Goal: Task Accomplishment & Management: Manage account settings

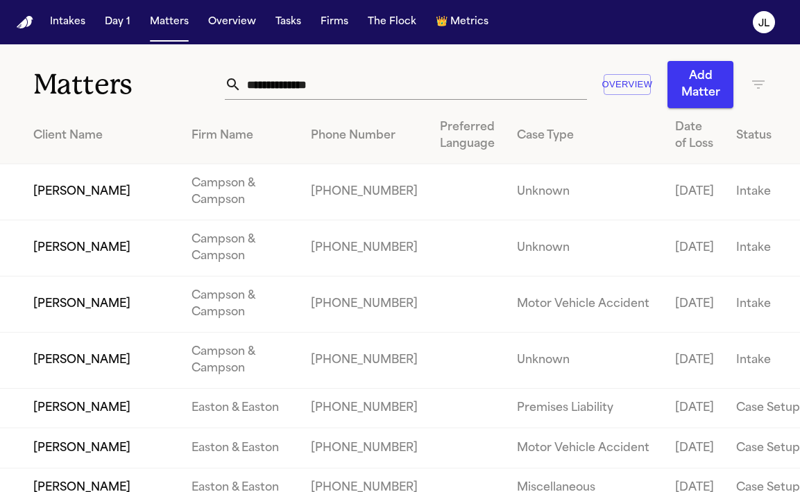
click at [306, 94] on input "text" at bounding box center [413, 84] width 345 height 31
paste input "**********"
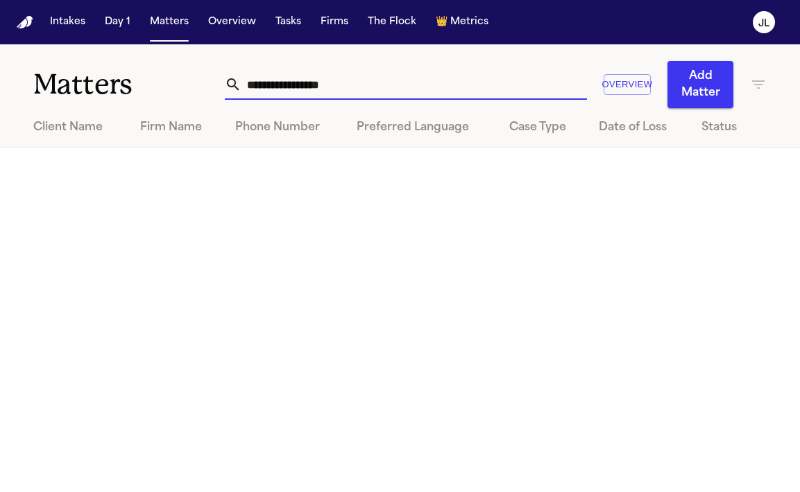
click at [243, 88] on input "**********" at bounding box center [413, 84] width 345 height 31
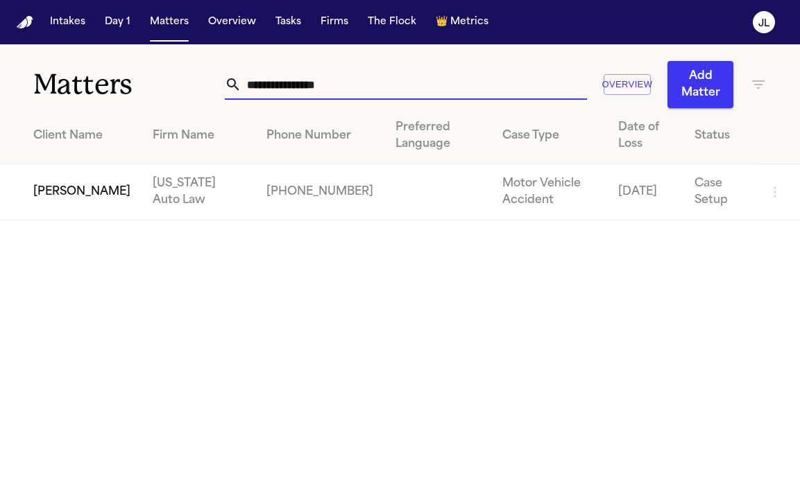
type input "**********"
click at [55, 221] on main "**********" at bounding box center [400, 268] width 800 height 448
click at [57, 207] on td "[PERSON_NAME]" at bounding box center [70, 192] width 141 height 56
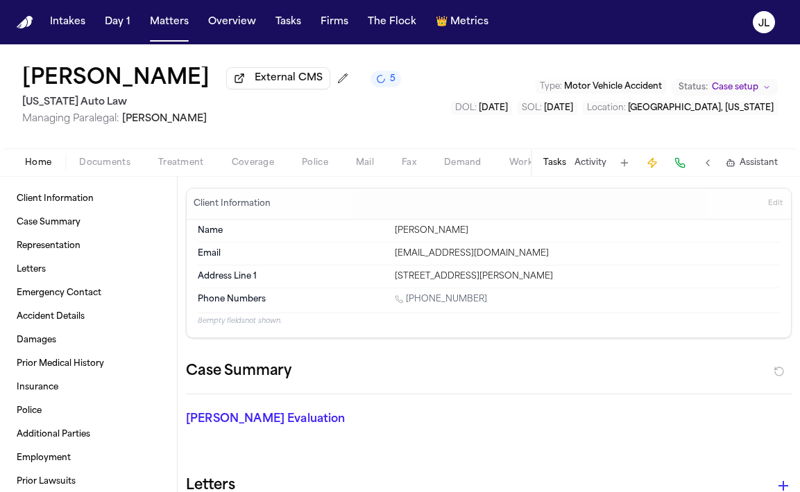
click at [261, 169] on span "Coverage" at bounding box center [253, 162] width 42 height 11
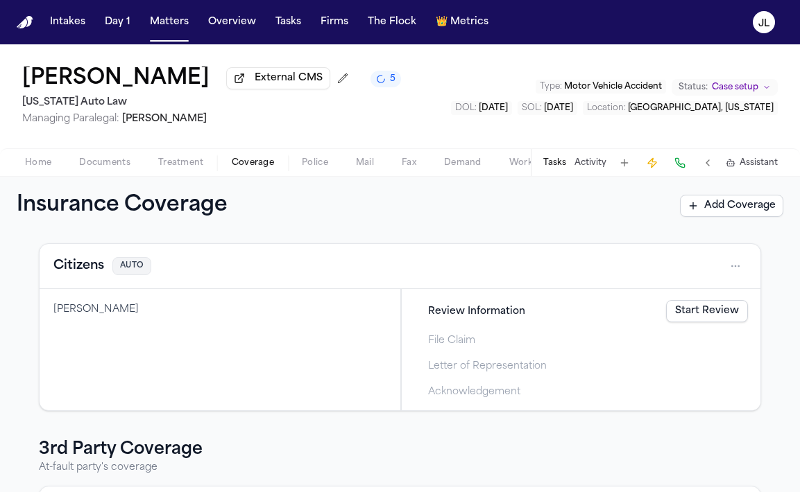
scroll to position [136, 0]
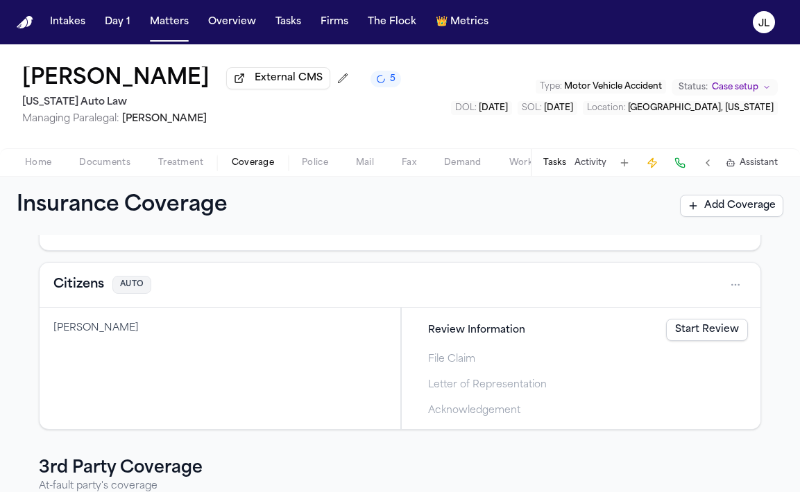
click at [82, 291] on button "Citizens" at bounding box center [78, 284] width 51 height 19
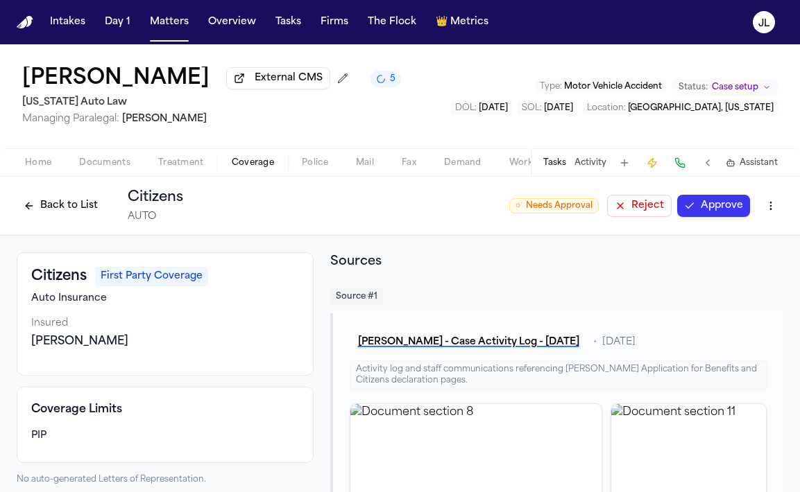
click at [28, 205] on button "Back to List" at bounding box center [61, 206] width 88 height 22
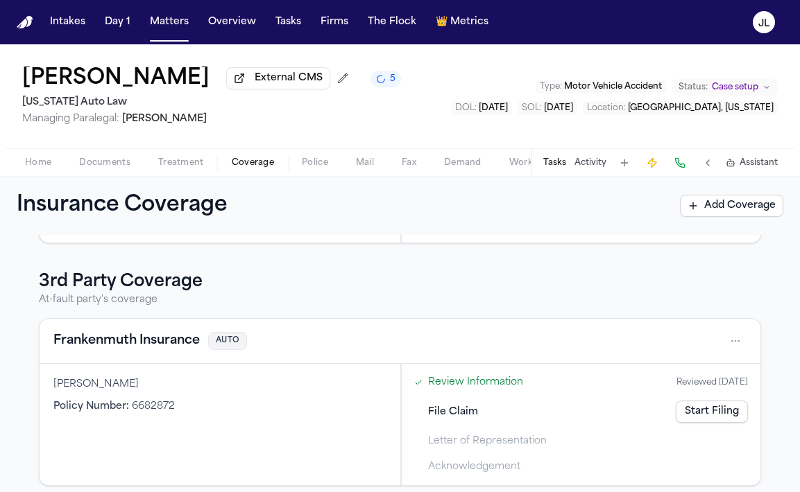
scroll to position [336, 0]
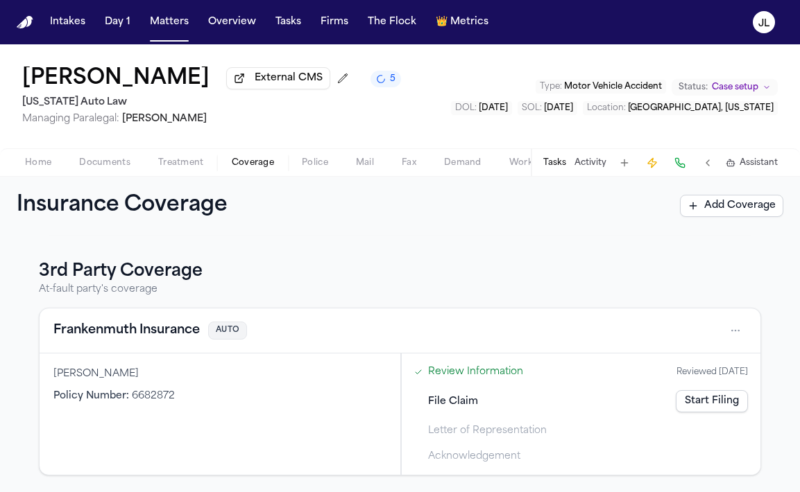
click at [131, 339] on button "Frankenmuth Insurance" at bounding box center [126, 330] width 146 height 19
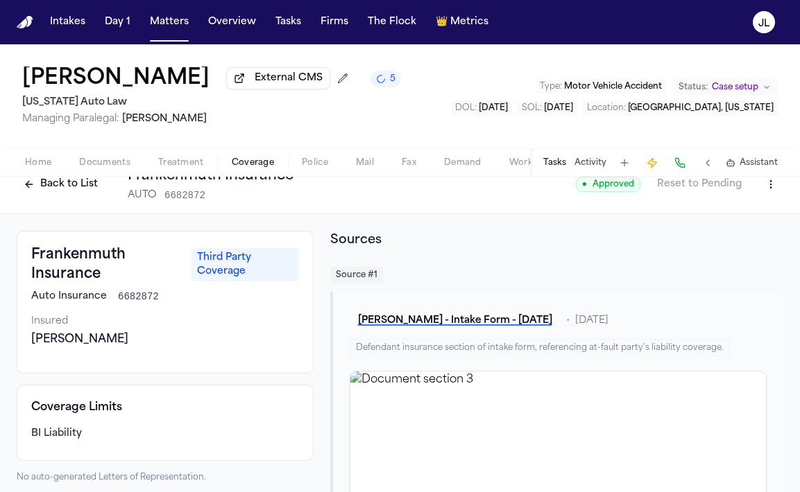
scroll to position [17, 0]
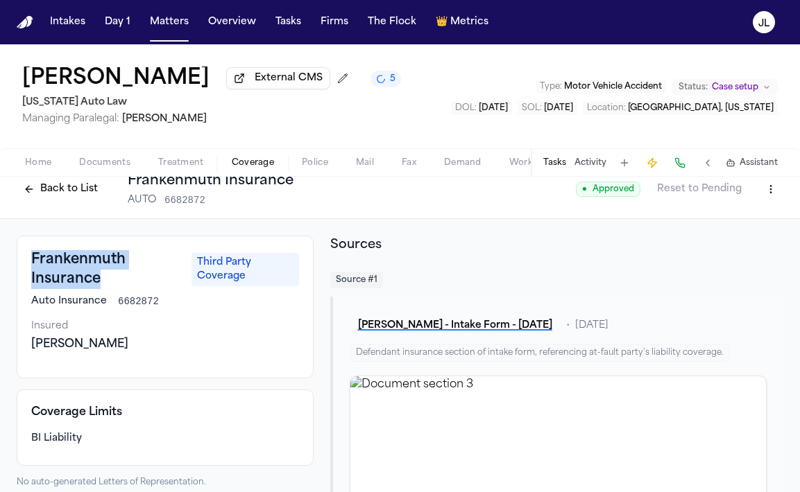
drag, startPoint x: 103, startPoint y: 288, endPoint x: 16, endPoint y: 257, distance: 92.6
click at [16, 257] on div "Frankenmuth Insurance Third Party Coverage Auto Insurance 6682872 Insured JASON…" at bounding box center [400, 397] width 800 height 357
copy h3 "Frankenmuth Insurance"
click at [686, 167] on button at bounding box center [679, 162] width 19 height 19
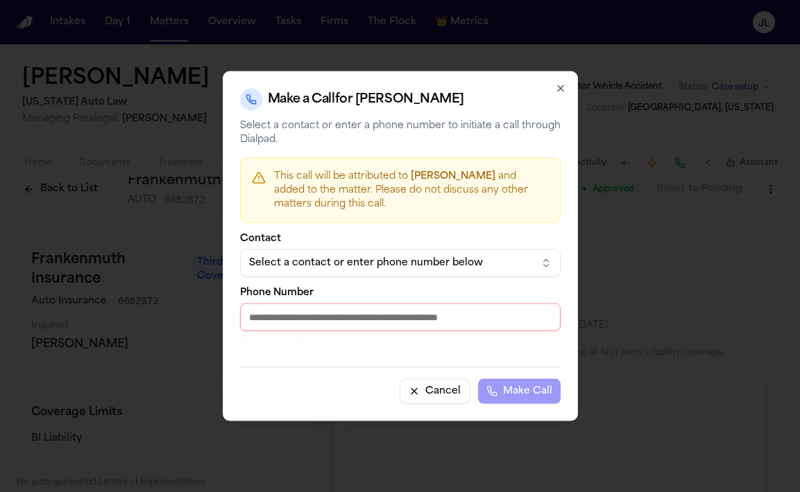
click at [380, 327] on input "Phone Number" at bounding box center [400, 318] width 320 height 28
paste input "**********"
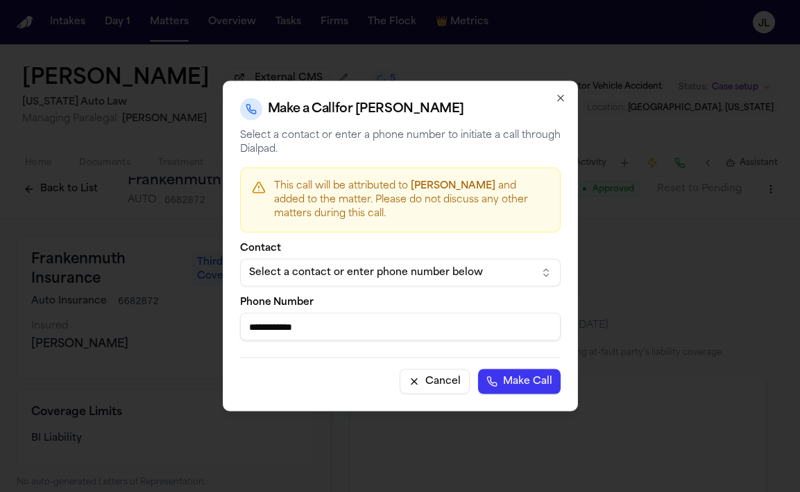
type input "**********"
click at [520, 395] on div "**********" at bounding box center [400, 246] width 355 height 331
click at [520, 391] on button "Make Call" at bounding box center [519, 382] width 83 height 25
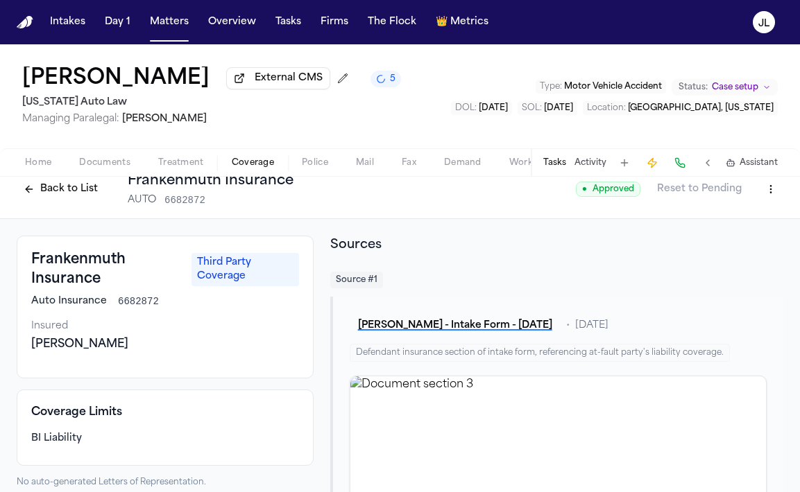
click at [72, 198] on button "Back to List" at bounding box center [61, 189] width 88 height 22
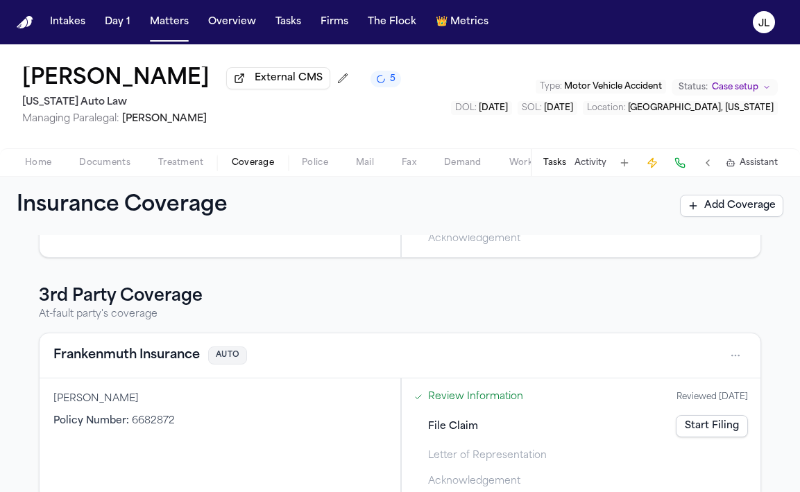
scroll to position [336, 0]
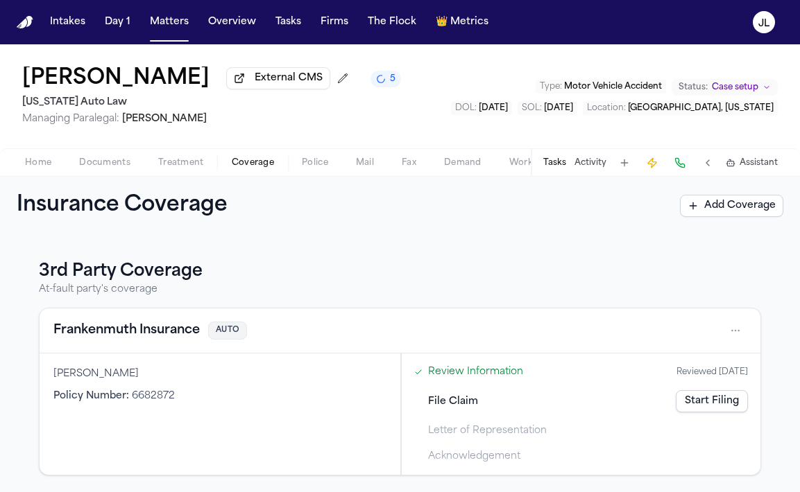
click at [139, 327] on button "Frankenmuth Insurance" at bounding box center [126, 330] width 146 height 19
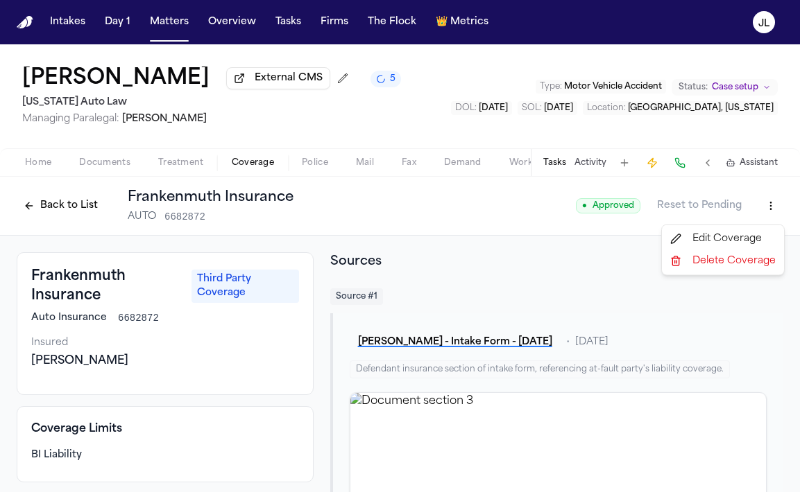
click at [769, 218] on html "Intakes Day 1 Matters Overview Tasks Firms The Flock 👑 Metrics JL Julianne Cham…" at bounding box center [400, 246] width 800 height 492
click at [424, 275] on html "Intakes Day 1 Matters Overview Tasks Firms The Flock 👑 Metrics JL Julianne Cham…" at bounding box center [400, 246] width 800 height 492
click at [771, 208] on html "Intakes Day 1 Matters Overview Tasks Firms The Flock 👑 Metrics JL Julianne Cham…" at bounding box center [400, 246] width 800 height 492
click at [747, 242] on div "Edit Coverage" at bounding box center [722, 239] width 117 height 22
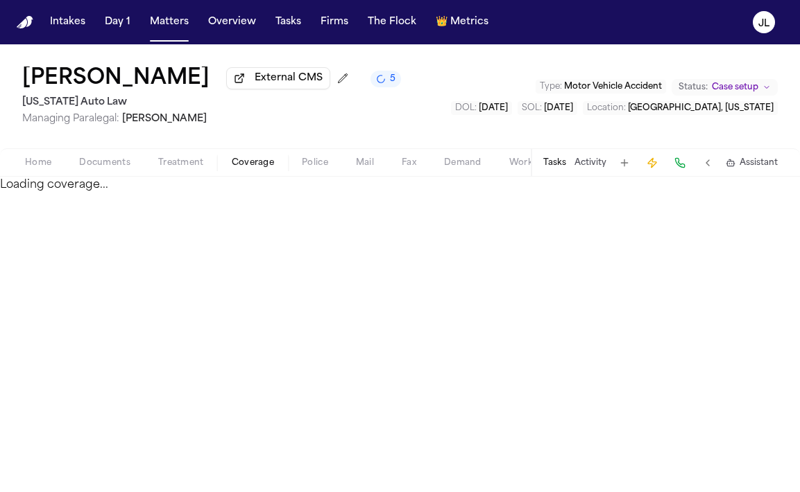
select select "**********"
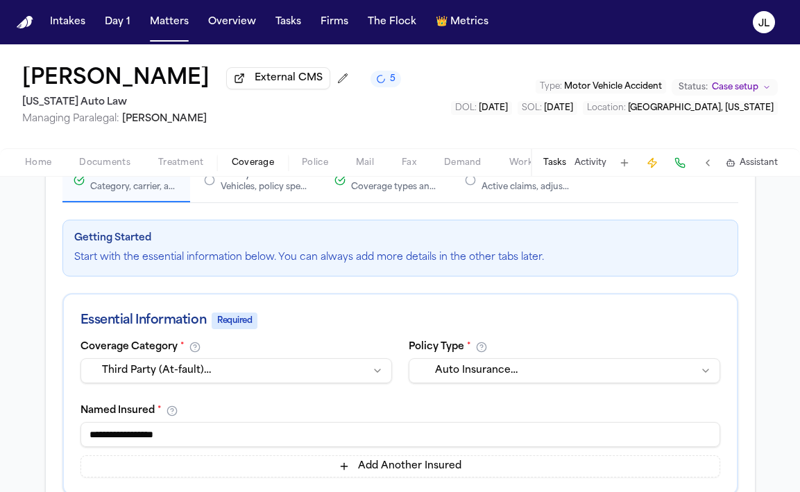
scroll to position [139, 0]
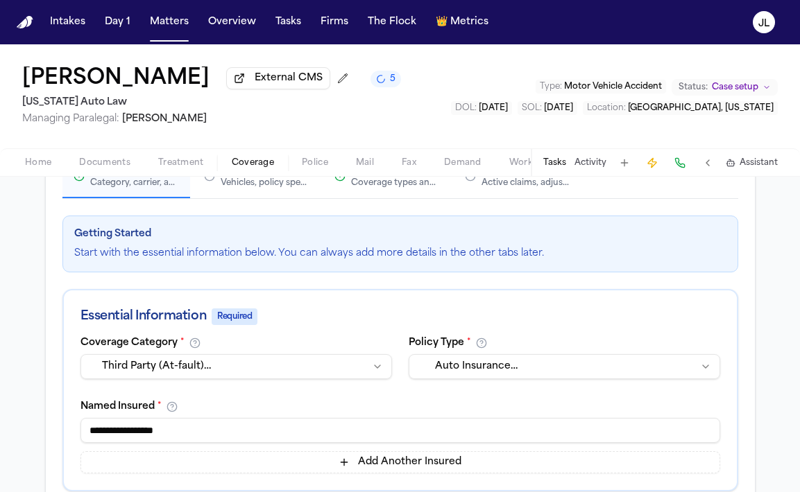
click at [520, 189] on div "Active claims, adjusters, and subrogation details" at bounding box center [525, 183] width 89 height 11
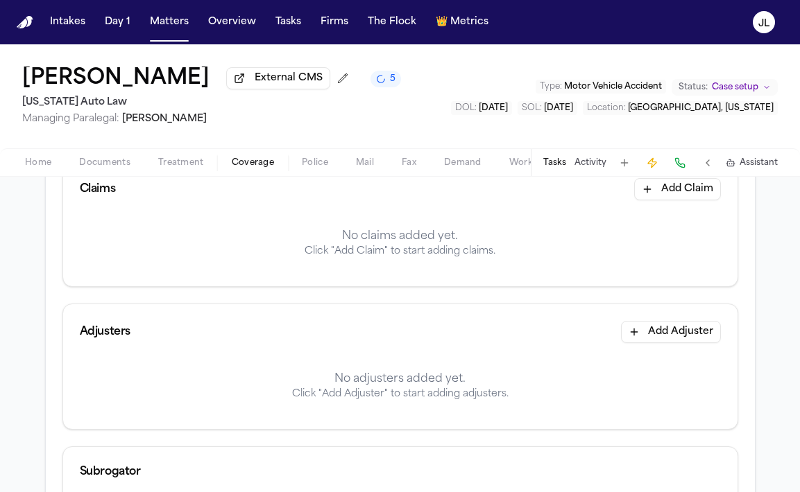
scroll to position [0, 0]
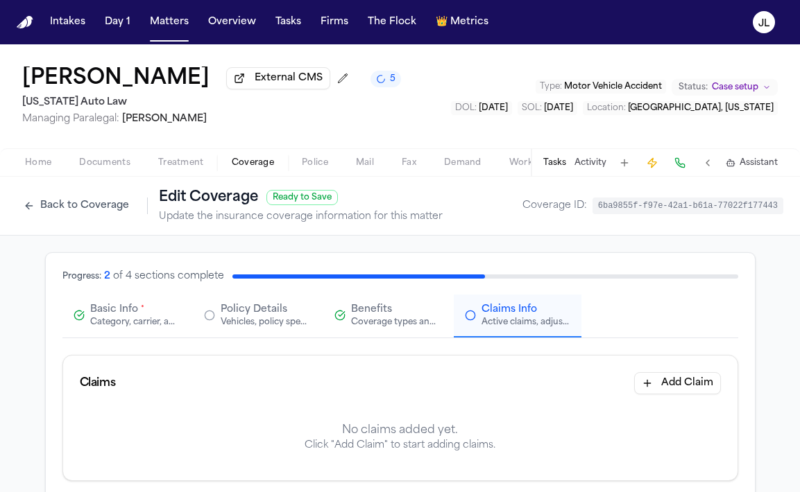
click at [83, 321] on icon "button" at bounding box center [79, 315] width 11 height 11
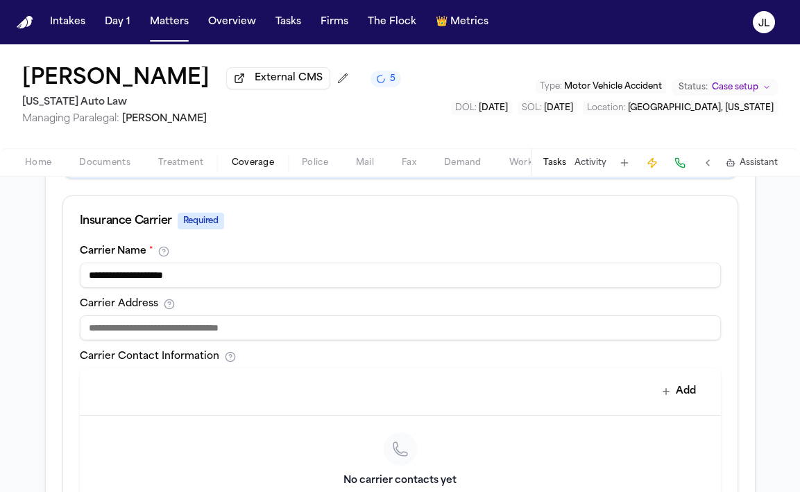
scroll to position [515, 0]
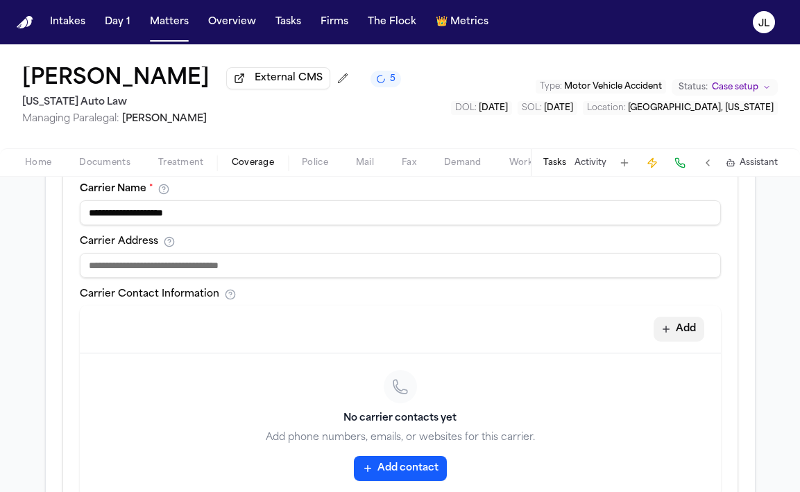
click at [689, 336] on button "Add" at bounding box center [678, 329] width 51 height 25
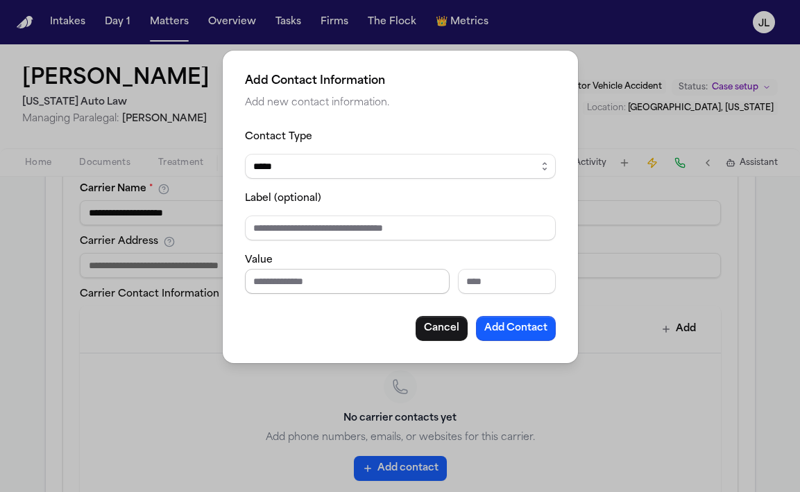
click at [366, 283] on input "Phone number" at bounding box center [347, 281] width 205 height 25
paste input "**********"
type input "**********"
click at [541, 332] on button "Add Contact" at bounding box center [516, 328] width 80 height 25
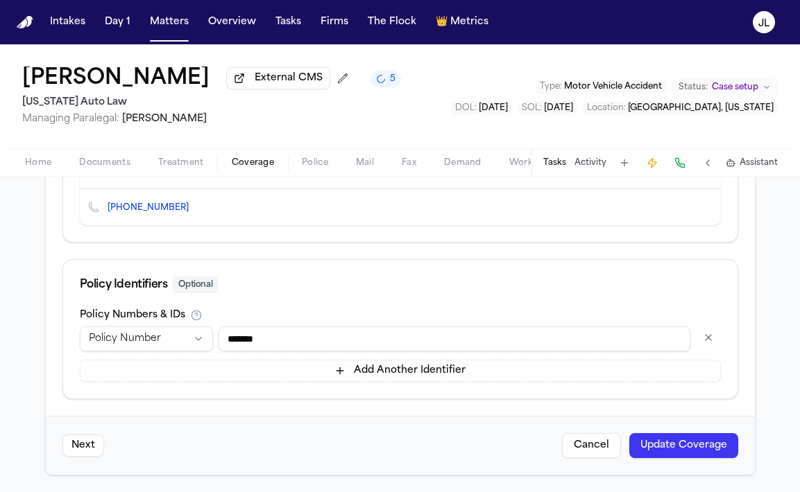
scroll to position [682, 0]
click at [724, 446] on button "Update Coverage" at bounding box center [683, 446] width 109 height 25
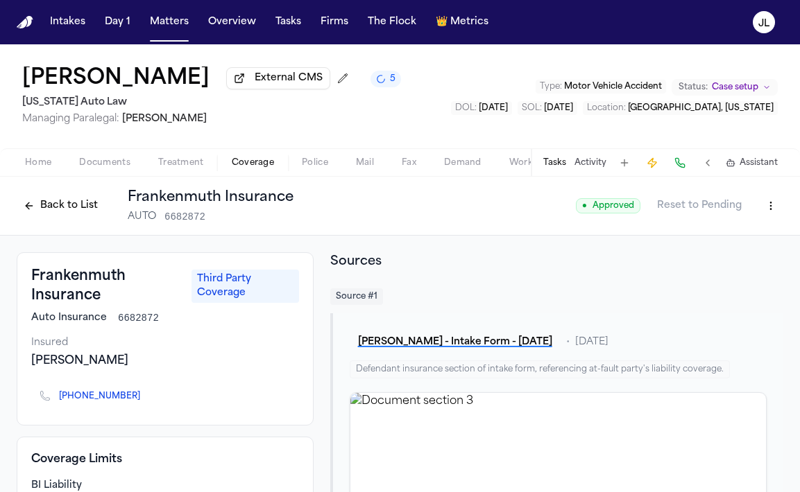
click at [62, 210] on button "Back to List" at bounding box center [61, 206] width 88 height 22
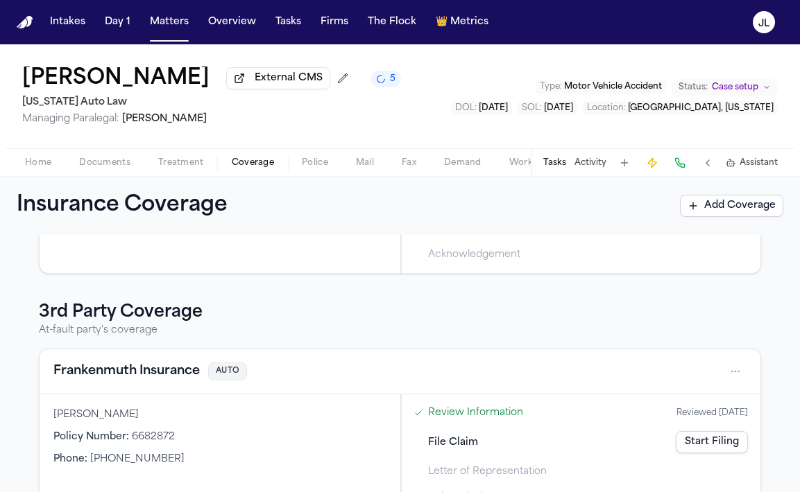
scroll to position [336, 0]
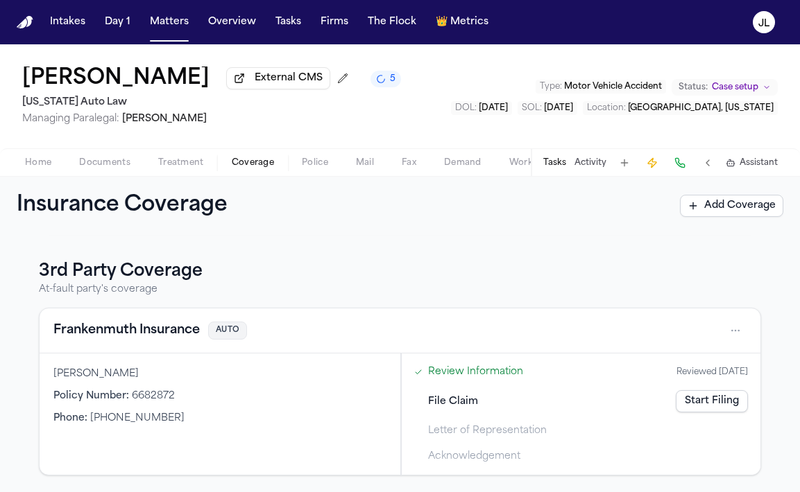
click at [182, 332] on button "Frankenmuth Insurance" at bounding box center [126, 330] width 146 height 19
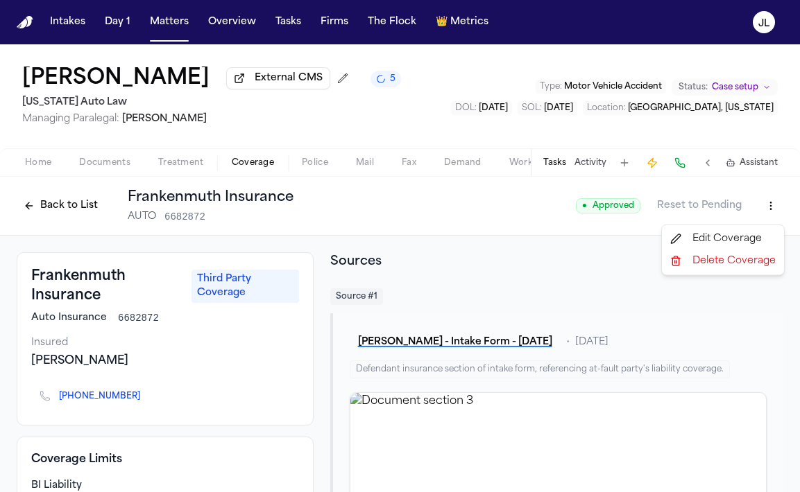
click at [769, 205] on html "Intakes Day 1 Matters Overview Tasks Firms The Flock 👑 Metrics JL Julianne Cham…" at bounding box center [400, 246] width 800 height 492
click at [751, 228] on div "Edit Coverage" at bounding box center [722, 239] width 117 height 22
select select "**********"
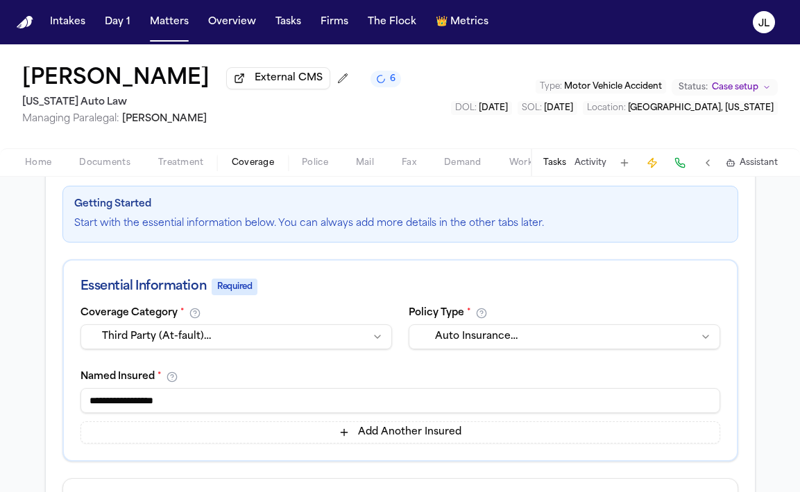
scroll to position [3, 0]
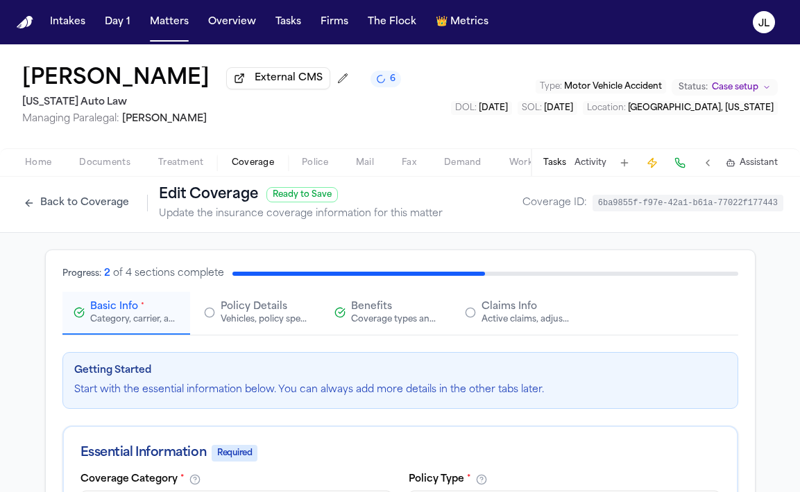
click at [538, 321] on div "Active claims, adjusters, and subrogation details" at bounding box center [525, 319] width 89 height 11
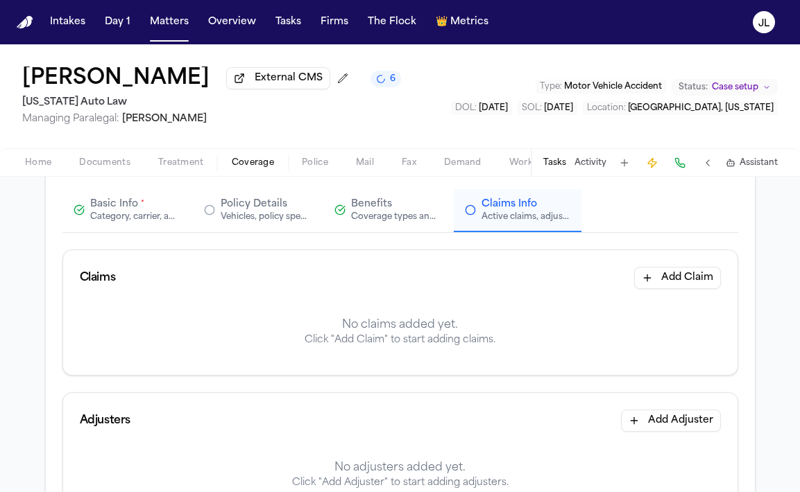
scroll to position [94, 0]
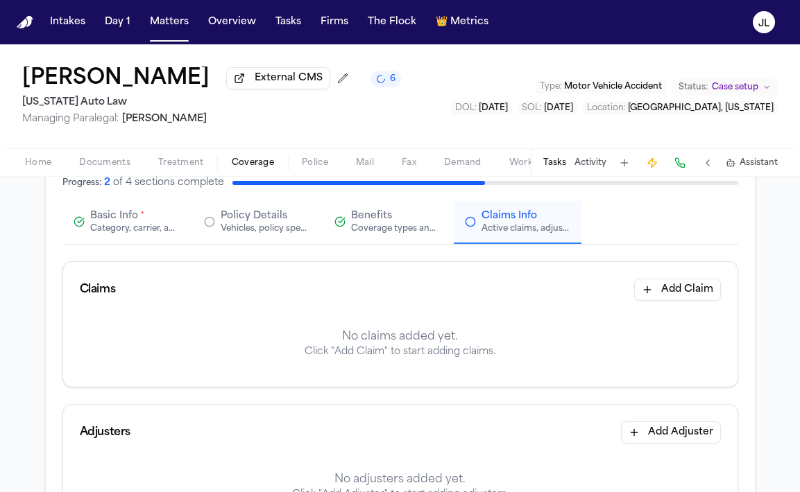
click at [653, 291] on button "Add Claim" at bounding box center [677, 290] width 87 height 22
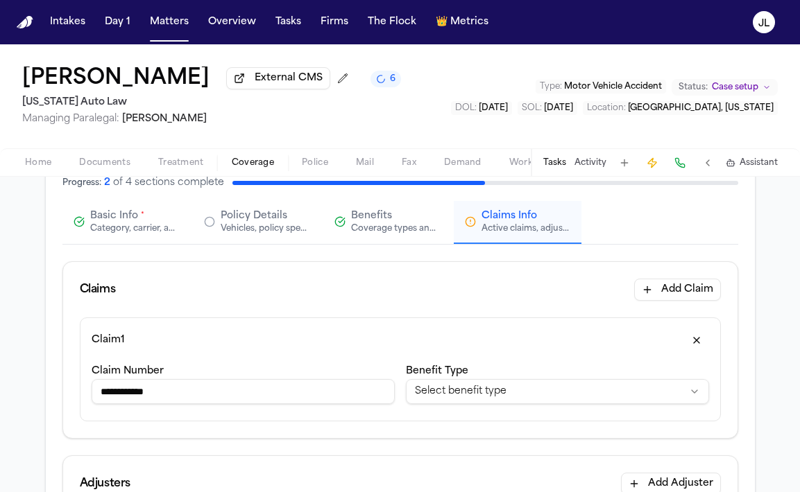
type input "**********"
click at [480, 395] on html "**********" at bounding box center [400, 246] width 800 height 492
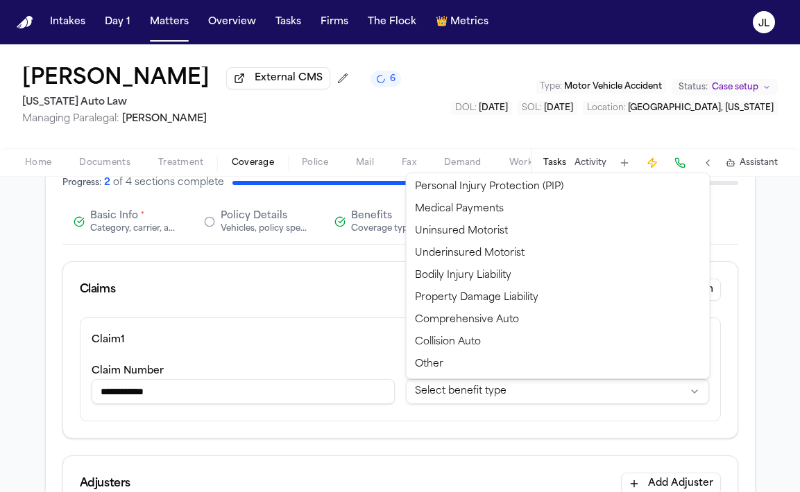
select select "**********"
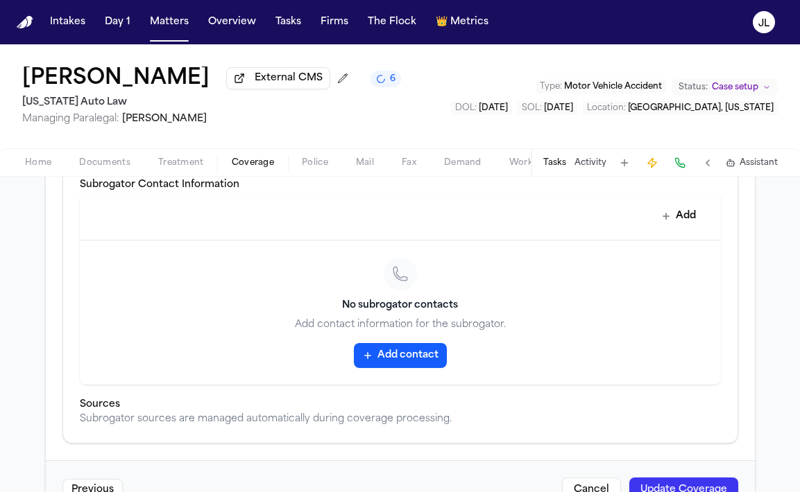
scroll to position [667, 0]
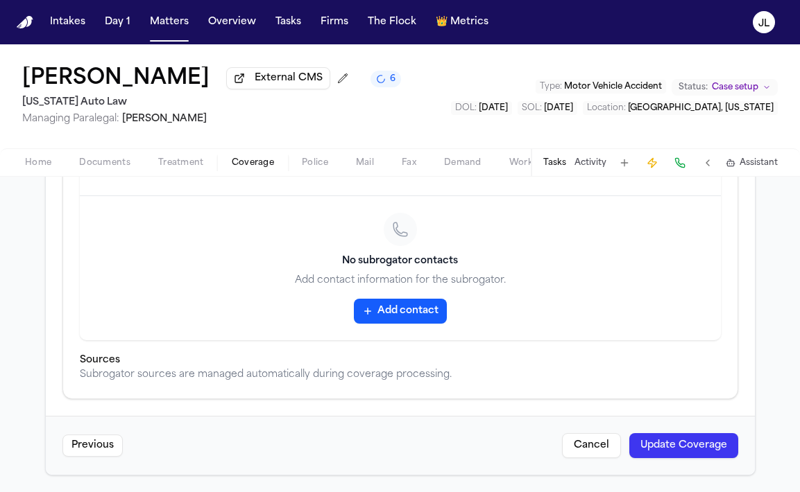
click at [669, 445] on button "Update Coverage" at bounding box center [683, 446] width 109 height 25
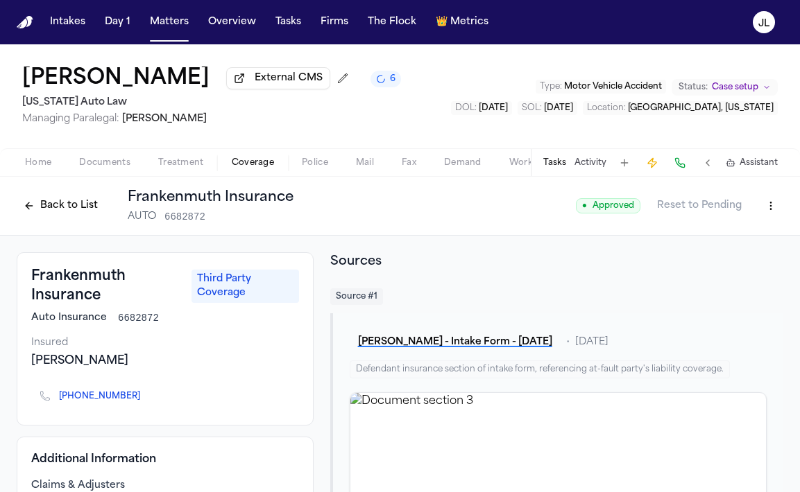
click at [51, 204] on button "Back to List" at bounding box center [61, 206] width 88 height 22
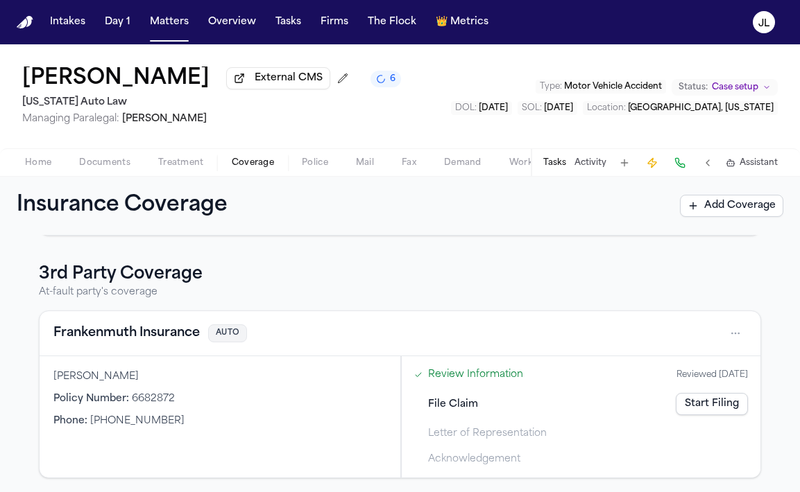
scroll to position [336, 0]
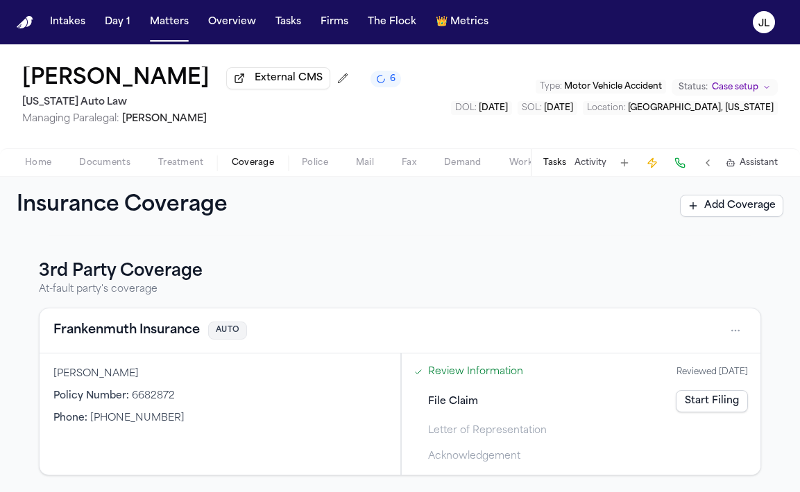
click at [137, 343] on div "Frankenmuth Insurance AUTO" at bounding box center [400, 331] width 721 height 45
click at [137, 334] on button "Frankenmuth Insurance" at bounding box center [126, 330] width 146 height 19
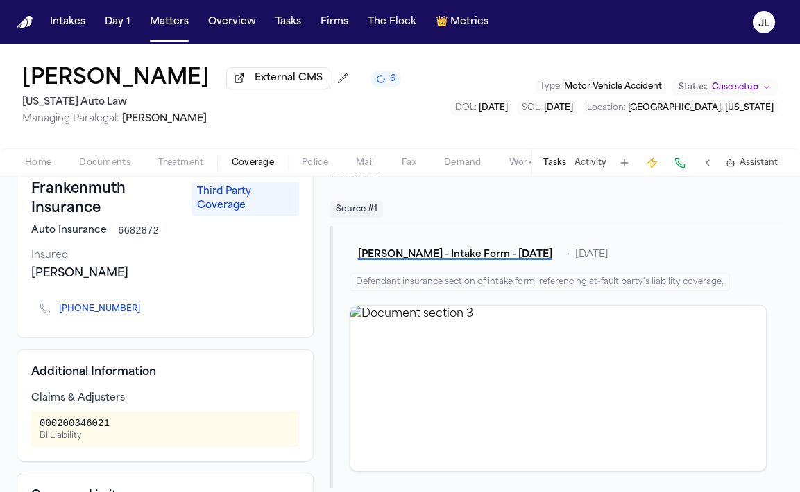
scroll to position [104, 0]
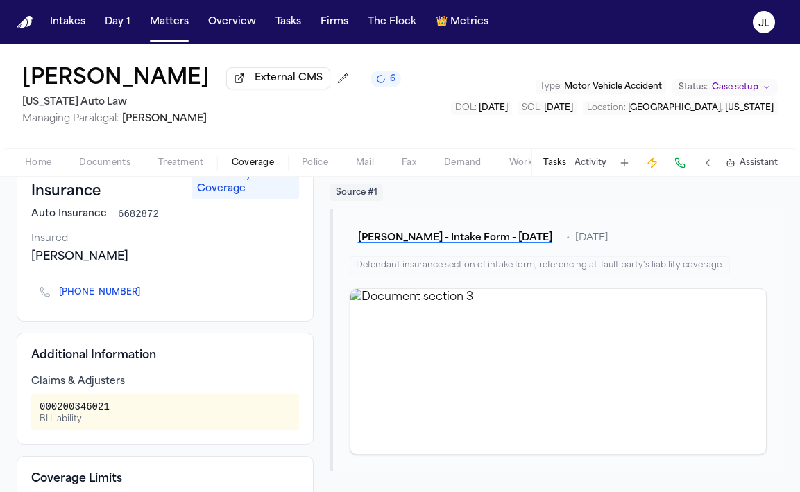
click at [145, 293] on icon "Copy to clipboard" at bounding box center [147, 292] width 5 height 6
click at [683, 165] on button at bounding box center [679, 162] width 19 height 19
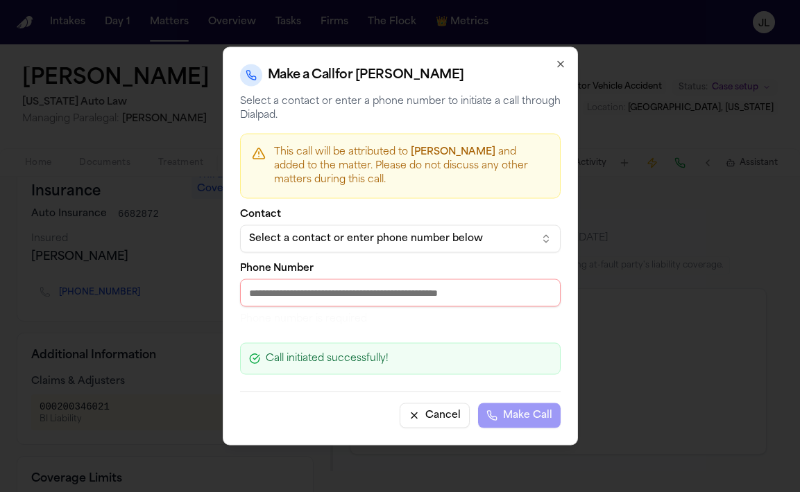
click at [261, 306] on input "Phone Number" at bounding box center [400, 294] width 320 height 28
paste input "**********"
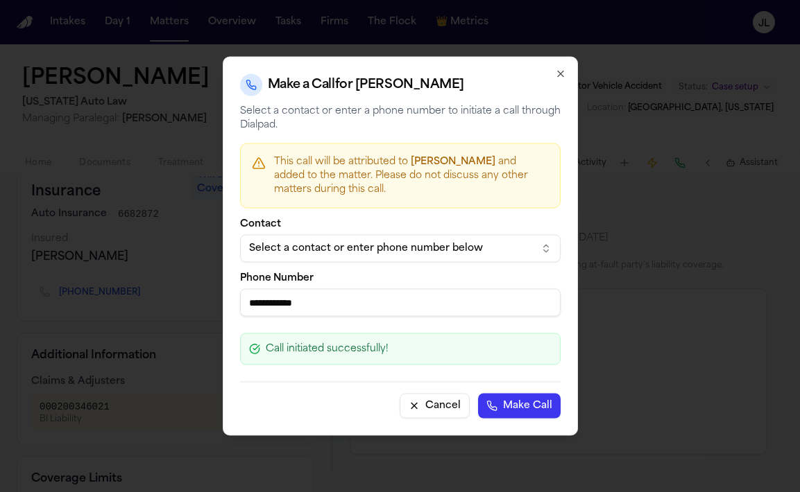
type input "**********"
click at [546, 407] on button "Make Call" at bounding box center [519, 406] width 83 height 25
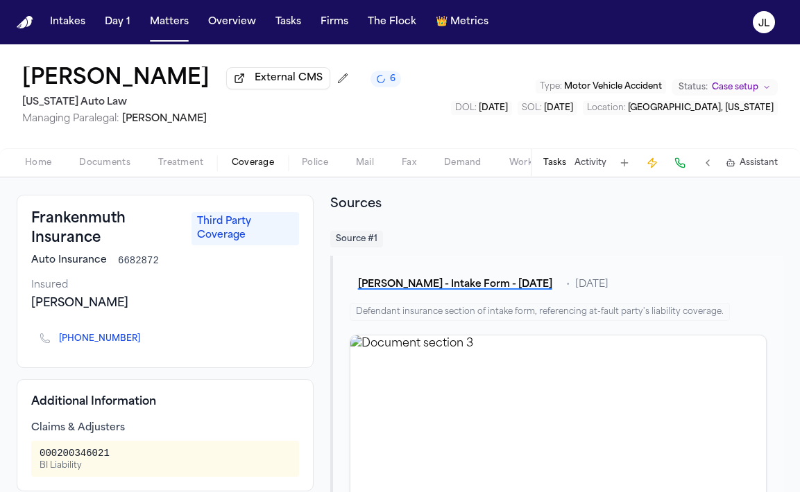
scroll to position [0, 0]
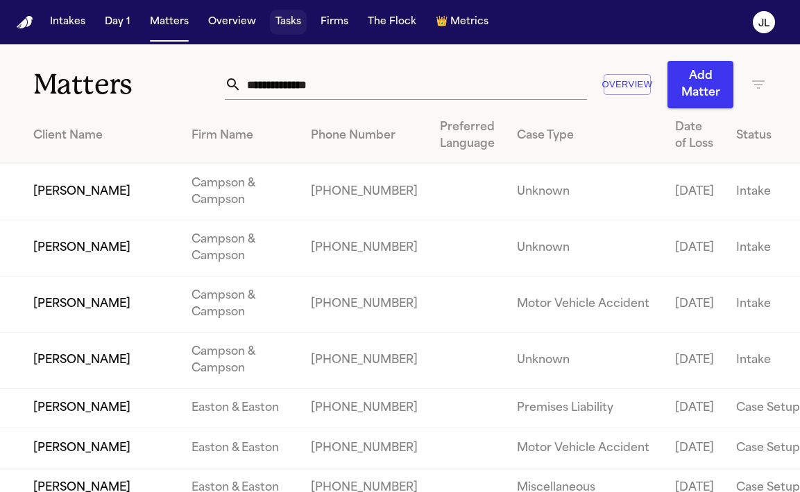
click at [284, 31] on button "Tasks" at bounding box center [288, 22] width 37 height 25
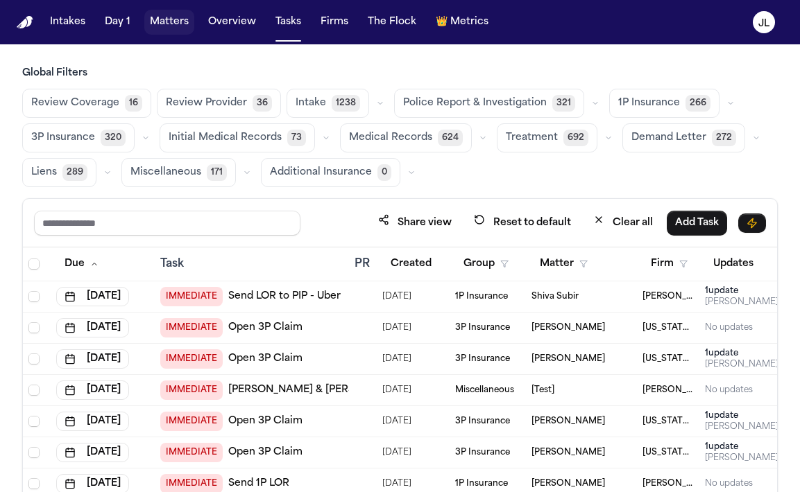
click at [155, 31] on button "Matters" at bounding box center [169, 22] width 50 height 25
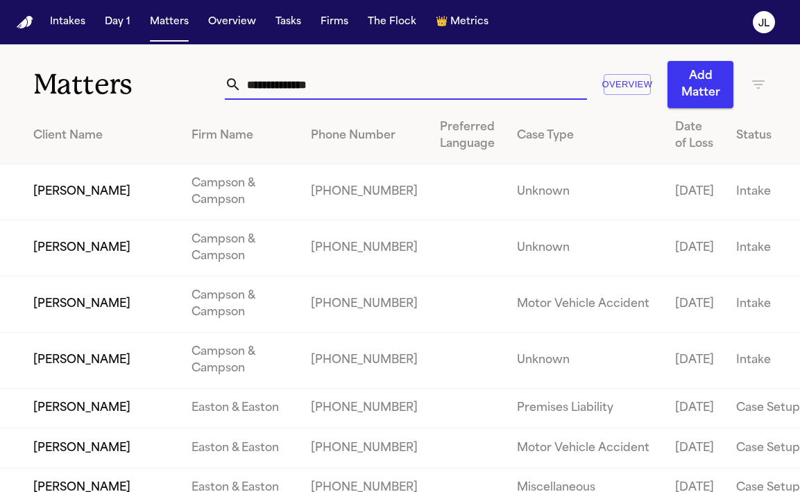
click at [271, 89] on input "text" at bounding box center [413, 84] width 345 height 31
paste input "**********"
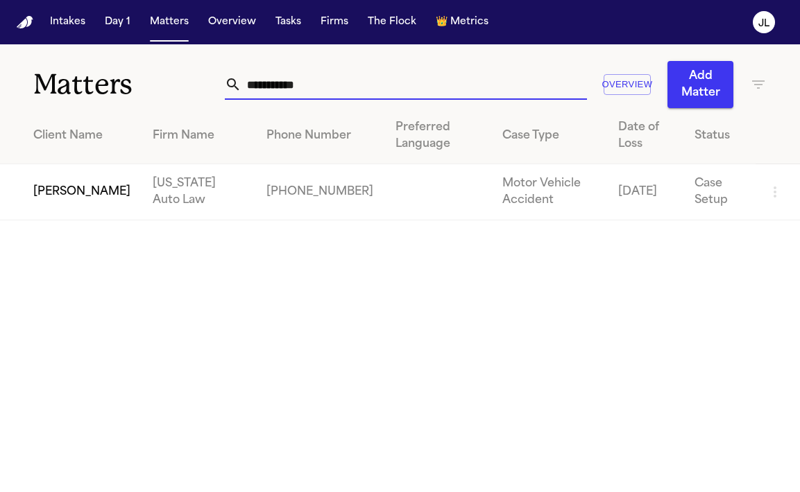
type input "**********"
click at [53, 194] on td "Robin Scott" at bounding box center [70, 192] width 141 height 56
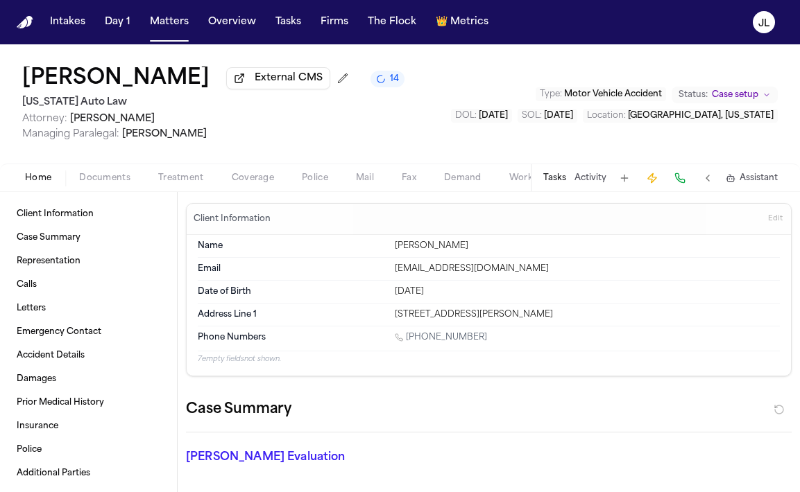
click at [261, 180] on span "Coverage" at bounding box center [253, 178] width 42 height 11
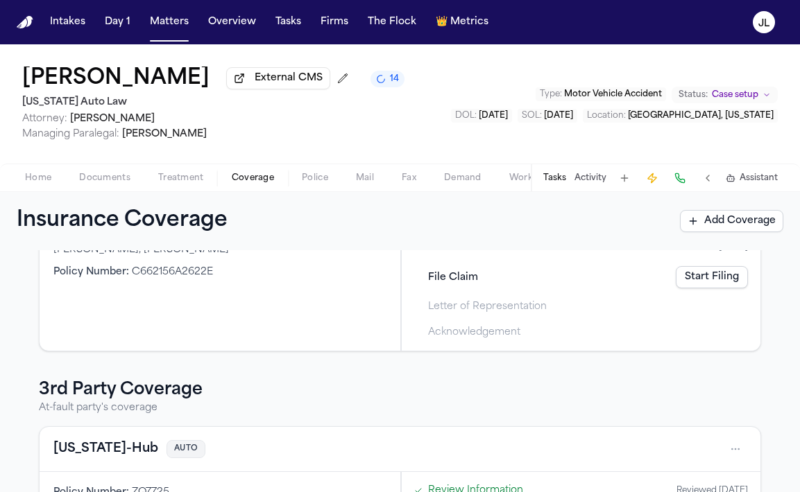
scroll to position [149, 0]
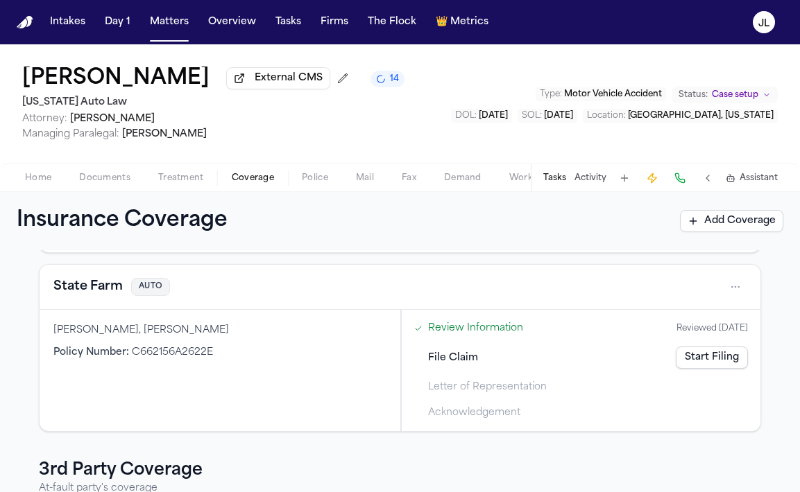
click at [121, 293] on button "State Farm" at bounding box center [87, 286] width 69 height 19
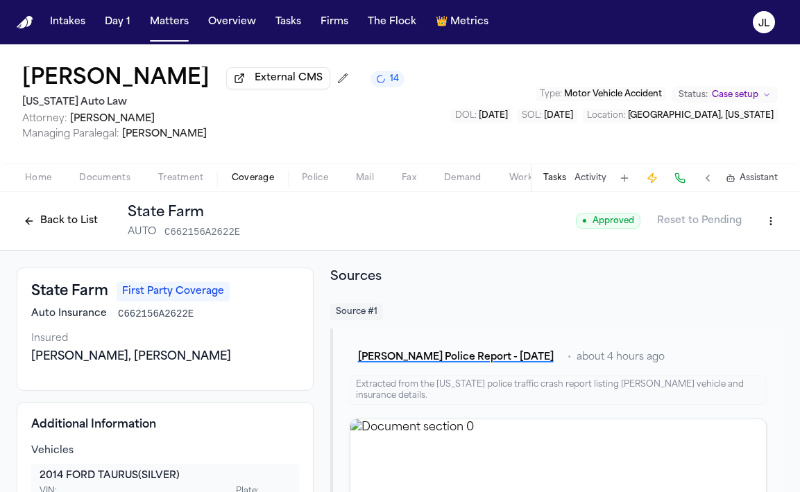
click at [33, 212] on div "Back to List State Farm AUTO C662156A2622E" at bounding box center [128, 221] width 223 height 36
click at [35, 218] on button "Back to List" at bounding box center [61, 221] width 88 height 22
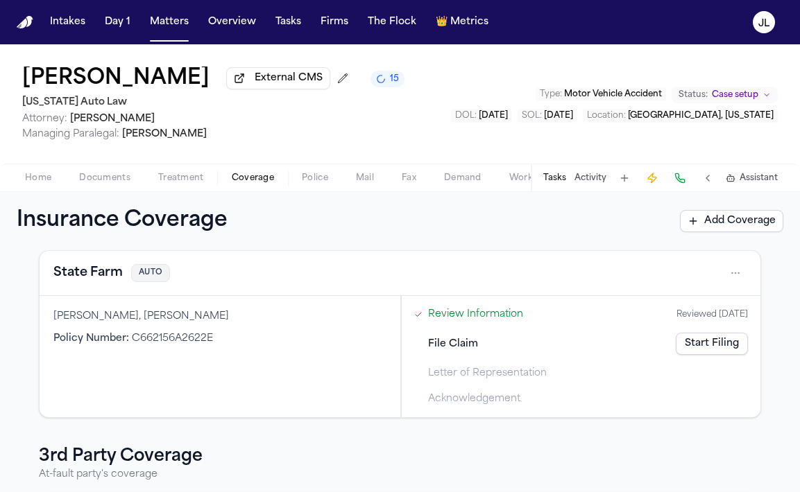
scroll to position [140, 0]
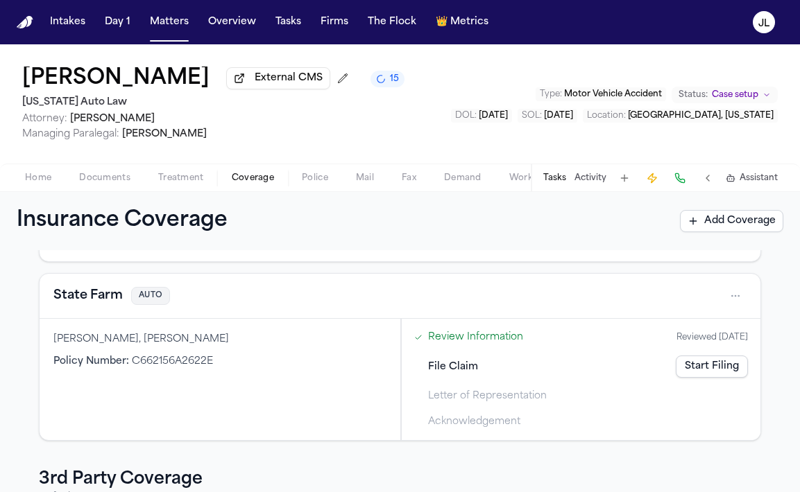
click at [89, 300] on button "State Farm" at bounding box center [87, 295] width 69 height 19
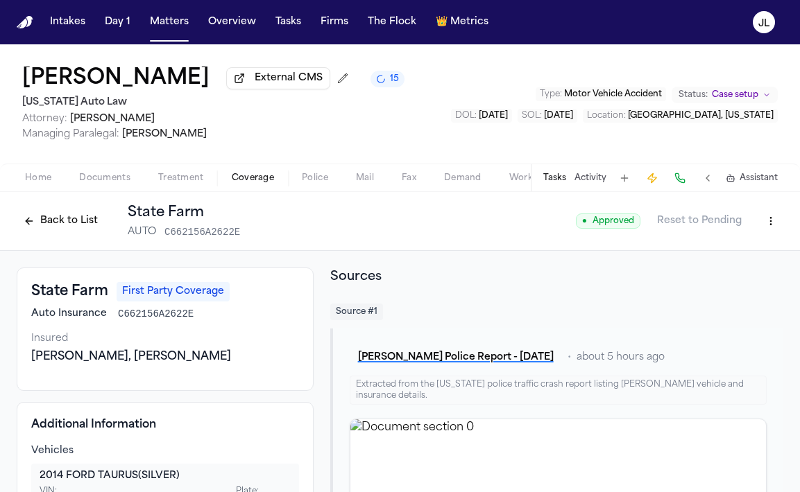
click at [689, 182] on button at bounding box center [679, 178] width 19 height 19
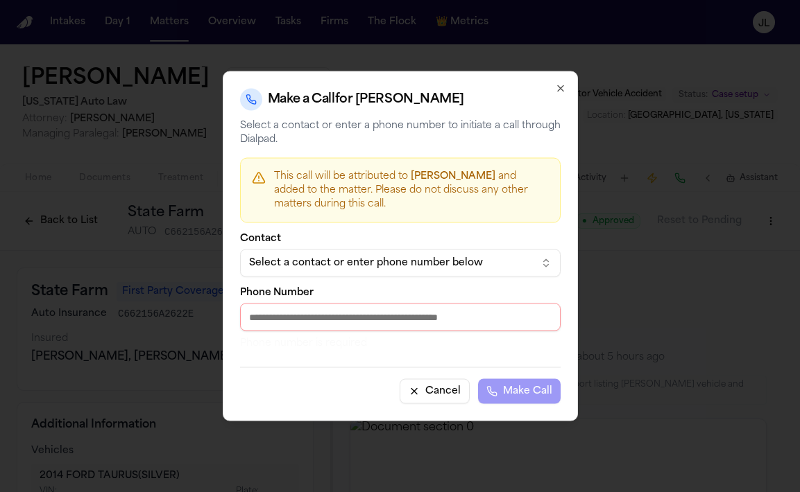
click at [425, 257] on div "Select a contact or enter phone number below" at bounding box center [389, 264] width 280 height 14
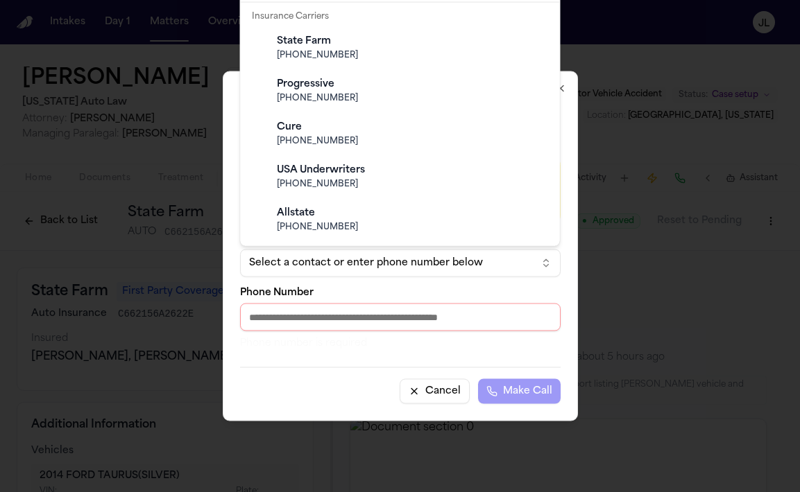
scroll to position [200, 0]
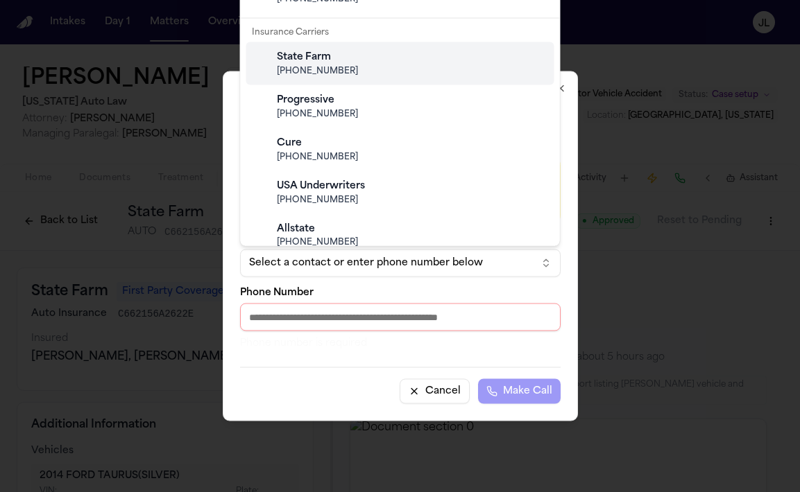
click at [322, 66] on span "(800) 732-5246" at bounding box center [411, 71] width 269 height 11
type input "**********"
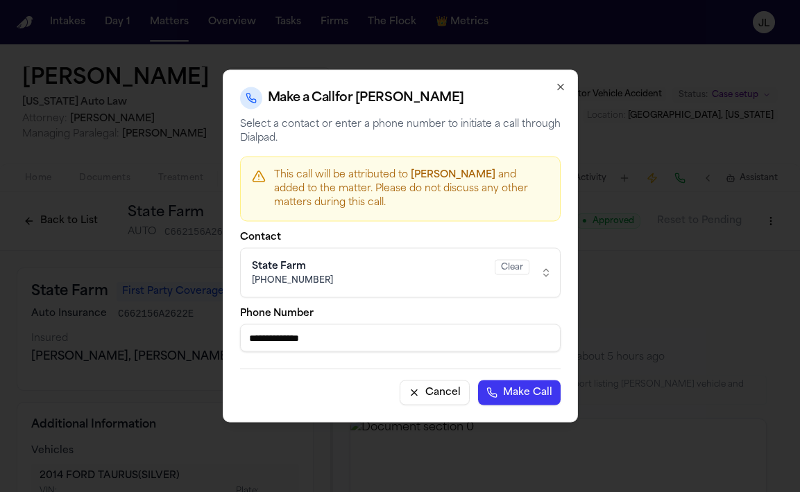
drag, startPoint x: 334, startPoint y: 336, endPoint x: 230, endPoint y: 336, distance: 104.0
click at [230, 336] on div "**********" at bounding box center [400, 246] width 355 height 353
click at [560, 89] on icon "button" at bounding box center [560, 87] width 11 height 11
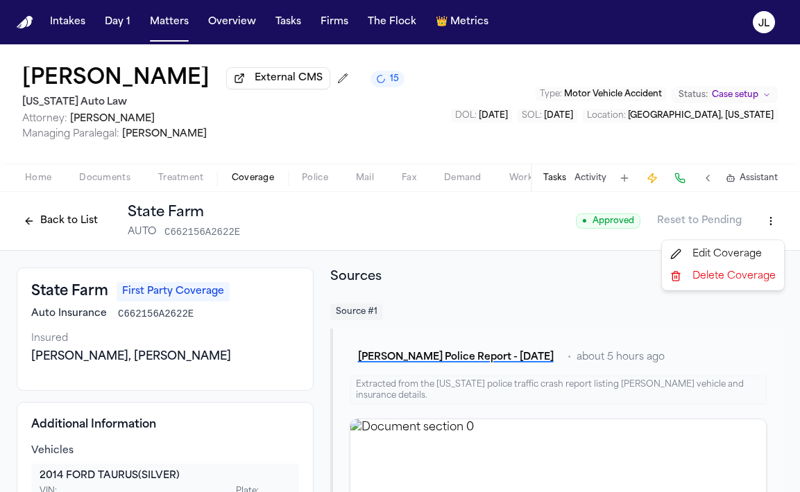
click at [778, 225] on html "Intakes Day 1 Matters Overview Tasks Firms The Flock 👑 Metrics JL Robin Scott E…" at bounding box center [400, 246] width 800 height 492
click at [728, 252] on div "Edit Coverage" at bounding box center [722, 254] width 117 height 22
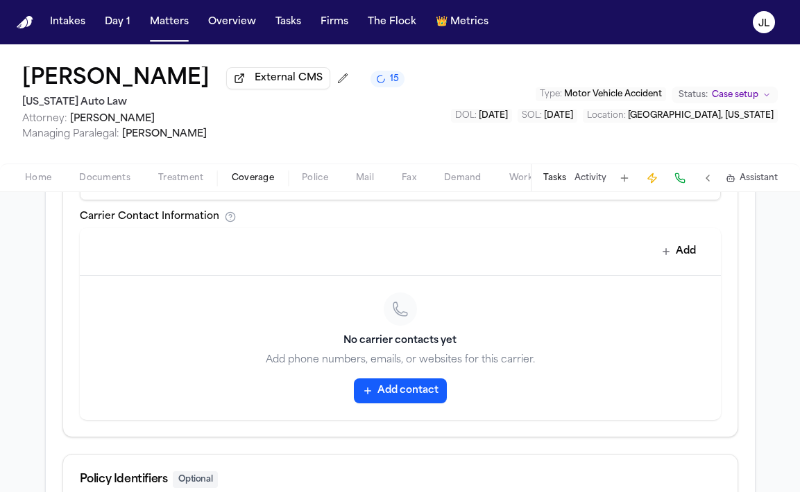
scroll to position [640, 0]
click at [382, 401] on button "Add contact" at bounding box center [400, 392] width 93 height 25
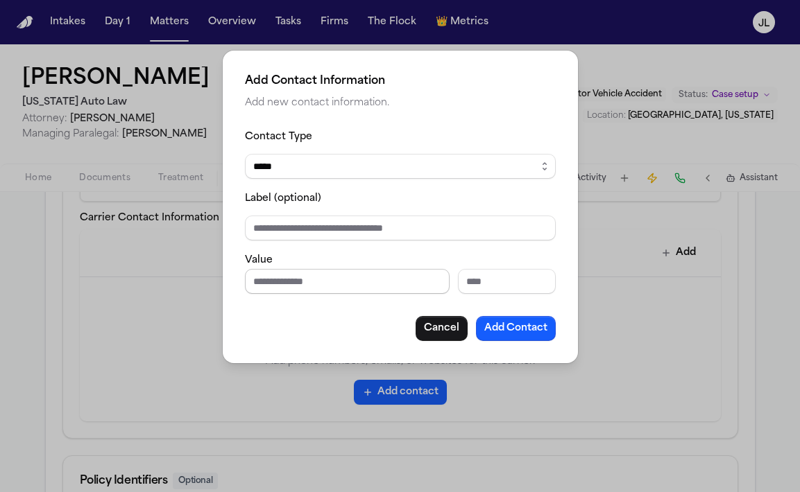
click at [372, 284] on input "Phone number" at bounding box center [347, 281] width 205 height 25
paste input "**********"
type input "**********"
click at [434, 167] on select "***** ***** ******* *** *****" at bounding box center [400, 166] width 311 height 25
click at [245, 154] on select "***** ***** ******* *** *****" at bounding box center [400, 166] width 311 height 25
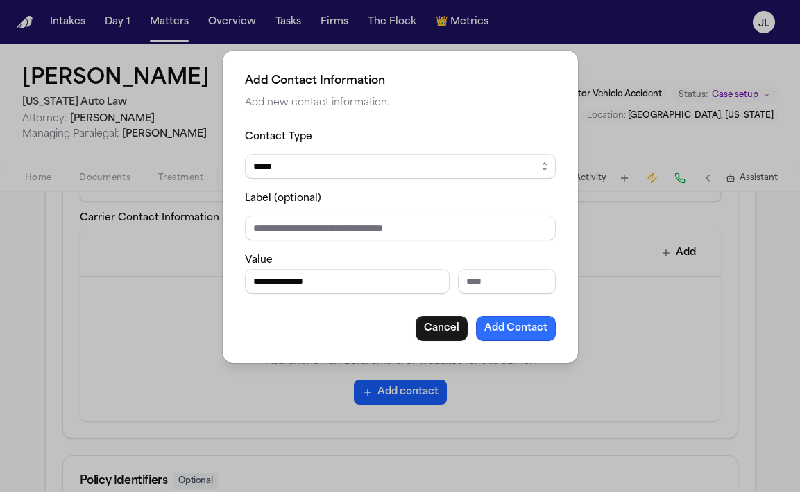
click at [527, 325] on button "Add Contact" at bounding box center [516, 328] width 80 height 25
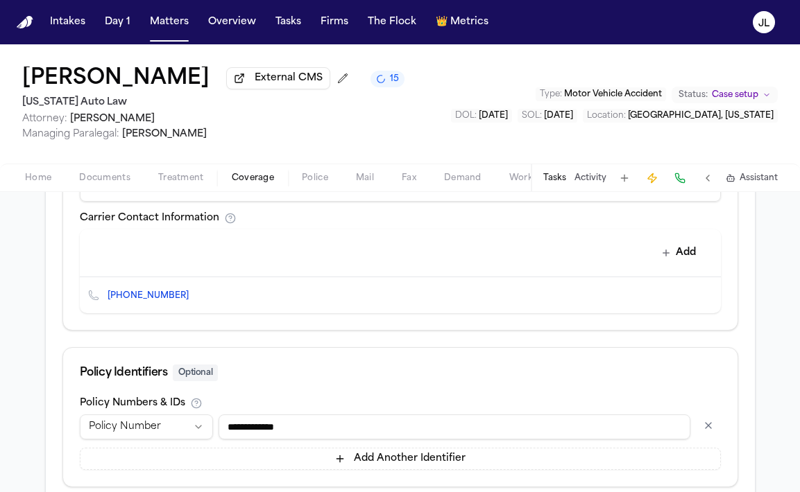
scroll to position [730, 0]
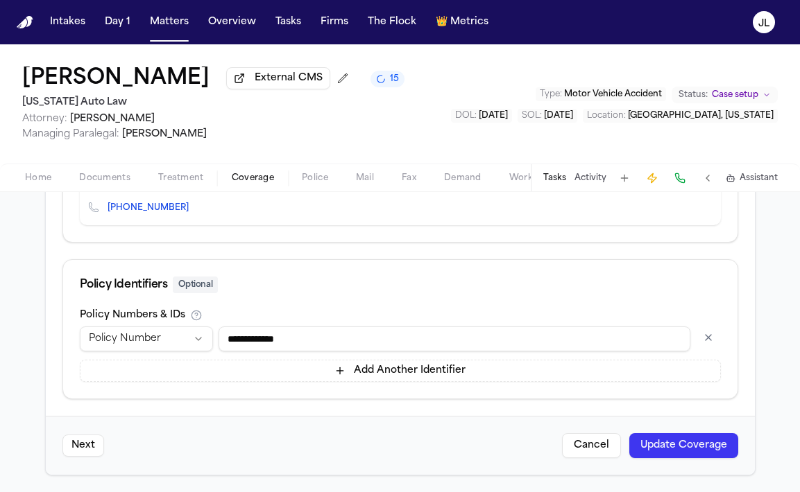
click at [685, 448] on button "Update Coverage" at bounding box center [683, 446] width 109 height 25
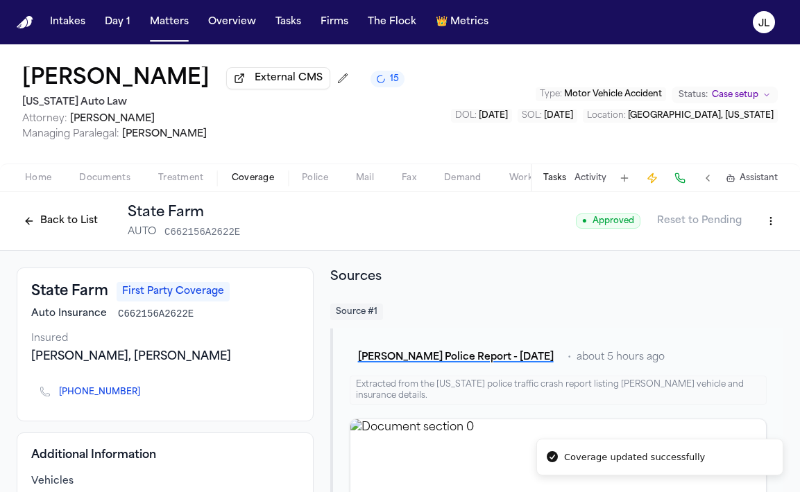
click at [55, 221] on button "Back to List" at bounding box center [61, 221] width 88 height 22
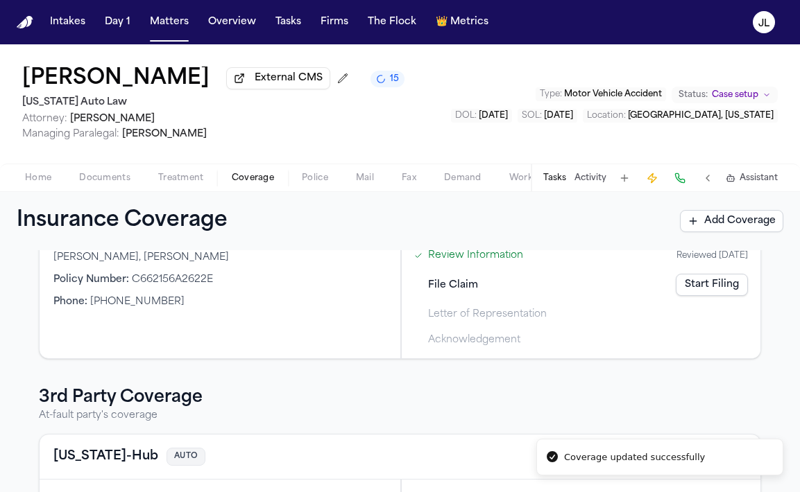
scroll to position [245, 0]
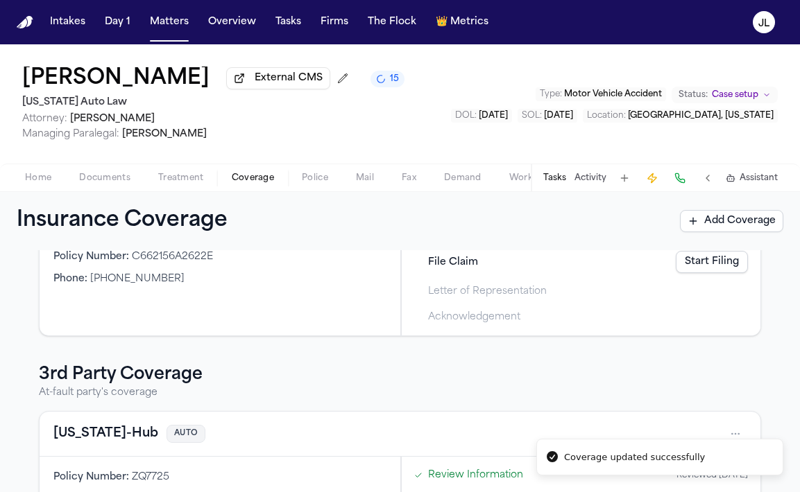
click at [735, 270] on link "Start Filing" at bounding box center [712, 262] width 72 height 22
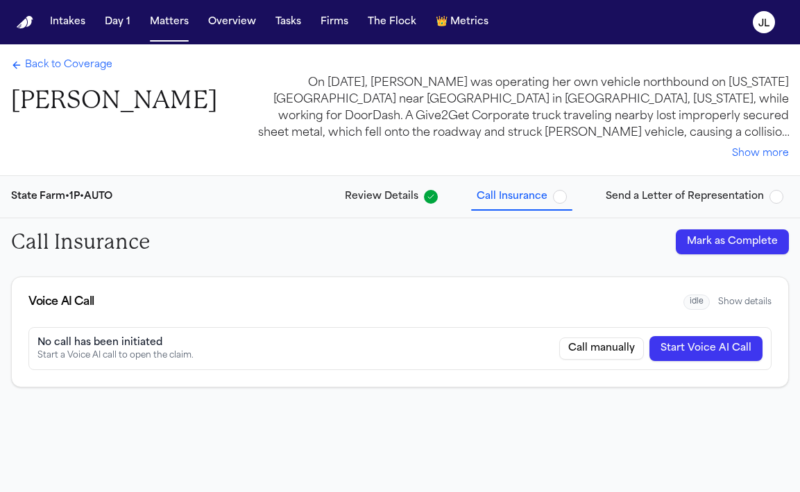
click at [719, 356] on button "Start Voice AI Call" at bounding box center [705, 348] width 113 height 25
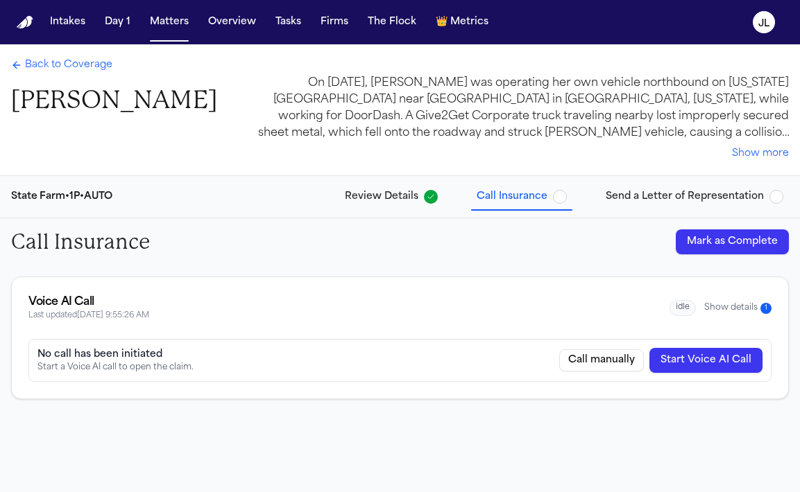
click at [65, 63] on span "Back to Coverage" at bounding box center [68, 65] width 87 height 14
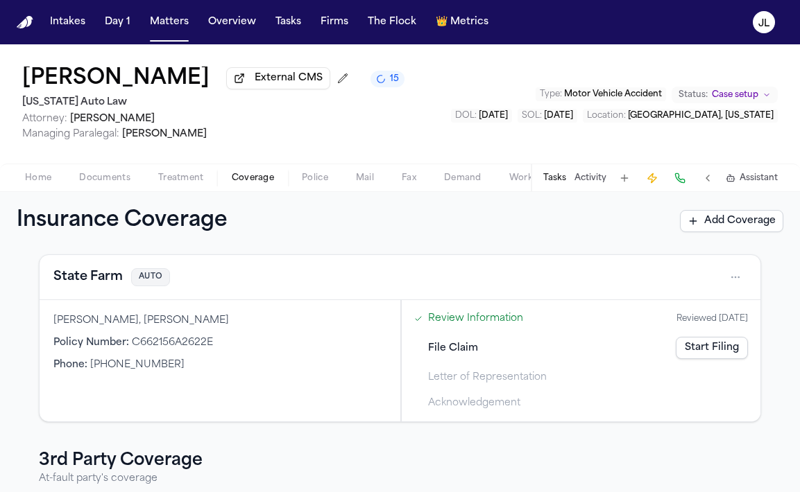
scroll to position [156, 0]
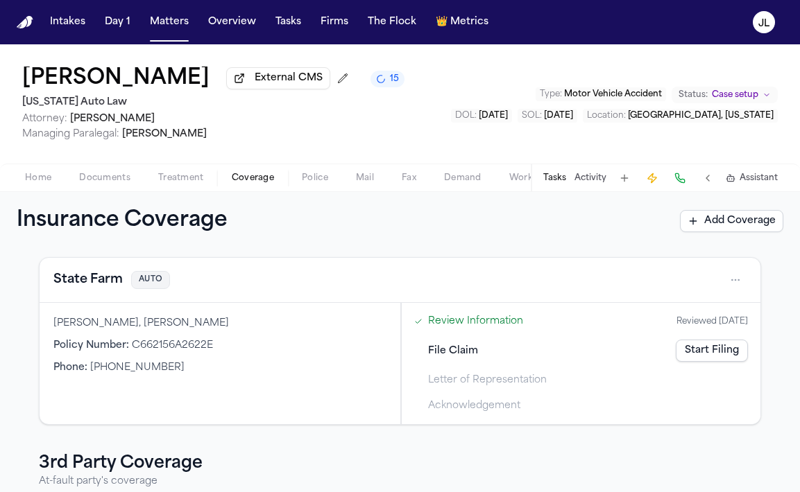
click at [96, 290] on button "State Farm" at bounding box center [87, 280] width 69 height 19
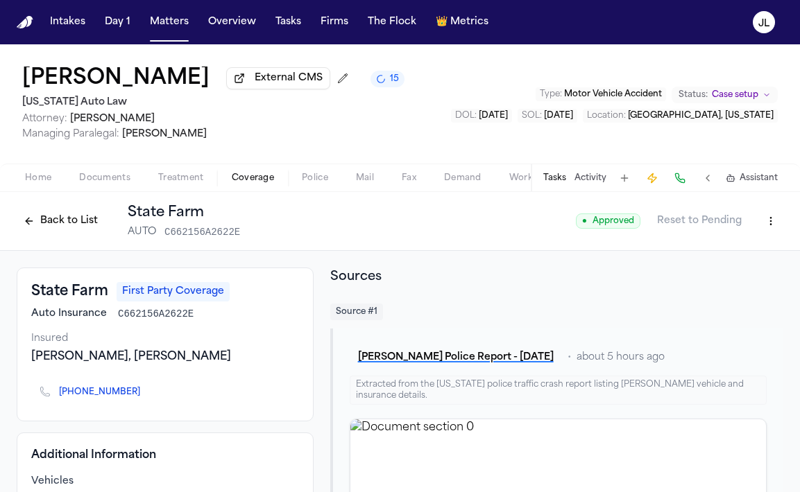
click at [57, 226] on button "Back to List" at bounding box center [61, 221] width 88 height 22
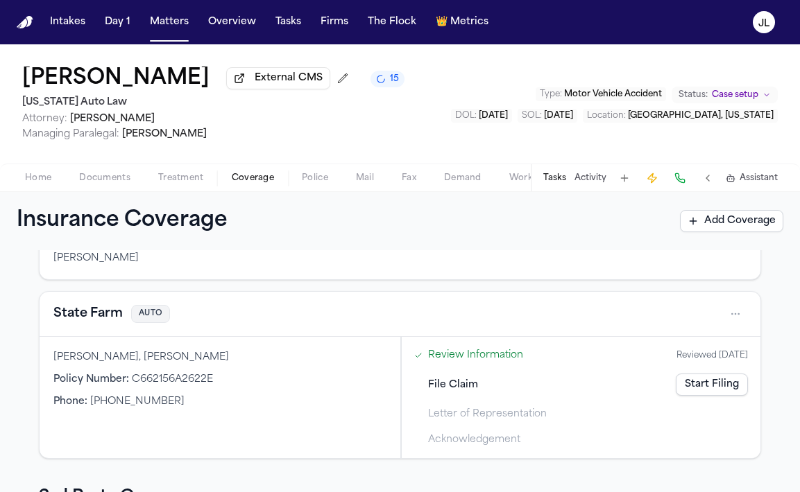
scroll to position [116, 0]
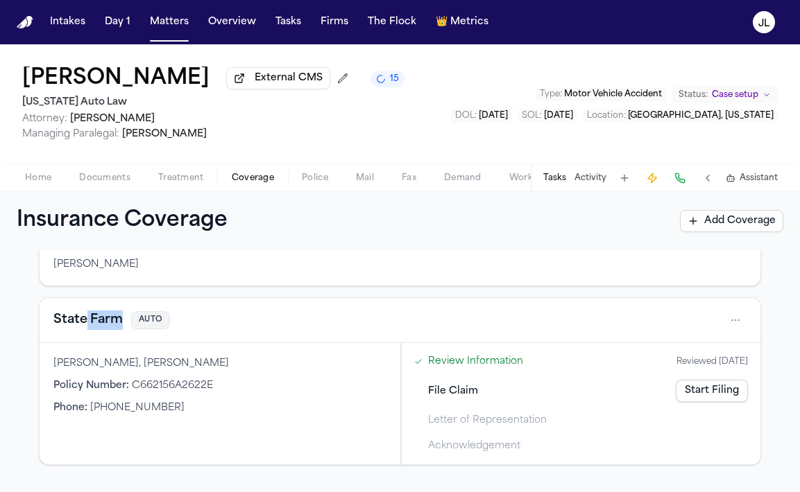
click at [84, 332] on div "State Farm AUTO" at bounding box center [399, 320] width 693 height 22
click at [87, 329] on button "State Farm" at bounding box center [87, 320] width 69 height 19
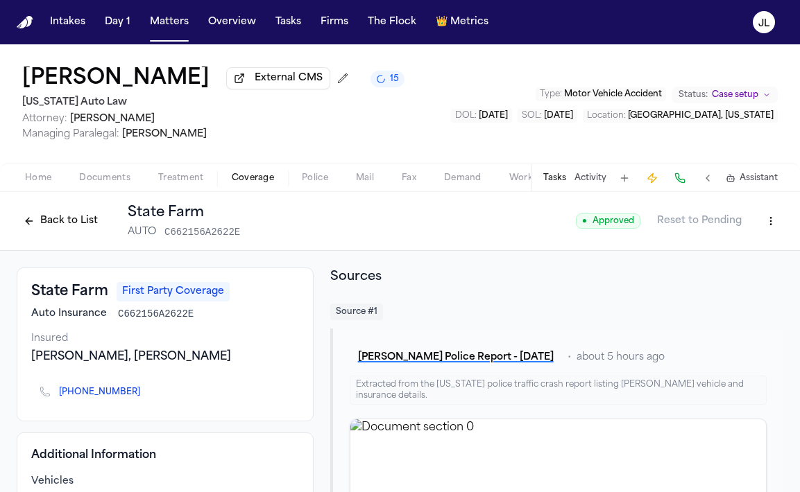
click at [42, 221] on button "Back to List" at bounding box center [61, 221] width 88 height 22
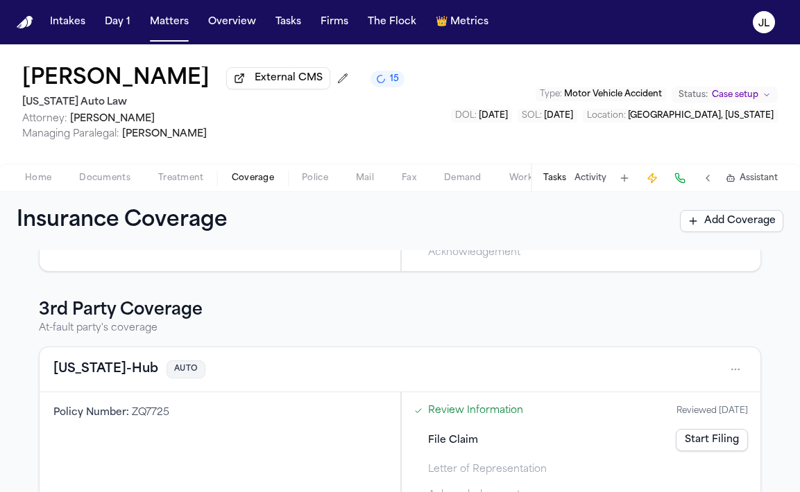
scroll to position [351, 0]
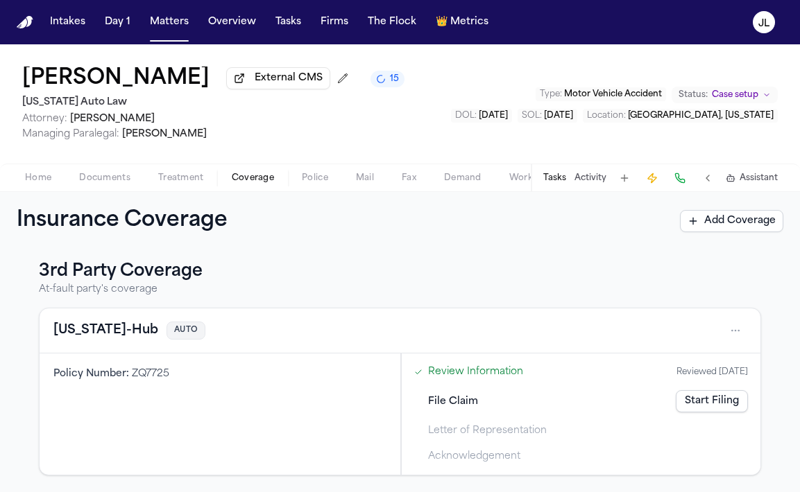
click at [94, 332] on button "[US_STATE]-Hub" at bounding box center [105, 330] width 105 height 19
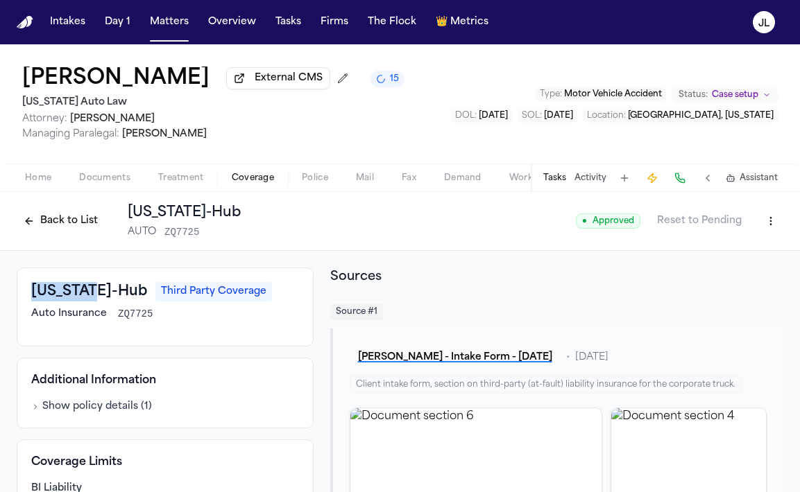
drag, startPoint x: 99, startPoint y: 295, endPoint x: 28, endPoint y: 295, distance: 71.4
click at [28, 295] on div "Utah-Hub Third Party Coverage Auto Insurance ZQ7725" at bounding box center [165, 307] width 297 height 79
copy h3 "[US_STATE]-Hub"
click at [63, 230] on button "Back to List" at bounding box center [61, 221] width 88 height 22
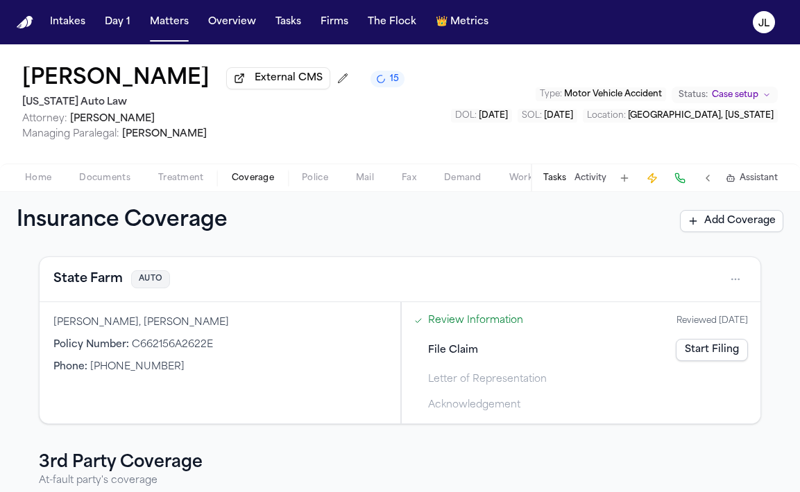
scroll to position [130, 0]
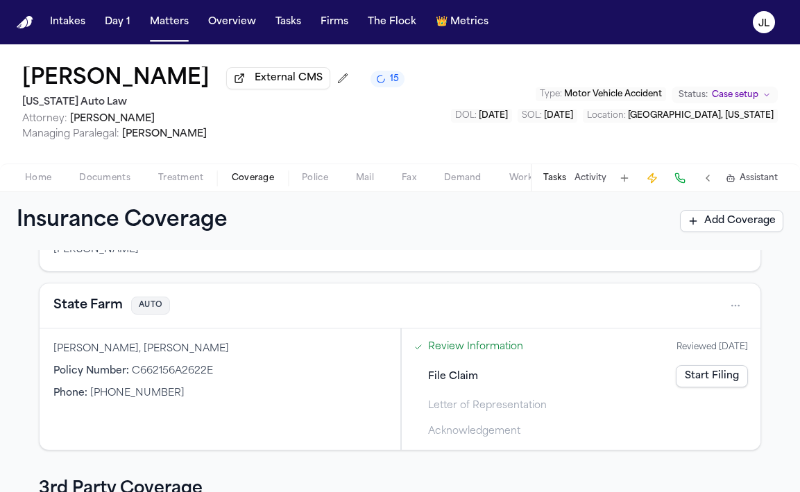
click at [97, 314] on button "State Farm" at bounding box center [87, 305] width 69 height 19
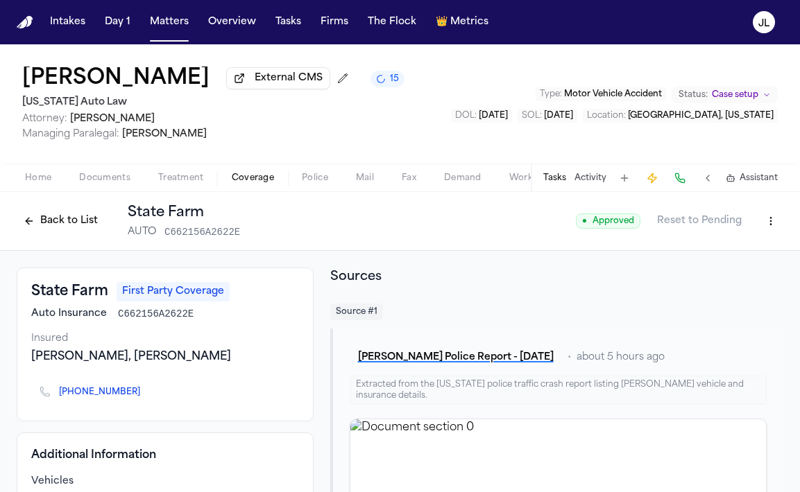
click at [75, 223] on button "Back to List" at bounding box center [61, 221] width 88 height 22
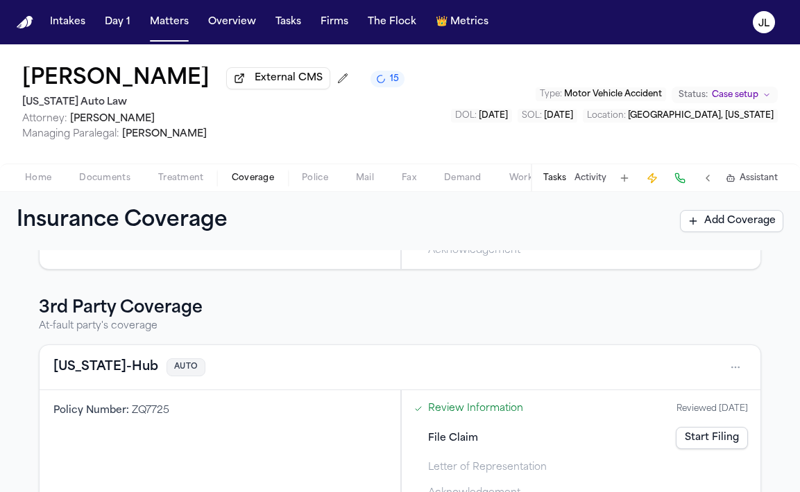
scroll to position [351, 0]
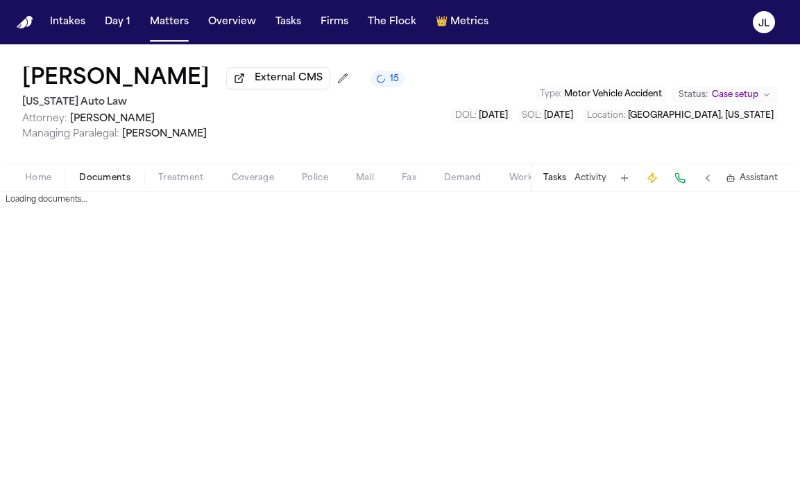
click at [112, 177] on span "Documents" at bounding box center [104, 178] width 51 height 11
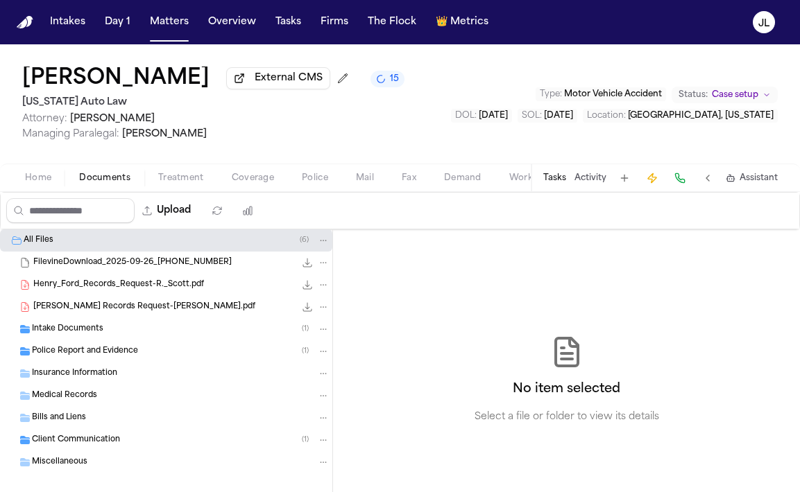
click at [193, 348] on div "Police Report and Evidence ( 1 )" at bounding box center [181, 351] width 298 height 12
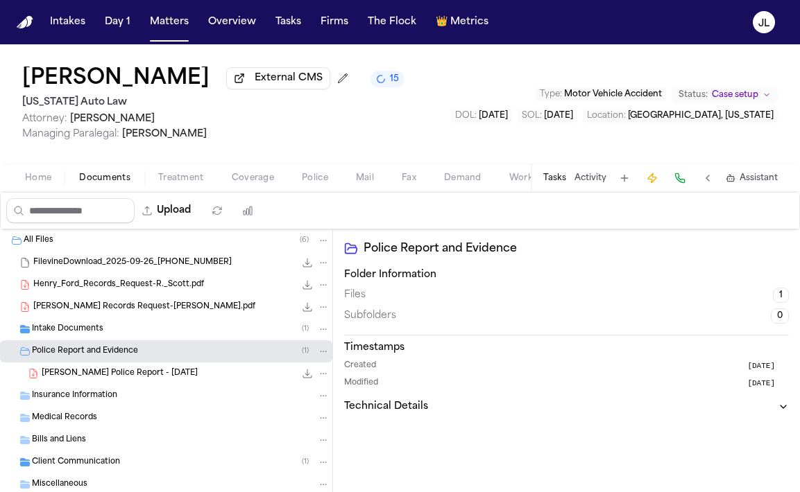
click at [181, 385] on div "R. Scott - Dearborn Police Report - 9.3.25 320.5 KB • PDF" at bounding box center [166, 374] width 332 height 22
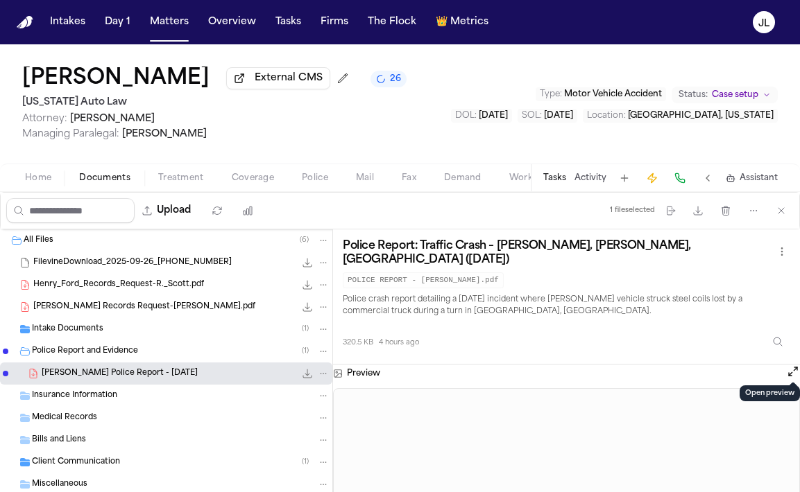
click at [794, 368] on button "Open preview" at bounding box center [793, 372] width 14 height 14
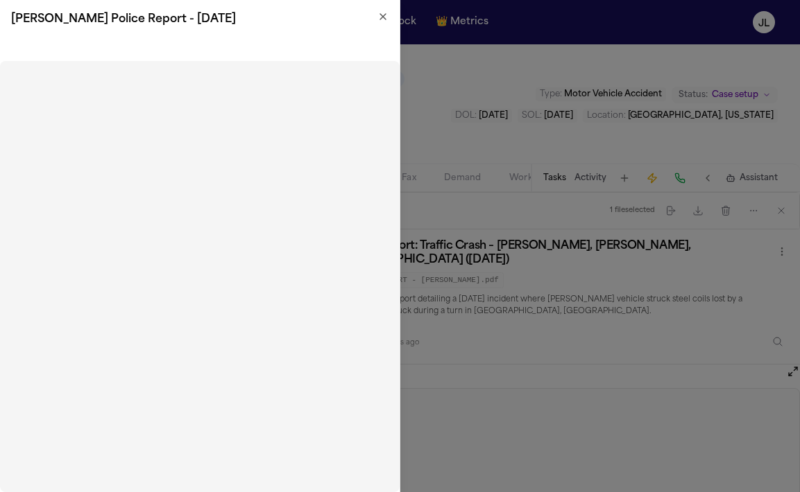
click at [381, 12] on icon "button" at bounding box center [382, 16] width 11 height 11
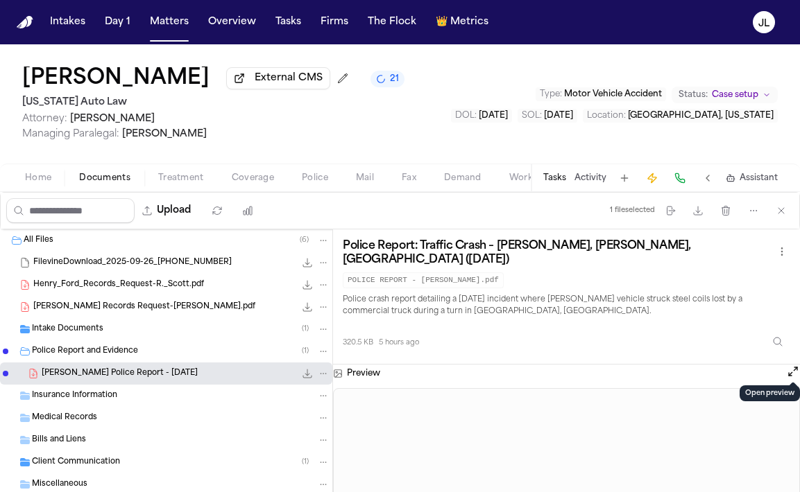
click at [257, 178] on span "Coverage" at bounding box center [253, 178] width 42 height 11
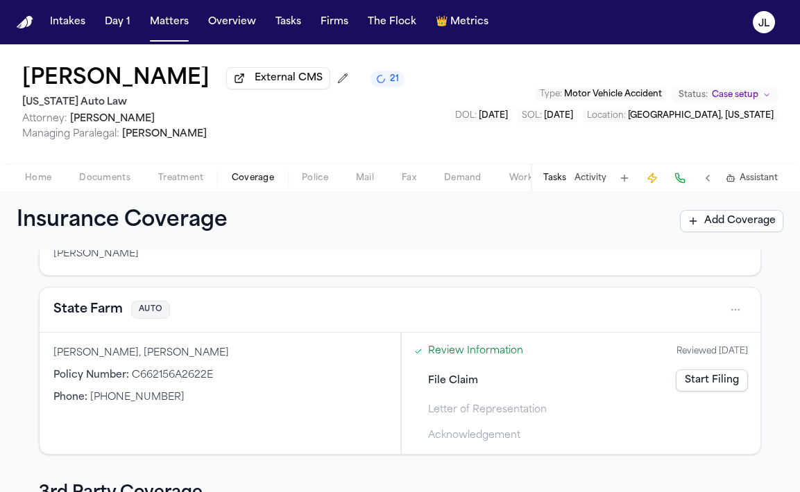
scroll to position [135, 0]
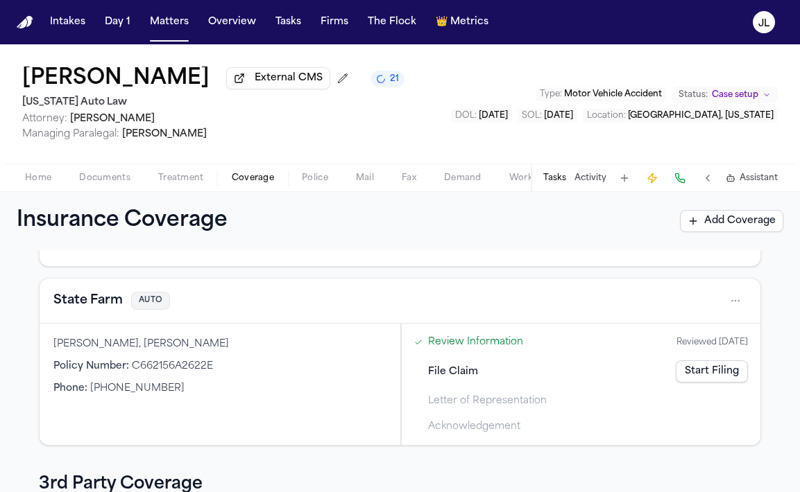
click at [82, 304] on button "State Farm" at bounding box center [87, 300] width 69 height 19
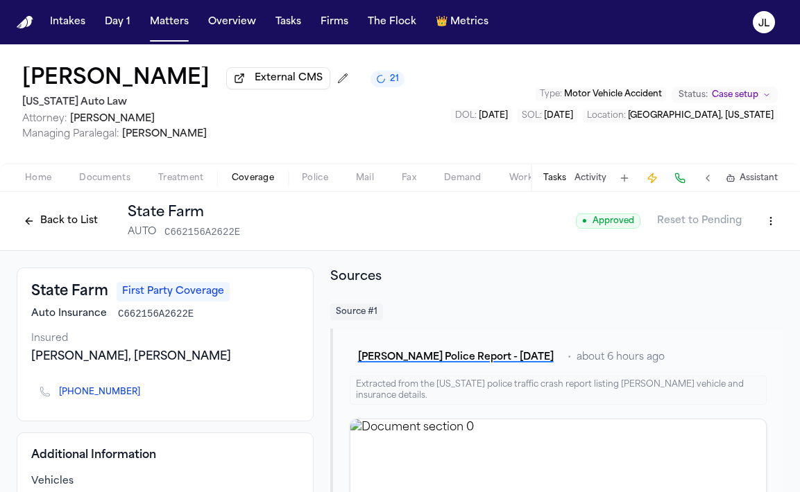
click at [79, 222] on button "Back to List" at bounding box center [61, 221] width 88 height 22
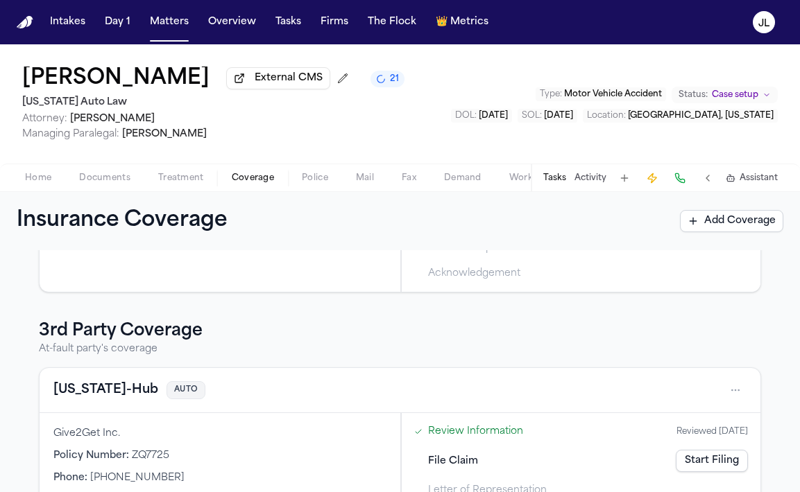
scroll to position [351, 0]
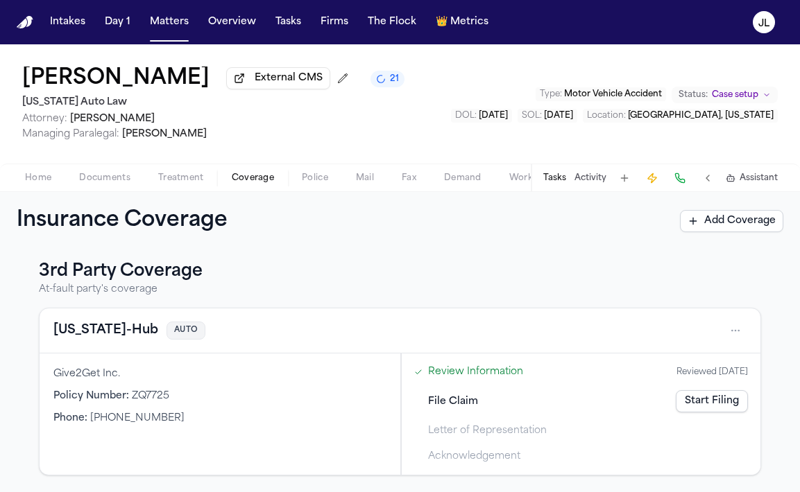
click at [300, 427] on div "Give2Get Inc. Policy Number : ZQ7725 Phone : (877) 712-5246" at bounding box center [220, 414] width 361 height 121
click at [103, 330] on button "[US_STATE]-Hub" at bounding box center [105, 330] width 105 height 19
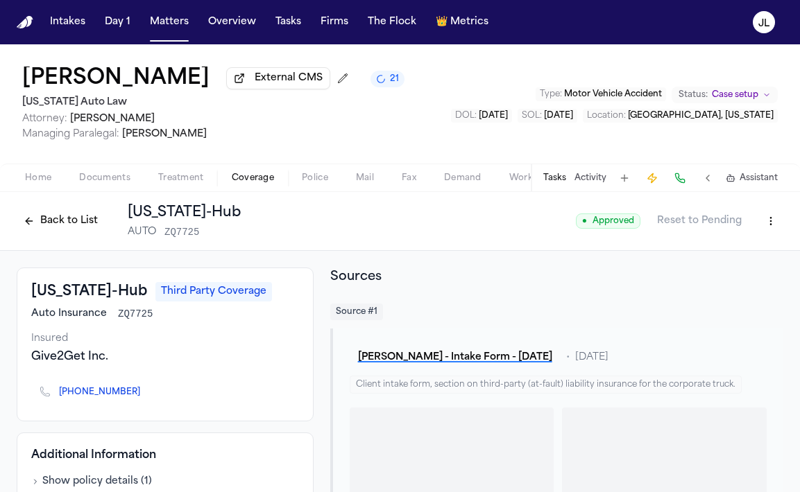
click at [144, 396] on icon "Copy to clipboard" at bounding box center [146, 394] width 5 height 5
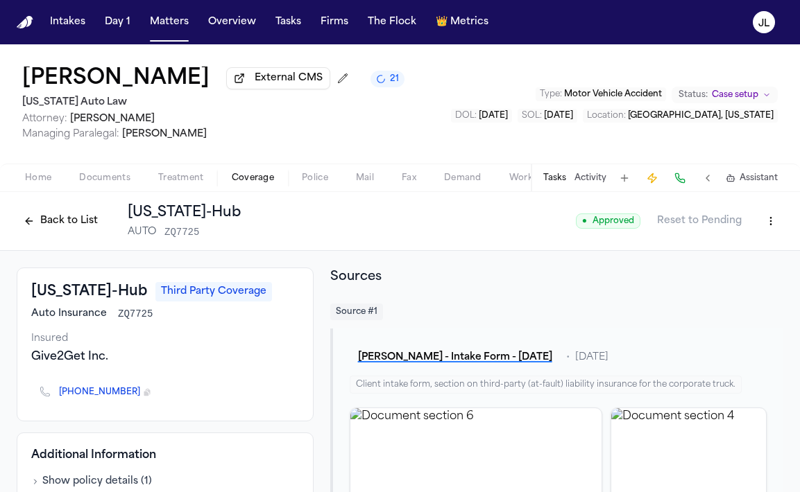
click at [681, 178] on button at bounding box center [679, 178] width 19 height 19
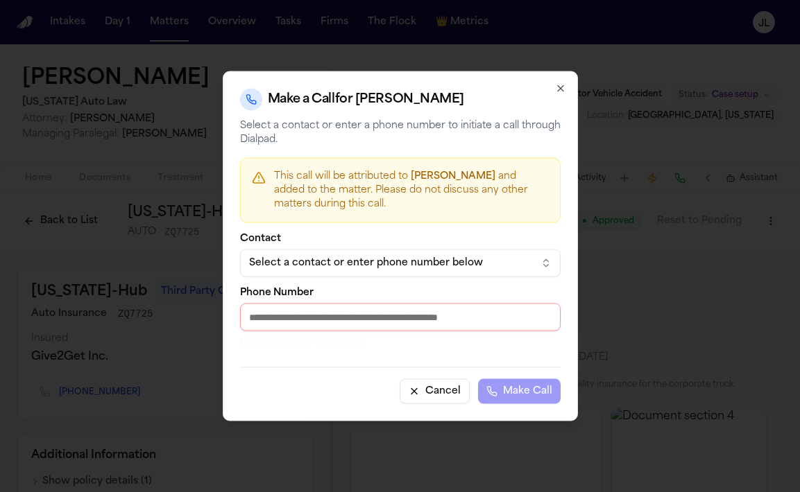
click at [365, 322] on input "Phone Number" at bounding box center [400, 318] width 320 height 28
paste input "**********"
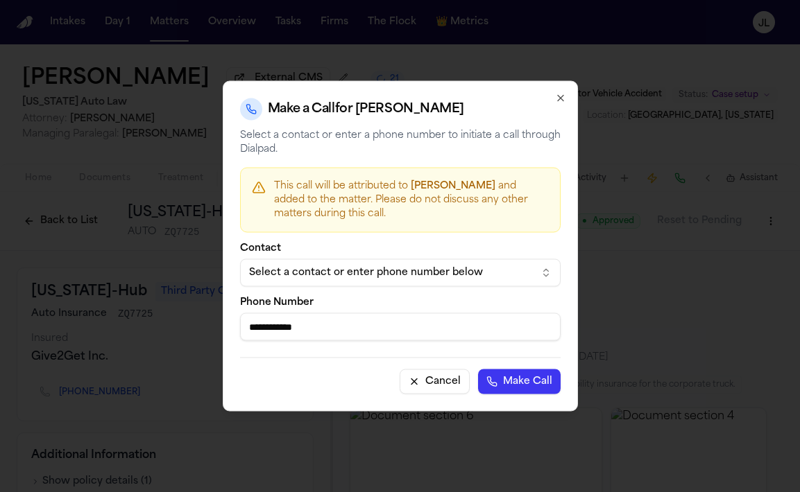
type input "**********"
click at [511, 379] on button "Make Call" at bounding box center [519, 382] width 83 height 25
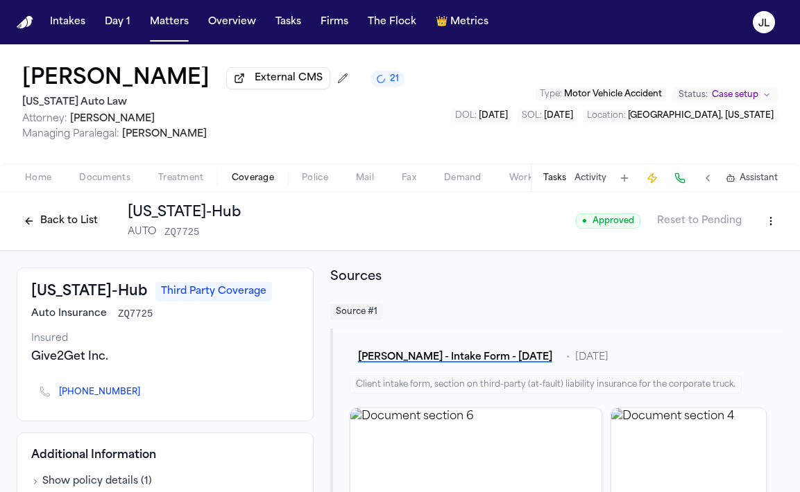
click at [44, 183] on span "Home" at bounding box center [38, 178] width 26 height 11
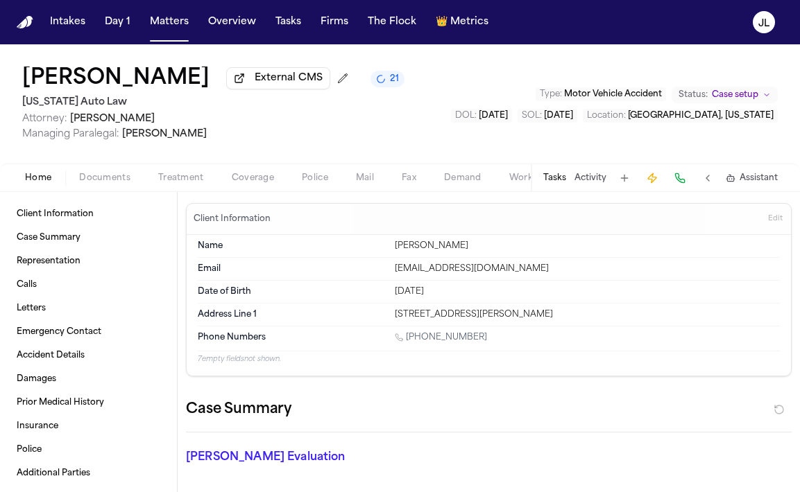
click at [89, 182] on span "Documents" at bounding box center [104, 178] width 51 height 11
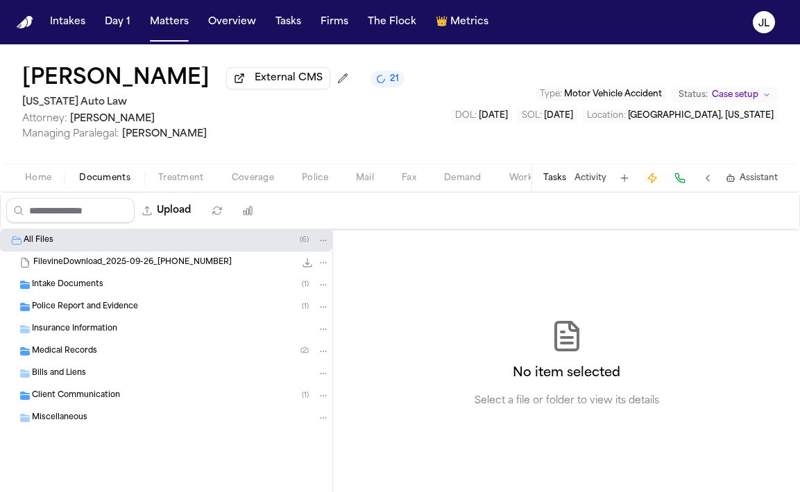
click at [85, 314] on span "Police Report and Evidence" at bounding box center [85, 308] width 106 height 12
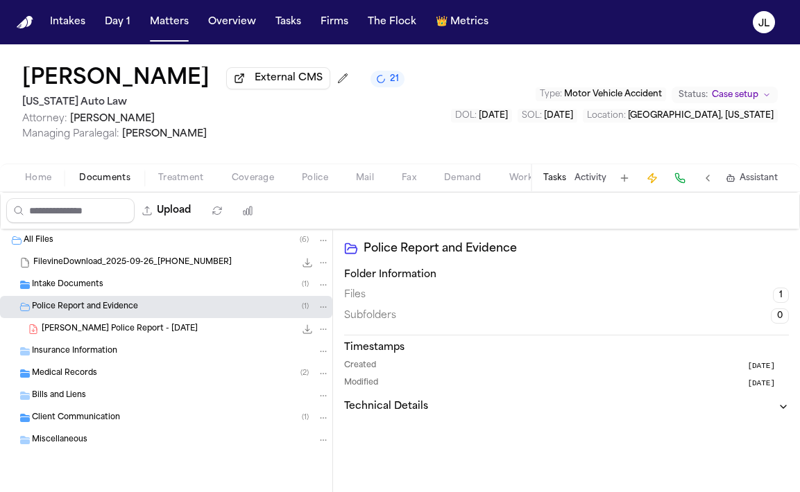
click at [84, 330] on span "[PERSON_NAME] Police Report - [DATE]" at bounding box center [120, 330] width 156 height 12
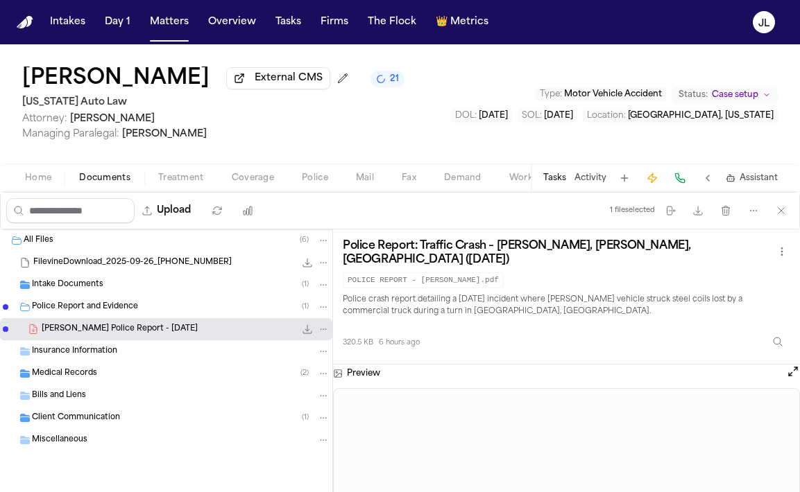
click at [793, 373] on button "Open preview" at bounding box center [793, 372] width 14 height 14
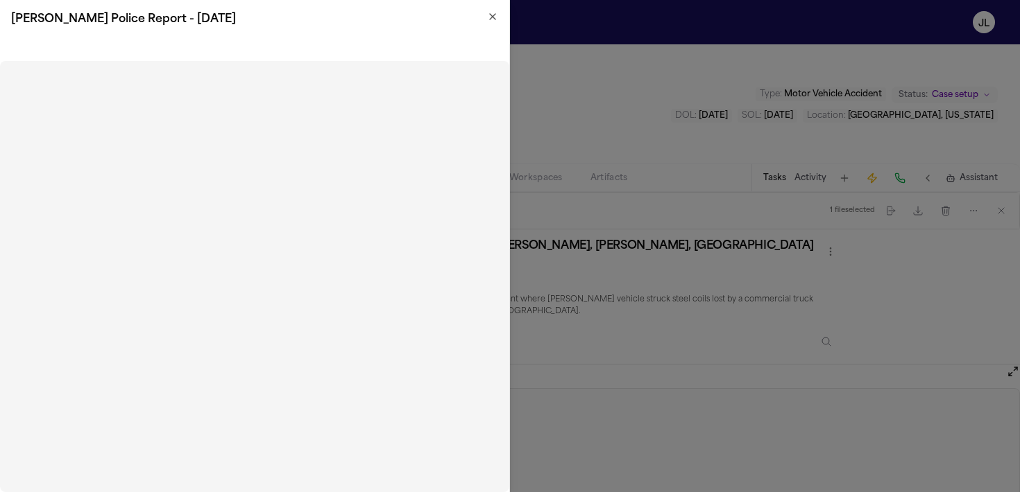
click at [488, 13] on icon "button" at bounding box center [492, 16] width 11 height 11
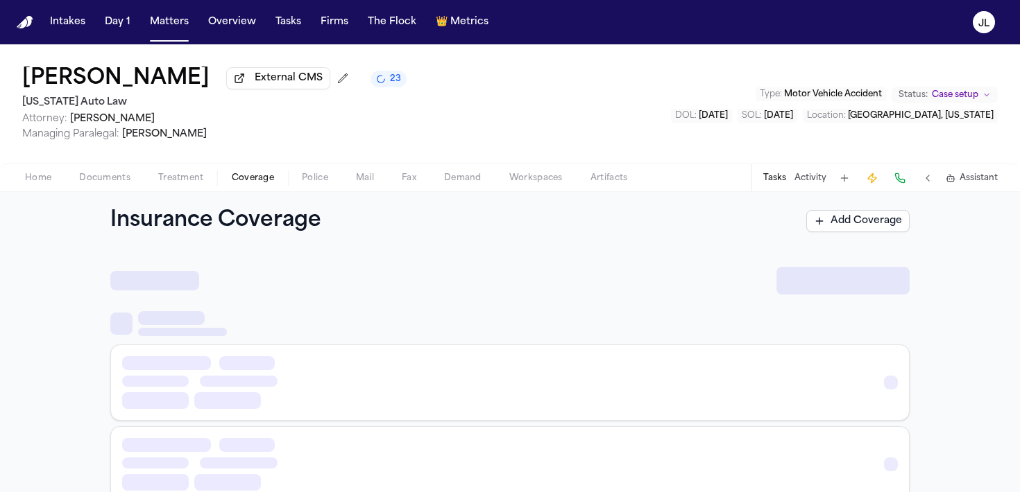
click at [252, 184] on span "Coverage" at bounding box center [253, 178] width 42 height 11
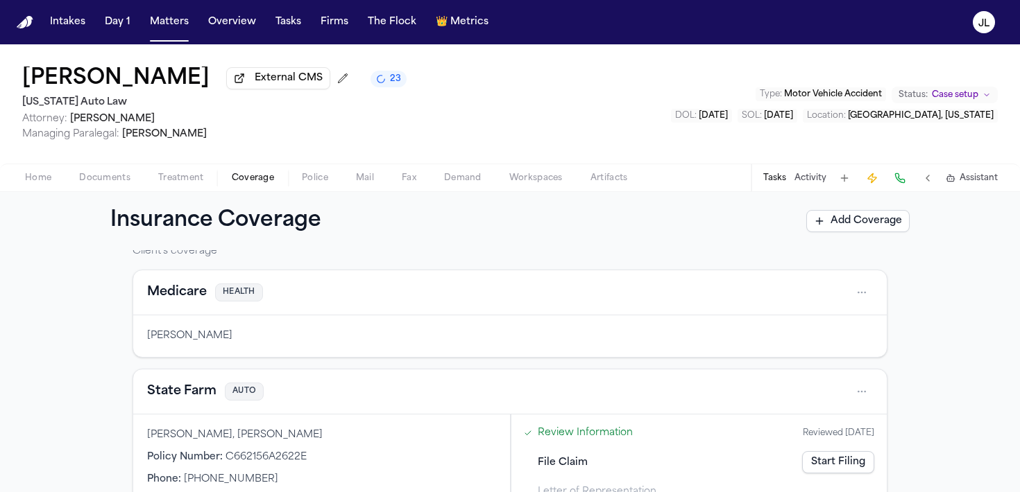
scroll to position [86, 0]
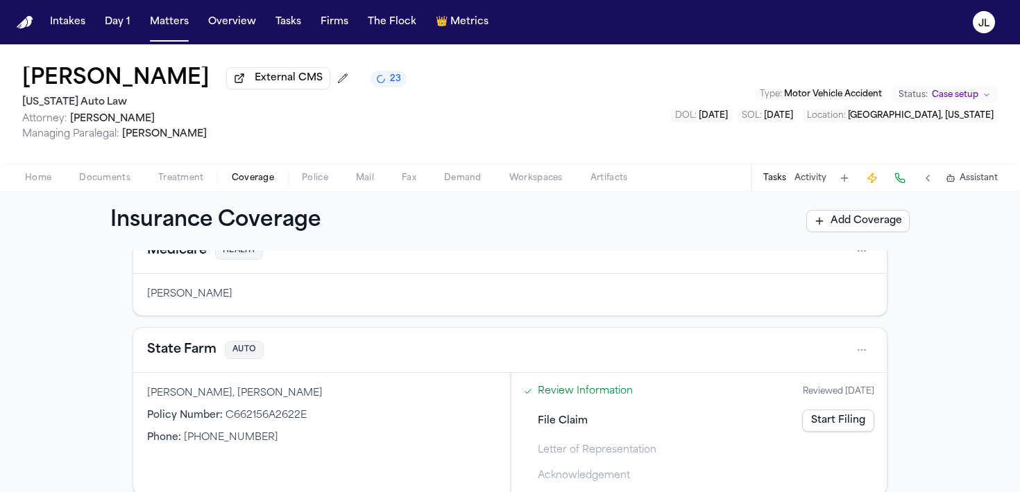
click at [189, 355] on button "State Farm" at bounding box center [181, 350] width 69 height 19
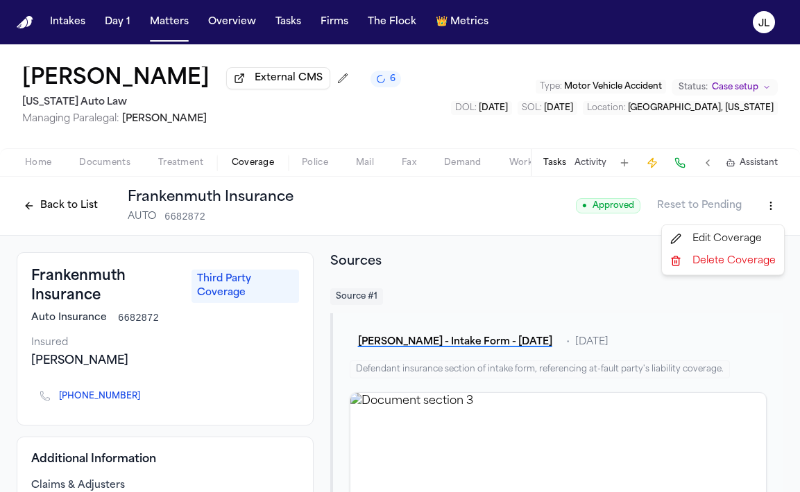
click at [770, 210] on html "Intakes Day 1 Matters Overview Tasks Firms The Flock 👑 Metrics [PERSON_NAME] Ex…" at bounding box center [400, 246] width 800 height 492
click at [732, 244] on div "Edit Coverage" at bounding box center [722, 239] width 117 height 22
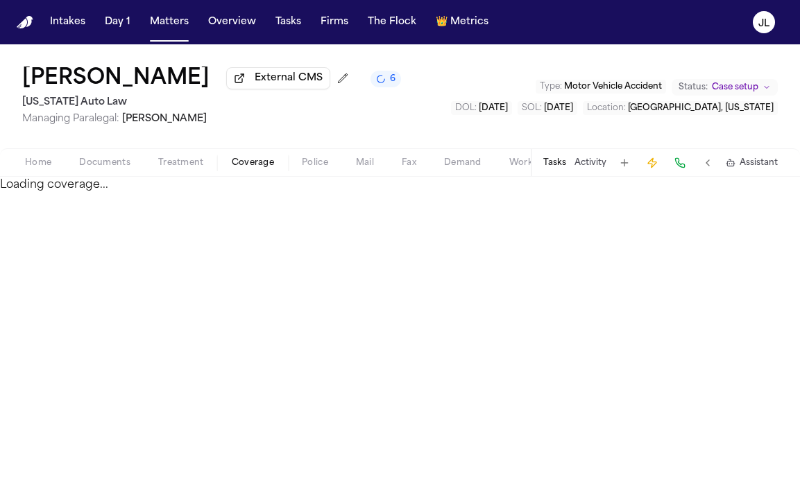
select select "**********"
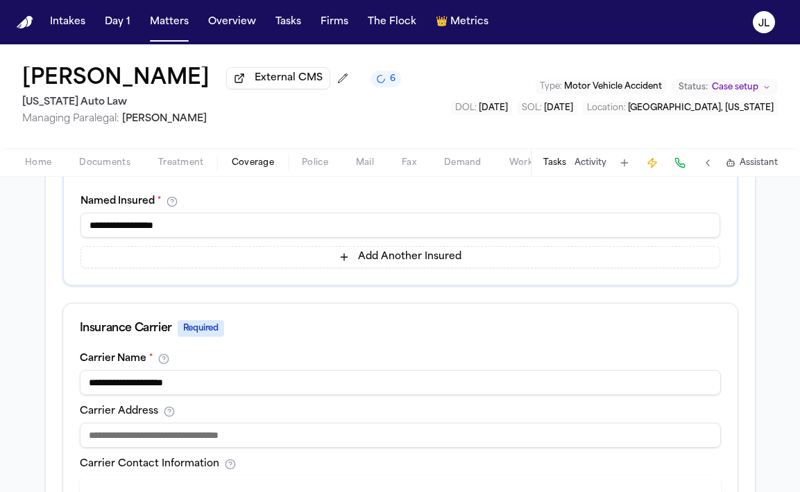
scroll to position [426, 0]
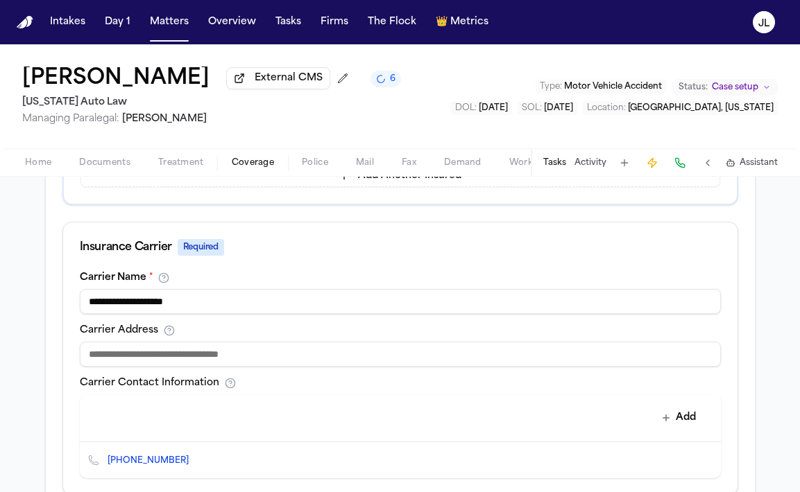
click at [284, 353] on input at bounding box center [400, 354] width 641 height 25
paste input "**********"
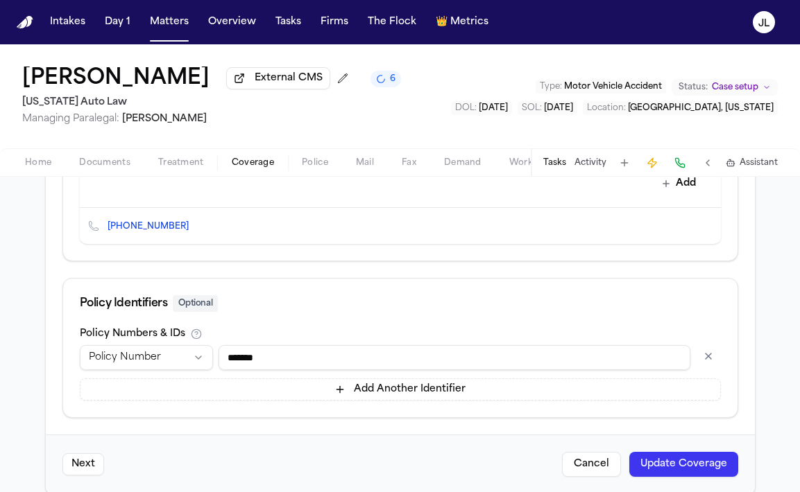
scroll to position [682, 0]
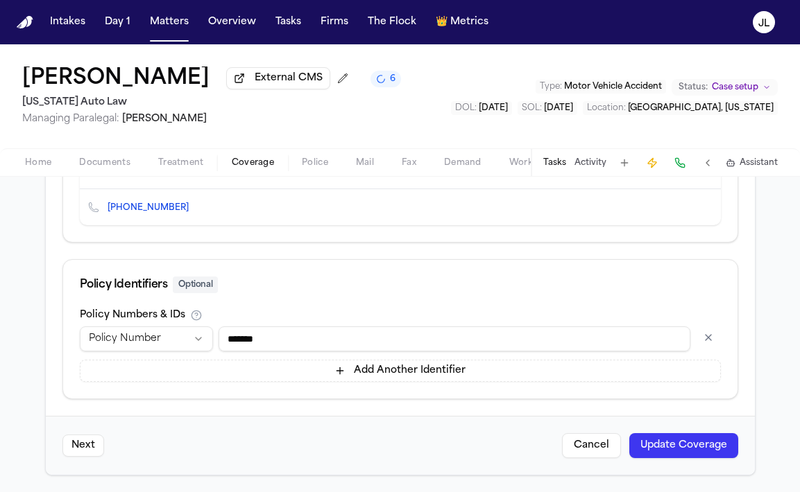
type input "**********"
click at [706, 448] on button "Update Coverage" at bounding box center [683, 446] width 109 height 25
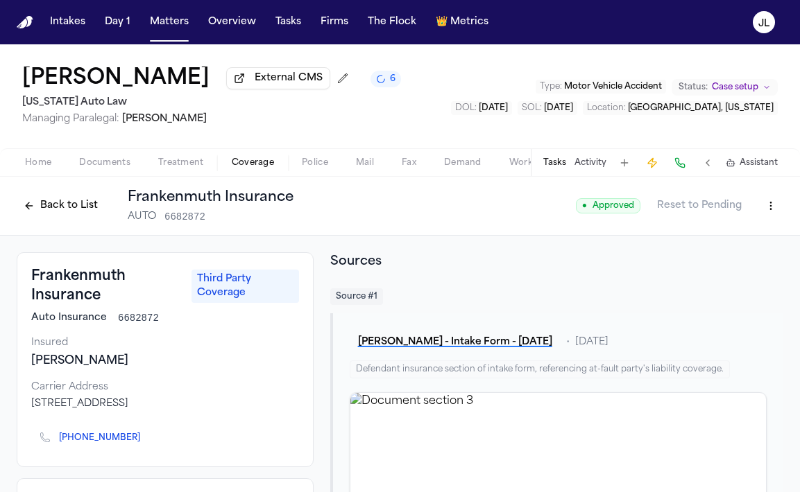
click at [40, 212] on button "Back to List" at bounding box center [61, 206] width 88 height 22
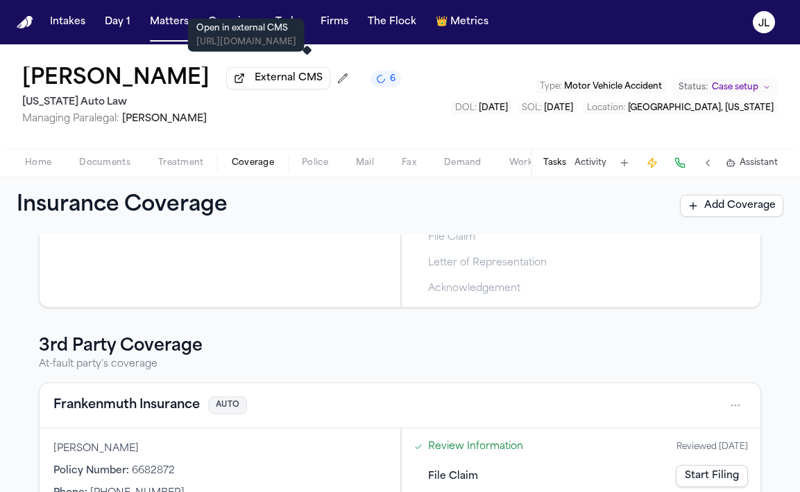
scroll to position [336, 0]
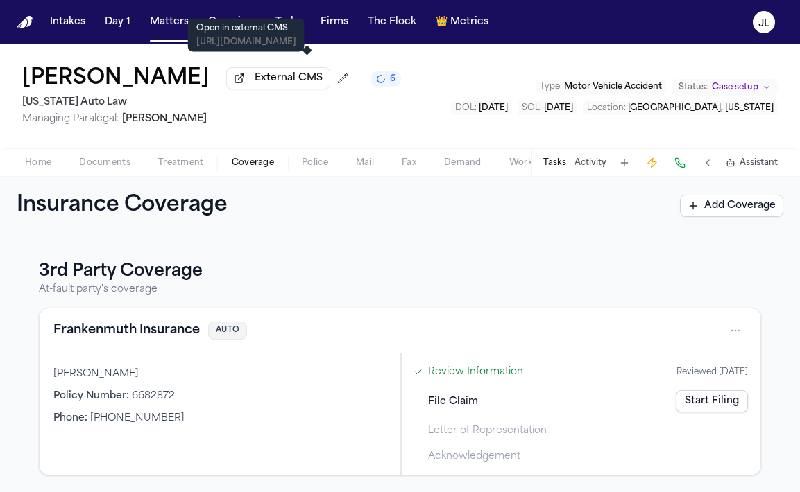
click at [128, 335] on button "Frankenmuth Insurance" at bounding box center [126, 330] width 146 height 19
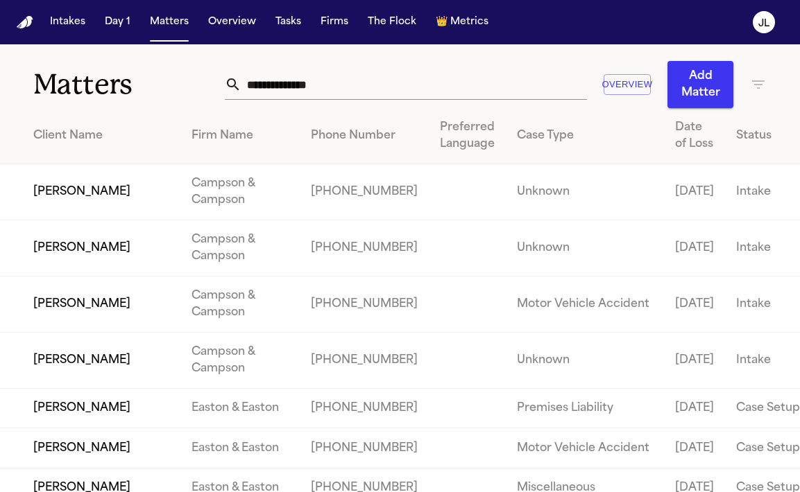
click at [302, 92] on input "text" at bounding box center [413, 84] width 345 height 31
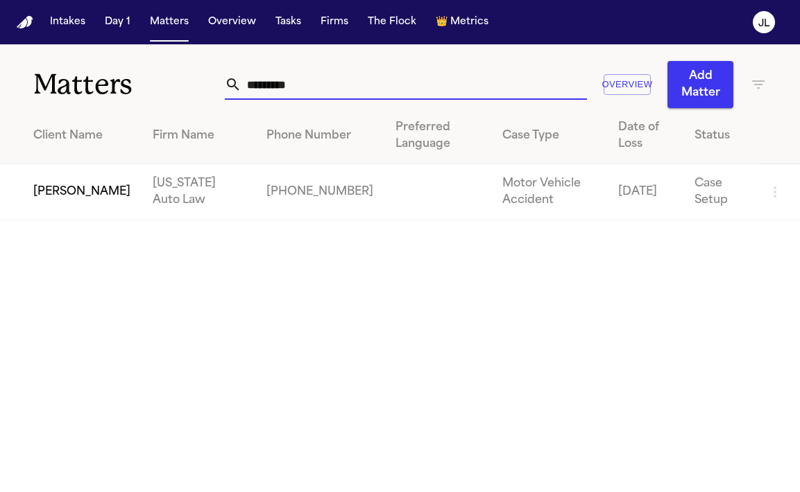
type input "*********"
click at [32, 193] on td "Robin Scott" at bounding box center [70, 192] width 141 height 56
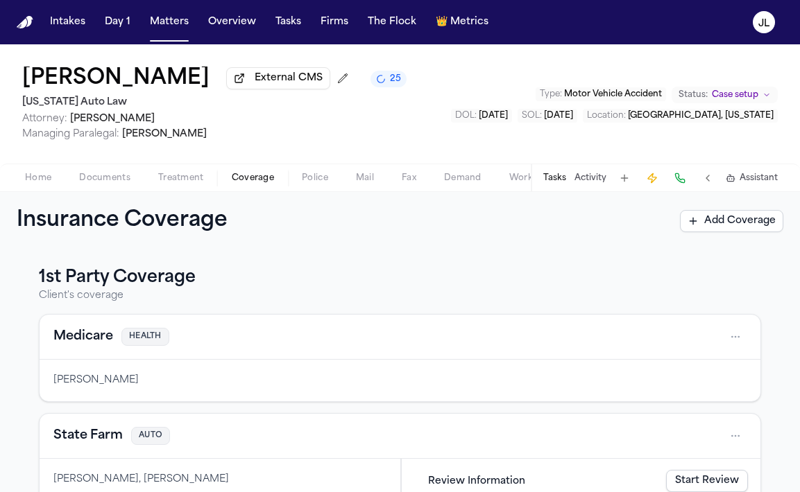
click at [253, 175] on span "Coverage" at bounding box center [253, 178] width 42 height 11
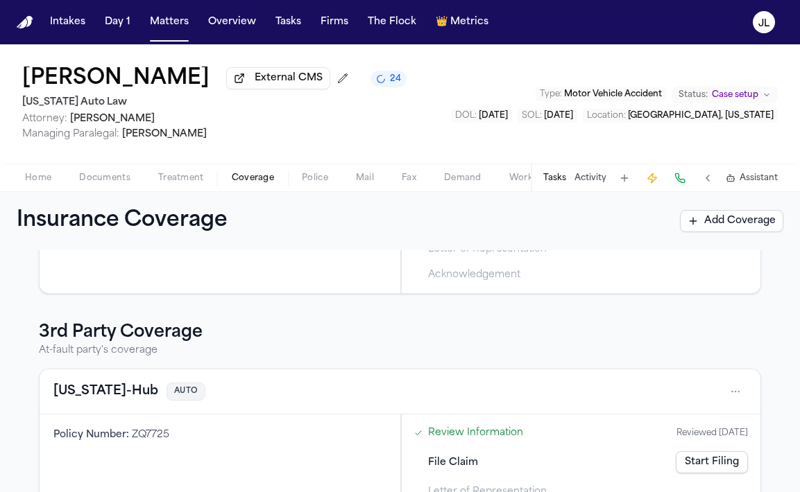
scroll to position [351, 0]
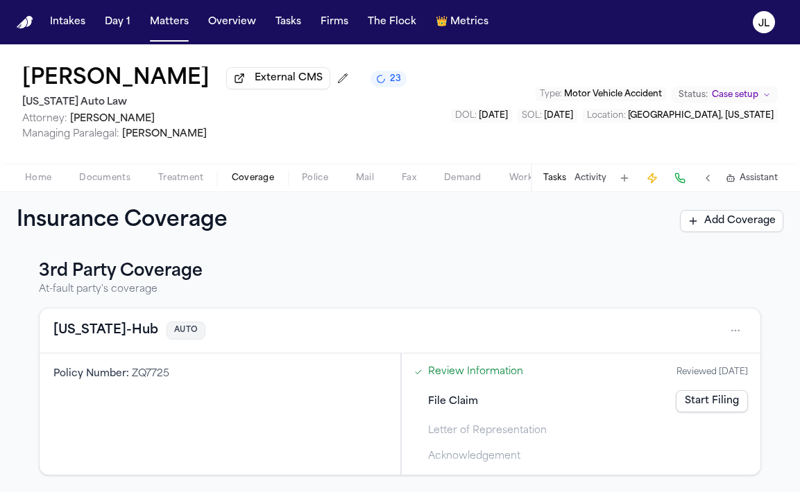
click at [97, 323] on button "Utah-Hub" at bounding box center [105, 330] width 105 height 19
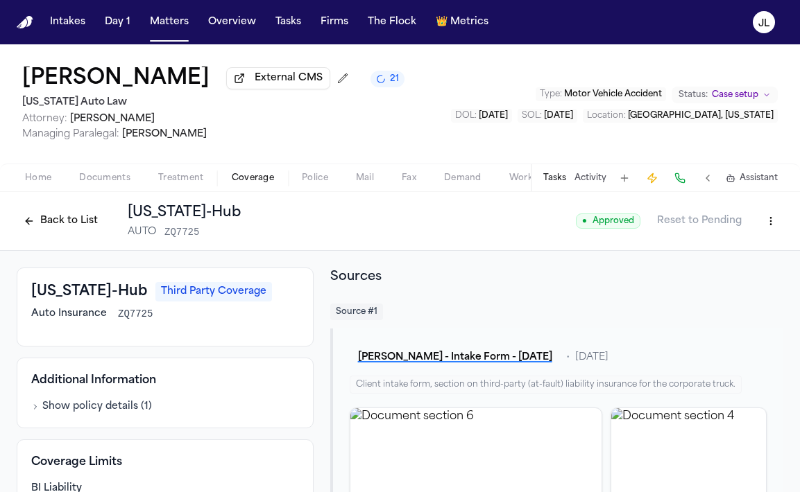
scroll to position [65, 0]
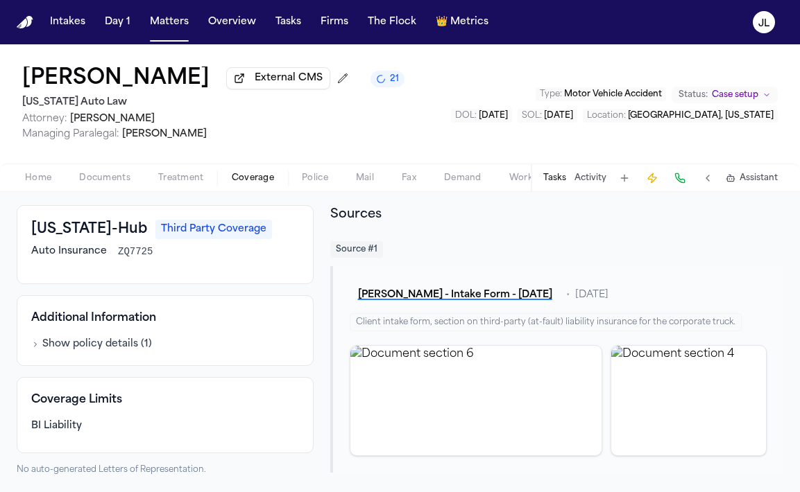
click at [674, 191] on div "Tasks Activity Assistant" at bounding box center [660, 177] width 258 height 27
click at [674, 188] on button at bounding box center [679, 178] width 19 height 19
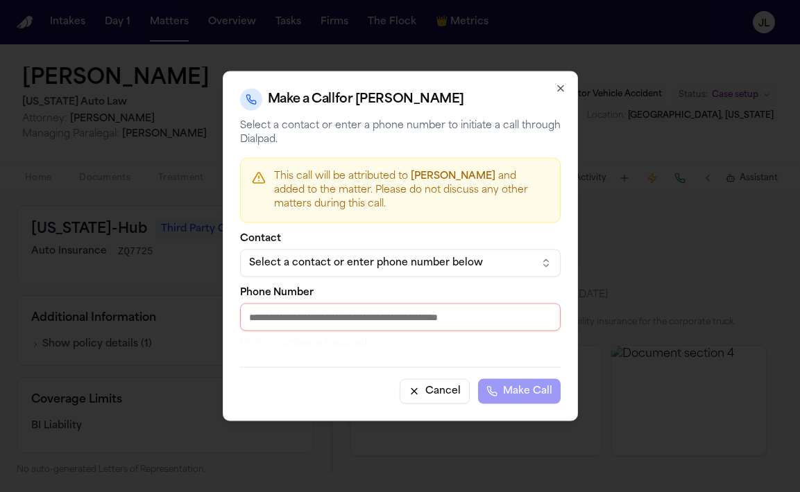
click at [379, 316] on input "Phone Number" at bounding box center [400, 318] width 320 height 28
paste input "**********"
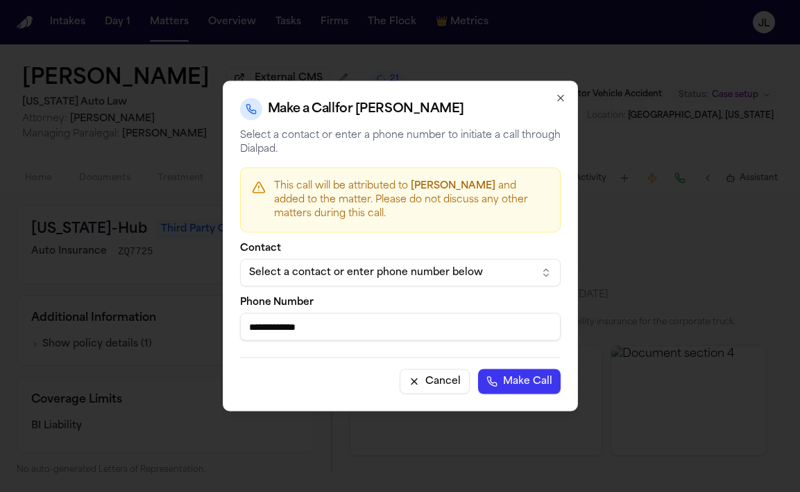
type input "**********"
click at [531, 377] on button "Make Call" at bounding box center [519, 382] width 83 height 25
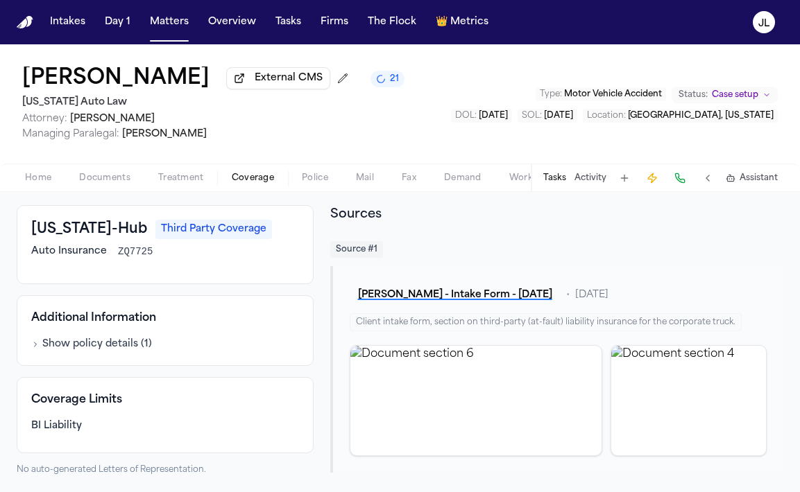
click at [624, 180] on button at bounding box center [624, 178] width 19 height 19
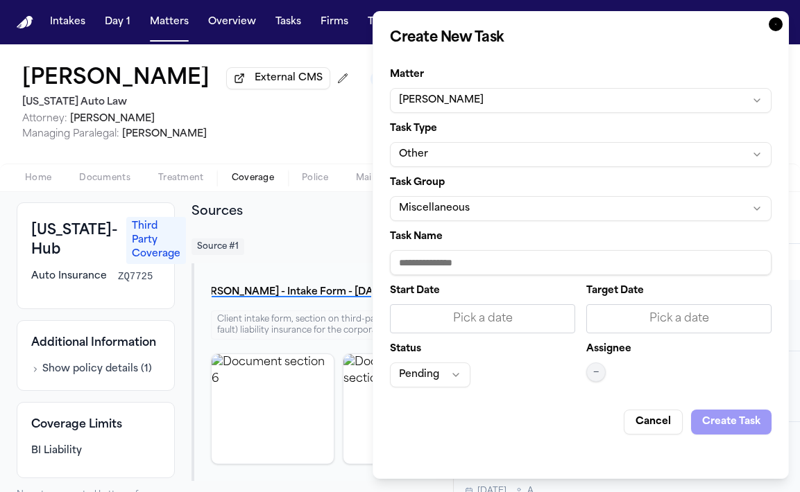
click at [775, 18] on icon "button" at bounding box center [776, 24] width 14 height 14
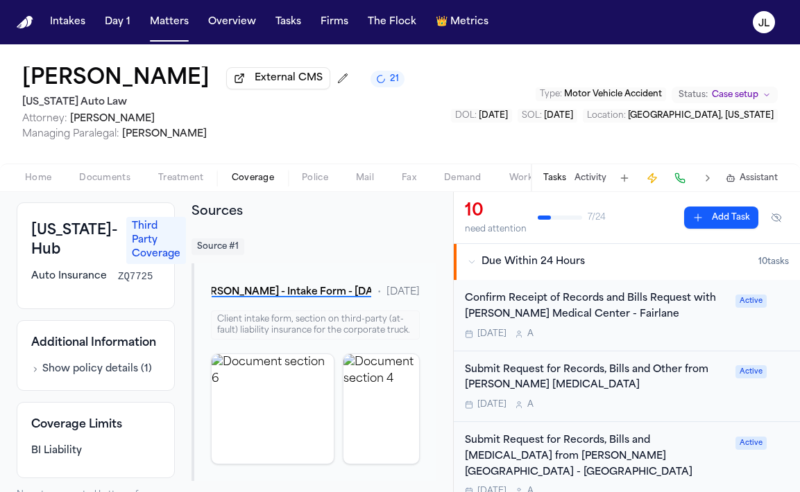
click at [431, 255] on div "Source # 1" at bounding box center [313, 247] width 245 height 17
click at [376, 243] on div "Source # 1" at bounding box center [313, 247] width 245 height 17
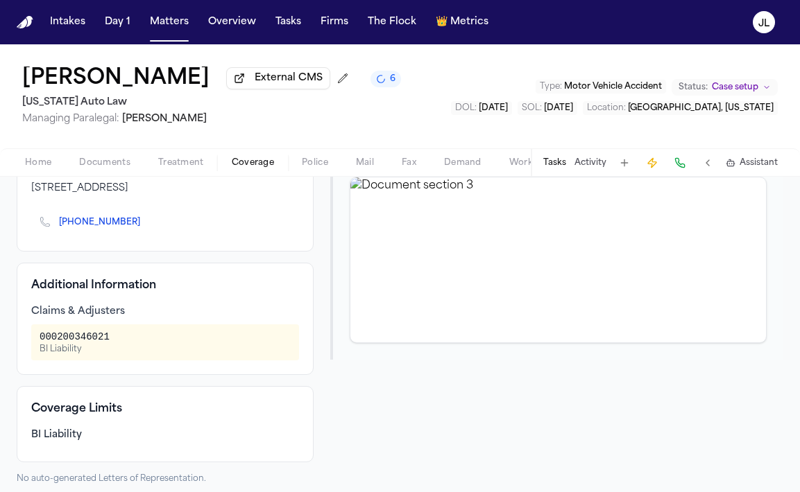
scroll to position [220, 0]
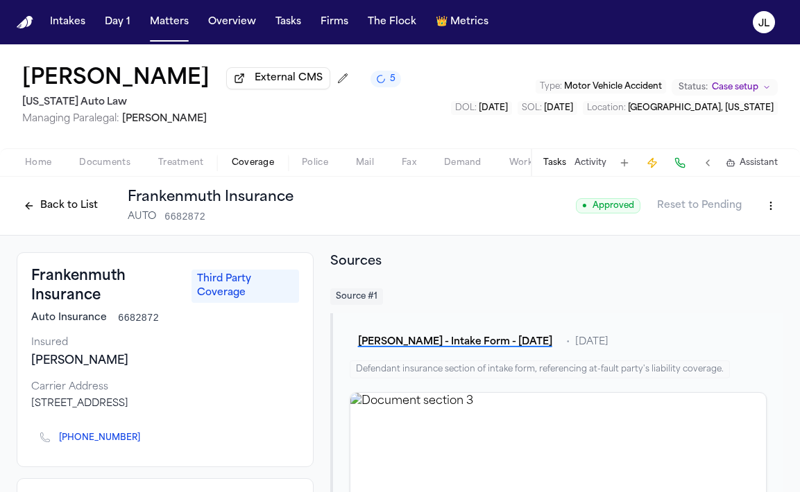
click at [83, 210] on button "Back to List" at bounding box center [61, 206] width 88 height 22
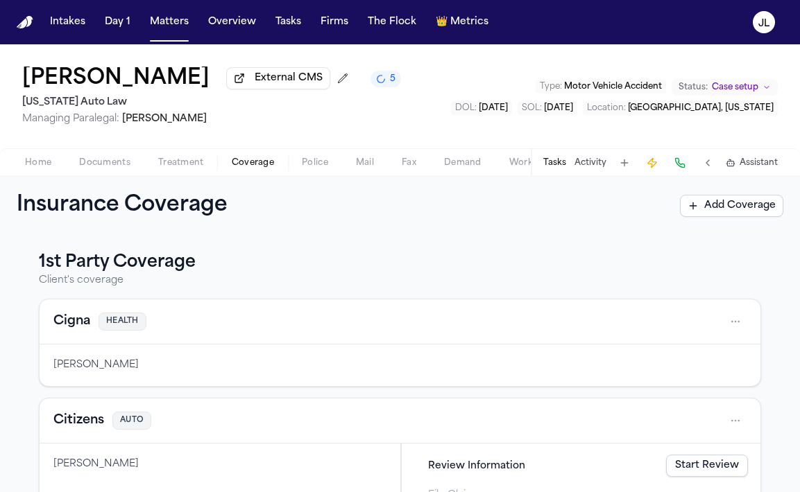
click at [67, 212] on h1 "Insurance Coverage" at bounding box center [137, 206] width 241 height 25
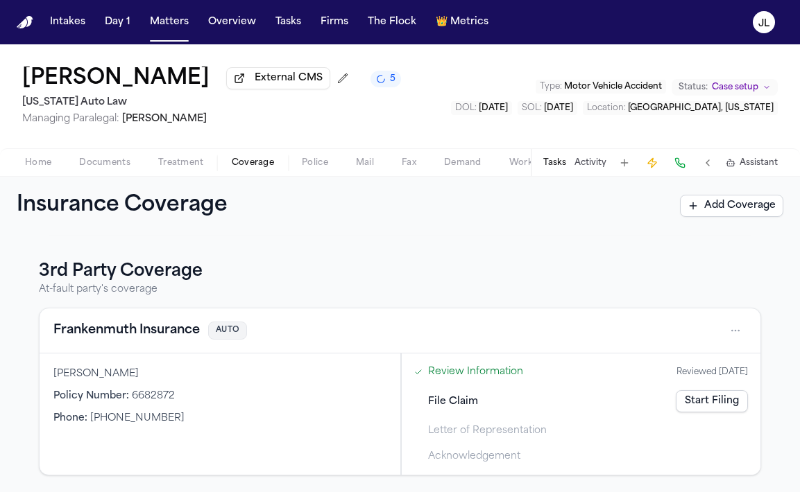
scroll to position [148, 0]
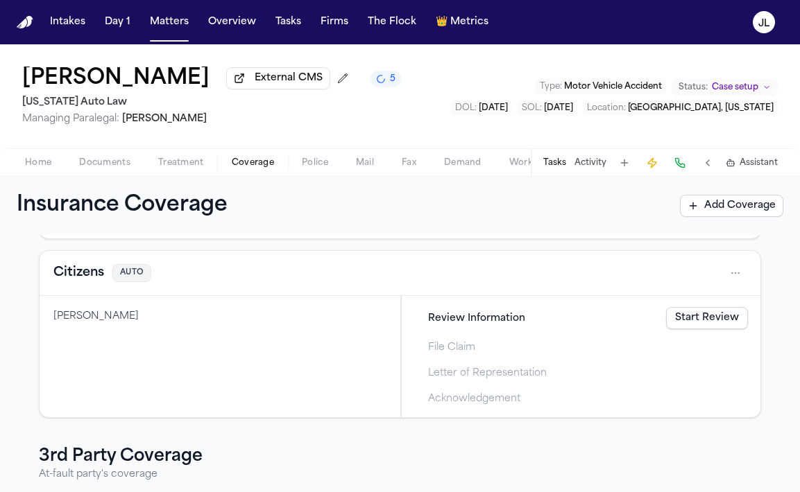
click at [74, 269] on button "Citizens" at bounding box center [78, 273] width 51 height 19
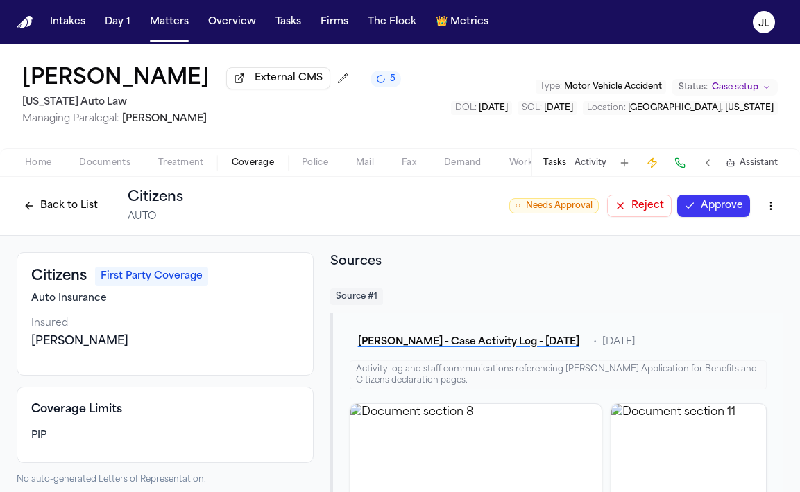
click at [69, 214] on button "Back to List" at bounding box center [61, 206] width 88 height 22
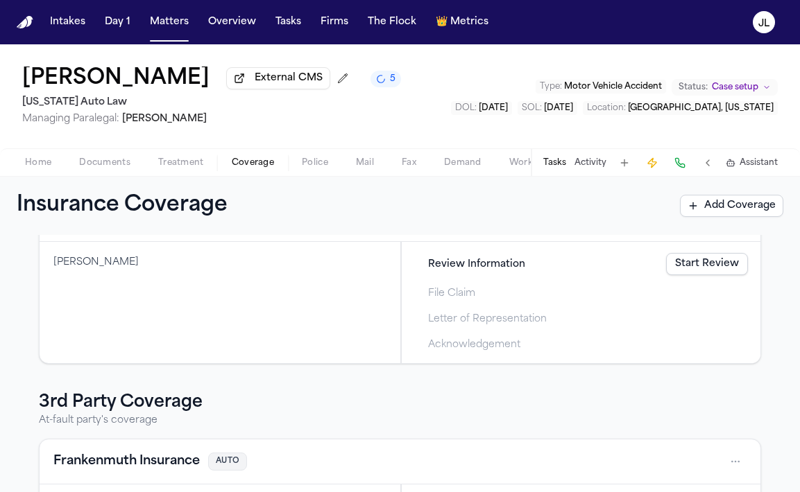
scroll to position [83, 0]
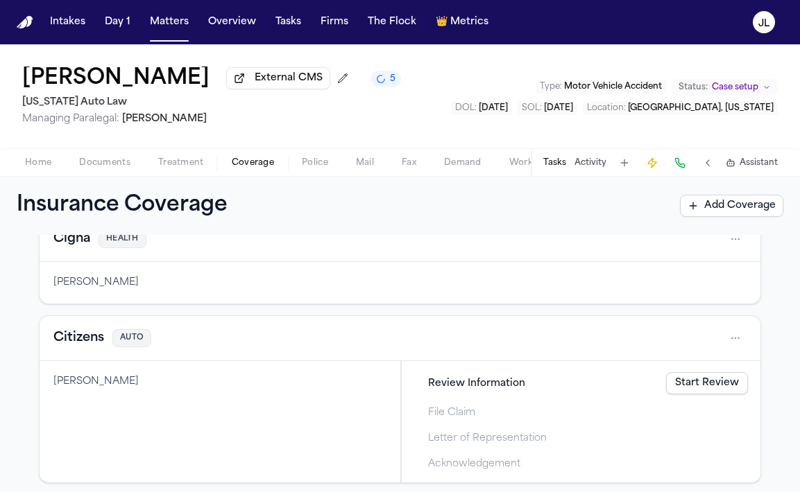
click at [84, 344] on button "Citizens" at bounding box center [78, 338] width 51 height 19
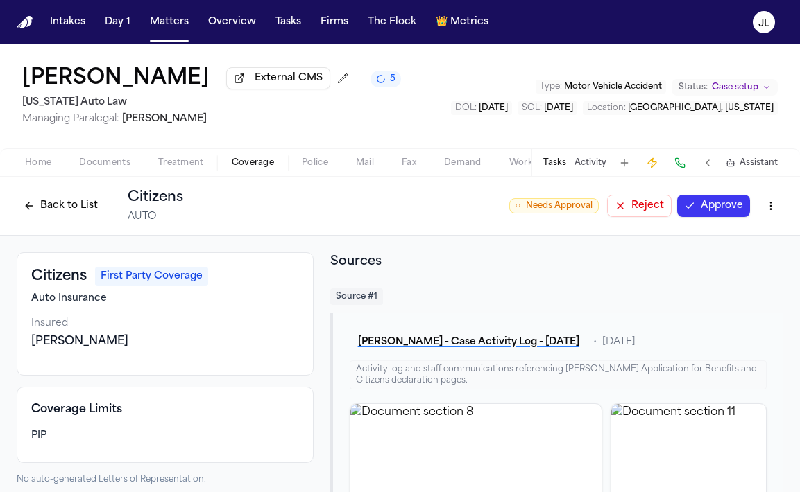
click at [703, 203] on button "Approve" at bounding box center [713, 206] width 73 height 22
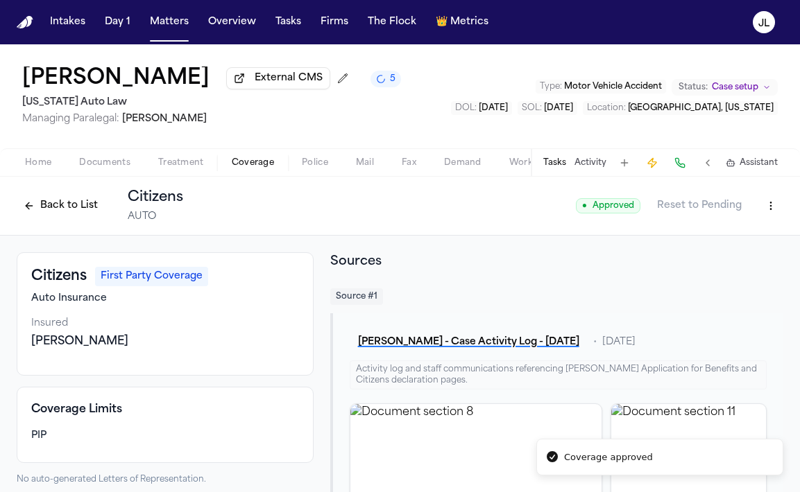
click at [71, 200] on button "Back to List" at bounding box center [61, 206] width 88 height 22
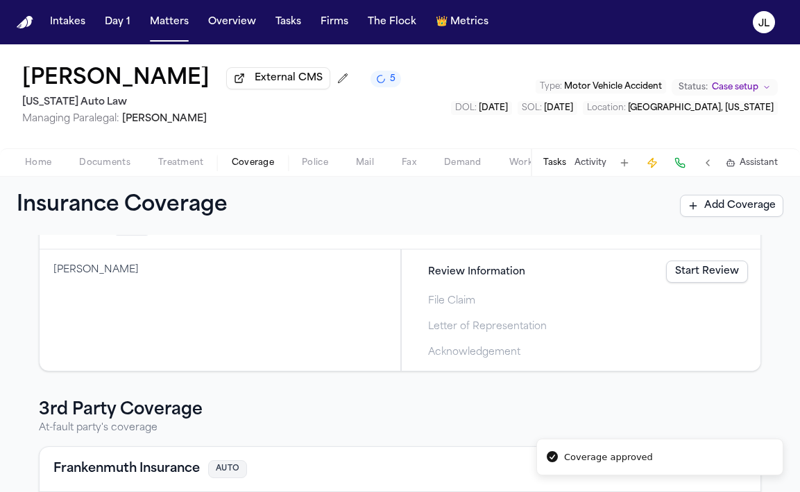
scroll to position [336, 0]
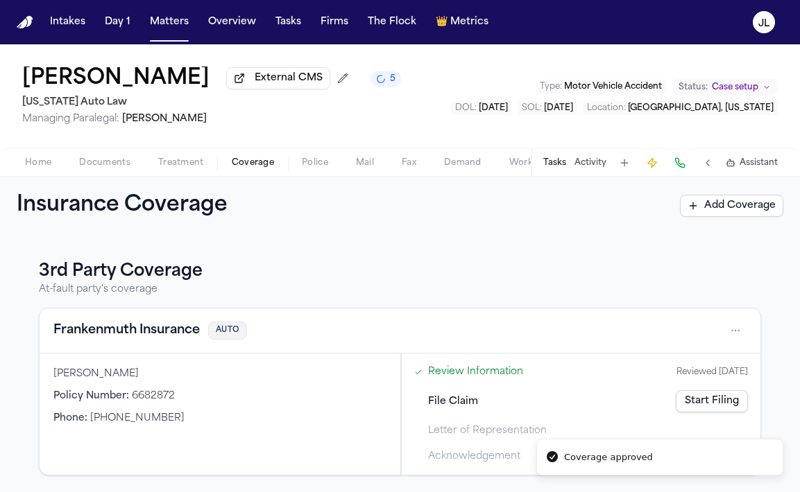
click at [143, 341] on div "Frankenmuth Insurance AUTO" at bounding box center [399, 331] width 693 height 22
click at [143, 329] on button "Frankenmuth Insurance" at bounding box center [126, 330] width 146 height 19
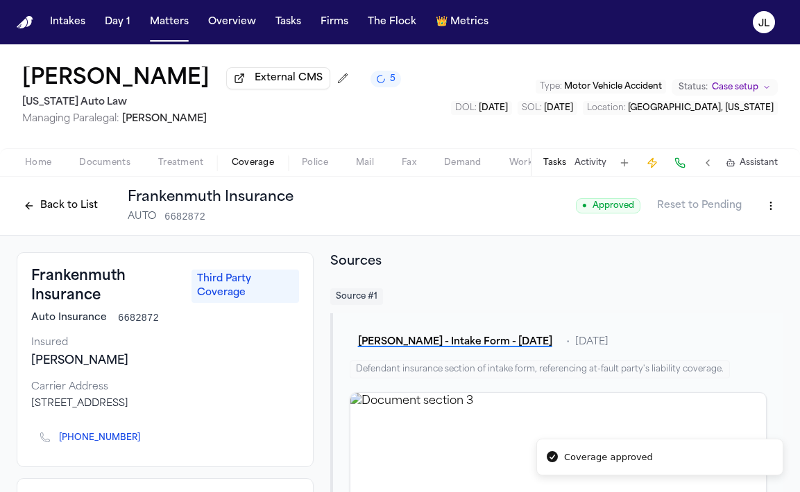
click at [86, 213] on button "Back to List" at bounding box center [61, 206] width 88 height 22
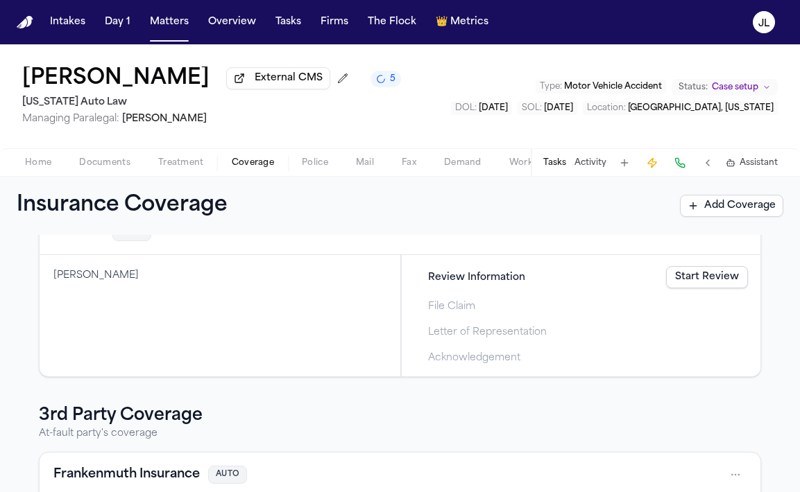
scroll to position [278, 0]
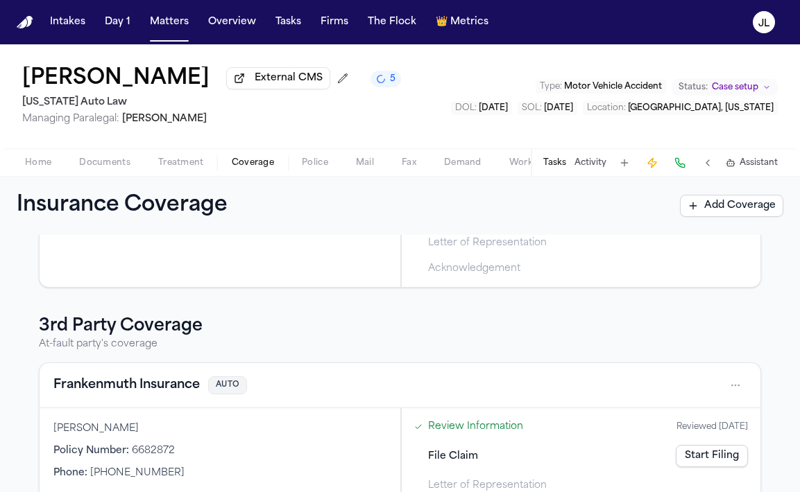
click at [147, 400] on div "Frankenmuth Insurance AUTO" at bounding box center [400, 385] width 721 height 45
click at [146, 389] on button "Frankenmuth Insurance" at bounding box center [126, 385] width 146 height 19
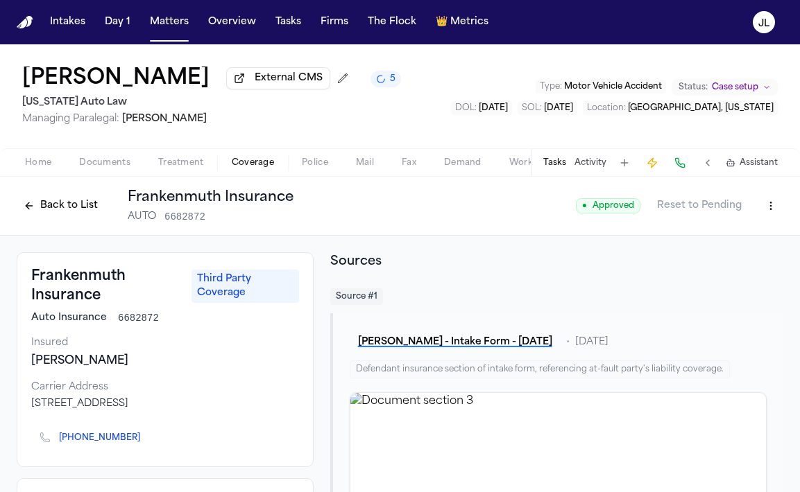
click at [37, 169] on span "Home" at bounding box center [38, 162] width 26 height 11
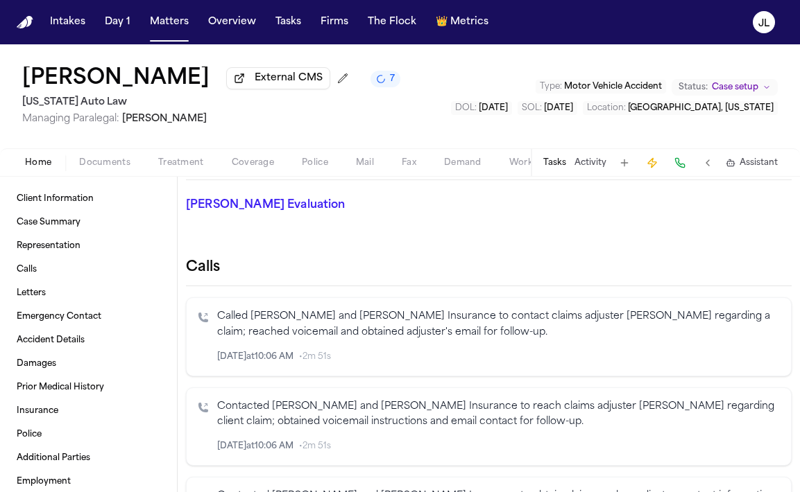
scroll to position [221, 0]
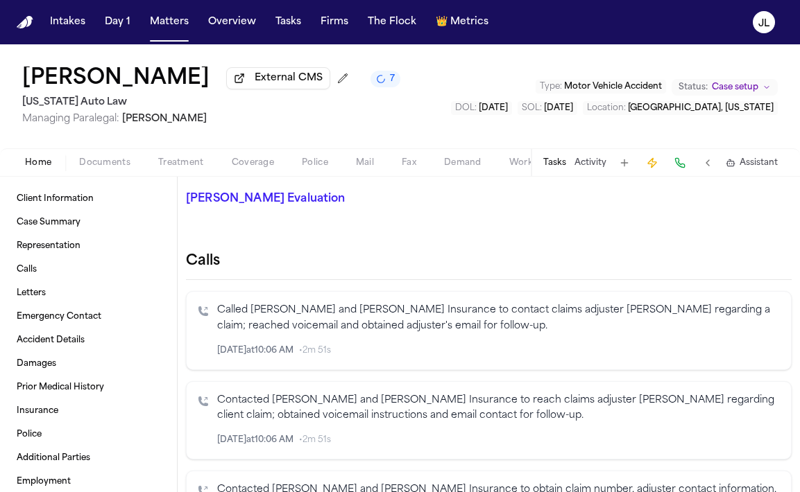
click at [721, 352] on icon "Inspect" at bounding box center [722, 351] width 10 height 10
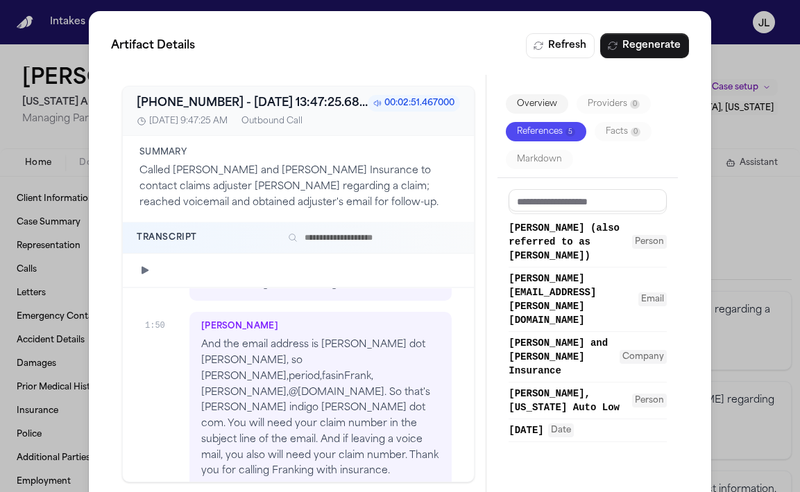
scroll to position [1000, 0]
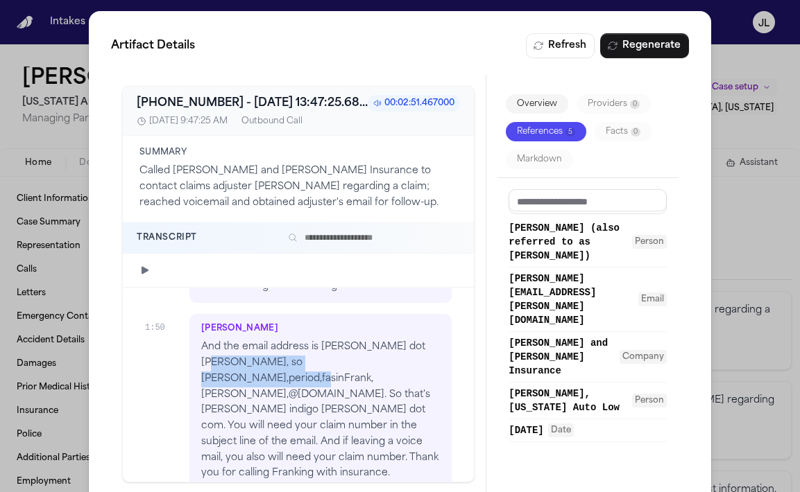
drag, startPoint x: 391, startPoint y: 352, endPoint x: 200, endPoint y: 350, distance: 190.8
click at [200, 350] on div "Karen And the email address is jody dot selker, so jody,period,fasinFrank,elker…" at bounding box center [320, 402] width 262 height 177
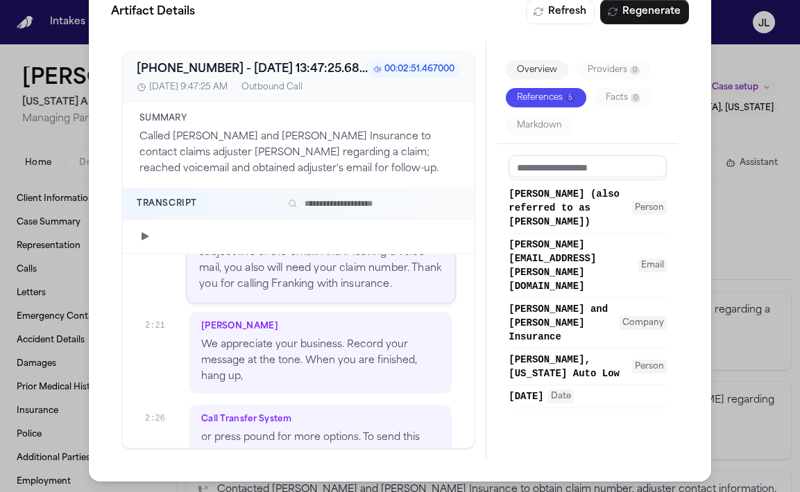
scroll to position [1164, 0]
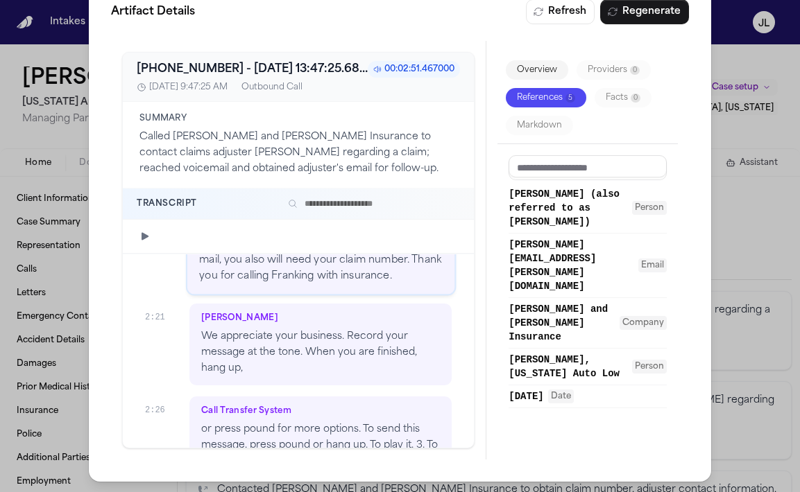
click at [730, 247] on div "Artifact Details Refresh Regenerate +18002344433 - 2025-09-30 13:47:25.683000+0…" at bounding box center [400, 229] width 800 height 527
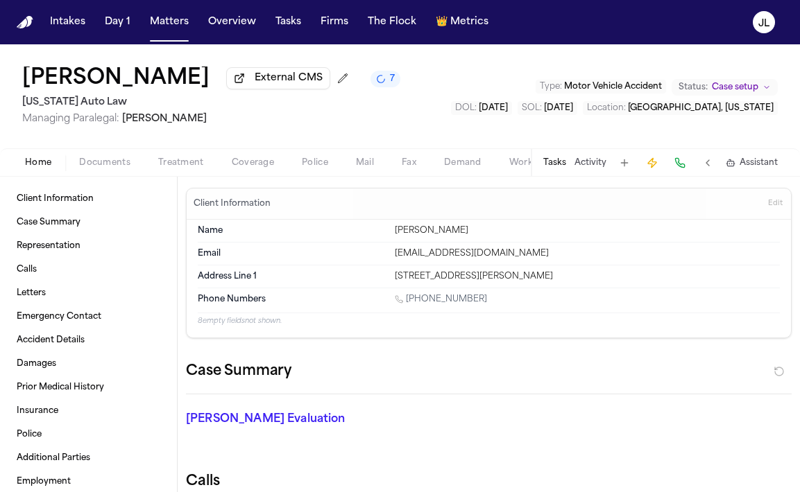
click at [285, 164] on button "Coverage" at bounding box center [253, 163] width 70 height 17
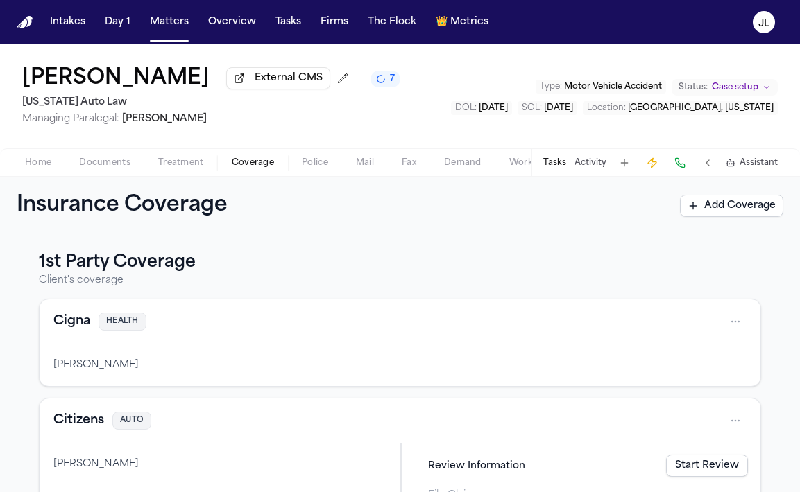
click at [266, 166] on span "Coverage" at bounding box center [253, 162] width 42 height 11
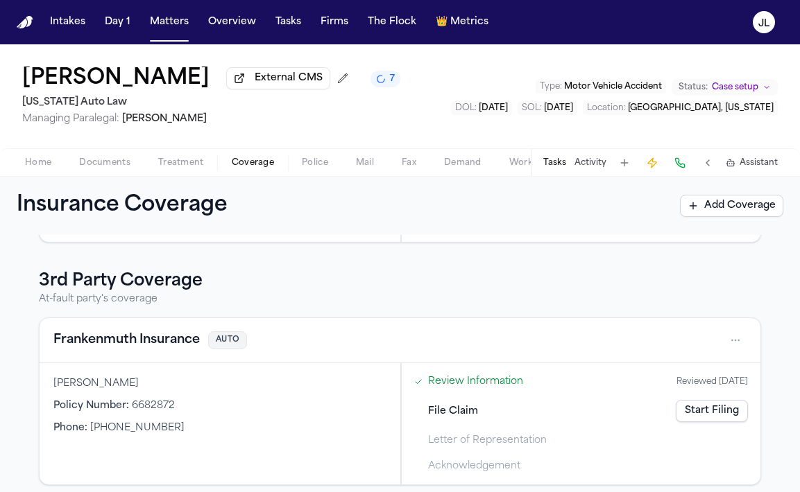
scroll to position [336, 0]
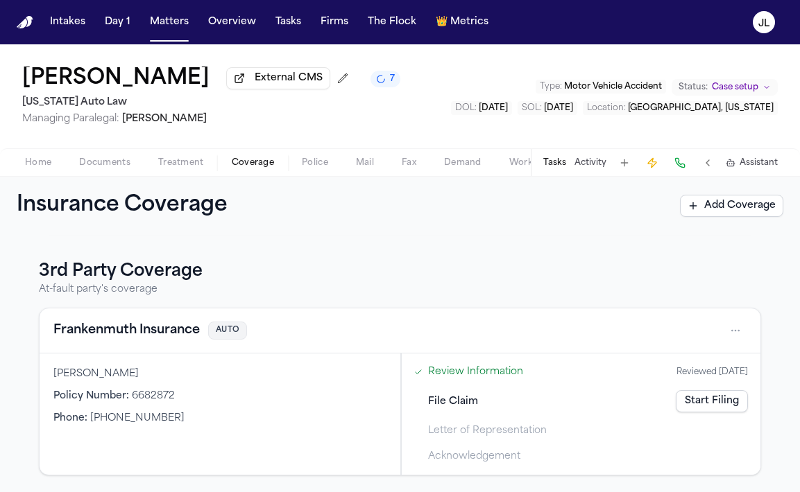
click at [157, 330] on button "Frankenmuth Insurance" at bounding box center [126, 330] width 146 height 19
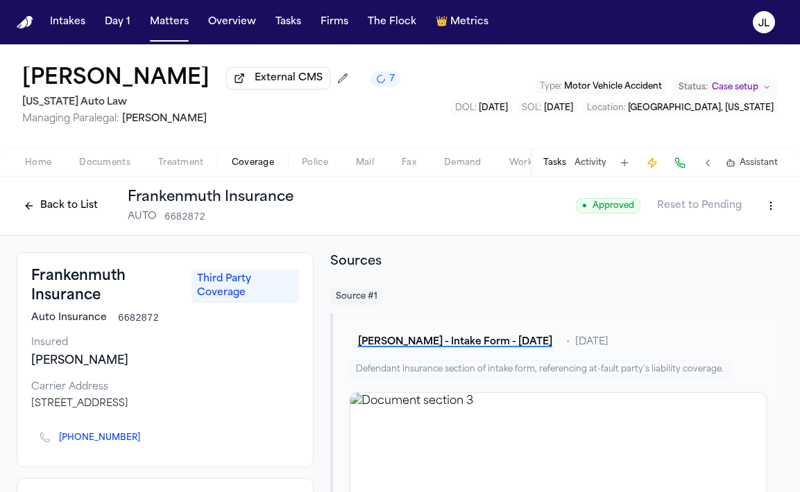
click at [772, 204] on html "Intakes Day 1 Matters Overview Tasks Firms The Flock 👑 Metrics JL Julianne Cham…" at bounding box center [400, 246] width 800 height 492
click at [405, 308] on html "Intakes Day 1 Matters Overview Tasks Firms The Flock 👑 Metrics JL Julianne Cham…" at bounding box center [400, 246] width 800 height 492
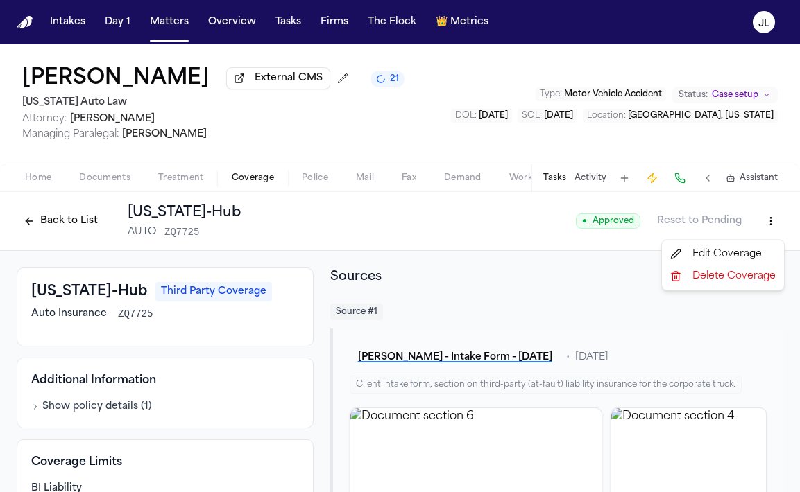
click at [778, 232] on html "Intakes Day 1 Matters Overview Tasks Firms The Flock 👑 Metrics JL [PERSON_NAME]…" at bounding box center [400, 246] width 800 height 492
click at [736, 253] on div "Edit Coverage" at bounding box center [722, 254] width 117 height 22
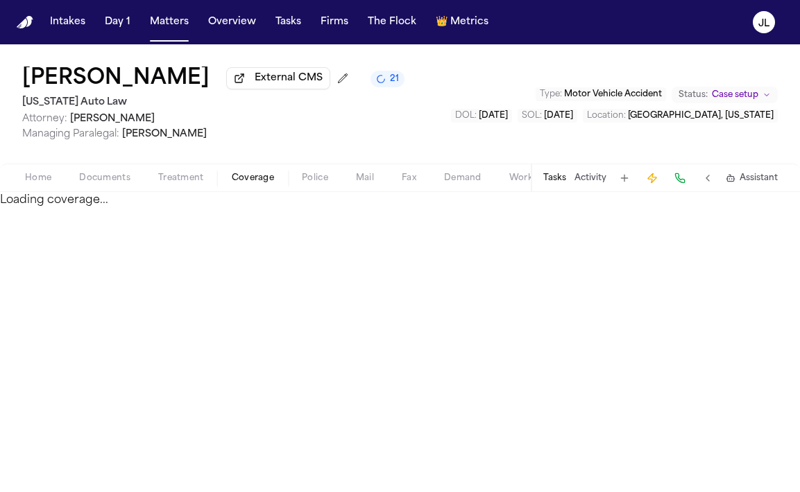
select select "**********"
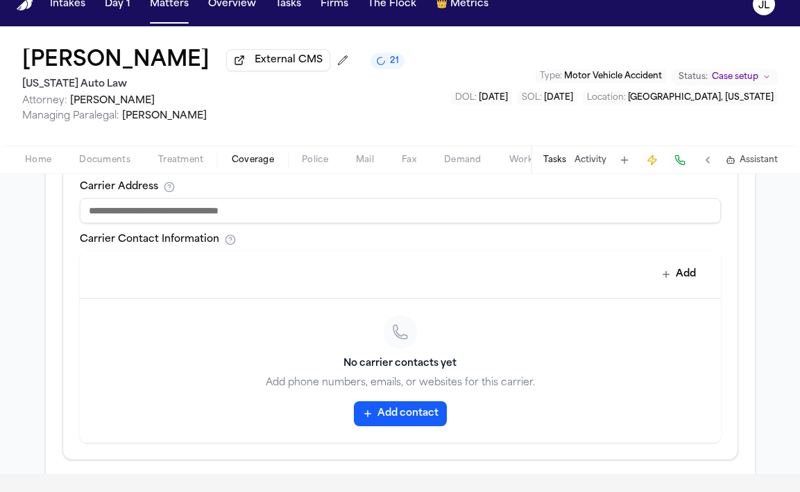
scroll to position [563, 0]
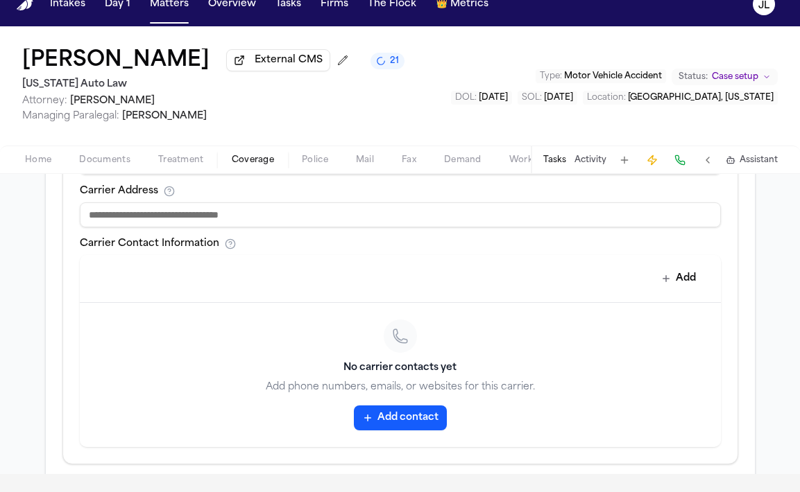
click at [416, 412] on button "Add contact" at bounding box center [400, 418] width 93 height 25
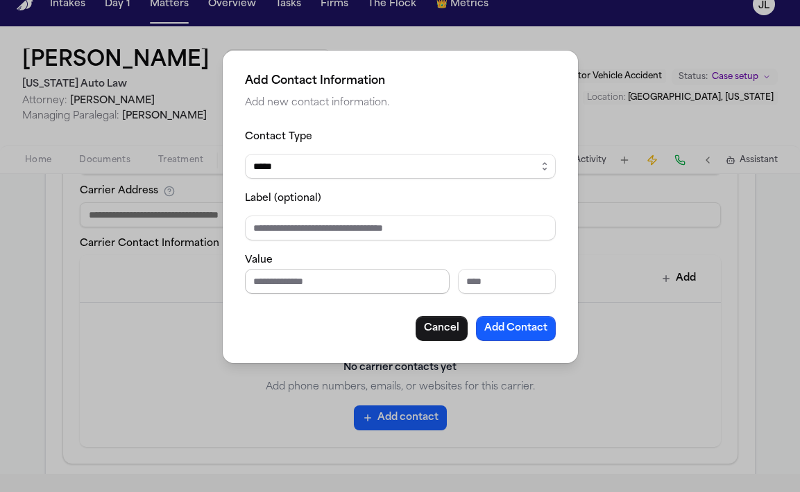
click at [350, 282] on input "Phone number" at bounding box center [347, 281] width 205 height 25
paste input "**********"
type input "**********"
click at [505, 331] on button "Add Contact" at bounding box center [516, 328] width 80 height 25
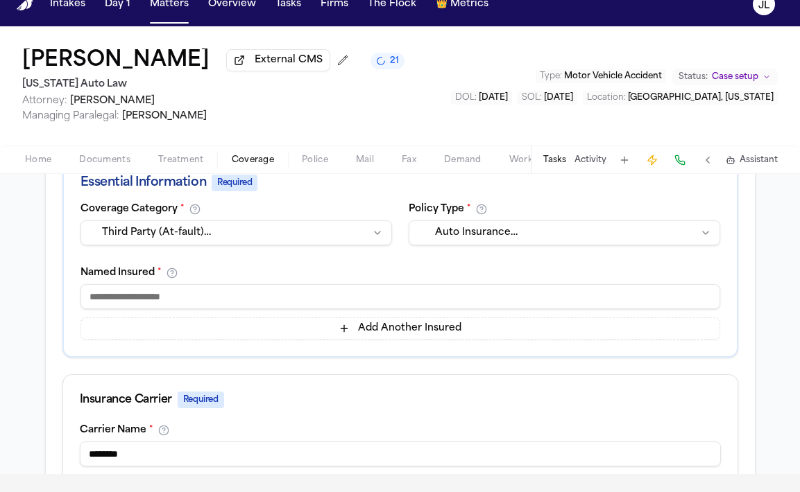
scroll to position [261, 0]
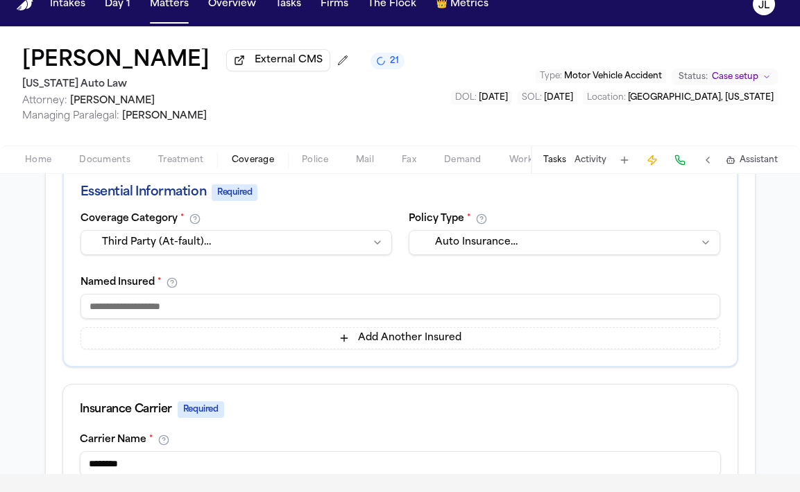
click at [302, 319] on input at bounding box center [400, 306] width 640 height 25
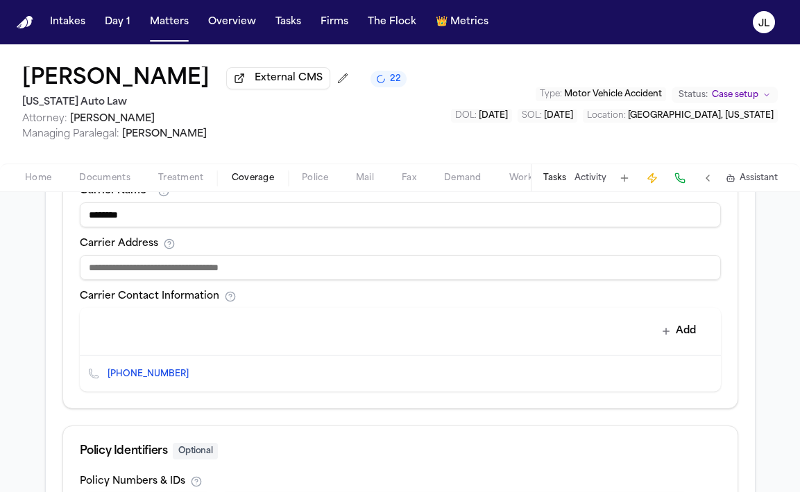
scroll to position [697, 0]
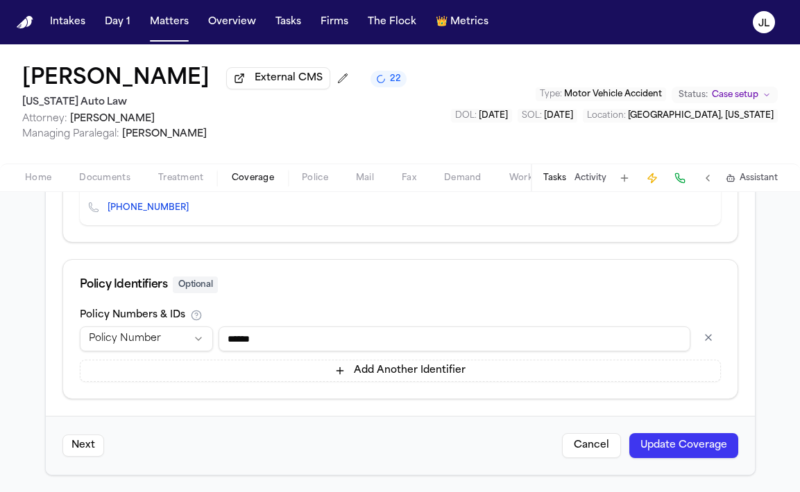
type input "**********"
click at [705, 448] on button "Update Coverage" at bounding box center [683, 446] width 109 height 25
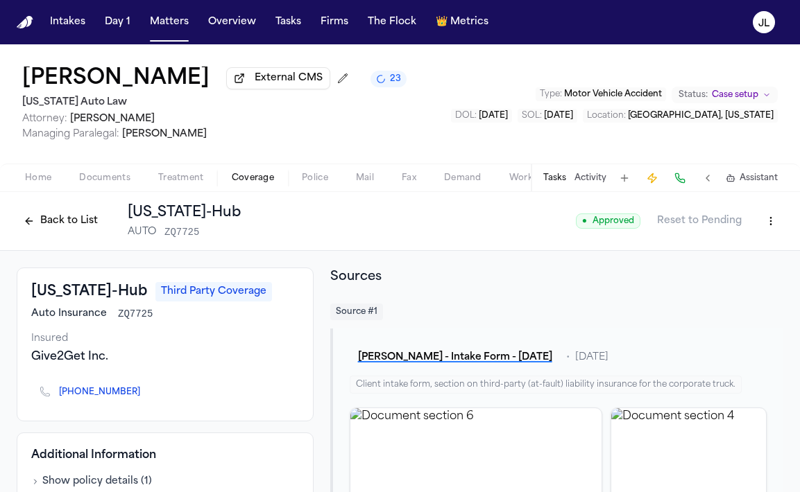
click at [63, 226] on button "Back to List" at bounding box center [61, 221] width 88 height 22
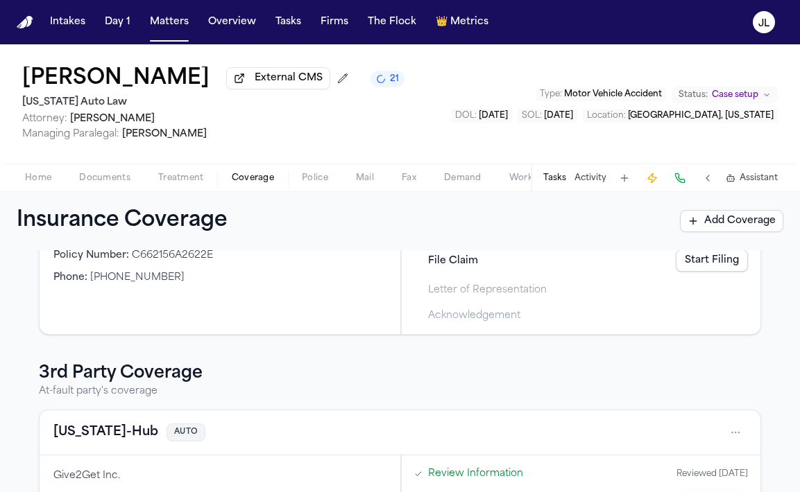
scroll to position [99, 0]
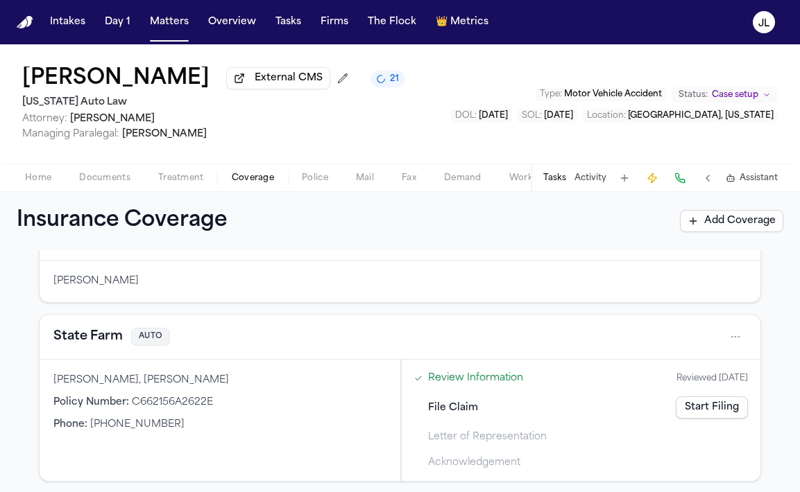
click at [103, 348] on div "State Farm AUTO" at bounding box center [399, 337] width 693 height 22
click at [103, 335] on button "State Farm" at bounding box center [87, 336] width 69 height 19
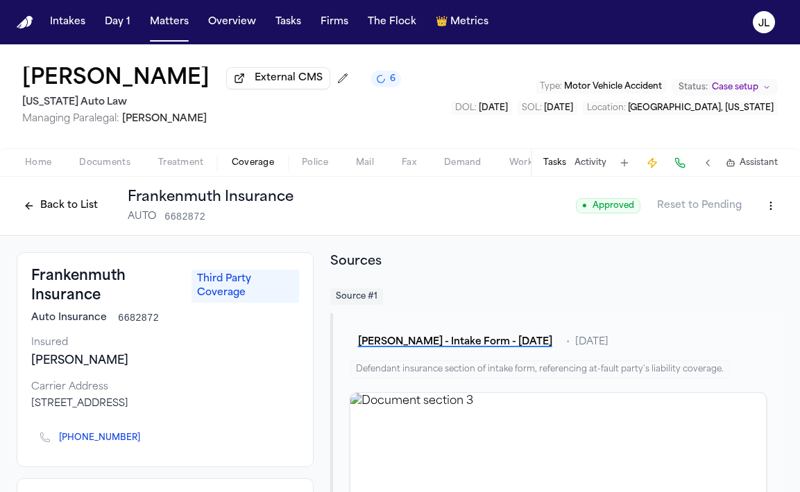
click at [51, 164] on span "Home" at bounding box center [38, 162] width 26 height 11
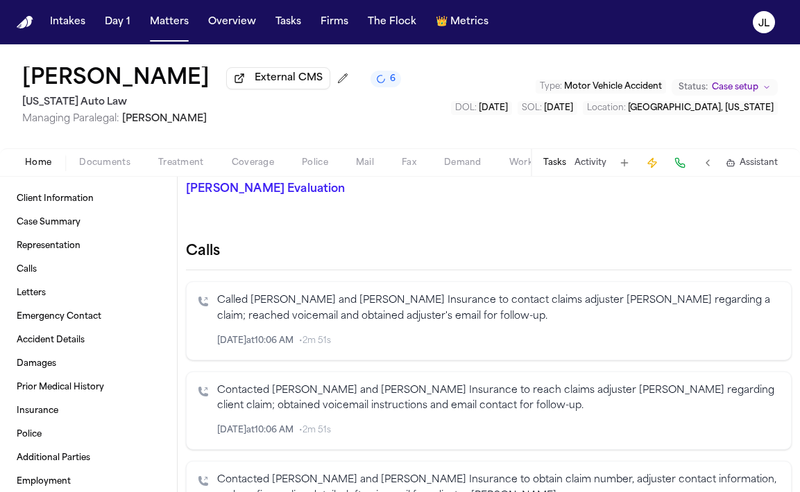
scroll to position [228, 0]
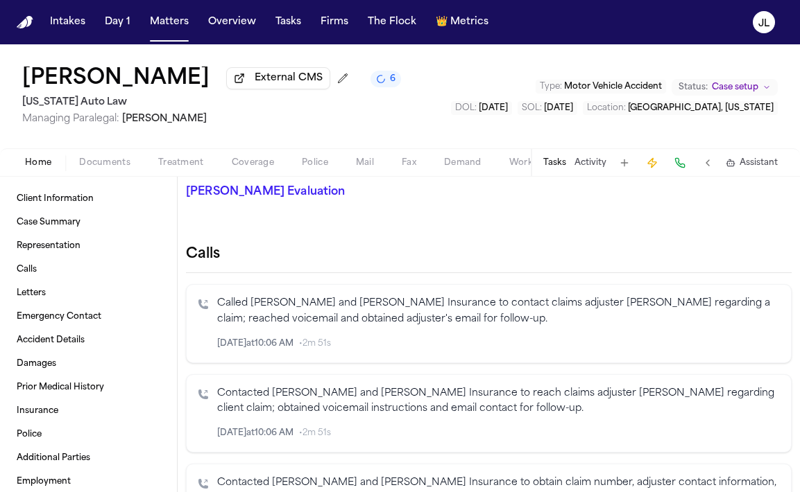
click at [722, 347] on icon "Inspect" at bounding box center [722, 344] width 7 height 8
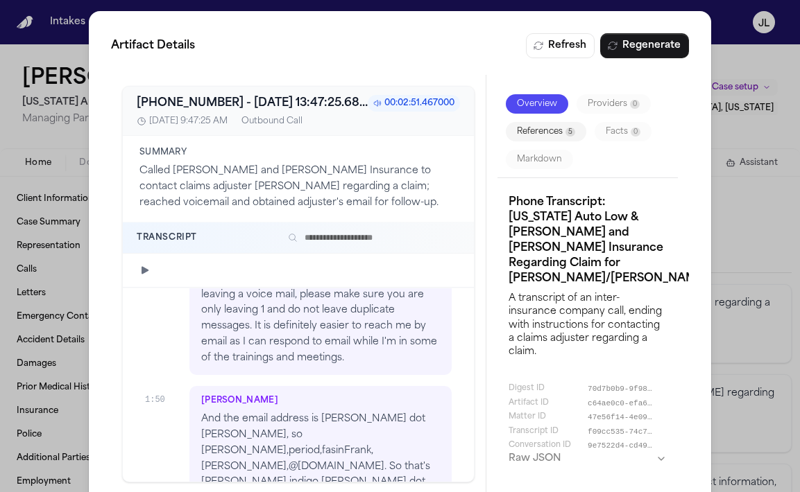
scroll to position [930, 0]
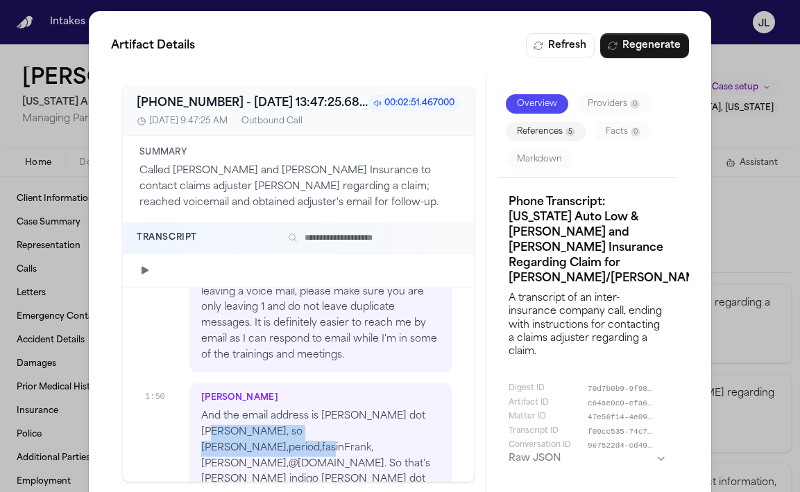
drag, startPoint x: 394, startPoint y: 422, endPoint x: 203, endPoint y: 421, distance: 191.4
click at [201, 420] on p "And the email address is jody dot selker, so jody,period,fasinFrank,elker,@fmin…" at bounding box center [320, 480] width 239 height 142
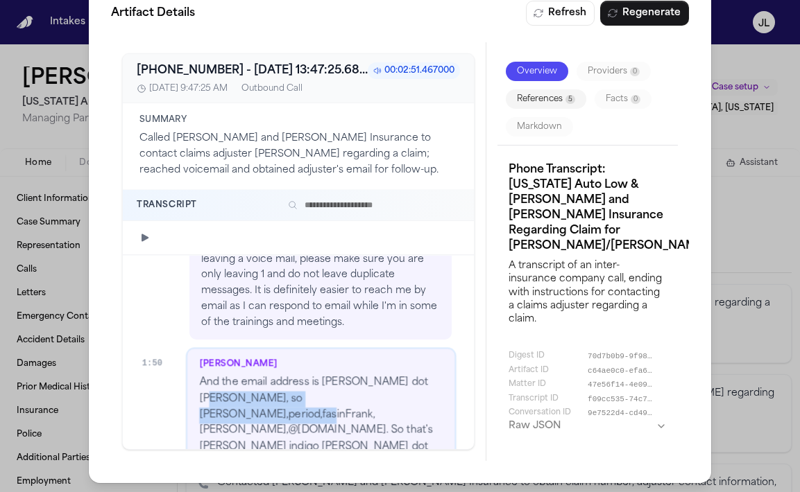
scroll to position [986, 0]
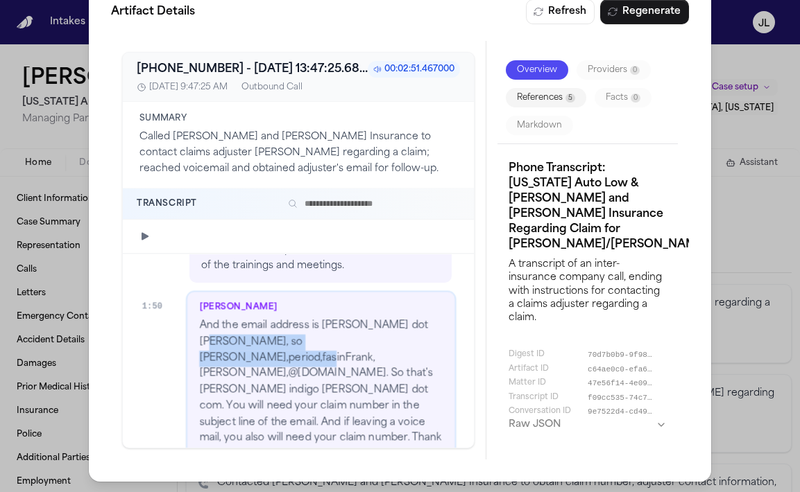
copy p "jody,period,fasinFrank,elker,@fmins.com."
click at [741, 110] on div "Artifact Details Refresh Regenerate +18002344433 - 2025-09-30 13:47:25.683000+0…" at bounding box center [400, 229] width 800 height 527
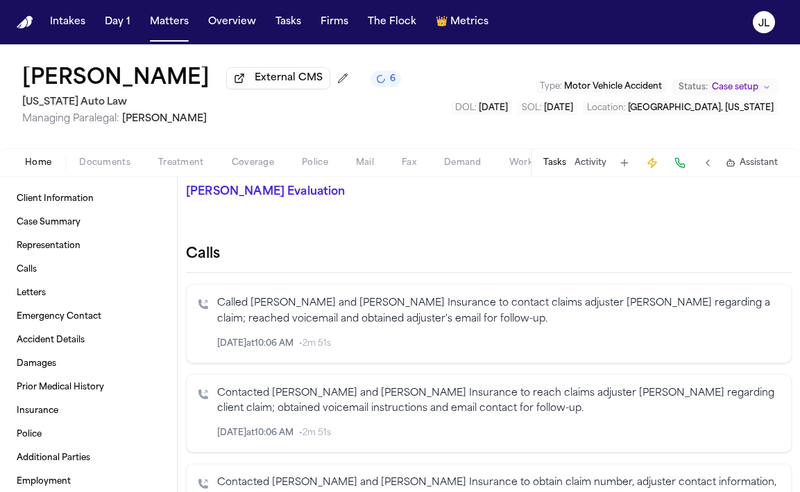
click at [273, 162] on button "Coverage" at bounding box center [253, 163] width 70 height 17
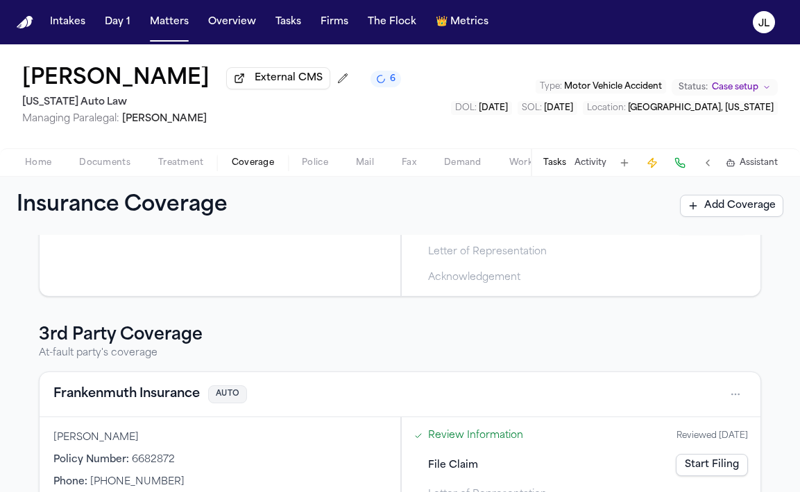
scroll to position [336, 0]
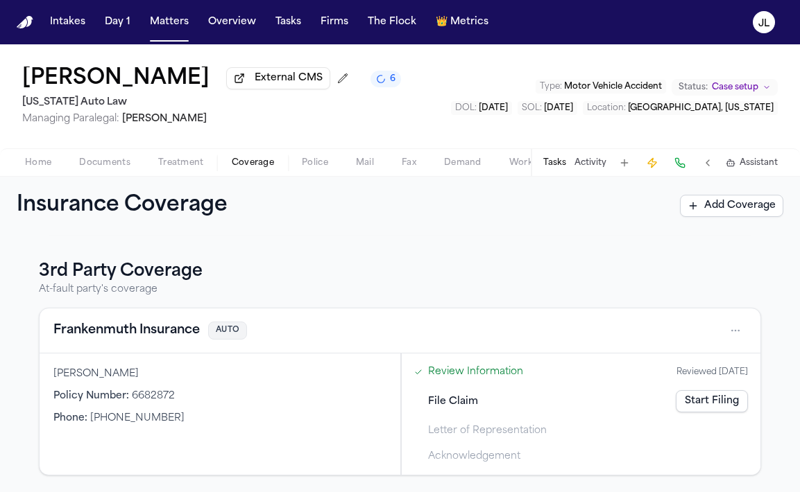
click at [130, 319] on div "Frankenmuth Insurance AUTO" at bounding box center [400, 331] width 721 height 45
click at [128, 337] on button "Frankenmuth Insurance" at bounding box center [126, 330] width 146 height 19
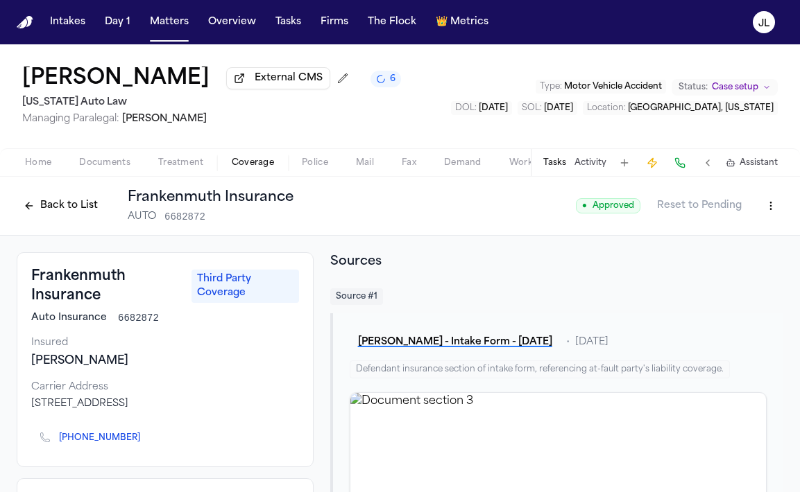
click at [771, 207] on html "Intakes Day 1 Matters Overview Tasks Firms The Flock 👑 Metrics JL Julianne Cham…" at bounding box center [400, 246] width 800 height 492
click at [735, 239] on div "Edit Coverage" at bounding box center [722, 239] width 117 height 22
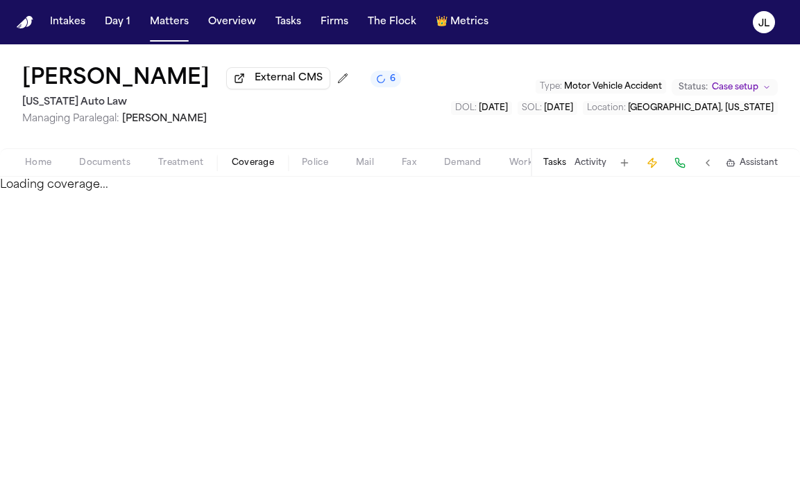
select select "**********"
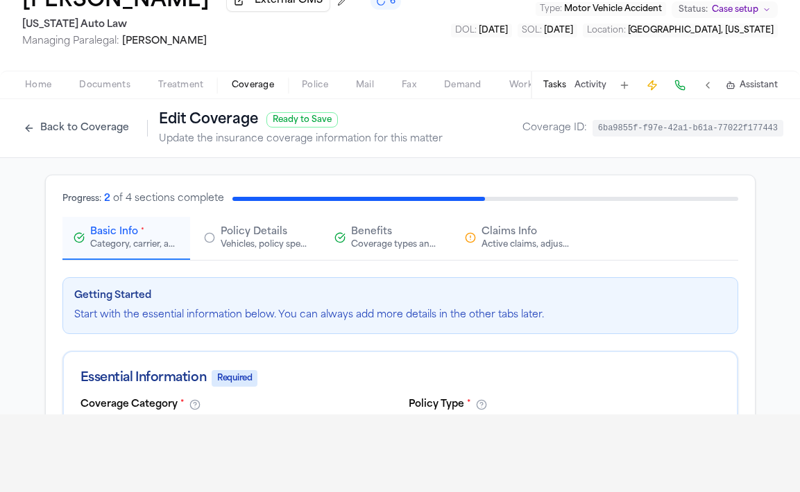
click at [501, 234] on span "Claims Info" at bounding box center [508, 232] width 55 height 14
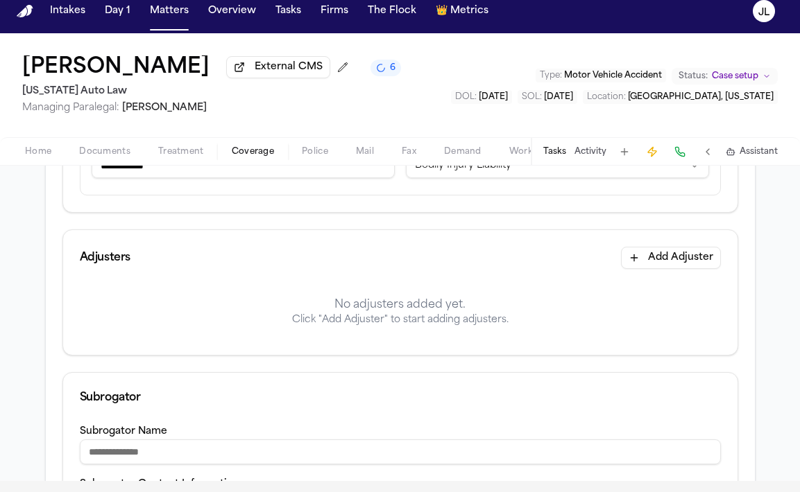
scroll to position [310, 0]
click at [698, 257] on button "Add Adjuster" at bounding box center [671, 257] width 100 height 22
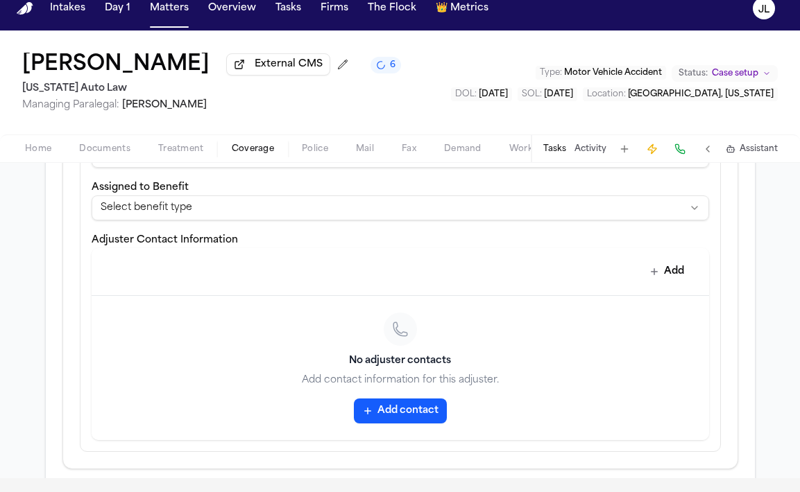
scroll to position [533, 0]
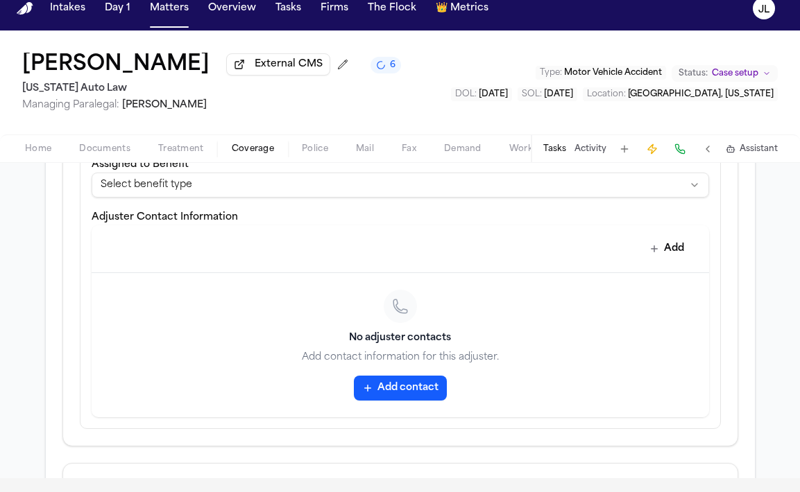
click at [397, 389] on button "Add contact" at bounding box center [400, 388] width 93 height 25
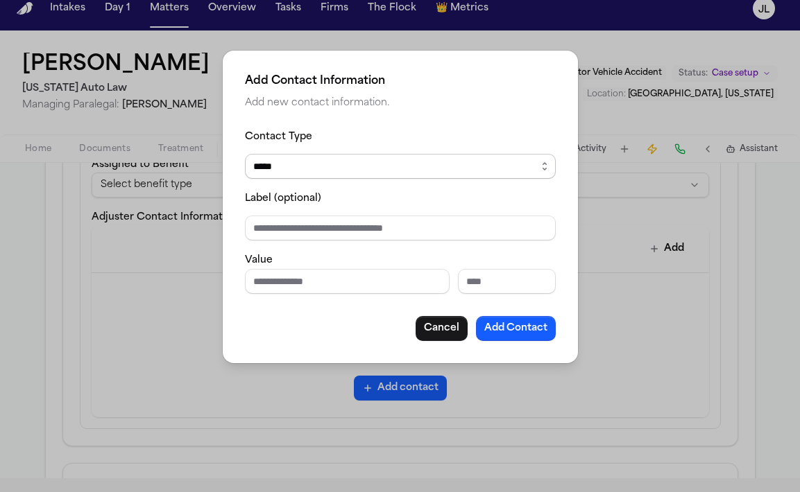
click at [351, 164] on select "***** ***** ******* *** *****" at bounding box center [400, 166] width 311 height 25
select select "*****"
click at [245, 154] on select "***** ***** ******* *** *****" at bounding box center [400, 166] width 311 height 25
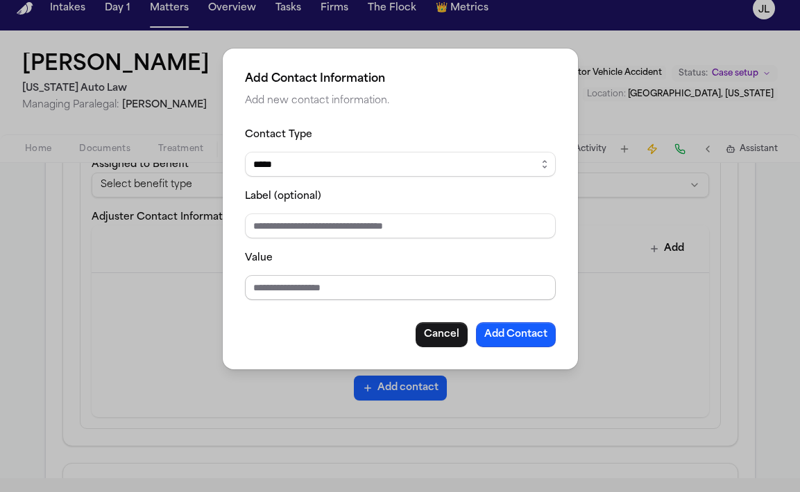
click at [300, 293] on input "Value" at bounding box center [400, 287] width 311 height 25
paste input "**********"
click at [309, 288] on input "**********" at bounding box center [400, 287] width 311 height 25
drag, startPoint x: 330, startPoint y: 292, endPoint x: 273, endPoint y: 286, distance: 57.1
click at [273, 286] on input "**********" at bounding box center [400, 287] width 311 height 25
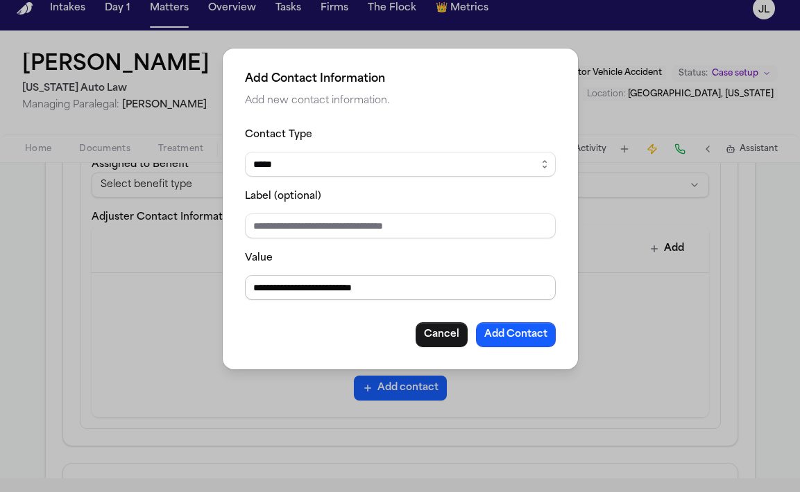
click at [305, 289] on input "**********" at bounding box center [400, 287] width 311 height 25
click at [315, 291] on input "**********" at bounding box center [400, 287] width 311 height 25
click at [402, 282] on input "**********" at bounding box center [400, 287] width 311 height 25
click at [255, 289] on input "**********" at bounding box center [400, 287] width 311 height 25
type input "**********"
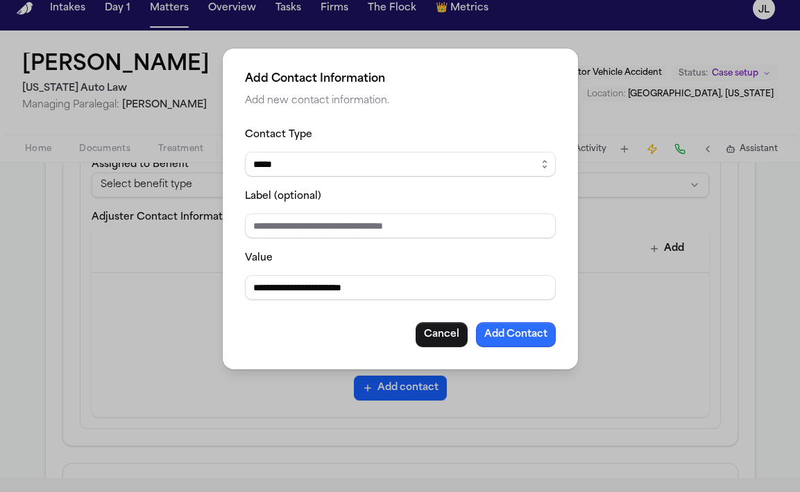
click at [532, 341] on button "Add Contact" at bounding box center [516, 335] width 80 height 25
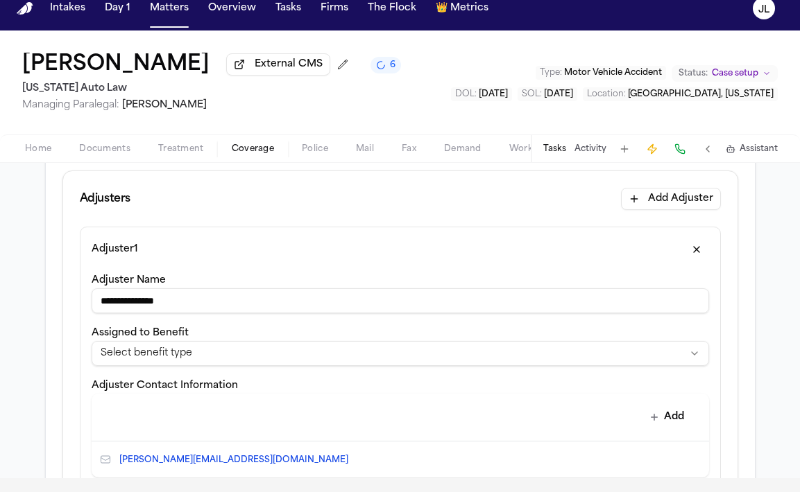
scroll to position [484, 0]
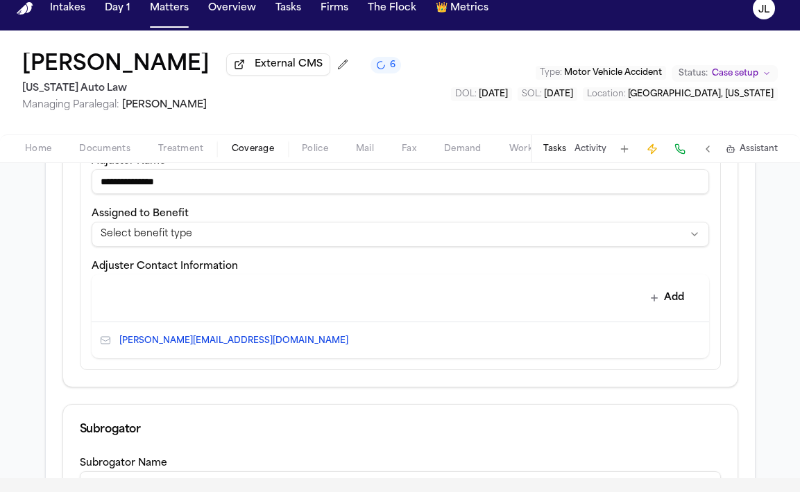
type input "**********"
click at [295, 216] on div "**********" at bounding box center [400, 226] width 617 height 42
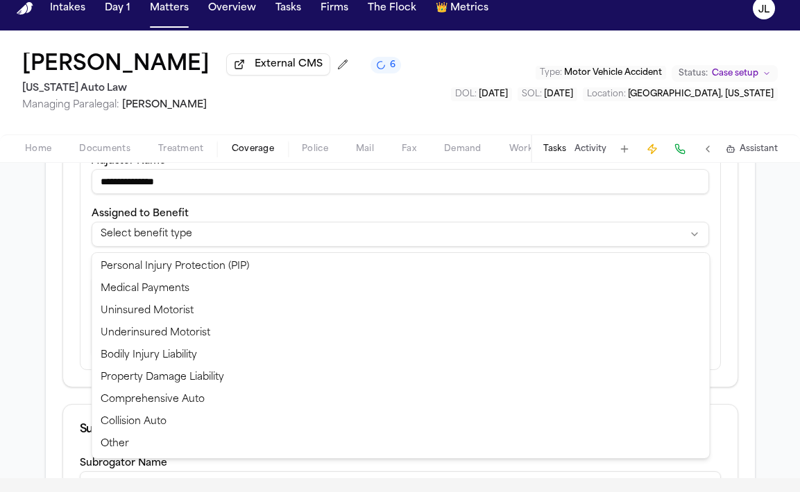
click at [295, 239] on html "**********" at bounding box center [400, 232] width 800 height 492
select select "**********"
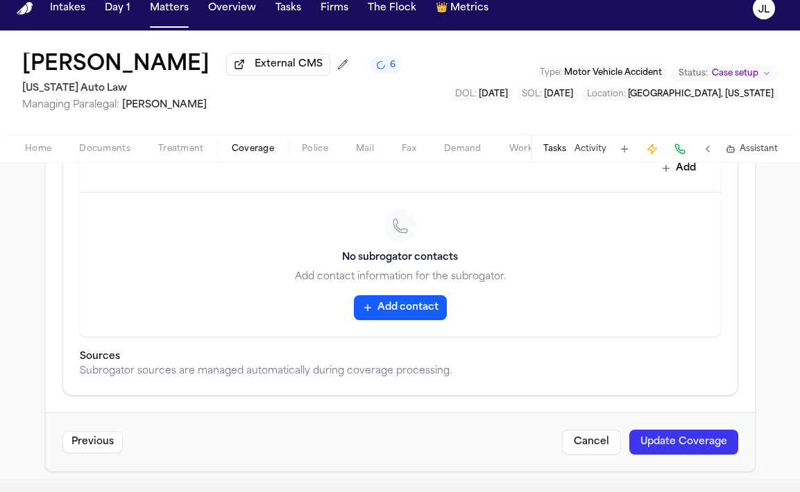
scroll to position [877, 0]
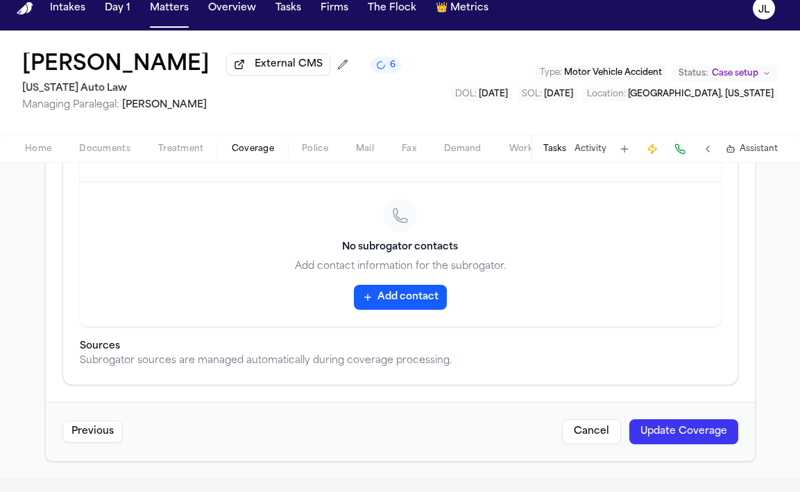
click at [651, 434] on button "Update Coverage" at bounding box center [683, 432] width 109 height 25
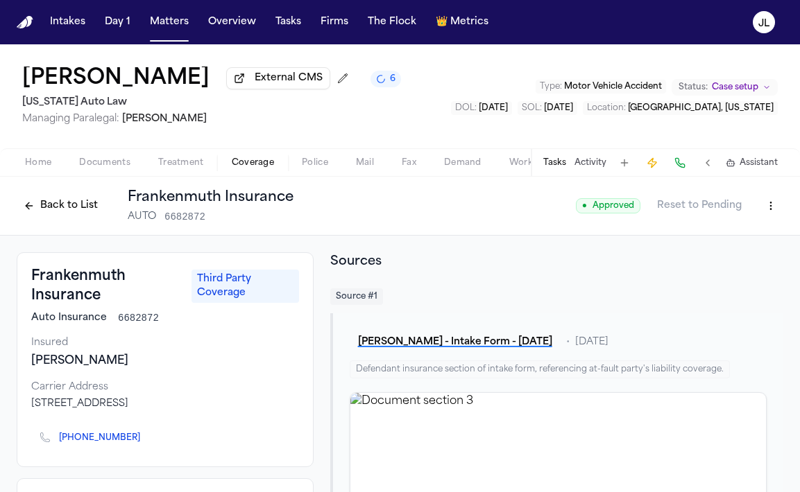
click at [87, 212] on button "Back to List" at bounding box center [61, 206] width 88 height 22
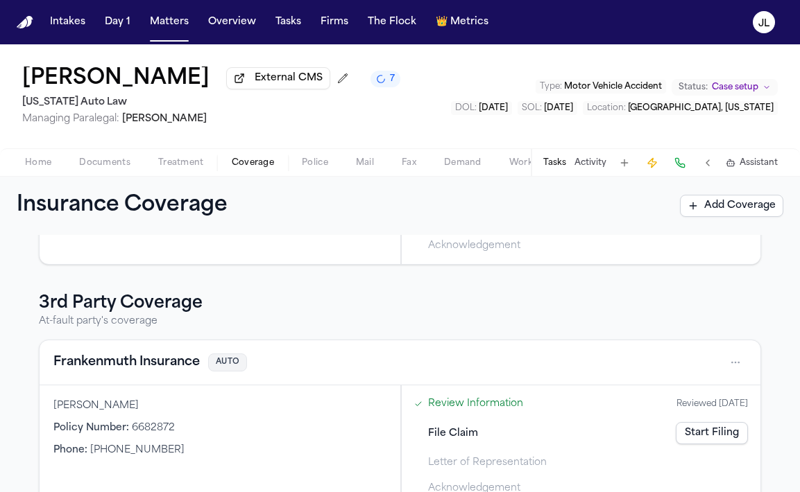
scroll to position [336, 0]
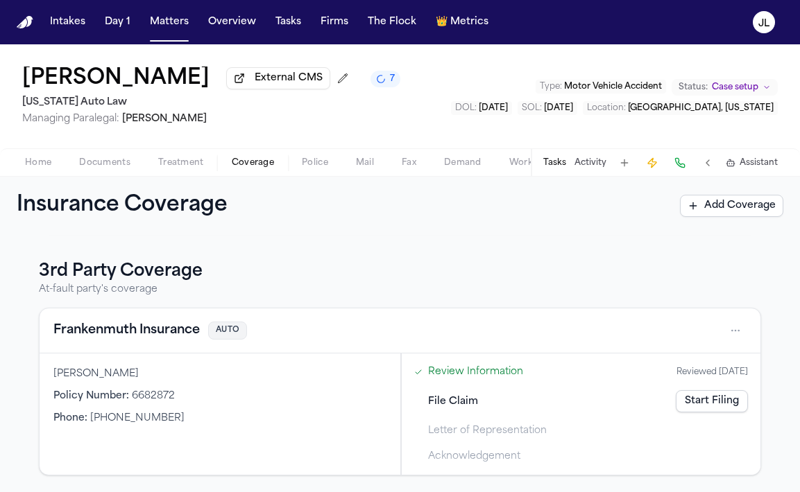
click at [696, 406] on link "Start Filing" at bounding box center [712, 402] width 72 height 22
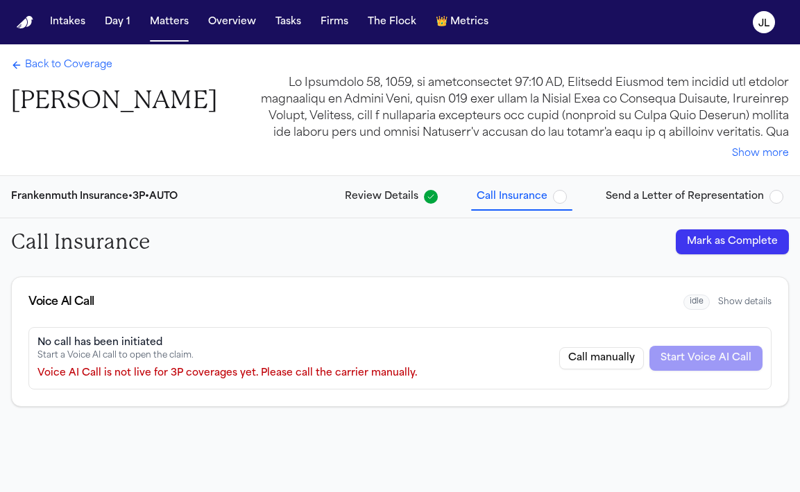
click at [696, 236] on button "Mark as Complete" at bounding box center [732, 242] width 113 height 25
click at [696, 203] on span "Send a Letter of Representation" at bounding box center [685, 197] width 158 height 14
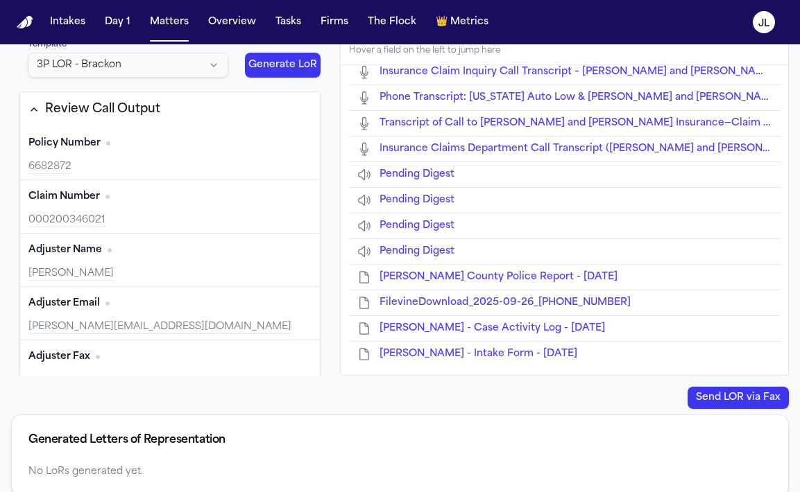
scroll to position [270, 0]
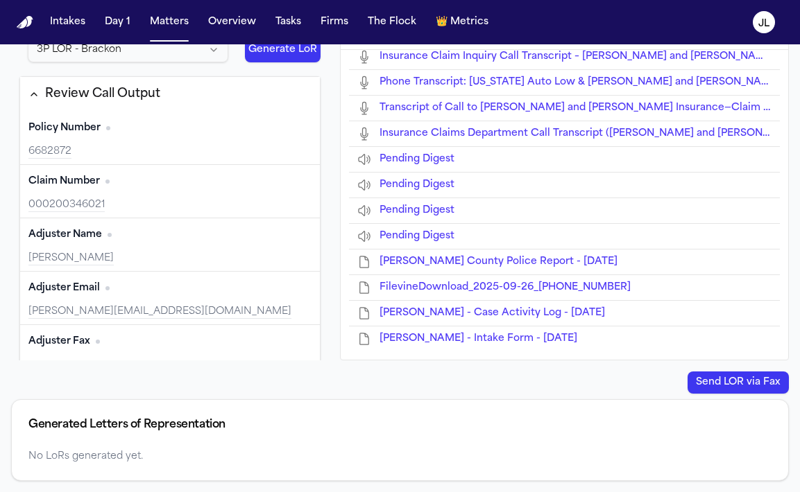
type input "**********"
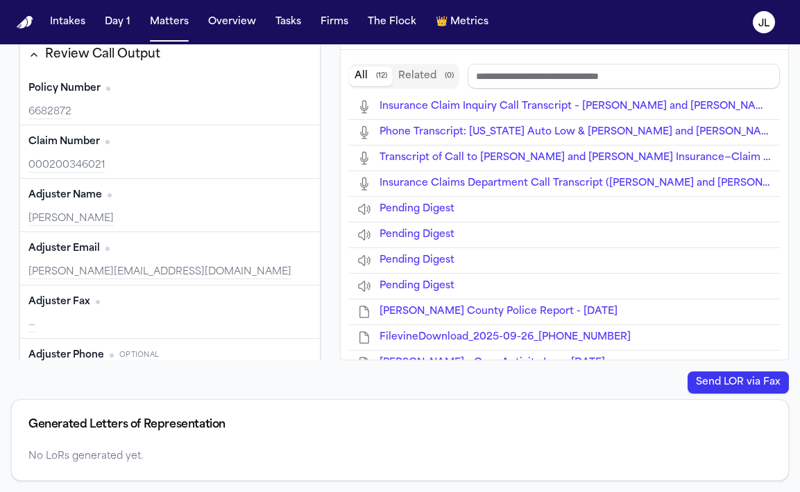
scroll to position [0, 0]
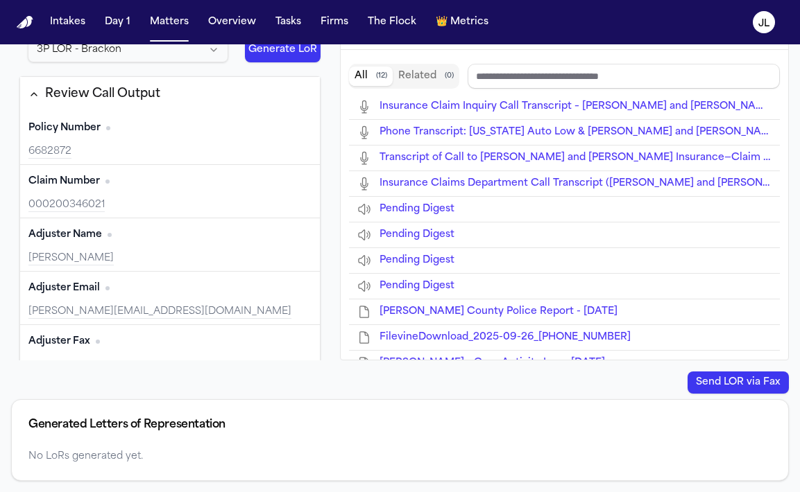
type input "**********"
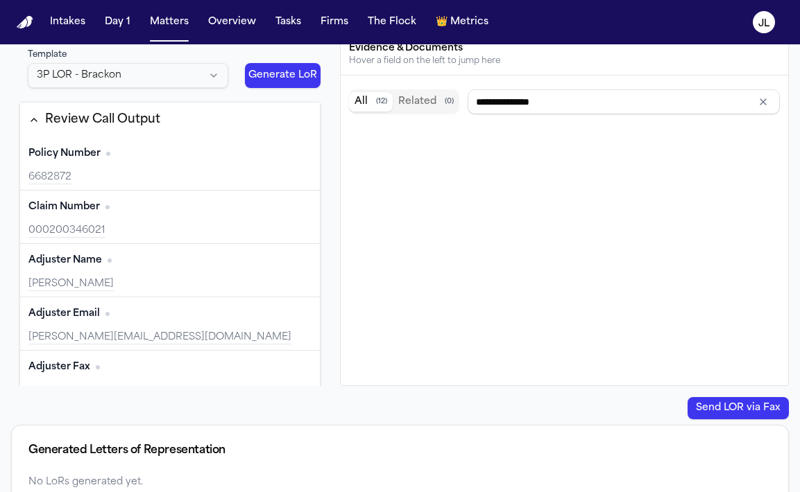
scroll to position [270, 0]
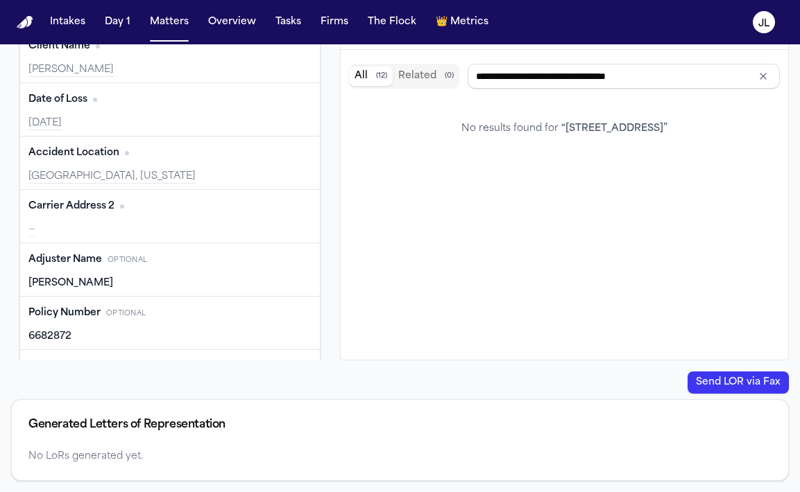
type input "**********"
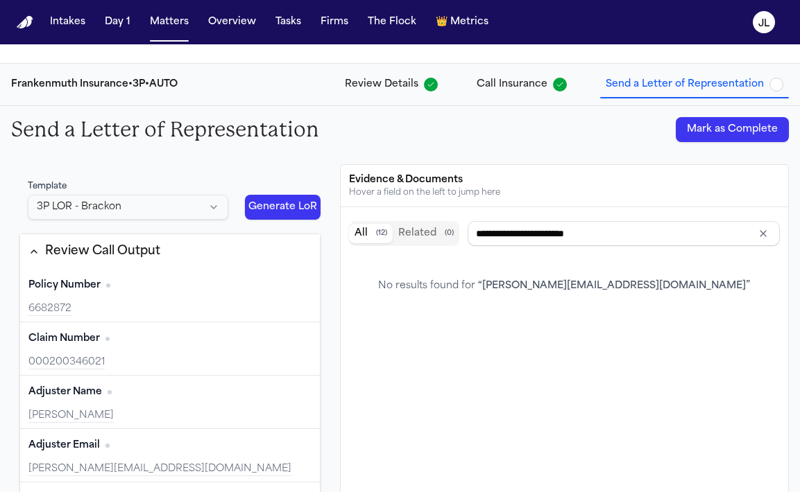
scroll to position [0, 0]
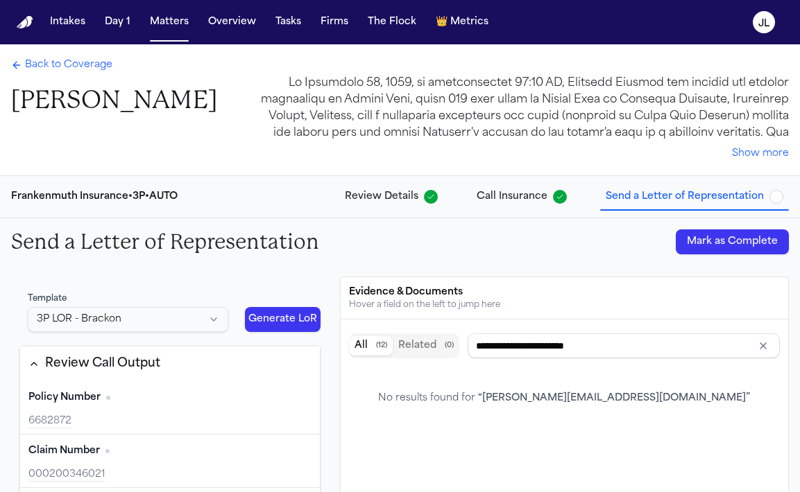
type input "**********"
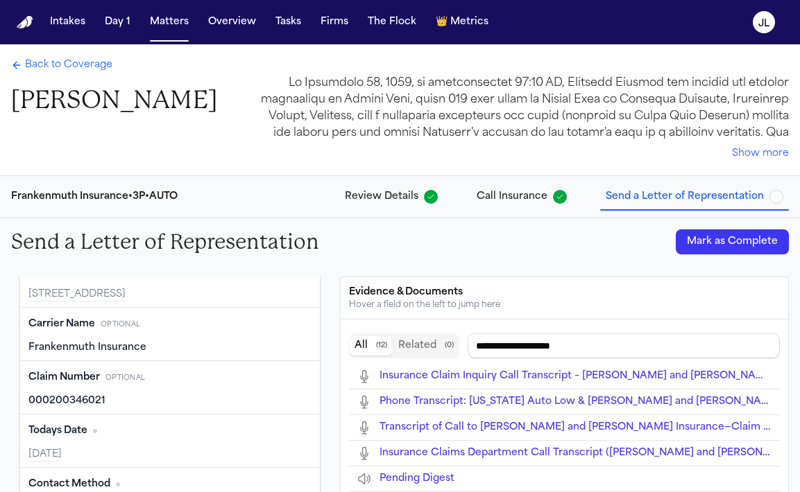
scroll to position [866, 0]
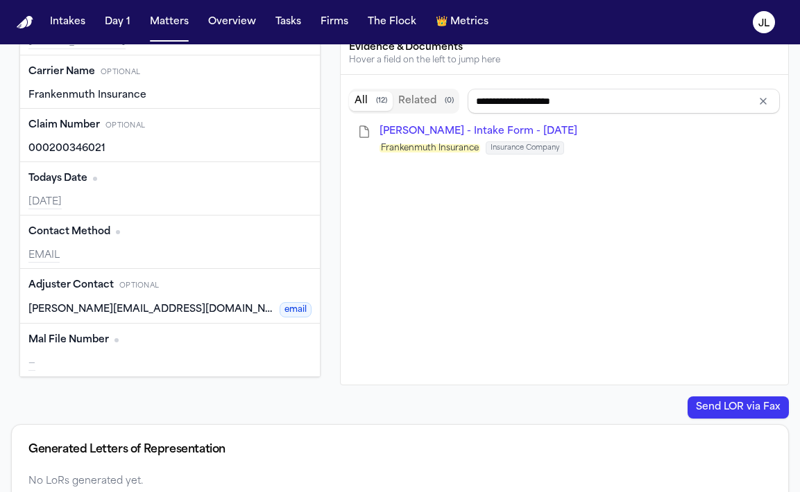
type input "**********"
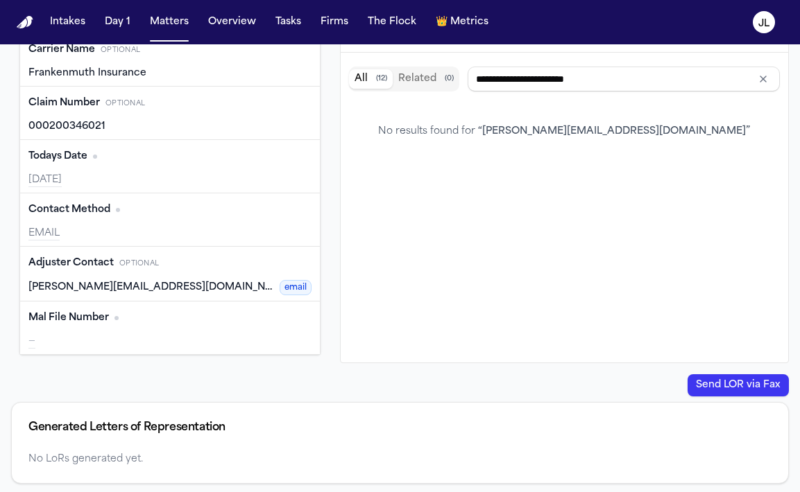
scroll to position [270, 0]
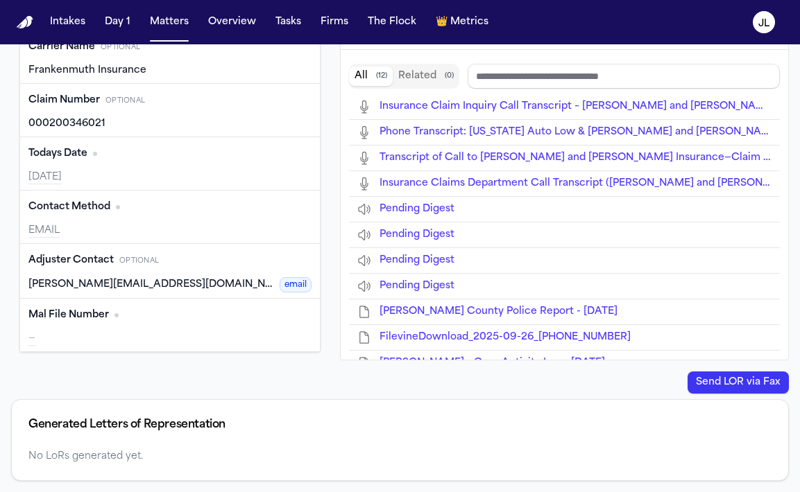
click at [282, 323] on button "Edit" at bounding box center [294, 316] width 35 height 22
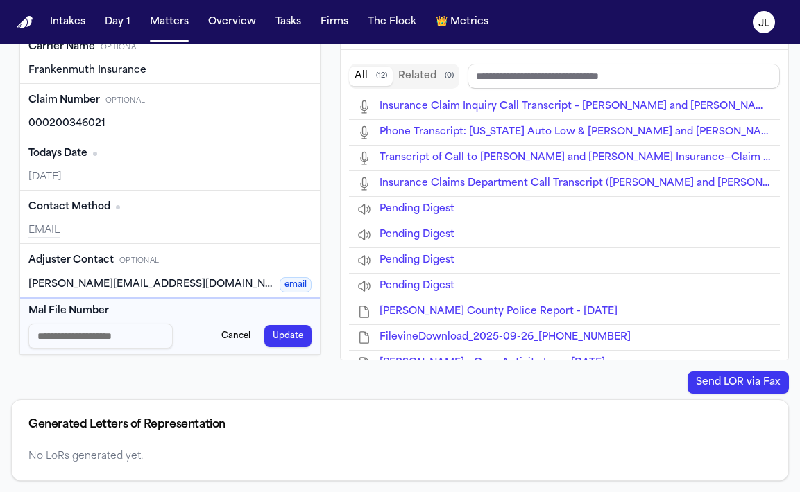
type input "********"
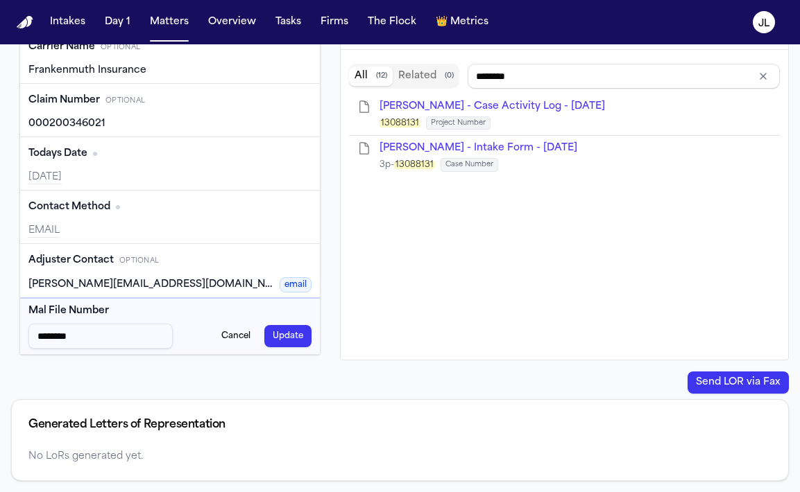
type input "********"
click at [274, 338] on button "Update" at bounding box center [287, 336] width 47 height 22
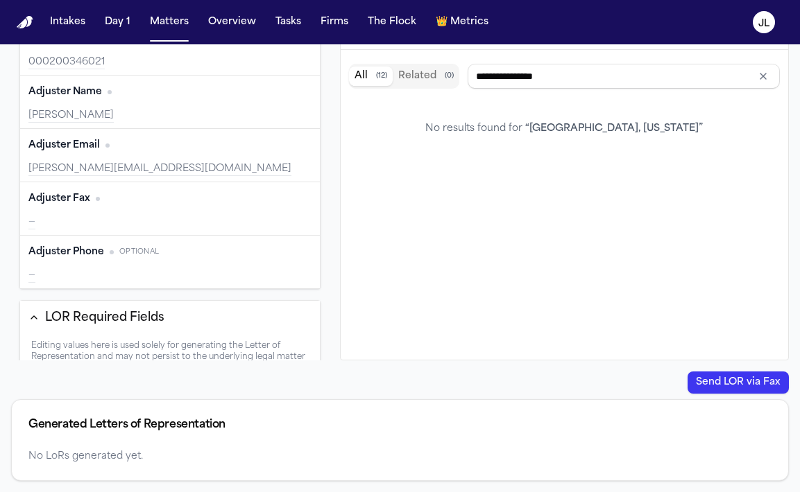
type input "**********"
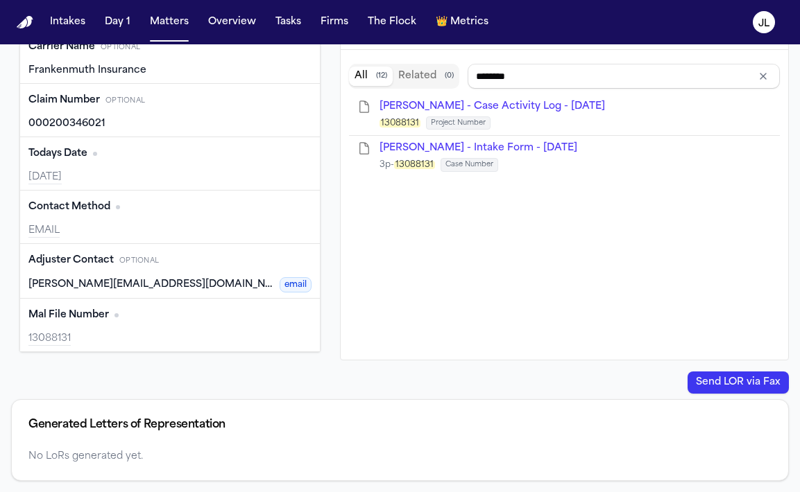
scroll to position [0, 0]
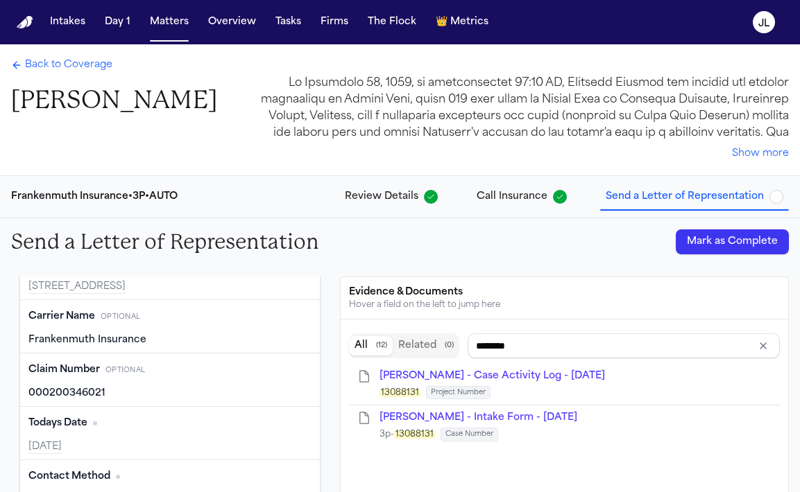
type input "**********"
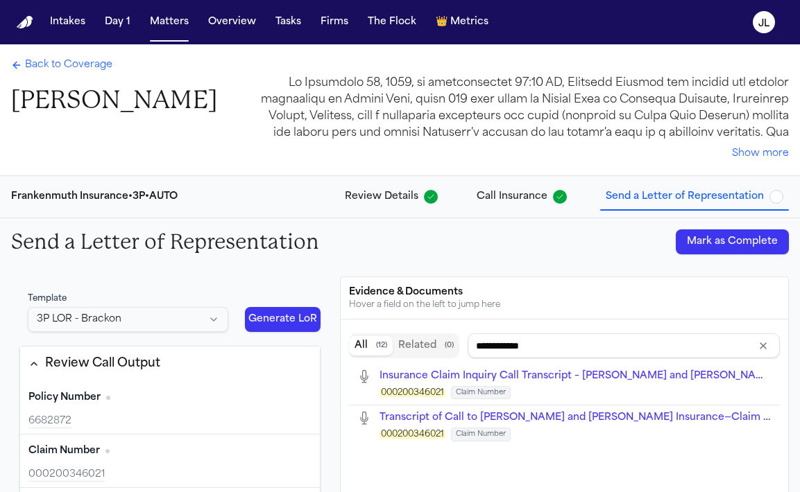
click at [288, 325] on button "Generate LoR" at bounding box center [282, 319] width 75 height 25
click at [218, 321] on html "Intakes Day 1 Matters Overview Tasks Firms The Flock 👑 Metrics JL Back to Cover…" at bounding box center [400, 246] width 800 height 492
click at [83, 67] on span "Back to Coverage" at bounding box center [68, 65] width 87 height 14
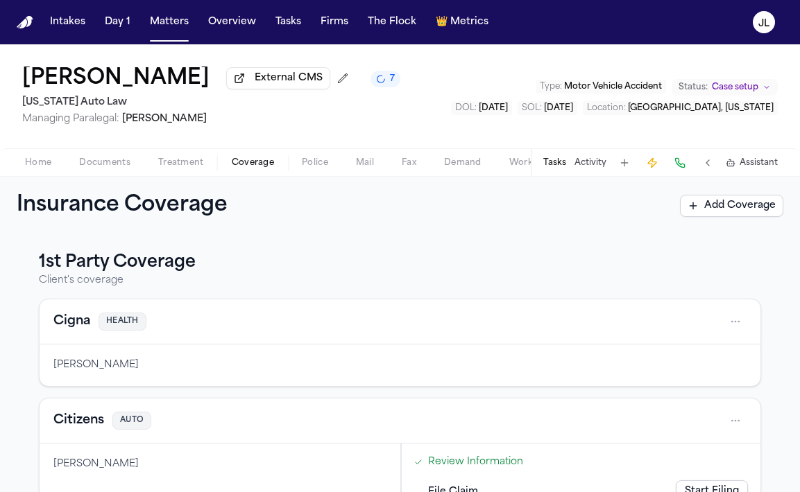
click at [40, 169] on span "Home" at bounding box center [38, 162] width 26 height 11
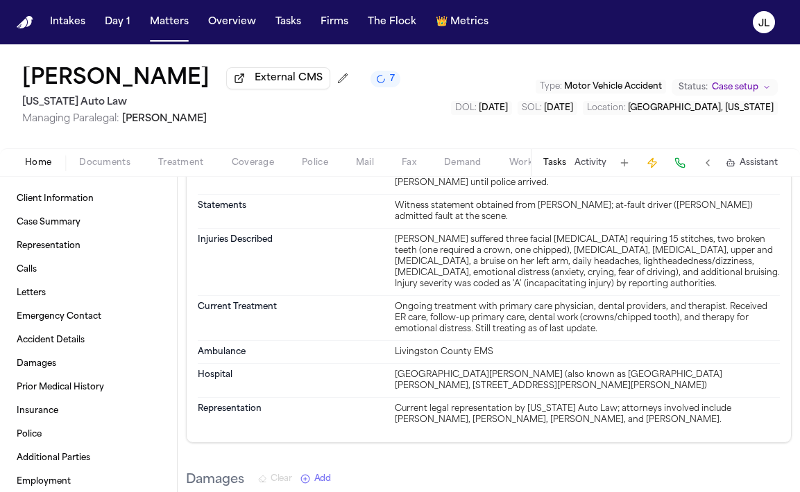
scroll to position [1479, 0]
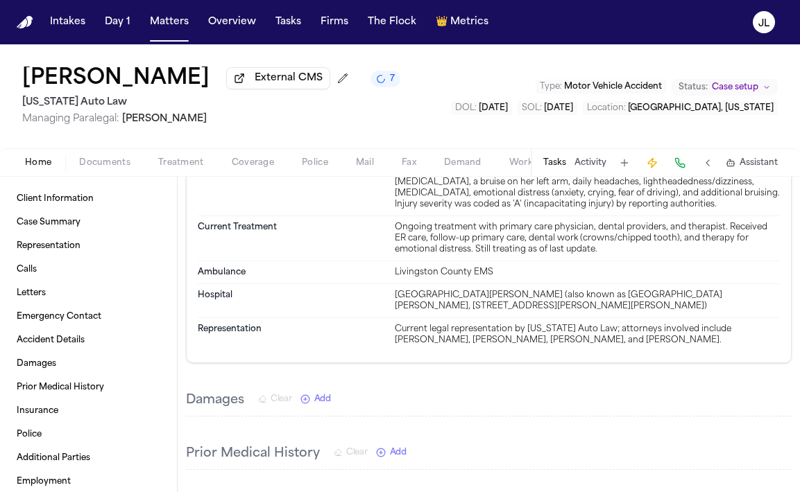
click at [101, 168] on span "Documents" at bounding box center [104, 162] width 51 height 11
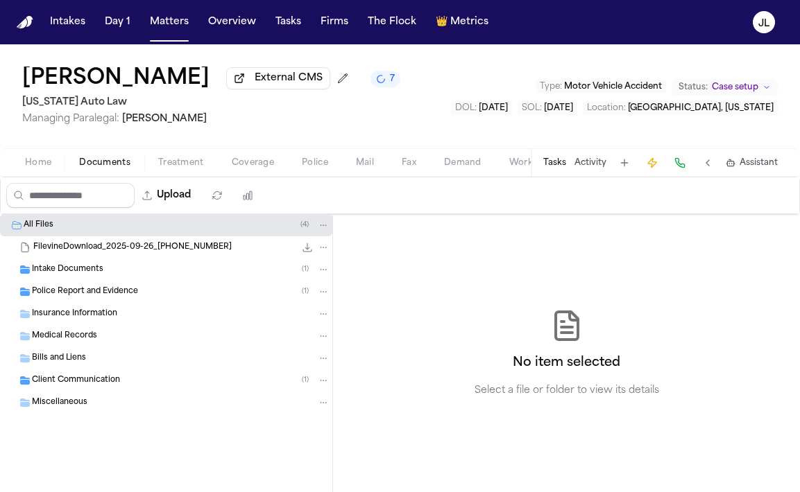
click at [91, 324] on div "Insurance Information" at bounding box center [166, 314] width 332 height 22
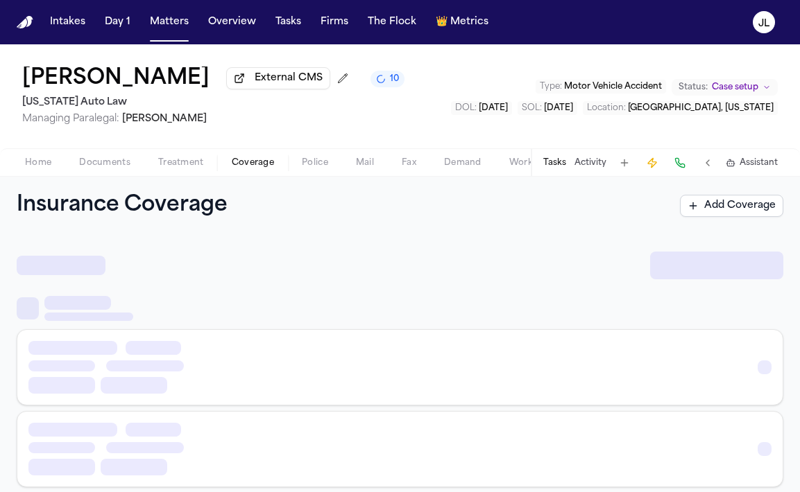
click at [248, 162] on span "Coverage" at bounding box center [253, 162] width 42 height 11
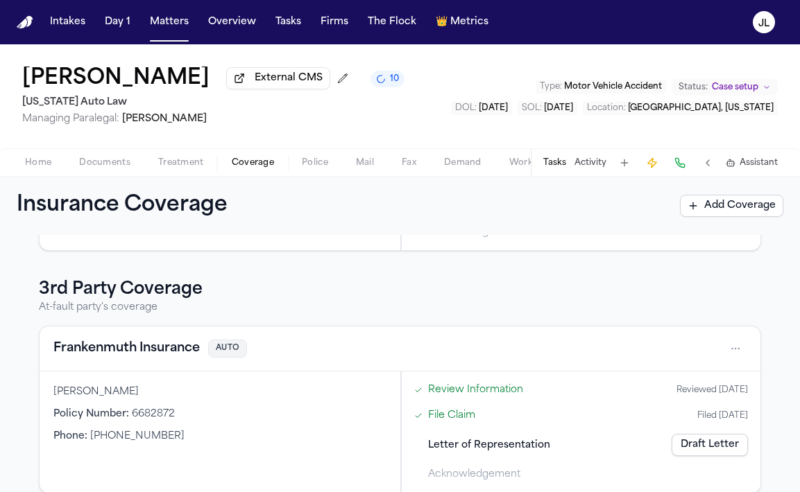
scroll to position [336, 0]
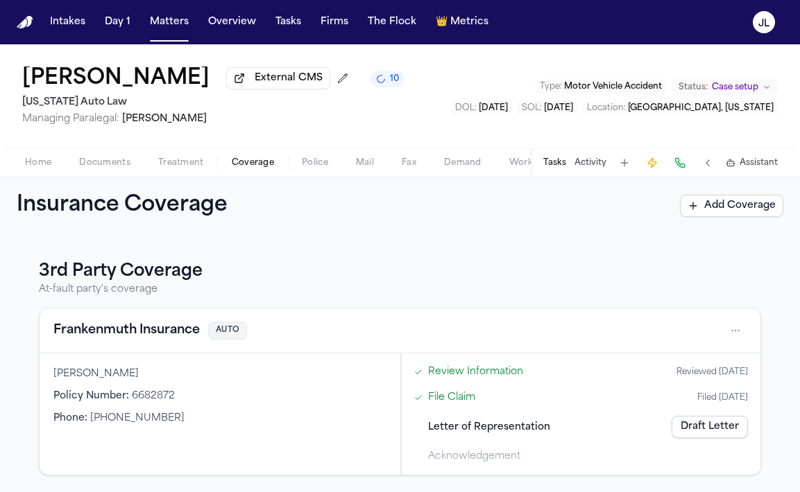
click at [153, 328] on button "Frankenmuth Insurance" at bounding box center [126, 330] width 146 height 19
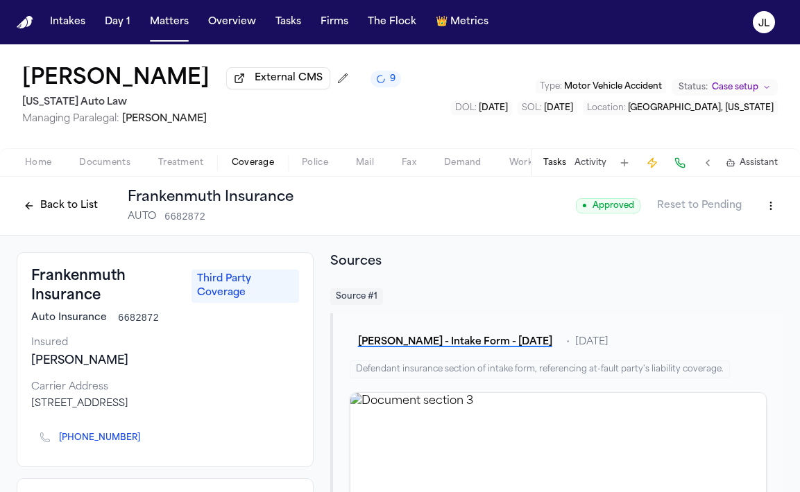
click at [79, 213] on button "Back to List" at bounding box center [61, 206] width 88 height 22
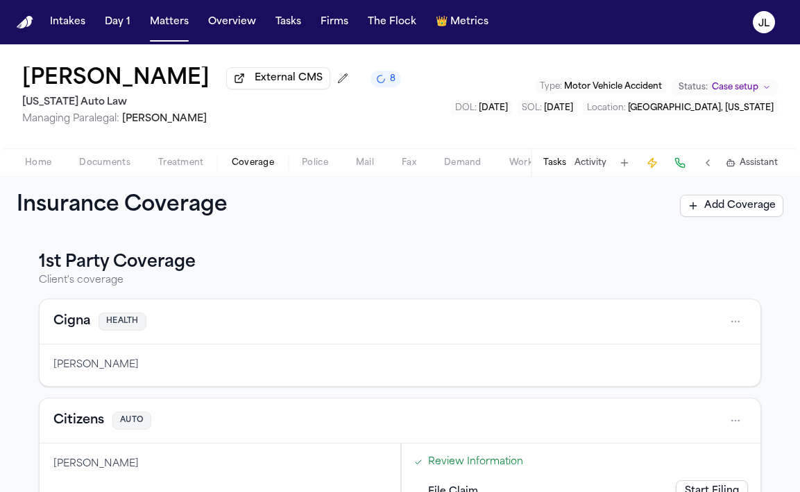
click at [39, 163] on span "Home" at bounding box center [38, 162] width 26 height 11
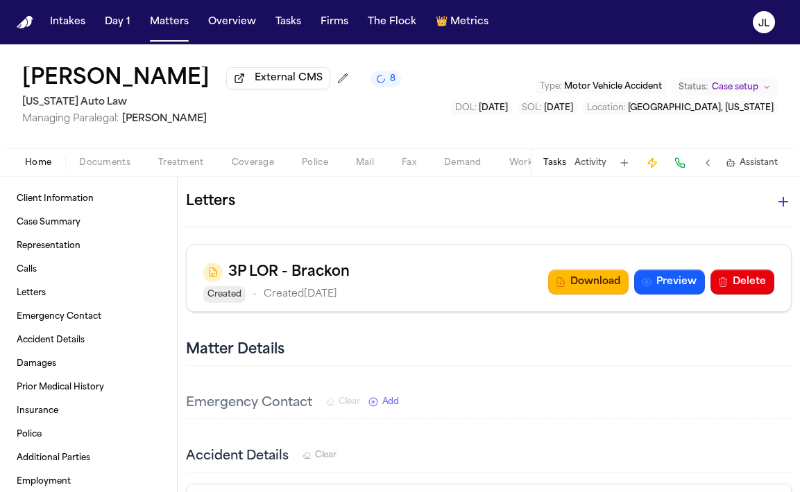
scroll to position [697, 0]
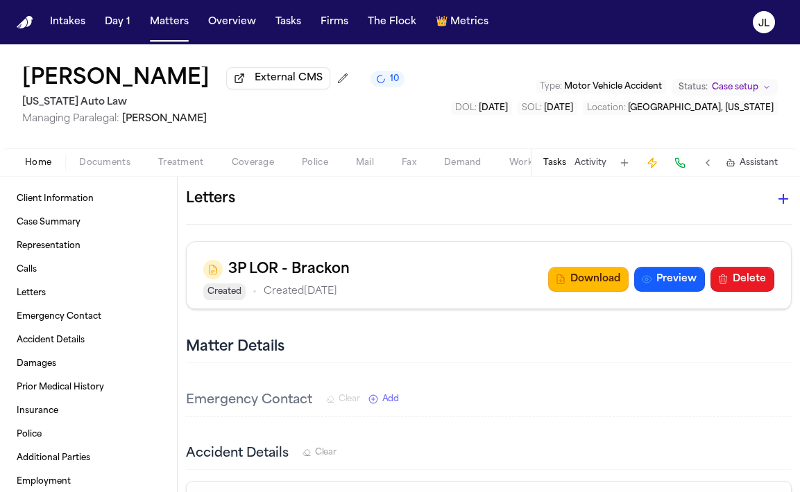
click at [751, 286] on button "Delete" at bounding box center [742, 279] width 64 height 25
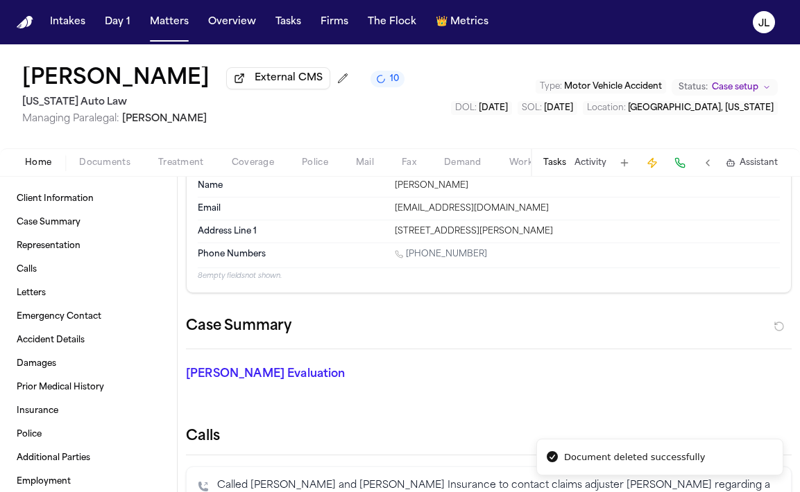
scroll to position [0, 0]
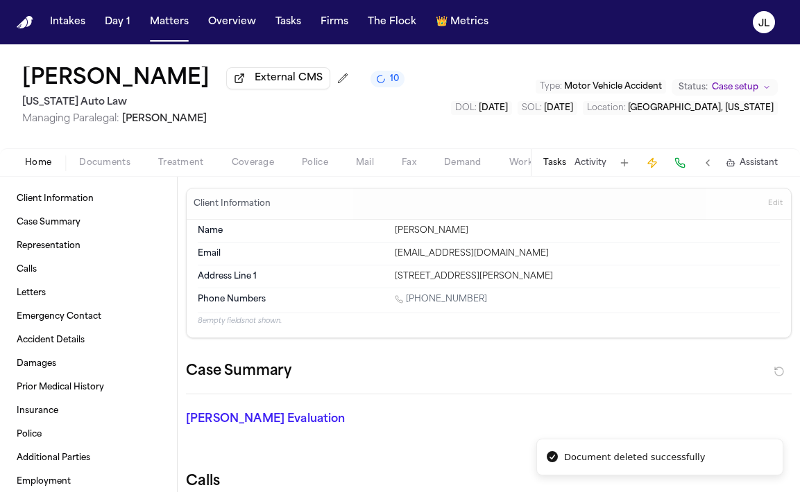
click at [253, 164] on span "Coverage" at bounding box center [253, 162] width 42 height 11
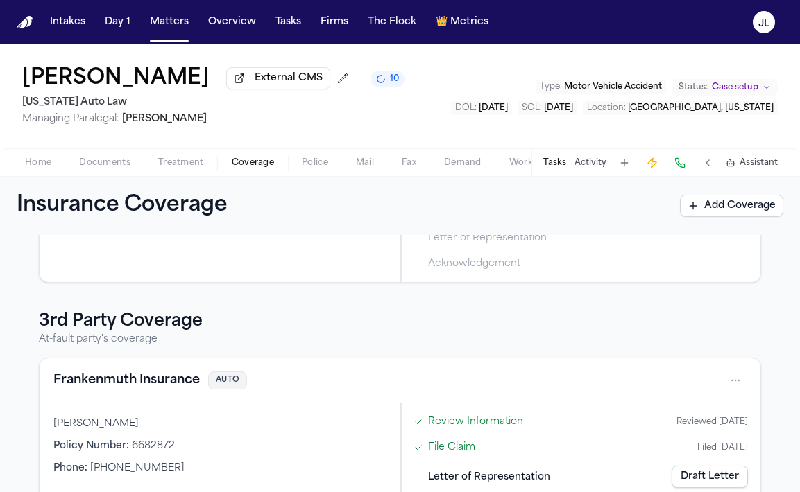
scroll to position [336, 0]
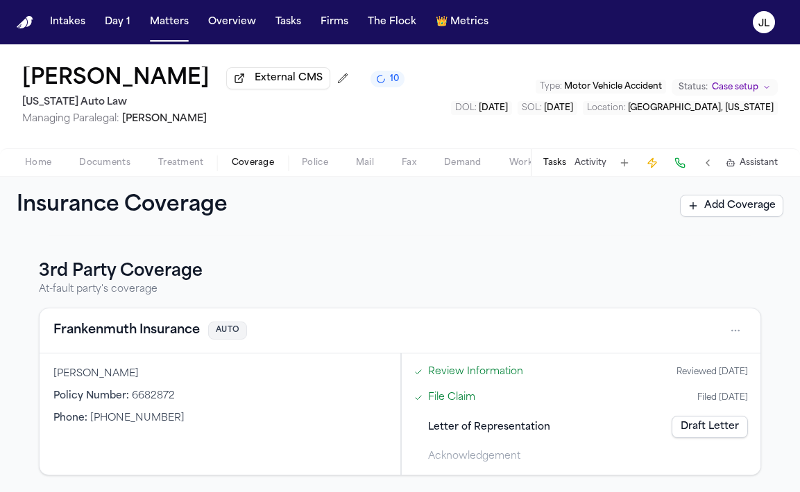
click at [693, 429] on link "Draft Letter" at bounding box center [709, 427] width 76 height 22
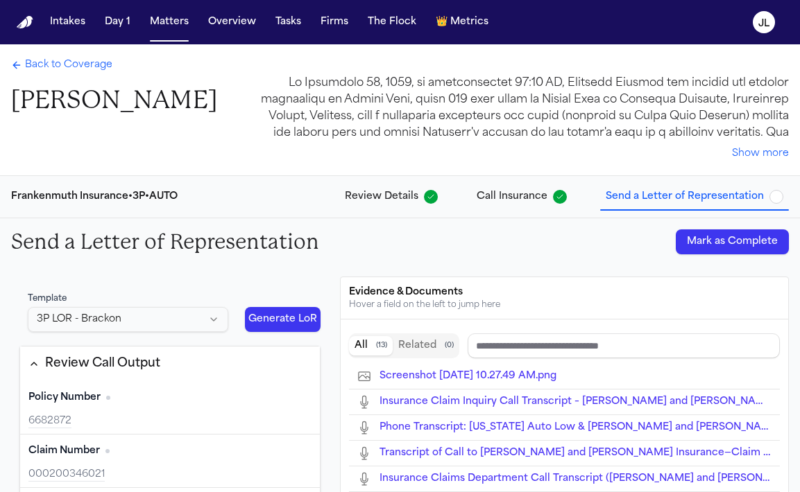
click at [167, 311] on html "Intakes Day 1 Matters Overview Tasks Firms The Flock 👑 Metrics JL Back to Cover…" at bounding box center [400, 246] width 800 height 492
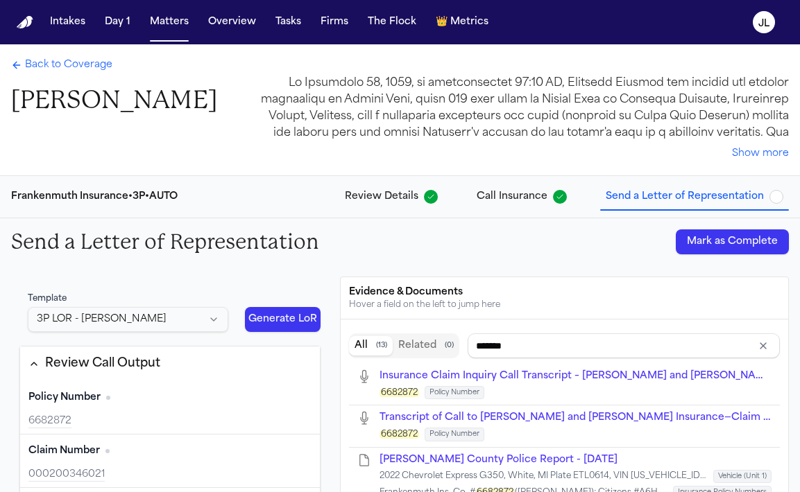
click at [279, 327] on button "Generate LoR" at bounding box center [282, 319] width 75 height 25
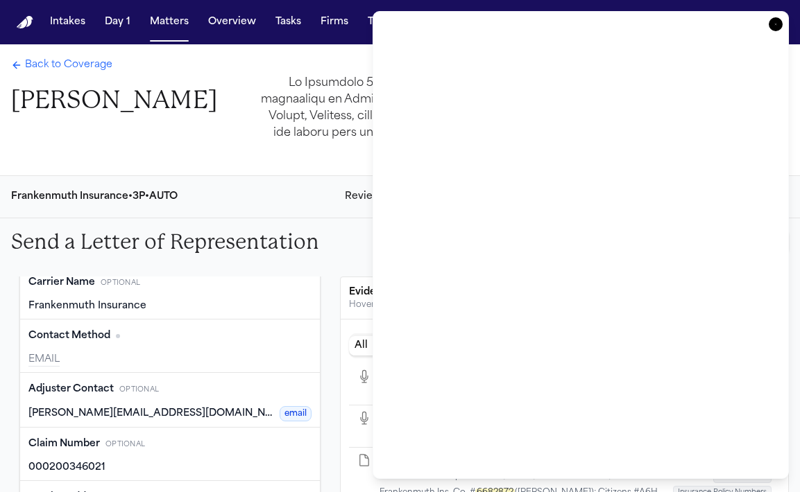
scroll to position [813, 0]
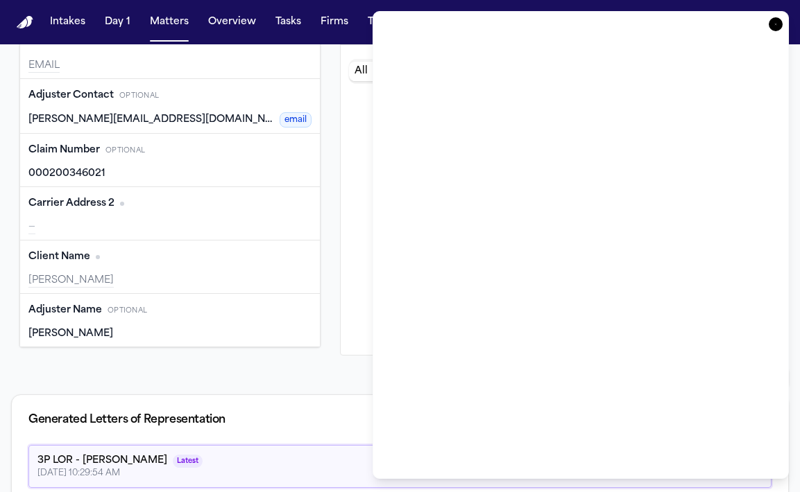
type input "**********"
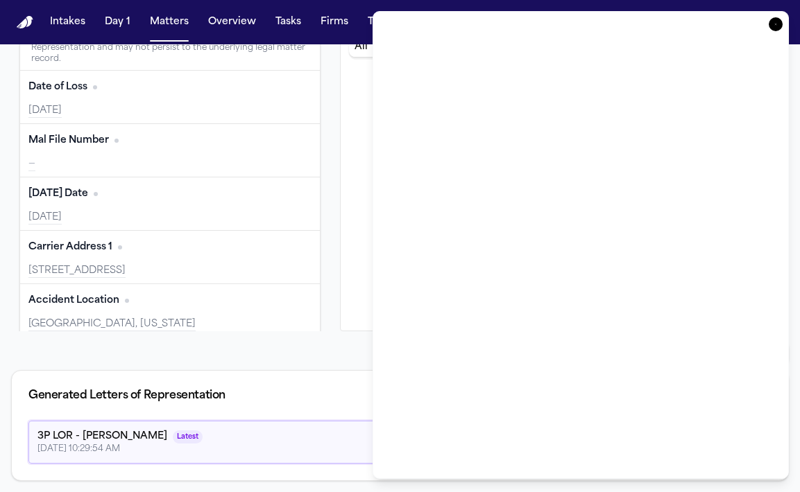
type input "**********"
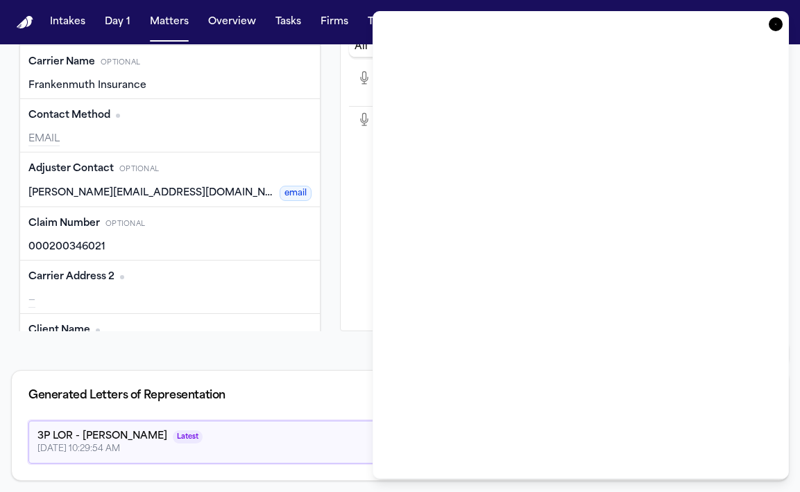
scroll to position [813, 0]
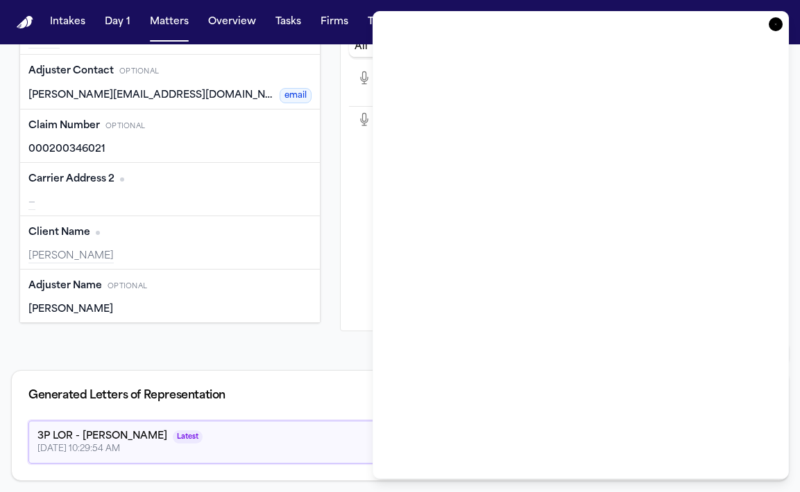
type input "**********"
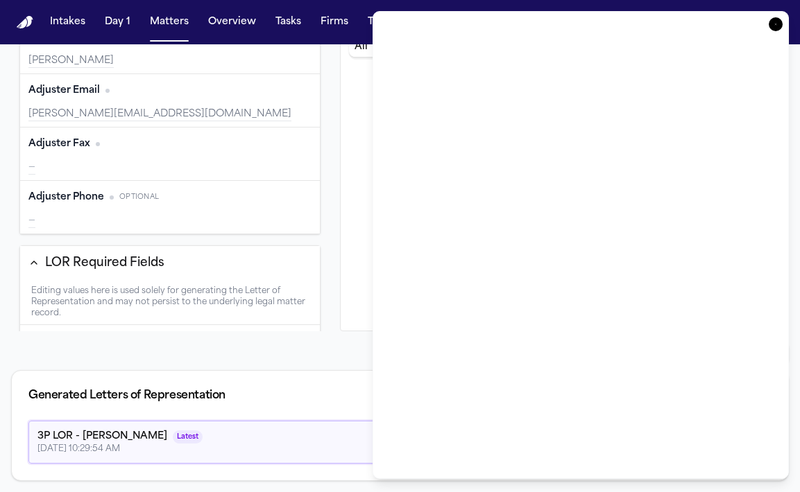
scroll to position [123, 0]
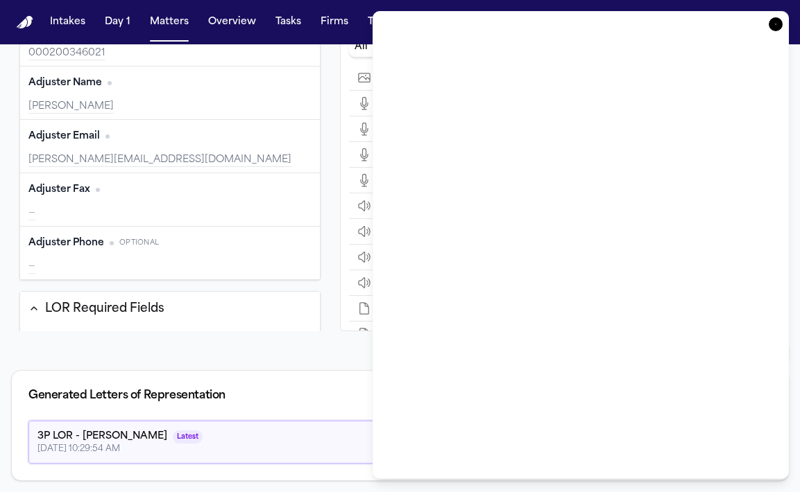
type input "**********"
click at [772, 23] on icon "button" at bounding box center [776, 24] width 14 height 14
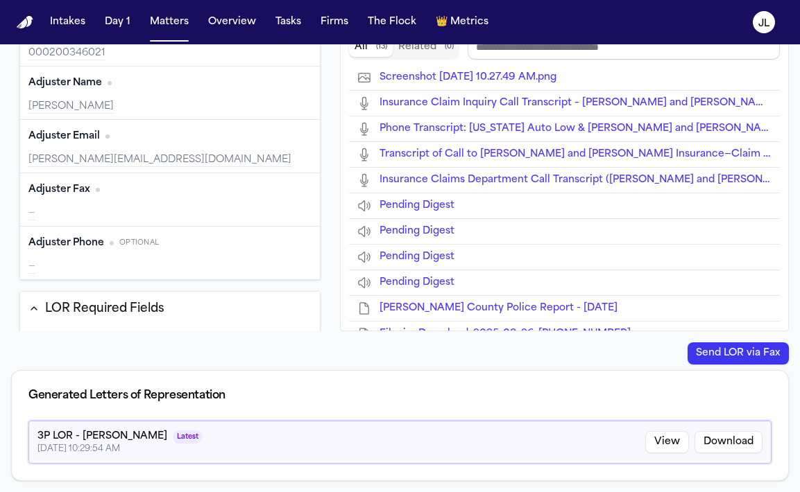
scroll to position [0, 0]
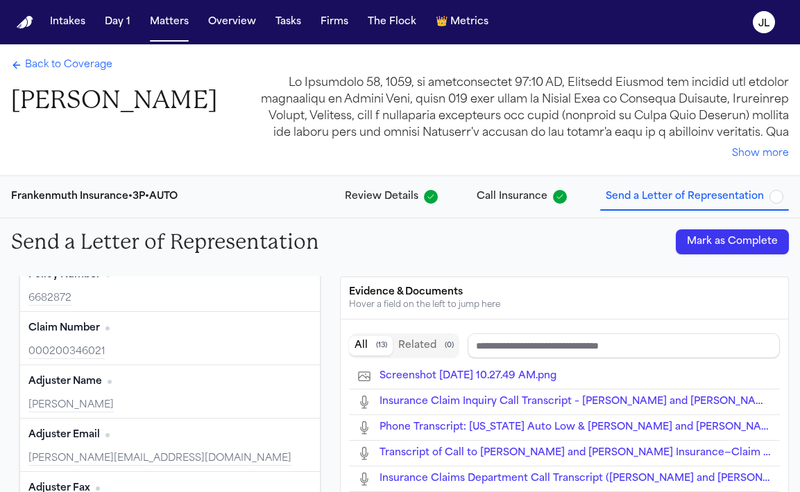
type input "**********"
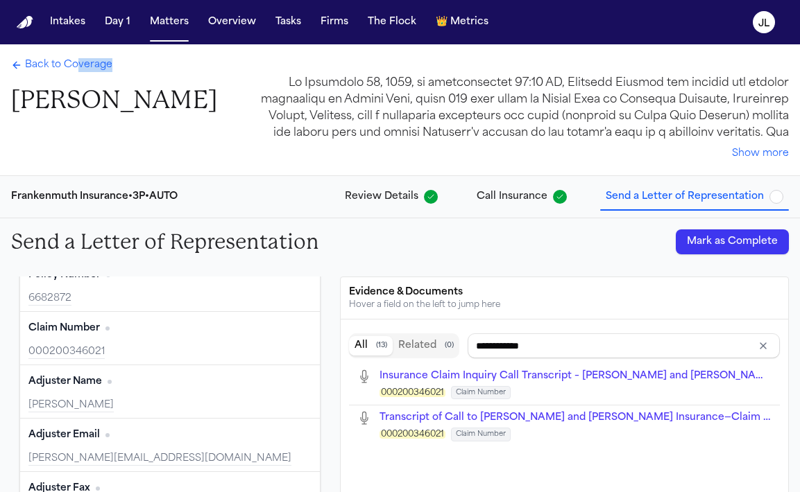
click at [78, 74] on div "Back to Coverage Julianne Champman" at bounding box center [114, 87] width 206 height 58
click at [71, 72] on span "Back to Coverage" at bounding box center [68, 65] width 87 height 14
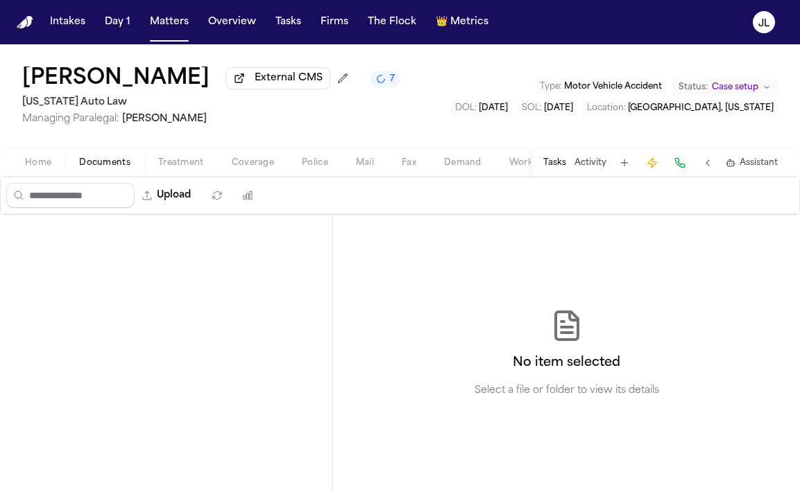
click at [108, 166] on span "Documents" at bounding box center [104, 162] width 51 height 11
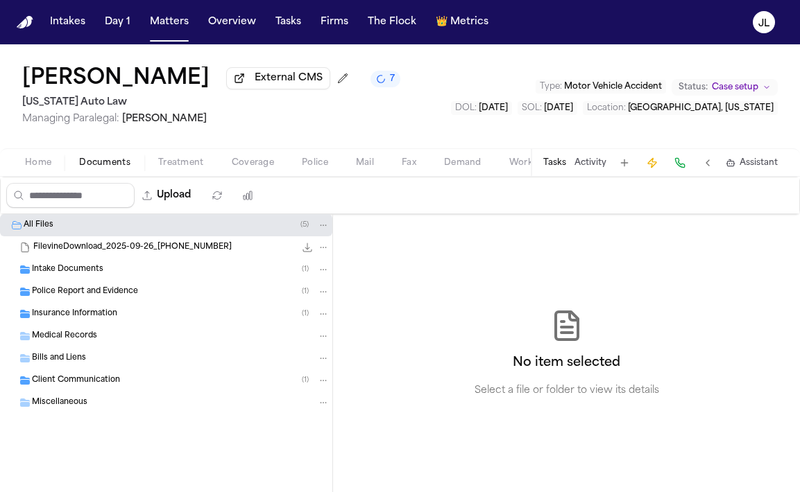
click at [96, 325] on div "Insurance Information ( 1 )" at bounding box center [166, 314] width 332 height 22
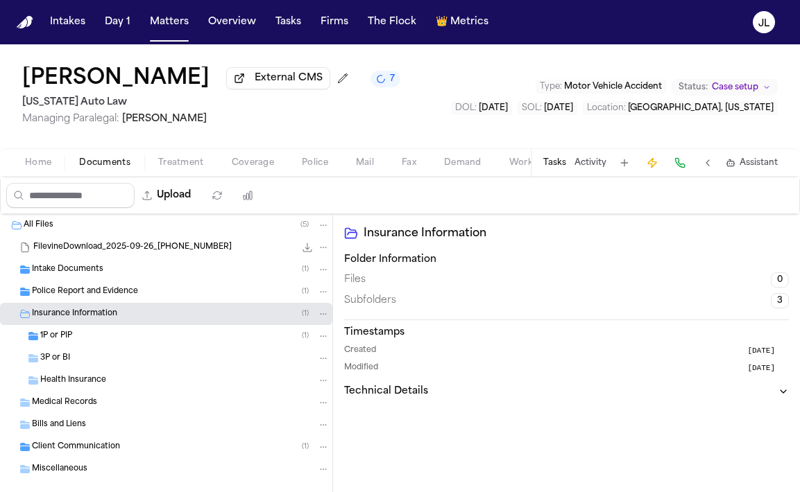
click at [95, 338] on div "1P or PIP ( 1 )" at bounding box center [184, 336] width 289 height 12
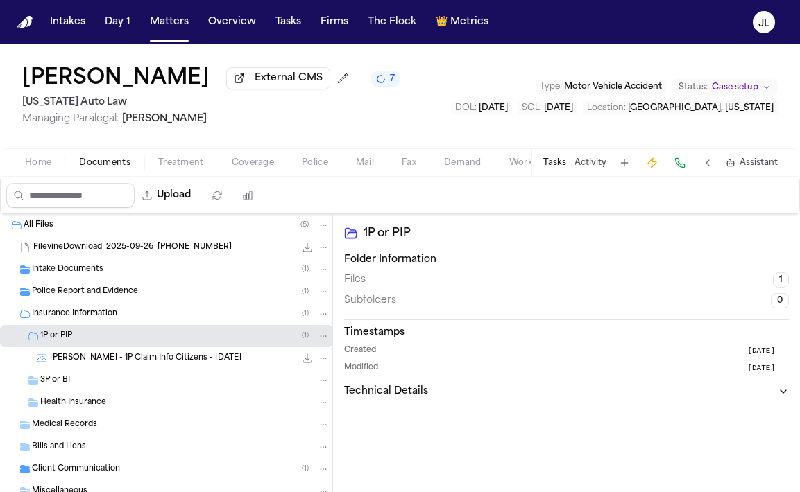
click at [98, 363] on span "J. Champman - 1P Claim Info Citizens - 9.30.25" at bounding box center [145, 359] width 191 height 12
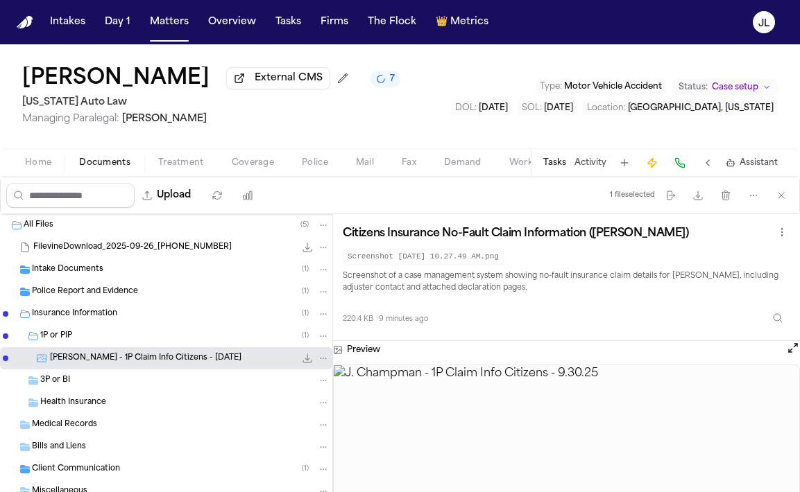
click at [133, 381] on div "3P or BI" at bounding box center [184, 381] width 289 height 12
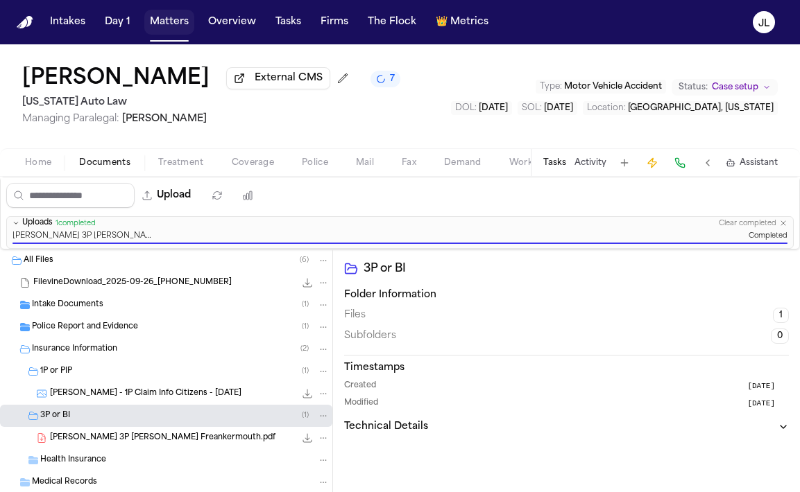
click at [176, 17] on button "Matters" at bounding box center [169, 22] width 50 height 25
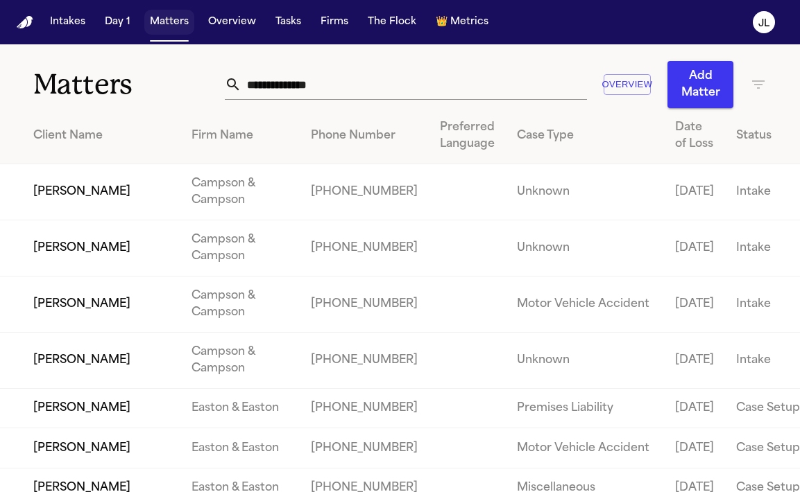
click at [158, 20] on button "Matters" at bounding box center [169, 22] width 50 height 25
click at [302, 72] on input "text" at bounding box center [413, 84] width 345 height 31
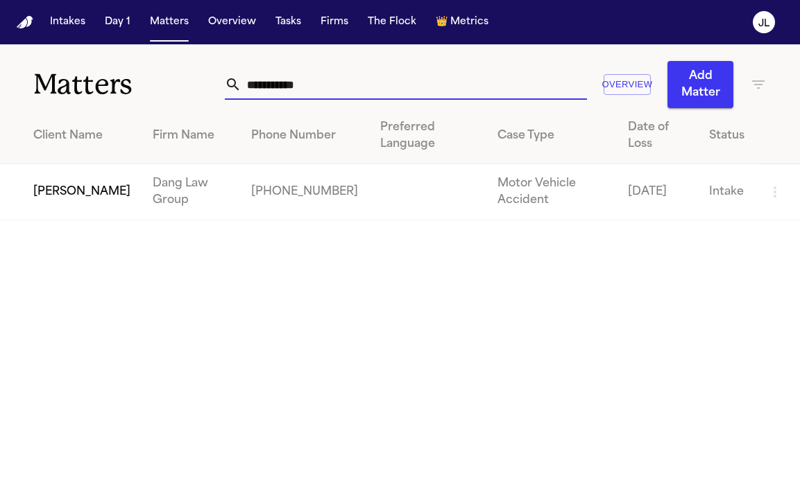
type input "**********"
click at [58, 198] on td "[PERSON_NAME]" at bounding box center [70, 192] width 141 height 56
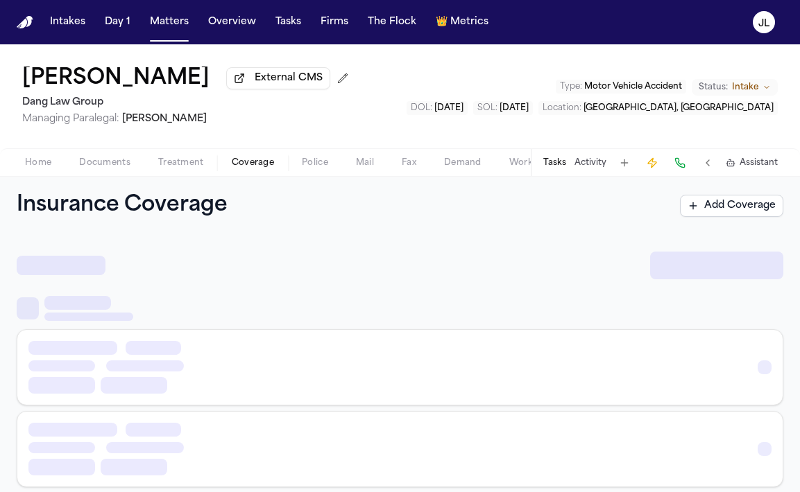
click at [259, 169] on span "Coverage" at bounding box center [253, 162] width 42 height 11
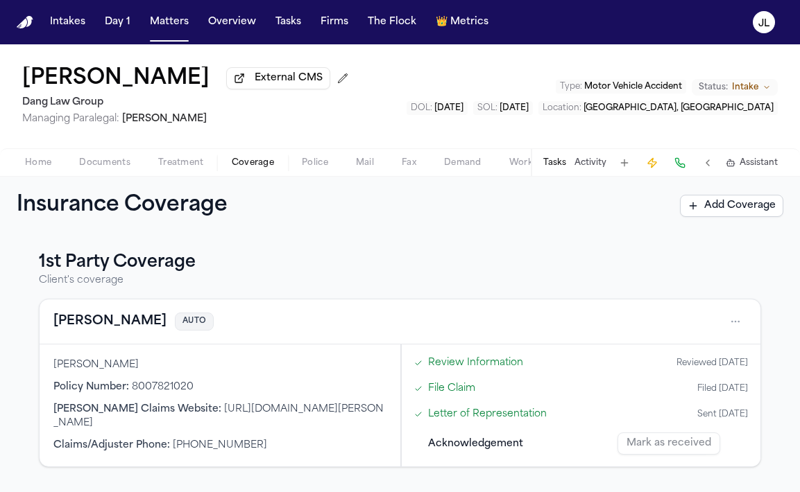
click at [44, 174] on div "Home Documents Treatment Coverage Police Mail Fax Demand Workspaces Artifacts T…" at bounding box center [400, 162] width 800 height 28
click at [44, 169] on span "Home" at bounding box center [38, 162] width 26 height 11
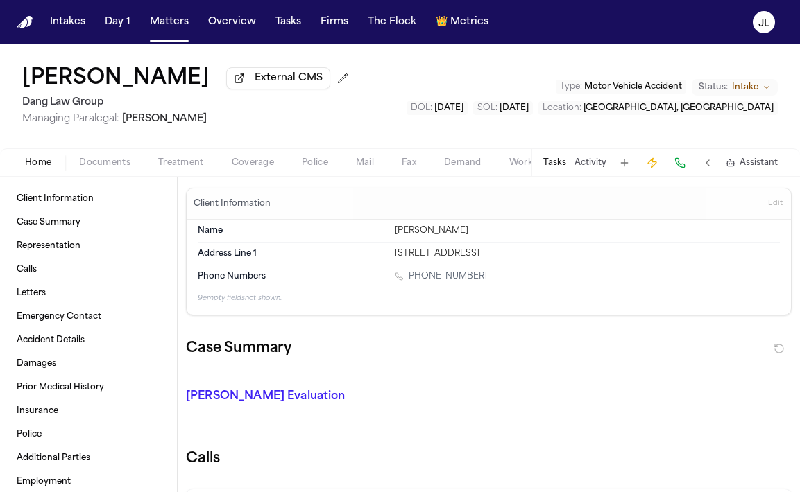
click at [596, 163] on button "Activity" at bounding box center [590, 162] width 32 height 11
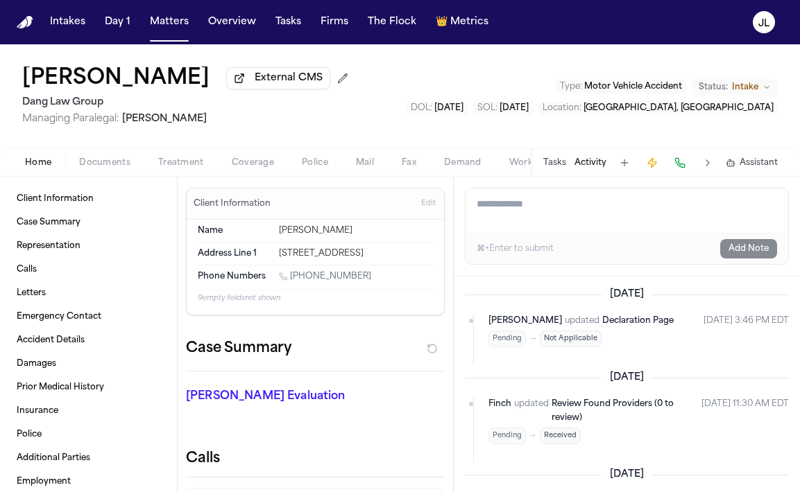
click at [582, 207] on textarea "Add a note to this matter" at bounding box center [626, 211] width 323 height 44
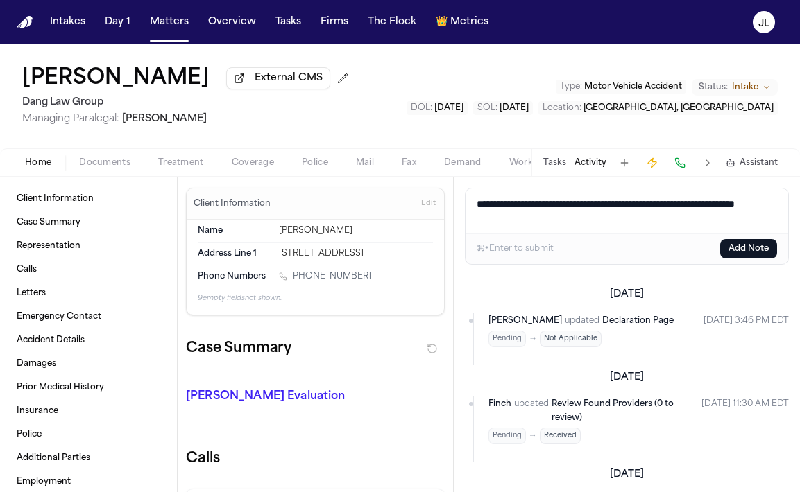
type textarea "**********"
click at [764, 248] on button "Add Note" at bounding box center [748, 248] width 57 height 19
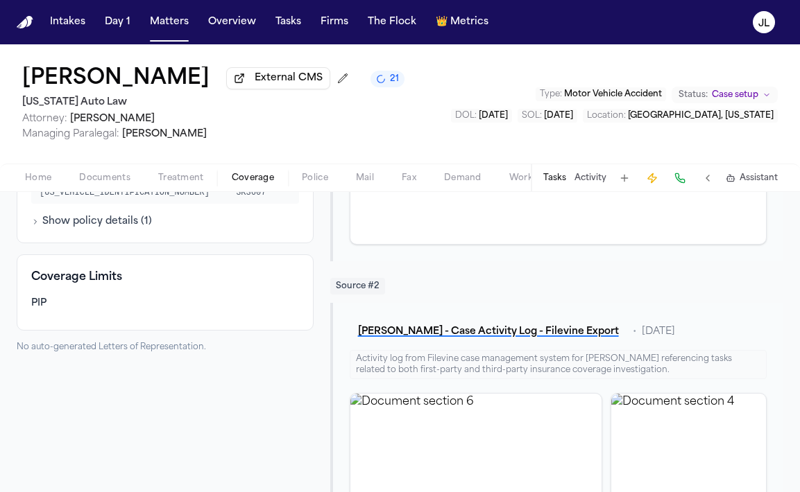
scroll to position [362, 0]
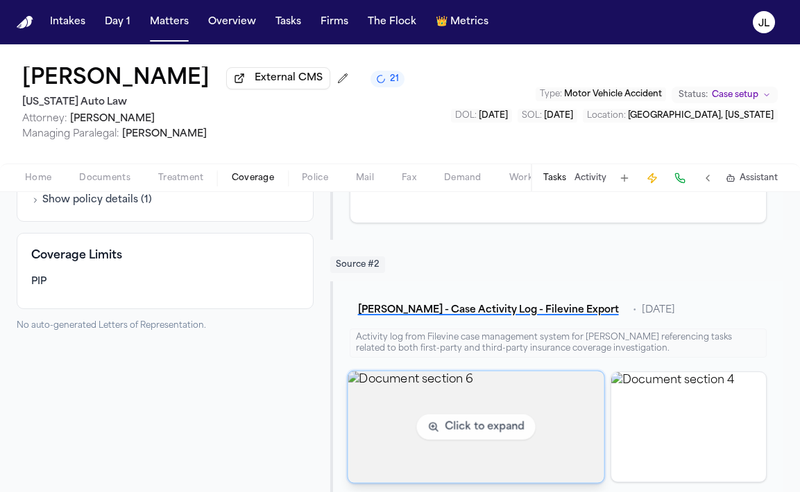
click at [402, 409] on img "View document section 6" at bounding box center [476, 427] width 257 height 112
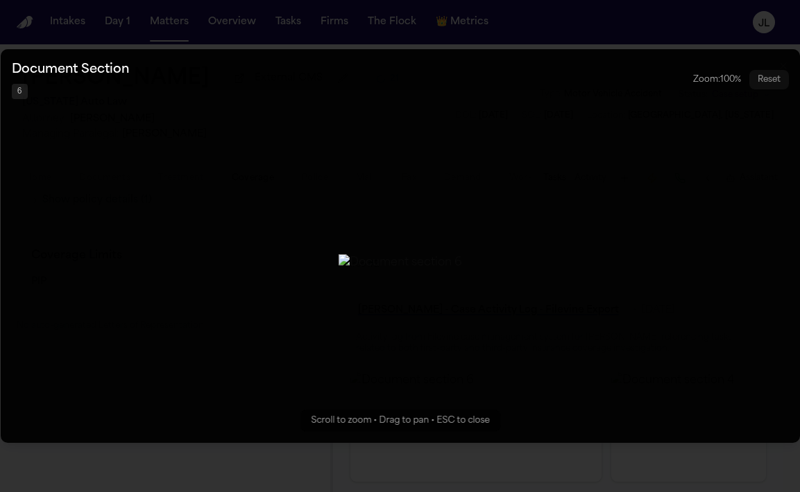
click at [138, 395] on button "Zoomable image viewer. Use mouse wheel to zoom, drag to pan, or press R to rese…" at bounding box center [400, 246] width 799 height 394
click at [653, 174] on button "Zoomable image viewer. Use mouse wheel to zoom, drag to pan, or press R to rese…" at bounding box center [400, 246] width 799 height 394
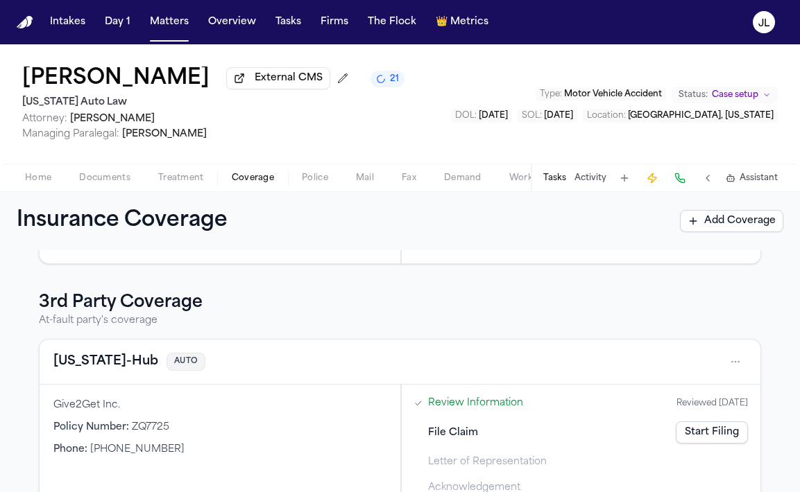
scroll to position [351, 0]
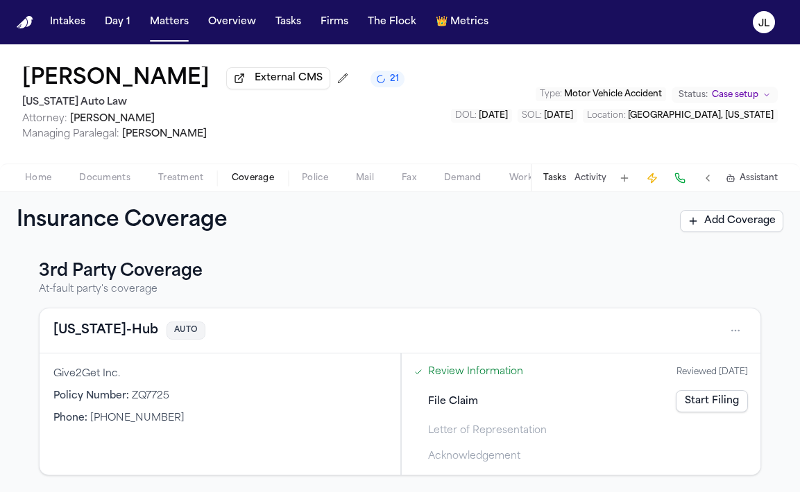
click at [86, 325] on button "[US_STATE]-Hub" at bounding box center [105, 330] width 105 height 19
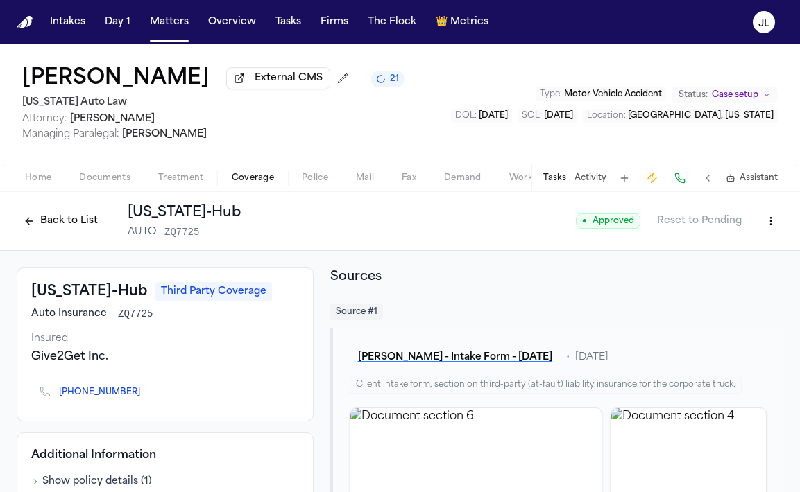
click at [54, 214] on button "Back to List" at bounding box center [61, 221] width 88 height 22
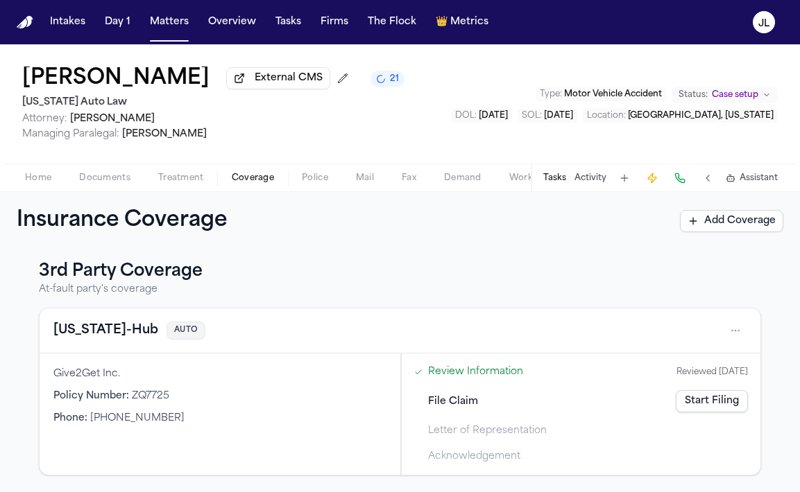
scroll to position [128, 0]
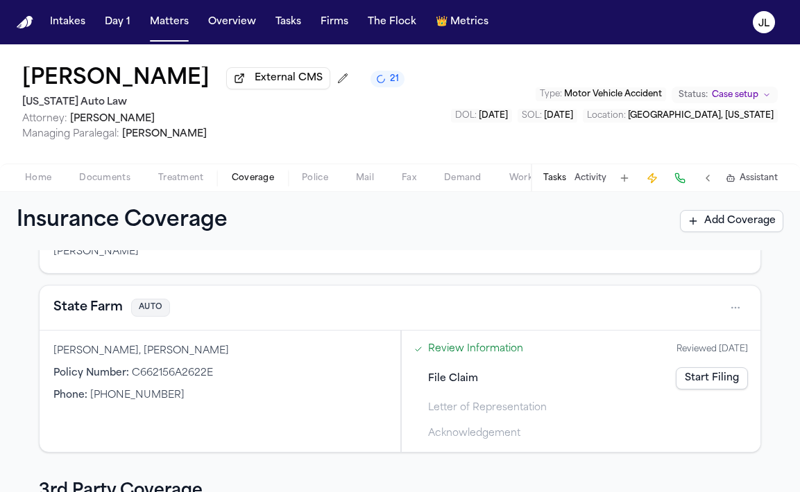
click at [109, 315] on button "State Farm" at bounding box center [87, 307] width 69 height 19
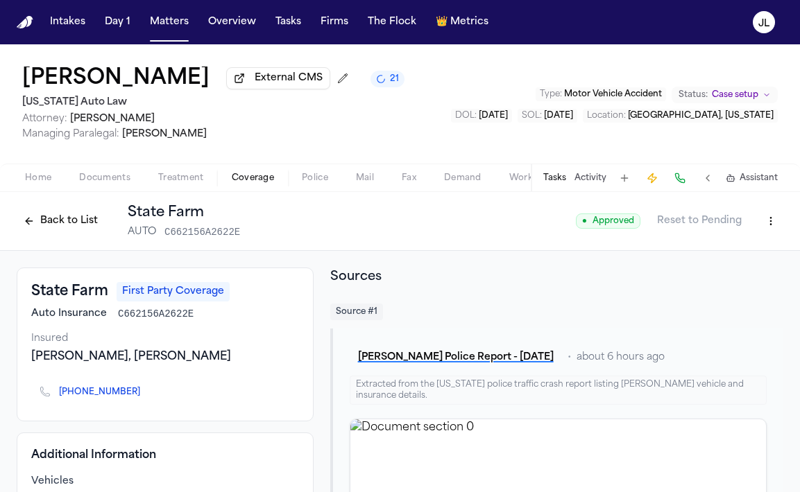
click at [80, 231] on button "Back to List" at bounding box center [61, 221] width 88 height 22
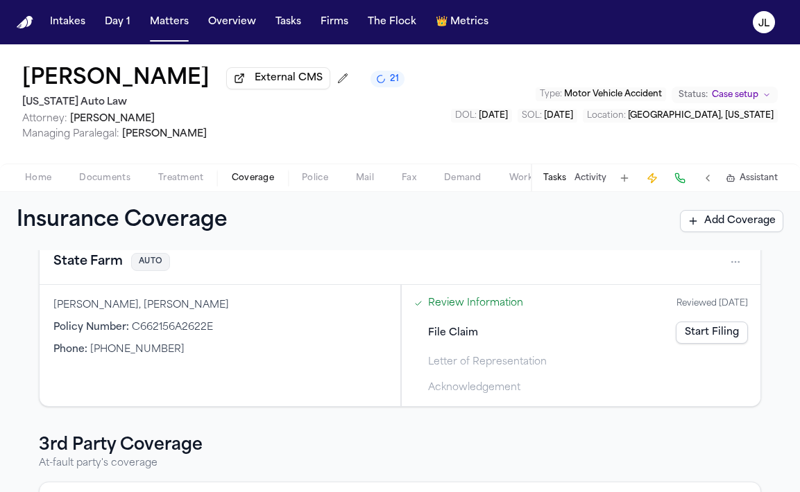
scroll to position [169, 0]
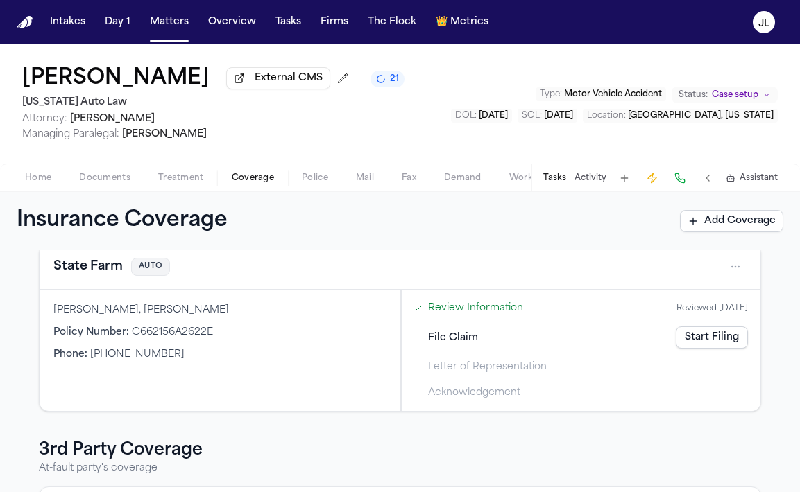
click at [719, 336] on link "Start Filing" at bounding box center [712, 338] width 72 height 22
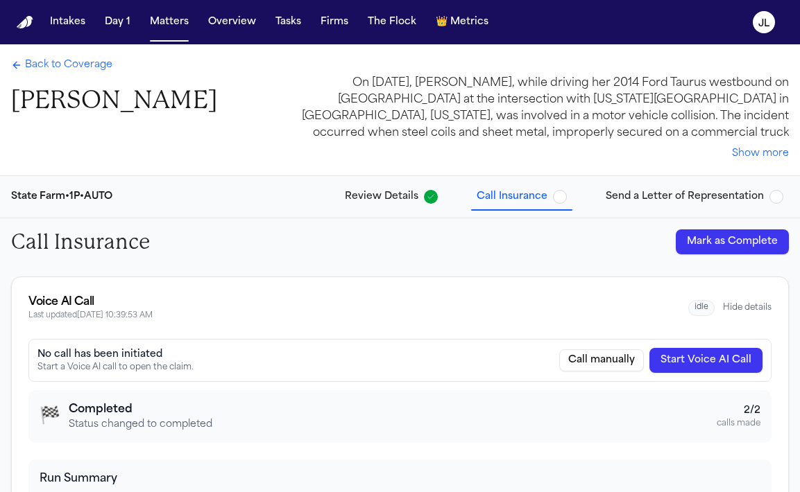
click at [51, 68] on span "Back to Coverage" at bounding box center [68, 65] width 87 height 14
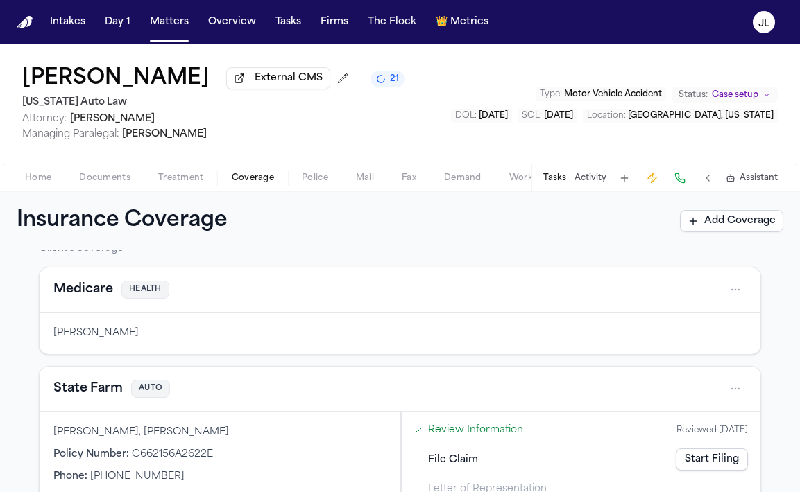
scroll to position [56, 0]
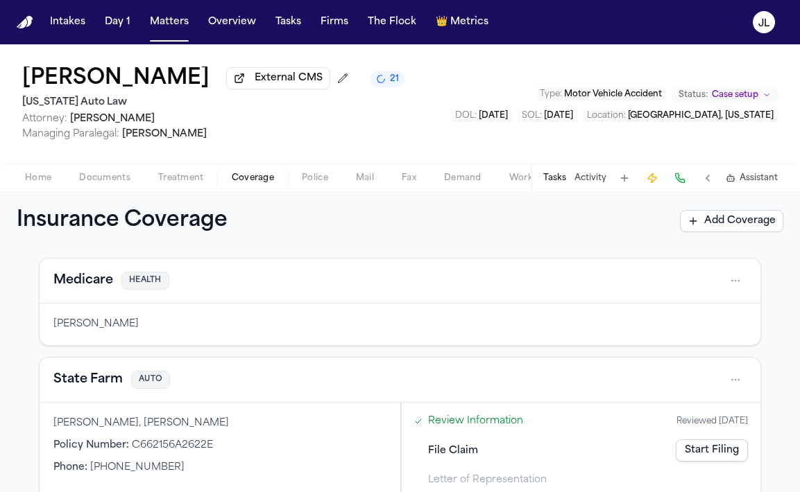
click at [79, 385] on button "State Farm" at bounding box center [87, 379] width 69 height 19
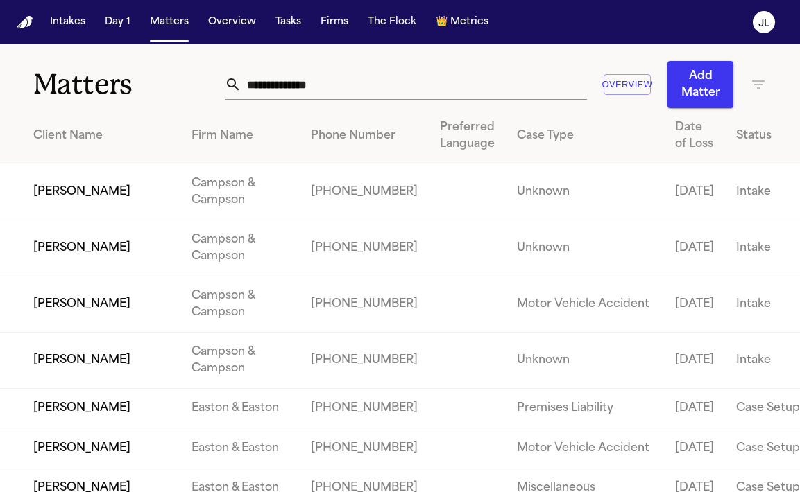
click at [271, 80] on input "text" at bounding box center [413, 84] width 345 height 31
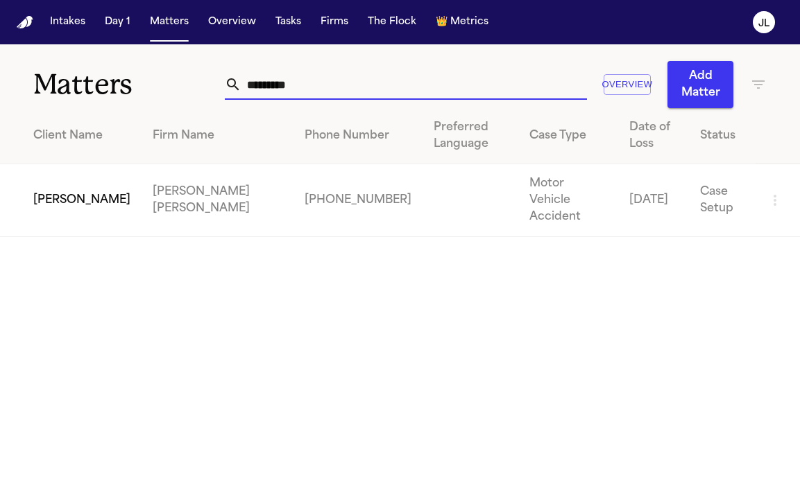
type input "*********"
click at [73, 201] on td "David Fuentes" at bounding box center [70, 200] width 141 height 73
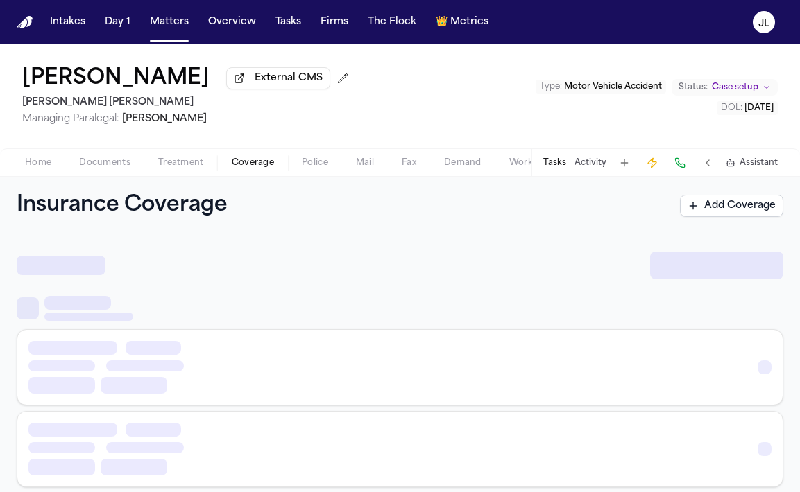
click at [266, 167] on span "Coverage" at bounding box center [253, 162] width 42 height 11
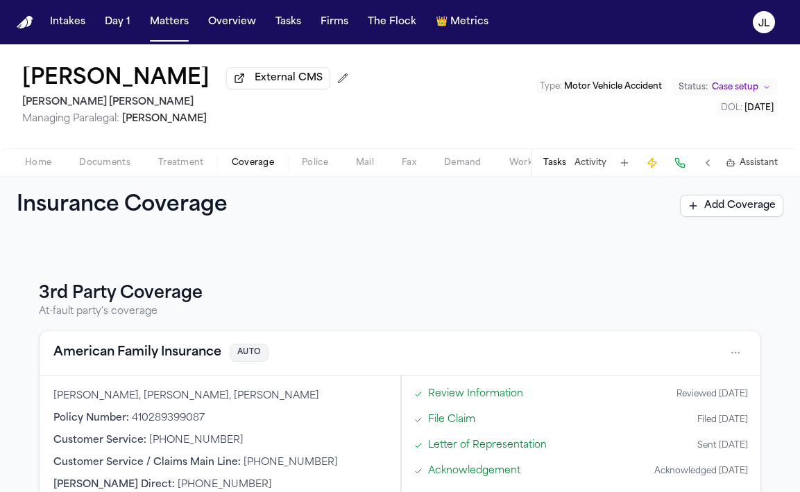
scroll to position [142, 0]
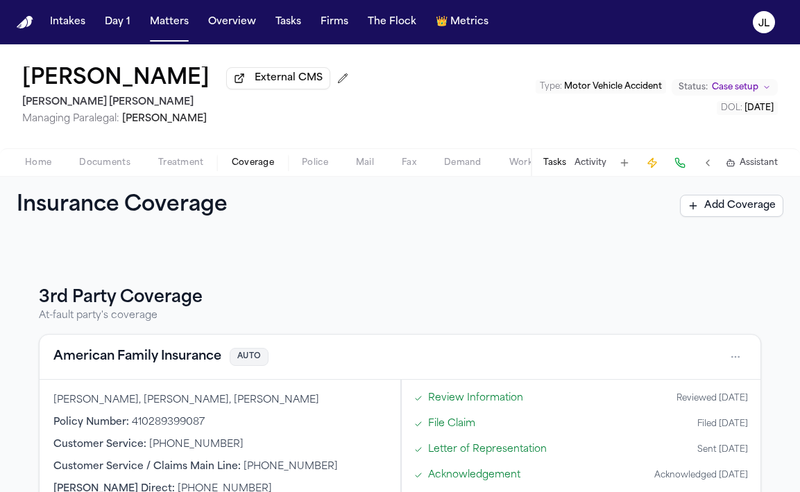
click at [169, 359] on button "American Family Insurance" at bounding box center [137, 357] width 168 height 19
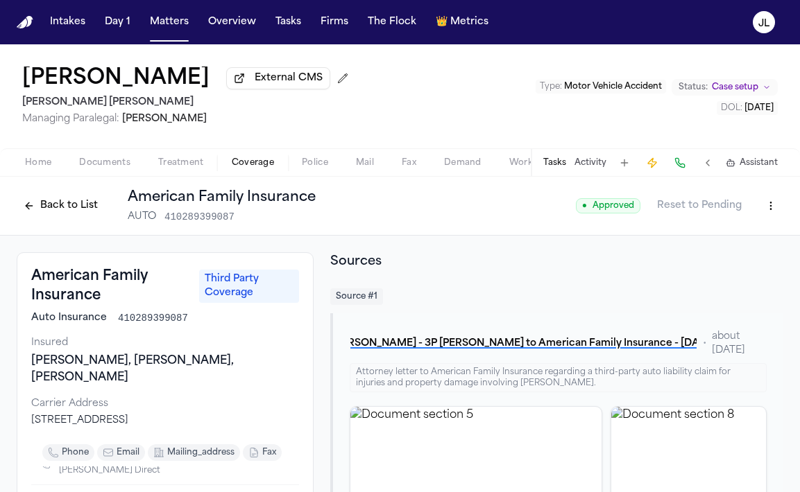
click at [51, 214] on button "Back to List" at bounding box center [61, 206] width 88 height 22
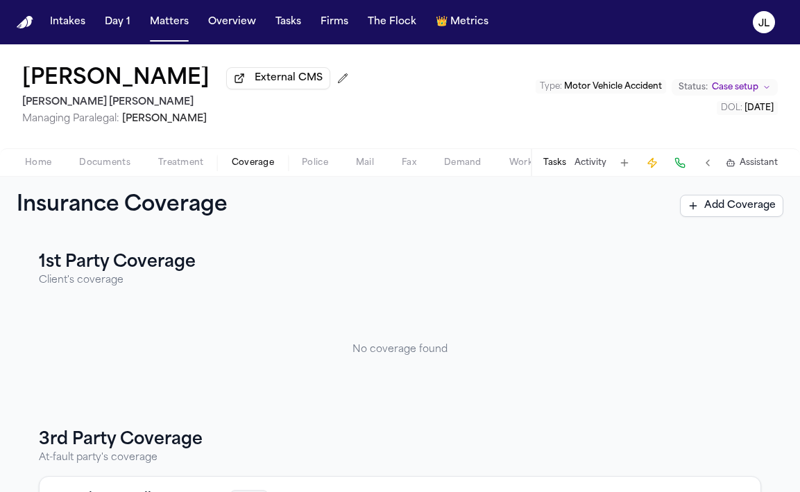
click at [35, 161] on span "Home" at bounding box center [38, 162] width 26 height 11
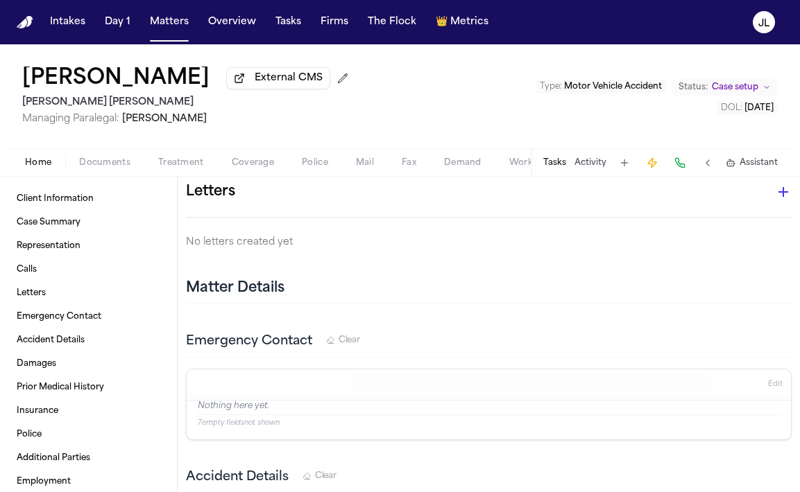
scroll to position [866, 0]
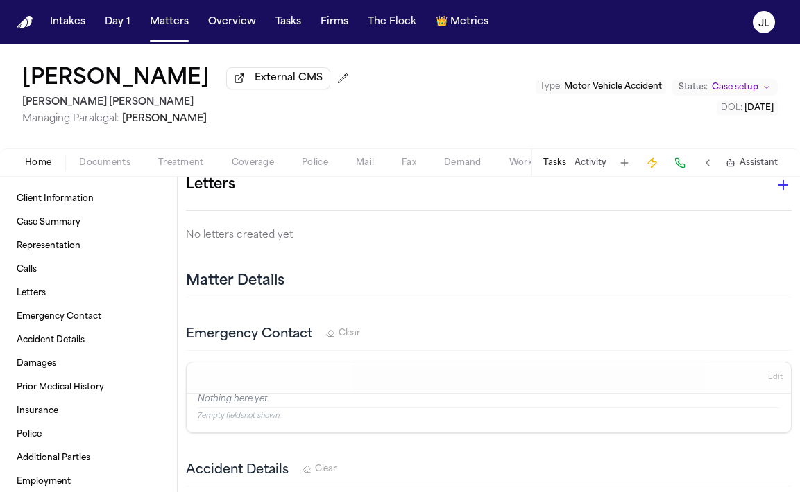
click at [232, 169] on span "Coverage" at bounding box center [253, 162] width 42 height 11
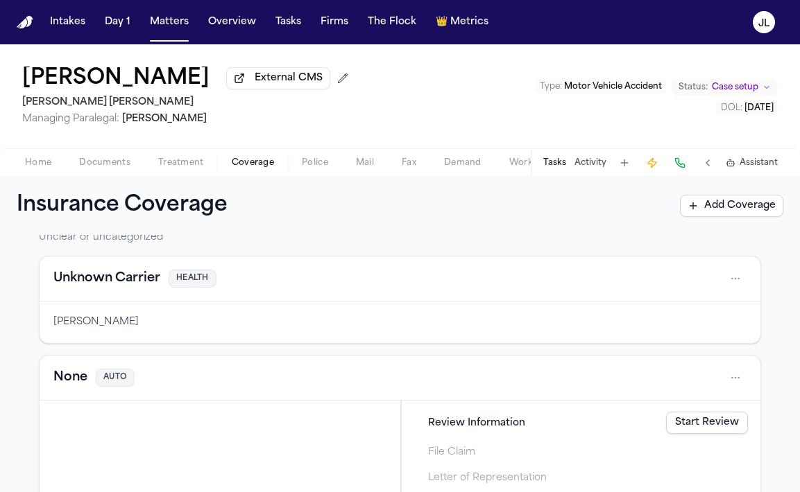
scroll to position [532, 0]
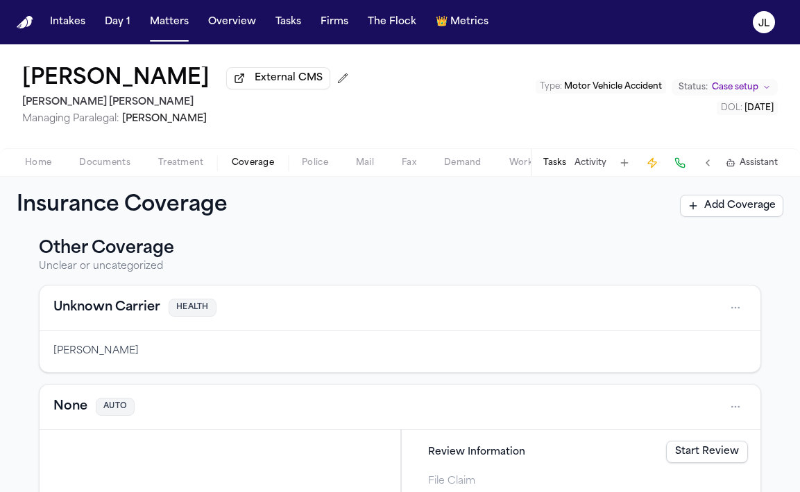
click at [134, 318] on button "Unknown Carrier" at bounding box center [106, 307] width 107 height 19
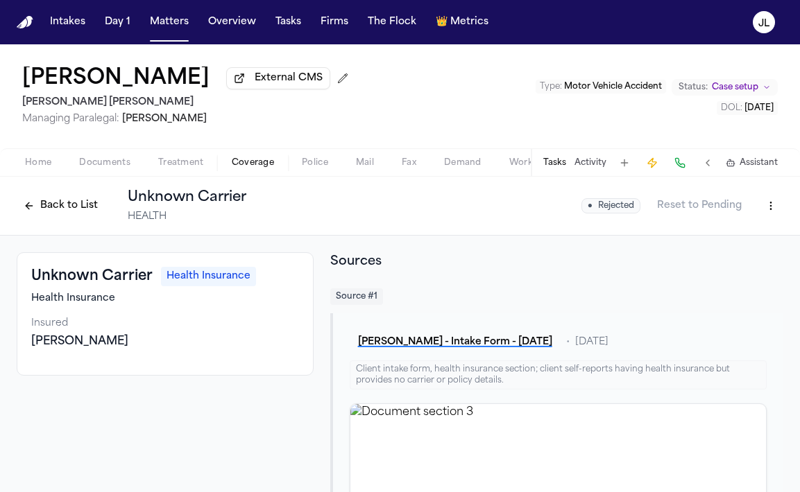
click at [37, 174] on div "Home Documents Treatment Coverage Police Mail Fax Demand Workspaces Artifacts T…" at bounding box center [400, 162] width 800 height 28
click at [37, 169] on span "Home" at bounding box center [38, 162] width 26 height 11
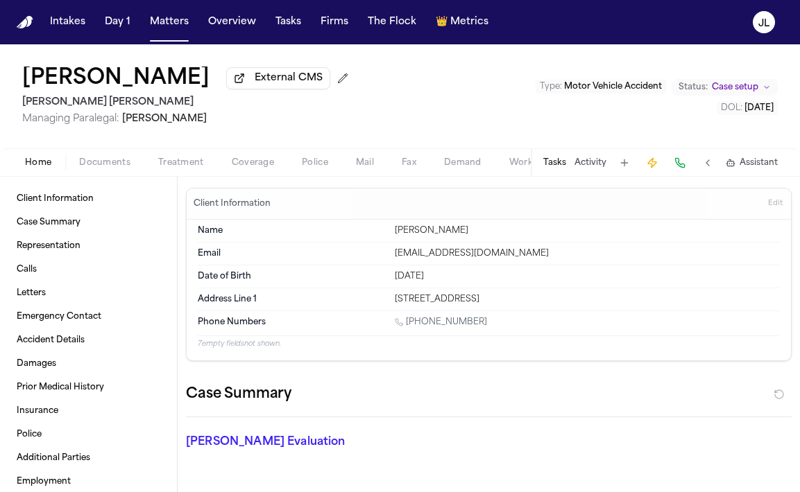
click at [103, 169] on span "Documents" at bounding box center [104, 162] width 51 height 11
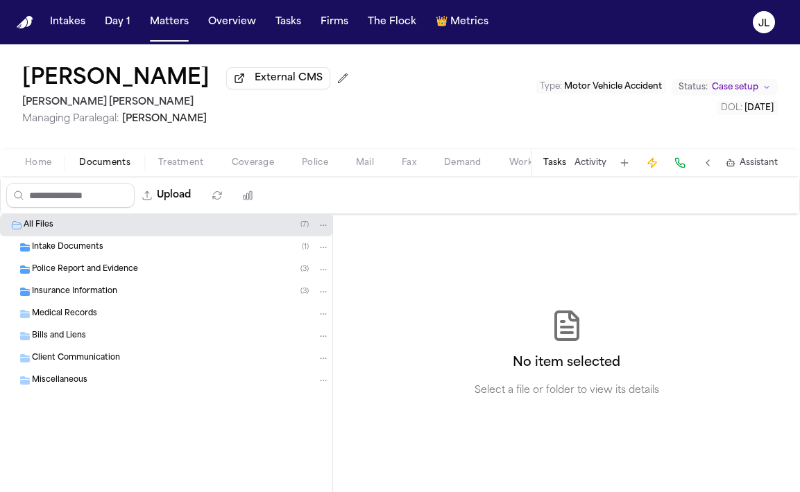
click at [78, 276] on span "Police Report and Evidence" at bounding box center [85, 270] width 106 height 12
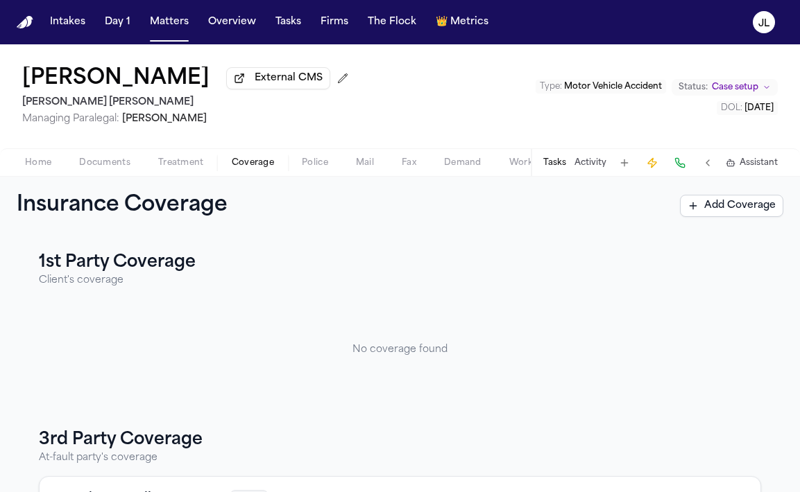
click at [255, 164] on span "Coverage" at bounding box center [253, 162] width 42 height 11
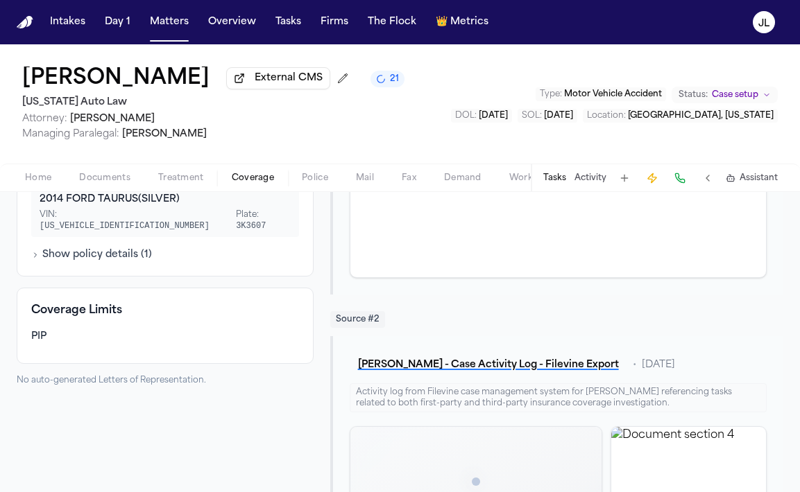
scroll to position [312, 0]
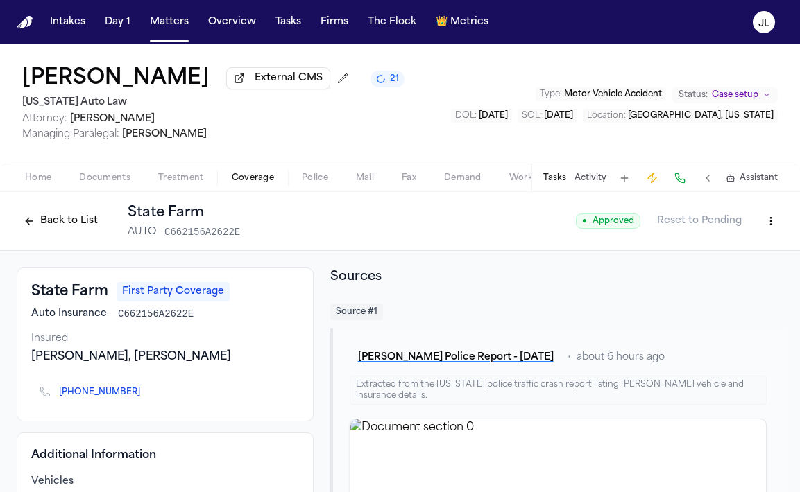
click at [53, 226] on button "Back to List" at bounding box center [61, 221] width 88 height 22
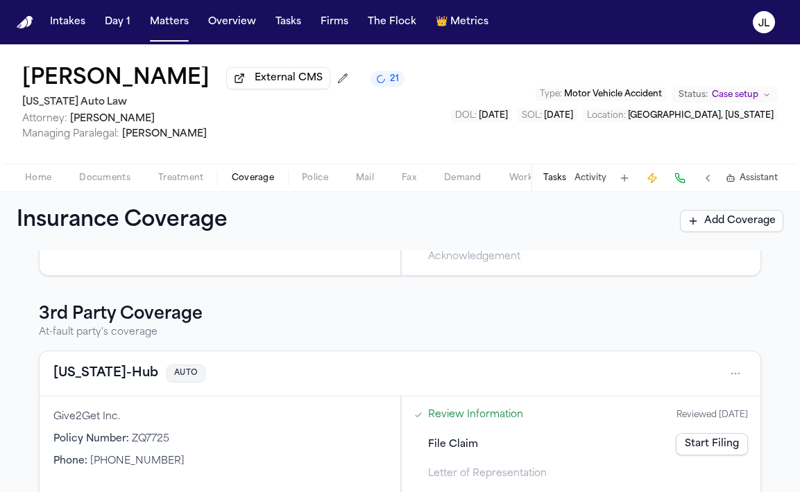
scroll to position [351, 0]
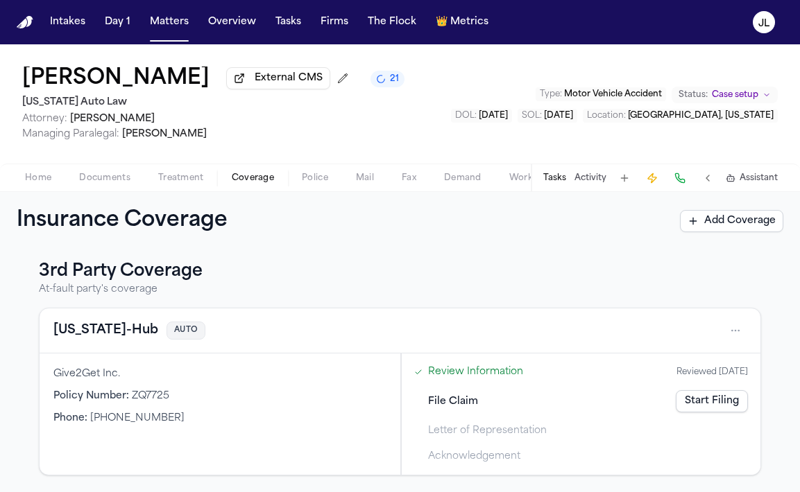
click at [80, 333] on button "[US_STATE]-Hub" at bounding box center [105, 330] width 105 height 19
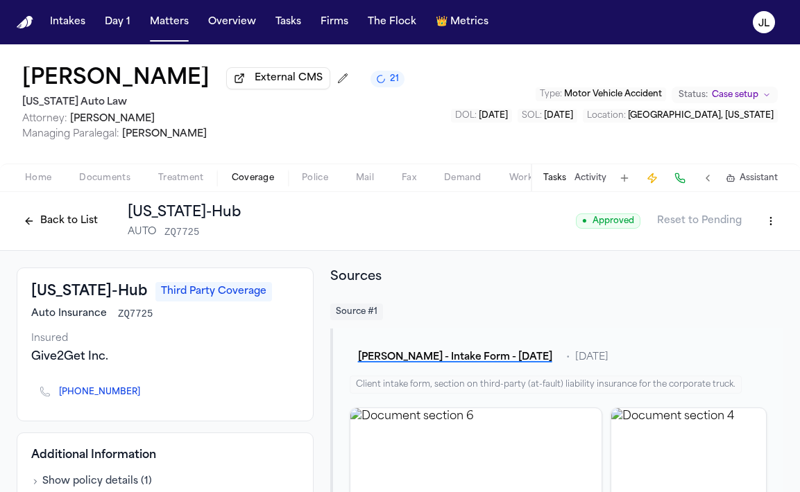
click at [76, 232] on button "Back to List" at bounding box center [61, 221] width 88 height 22
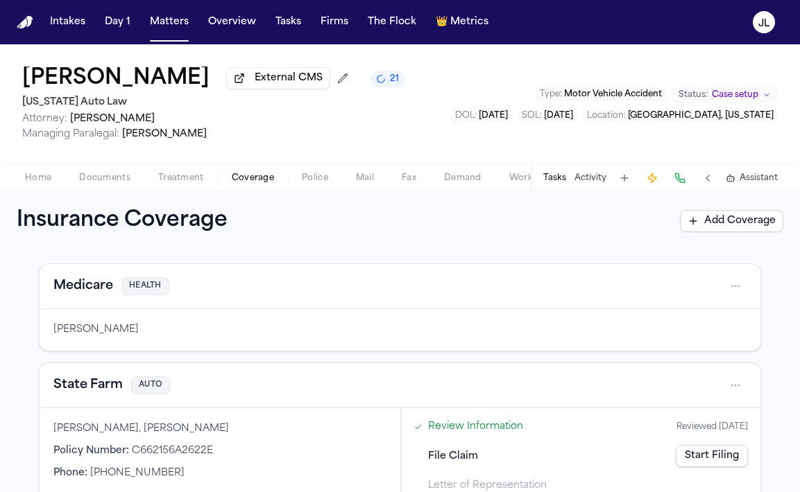
scroll to position [80, 0]
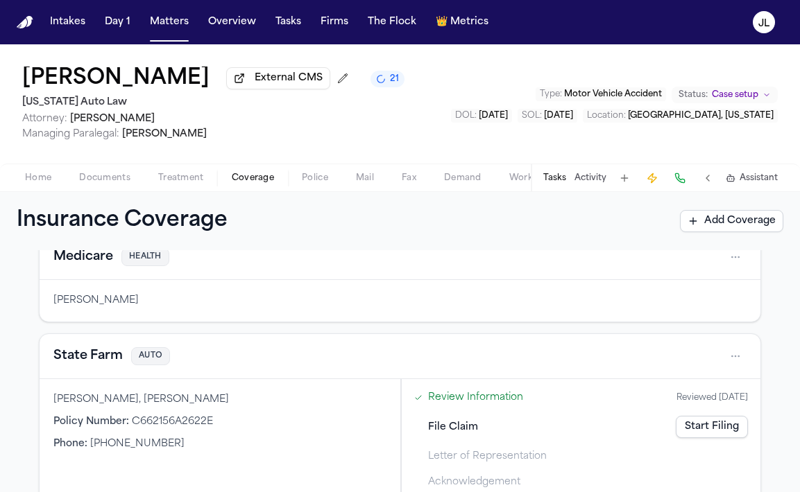
click at [101, 357] on button "State Farm" at bounding box center [87, 356] width 69 height 19
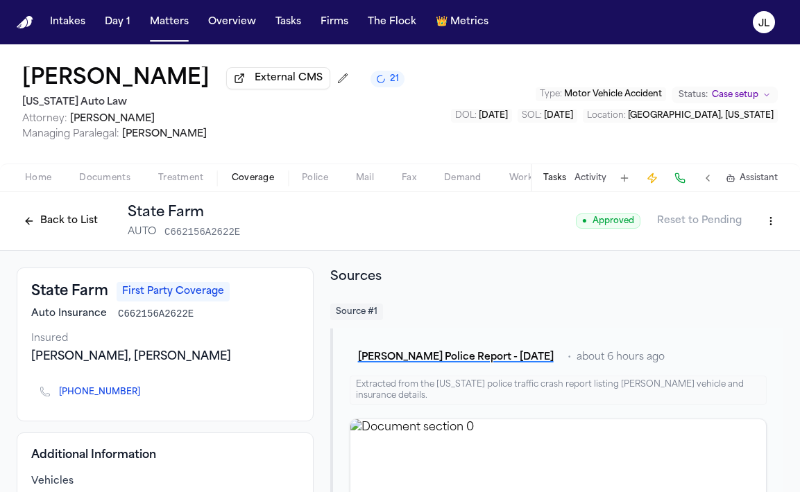
click at [81, 221] on button "Back to List" at bounding box center [61, 221] width 88 height 22
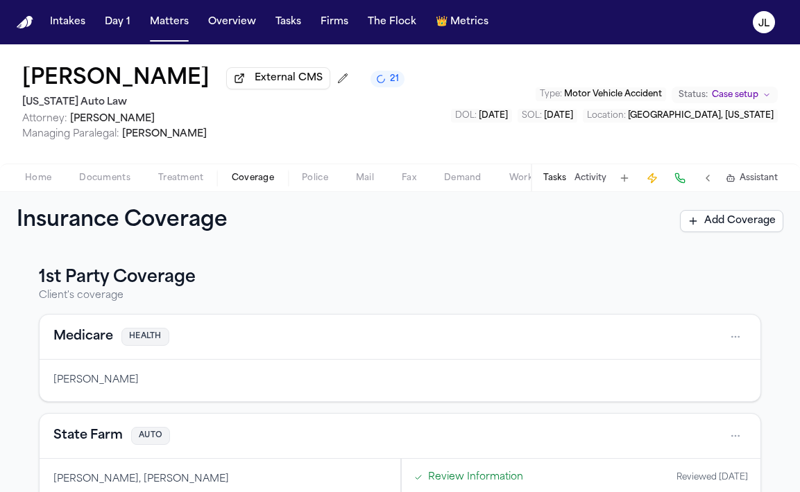
click at [43, 172] on div "Home Documents Treatment Coverage Police Mail Fax Demand Workspaces Artifacts T…" at bounding box center [400, 178] width 800 height 28
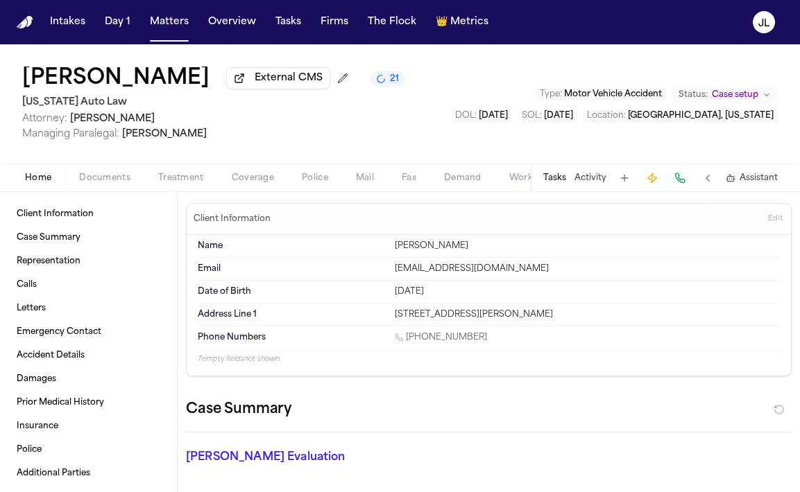
click at [43, 174] on span "Home" at bounding box center [38, 178] width 26 height 11
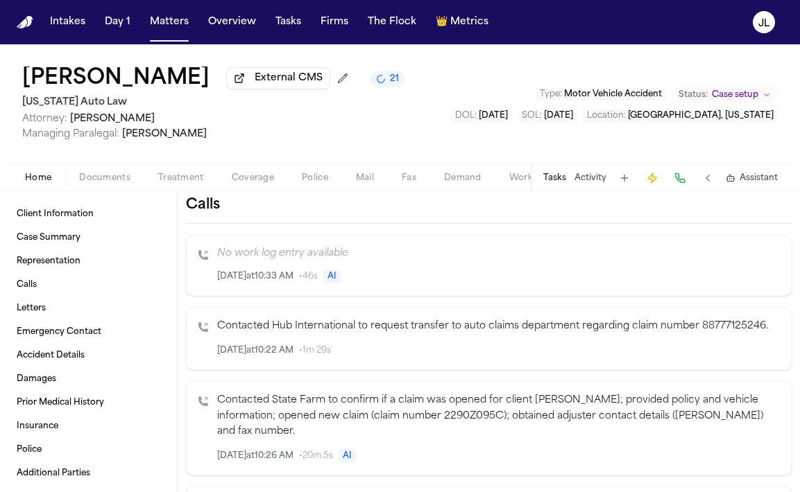
scroll to position [352, 0]
drag, startPoint x: 440, startPoint y: 415, endPoint x: 502, endPoint y: 418, distance: 61.8
click at [502, 418] on p "Contacted State Farm to confirm if a claim was opened for client [PERSON_NAME];…" at bounding box center [498, 416] width 563 height 47
copy p "2290Z095C"
click at [243, 172] on div "Home Documents Treatment Coverage Police Mail Fax Demand Workspaces Artifacts T…" at bounding box center [400, 178] width 800 height 28
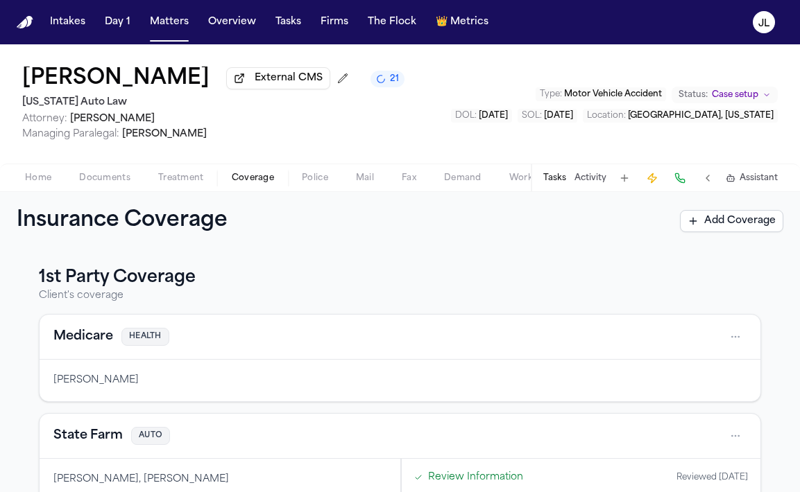
click at [245, 177] on span "Coverage" at bounding box center [253, 178] width 42 height 11
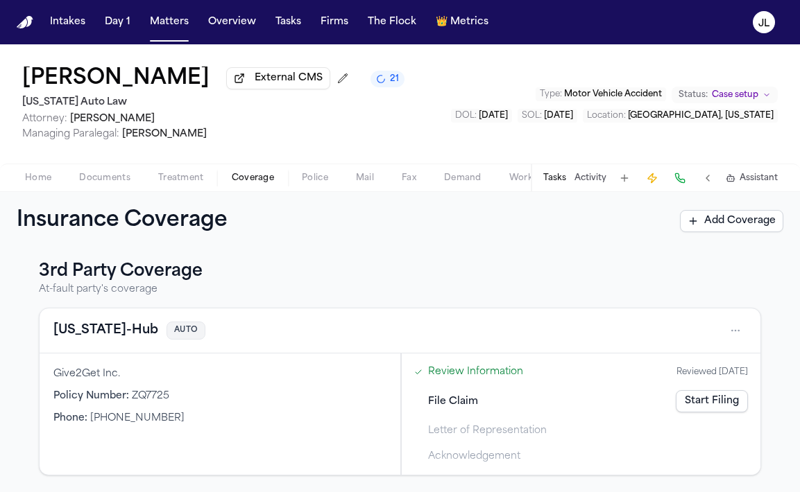
click at [106, 332] on button "[US_STATE]-Hub" at bounding box center [105, 330] width 105 height 19
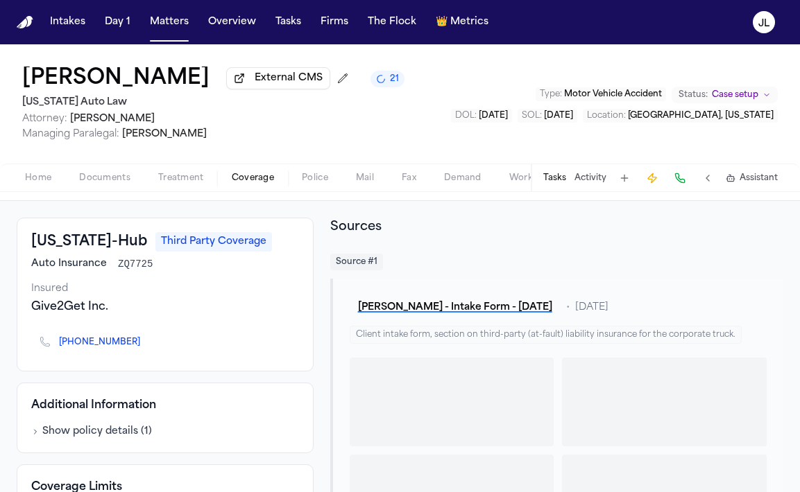
scroll to position [64, 0]
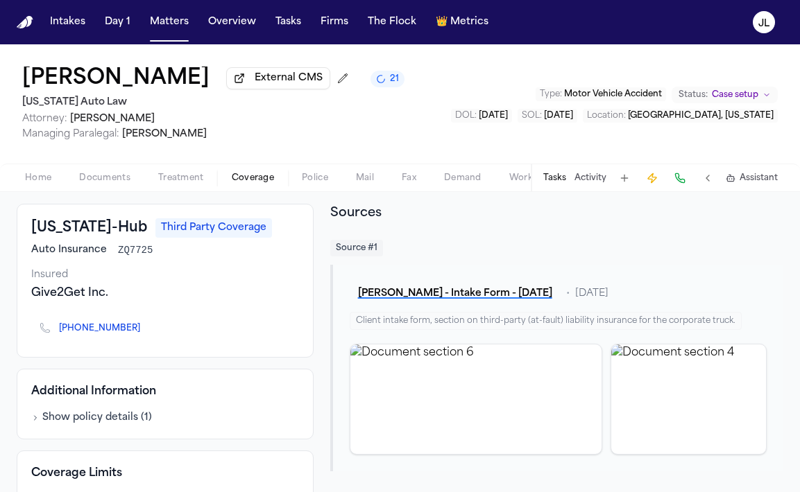
click at [144, 332] on icon "Copy to clipboard" at bounding box center [146, 330] width 5 height 5
click at [678, 187] on button at bounding box center [679, 178] width 19 height 19
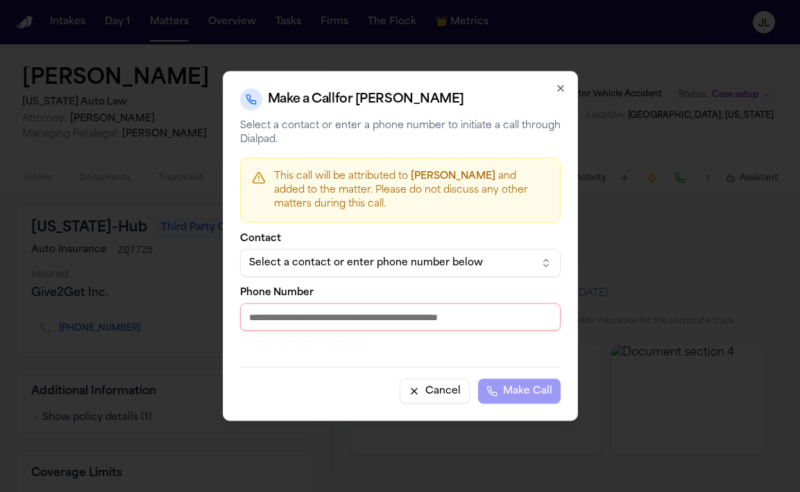
click at [357, 324] on input "Phone Number" at bounding box center [400, 318] width 320 height 28
paste input "**********"
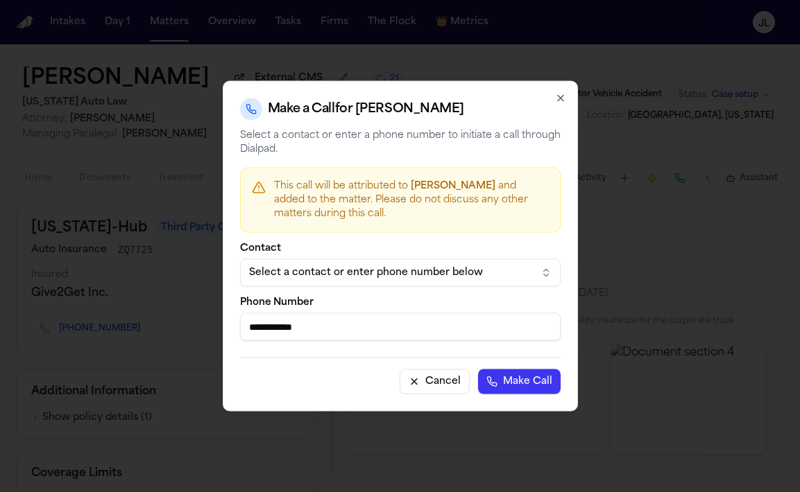
type input "**********"
click at [533, 393] on button "Make Call" at bounding box center [519, 382] width 83 height 25
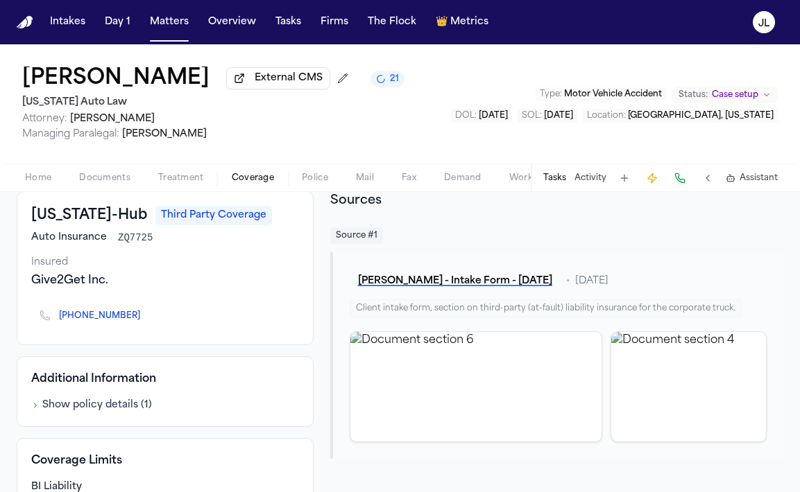
scroll to position [0, 0]
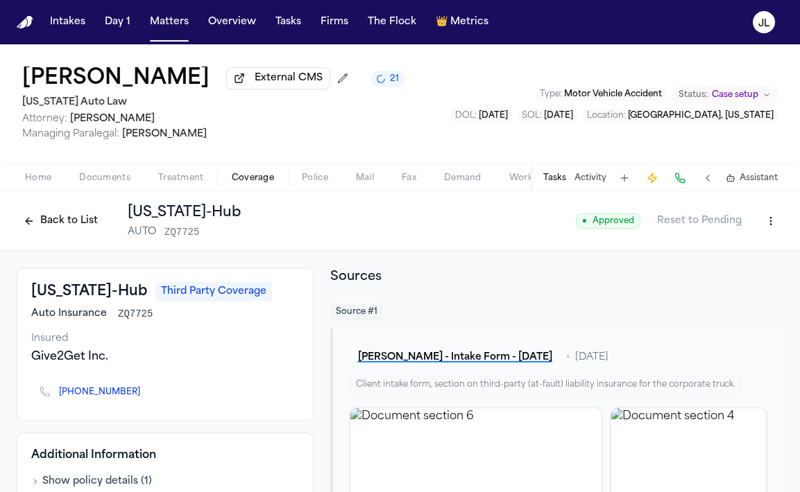
click at [75, 221] on button "Back to List" at bounding box center [61, 221] width 88 height 22
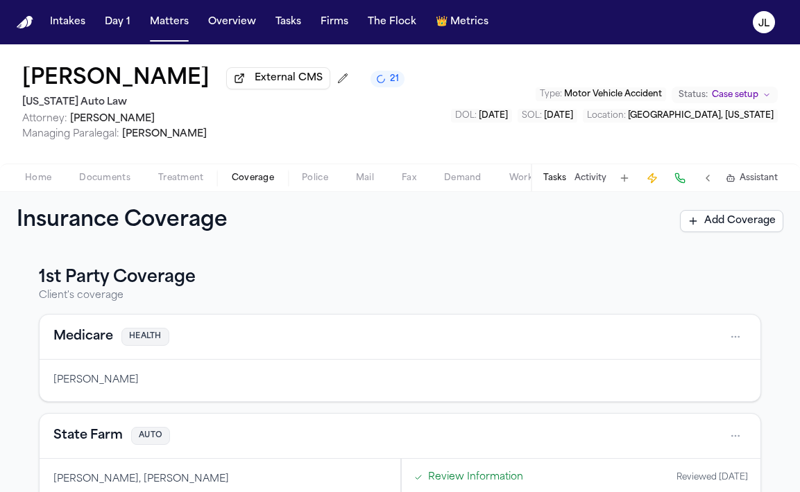
scroll to position [88, 0]
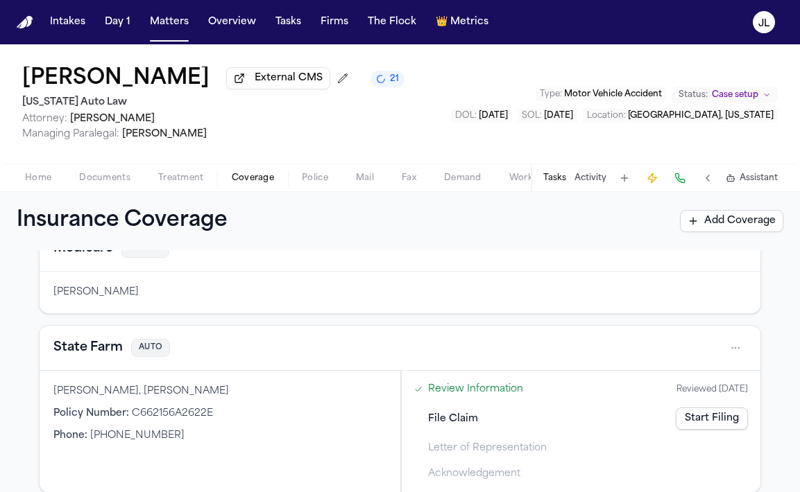
click at [98, 358] on button "State Farm" at bounding box center [87, 347] width 69 height 19
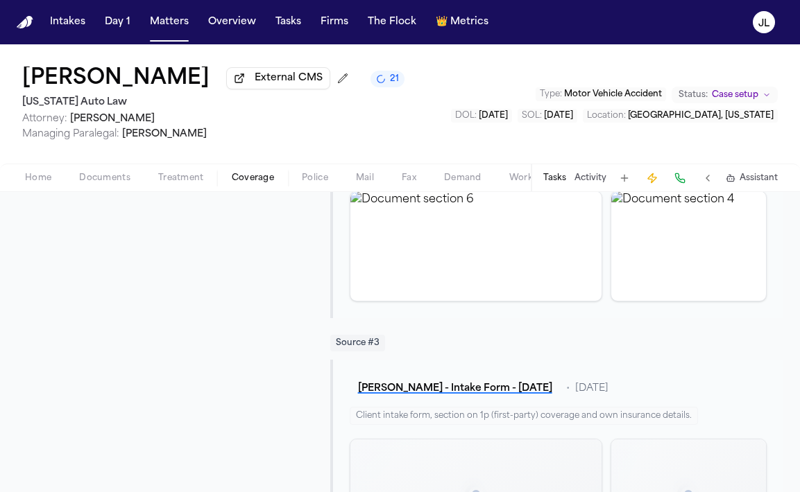
scroll to position [633, 0]
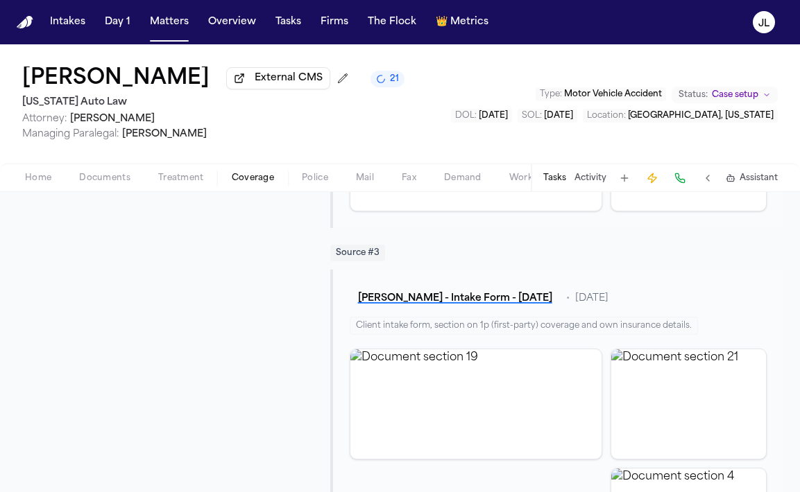
click at [108, 180] on span "Documents" at bounding box center [104, 178] width 51 height 11
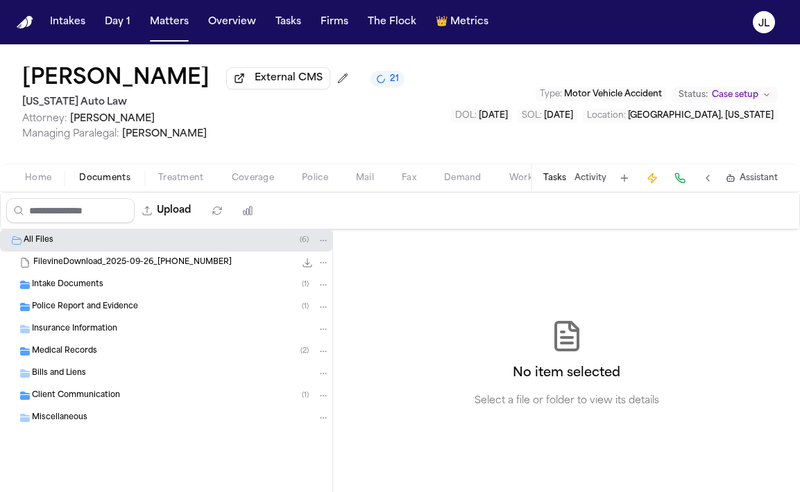
click at [75, 329] on span "Insurance Information" at bounding box center [74, 330] width 85 height 12
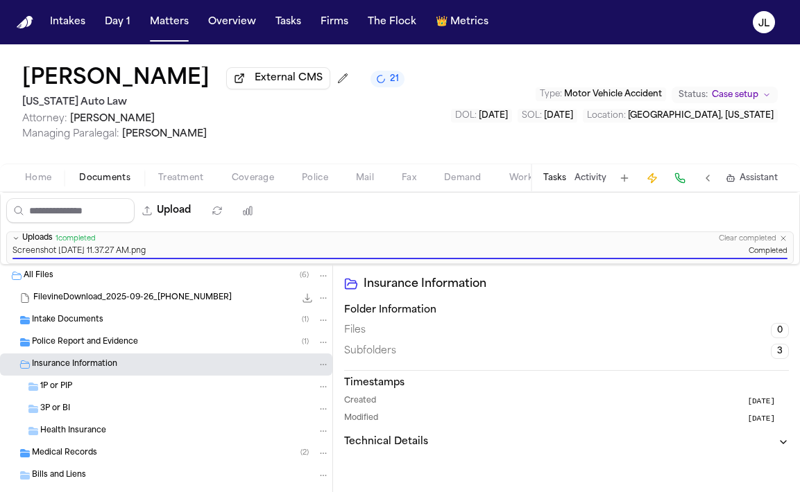
click at [118, 407] on div "3P or BI" at bounding box center [184, 409] width 289 height 12
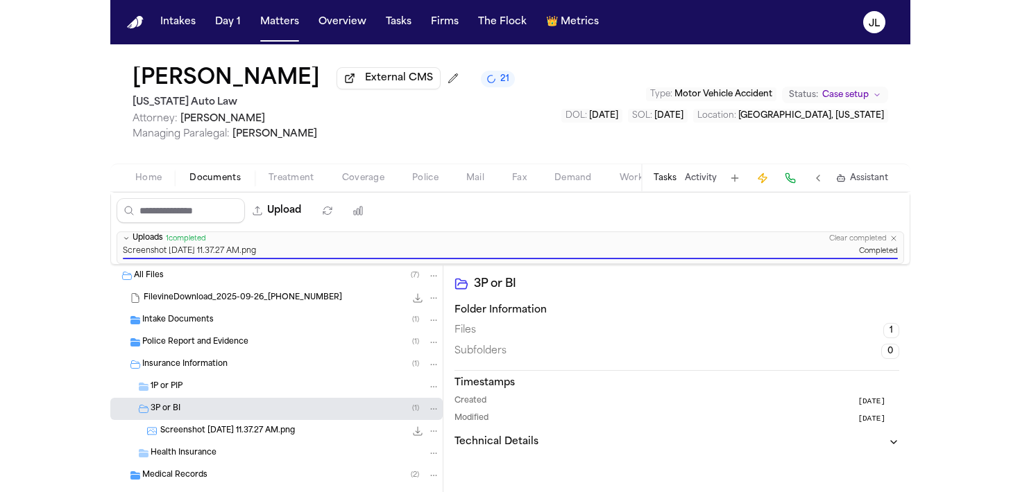
scroll to position [35, 0]
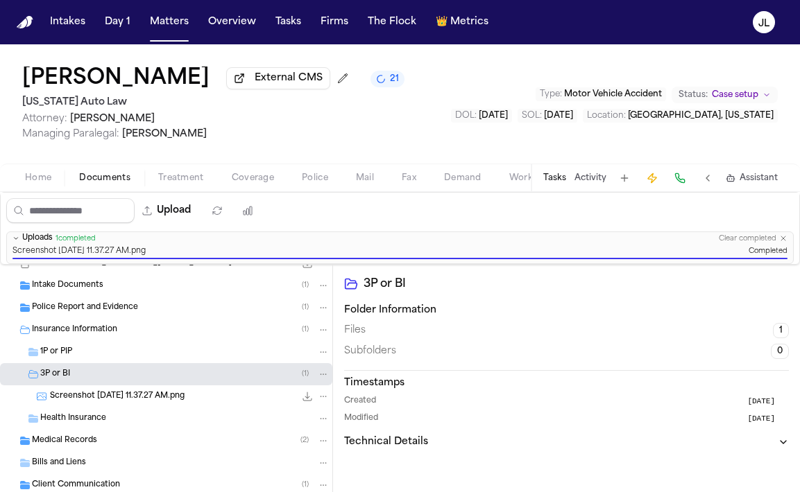
click at [122, 403] on span "Screenshot [DATE] 11.37.27 AM.png" at bounding box center [117, 397] width 135 height 12
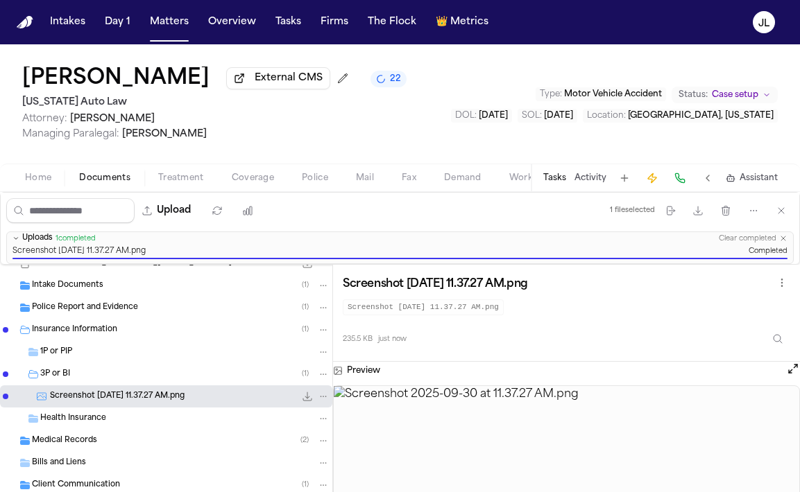
click at [795, 370] on button "Open preview" at bounding box center [793, 369] width 14 height 14
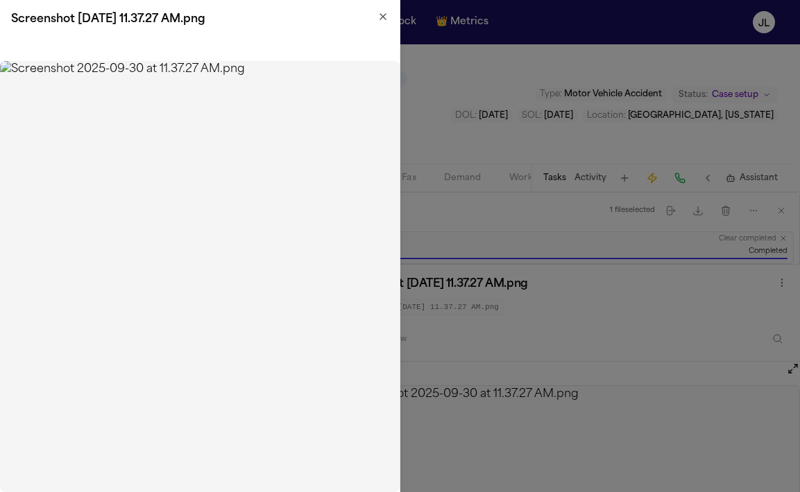
click at [388, 14] on div "Screenshot 2025-09-30 at 11.37.27 AM.png" at bounding box center [200, 19] width 400 height 39
click at [380, 18] on icon "button" at bounding box center [383, 17] width 6 height 6
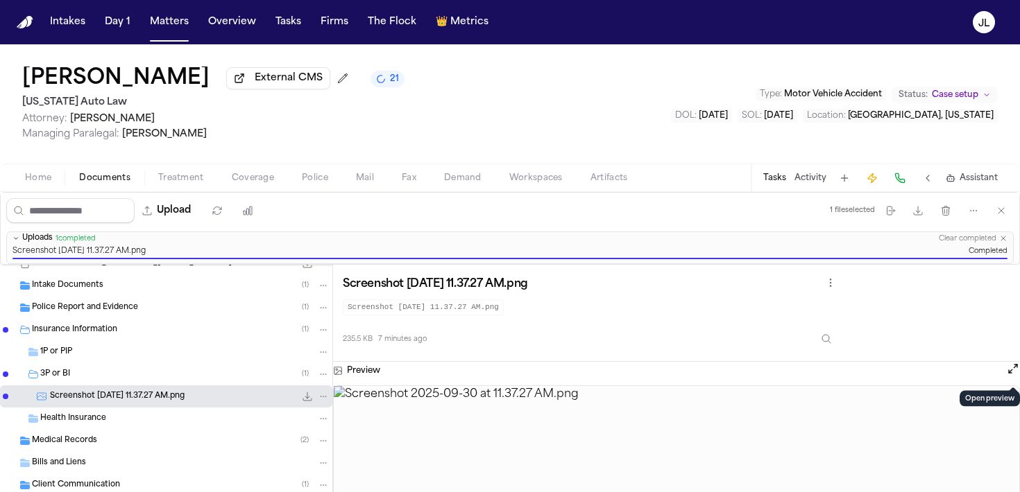
click span "Home"
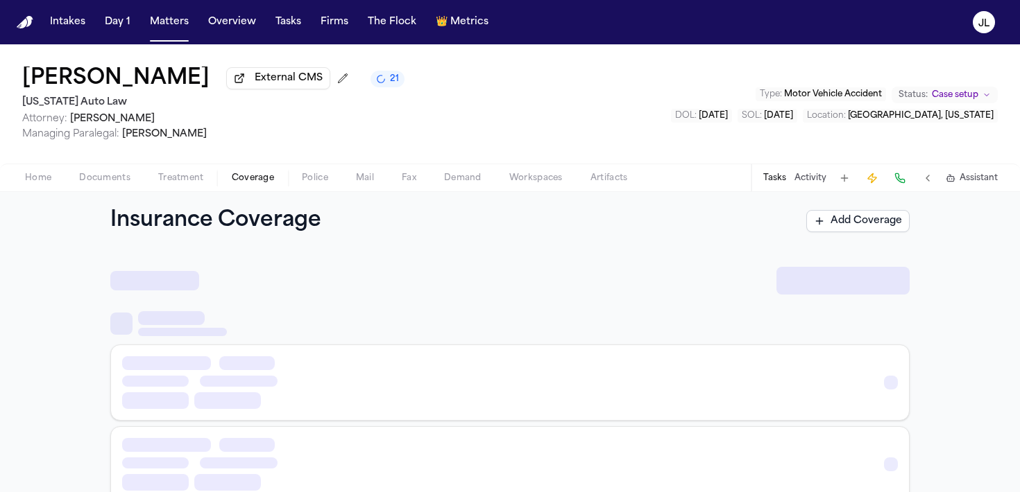
click span "button"
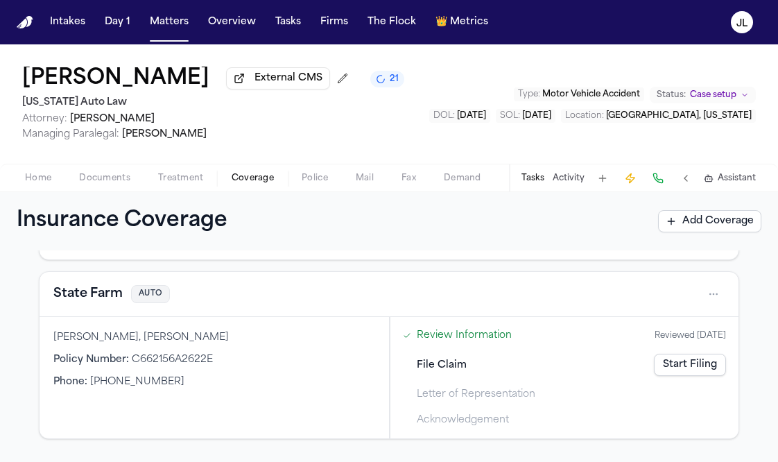
scroll to position [160, 0]
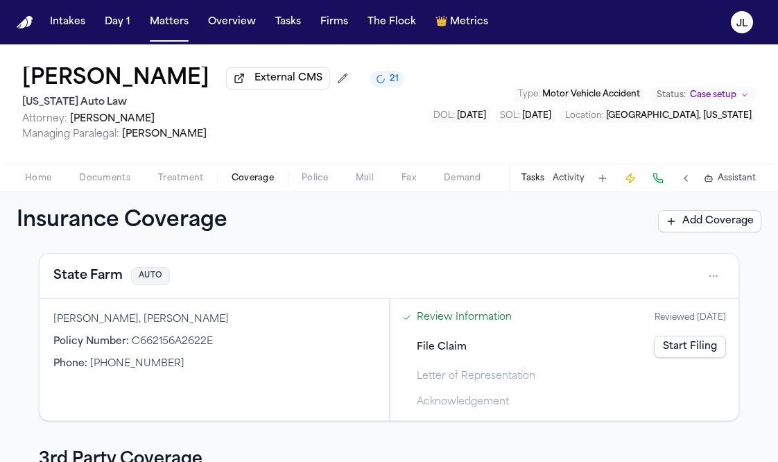
click button "State Farm"
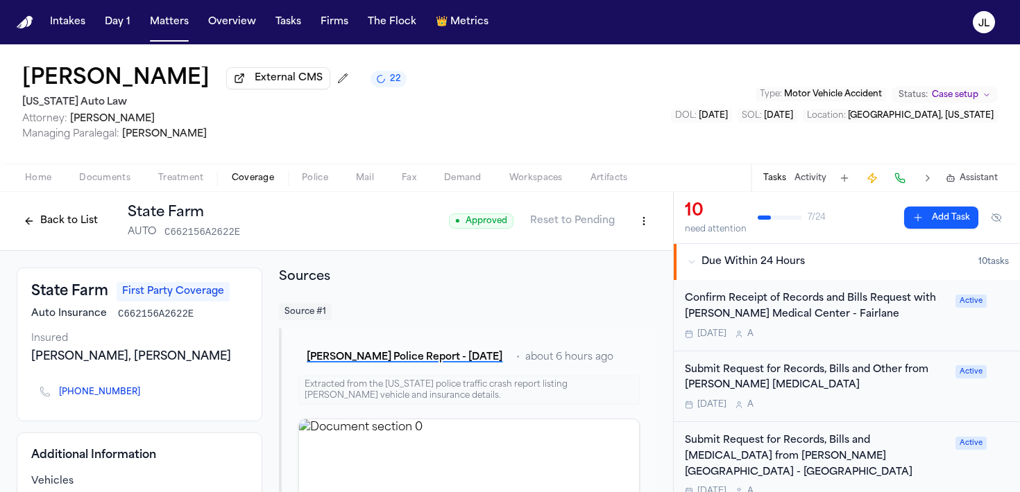
click at [29, 232] on button "Back to List" at bounding box center [61, 221] width 88 height 22
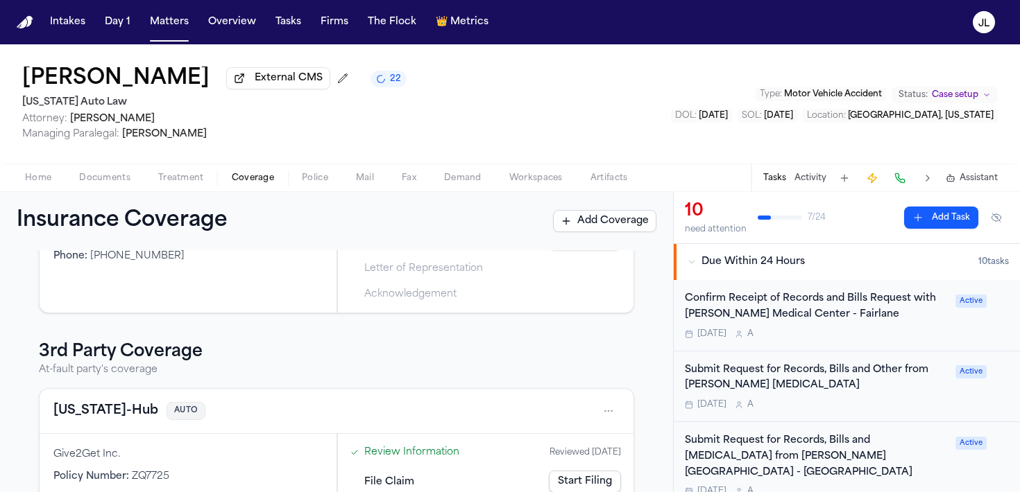
scroll to position [305, 0]
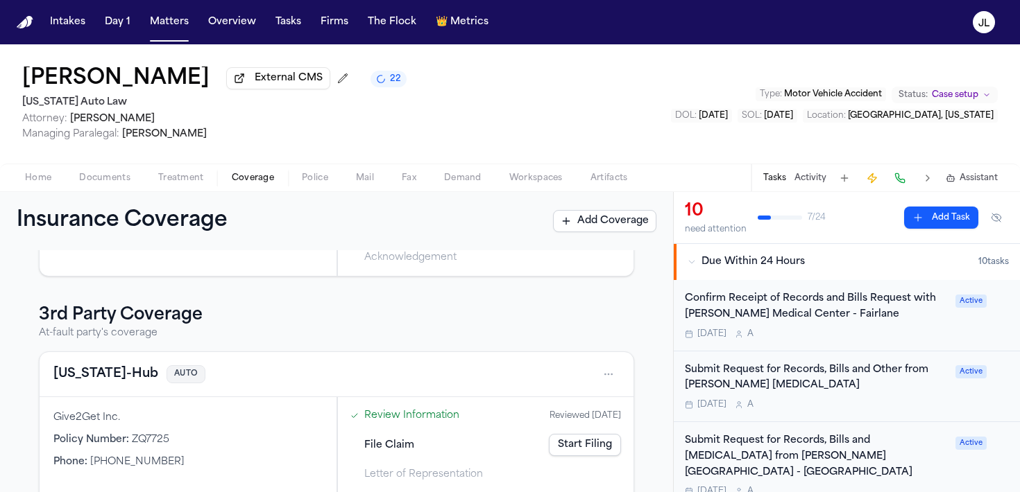
click at [87, 368] on button "[US_STATE]-Hub" at bounding box center [105, 374] width 105 height 19
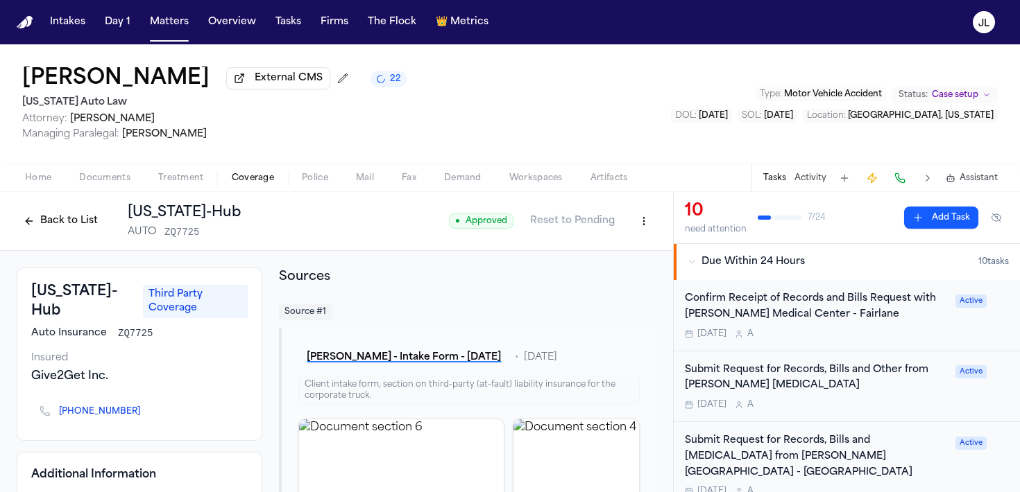
click at [642, 225] on html "Intakes Day 1 Matters Overview Tasks Firms The Flock 👑 Metrics JL [PERSON_NAME]…" at bounding box center [510, 246] width 1020 height 492
click at [626, 251] on div "Edit Coverage" at bounding box center [596, 254] width 117 height 22
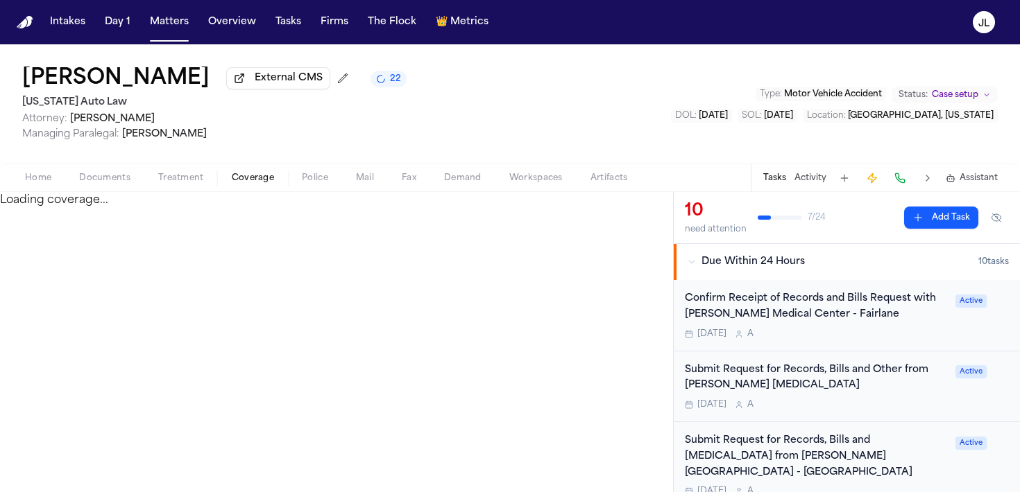
select select "**********"
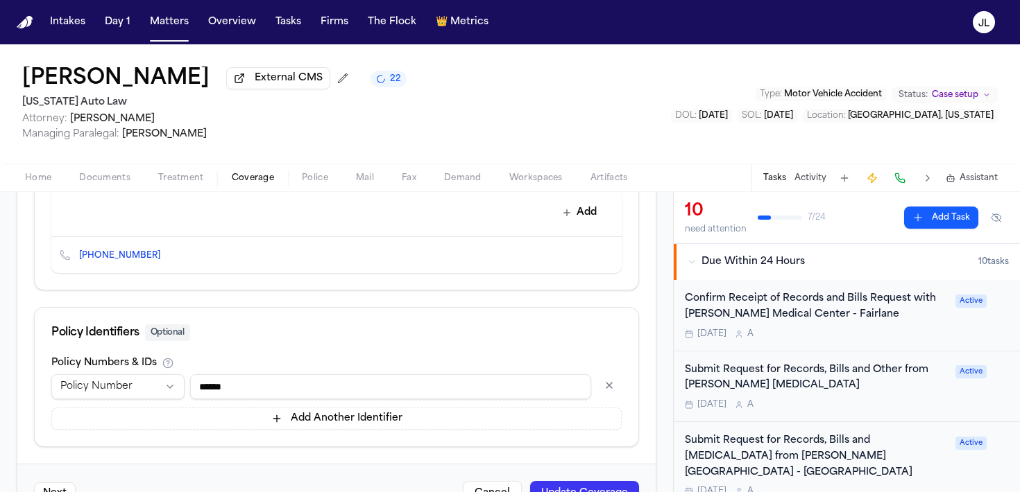
scroll to position [662, 0]
click at [580, 257] on icon "Edit contact" at bounding box center [583, 254] width 10 height 10
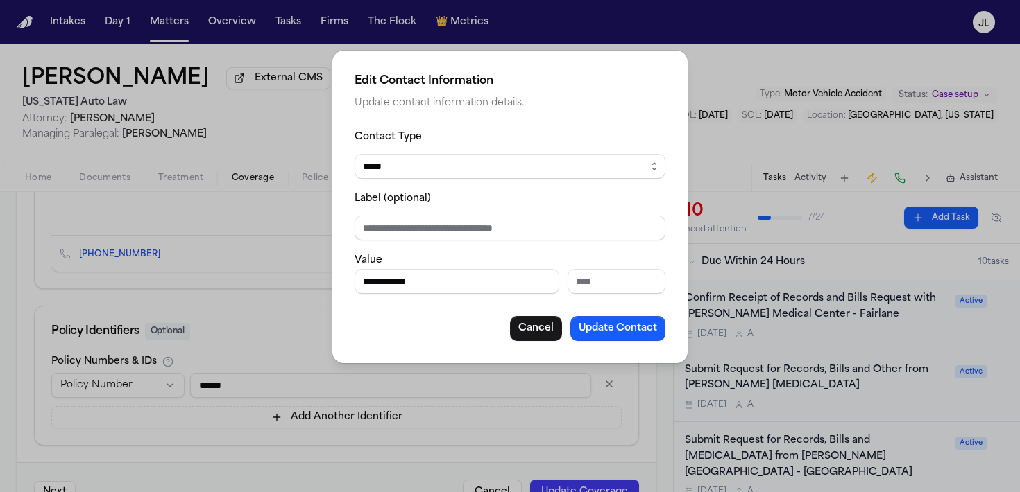
drag, startPoint x: 479, startPoint y: 286, endPoint x: 325, endPoint y: 286, distance: 154.0
click at [325, 286] on div "**********" at bounding box center [510, 246] width 1020 height 492
type input "**********"
click at [601, 324] on button "Update Contact" at bounding box center [617, 328] width 95 height 25
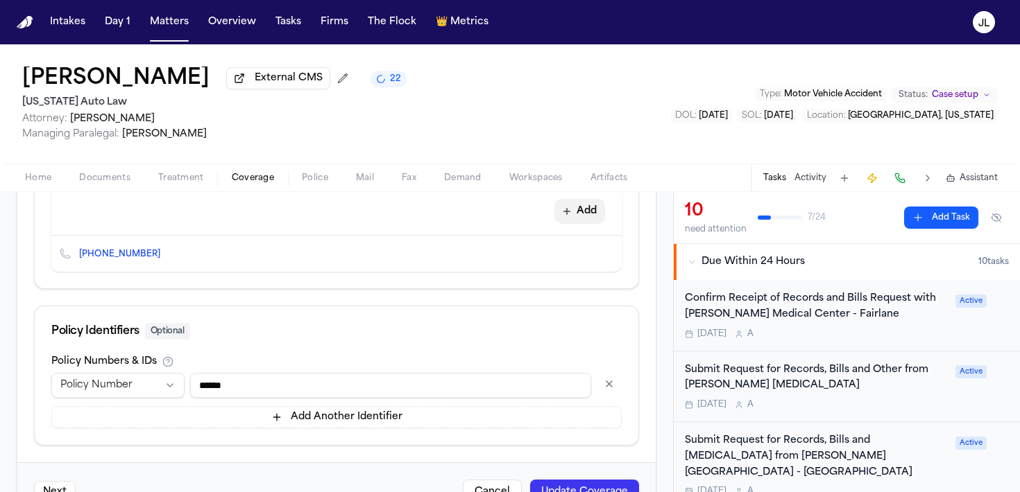
click at [583, 217] on button "Add" at bounding box center [579, 211] width 51 height 25
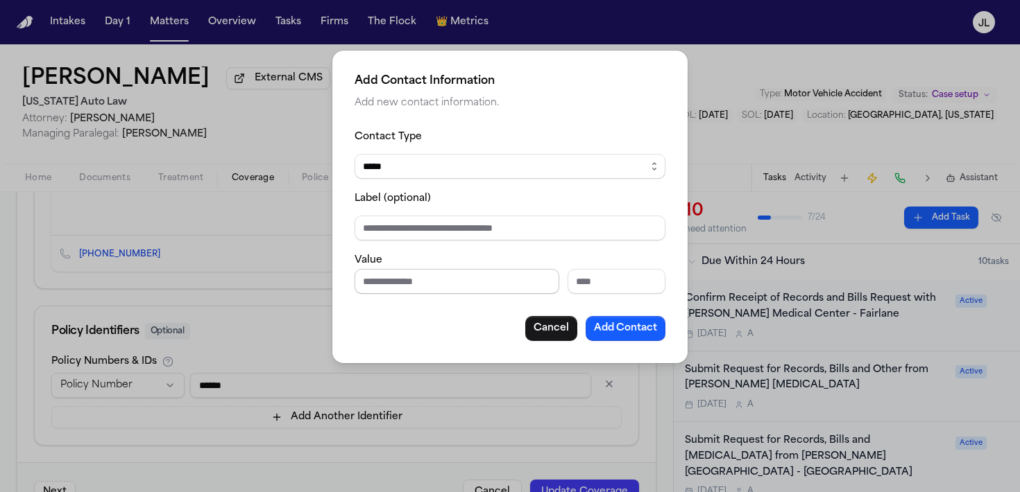
click at [468, 280] on input "Phone number" at bounding box center [456, 281] width 205 height 25
type input "**********"
click at [631, 325] on button "Add Contact" at bounding box center [625, 328] width 80 height 25
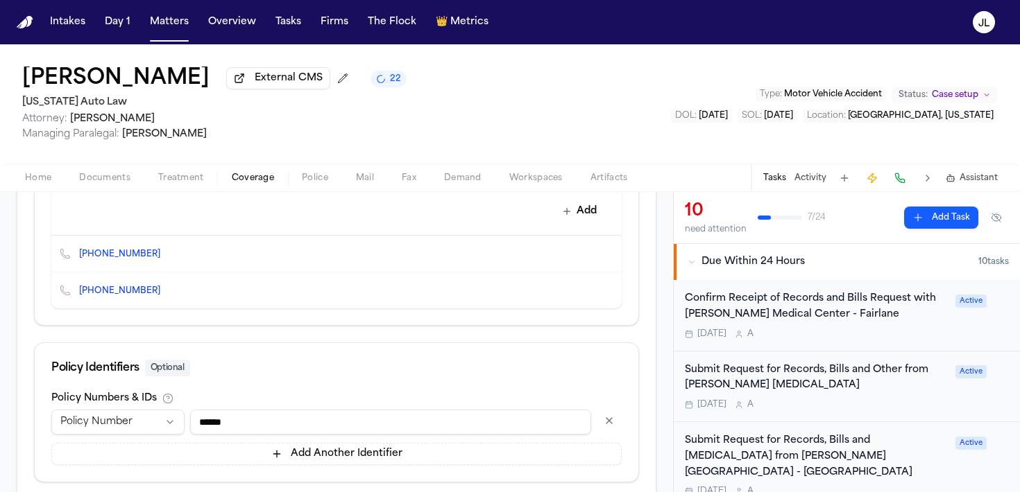
scroll to position [748, 0]
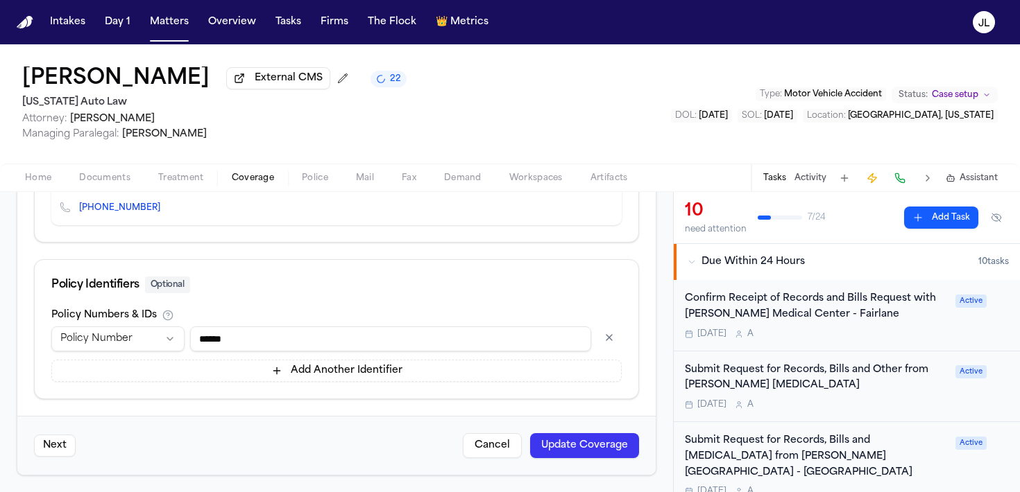
click at [558, 443] on button "Update Coverage" at bounding box center [584, 446] width 109 height 25
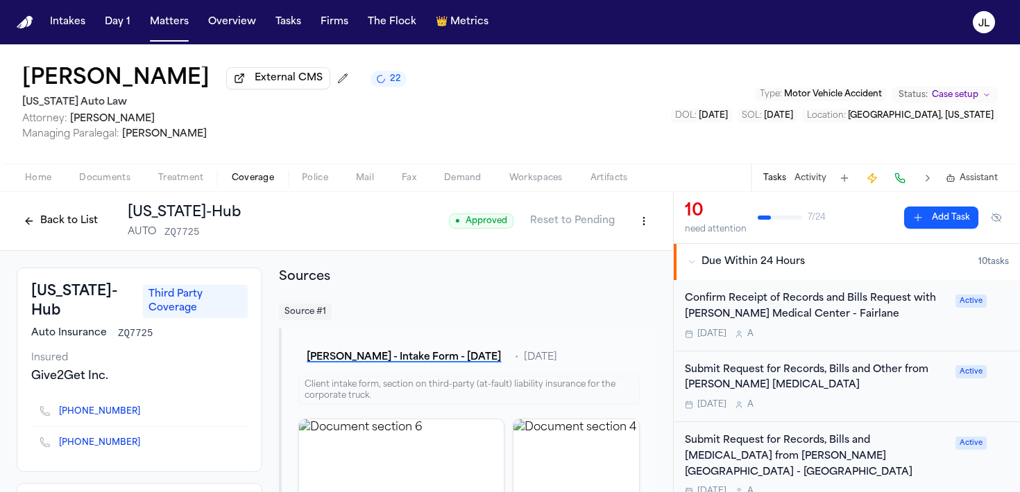
click at [45, 226] on button "Back to List" at bounding box center [61, 221] width 88 height 22
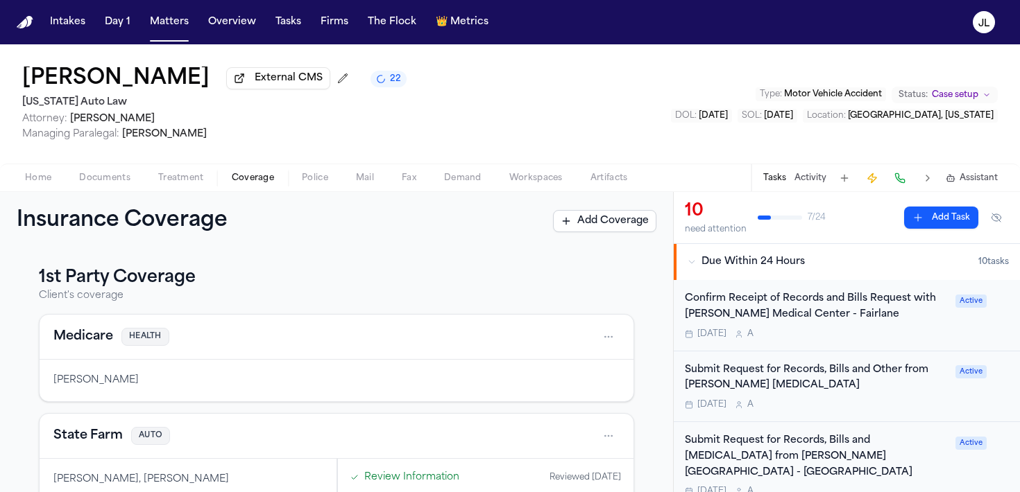
scroll to position [34, 0]
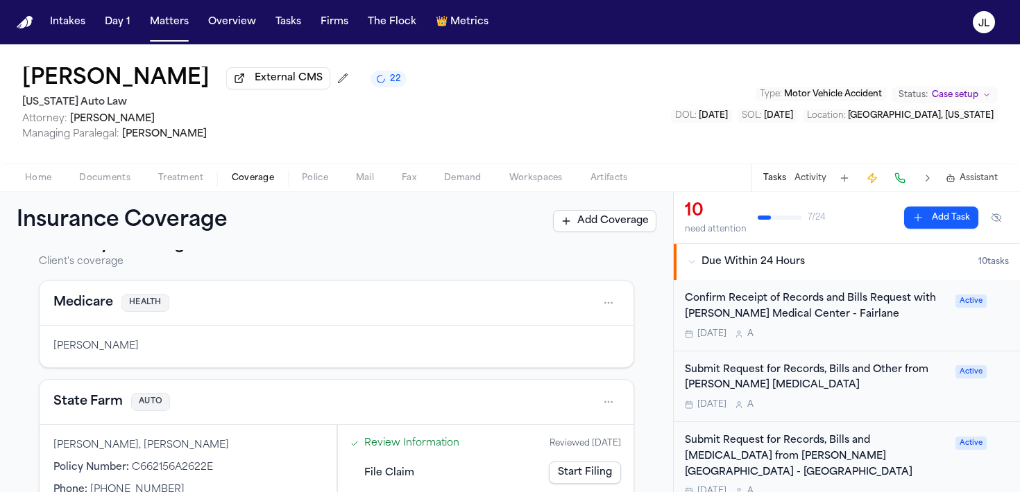
click at [89, 409] on button "State Farm" at bounding box center [87, 402] width 69 height 19
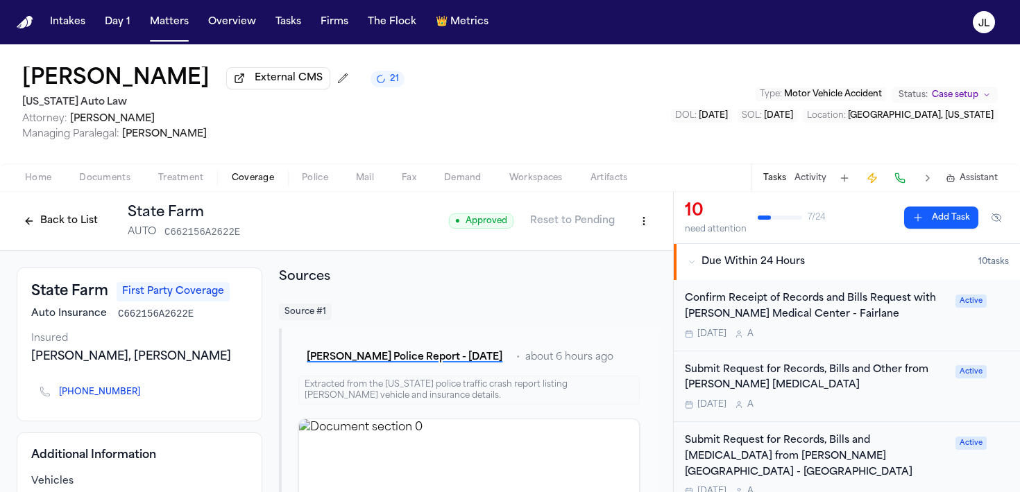
click at [71, 223] on button "Back to List" at bounding box center [61, 221] width 88 height 22
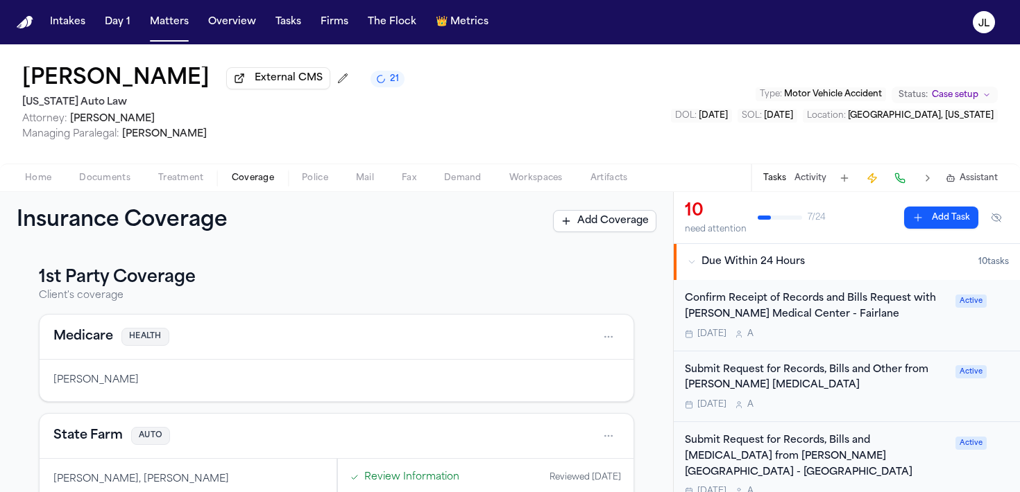
scroll to position [67, 0]
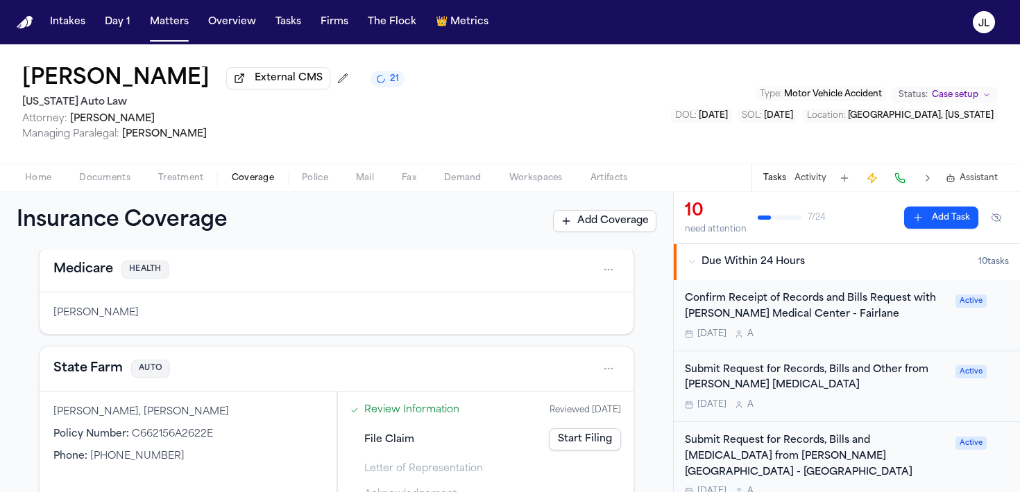
click at [108, 371] on button "State Farm" at bounding box center [87, 368] width 69 height 19
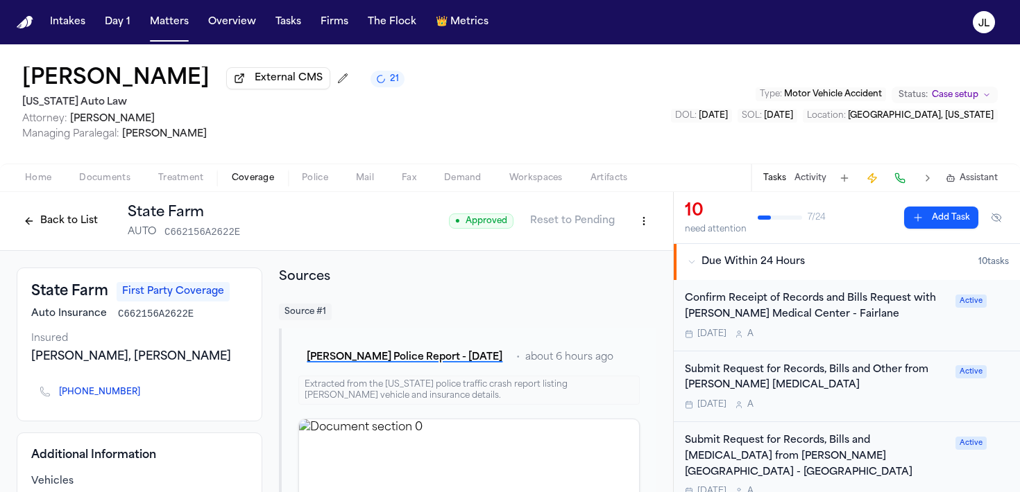
click at [65, 226] on button "Back to List" at bounding box center [61, 221] width 88 height 22
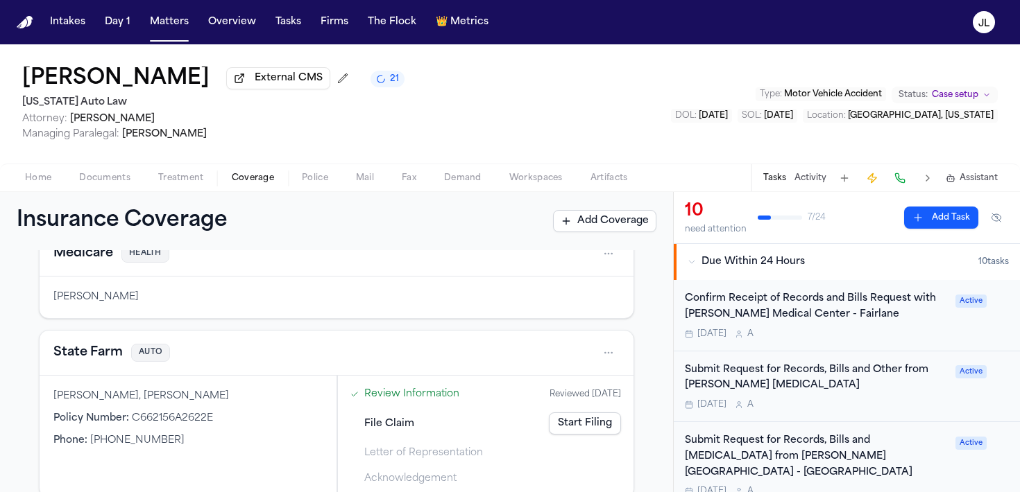
scroll to position [85, 0]
click at [90, 361] on button "State Farm" at bounding box center [87, 351] width 69 height 19
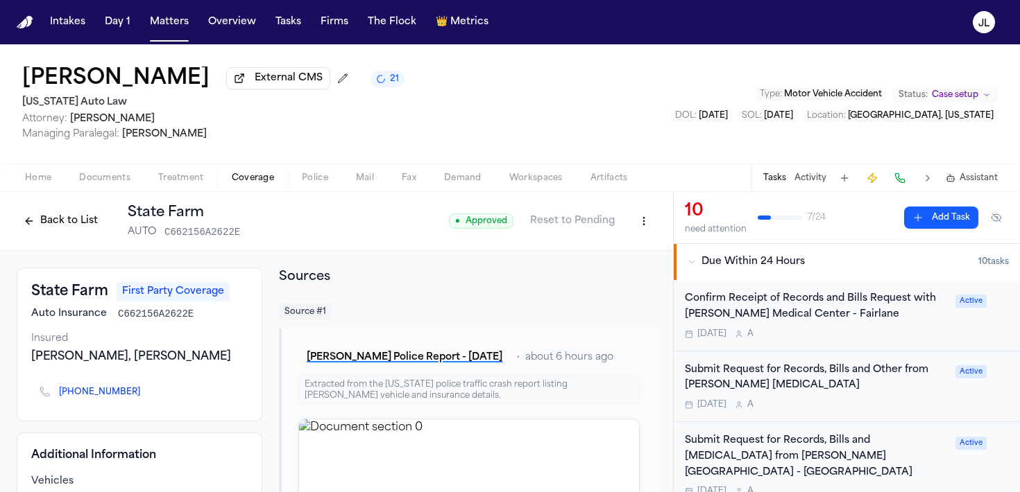
click at [62, 221] on button "Back to List" at bounding box center [61, 221] width 88 height 22
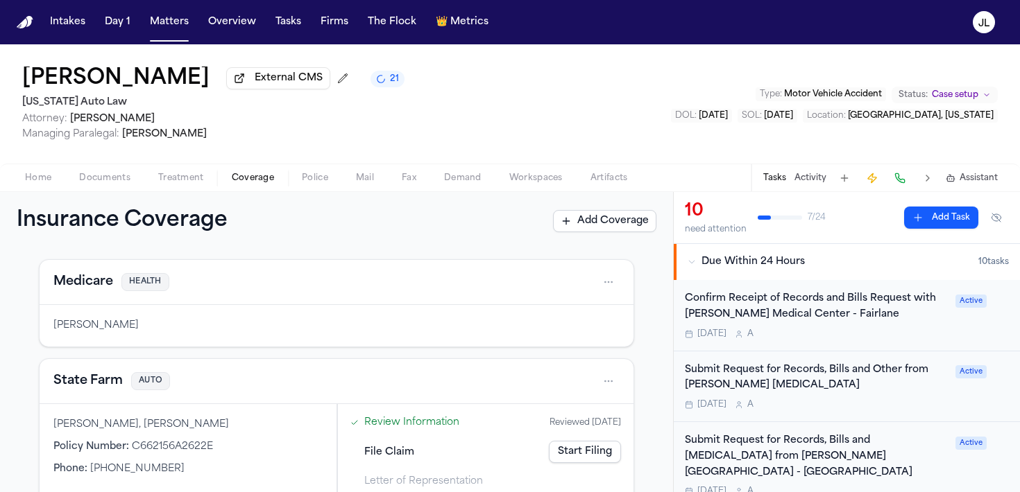
scroll to position [60, 0]
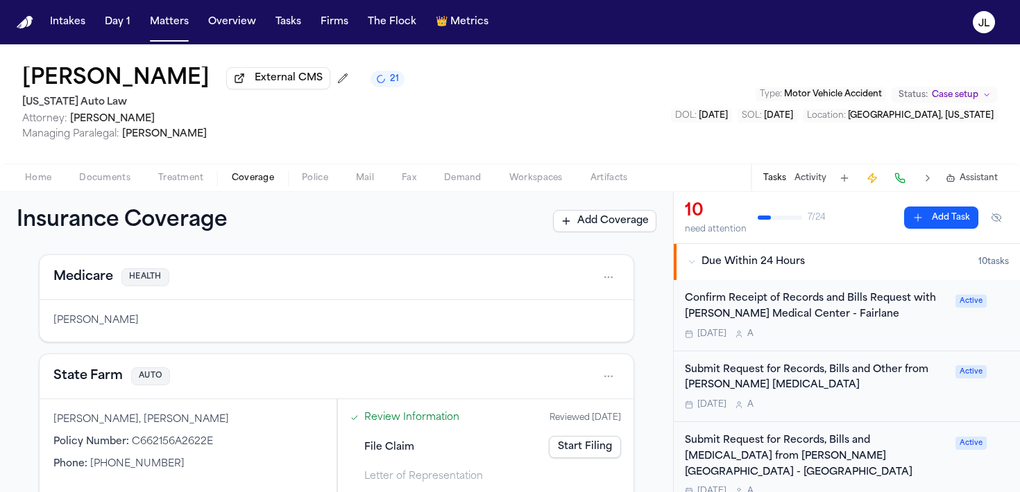
click at [90, 375] on button "State Farm" at bounding box center [87, 376] width 69 height 19
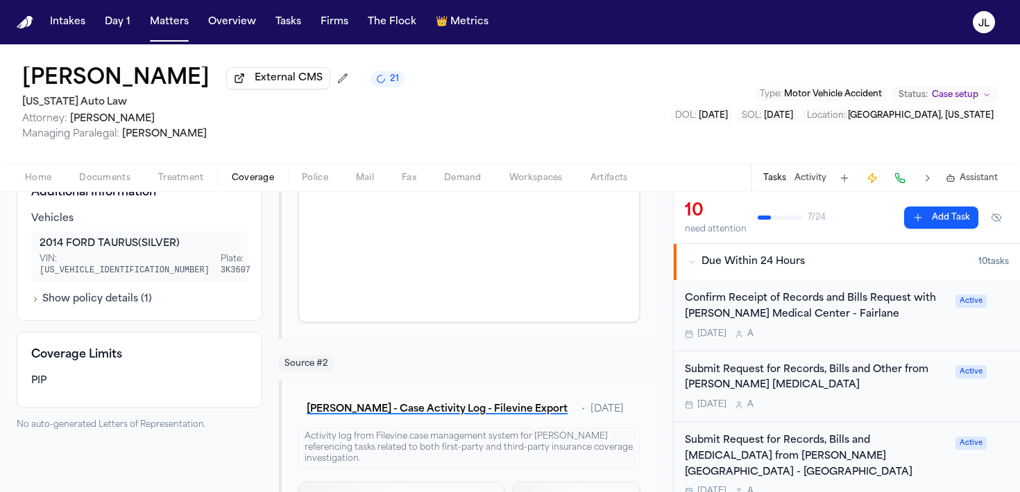
scroll to position [269, 0]
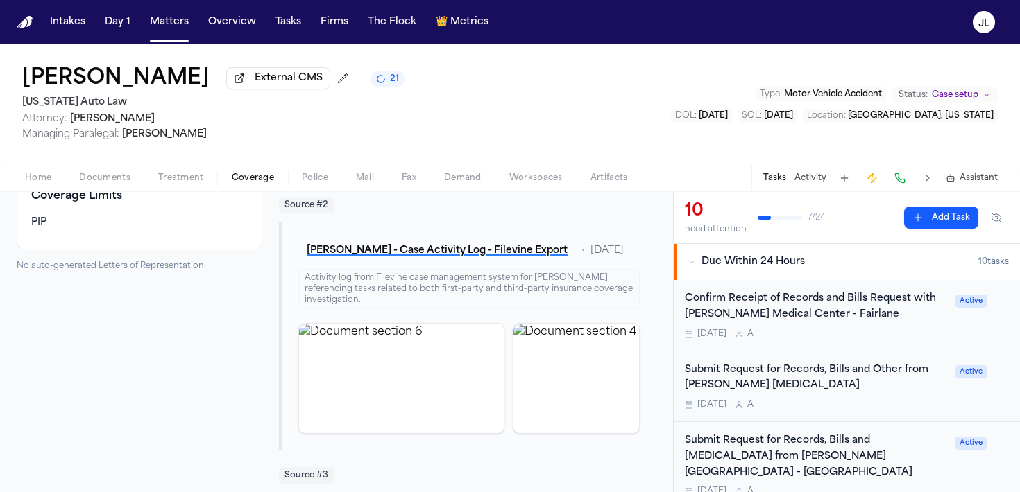
scroll to position [423, 0]
click at [45, 177] on span "Home" at bounding box center [38, 178] width 26 height 11
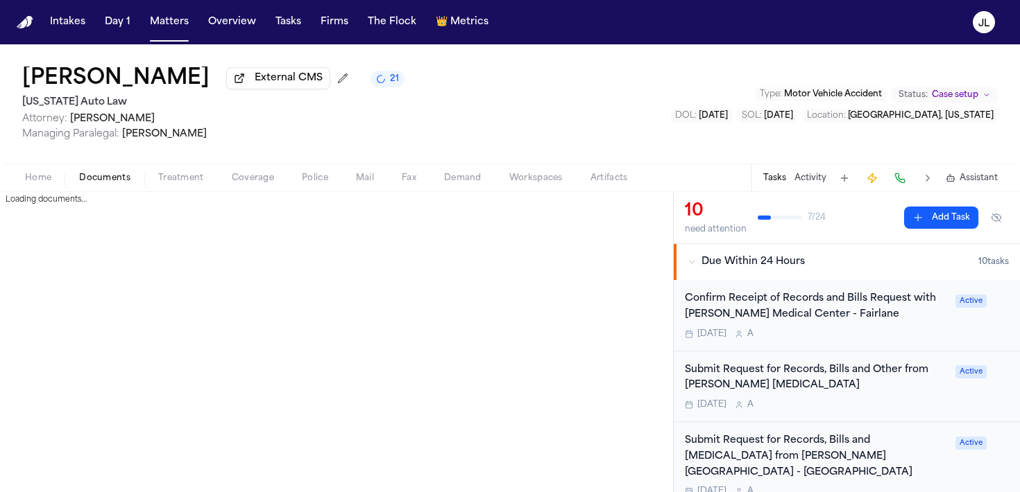
click at [99, 184] on span "Documents" at bounding box center [104, 178] width 51 height 11
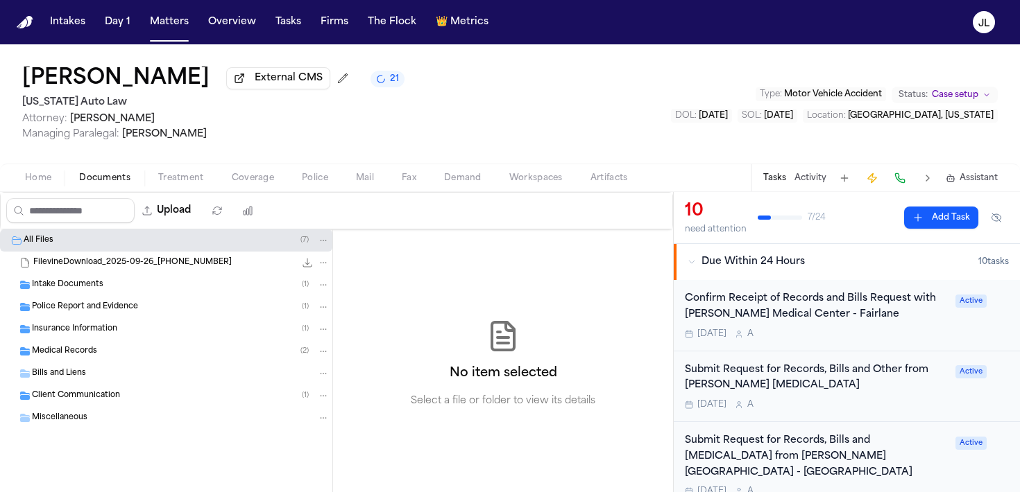
click at [87, 268] on span "FilevineDownload_2025-09-26_18-12-45-422" at bounding box center [132, 263] width 198 height 12
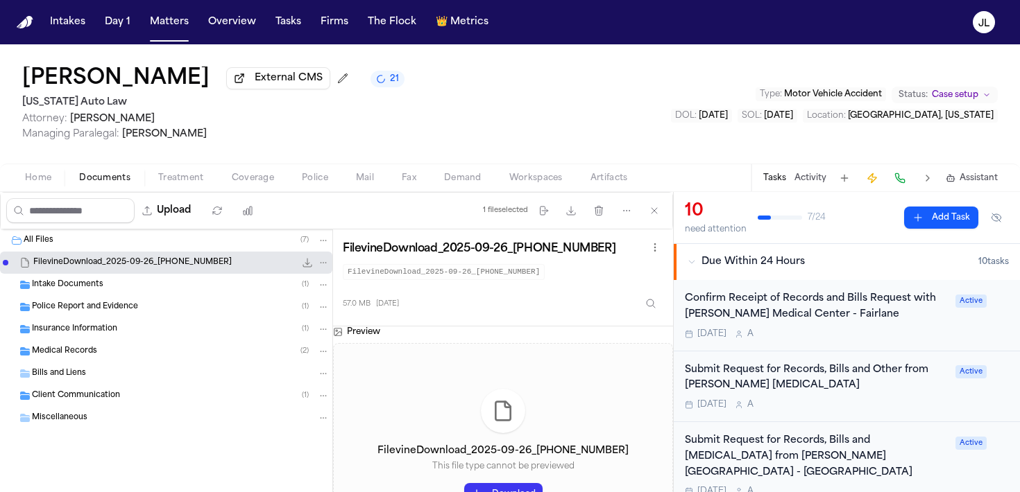
click at [250, 175] on span "Coverage" at bounding box center [253, 178] width 42 height 11
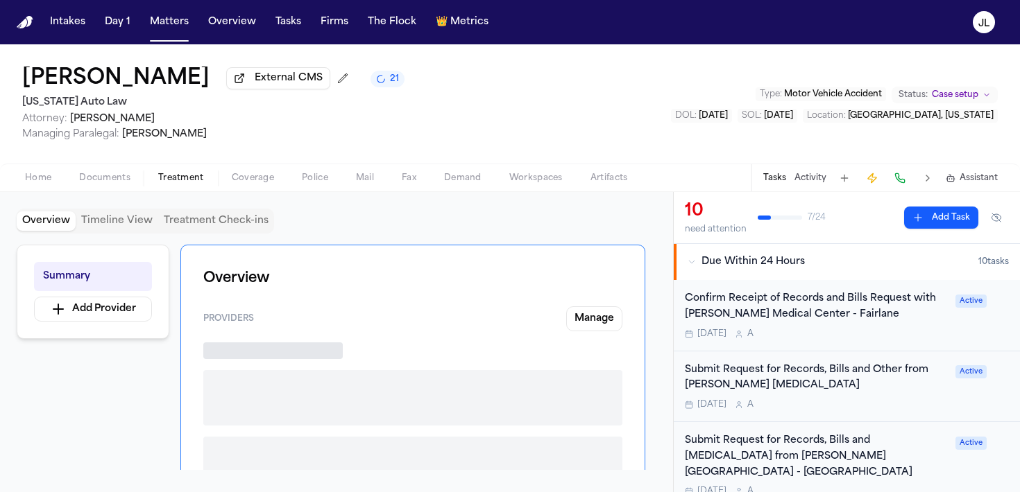
click at [201, 183] on span "Treatment" at bounding box center [181, 178] width 46 height 11
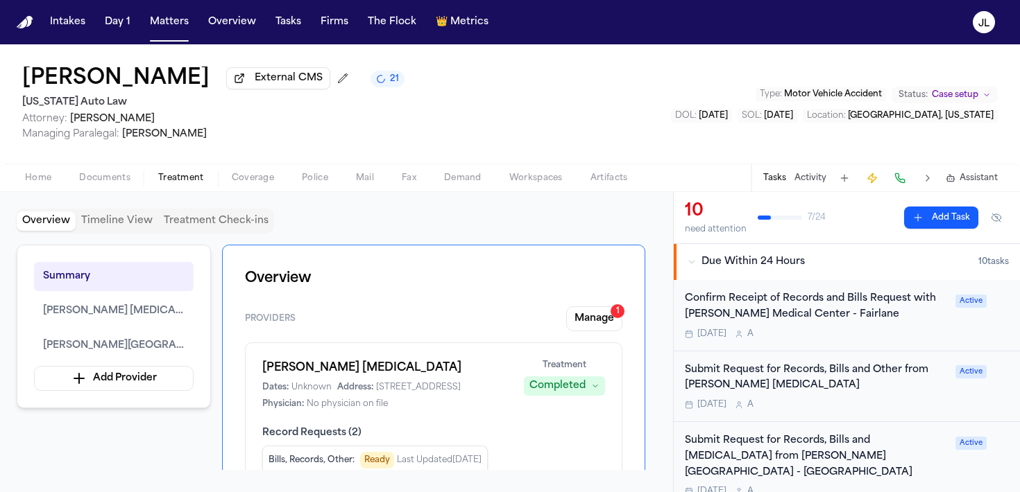
click at [121, 181] on span "Documents" at bounding box center [104, 178] width 51 height 11
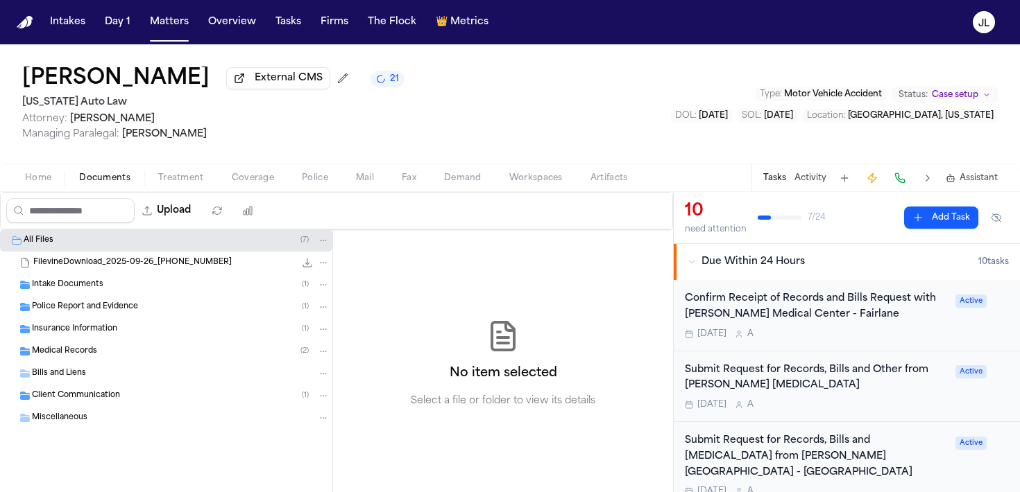
click at [49, 181] on span "Home" at bounding box center [38, 178] width 26 height 11
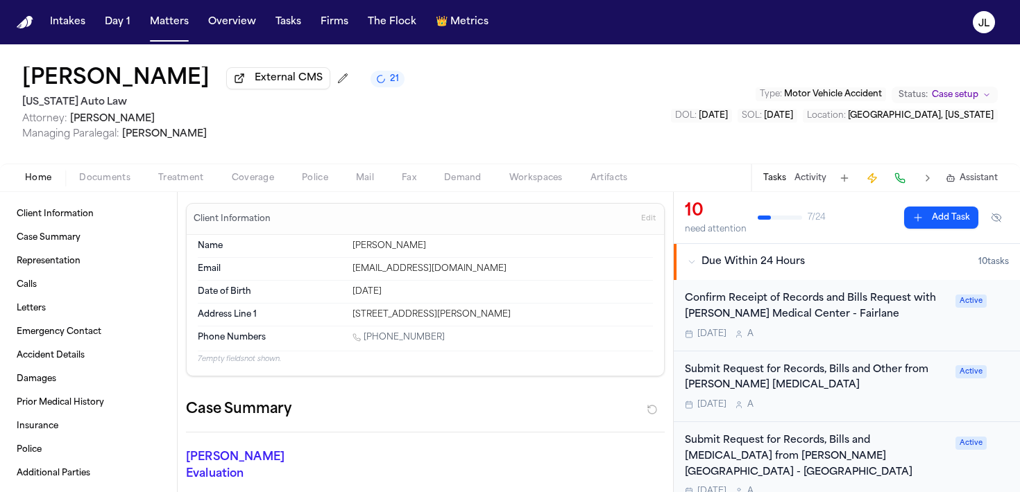
click at [189, 184] on span "Treatment" at bounding box center [181, 178] width 46 height 11
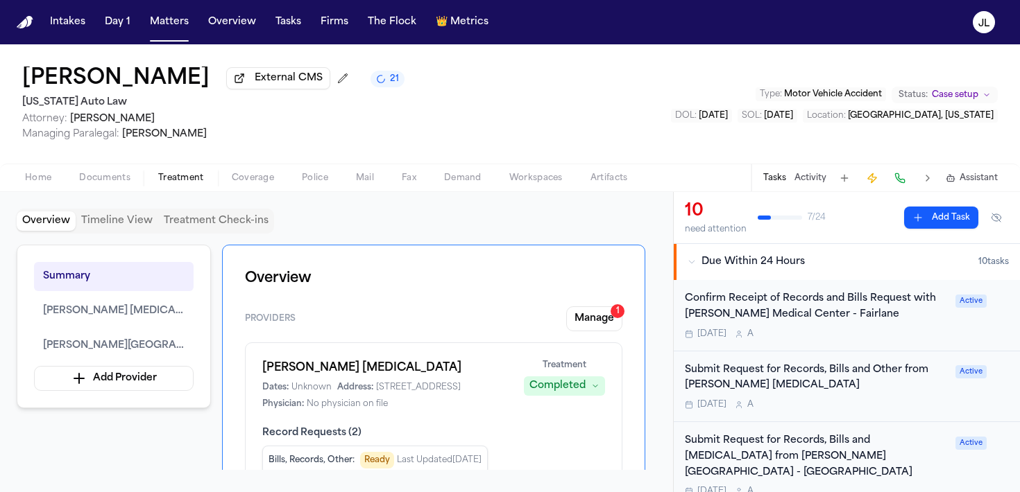
click at [250, 183] on span "Coverage" at bounding box center [253, 178] width 42 height 11
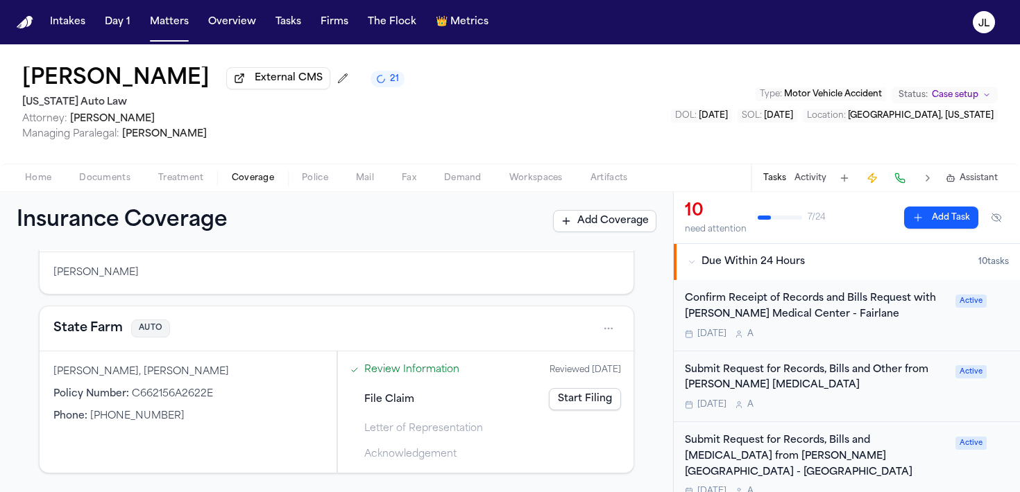
scroll to position [128, 0]
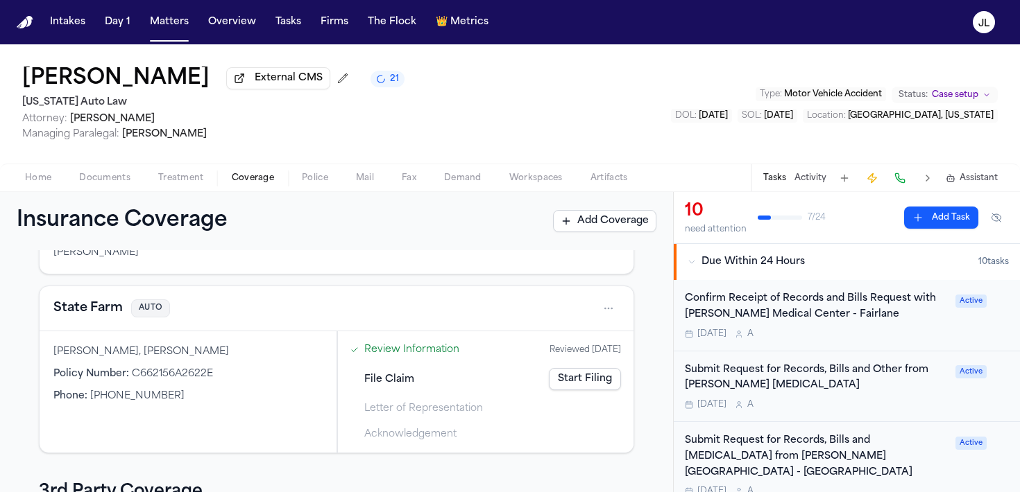
click at [112, 317] on button "State Farm" at bounding box center [87, 308] width 69 height 19
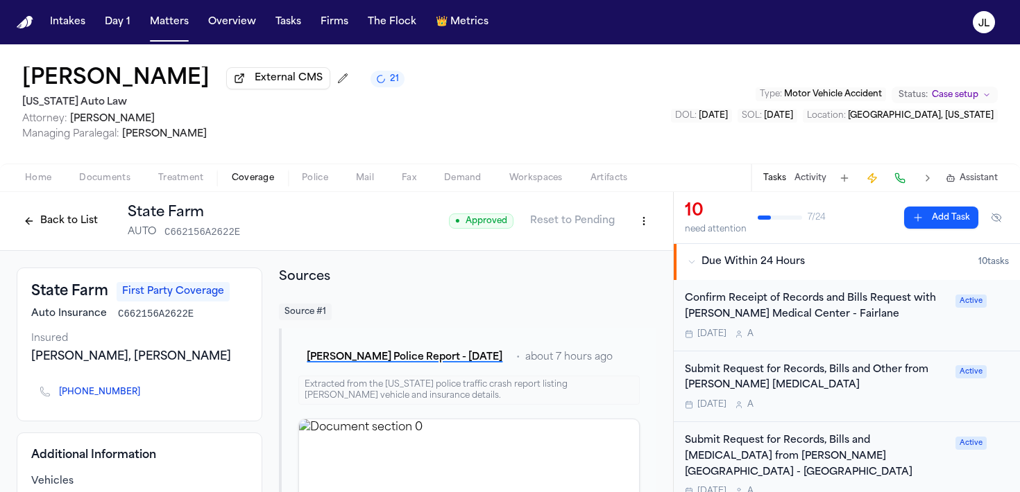
click at [62, 218] on button "Back to List" at bounding box center [61, 221] width 88 height 22
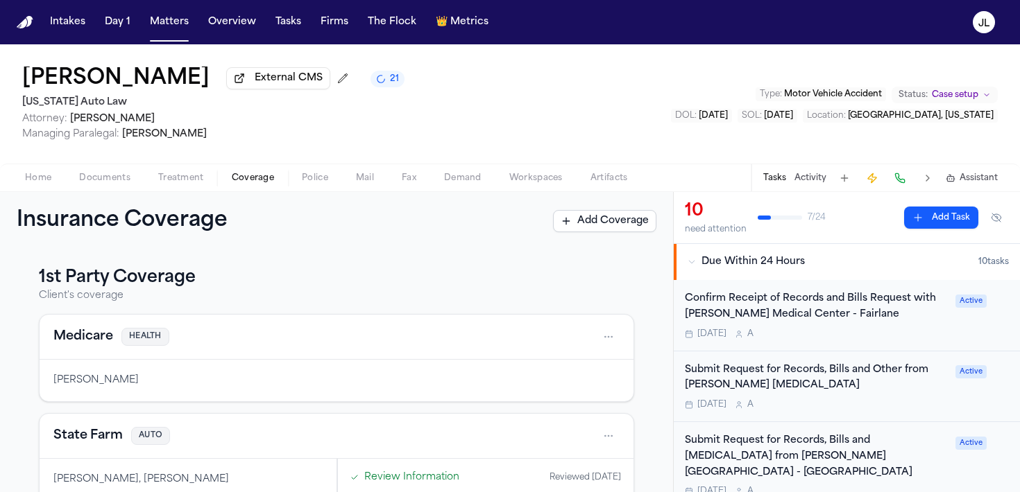
click at [92, 438] on button "State Farm" at bounding box center [87, 436] width 69 height 19
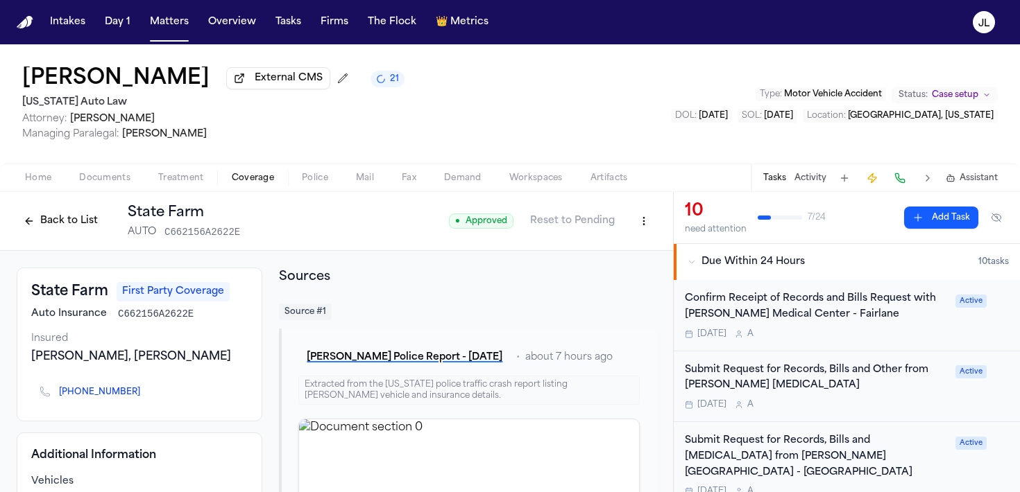
click at [80, 231] on button "Back to List" at bounding box center [61, 221] width 88 height 22
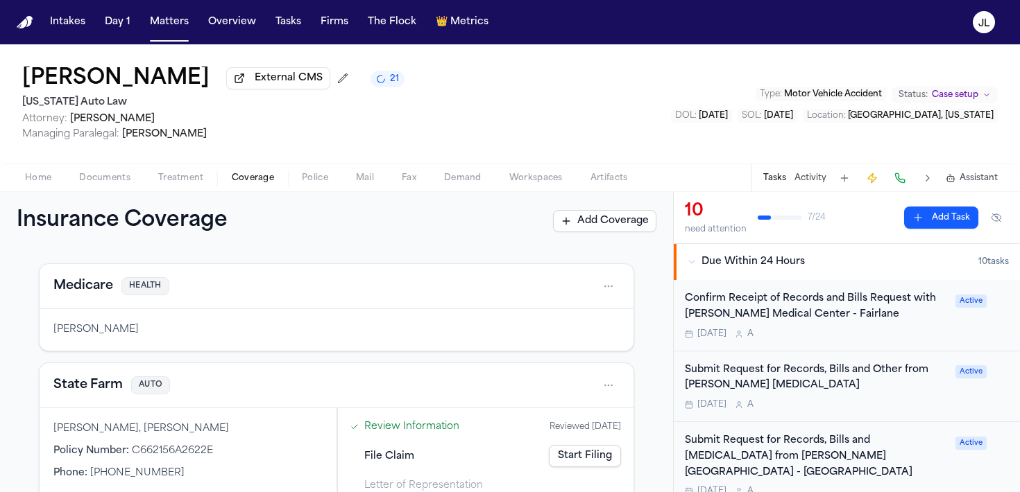
scroll to position [51, 0]
click at [91, 394] on button "State Farm" at bounding box center [87, 384] width 69 height 19
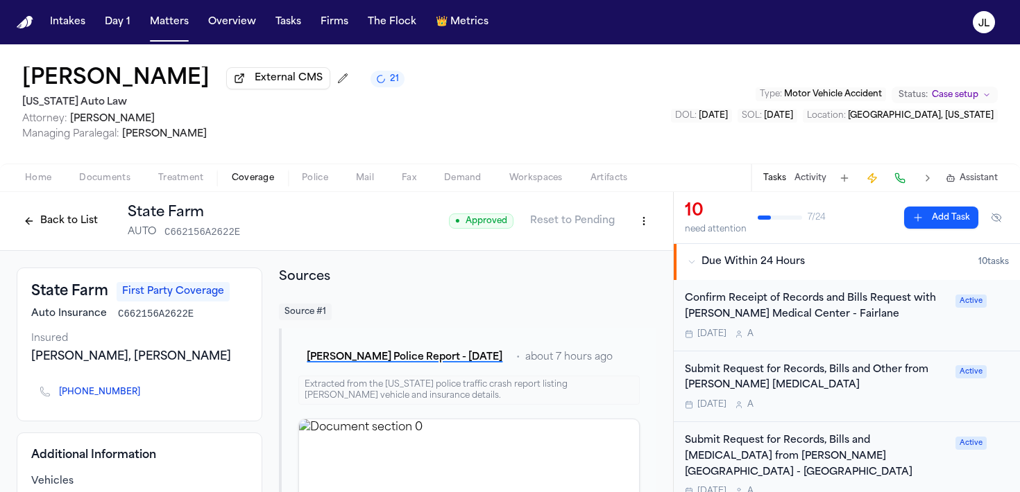
click at [51, 187] on span "button" at bounding box center [38, 185] width 43 height 1
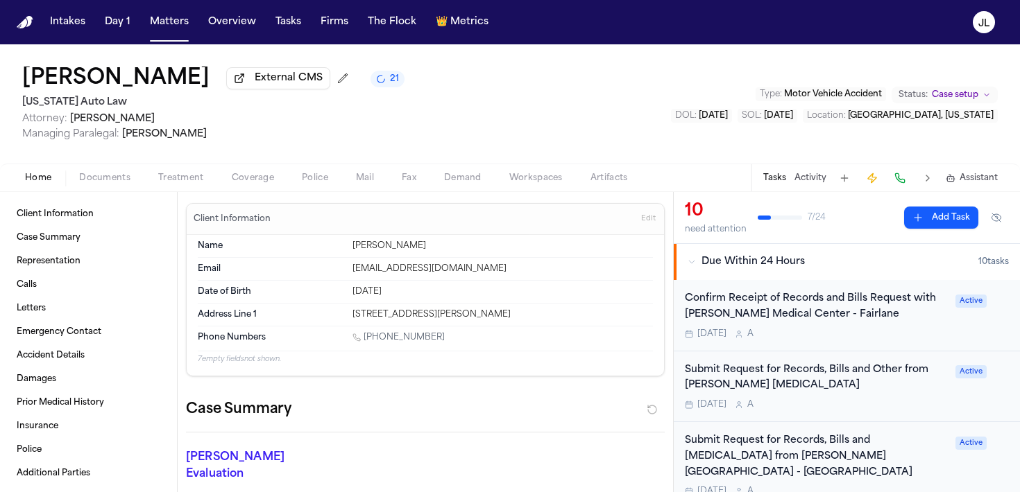
click at [257, 180] on span "Coverage" at bounding box center [253, 178] width 42 height 11
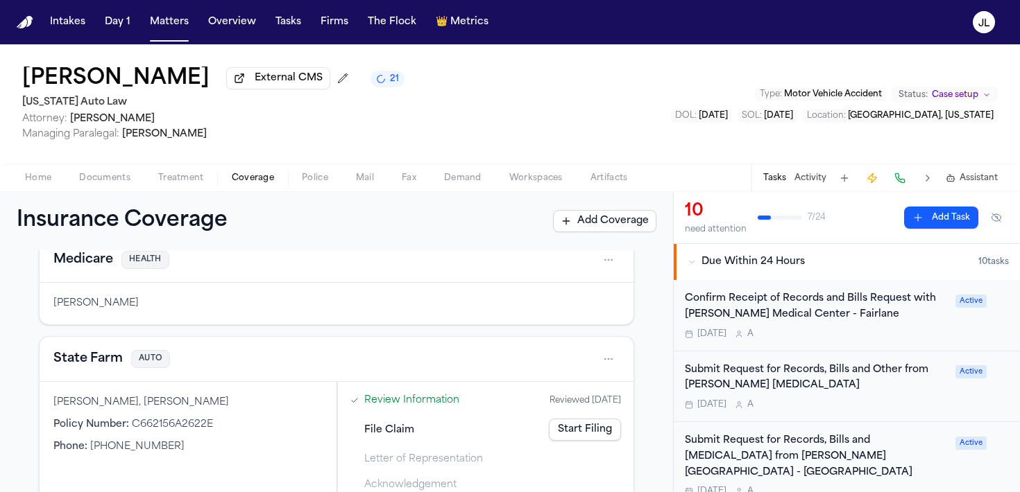
scroll to position [126, 0]
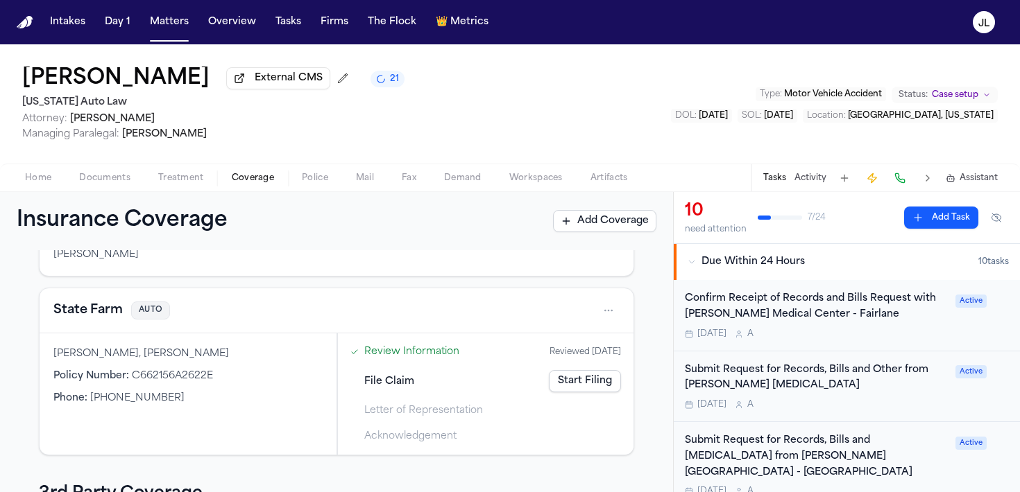
click at [608, 383] on link "Start Filing" at bounding box center [585, 381] width 72 height 22
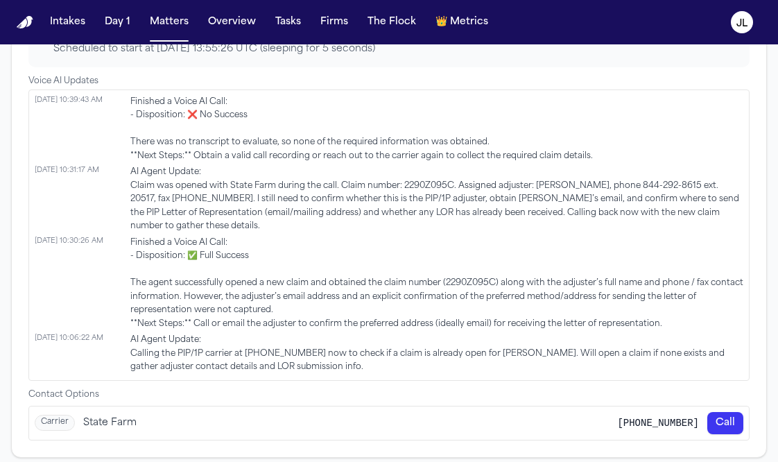
scroll to position [920, 0]
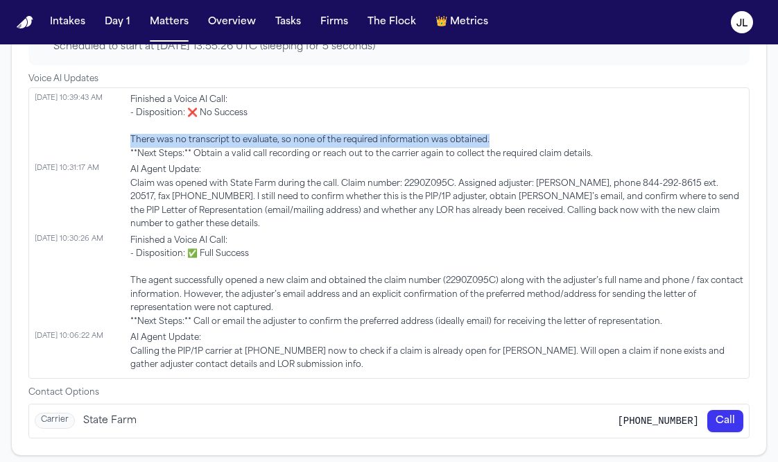
drag, startPoint x: 132, startPoint y: 140, endPoint x: 493, endPoint y: 139, distance: 361.4
click at [493, 139] on span "Finished a Voice AI Call: - Disposition: ❌ No Success There was no transcript t…" at bounding box center [436, 128] width 613 height 68
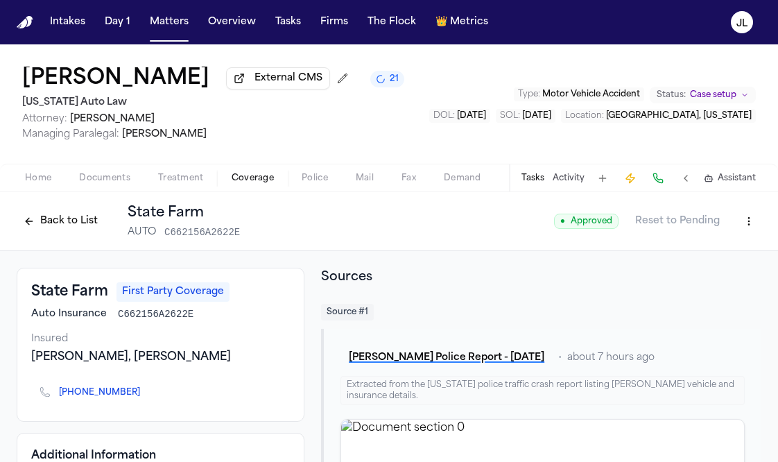
click at [57, 232] on button "Back to List" at bounding box center [61, 221] width 88 height 22
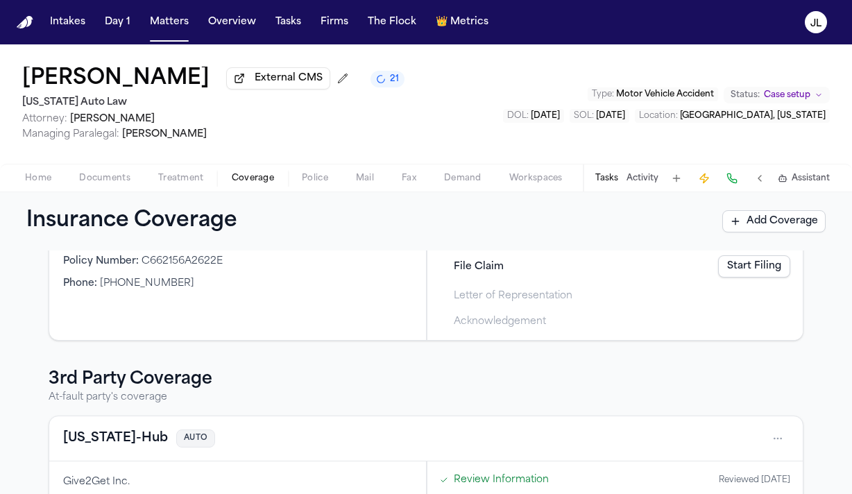
scroll to position [350, 0]
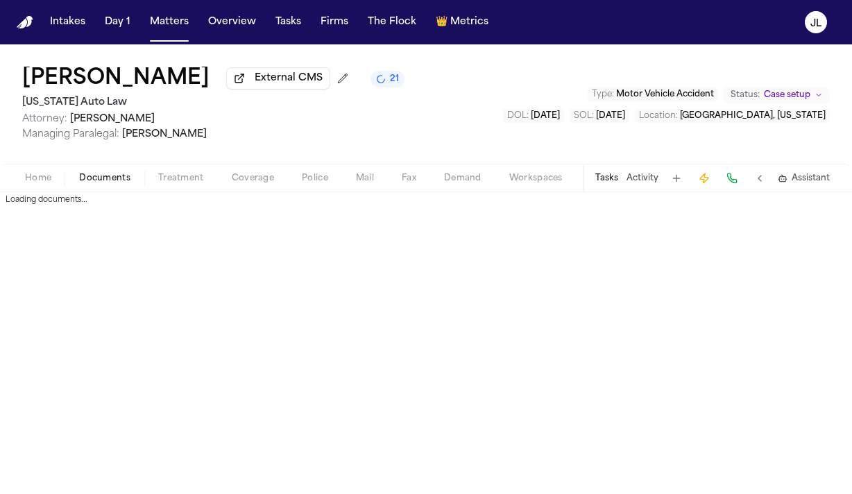
click at [106, 187] on span "button" at bounding box center [105, 185] width 68 height 1
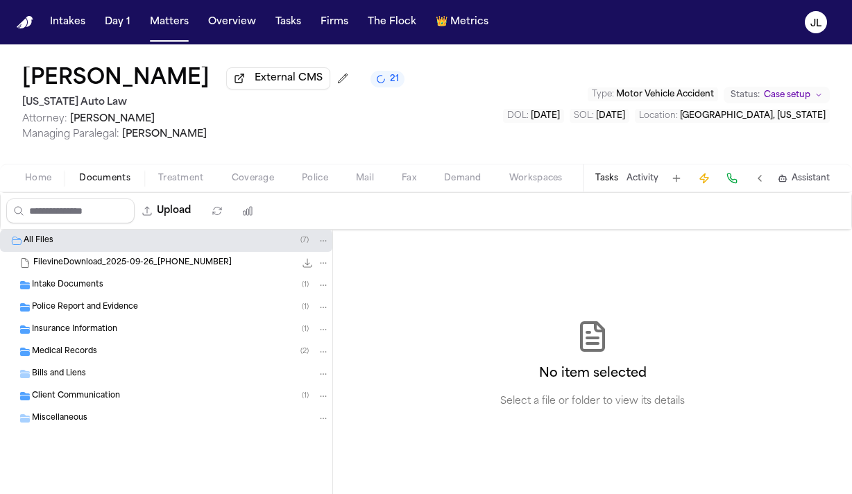
click at [44, 191] on div "Home Documents Treatment Coverage Police Mail Fax Demand Workspaces Artifacts T…" at bounding box center [426, 178] width 852 height 28
click at [44, 190] on div "Home Documents Treatment Coverage Police Mail Fax Demand Workspaces Artifacts T…" at bounding box center [426, 178] width 852 height 28
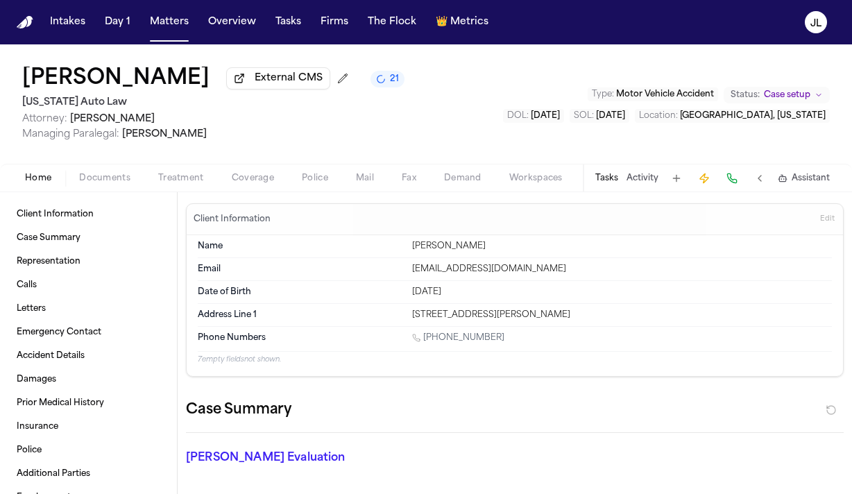
click at [44, 184] on span "Home" at bounding box center [38, 178] width 26 height 11
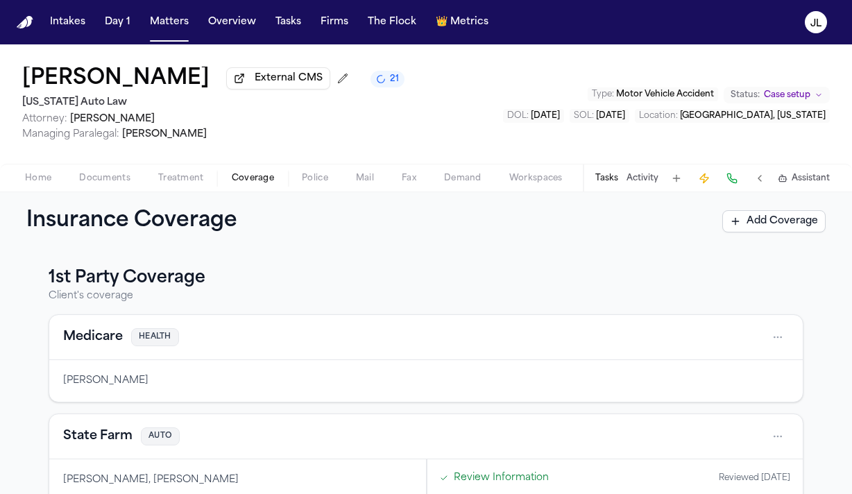
click at [273, 177] on button "Coverage" at bounding box center [253, 178] width 70 height 17
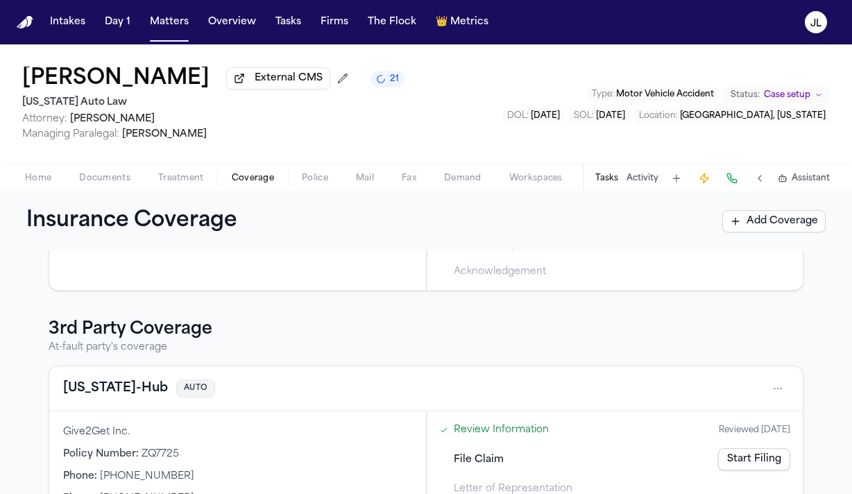
scroll to position [350, 0]
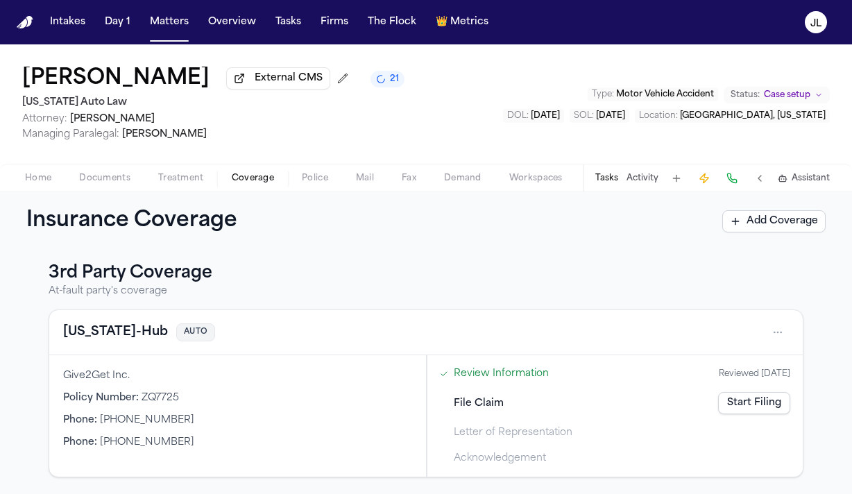
click at [93, 335] on button "Utah-Hub" at bounding box center [115, 332] width 105 height 19
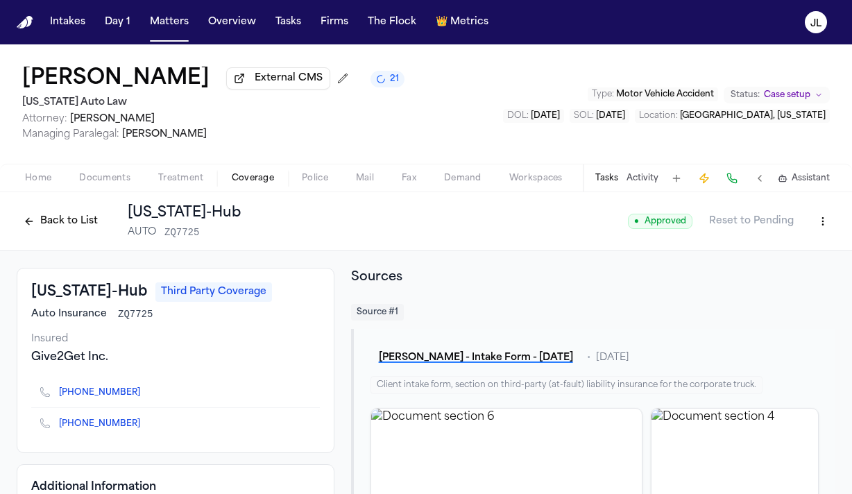
click at [44, 232] on button "Back to List" at bounding box center [61, 221] width 88 height 22
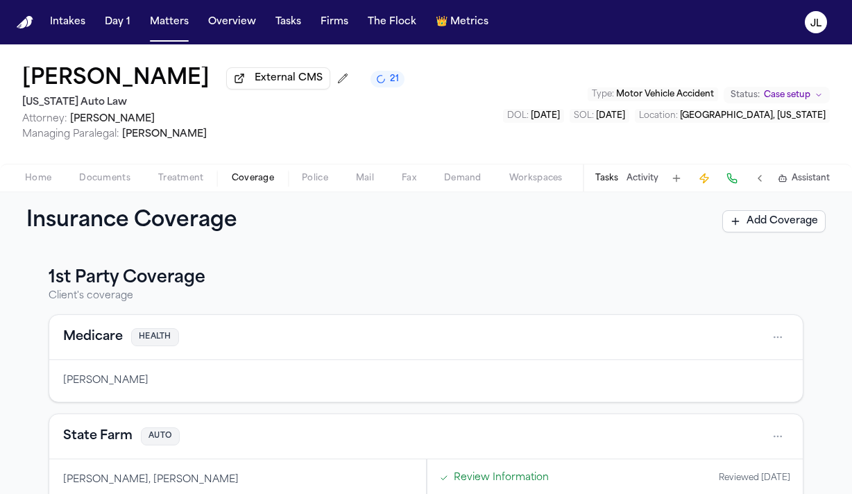
click at [96, 435] on button "State Farm" at bounding box center [97, 436] width 69 height 19
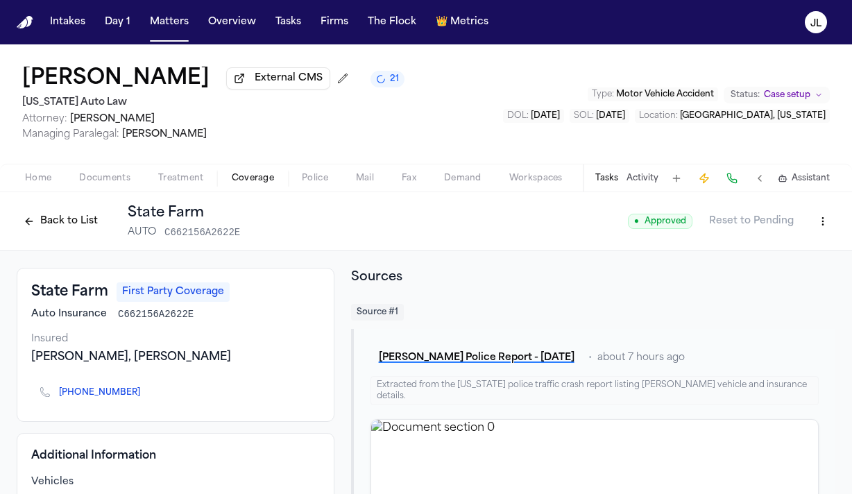
click at [76, 216] on button "Back to List" at bounding box center [61, 221] width 88 height 22
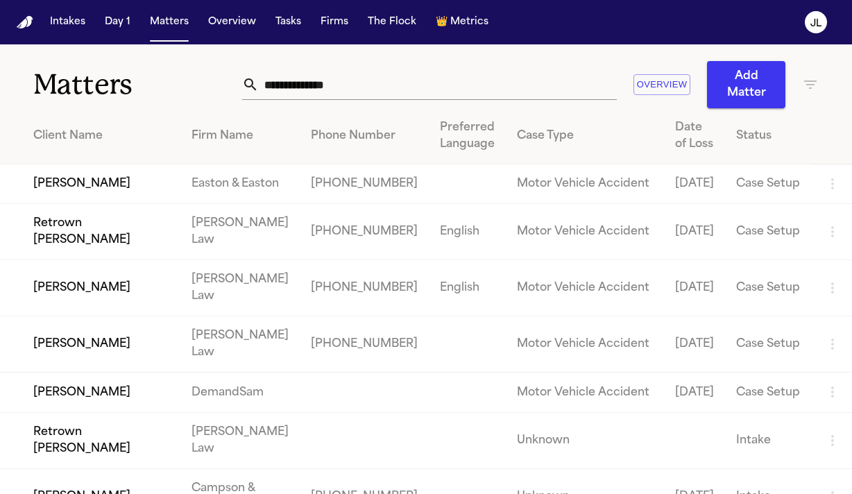
click at [337, 98] on input "text" at bounding box center [438, 84] width 358 height 31
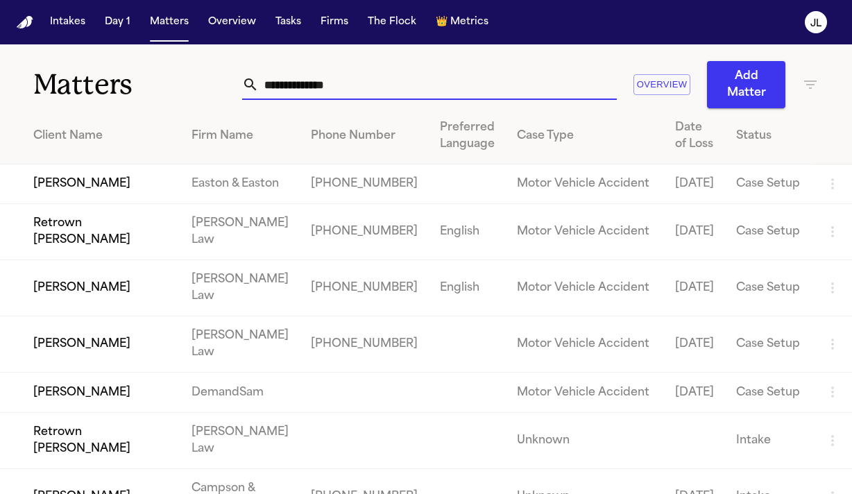
paste input "**********"
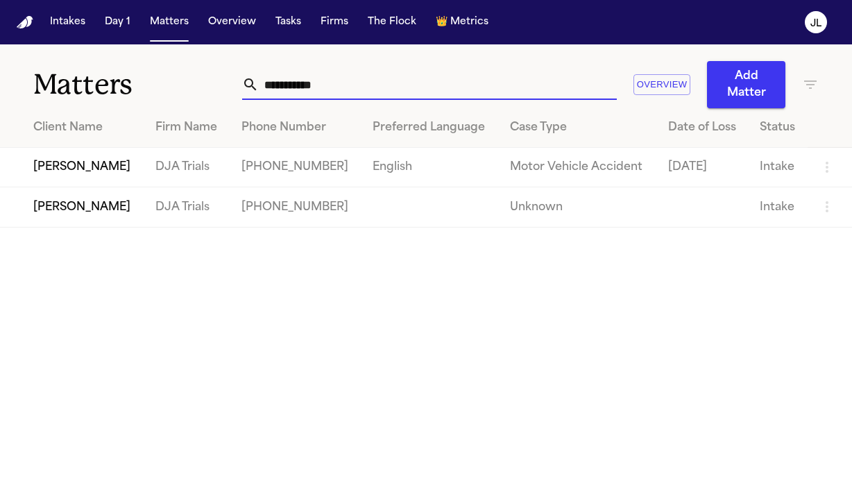
type input "**********"
click at [46, 177] on td "[PERSON_NAME]" at bounding box center [72, 168] width 144 height 40
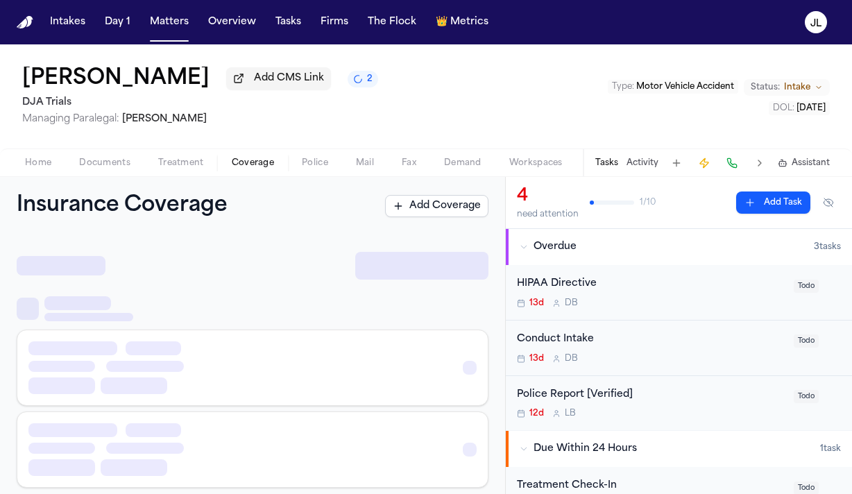
click at [238, 171] on span "button" at bounding box center [252, 170] width 59 height 1
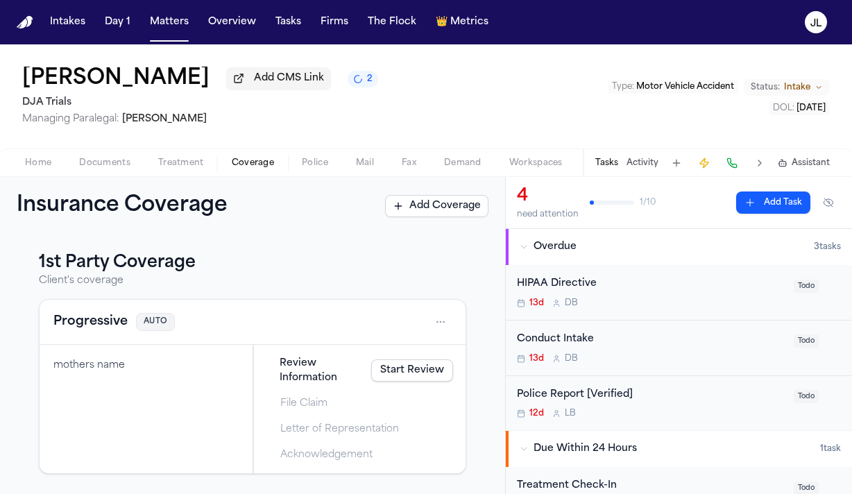
scroll to position [12, 0]
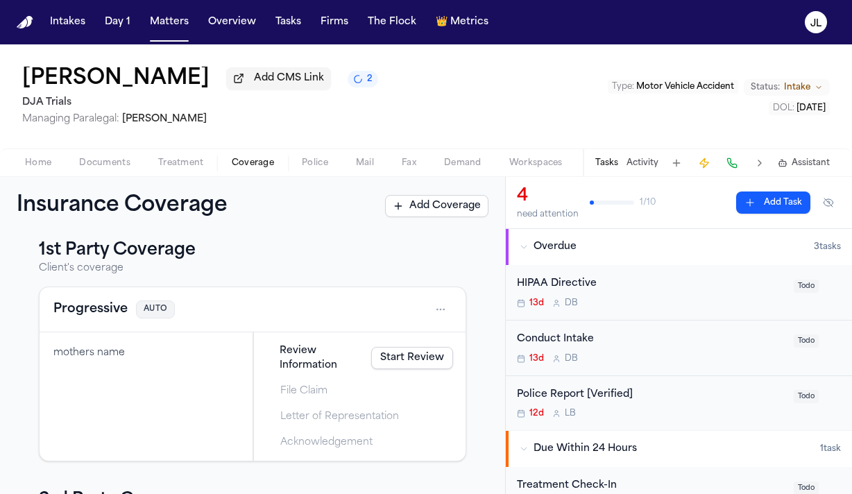
click at [95, 312] on button "Progressive" at bounding box center [90, 309] width 74 height 19
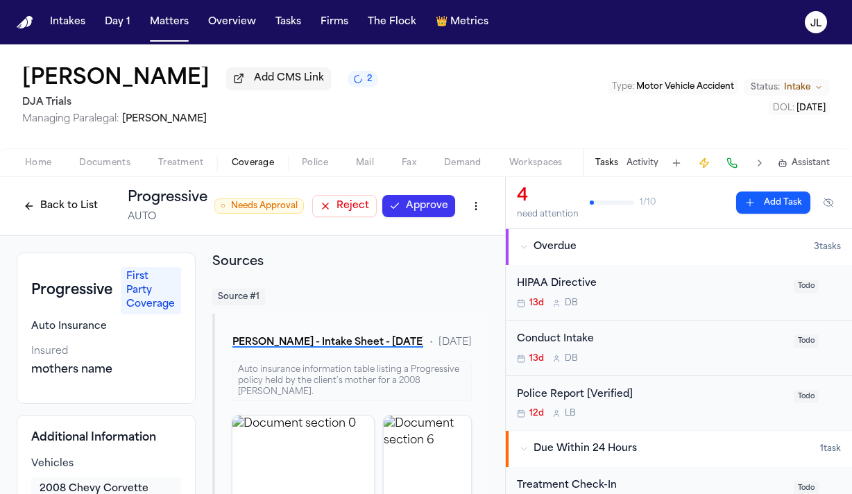
click at [66, 209] on button "Back to List" at bounding box center [61, 206] width 88 height 22
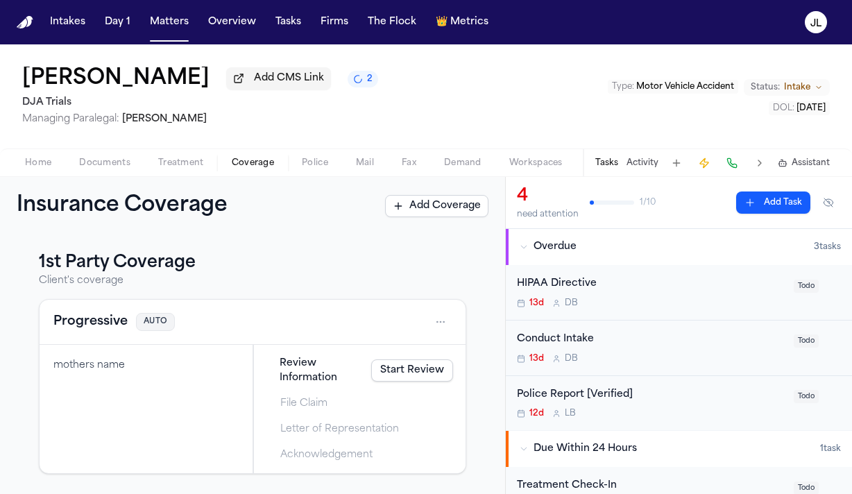
click at [101, 332] on button "Progressive" at bounding box center [90, 321] width 74 height 19
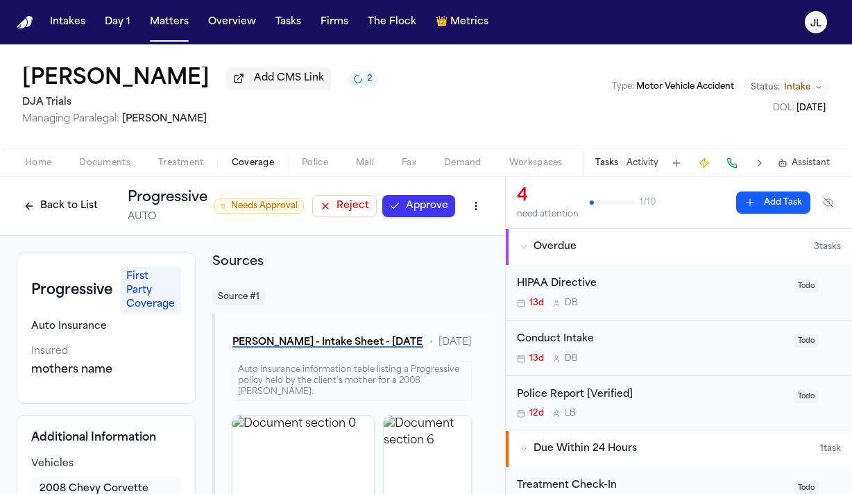
click at [418, 196] on div "Back to List Progressive AUTO ○ Needs Approval Reject Approve" at bounding box center [253, 206] width 472 height 36
click at [416, 205] on button "Approve" at bounding box center [418, 206] width 73 height 22
click at [34, 209] on button "Back to List" at bounding box center [61, 206] width 88 height 22
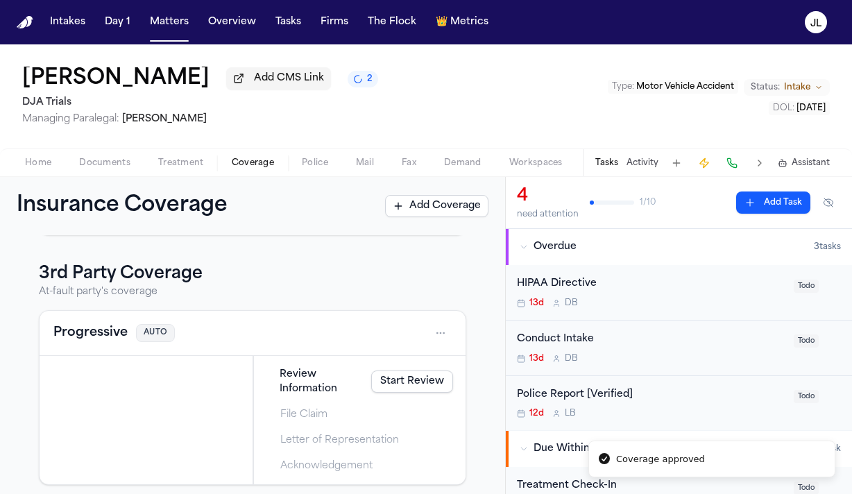
scroll to position [249, 0]
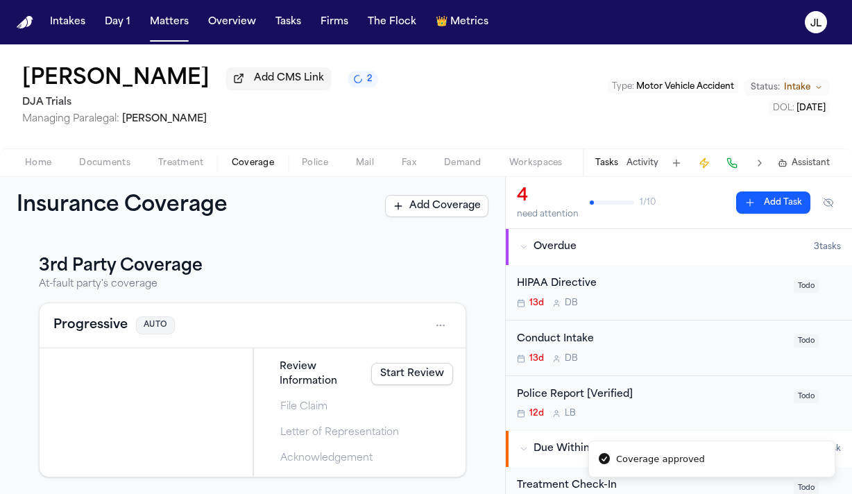
click at [97, 324] on button "Progressive" at bounding box center [90, 325] width 74 height 19
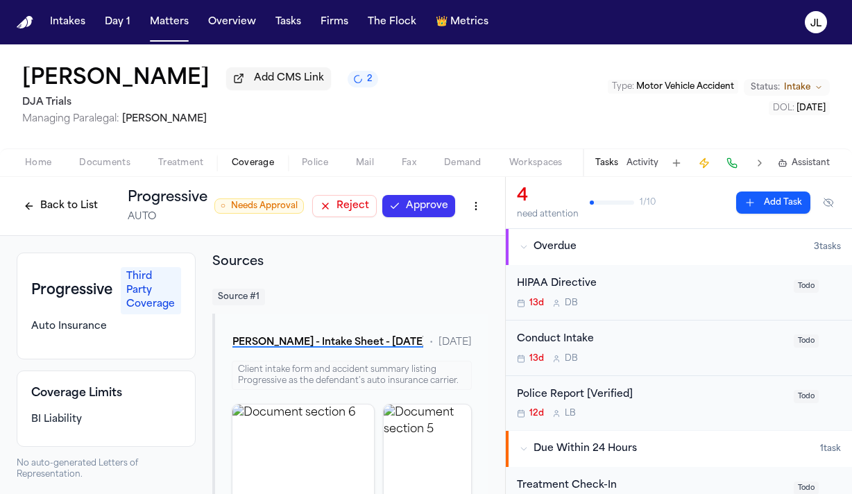
click at [434, 213] on button "Approve" at bounding box center [418, 206] width 73 height 22
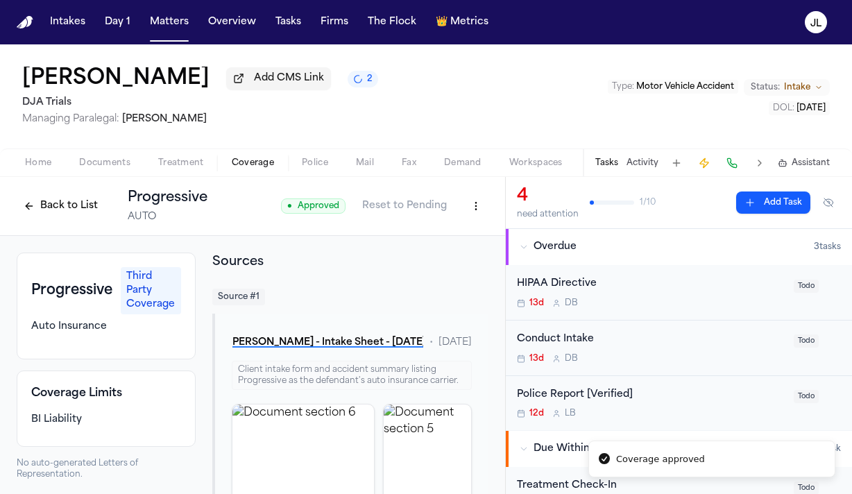
click at [71, 209] on button "Back to List" at bounding box center [61, 206] width 88 height 22
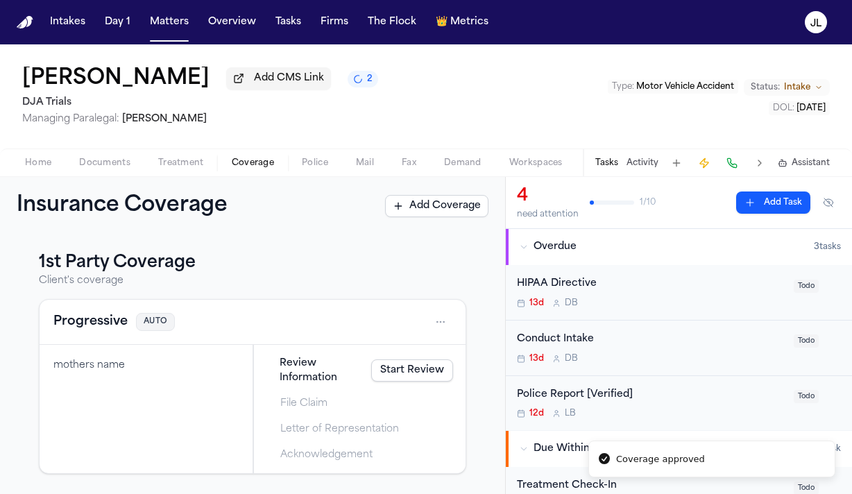
click at [115, 166] on span "Documents" at bounding box center [104, 162] width 51 height 11
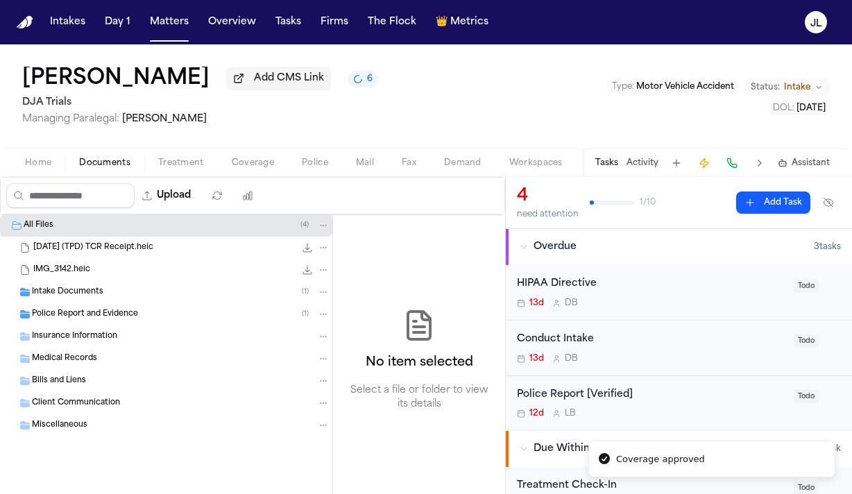
click at [87, 311] on span "Police Report and Evidence" at bounding box center [85, 315] width 106 height 12
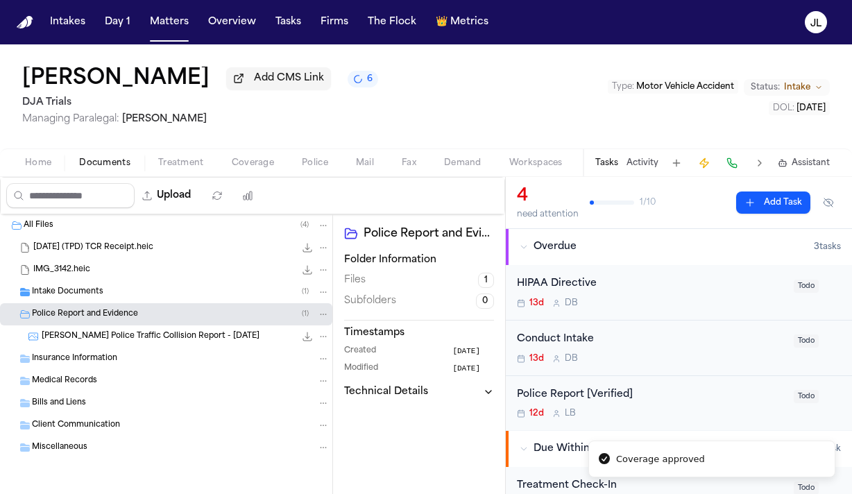
click at [103, 338] on span "[PERSON_NAME] Police Traffic Collision Report - [DATE]" at bounding box center [151, 337] width 218 height 12
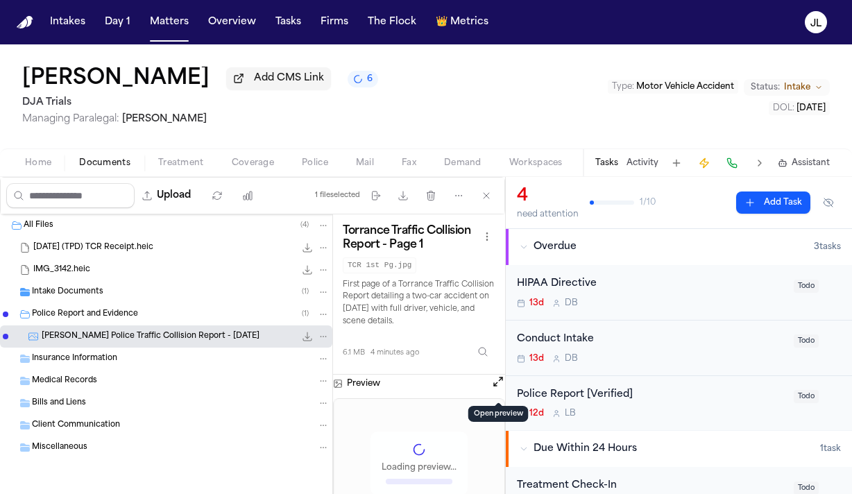
click at [495, 384] on button "Open preview" at bounding box center [498, 382] width 14 height 14
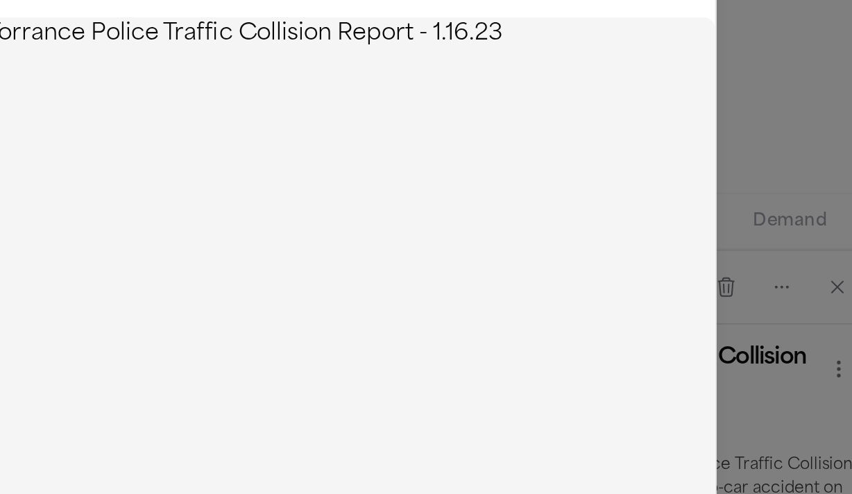
drag, startPoint x: 277, startPoint y: 265, endPoint x: 208, endPoint y: 60, distance: 216.7
click at [68, 52] on div "[PERSON_NAME] Police Traffic Collision Report - [DATE] Close" at bounding box center [213, 247] width 426 height 494
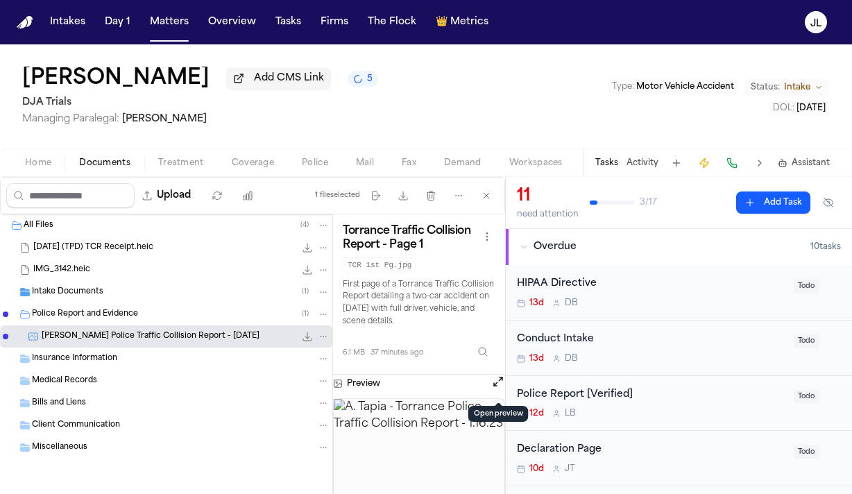
click at [288, 167] on button "Police" at bounding box center [315, 163] width 54 height 17
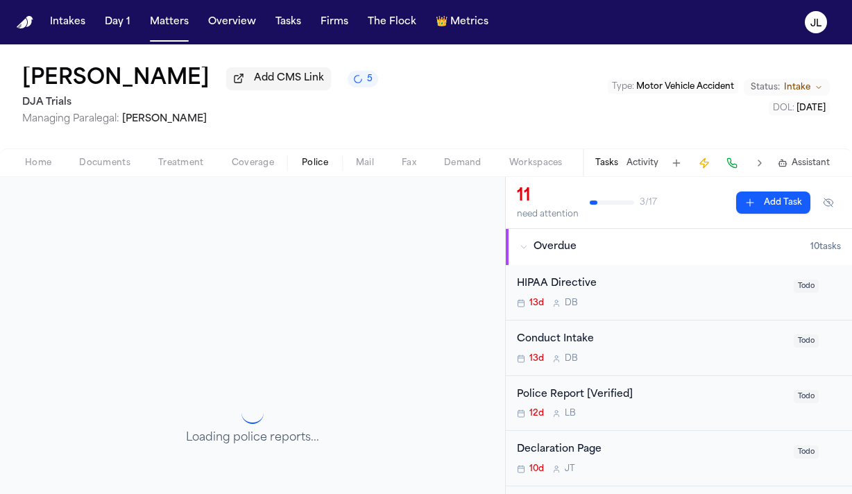
click at [259, 169] on span "Coverage" at bounding box center [253, 162] width 42 height 11
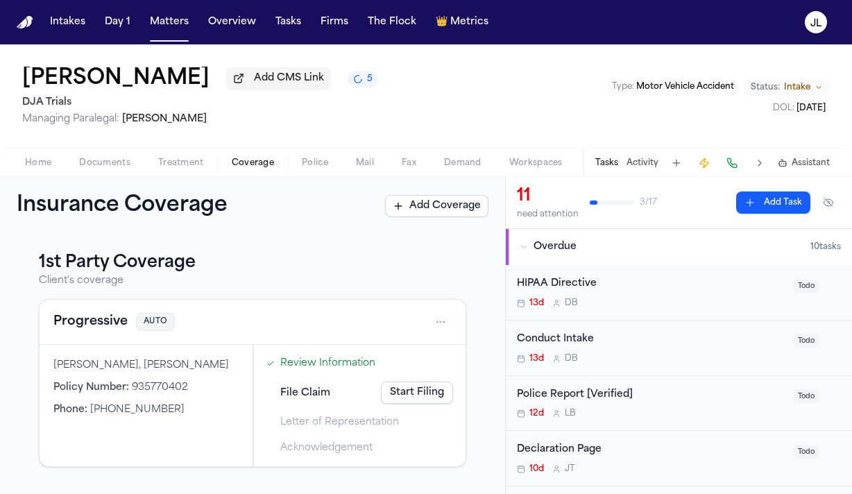
click at [116, 325] on button "Progressive" at bounding box center [90, 321] width 74 height 19
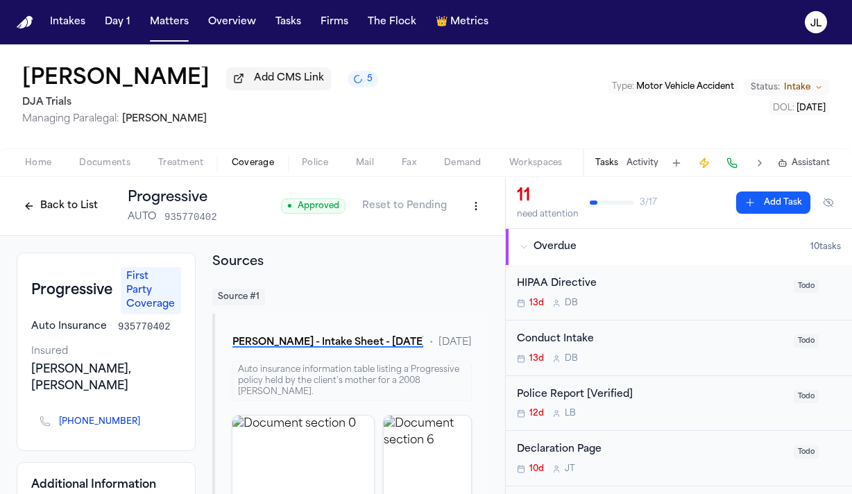
click at [480, 214] on html "Intakes Day 1 Matters Overview Tasks Firms The Flock 👑 Metrics JL Arvin Tapia A…" at bounding box center [426, 247] width 852 height 494
click at [442, 249] on div "Edit Coverage" at bounding box center [428, 239] width 117 height 22
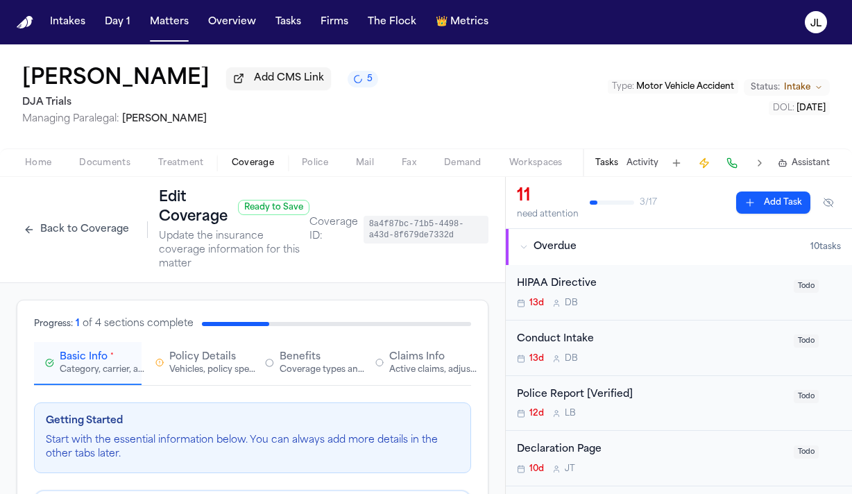
click at [425, 364] on div "Active claims, adjusters, and subrogation details" at bounding box center [433, 369] width 89 height 11
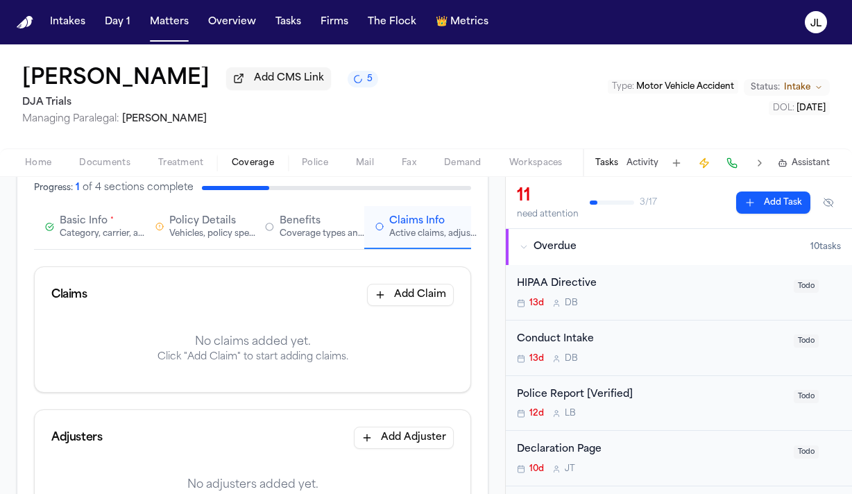
scroll to position [69, 0]
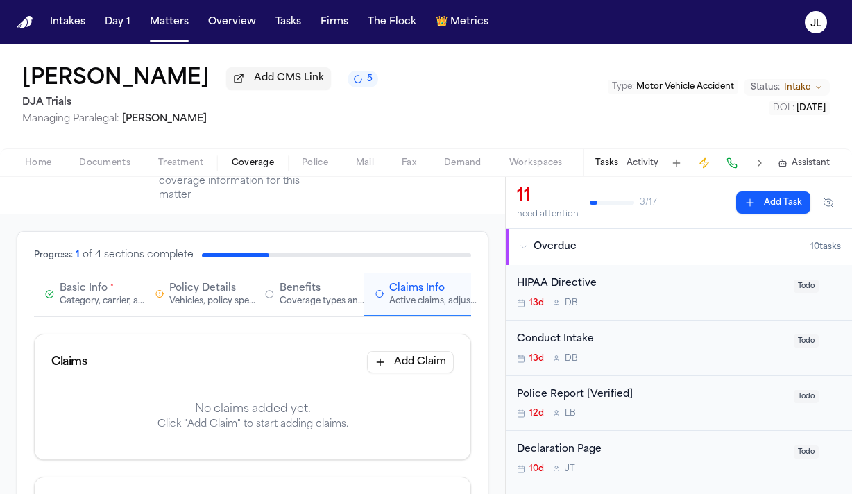
click at [424, 351] on button "Add Claim" at bounding box center [410, 362] width 87 height 22
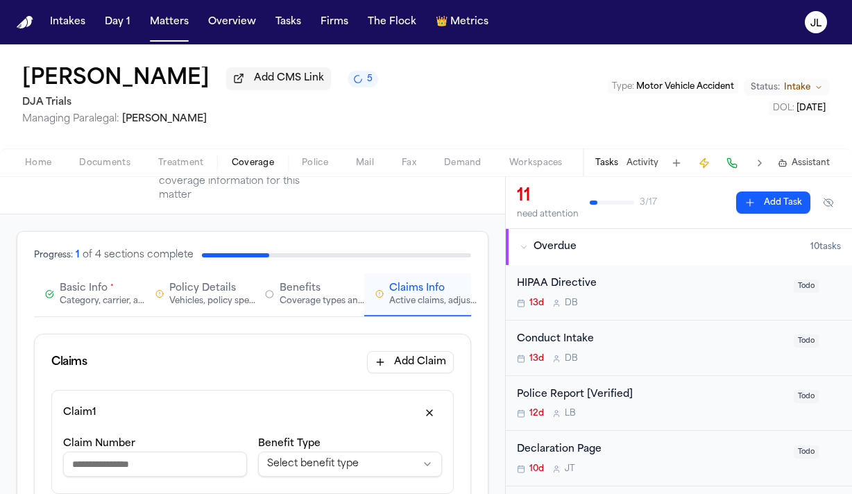
click at [115, 452] on input "Claim Number" at bounding box center [155, 464] width 184 height 25
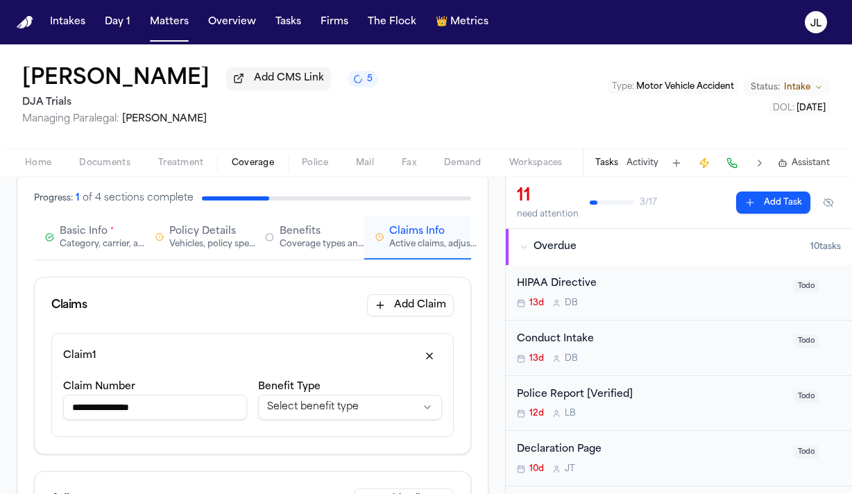
scroll to position [126, 0]
click at [109, 395] on input "**********" at bounding box center [155, 406] width 184 height 25
click at [201, 394] on input "**********" at bounding box center [155, 406] width 184 height 25
type input "**********"
click at [307, 389] on html "**********" at bounding box center [426, 247] width 852 height 494
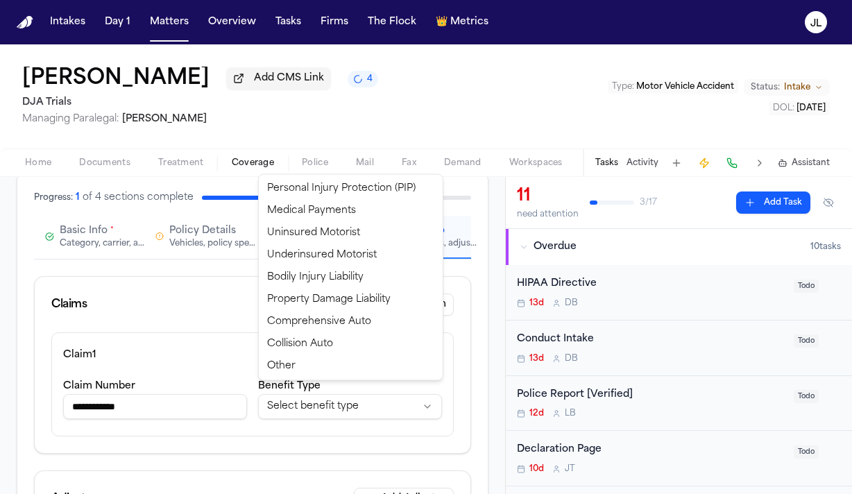
select select "**********"
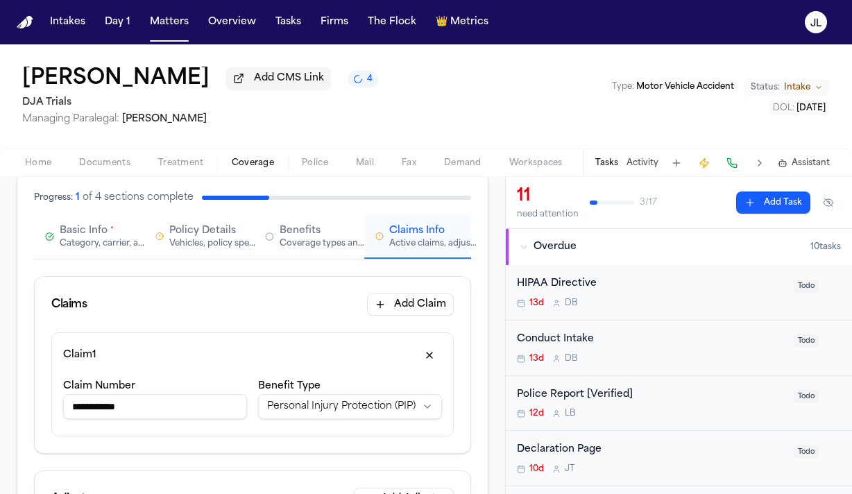
drag, startPoint x: 196, startPoint y: 395, endPoint x: 52, endPoint y: 395, distance: 143.6
click at [52, 395] on div "**********" at bounding box center [252, 384] width 402 height 104
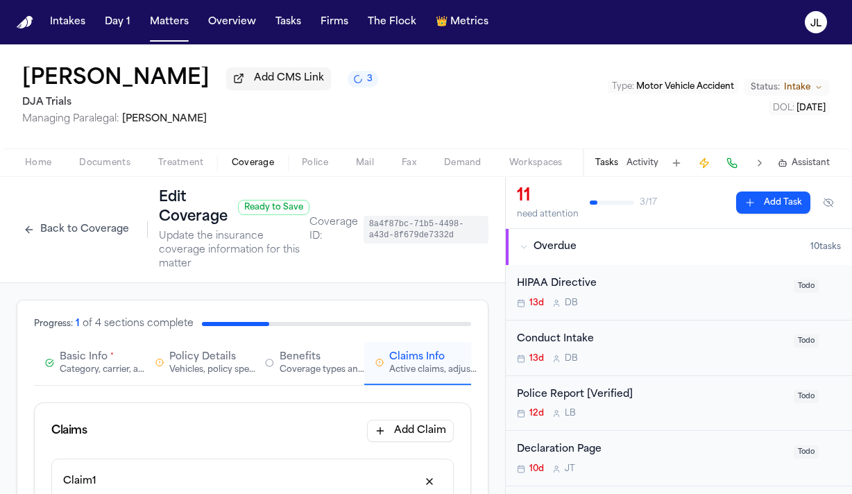
click at [60, 232] on button "Back to Coverage" at bounding box center [76, 229] width 119 height 22
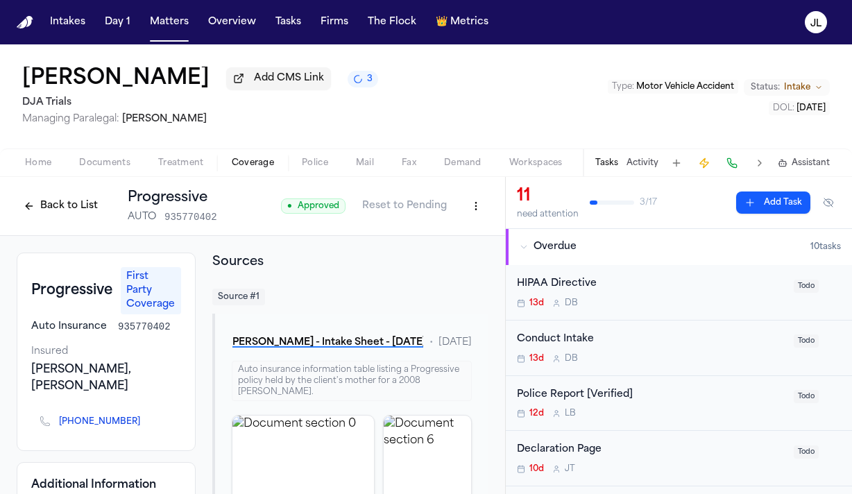
click at [78, 215] on button "Back to List" at bounding box center [61, 206] width 88 height 22
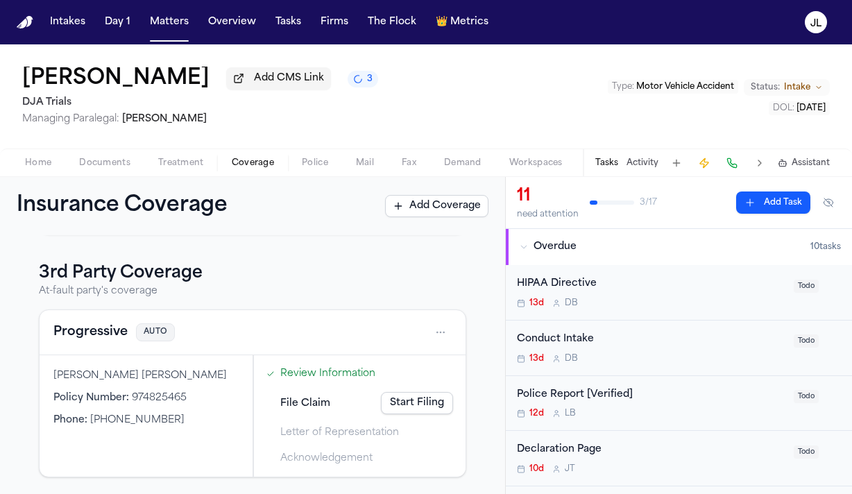
scroll to position [235, 0]
click at [101, 335] on button "Progressive" at bounding box center [90, 332] width 74 height 19
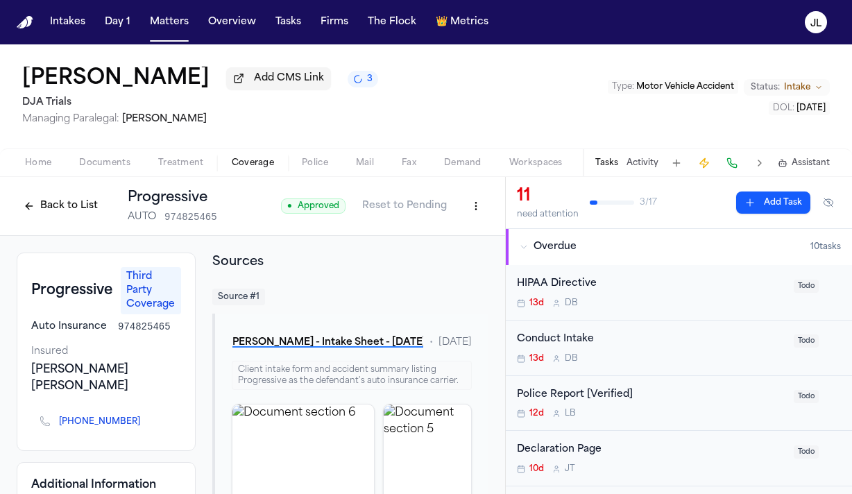
click at [72, 210] on button "Back to List" at bounding box center [61, 206] width 88 height 22
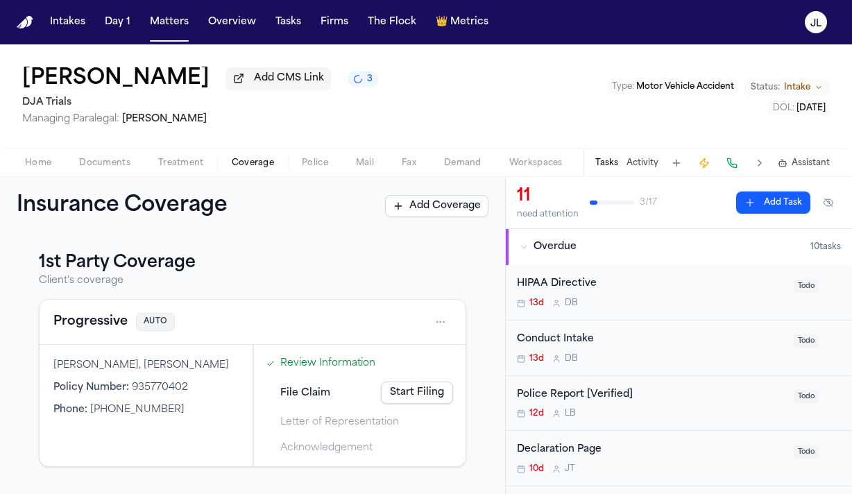
scroll to position [235, 0]
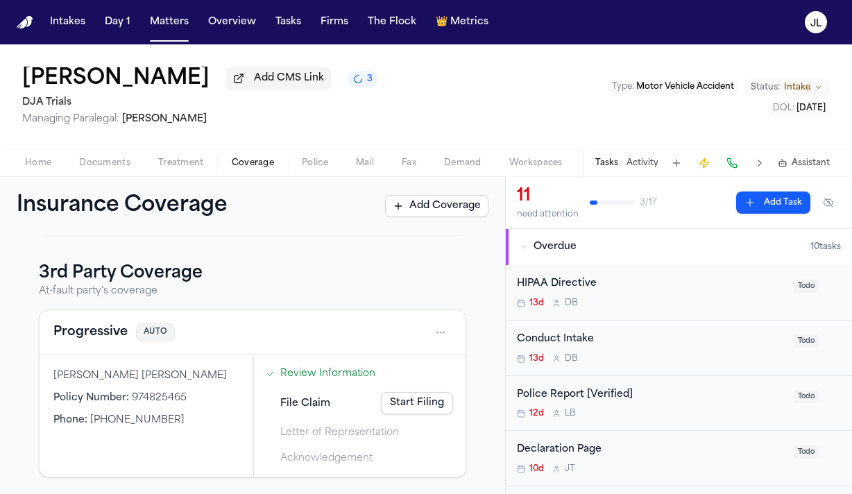
click at [406, 400] on link "Start Filing" at bounding box center [417, 403] width 72 height 22
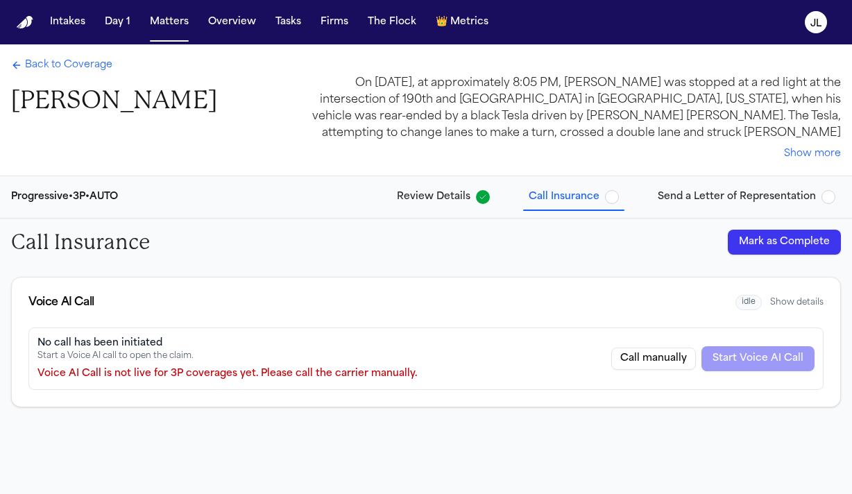
click at [744, 252] on button "Mark as Complete" at bounding box center [784, 242] width 113 height 25
click at [58, 67] on span "Back to Coverage" at bounding box center [68, 65] width 87 height 14
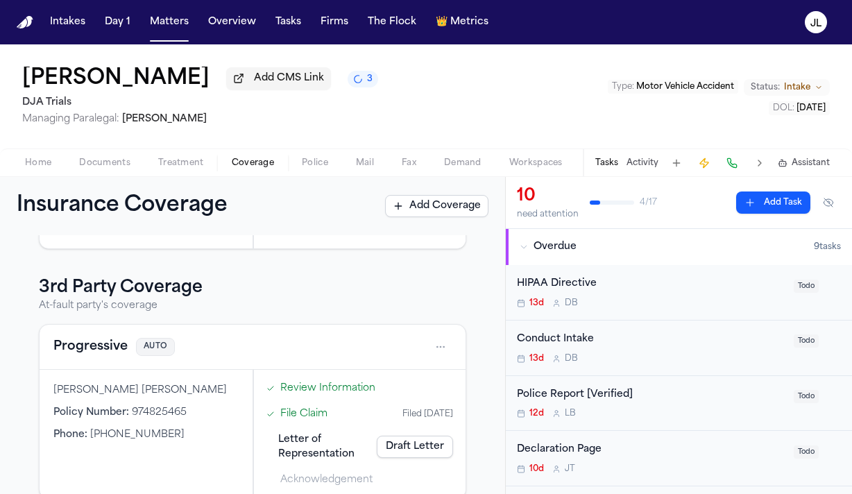
scroll to position [242, 0]
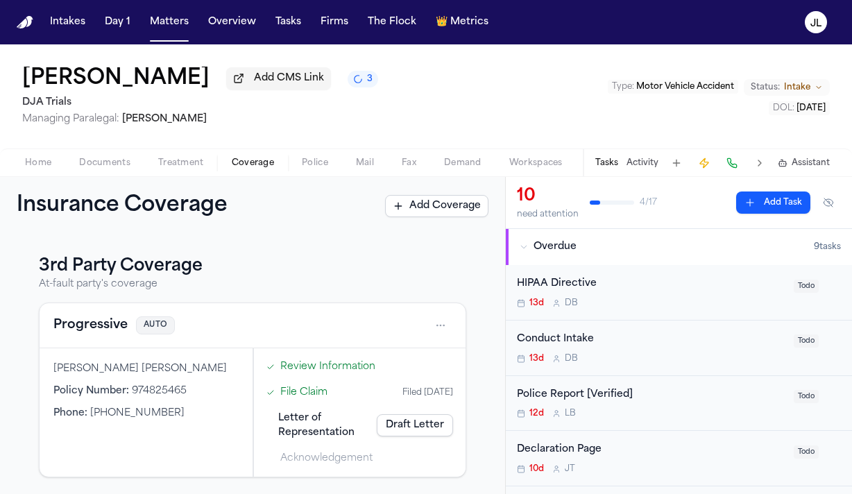
click at [115, 330] on button "Progressive" at bounding box center [90, 325] width 74 height 19
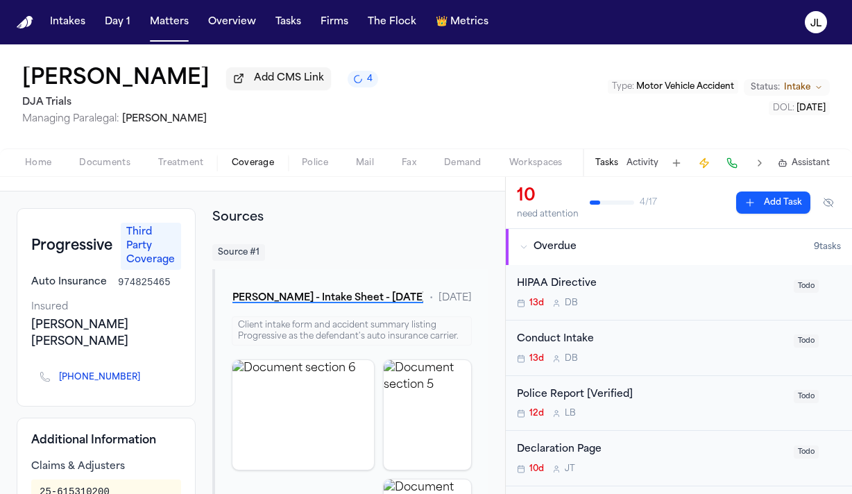
scroll to position [12, 0]
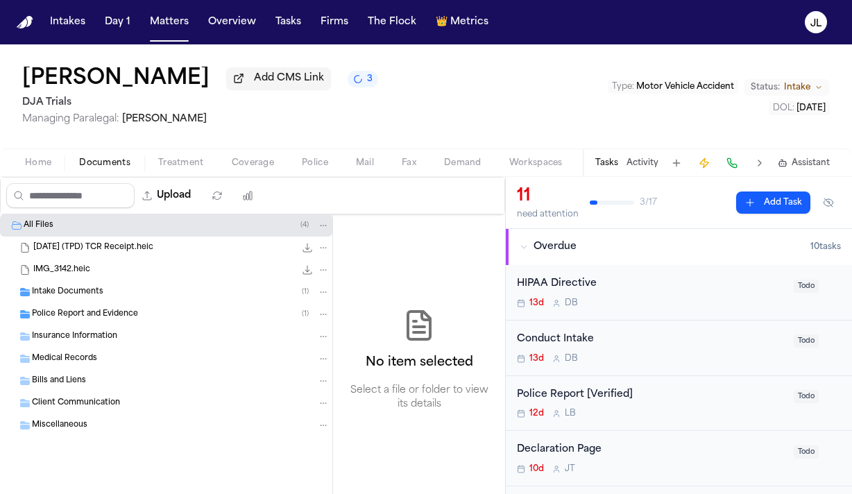
click at [266, 162] on span "Coverage" at bounding box center [253, 162] width 42 height 11
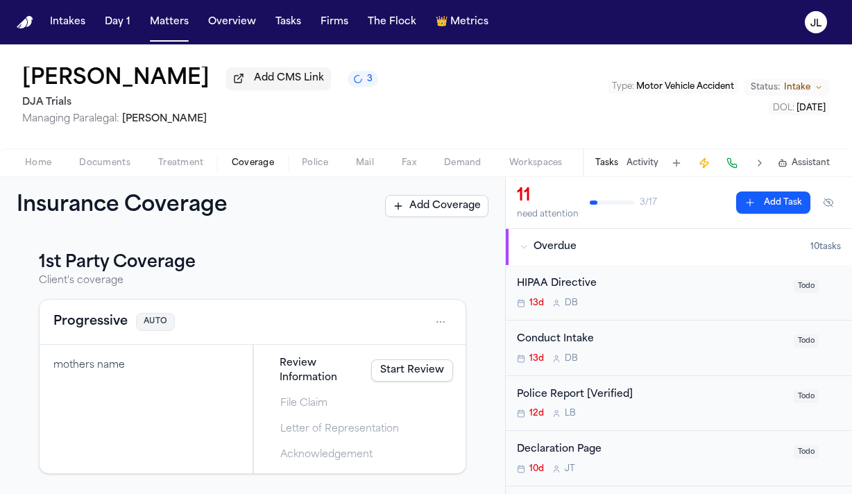
click at [101, 320] on button "Progressive" at bounding box center [90, 321] width 74 height 19
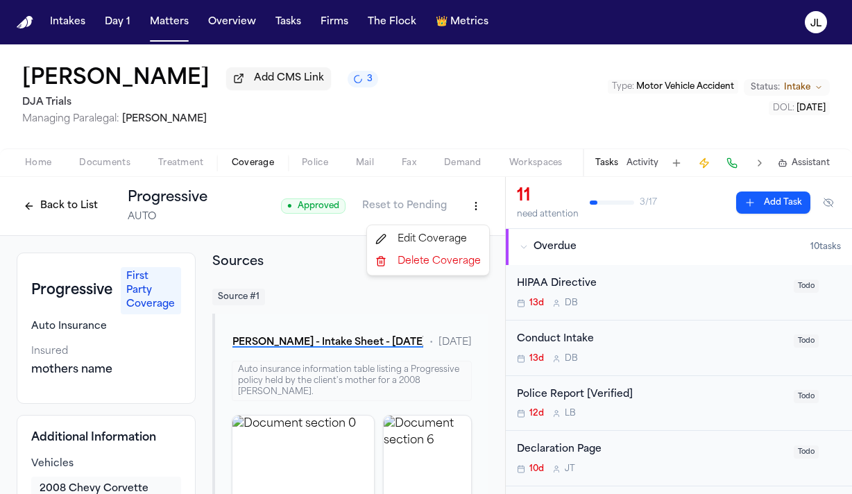
click at [477, 211] on html "Intakes Day 1 Matters Overview Tasks Firms The Flock 👑 Metrics JL Arvin Tapia A…" at bounding box center [426, 247] width 852 height 494
click at [451, 237] on div "Edit Coverage" at bounding box center [428, 239] width 117 height 22
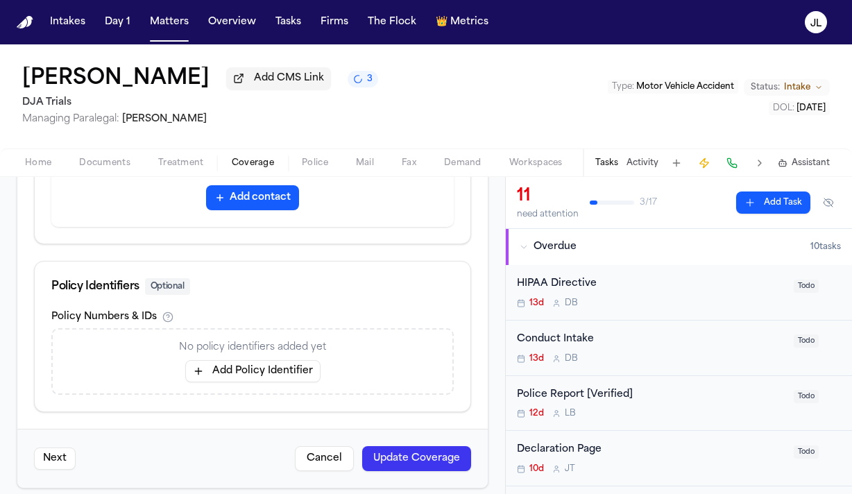
click at [234, 360] on button "Add Policy Identifier" at bounding box center [252, 371] width 135 height 22
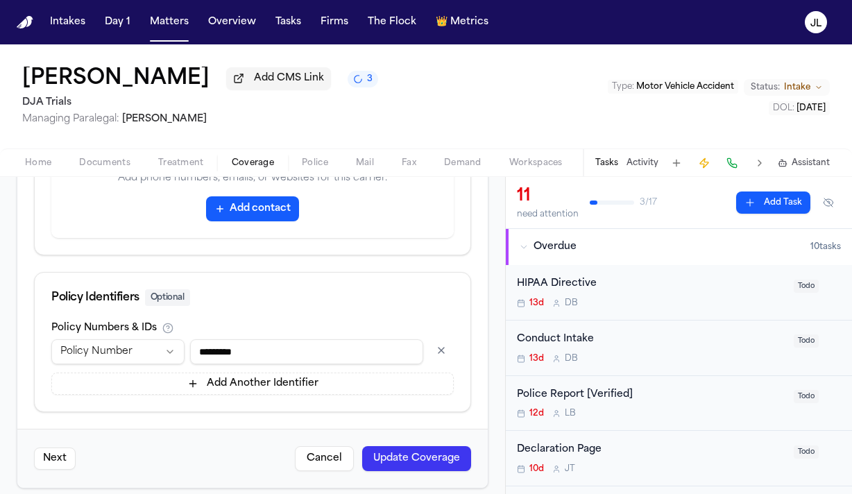
type input "*********"
click at [435, 446] on button "Update Coverage" at bounding box center [416, 458] width 109 height 25
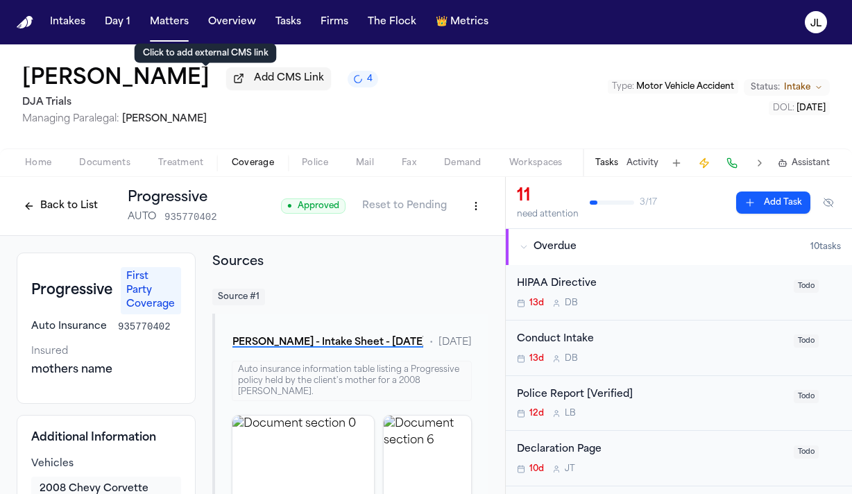
click at [37, 212] on button "Back to List" at bounding box center [61, 206] width 88 height 22
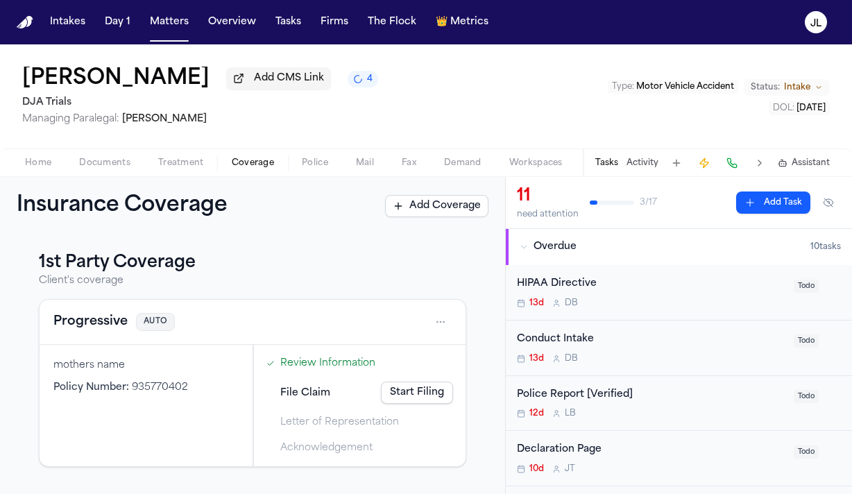
scroll to position [235, 0]
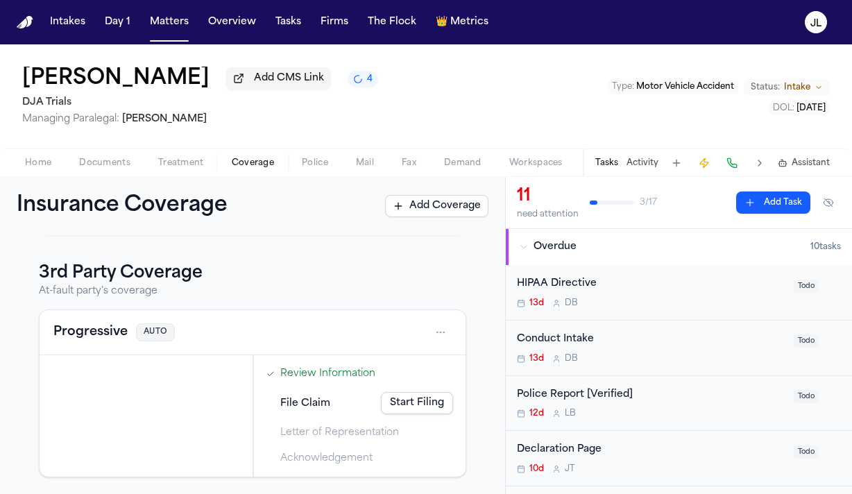
click at [84, 329] on button "Progressive" at bounding box center [90, 332] width 74 height 19
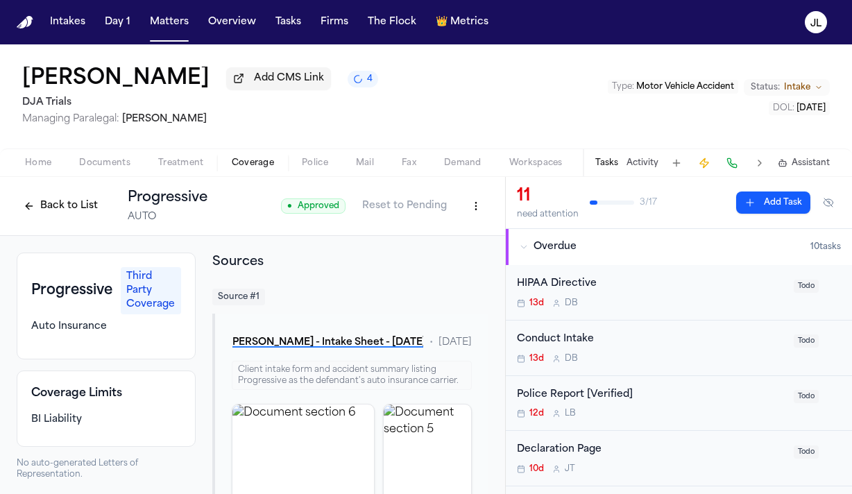
click at [741, 169] on button at bounding box center [731, 162] width 19 height 19
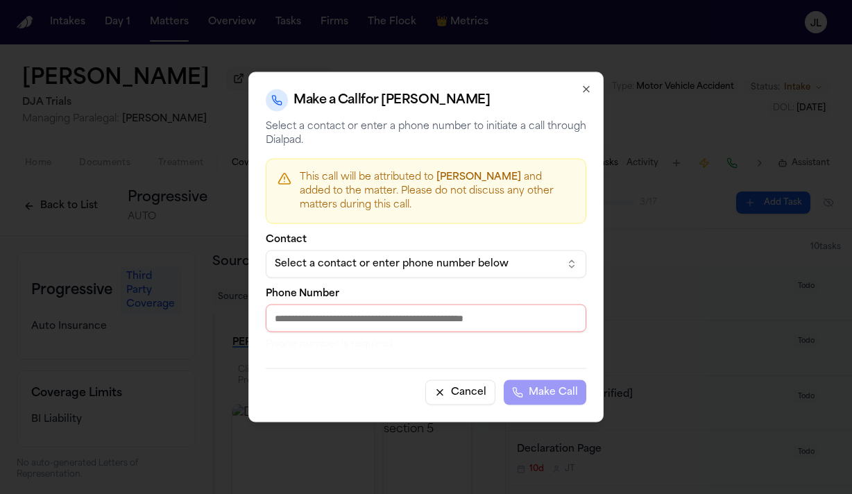
click at [478, 257] on div "Select a contact or enter phone number below" at bounding box center [415, 264] width 280 height 14
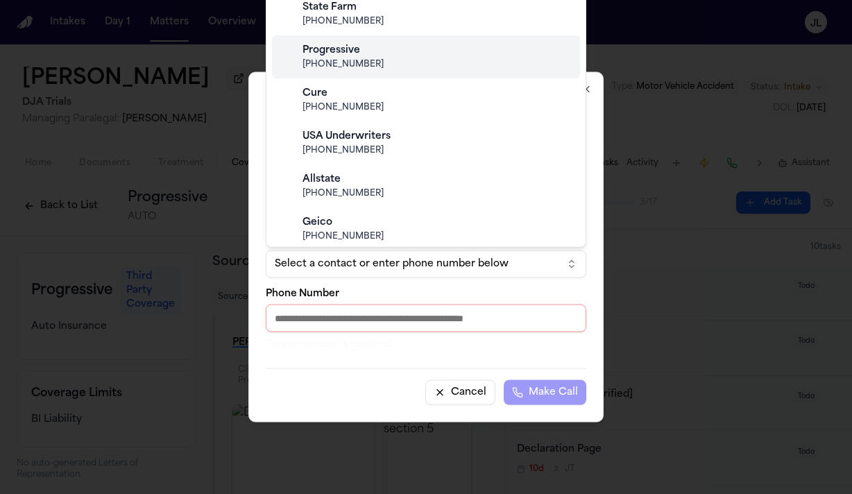
click at [368, 69] on span "[PHONE_NUMBER]" at bounding box center [436, 65] width 269 height 11
type input "**********"
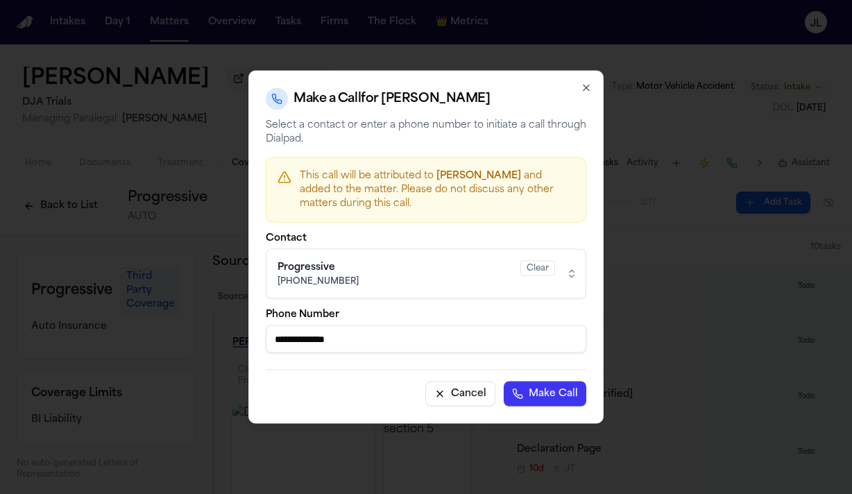
drag, startPoint x: 388, startPoint y: 337, endPoint x: 246, endPoint y: 340, distance: 141.5
click at [246, 340] on body "Intakes Day 1 Matters Overview Tasks Firms The Flock 👑 Metrics JL Arvin Tapia A…" at bounding box center [426, 247] width 852 height 494
click at [582, 87] on icon "button" at bounding box center [586, 88] width 11 height 11
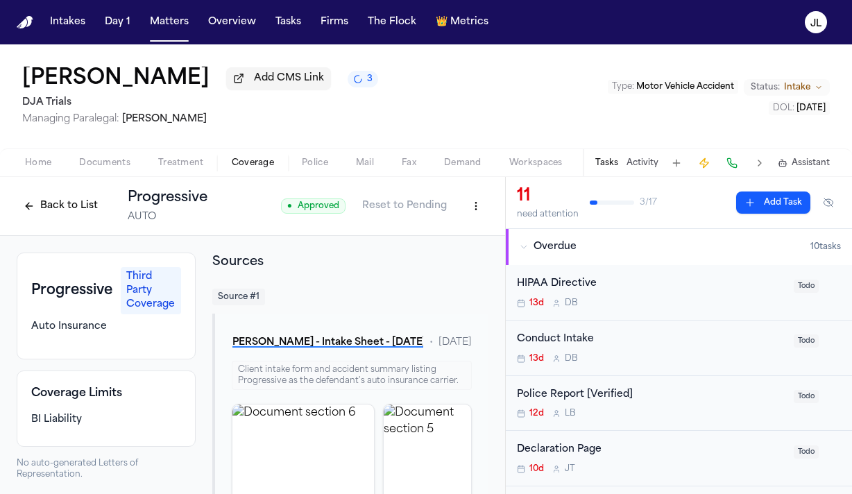
click at [87, 212] on button "Back to List" at bounding box center [61, 206] width 88 height 22
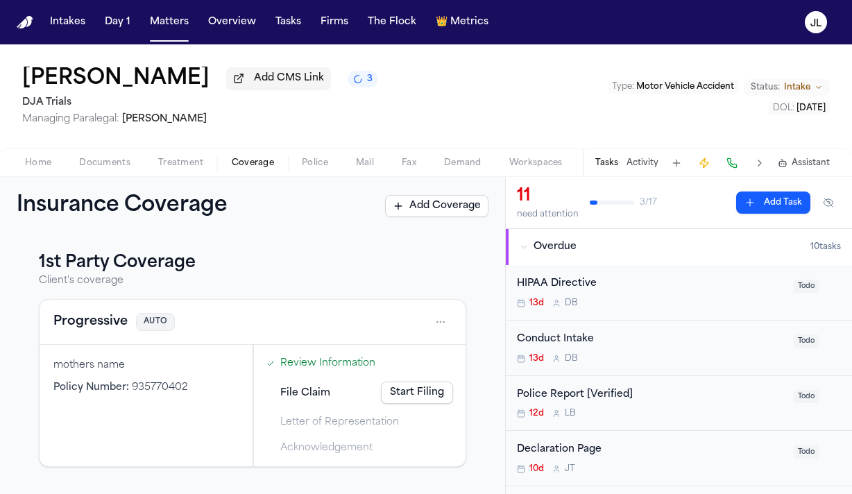
click at [110, 332] on button "Progressive" at bounding box center [90, 321] width 74 height 19
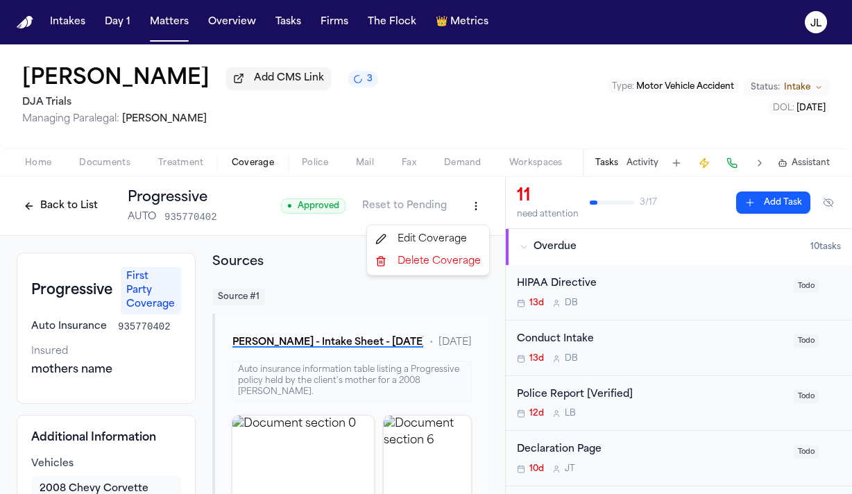
click at [474, 205] on html "Intakes Day 1 Matters Overview Tasks Firms The Flock 👑 Metrics JL Arvin Tapia A…" at bounding box center [426, 247] width 852 height 494
click at [453, 235] on div "Edit Coverage" at bounding box center [428, 239] width 117 height 22
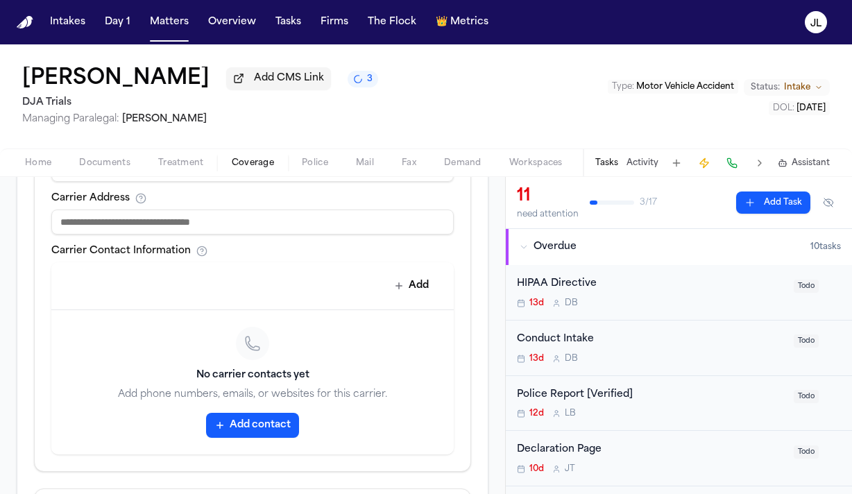
scroll to position [642, 0]
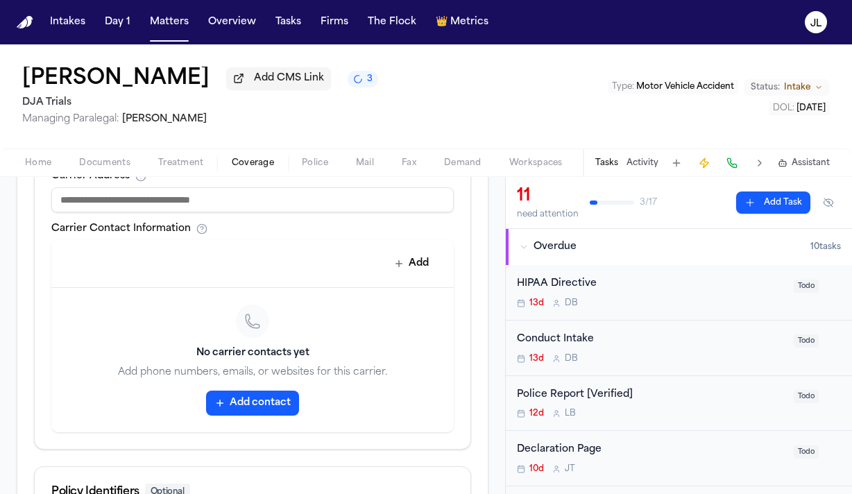
click at [268, 400] on button "Add contact" at bounding box center [252, 403] width 93 height 25
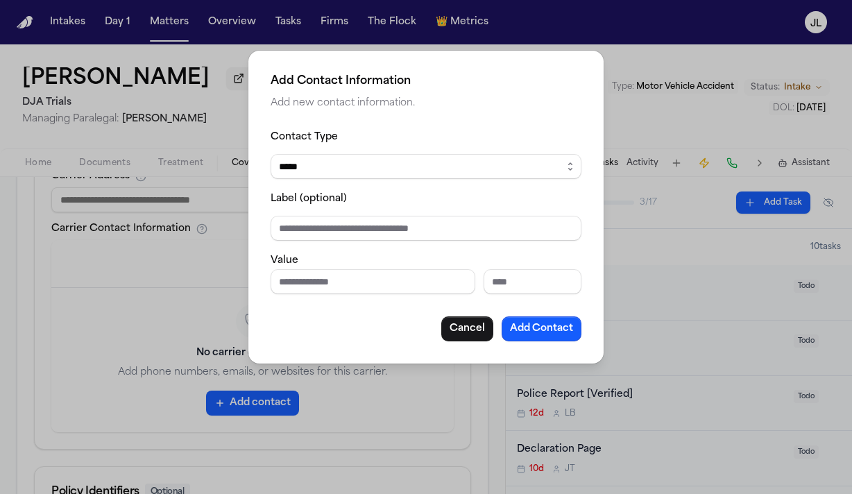
click at [292, 293] on input "Phone number" at bounding box center [373, 281] width 205 height 25
paste input "**********"
type input "**********"
click at [535, 332] on button "Add Contact" at bounding box center [541, 328] width 80 height 25
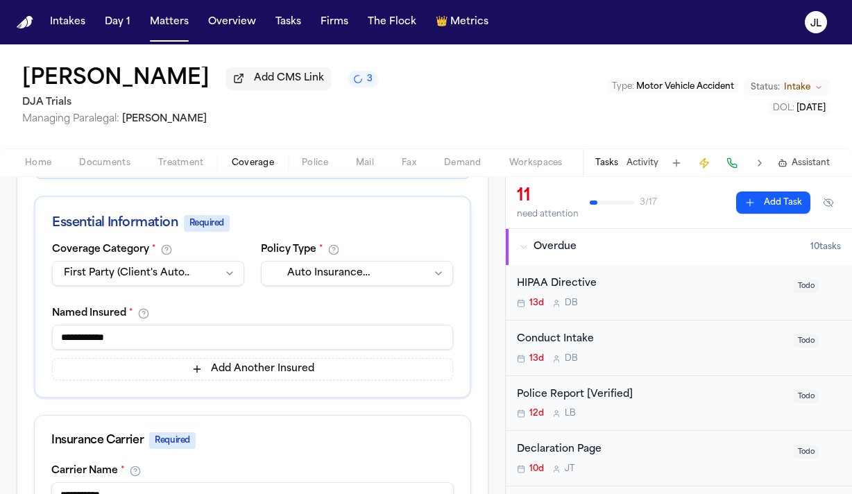
scroll to position [289, 0]
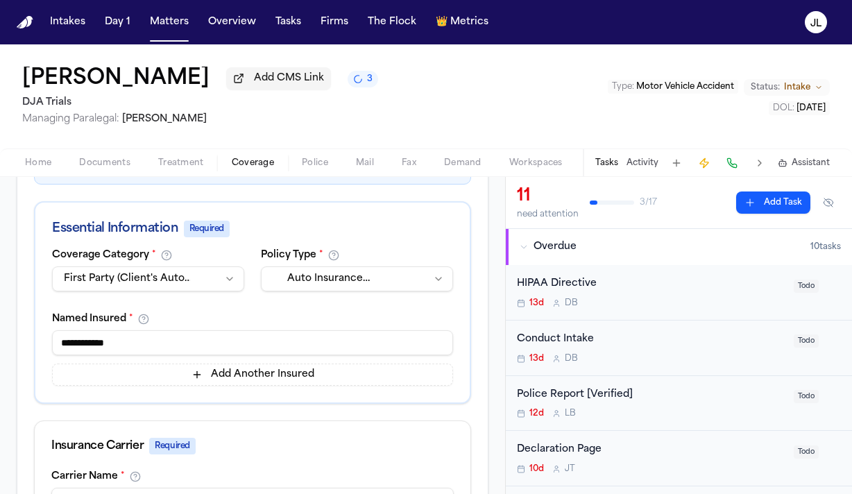
drag, startPoint x: 144, startPoint y: 330, endPoint x: 16, endPoint y: 318, distance: 128.2
click at [16, 317] on div "**********" at bounding box center [252, 469] width 505 height 950
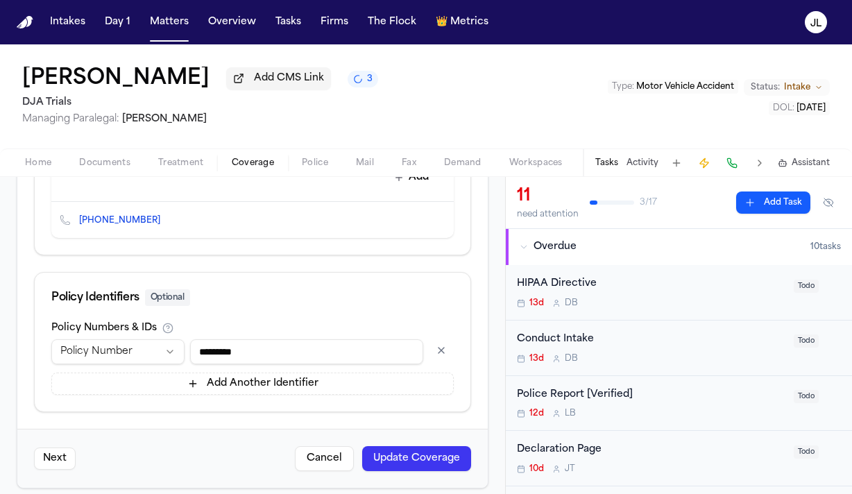
type input "**********"
click at [387, 446] on button "Update Coverage" at bounding box center [416, 458] width 109 height 25
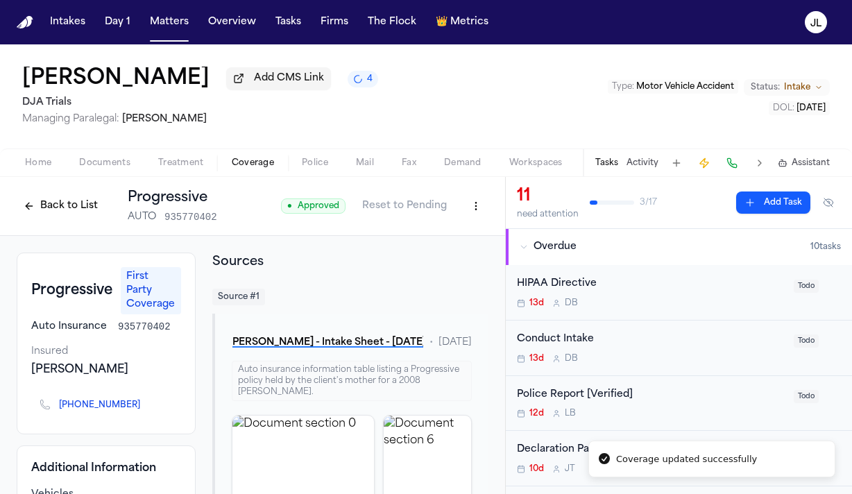
click at [65, 208] on button "Back to List" at bounding box center [61, 206] width 88 height 22
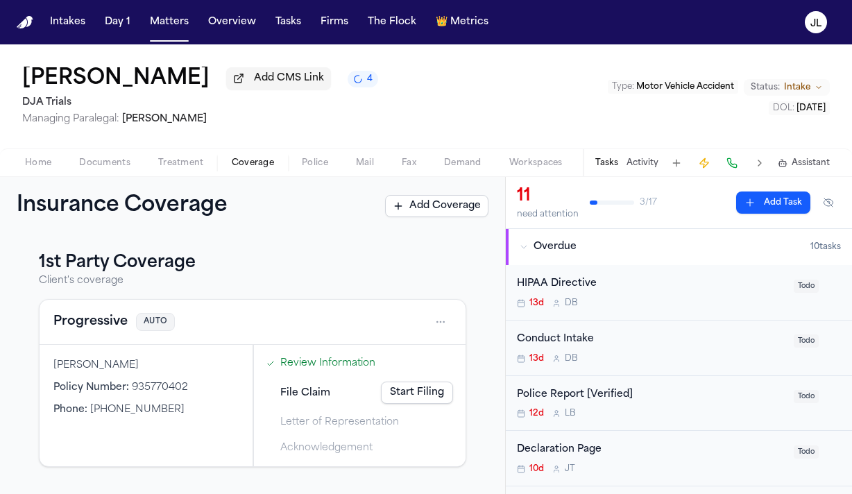
click at [430, 393] on link "Start Filing" at bounding box center [417, 392] width 72 height 22
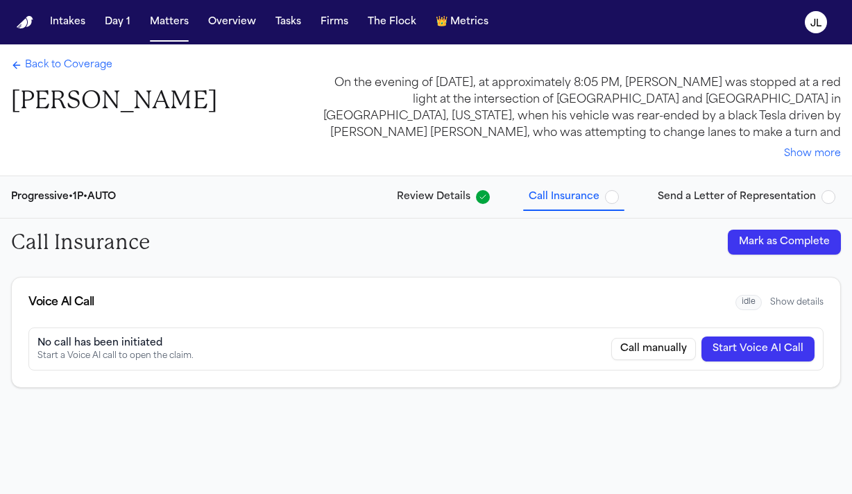
click at [764, 341] on button "Start Voice AI Call" at bounding box center [757, 348] width 113 height 25
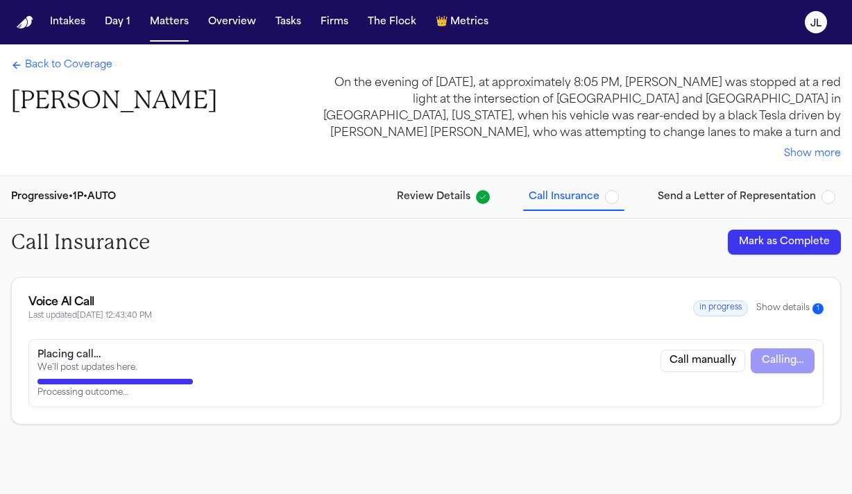
click at [100, 67] on span "Back to Coverage" at bounding box center [68, 65] width 87 height 14
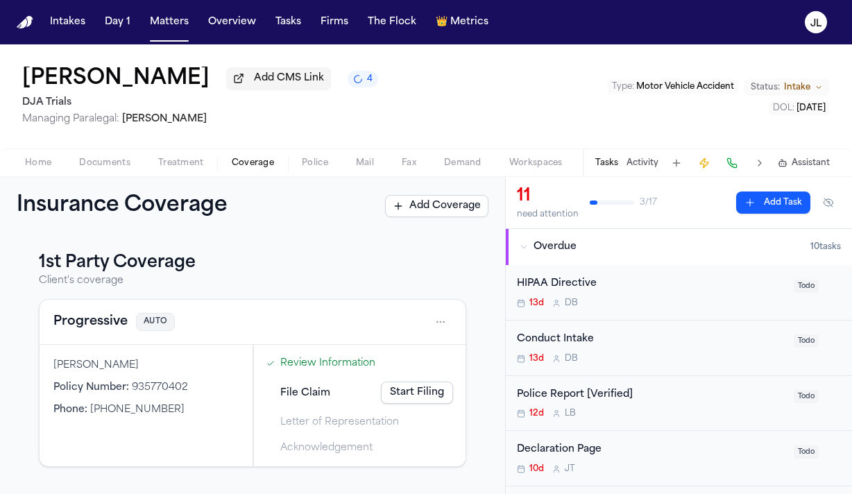
scroll to position [235, 0]
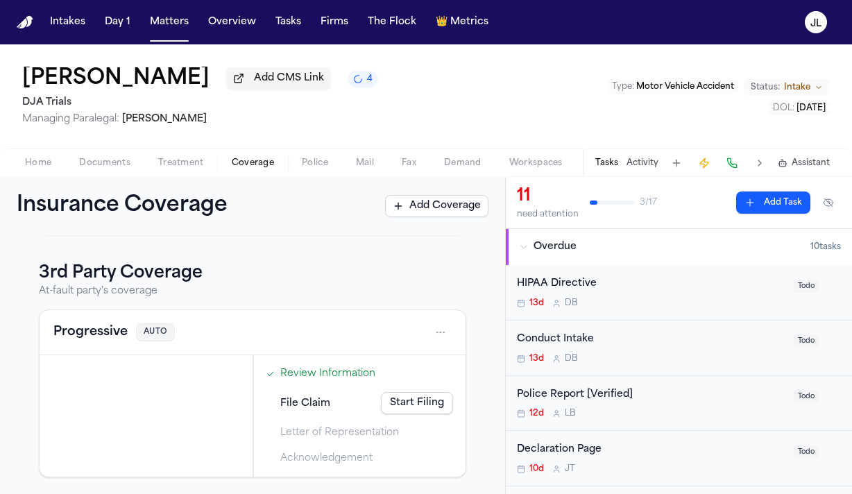
click at [108, 342] on div "Progressive AUTO" at bounding box center [252, 332] width 398 height 22
click at [103, 331] on button "Progressive" at bounding box center [90, 332] width 74 height 19
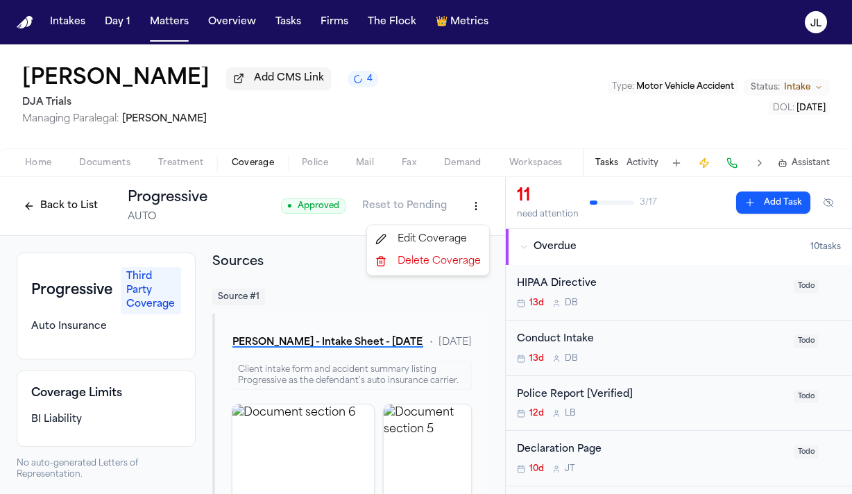
click at [484, 207] on html "Intakes Day 1 Matters Overview Tasks Firms The Flock 👑 Metrics JL Arvin Tapia A…" at bounding box center [426, 247] width 852 height 494
click at [450, 243] on div "Edit Coverage" at bounding box center [428, 239] width 117 height 22
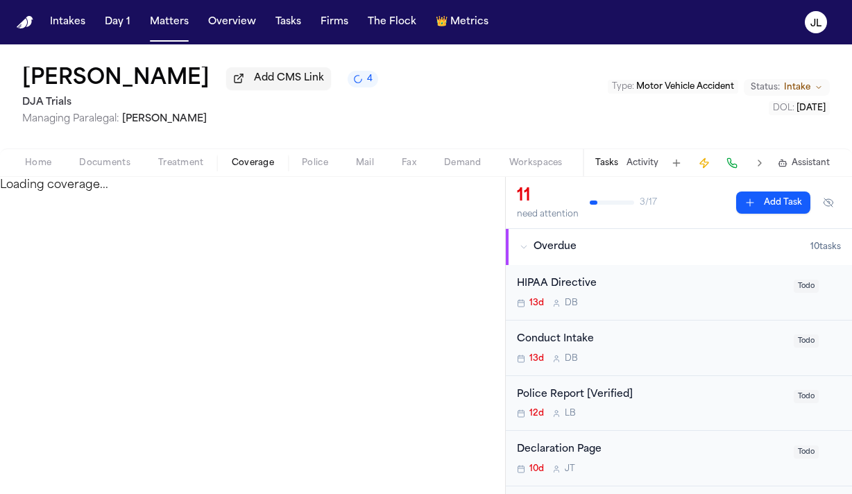
select select "**********"
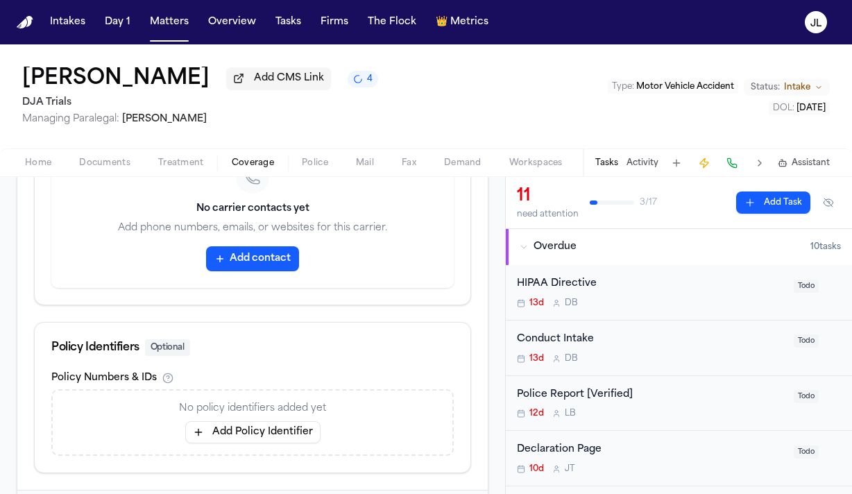
scroll to position [837, 0]
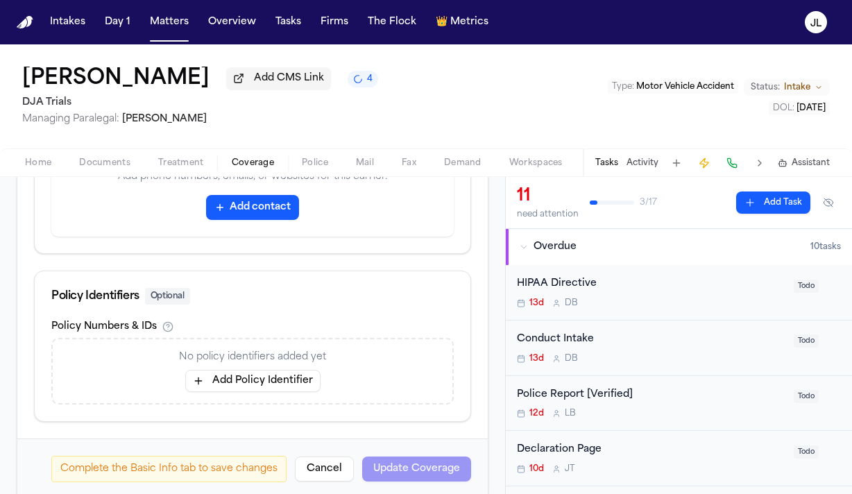
click at [243, 381] on div "No policy identifiers added yet Add Policy Identifier" at bounding box center [252, 371] width 402 height 67
click at [243, 379] on button "Add Policy Identifier" at bounding box center [252, 381] width 135 height 22
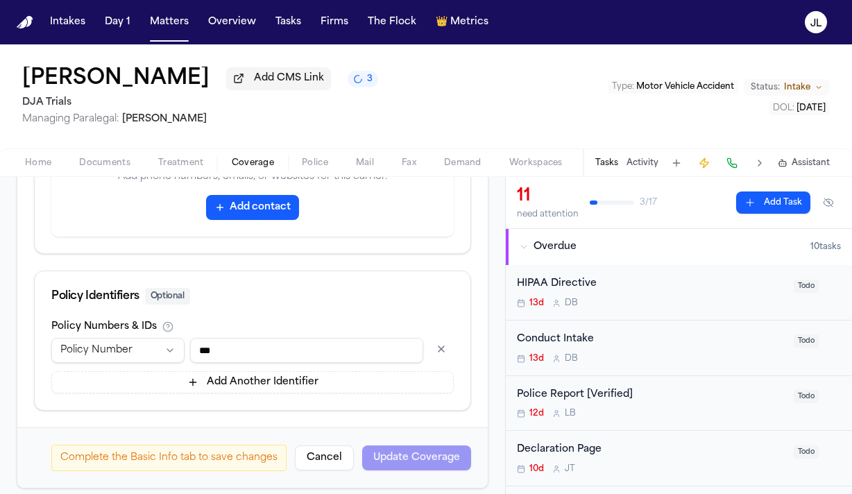
click at [212, 338] on input "***" at bounding box center [306, 350] width 233 height 25
click at [234, 341] on input "****" at bounding box center [306, 350] width 233 height 25
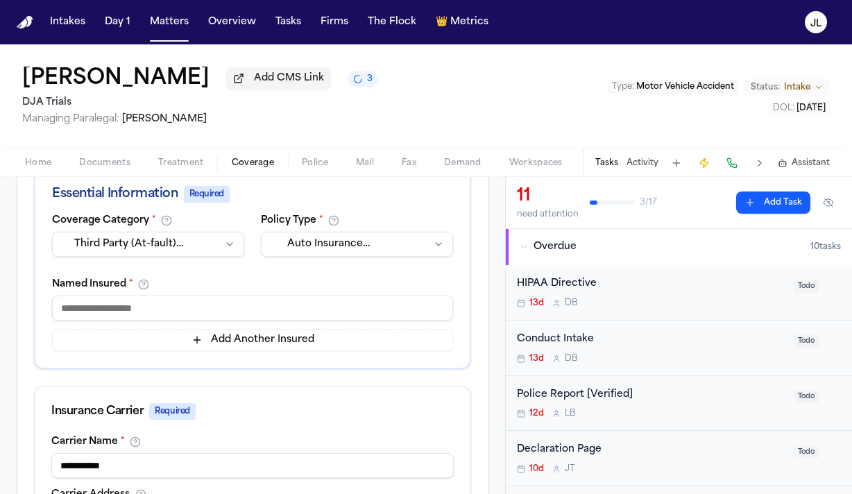
scroll to position [223, 0]
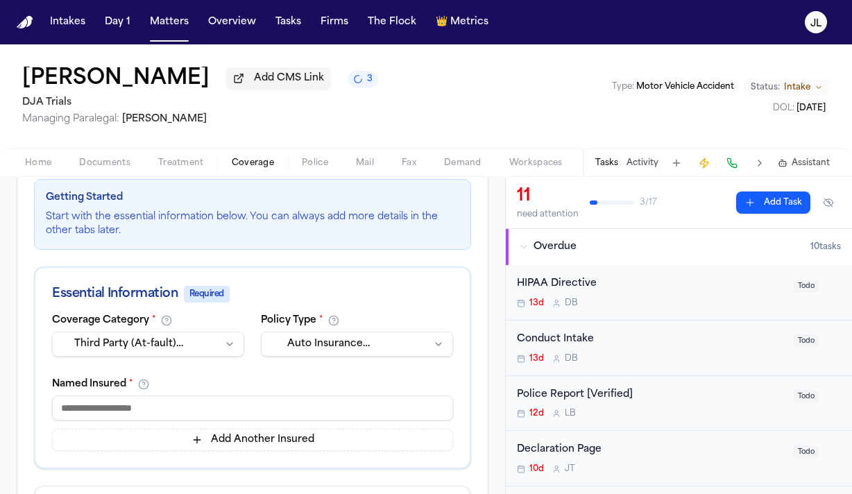
type input "*********"
click at [130, 406] on input at bounding box center [252, 407] width 401 height 25
type input "**********"
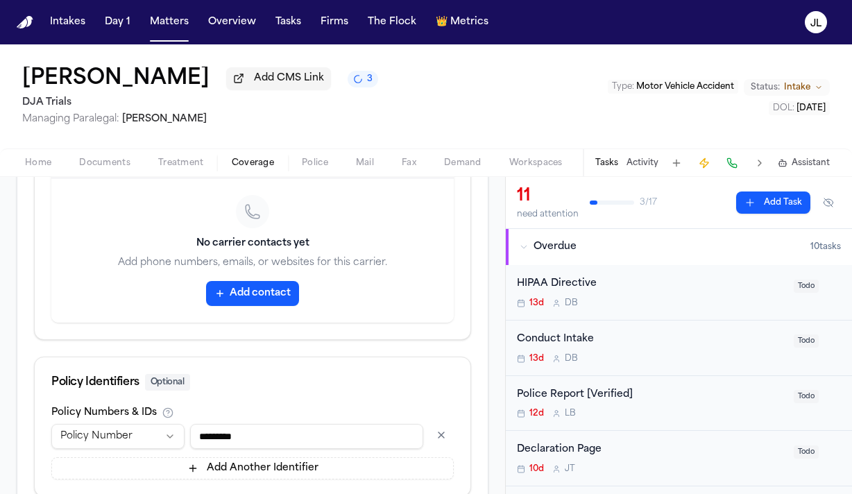
scroll to position [836, 0]
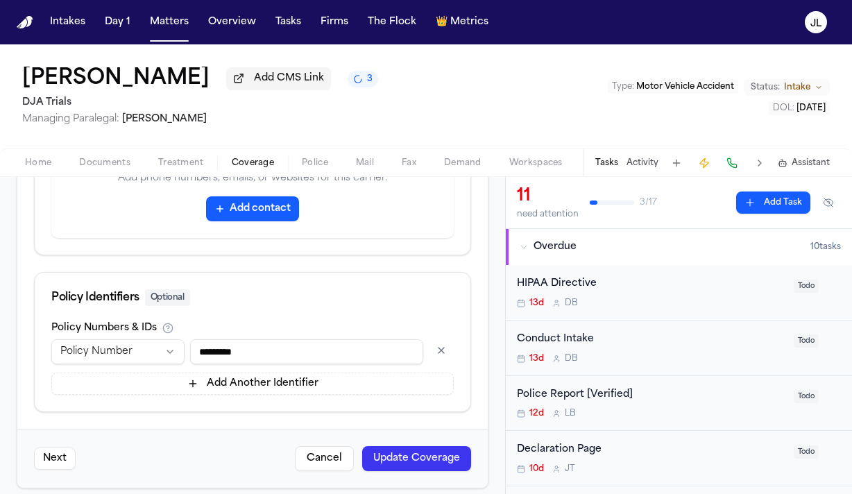
click at [430, 452] on button "Update Coverage" at bounding box center [416, 458] width 109 height 25
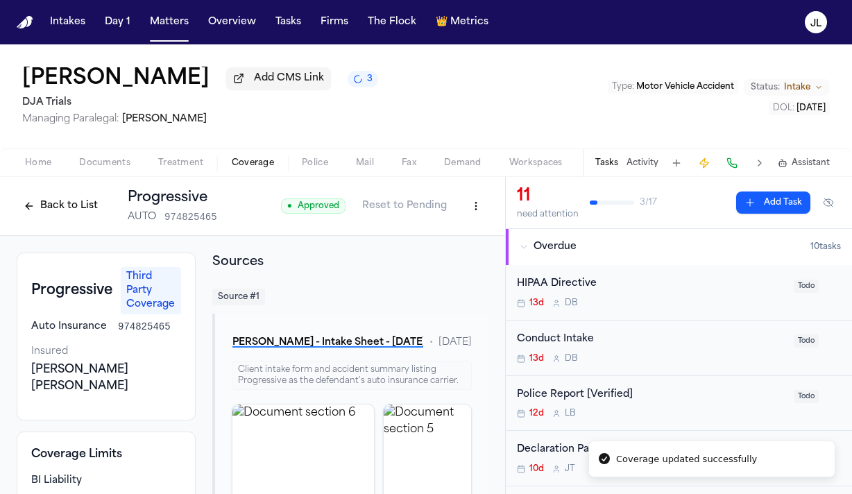
click at [76, 209] on button "Back to List" at bounding box center [61, 206] width 88 height 22
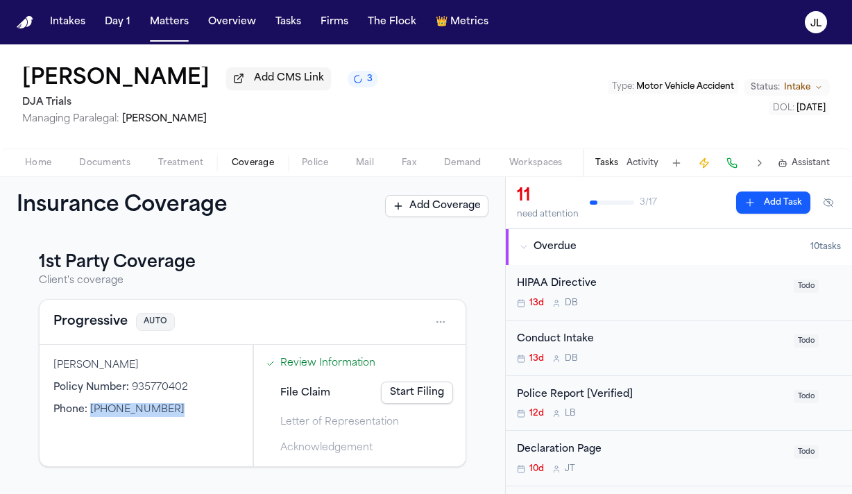
drag, startPoint x: 166, startPoint y: 415, endPoint x: 91, endPoint y: 413, distance: 75.7
click at [91, 413] on div "Phone : (800) 776-4737" at bounding box center [145, 410] width 185 height 14
copy span "[PHONE_NUMBER]"
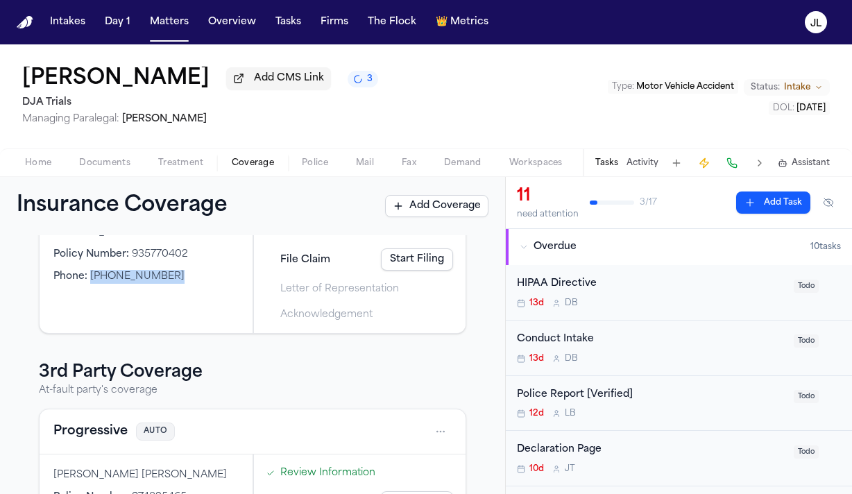
scroll to position [225, 0]
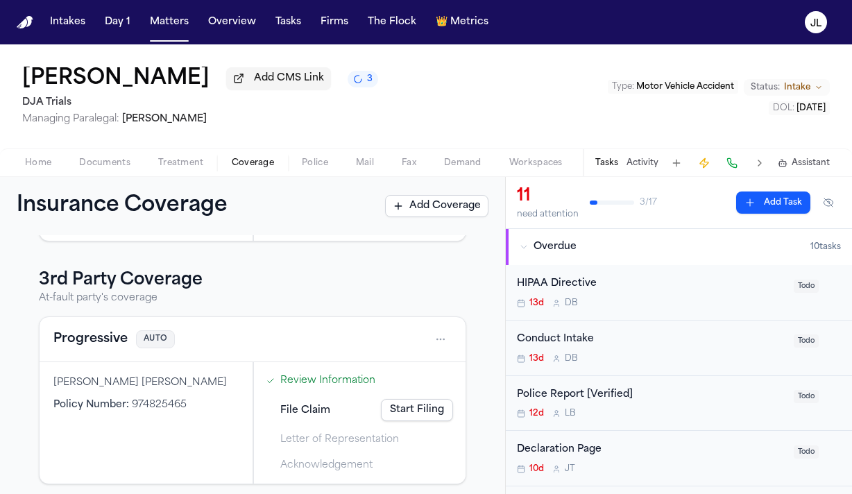
click at [94, 341] on button "Progressive" at bounding box center [90, 338] width 74 height 19
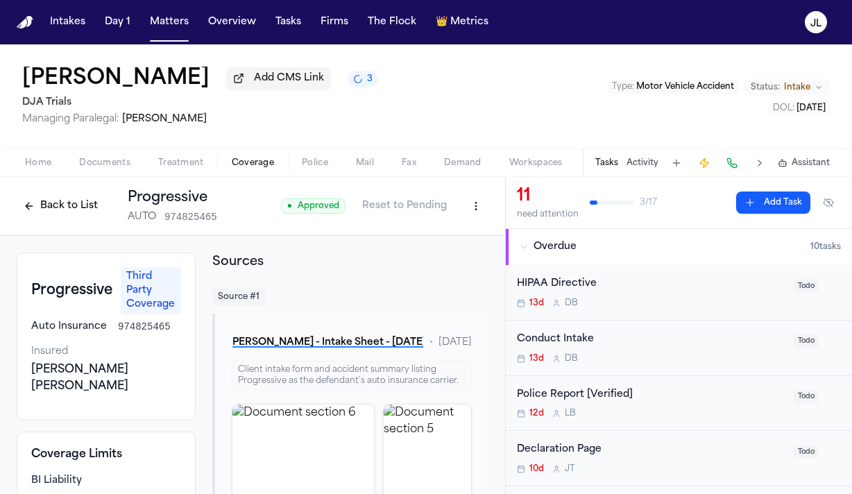
click at [474, 221] on div "Back to List Progressive AUTO 974825465 ● Approved Reset to Pending" at bounding box center [253, 206] width 472 height 36
click at [474, 216] on html "Intakes Day 1 Matters Overview Tasks Firms The Flock 👑 Metrics JL Arvin Tapia A…" at bounding box center [426, 247] width 852 height 494
click at [461, 234] on div "Edit Coverage" at bounding box center [428, 239] width 117 height 22
select select "**********"
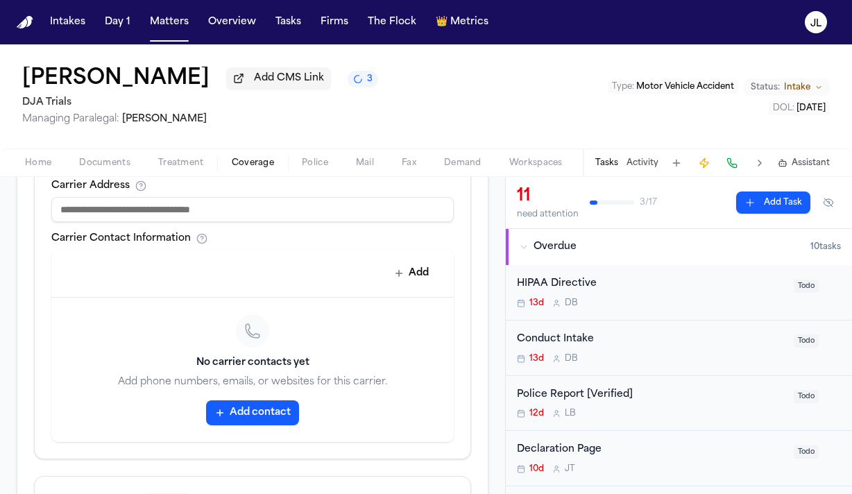
scroll to position [682, 0]
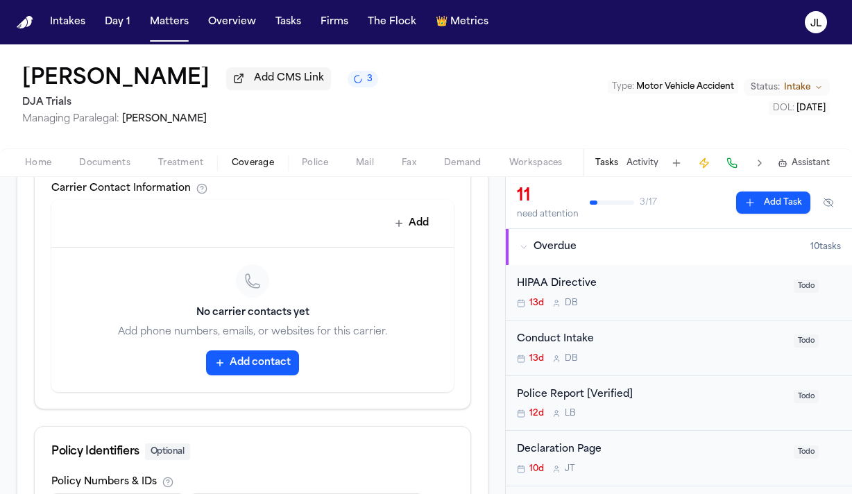
click at [252, 352] on button "Add contact" at bounding box center [252, 362] width 93 height 25
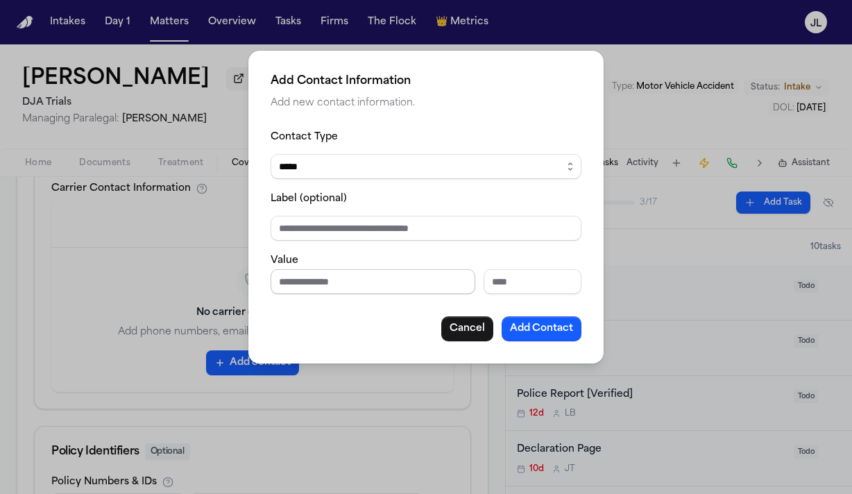
click at [307, 288] on input "Phone number" at bounding box center [373, 281] width 205 height 25
paste input "**********"
type input "**********"
click at [563, 339] on button "Add Contact" at bounding box center [541, 328] width 80 height 25
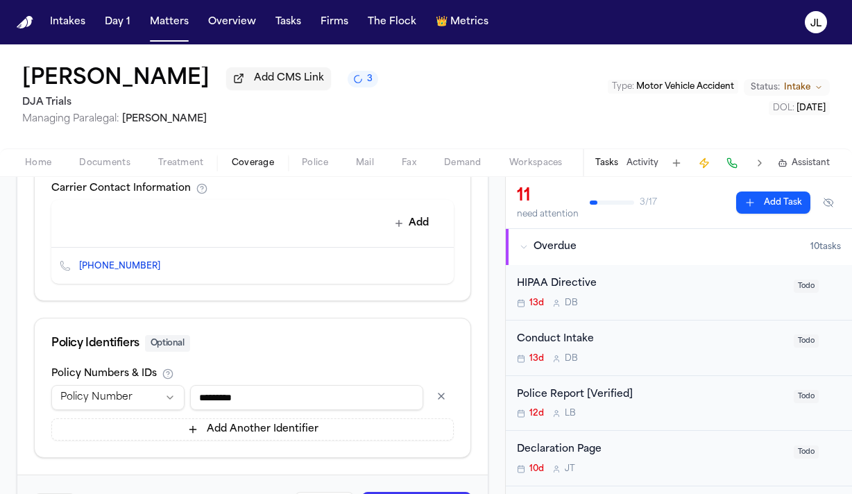
scroll to position [728, 0]
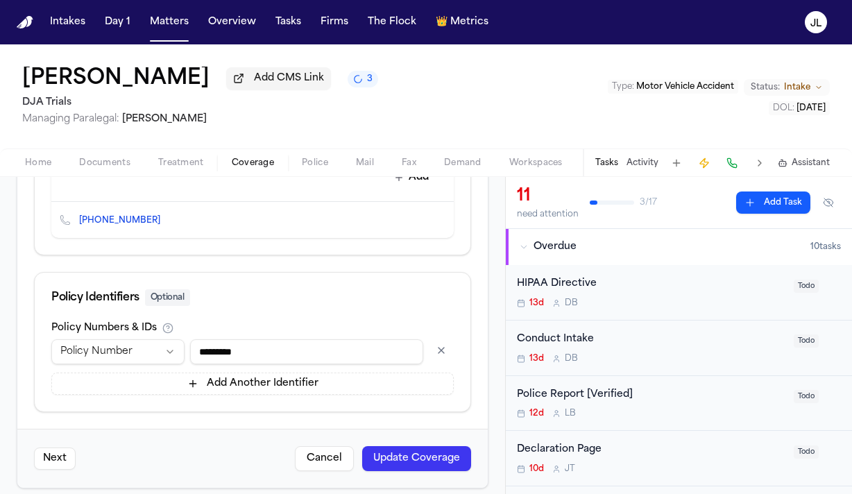
click at [431, 447] on button "Update Coverage" at bounding box center [416, 458] width 109 height 25
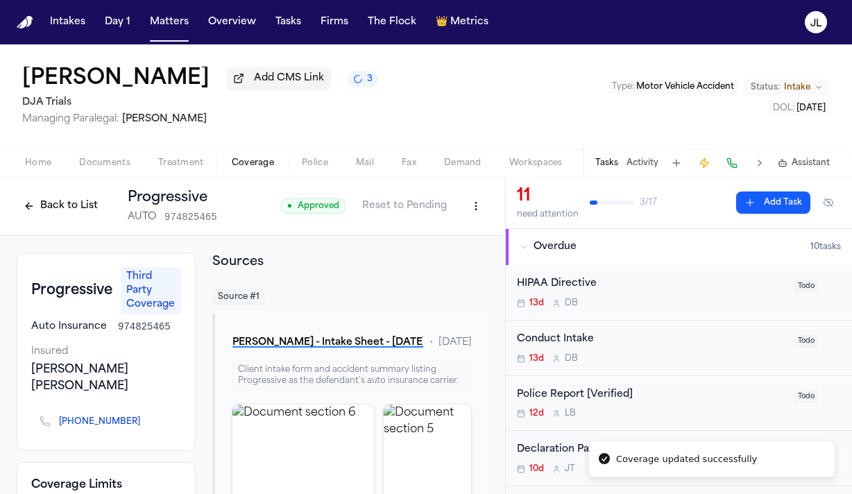
click at [738, 173] on button at bounding box center [731, 162] width 19 height 19
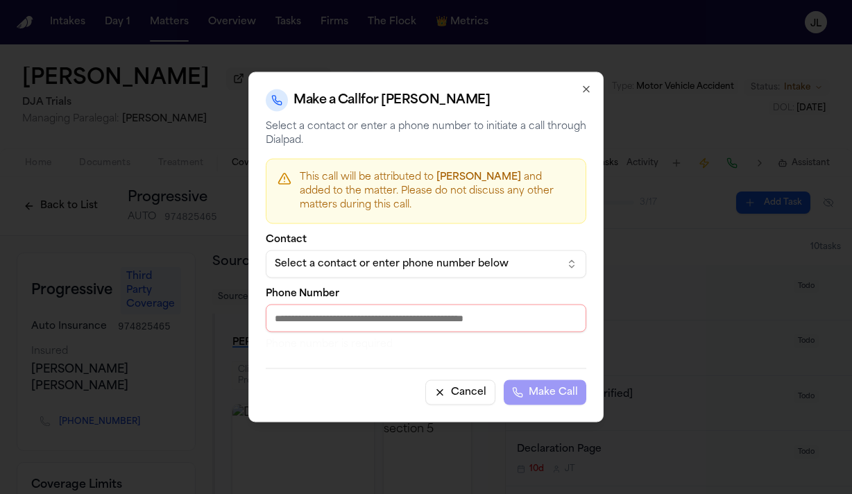
paste input "**********"
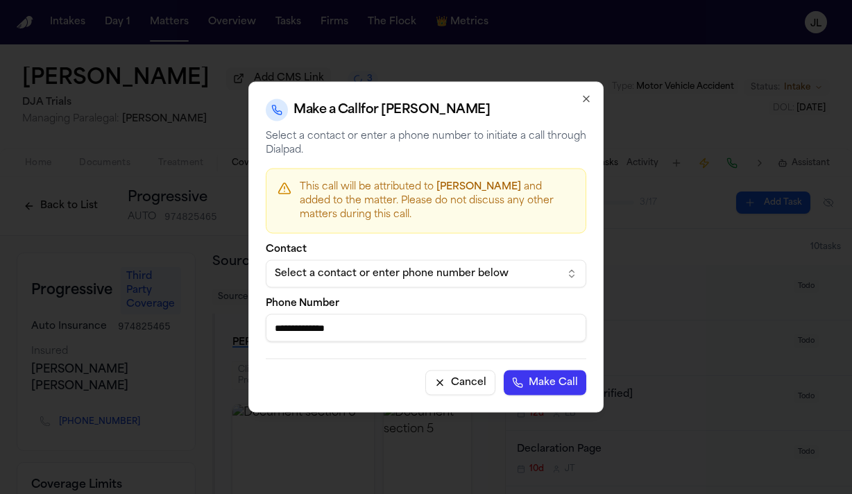
type input "**********"
click at [524, 379] on button "Make Call" at bounding box center [545, 382] width 83 height 25
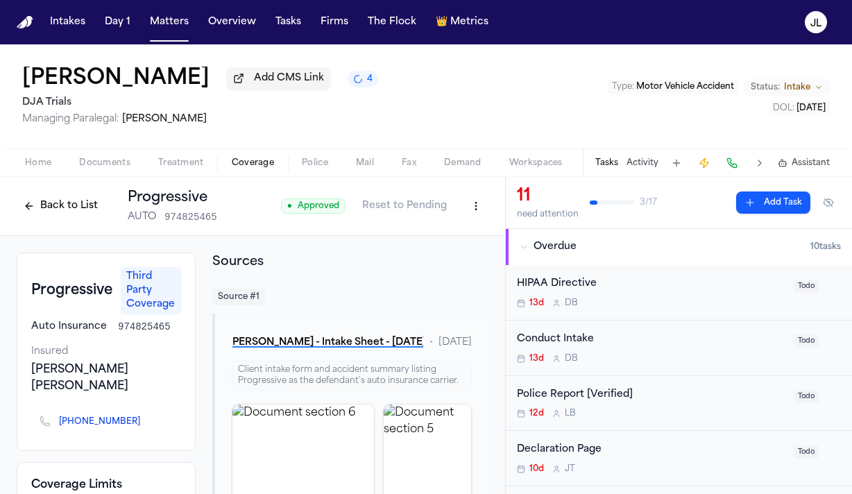
click at [34, 209] on button "Back to List" at bounding box center [61, 206] width 88 height 22
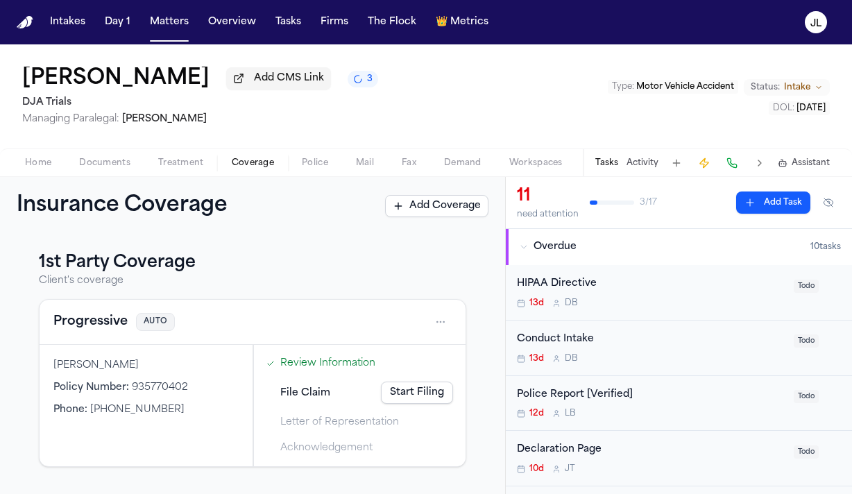
click at [114, 327] on button "Progressive" at bounding box center [90, 321] width 74 height 19
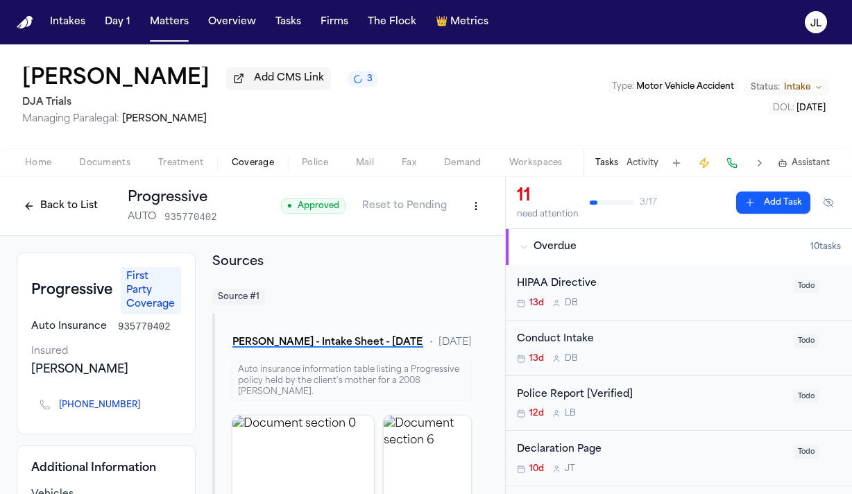
click at [64, 209] on button "Back to List" at bounding box center [61, 206] width 88 height 22
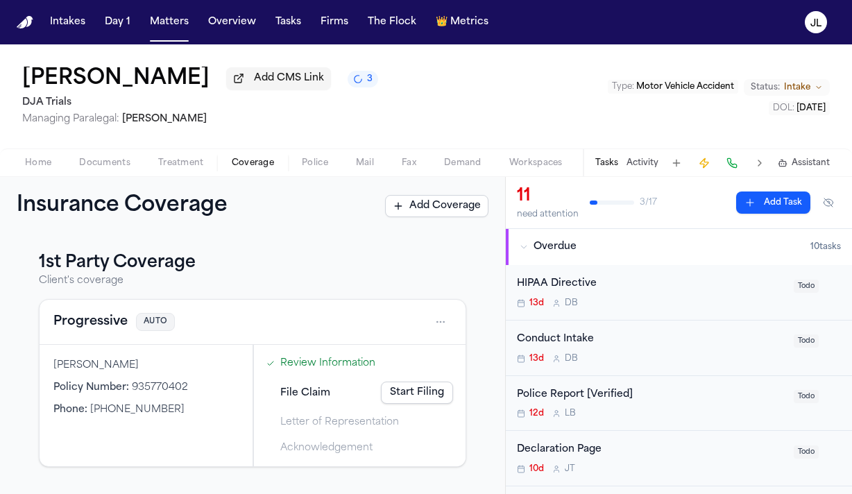
click at [92, 330] on button "Progressive" at bounding box center [90, 321] width 74 height 19
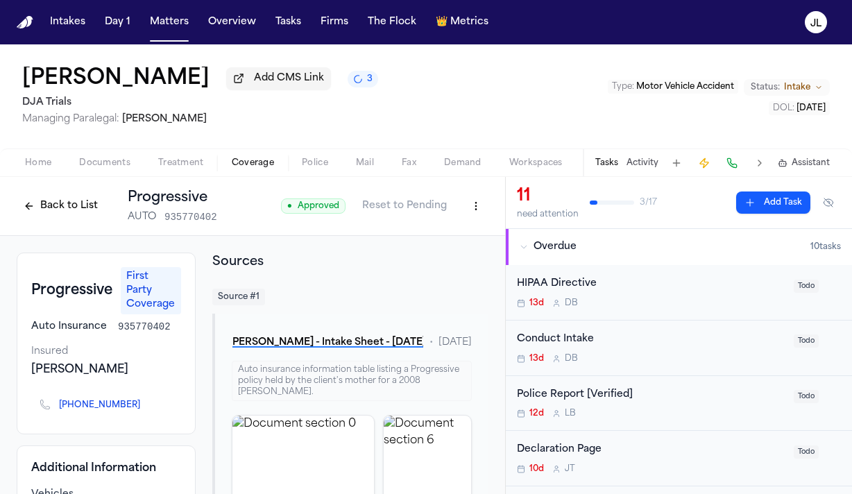
click at [479, 204] on html "Intakes Day 1 Matters Overview Tasks Firms The Flock 👑 Metrics JL Arvin Tapia A…" at bounding box center [426, 247] width 852 height 494
click at [458, 229] on div "Edit Coverage" at bounding box center [428, 239] width 117 height 22
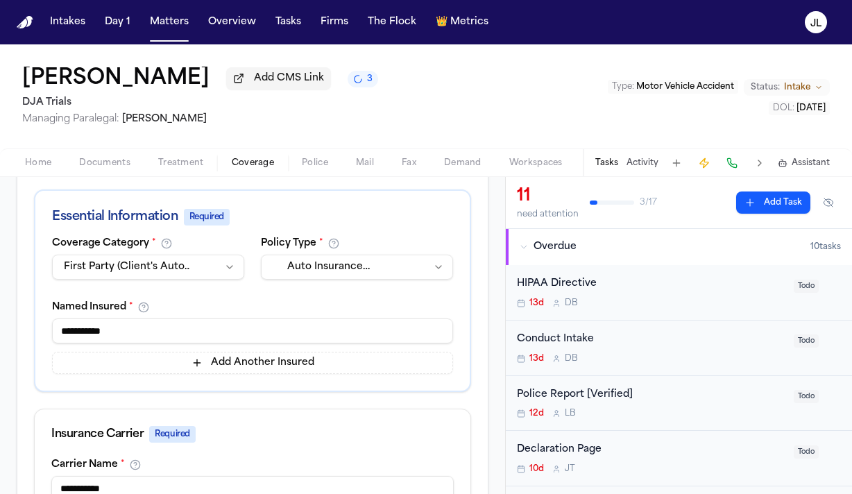
scroll to position [308, 0]
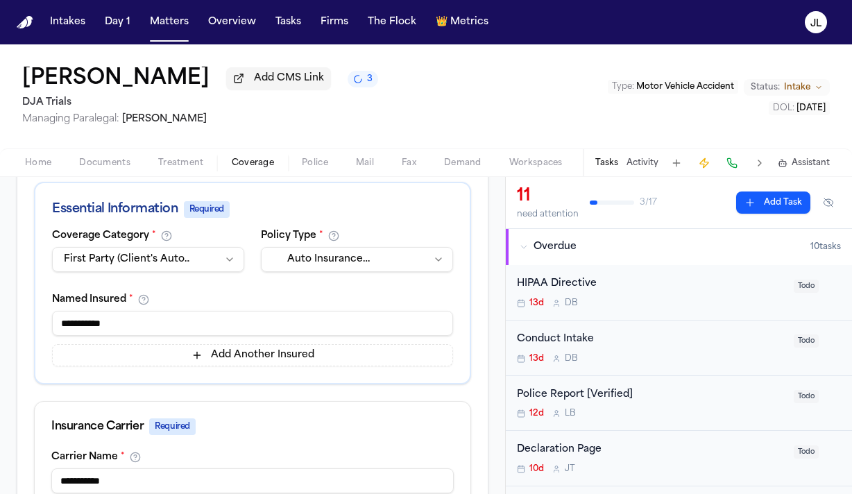
click at [241, 344] on button "Add Another Insured" at bounding box center [252, 355] width 401 height 22
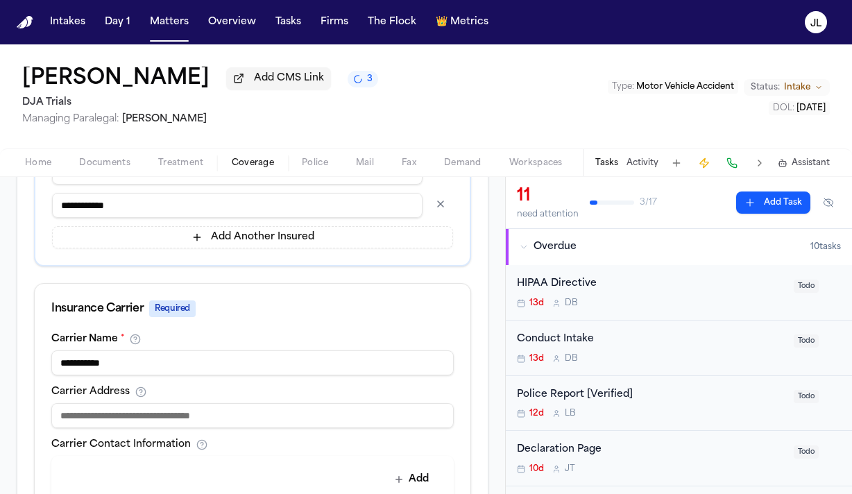
scroll to position [761, 0]
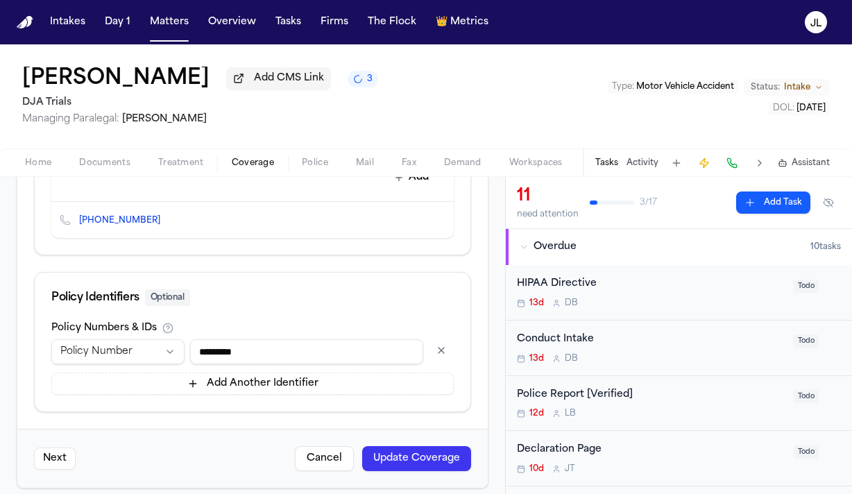
type input "**********"
click at [412, 452] on button "Update Coverage" at bounding box center [416, 458] width 109 height 25
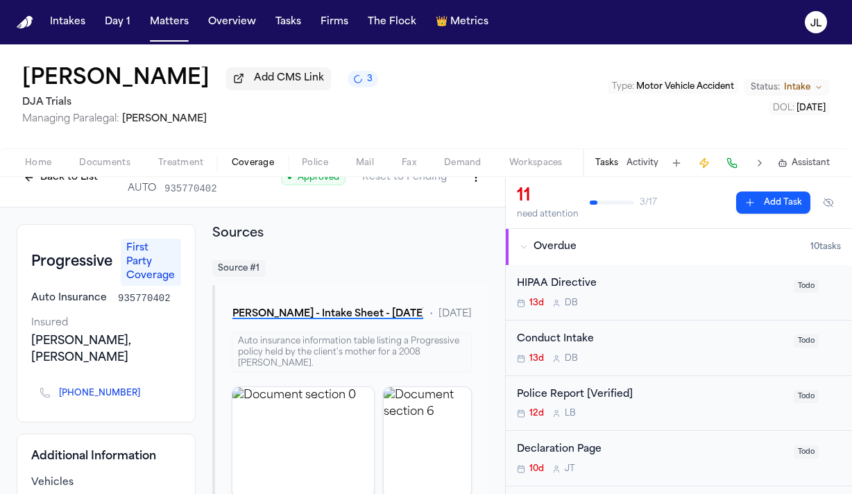
scroll to position [22, 0]
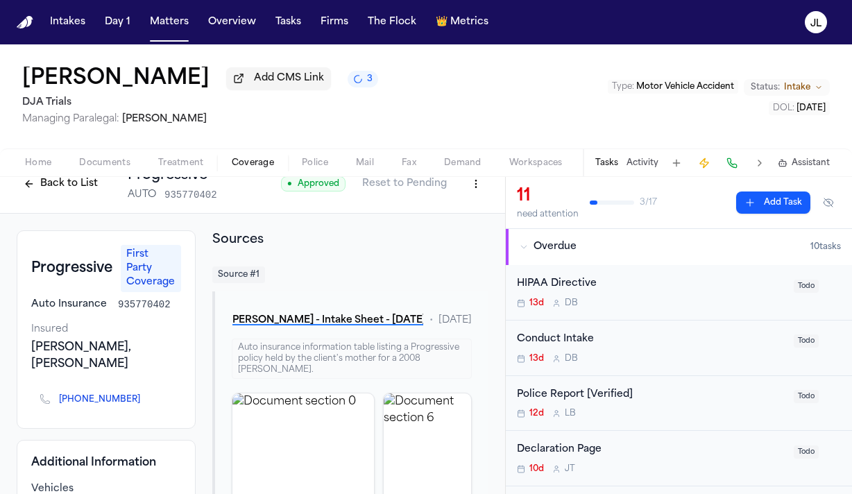
click at [40, 164] on span "Home" at bounding box center [38, 162] width 26 height 11
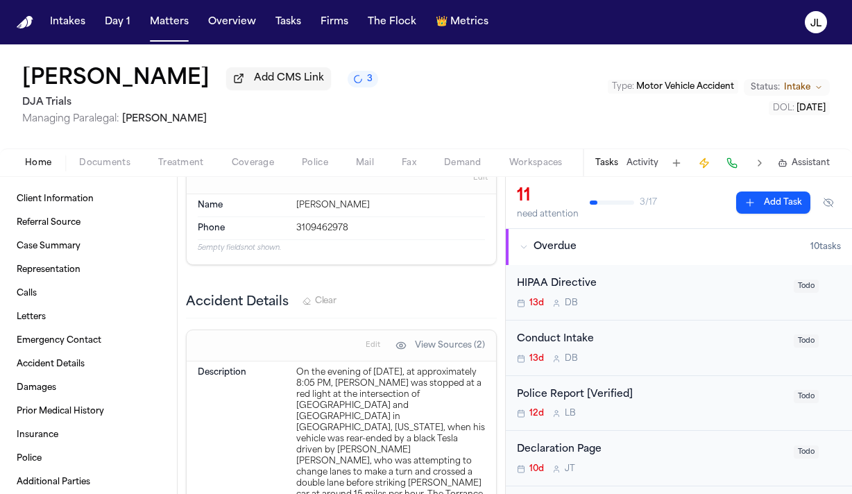
scroll to position [1601, 0]
click at [255, 168] on span "Coverage" at bounding box center [253, 162] width 42 height 11
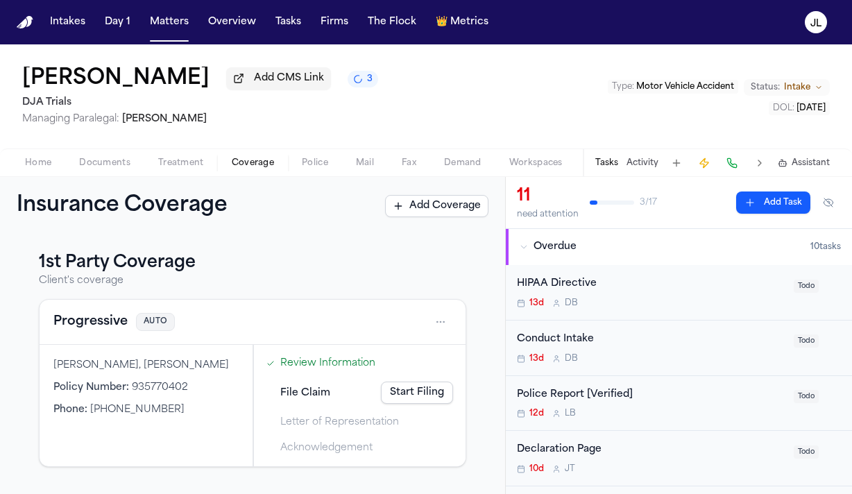
click at [93, 327] on button "Progressive" at bounding box center [90, 321] width 74 height 19
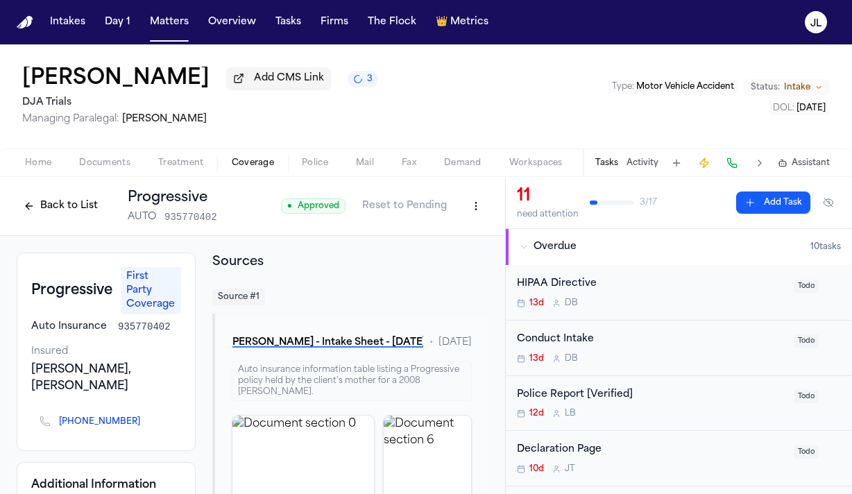
click at [67, 199] on button "Back to List" at bounding box center [61, 206] width 88 height 22
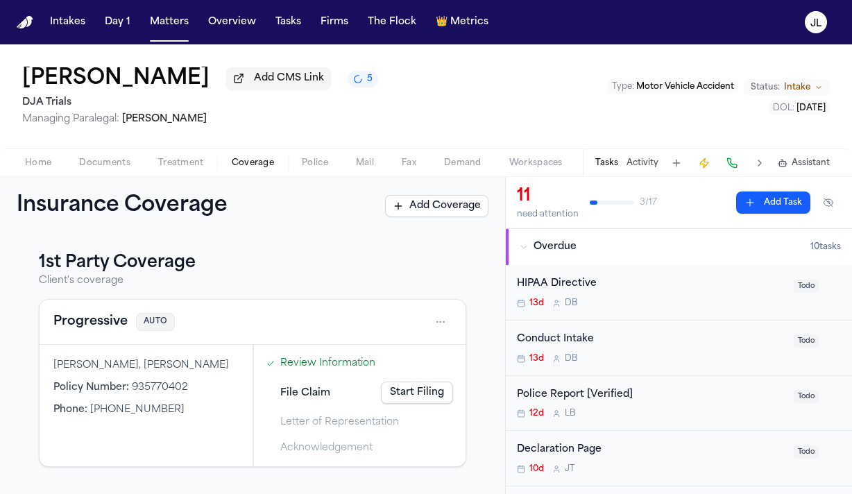
click at [100, 326] on button "Progressive" at bounding box center [90, 321] width 74 height 19
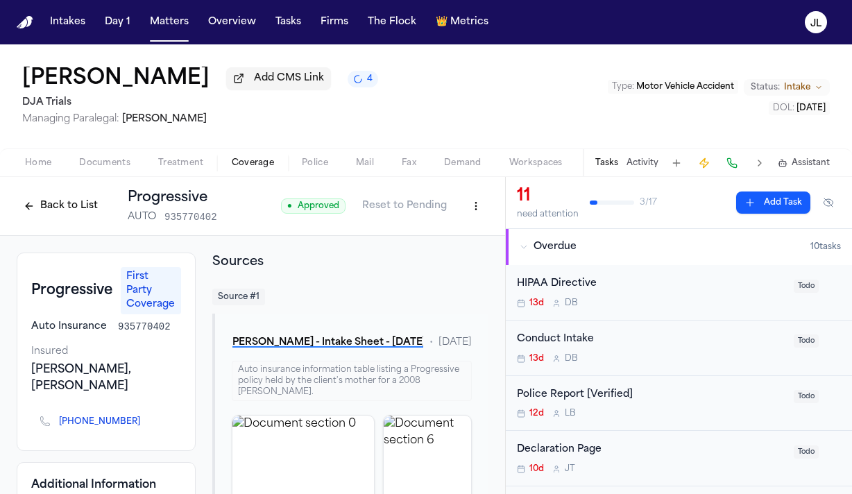
click at [65, 202] on button "Back to List" at bounding box center [61, 206] width 88 height 22
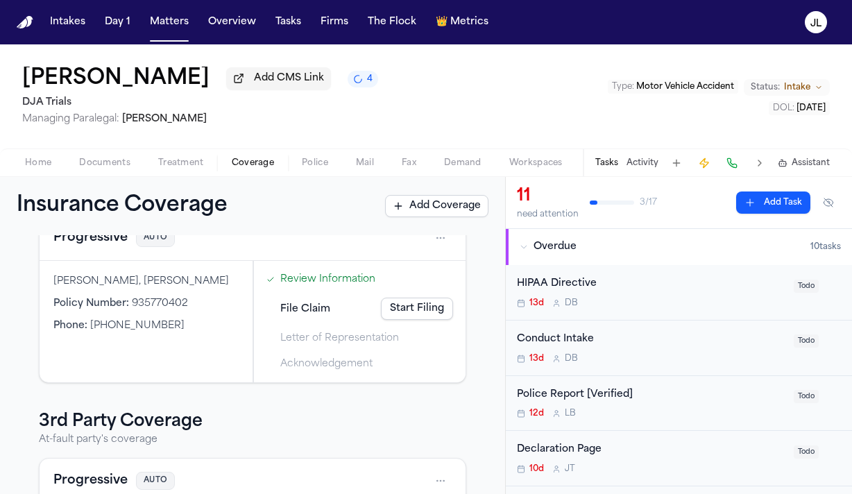
scroll to position [235, 0]
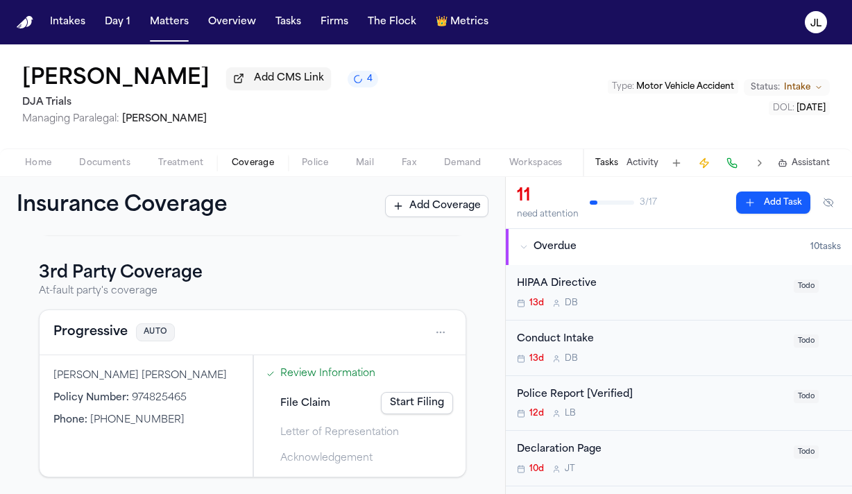
click at [93, 338] on button "Progressive" at bounding box center [90, 332] width 74 height 19
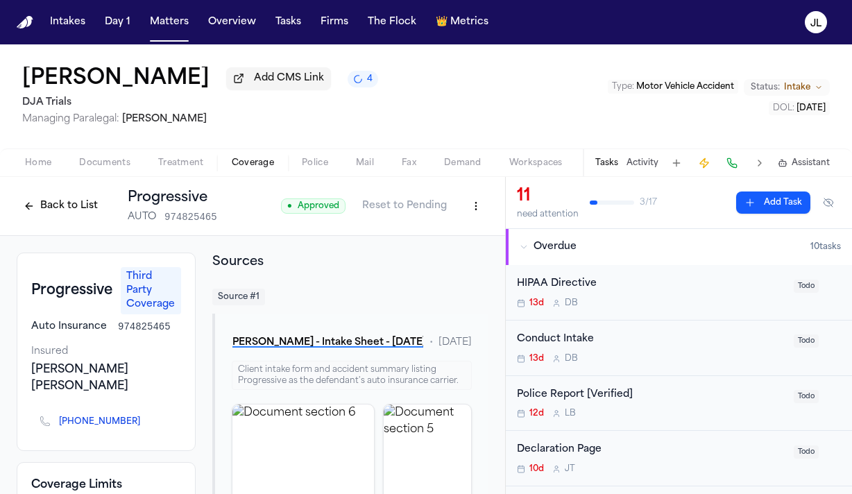
click at [65, 205] on button "Back to List" at bounding box center [61, 206] width 88 height 22
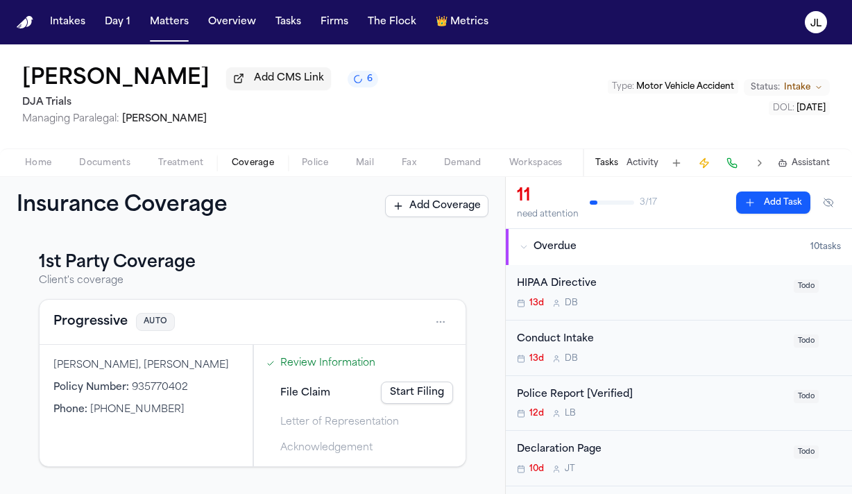
click at [105, 320] on button "Progressive" at bounding box center [90, 321] width 74 height 19
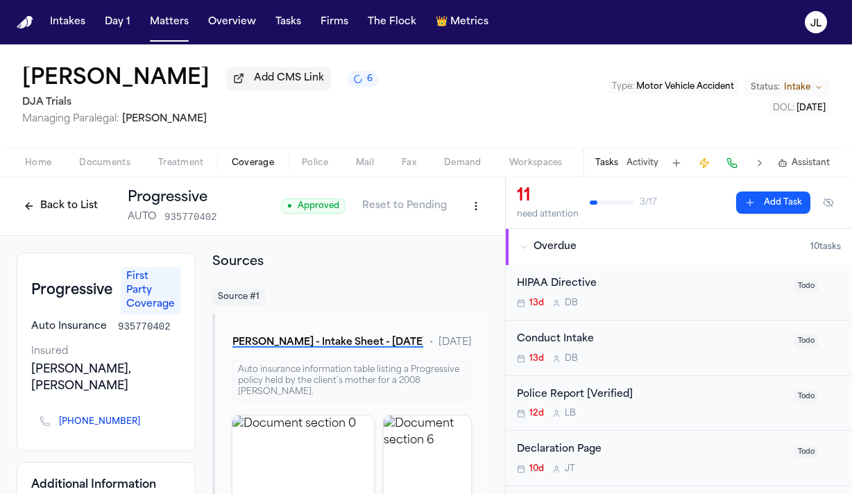
click at [65, 205] on button "Back to List" at bounding box center [61, 206] width 88 height 22
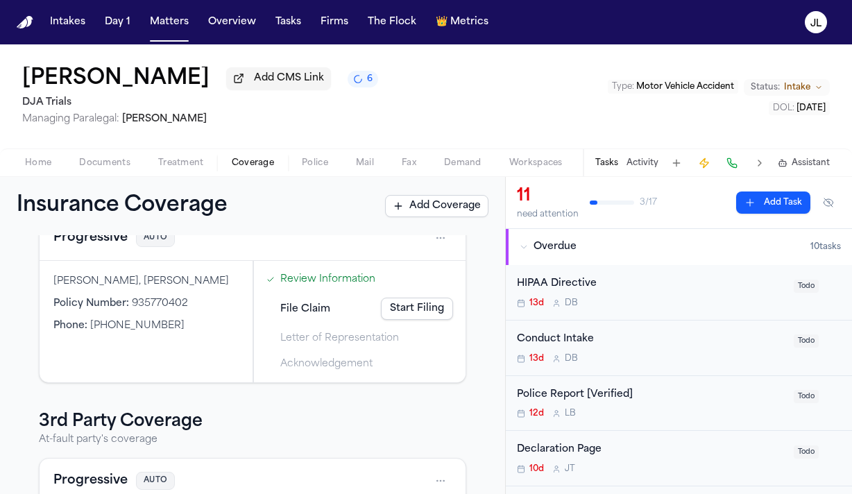
scroll to position [235, 0]
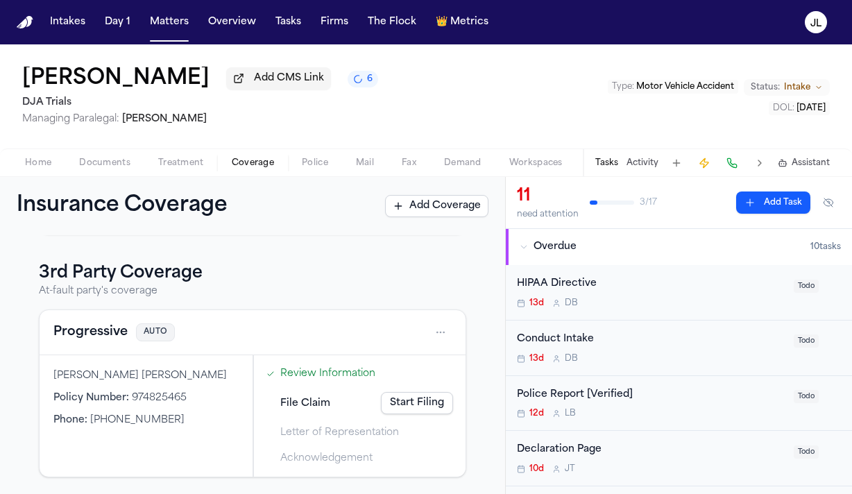
click at [105, 339] on button "Progressive" at bounding box center [90, 332] width 74 height 19
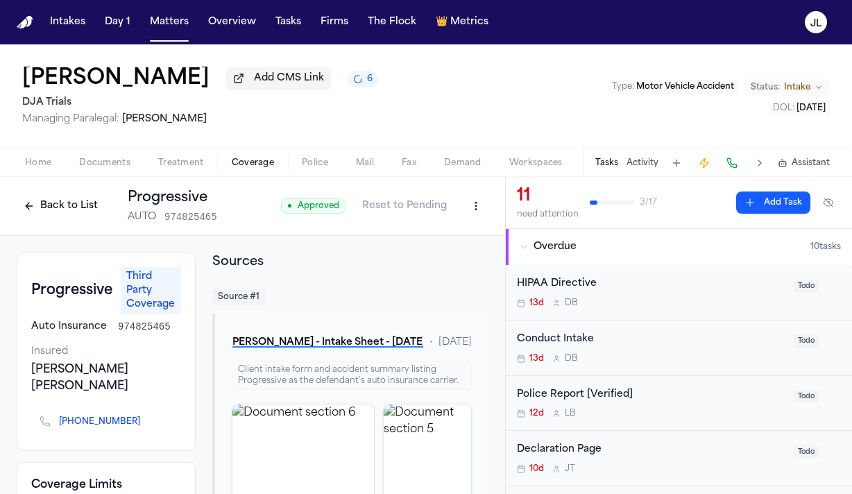
click at [66, 210] on button "Back to List" at bounding box center [61, 206] width 88 height 22
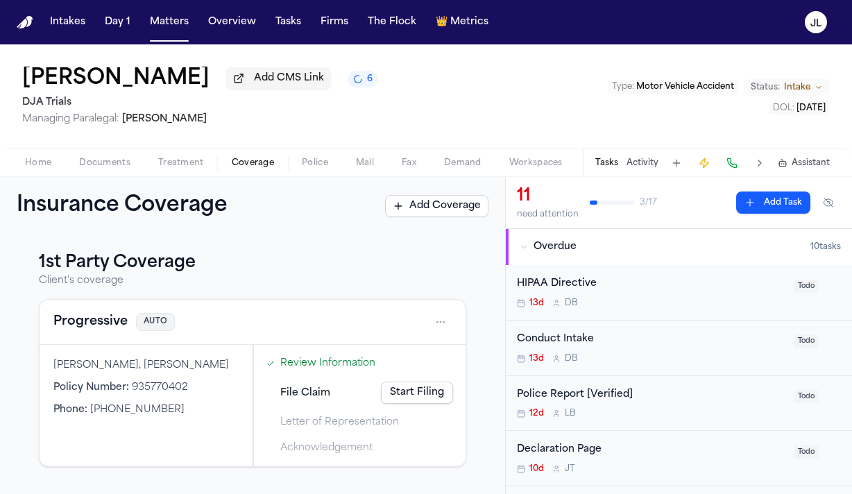
click at [64, 319] on button "Progressive" at bounding box center [90, 321] width 74 height 19
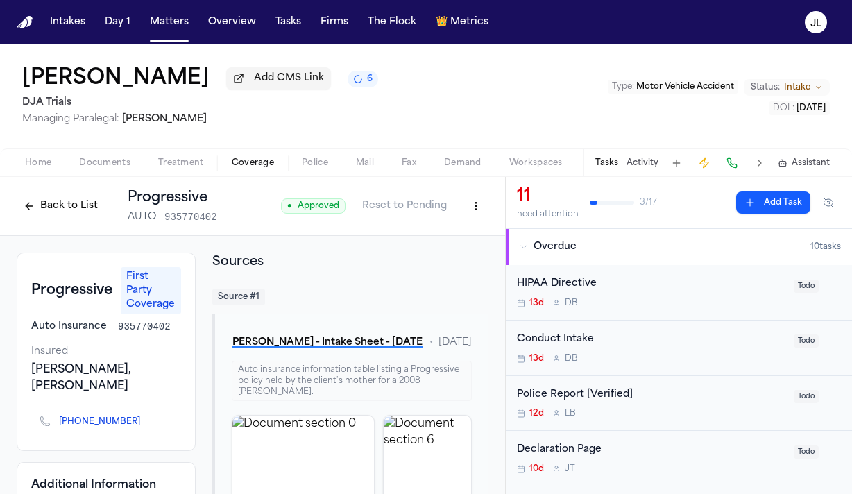
click at [50, 205] on button "Back to List" at bounding box center [61, 206] width 88 height 22
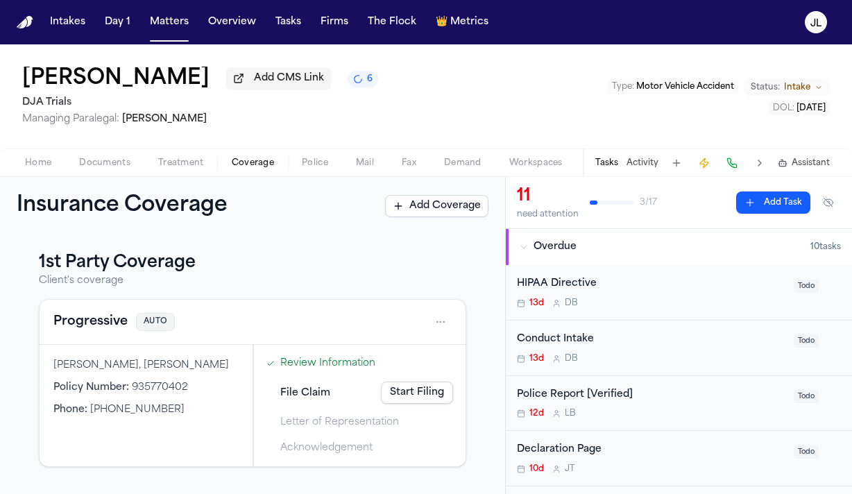
scroll to position [235, 0]
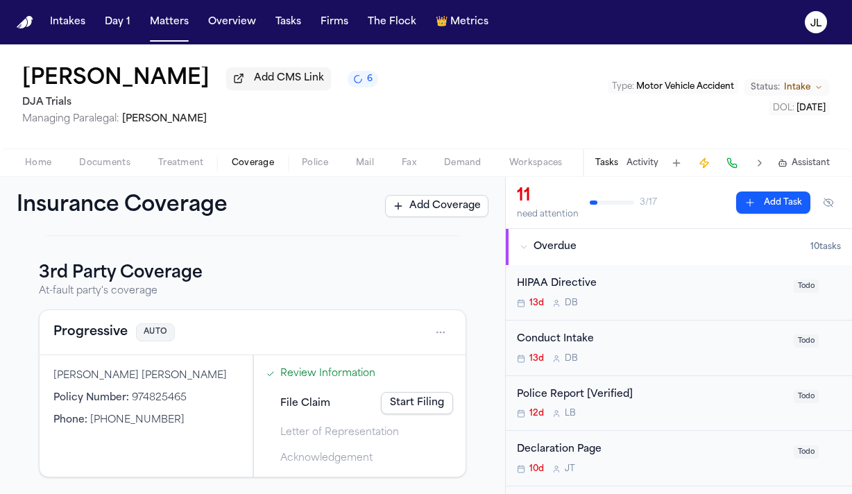
click at [67, 334] on button "Progressive" at bounding box center [90, 332] width 74 height 19
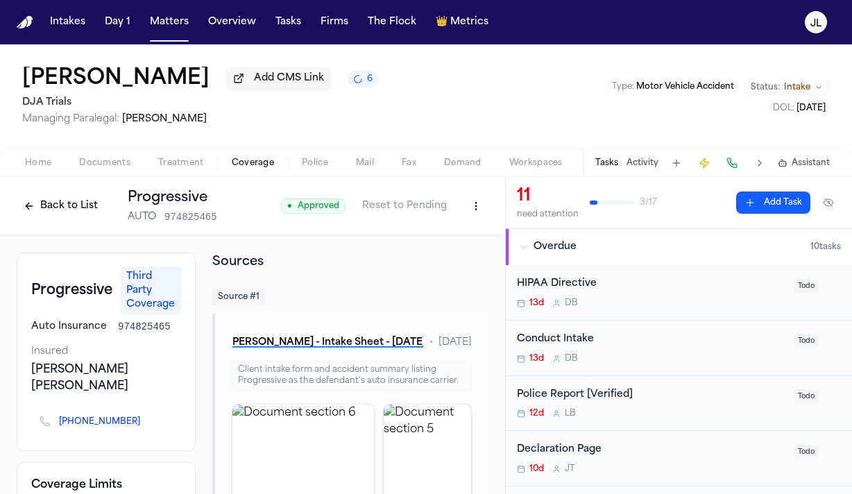
click at [60, 208] on button "Back to List" at bounding box center [61, 206] width 88 height 22
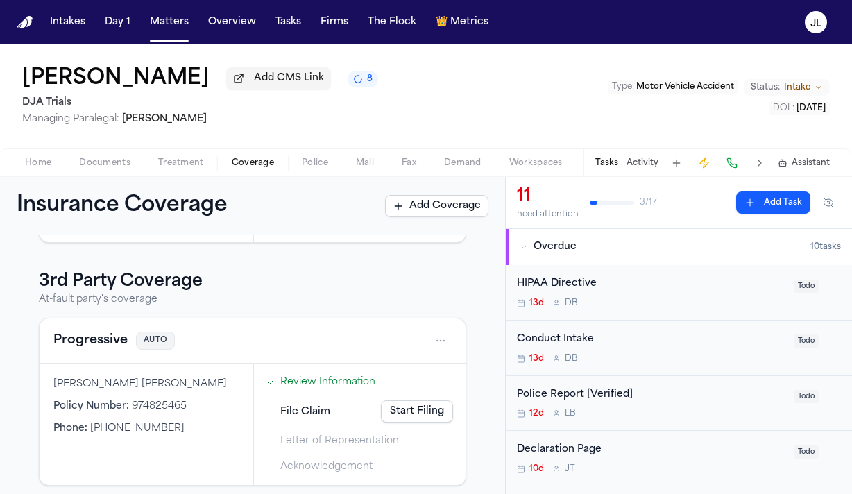
scroll to position [235, 0]
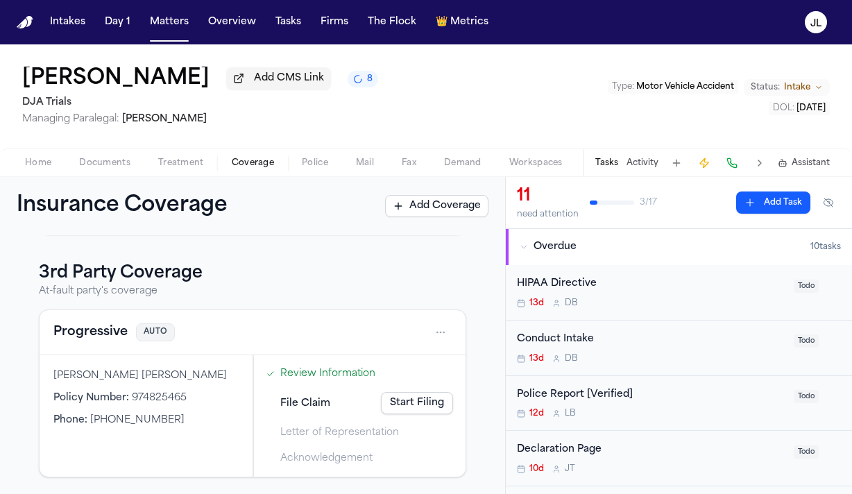
click at [89, 332] on button "Progressive" at bounding box center [90, 332] width 74 height 19
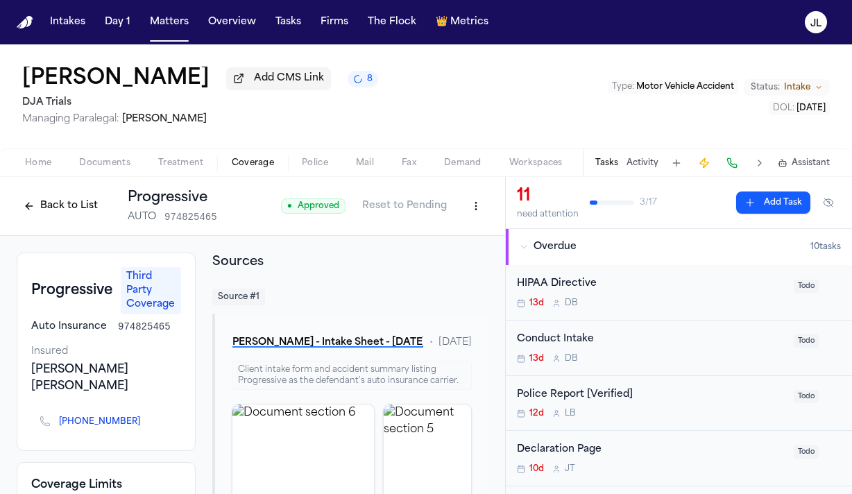
click at [71, 209] on button "Back to List" at bounding box center [61, 206] width 88 height 22
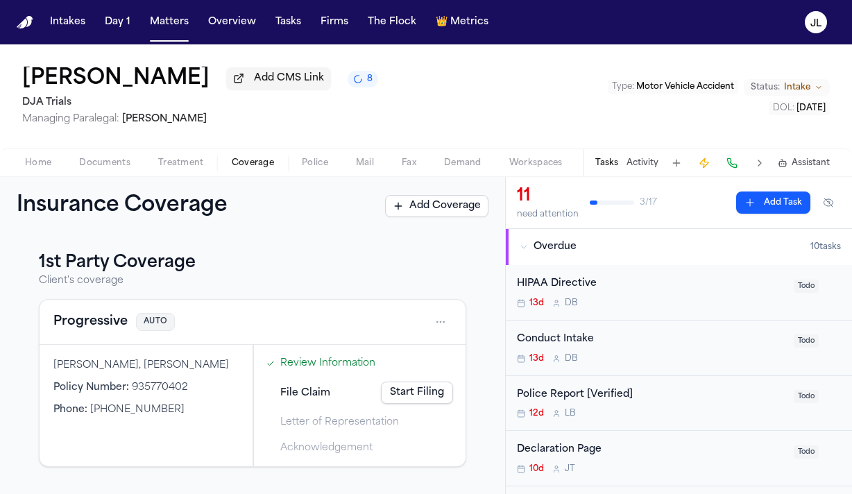
click at [83, 329] on button "Progressive" at bounding box center [90, 321] width 74 height 19
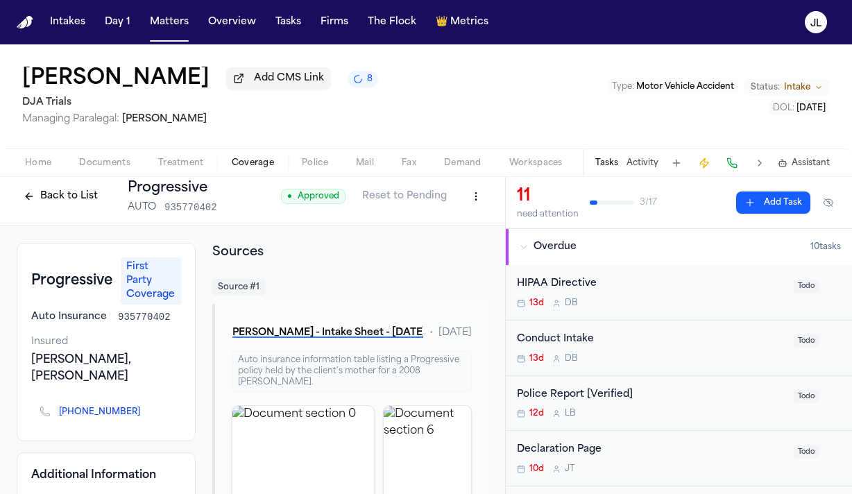
scroll to position [7, 0]
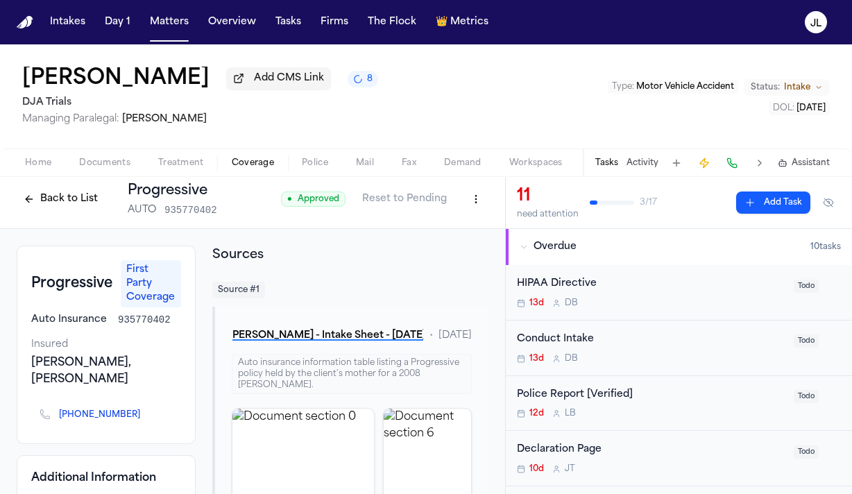
click at [68, 200] on button "Back to List" at bounding box center [61, 199] width 88 height 22
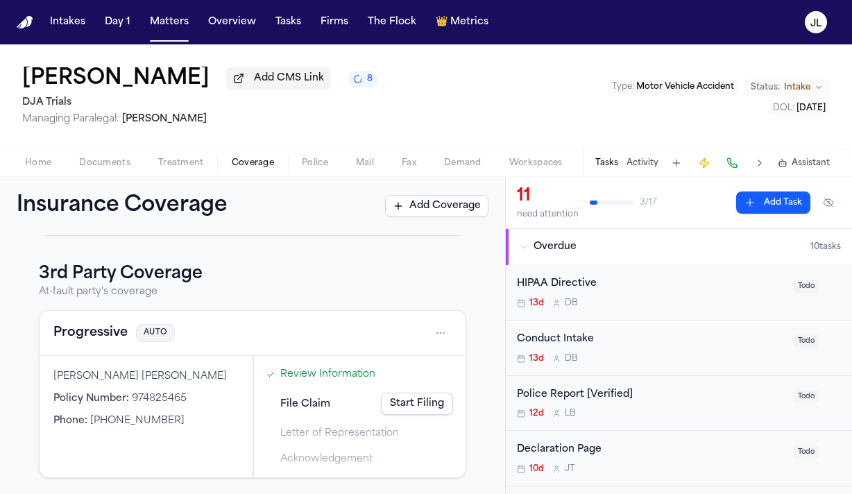
scroll to position [228, 0]
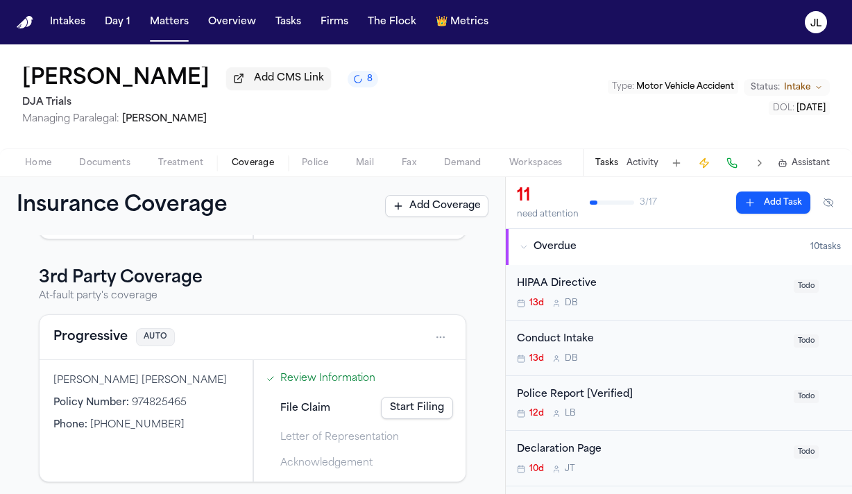
click at [89, 340] on button "Progressive" at bounding box center [90, 336] width 74 height 19
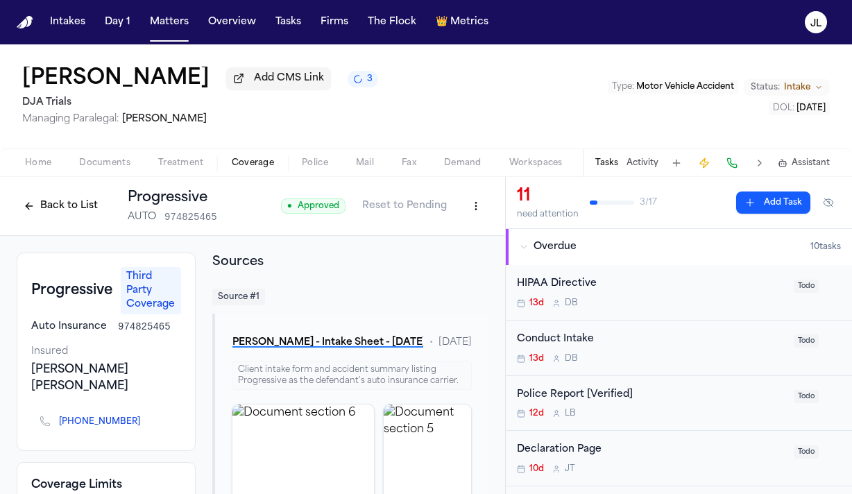
click at [143, 418] on icon "Copy to clipboard" at bounding box center [147, 422] width 8 height 8
click at [730, 172] on button at bounding box center [731, 162] width 19 height 19
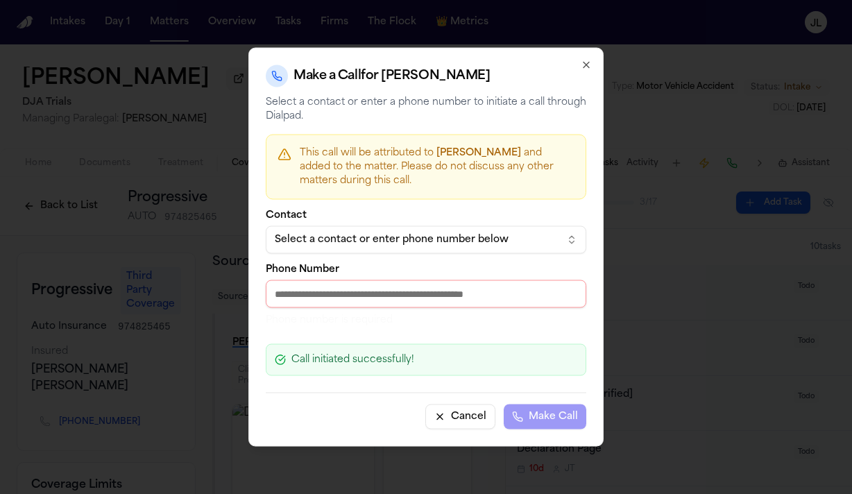
click at [350, 301] on input "Phone Number" at bounding box center [426, 294] width 320 height 28
paste input "**********"
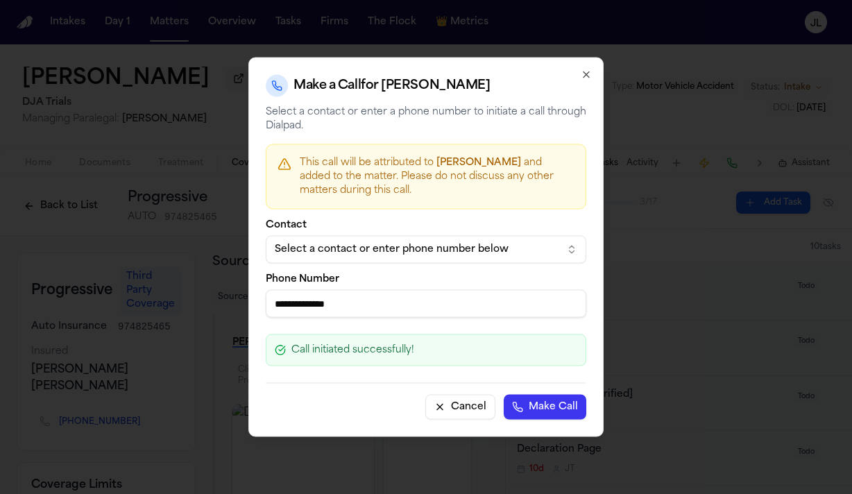
type input "**********"
click at [538, 402] on button "Make Call" at bounding box center [545, 407] width 83 height 25
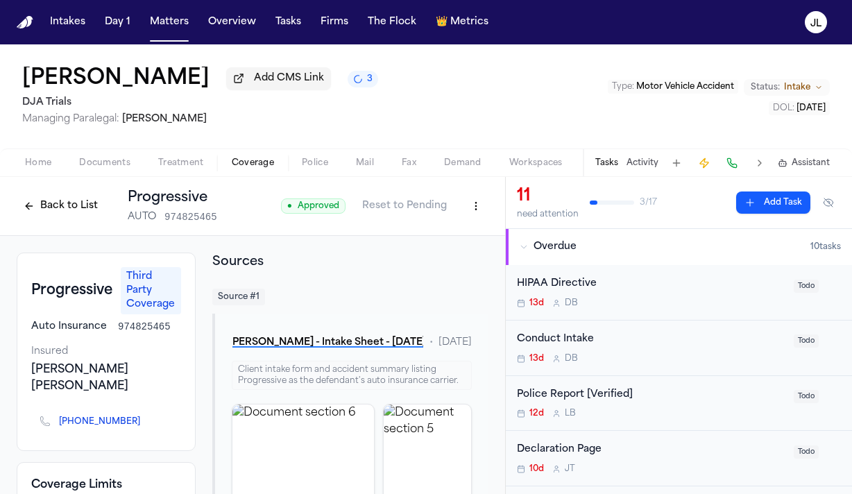
click at [72, 212] on button "Back to List" at bounding box center [61, 206] width 88 height 22
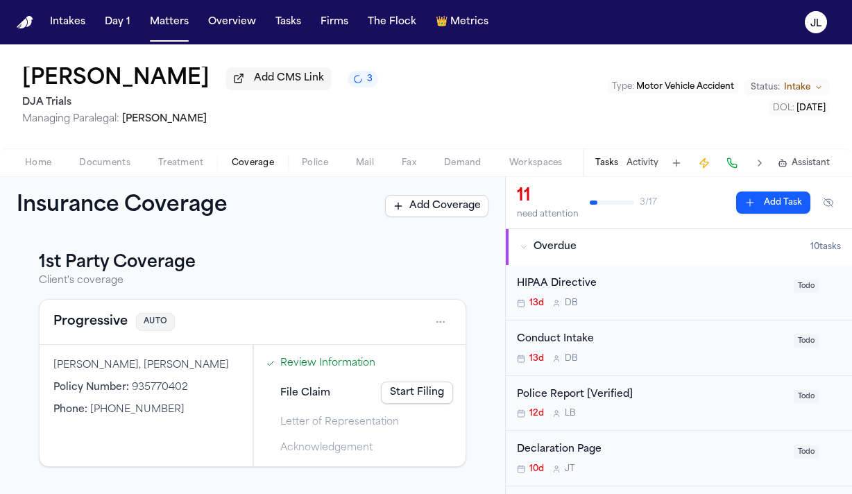
click at [86, 324] on button "Progressive" at bounding box center [90, 321] width 74 height 19
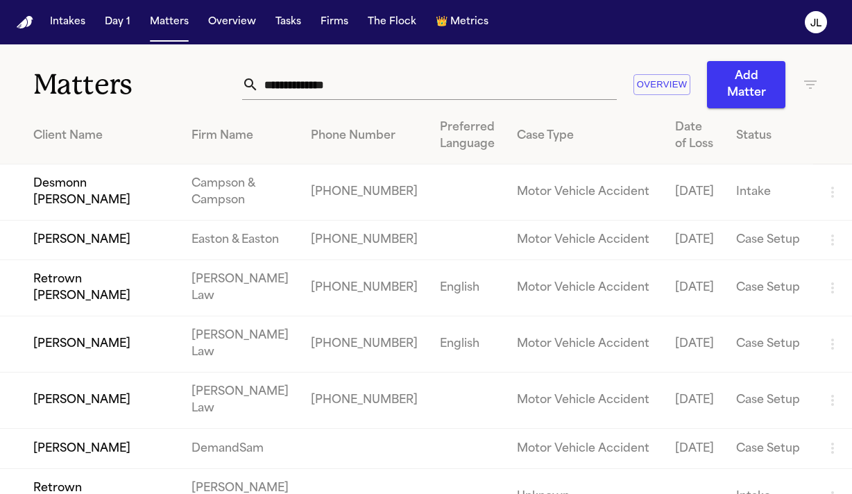
click at [277, 76] on input "text" at bounding box center [438, 84] width 358 height 31
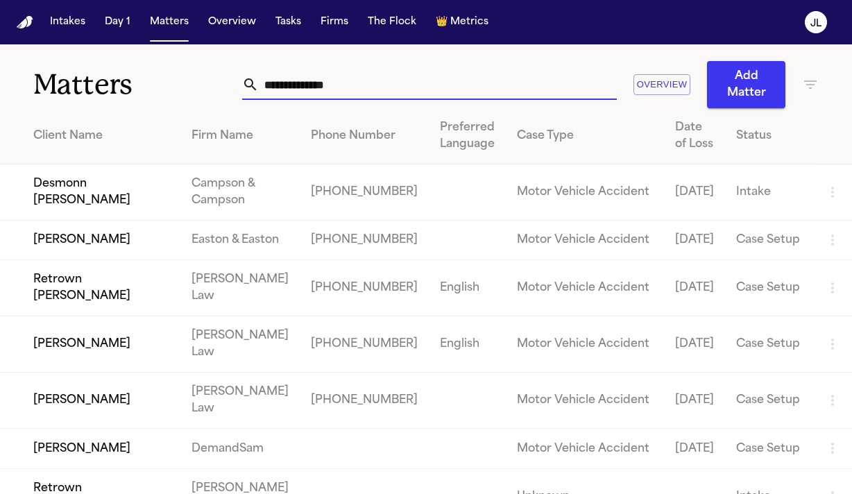
paste input "**********"
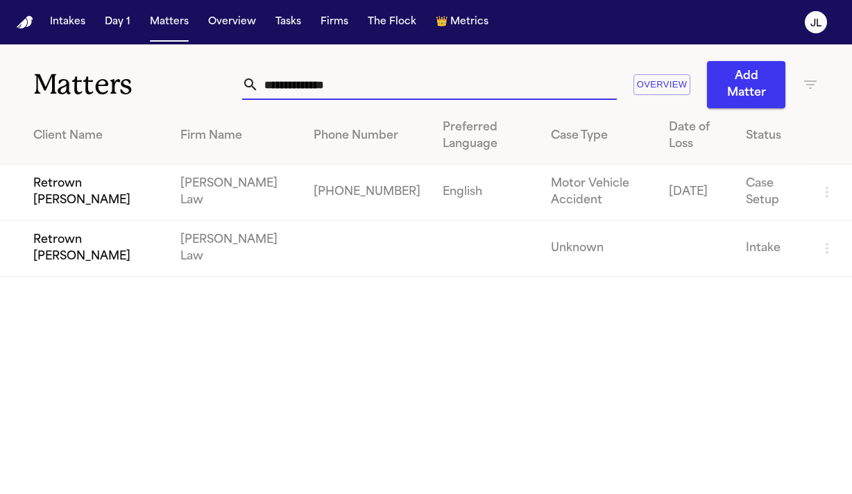
type input "**********"
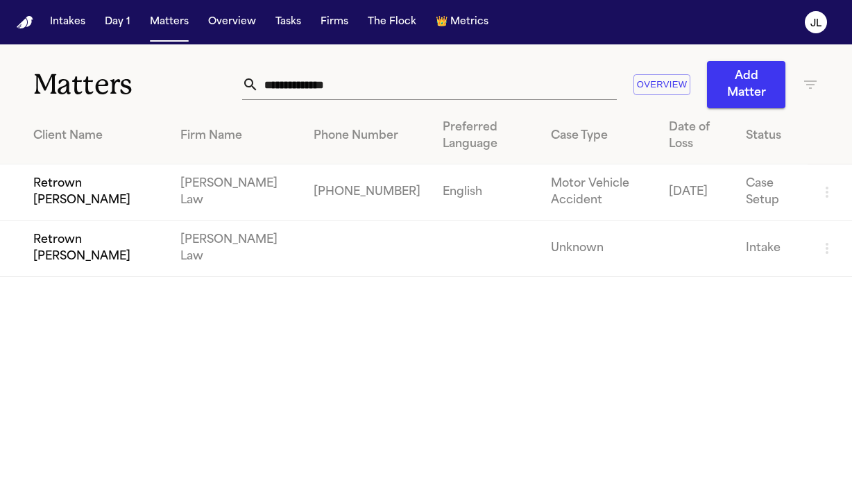
click at [63, 173] on td "Retrown [PERSON_NAME]" at bounding box center [84, 192] width 169 height 56
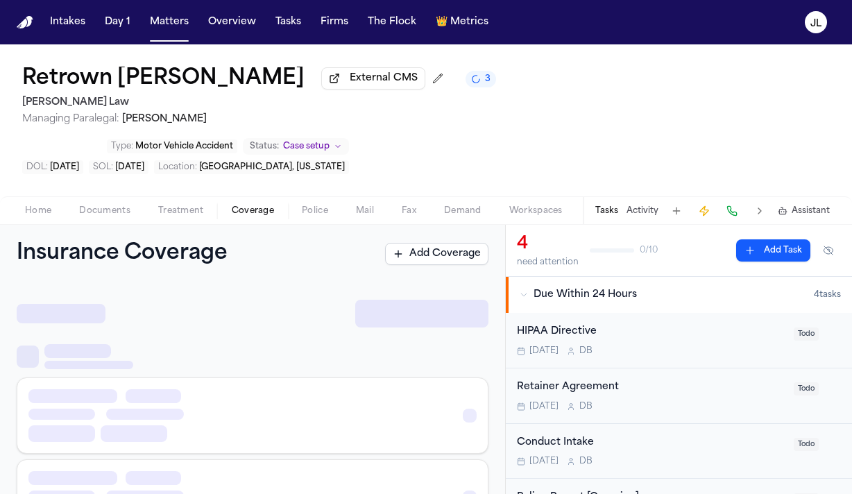
click at [248, 203] on button "Coverage" at bounding box center [253, 211] width 70 height 17
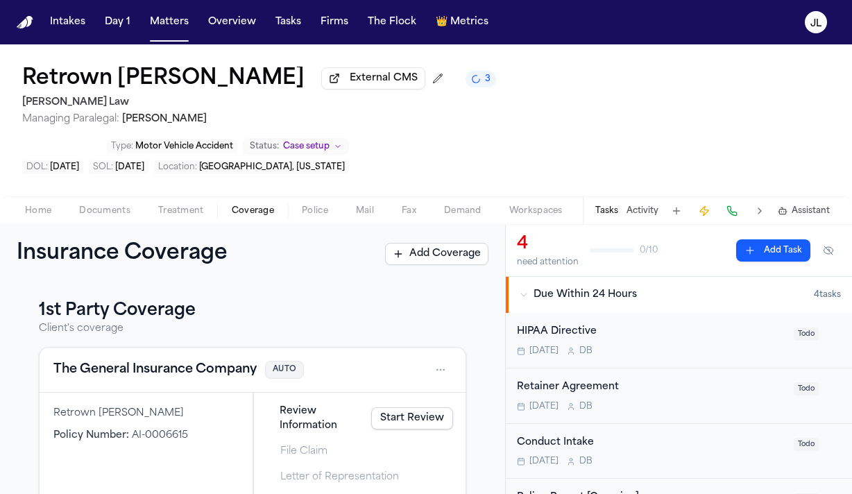
click at [207, 360] on button "The General Insurance Company" at bounding box center [154, 369] width 203 height 19
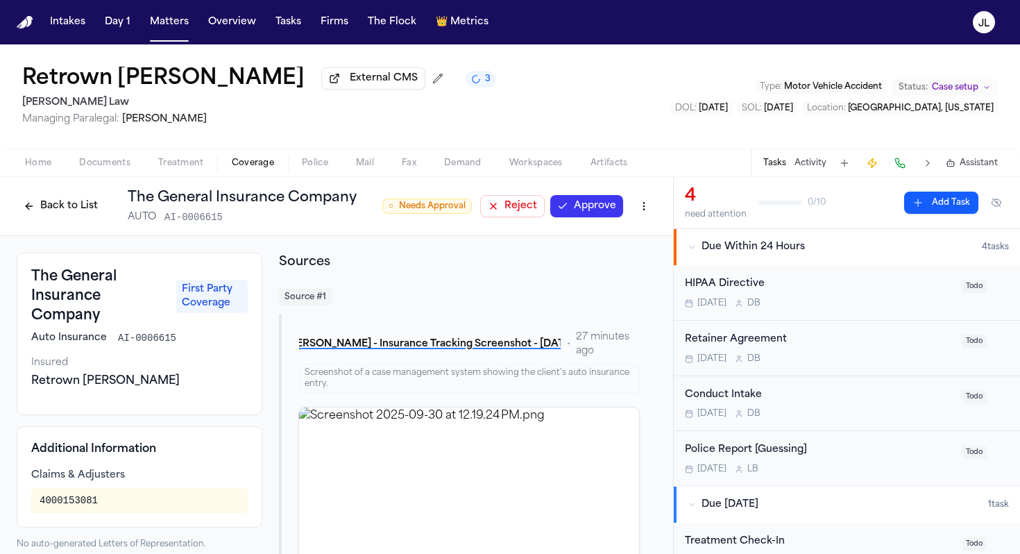
click at [584, 209] on button "Approve" at bounding box center [586, 206] width 73 height 22
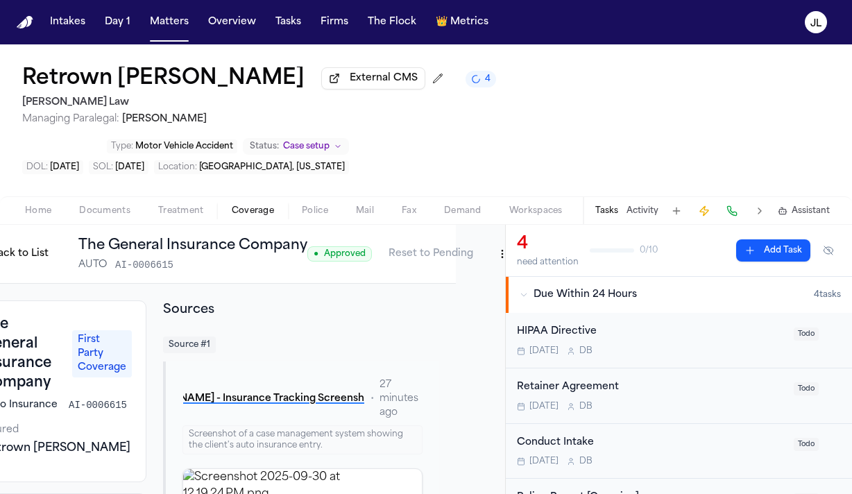
scroll to position [0, 54]
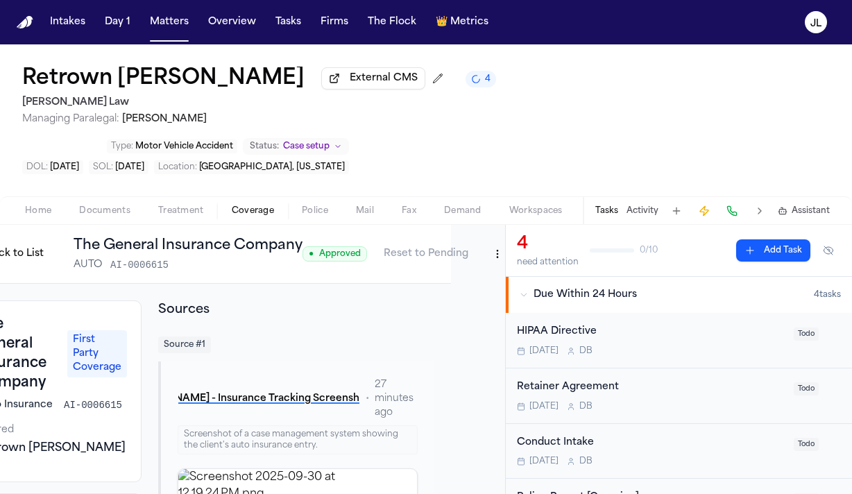
click at [493, 212] on html "Intakes Day 1 Matters Overview Tasks Firms The Flock 👑 Metrics JL Retrown [PERS…" at bounding box center [426, 247] width 852 height 494
click at [468, 229] on div "Edit Coverage" at bounding box center [444, 239] width 117 height 22
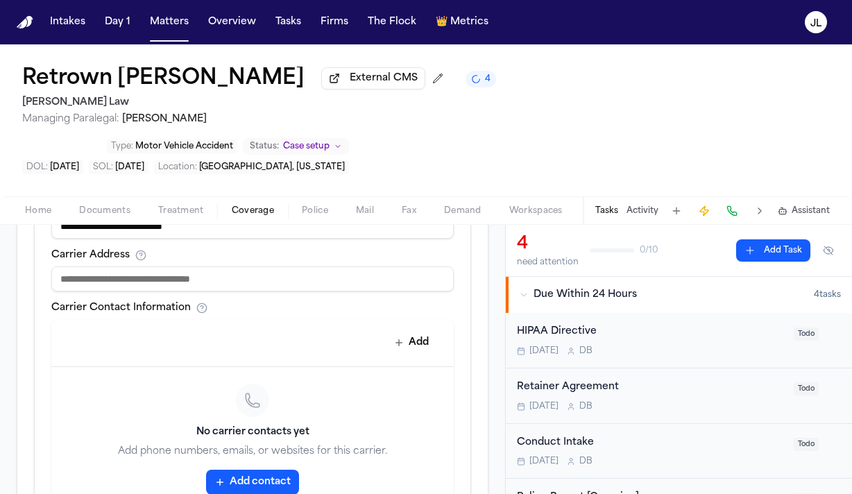
scroll to position [618, 0]
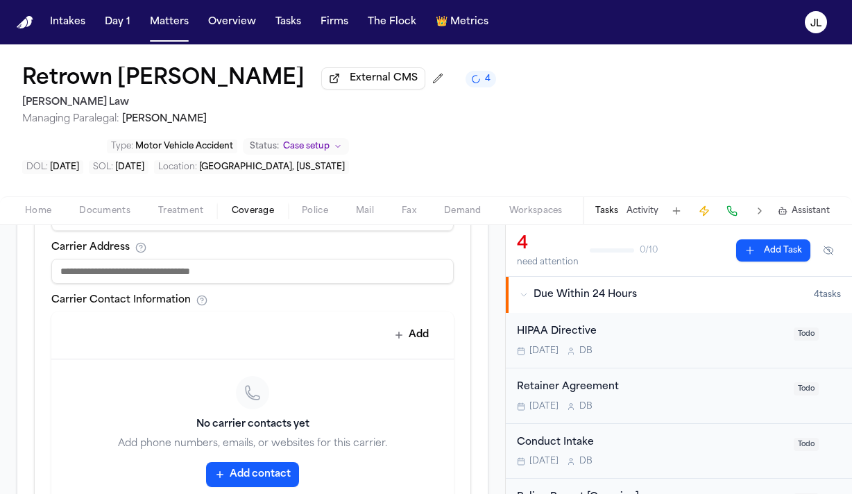
click at [256, 462] on button "Add contact" at bounding box center [252, 474] width 93 height 25
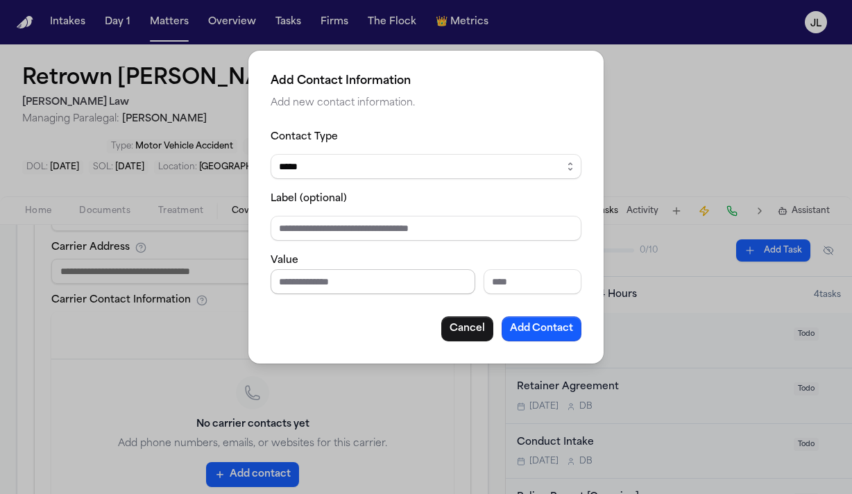
click at [320, 282] on input "Phone number" at bounding box center [373, 281] width 205 height 25
paste input "**********"
type input "**********"
click at [555, 325] on button "Add Contact" at bounding box center [541, 328] width 80 height 25
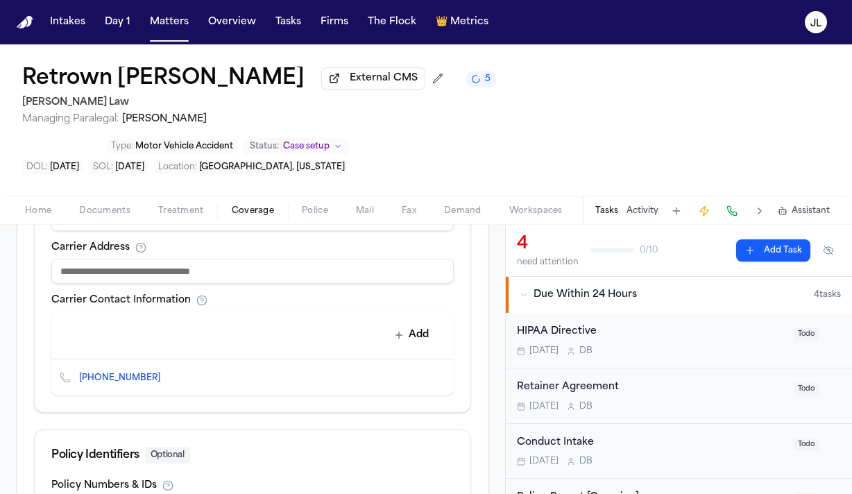
scroll to position [728, 0]
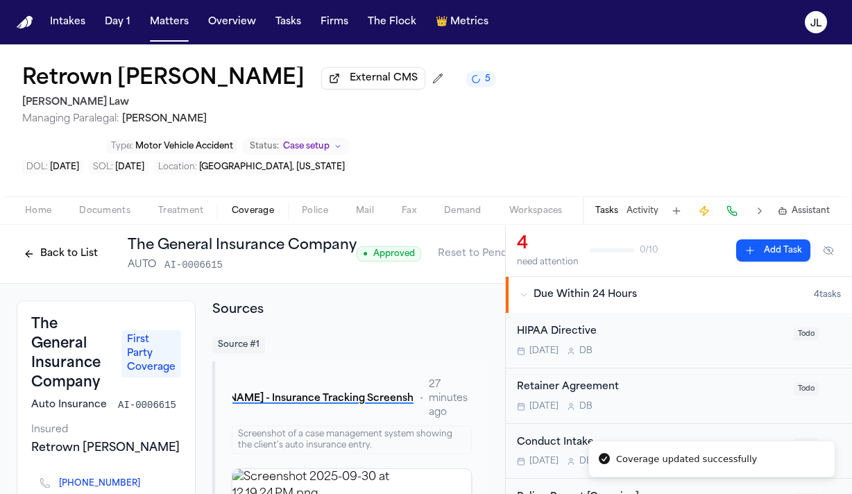
click at [38, 243] on button "Back to List" at bounding box center [61, 254] width 88 height 22
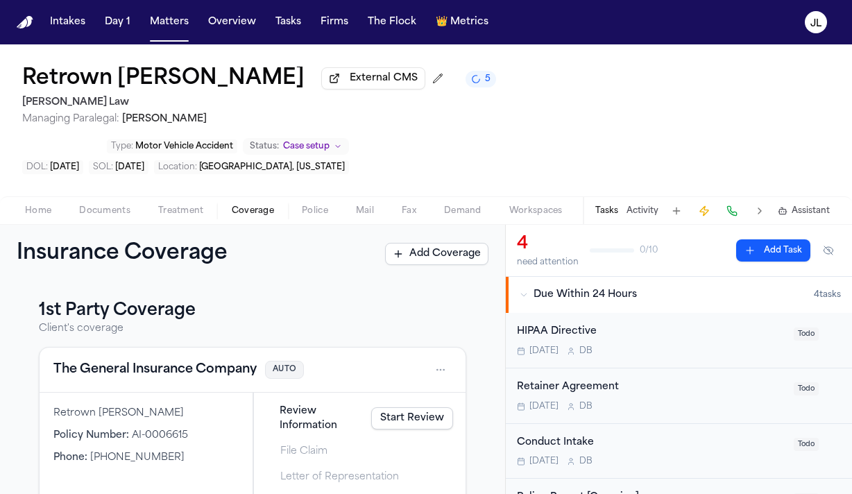
click at [431, 407] on link "Start Review" at bounding box center [412, 418] width 82 height 22
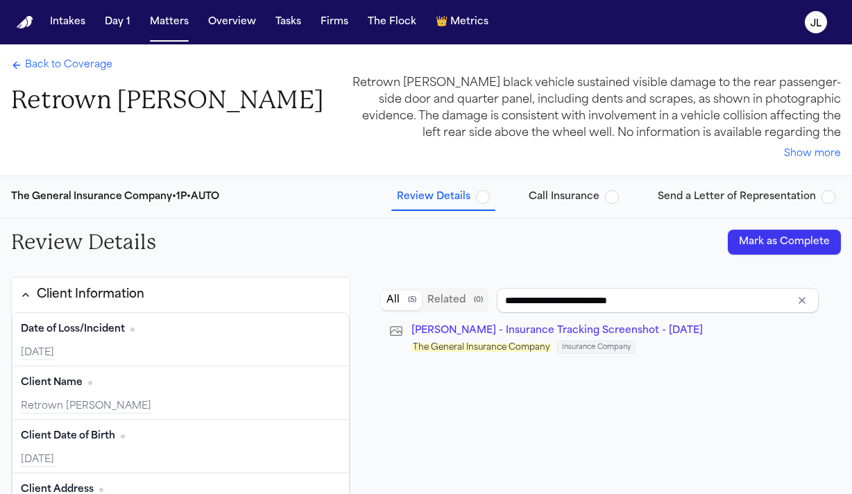
click at [744, 238] on button "Mark as Complete" at bounding box center [784, 242] width 113 height 25
click at [574, 203] on span "Call Insurance" at bounding box center [564, 197] width 71 height 14
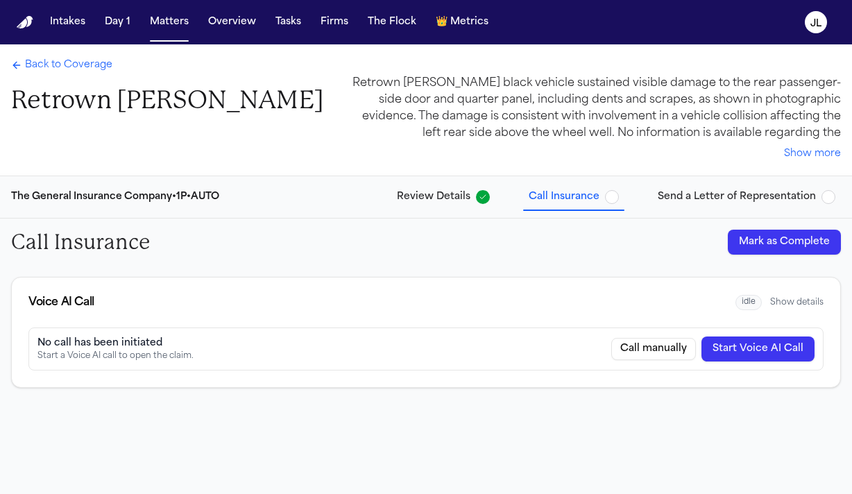
click at [719, 348] on button "Start Voice AI Call" at bounding box center [757, 348] width 113 height 25
click at [805, 244] on button "Mark as Complete" at bounding box center [784, 242] width 113 height 25
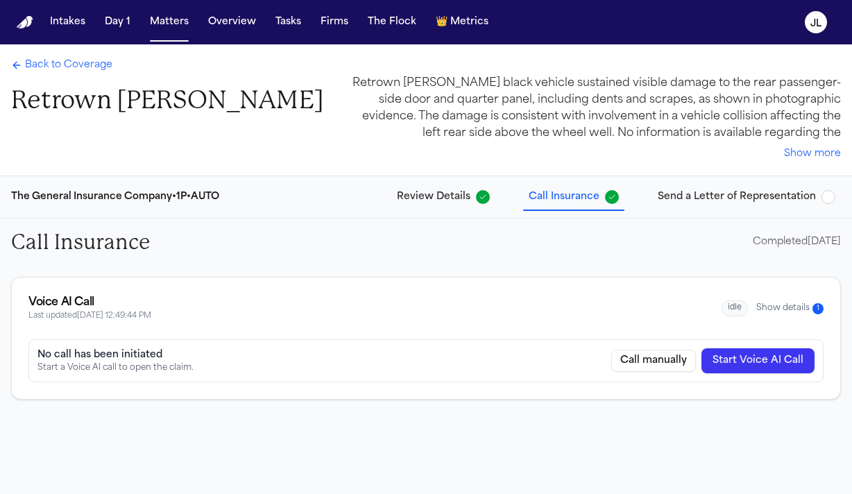
click at [794, 306] on button "Show details 1" at bounding box center [789, 308] width 67 height 12
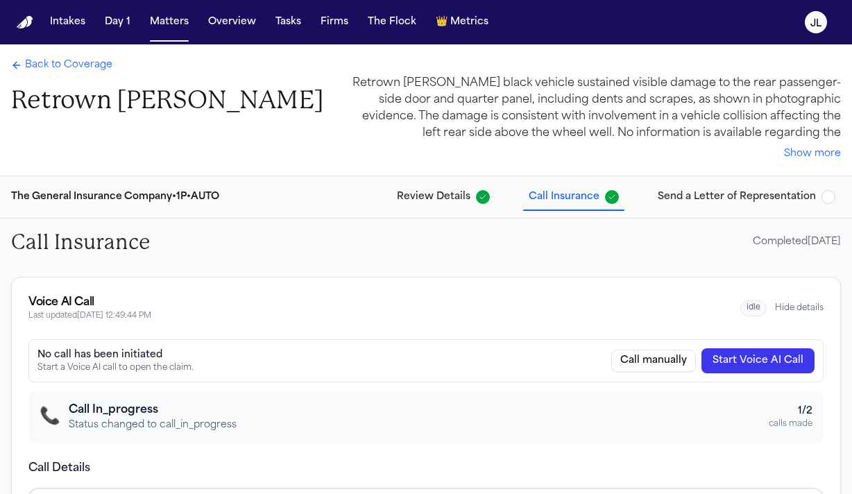
click at [94, 67] on span "Back to Coverage" at bounding box center [68, 65] width 87 height 14
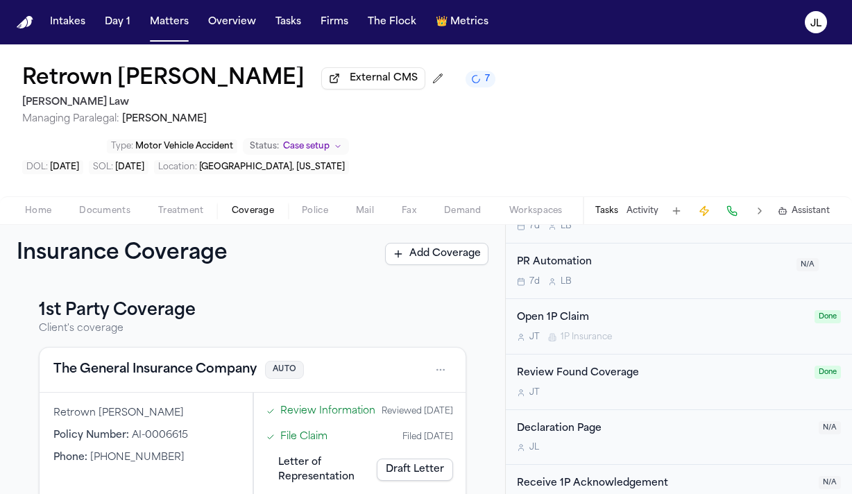
scroll to position [547, 0]
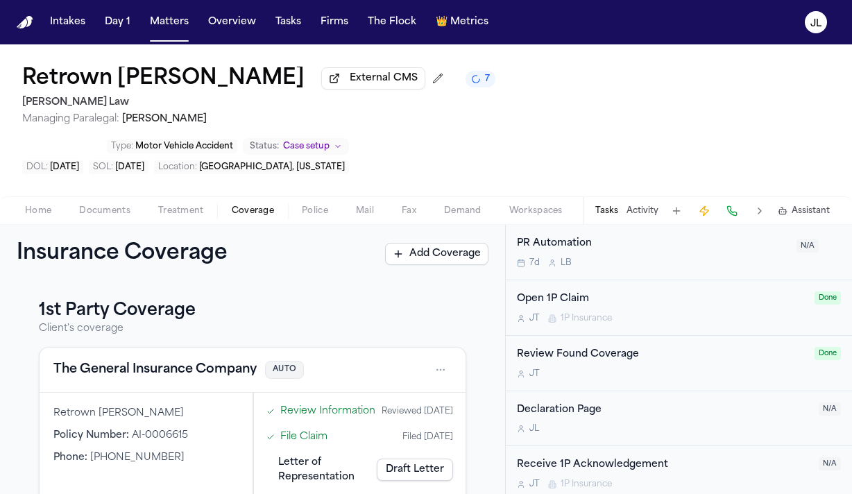
click at [593, 291] on div "Open 1P Claim" at bounding box center [661, 299] width 289 height 16
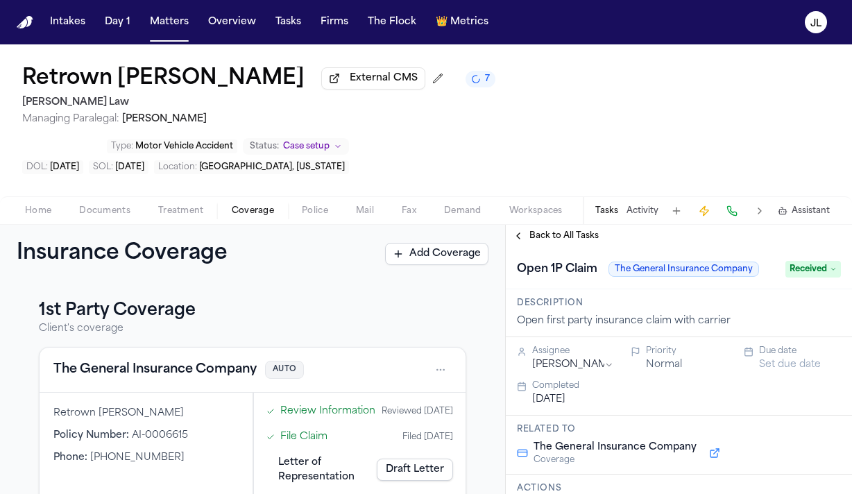
click at [807, 261] on span "Received" at bounding box center [812, 269] width 55 height 17
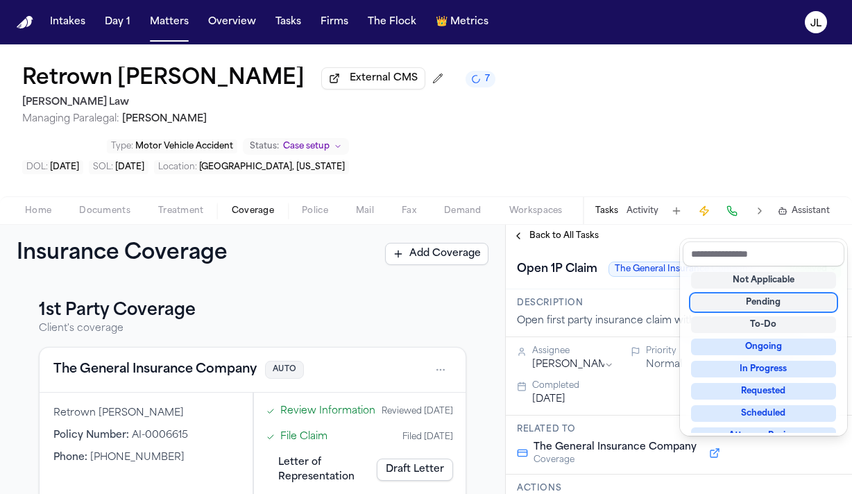
click at [754, 302] on div "Pending" at bounding box center [763, 302] width 145 height 17
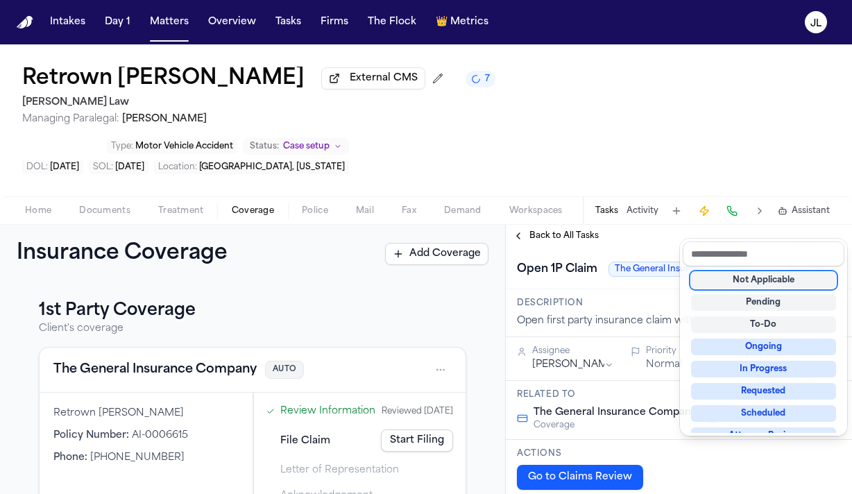
click at [518, 225] on div "**********" at bounding box center [679, 359] width 346 height 269
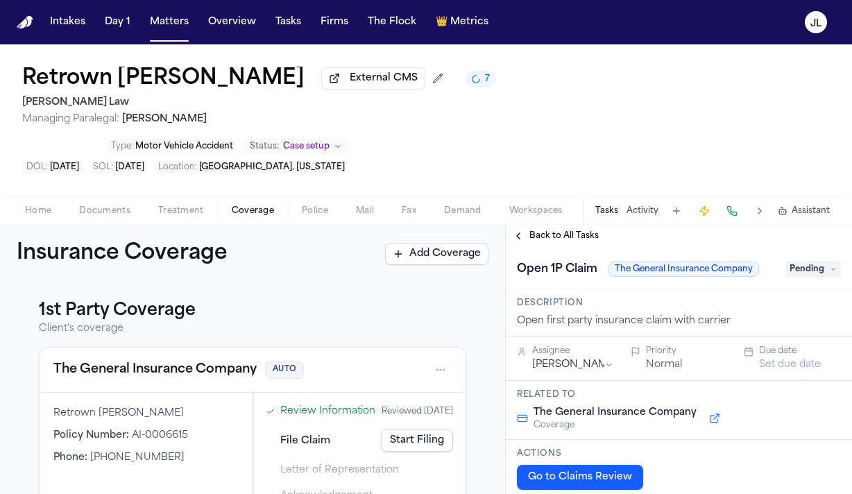
click at [518, 230] on button "Back to All Tasks" at bounding box center [556, 235] width 100 height 11
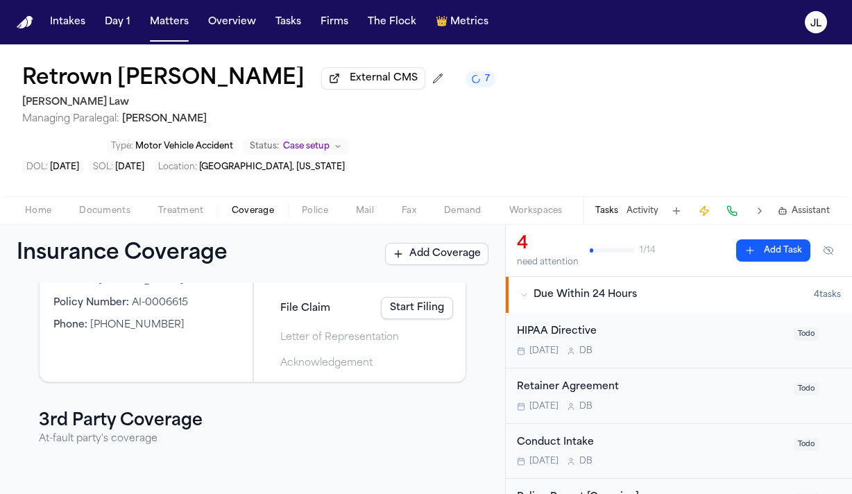
scroll to position [19, 0]
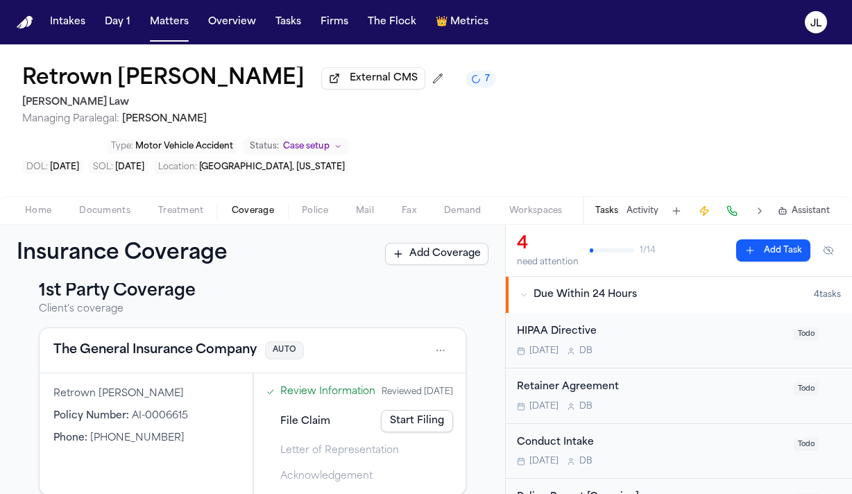
click at [124, 341] on button "The General Insurance Company" at bounding box center [154, 350] width 203 height 19
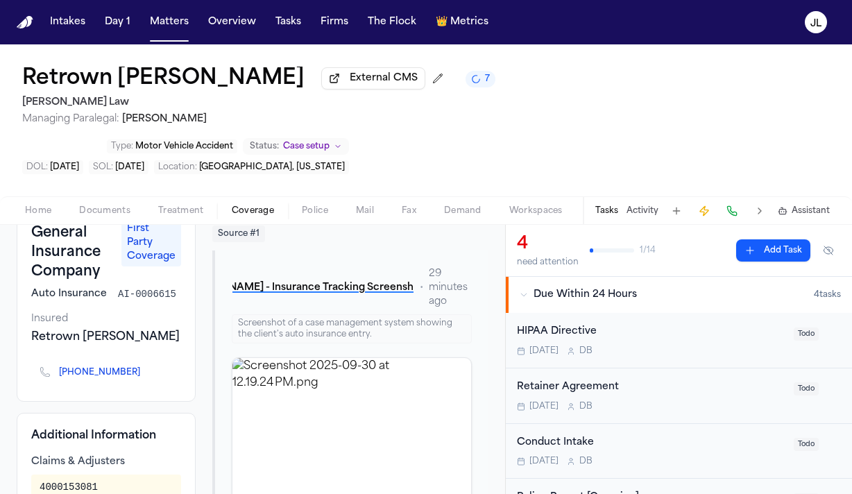
scroll to position [109, 0]
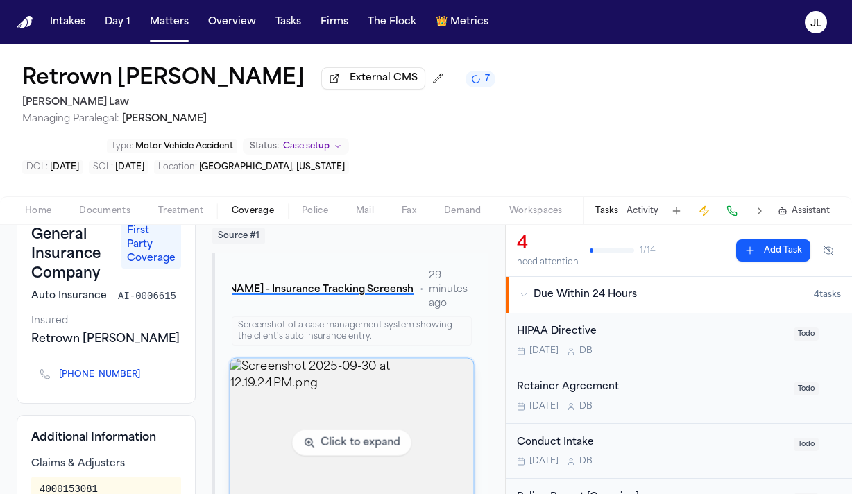
click at [321, 381] on img "View image Screenshot 2025-09-30 at 12.19.24 PM.png" at bounding box center [351, 443] width 243 height 169
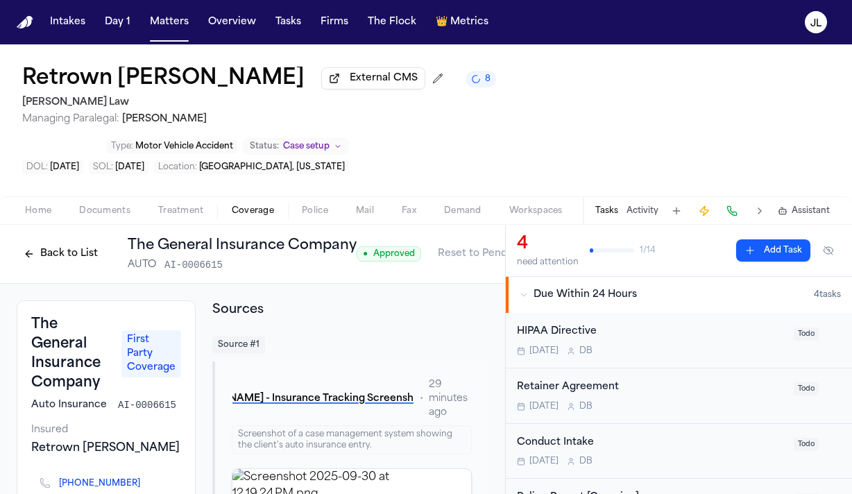
scroll to position [0, 54]
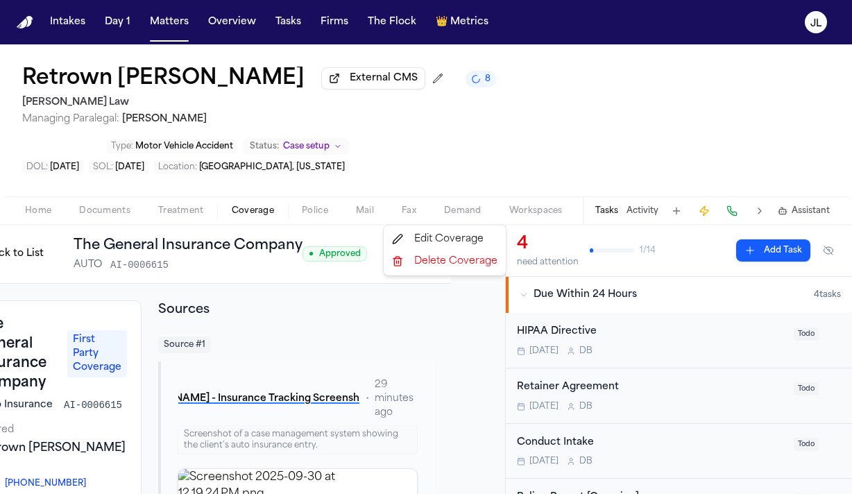
click at [490, 209] on html "Intakes Day 1 Matters Overview Tasks Firms The Flock 👑 Metrics JL Retrown [PERS…" at bounding box center [426, 247] width 852 height 494
click at [464, 237] on div "Edit Coverage" at bounding box center [444, 239] width 117 height 22
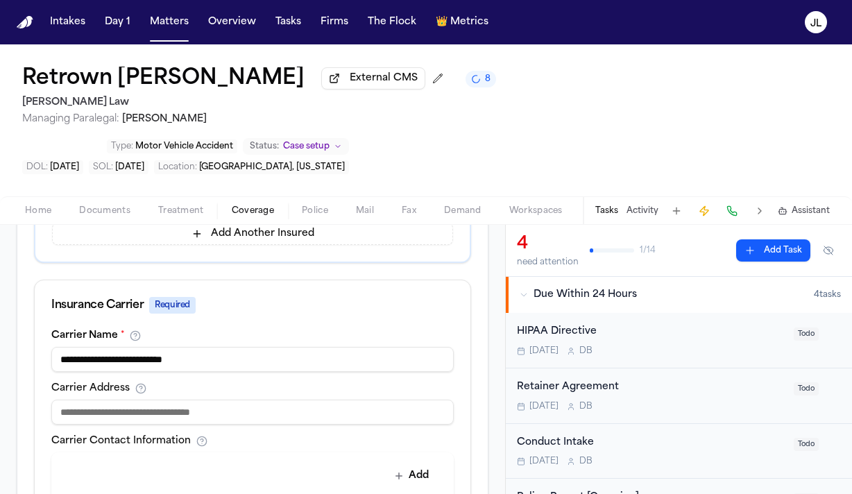
scroll to position [481, 0]
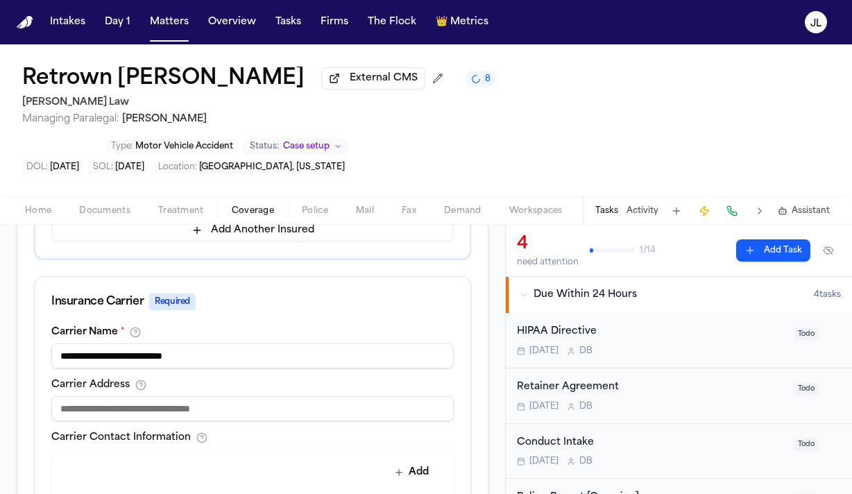
click at [255, 396] on input at bounding box center [252, 408] width 402 height 25
paste input "**********"
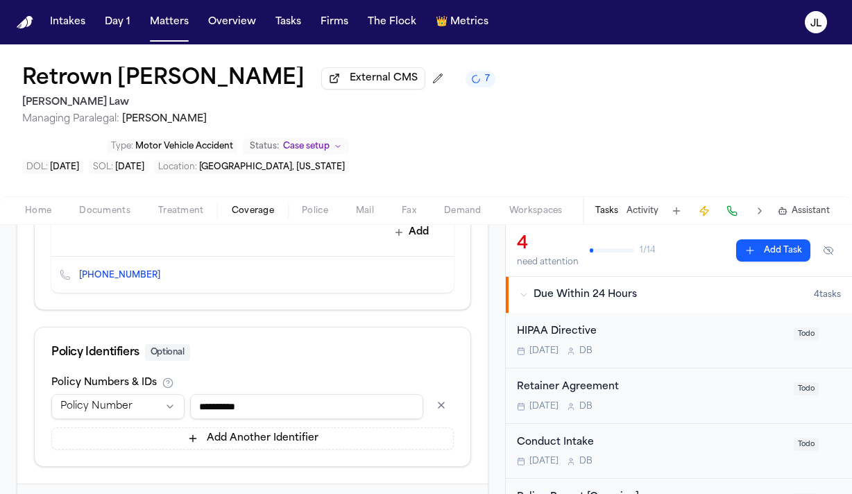
scroll to position [728, 0]
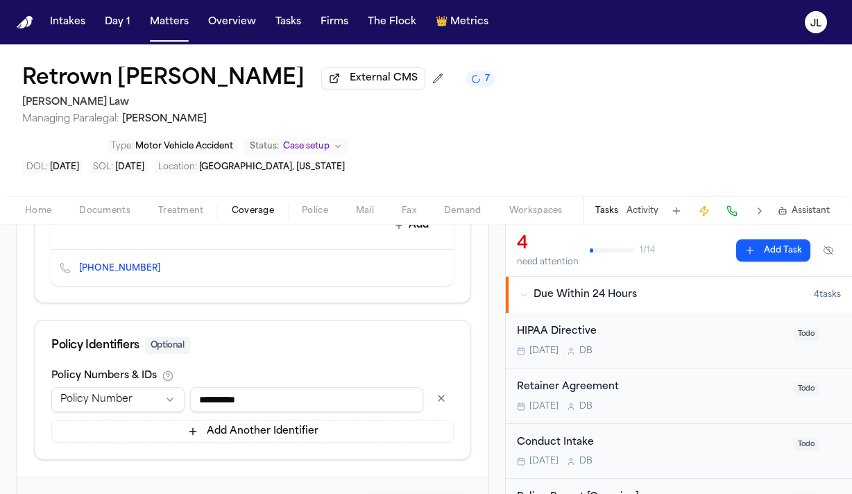
type input "**********"
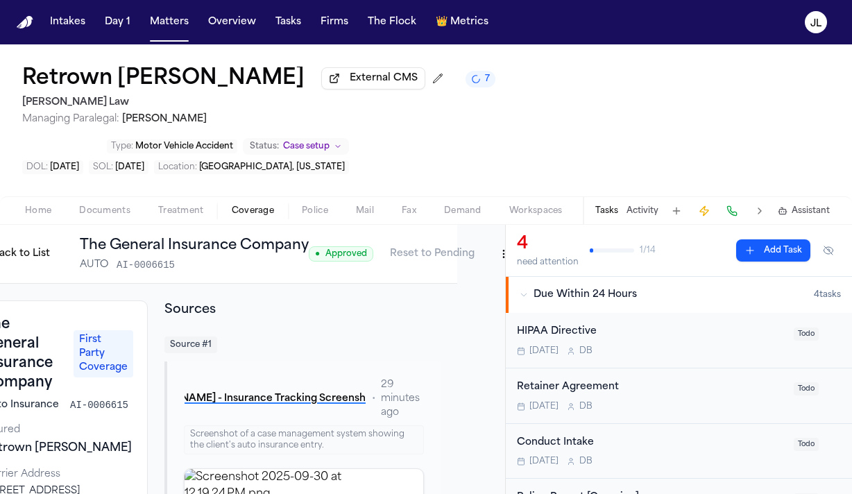
scroll to position [0, 54]
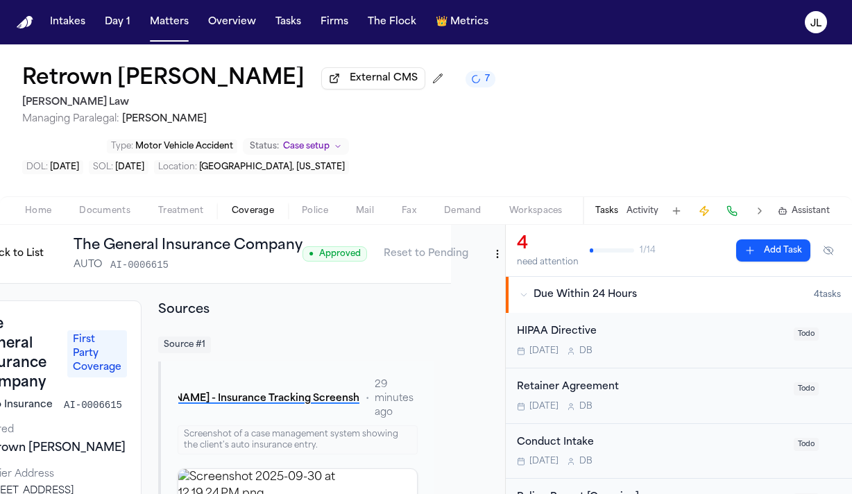
click at [491, 203] on html "Intakes Day 1 Matters Overview Tasks Firms The Flock 👑 Metrics JL Retrown Burle…" at bounding box center [426, 247] width 852 height 494
click at [470, 236] on div "Edit Coverage" at bounding box center [444, 239] width 117 height 22
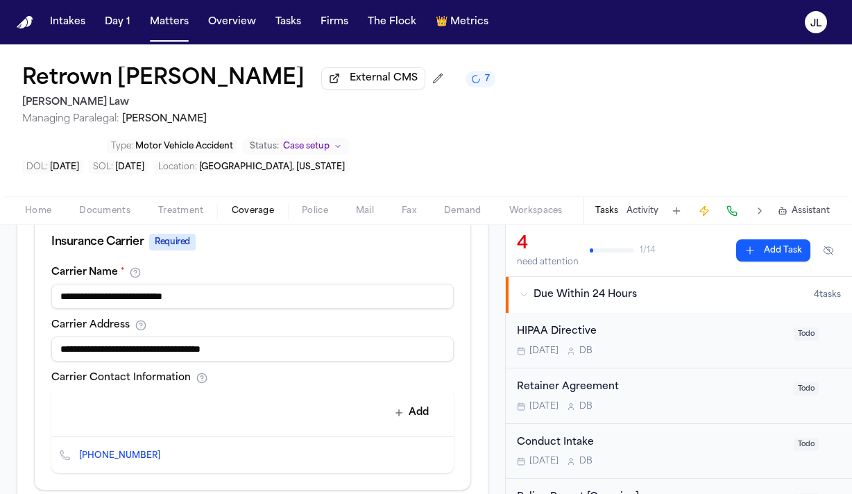
scroll to position [542, 0]
click at [406, 399] on button "Add" at bounding box center [411, 411] width 51 height 25
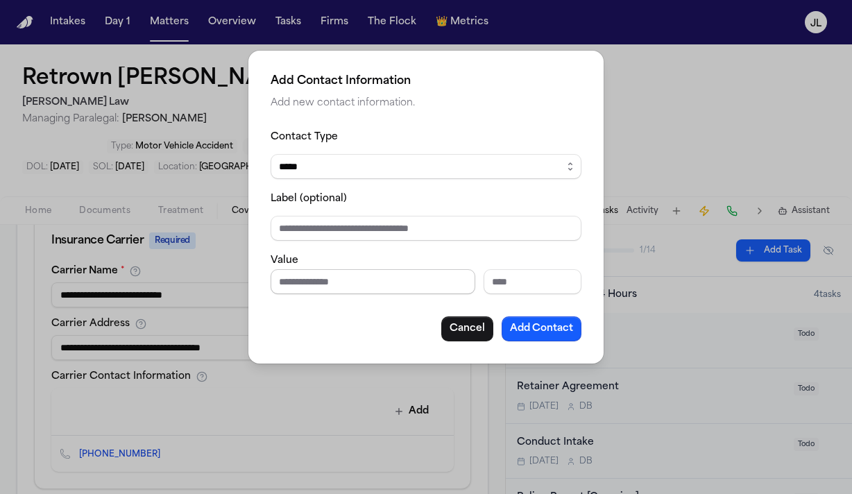
click at [326, 279] on input "Phone number" at bounding box center [373, 281] width 205 height 25
paste input "**********"
type input "**********"
click at [354, 151] on div "Contact Type ***** ***** ******* *** *****" at bounding box center [426, 153] width 311 height 51
click at [354, 166] on select "***** ***** ******* *** *****" at bounding box center [426, 166] width 311 height 25
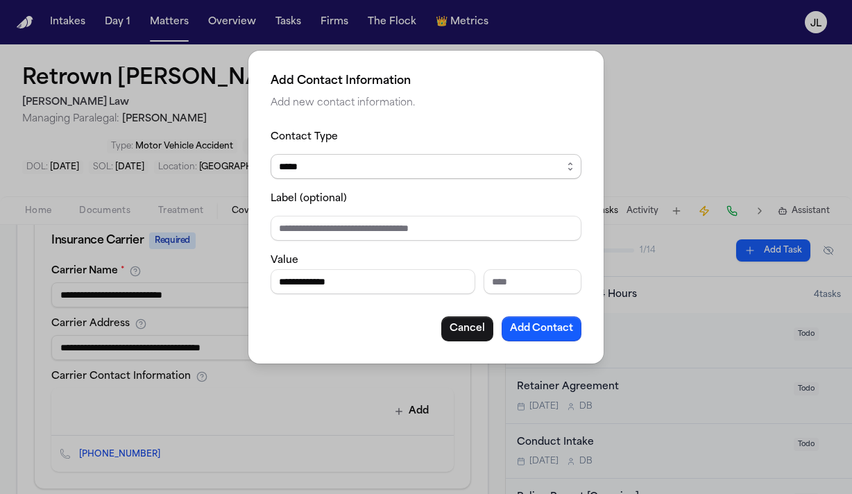
select select "***"
click at [271, 154] on select "***** ***** ******* *** *****" at bounding box center [426, 166] width 311 height 25
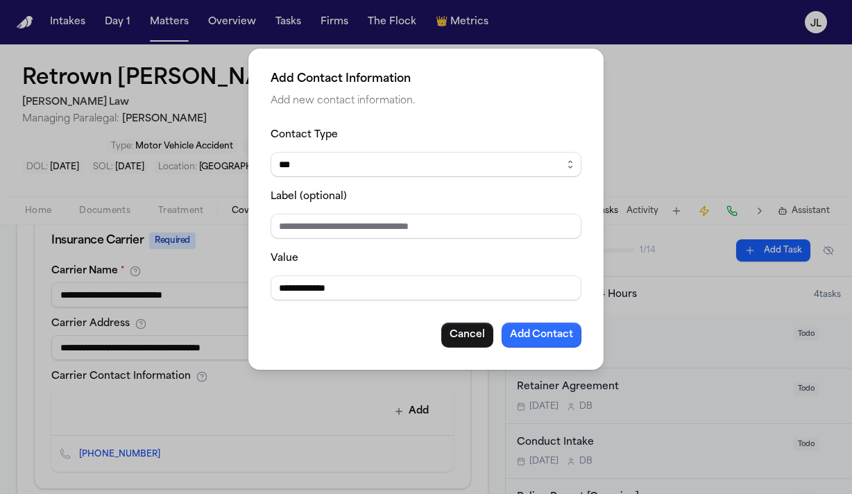
click at [533, 330] on button "Add Contact" at bounding box center [541, 335] width 80 height 25
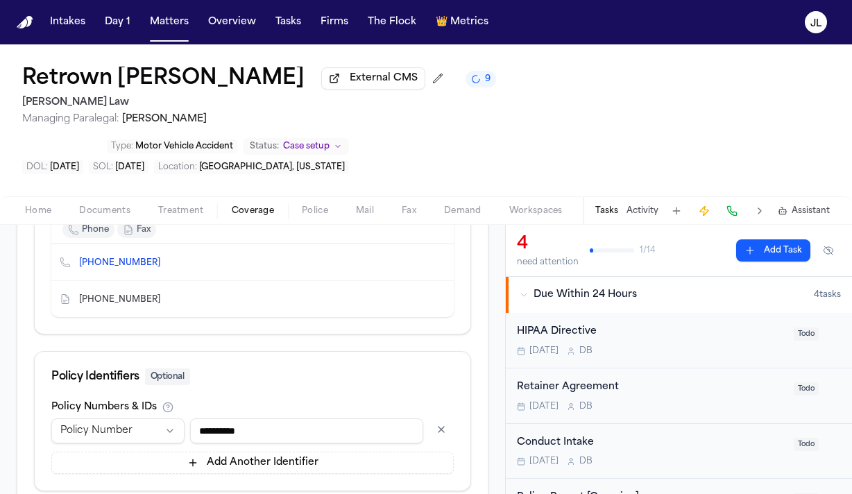
scroll to position [793, 0]
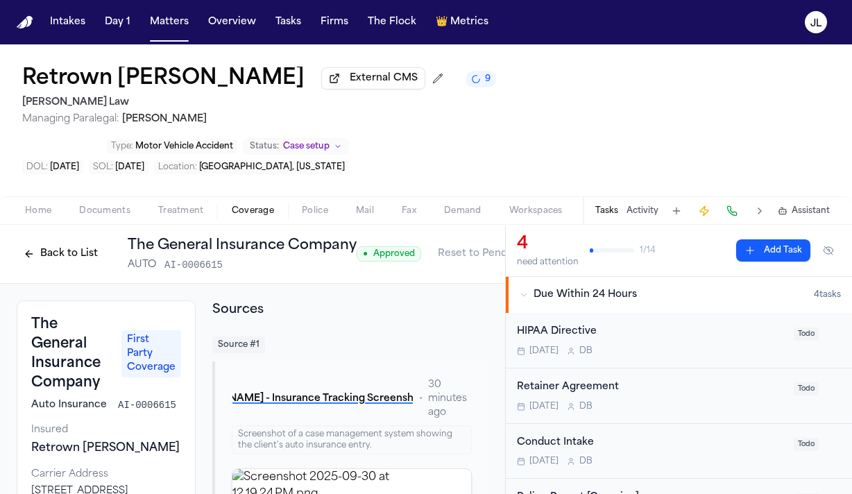
click at [62, 243] on button "Back to List" at bounding box center [61, 254] width 88 height 22
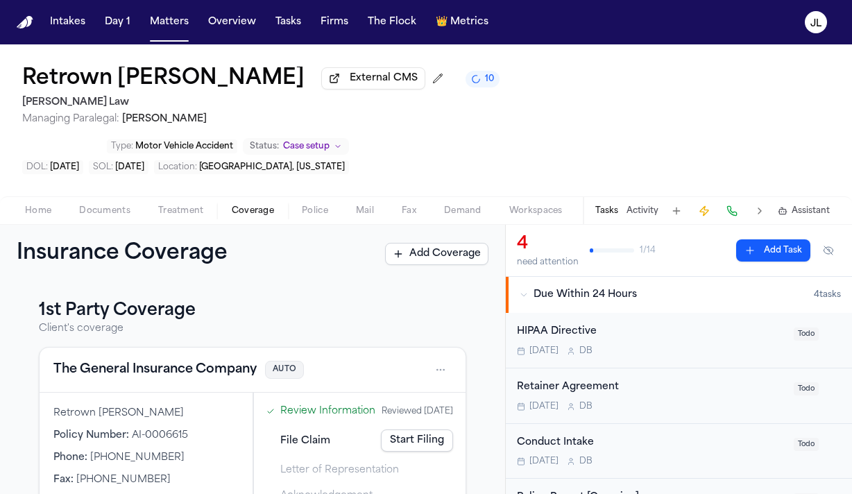
click at [170, 360] on button "The General Insurance Company" at bounding box center [154, 369] width 203 height 19
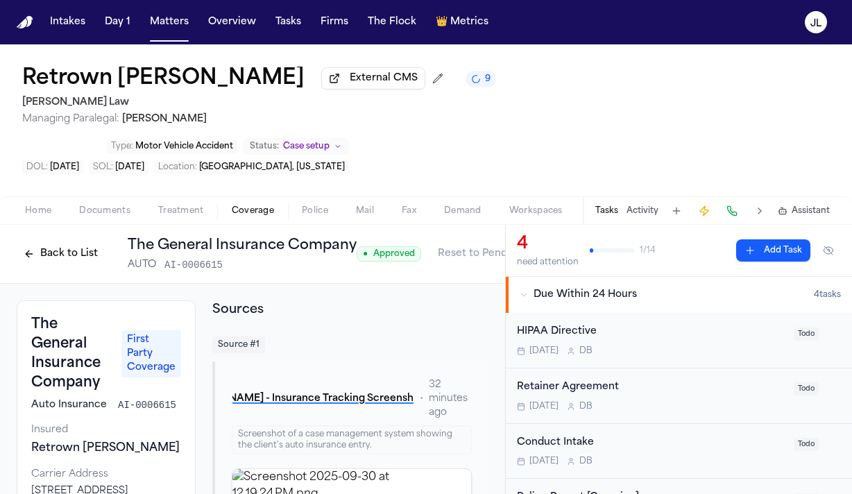
click at [67, 243] on button "Back to List" at bounding box center [61, 254] width 88 height 22
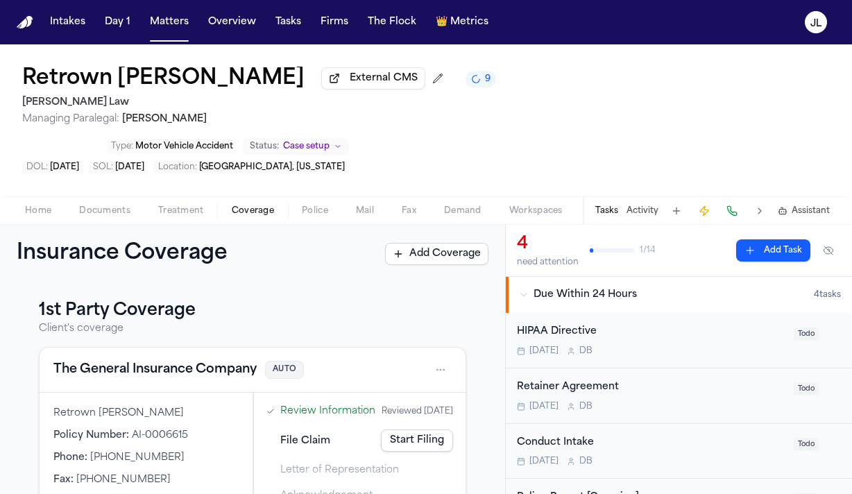
click at [422, 429] on link "Start Filing" at bounding box center [417, 440] width 72 height 22
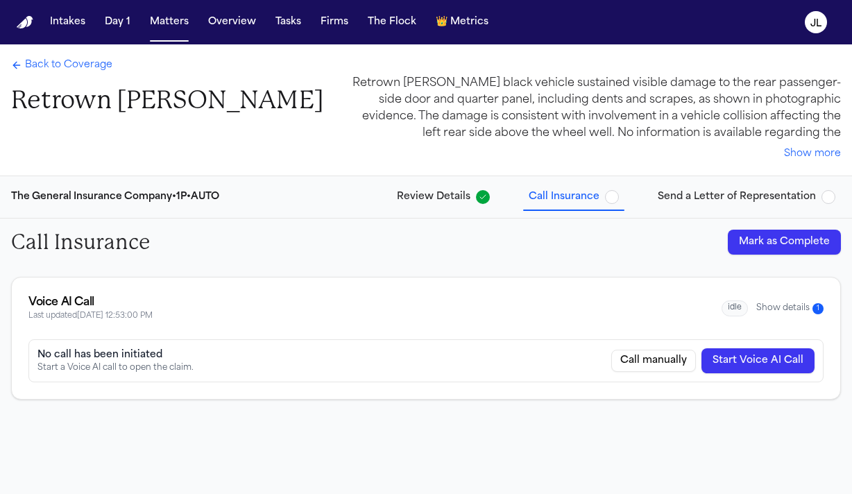
scroll to position [44, 0]
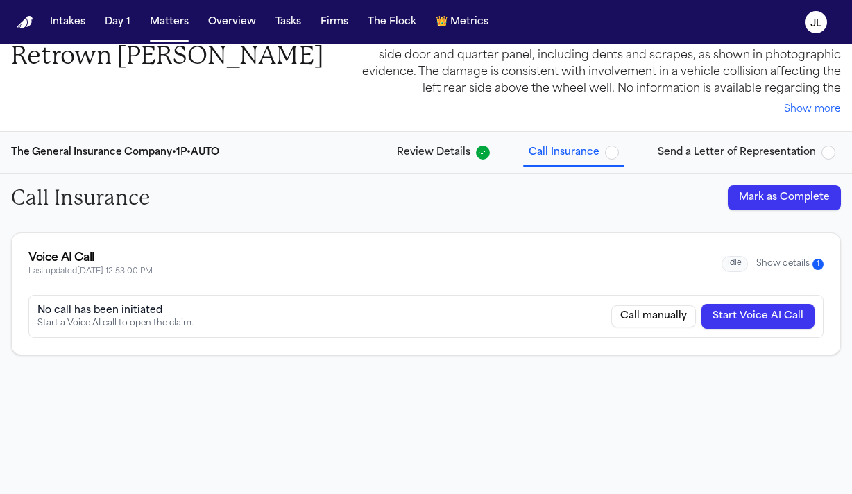
click at [784, 258] on button "Show details 1" at bounding box center [789, 264] width 67 height 12
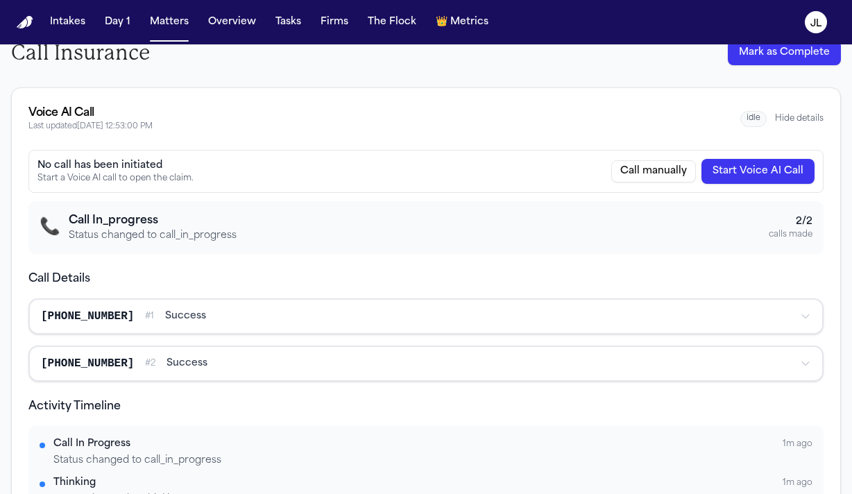
scroll to position [0, 0]
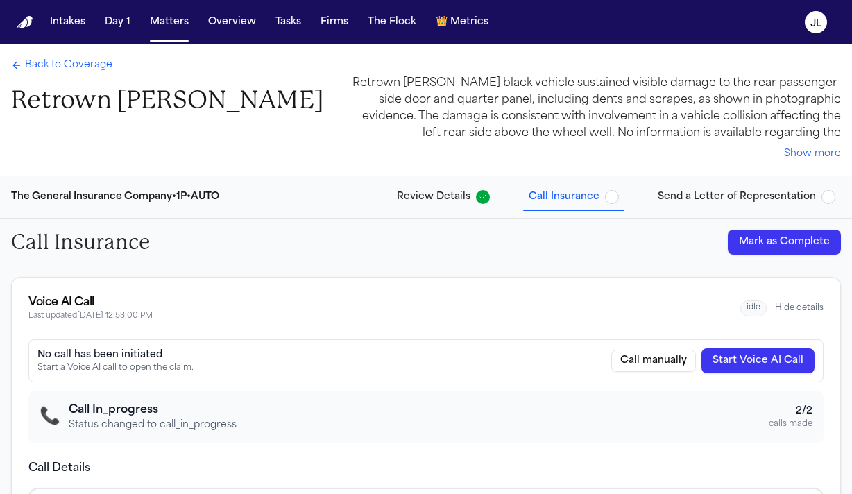
click at [84, 62] on span "Back to Coverage" at bounding box center [68, 65] width 87 height 14
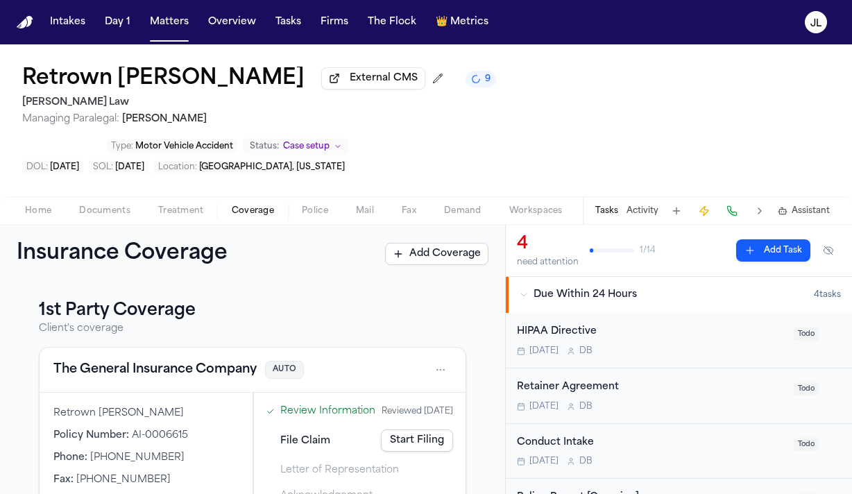
click at [190, 360] on button "The General Insurance Company" at bounding box center [154, 369] width 203 height 19
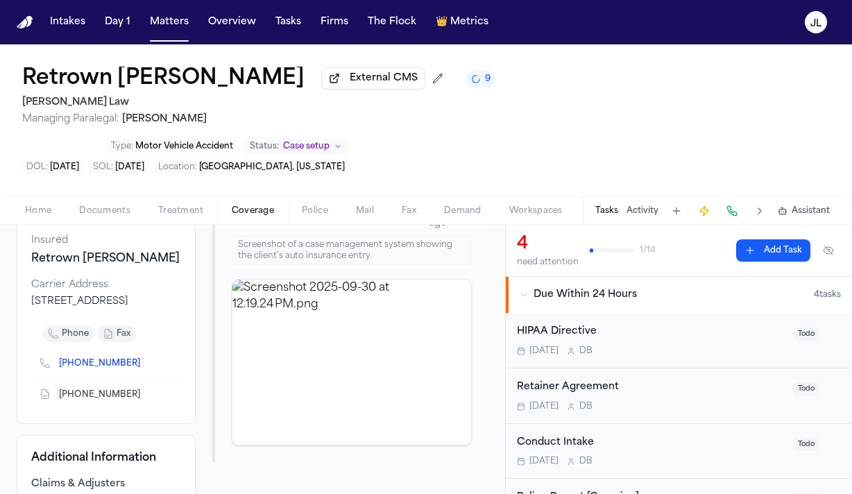
scroll to position [191, 0]
click at [734, 201] on button at bounding box center [731, 210] width 19 height 19
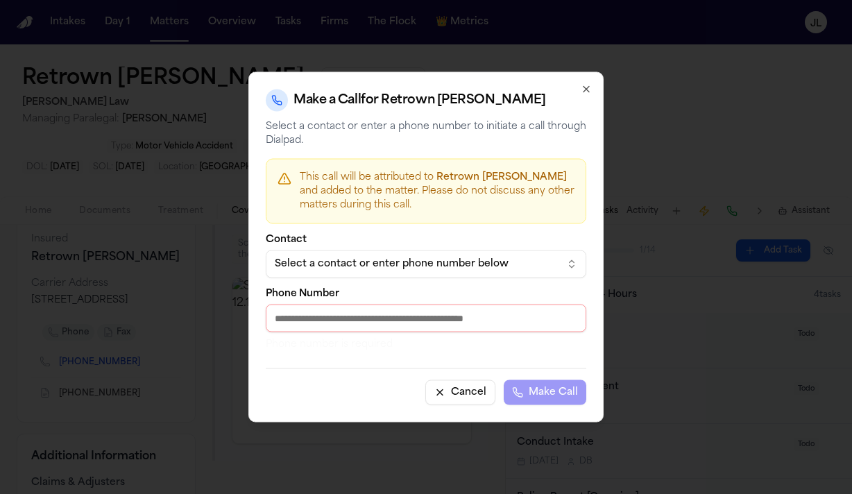
click at [430, 259] on div "Select a contact or enter phone number below" at bounding box center [415, 264] width 280 height 14
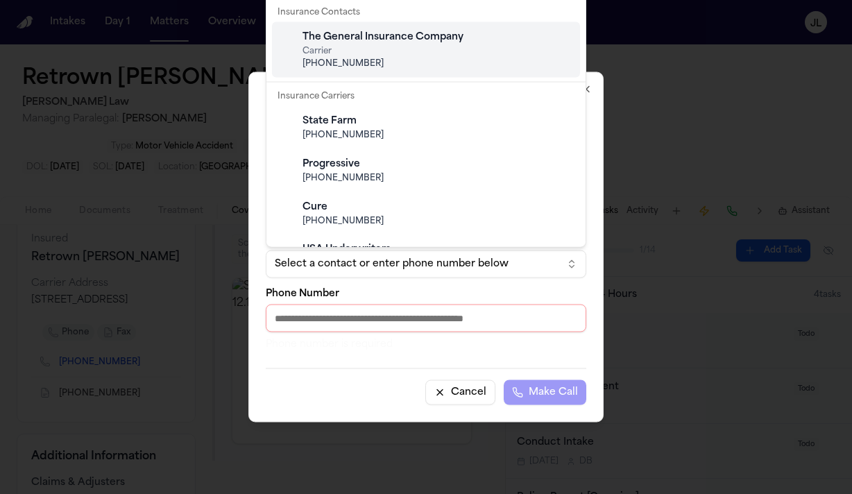
scroll to position [0, 0]
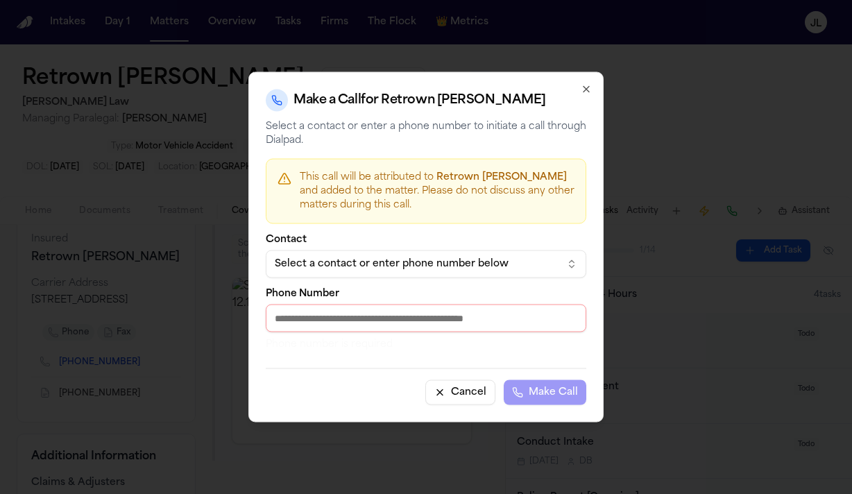
click at [596, 88] on body "Intakes Day 1 Matters Overview Tasks Firms The Flock 👑 Metrics JL Retrown Burle…" at bounding box center [426, 247] width 852 height 494
click at [582, 88] on icon "button" at bounding box center [586, 89] width 11 height 11
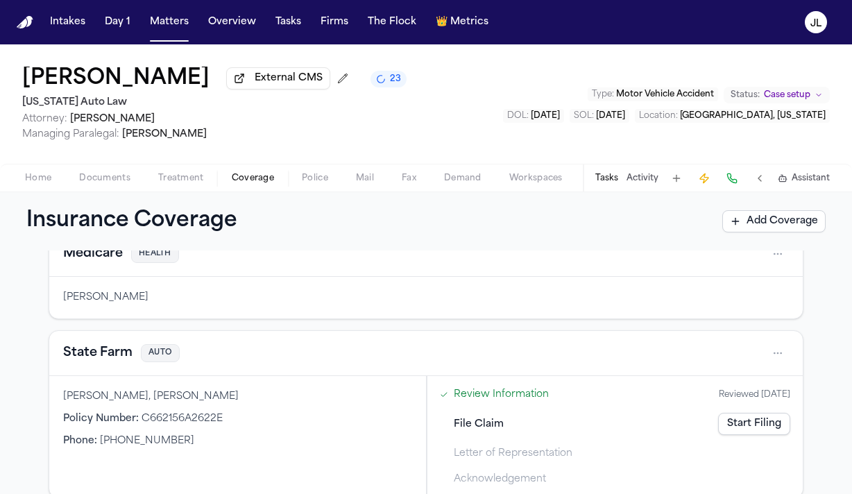
scroll to position [134, 0]
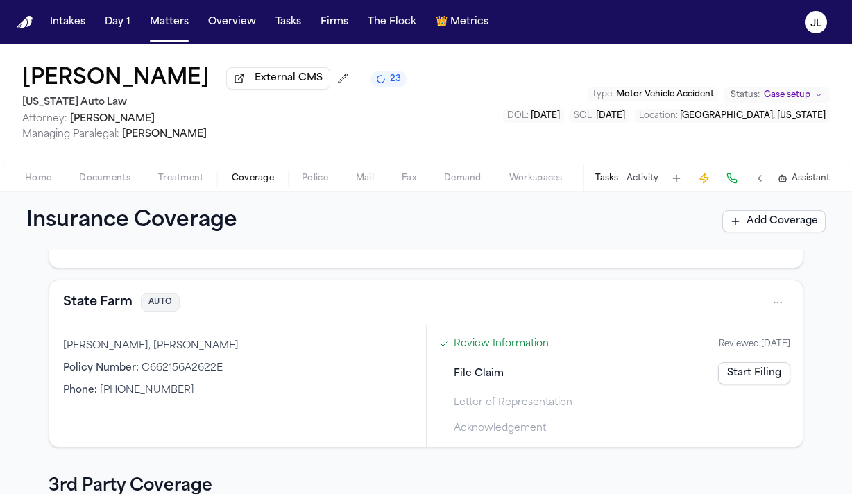
click at [102, 307] on button "State Farm" at bounding box center [97, 302] width 69 height 19
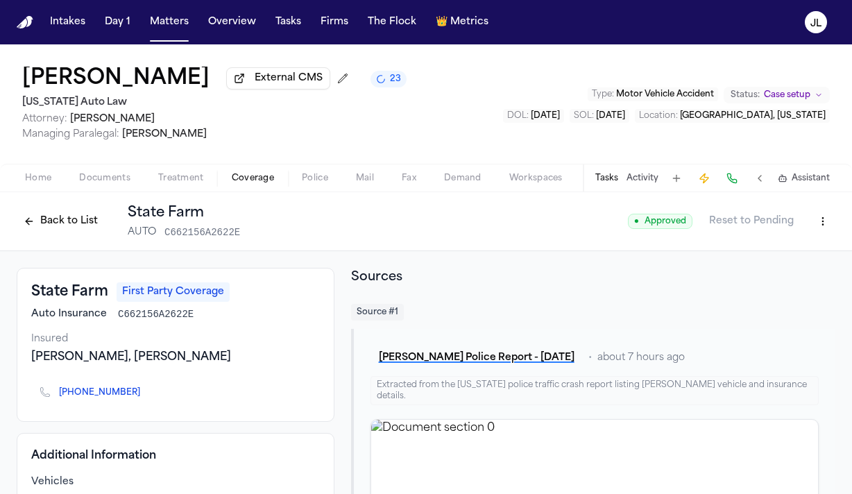
click at [42, 221] on button "Back to List" at bounding box center [61, 221] width 88 height 22
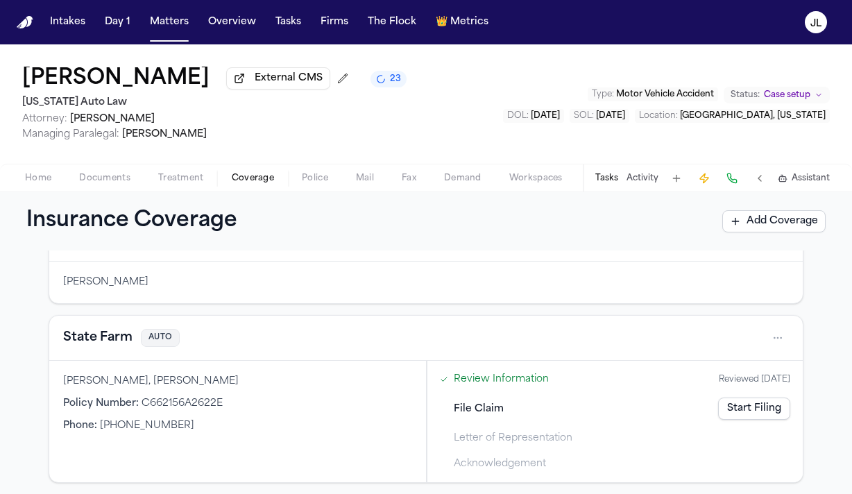
scroll to position [66, 0]
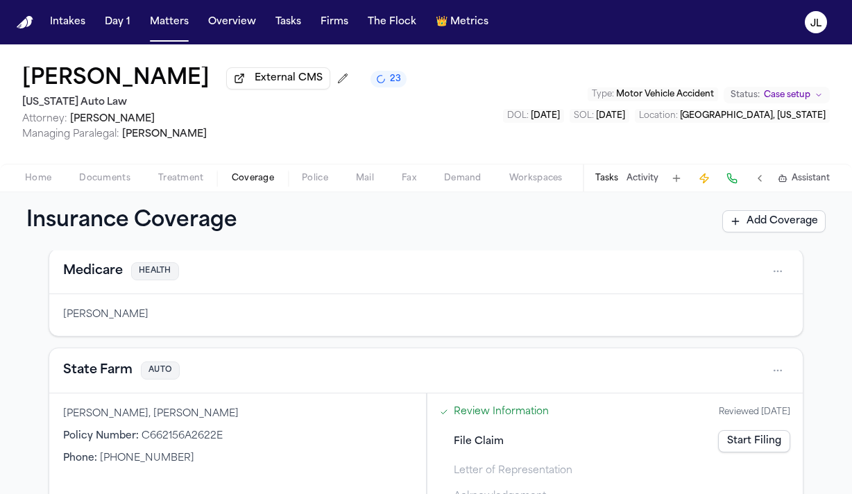
click at [103, 377] on button "State Farm" at bounding box center [97, 370] width 69 height 19
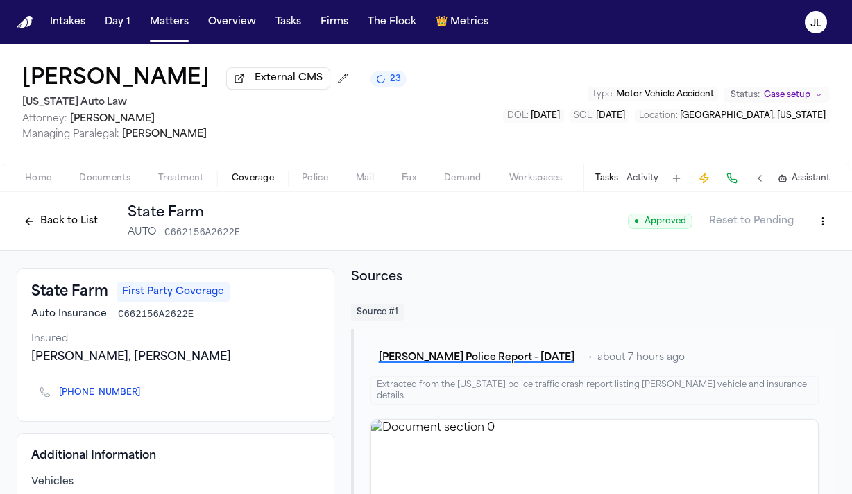
click at [64, 230] on button "Back to List" at bounding box center [61, 221] width 88 height 22
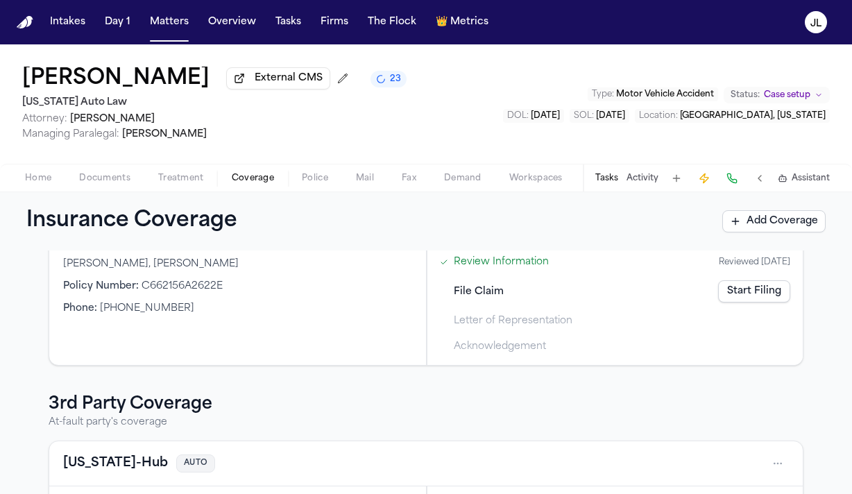
scroll to position [207, 0]
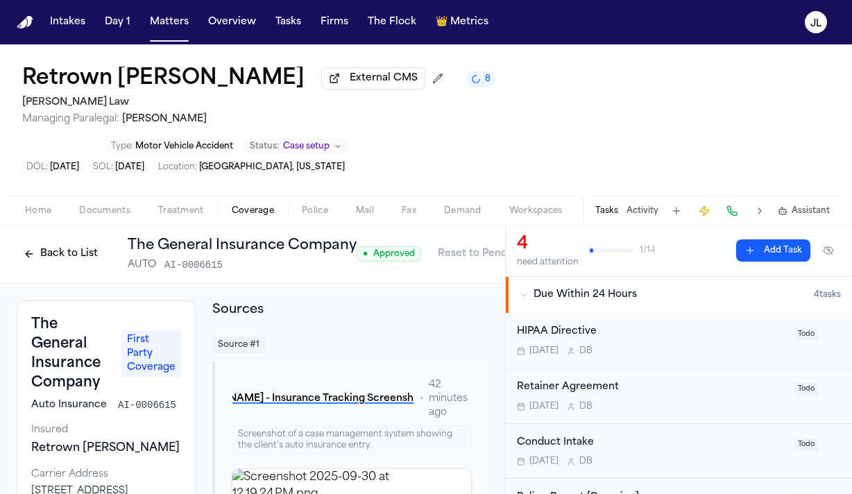
click at [81, 243] on button "Back to List" at bounding box center [61, 254] width 88 height 22
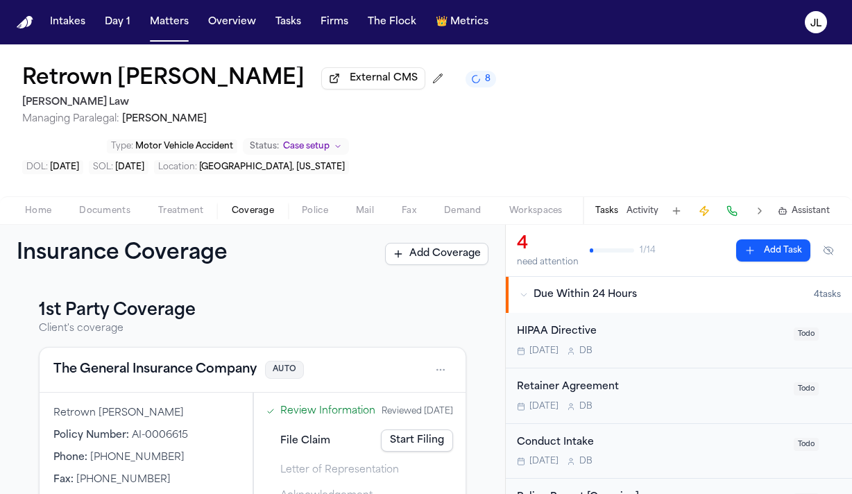
click at [399, 429] on link "Start Filing" at bounding box center [417, 440] width 72 height 22
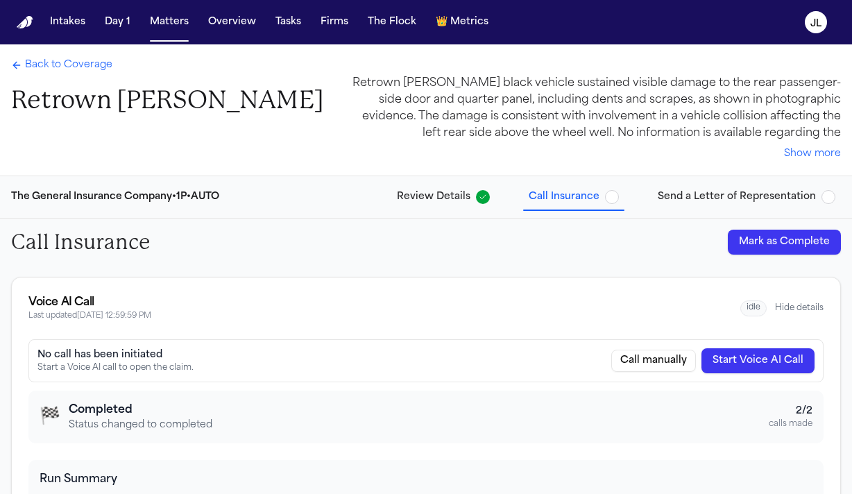
click at [49, 66] on span "Back to Coverage" at bounding box center [68, 65] width 87 height 14
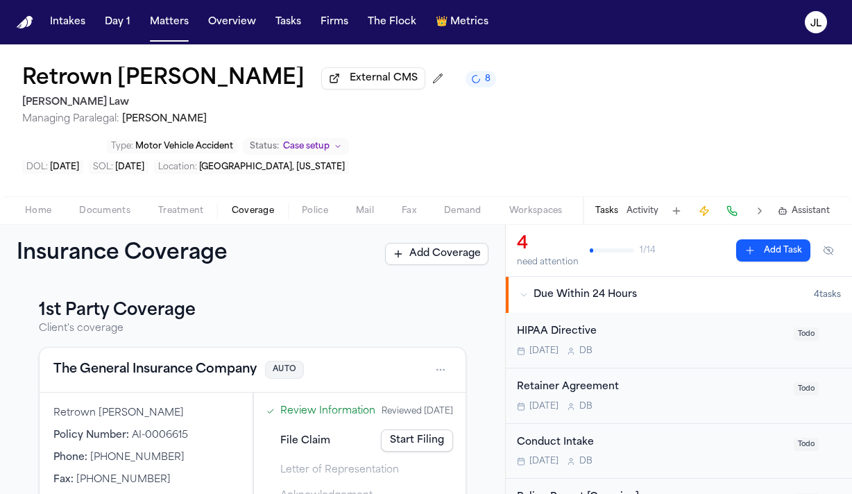
click at [100, 360] on button "The General Insurance Company" at bounding box center [154, 369] width 203 height 19
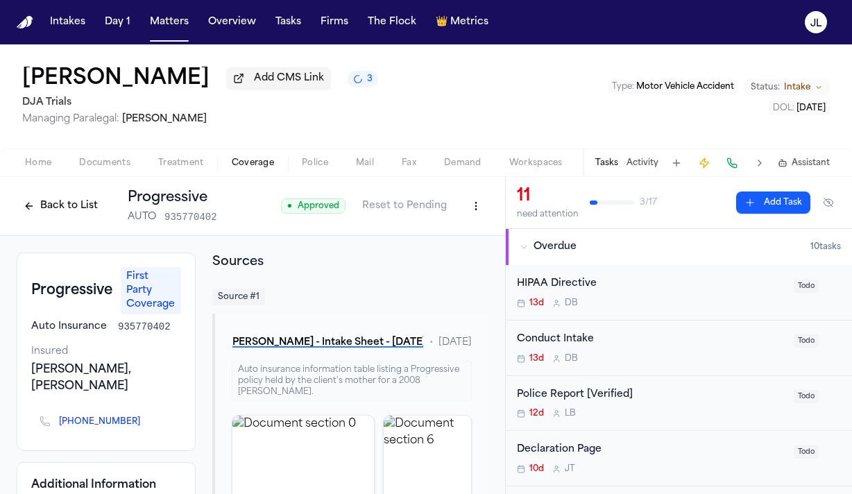
click at [48, 203] on button "Back to List" at bounding box center [61, 206] width 88 height 22
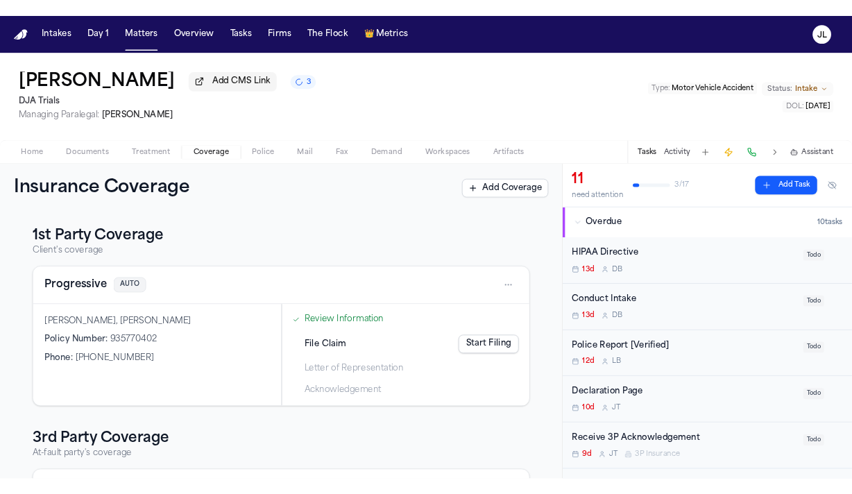
scroll to position [175, 0]
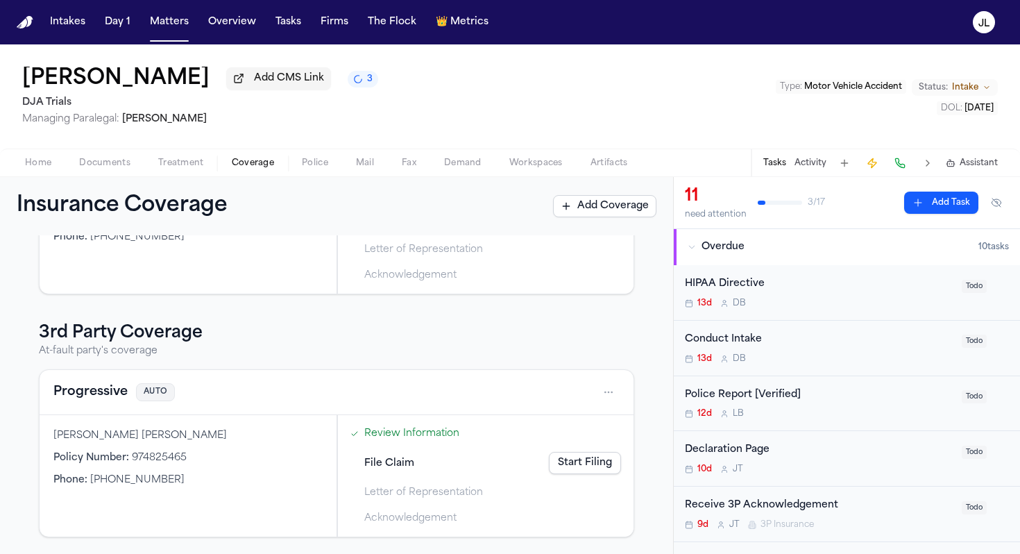
click at [105, 384] on button "Progressive" at bounding box center [90, 391] width 74 height 19
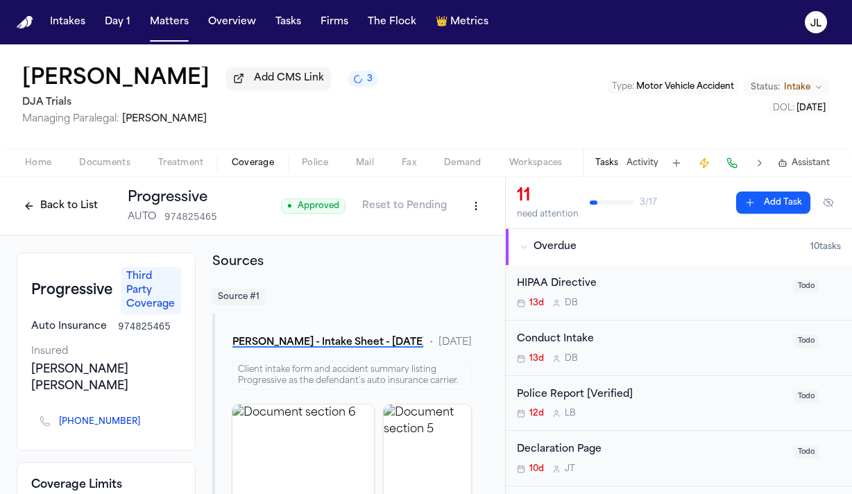
click at [472, 218] on html "Intakes Day 1 Matters Overview Tasks Firms The Flock 👑 Metrics [PERSON_NAME] Ad…" at bounding box center [426, 247] width 852 height 494
click at [449, 239] on div "Edit Coverage" at bounding box center [428, 239] width 117 height 22
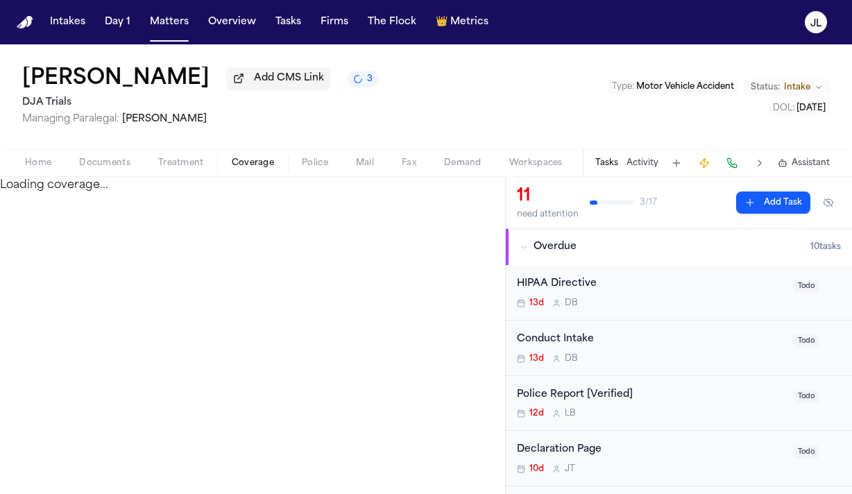
select select "**********"
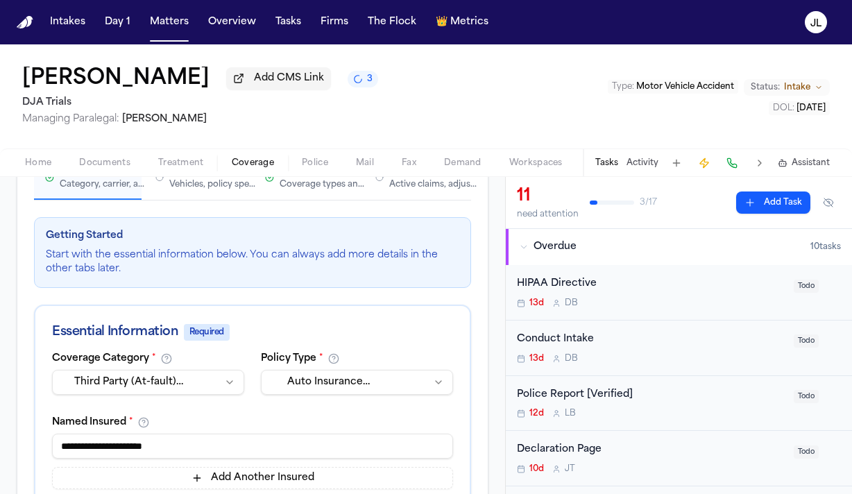
scroll to position [65, 0]
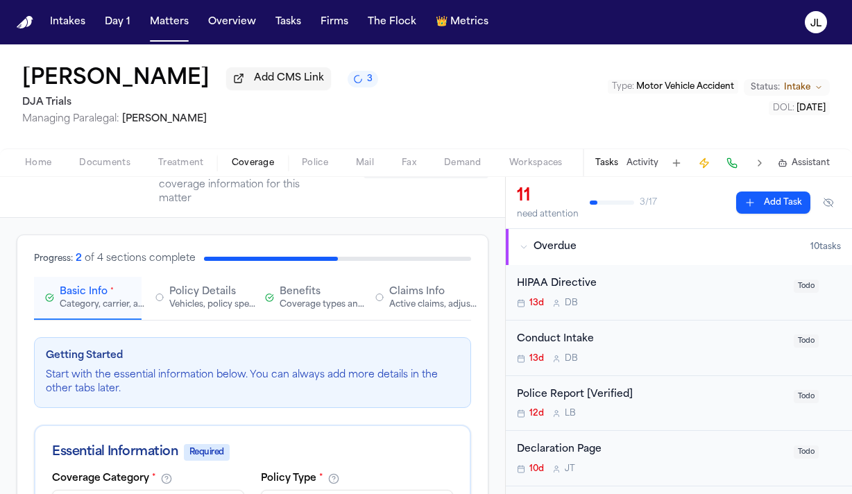
click at [406, 286] on span "Claims Info" at bounding box center [416, 292] width 55 height 14
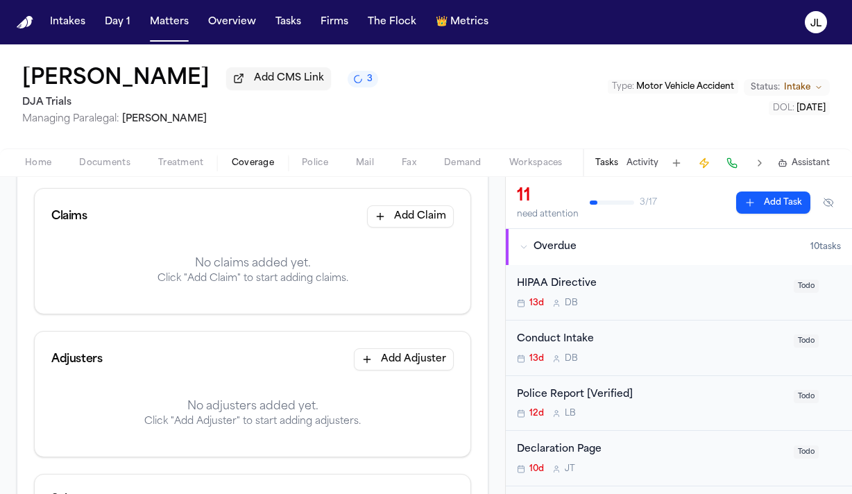
scroll to position [209, 0]
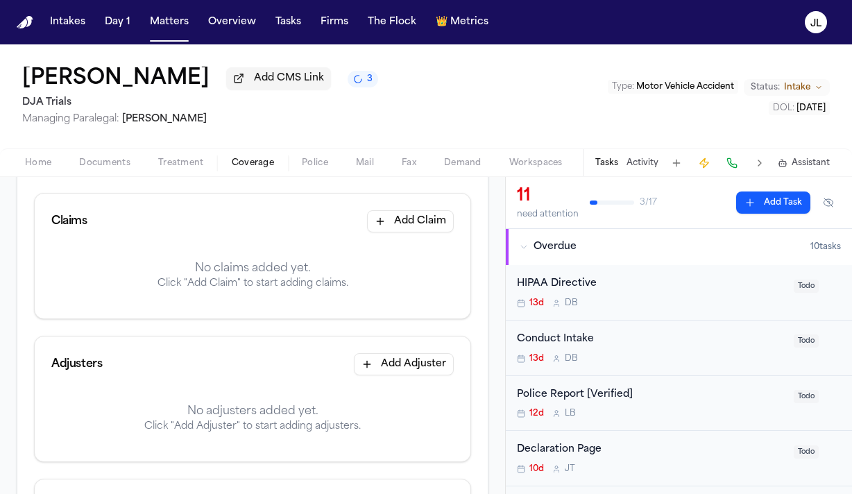
click at [404, 221] on button "Add Claim" at bounding box center [410, 221] width 87 height 22
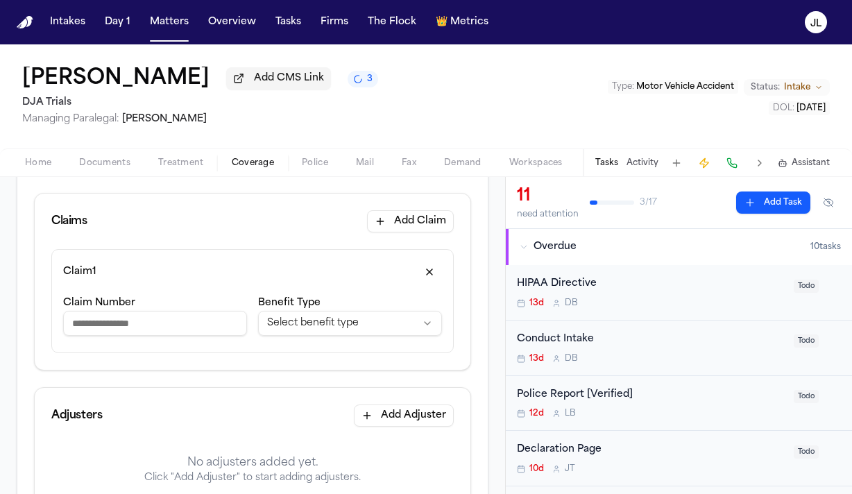
click at [322, 308] on html "**********" at bounding box center [426, 247] width 852 height 494
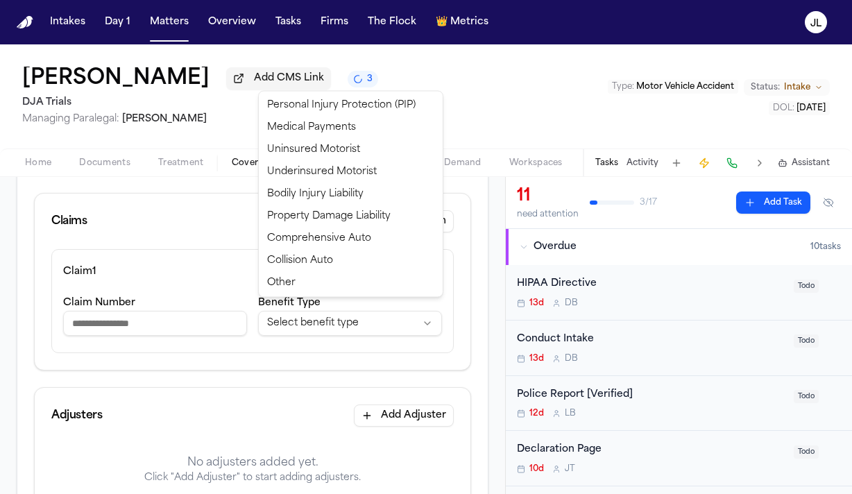
select select "**********"
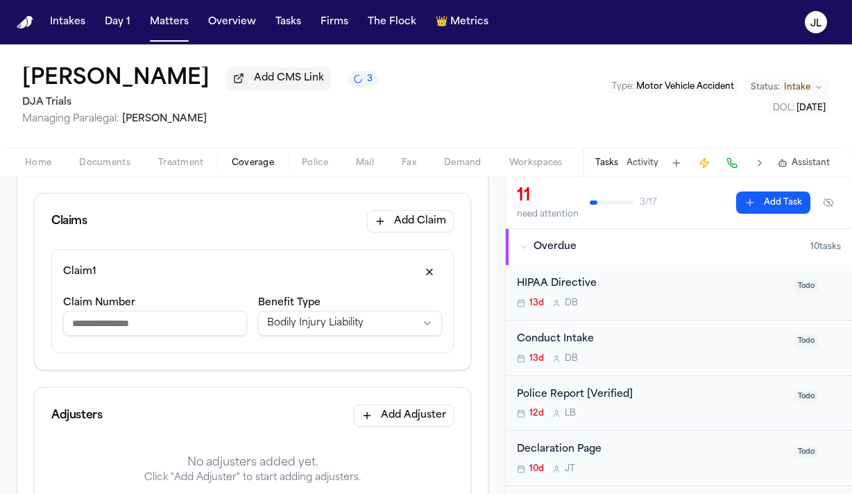
click at [137, 311] on input "Claim Number" at bounding box center [155, 323] width 184 height 25
type input "**********"
click at [390, 404] on button "Add Adjuster" at bounding box center [404, 415] width 100 height 22
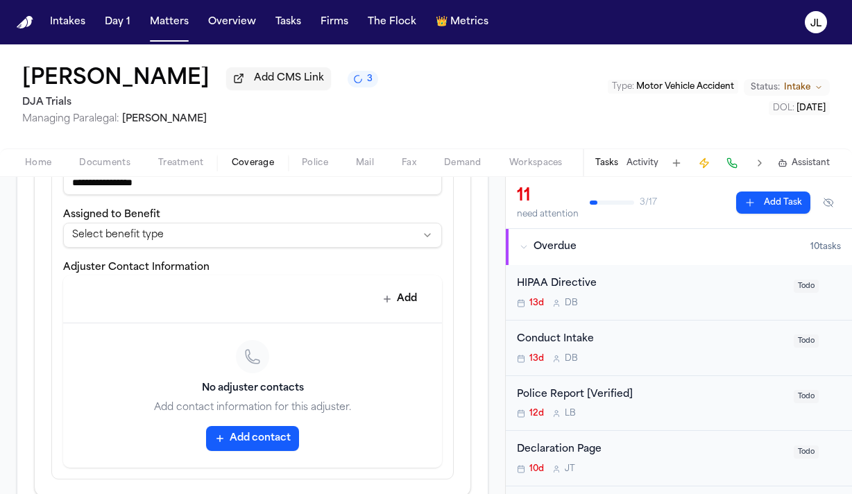
scroll to position [545, 0]
type input "**********"
click at [234, 242] on div "**********" at bounding box center [252, 310] width 379 height 314
click at [234, 234] on html "**********" at bounding box center [426, 247] width 852 height 494
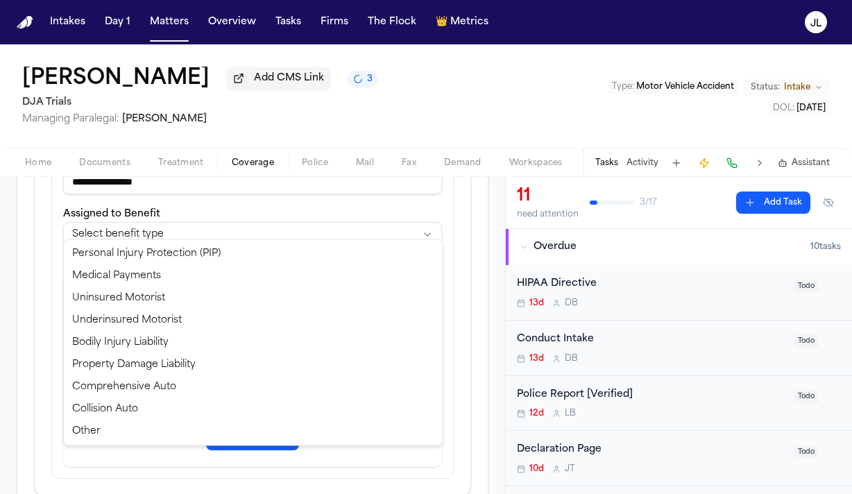
select select "**********"
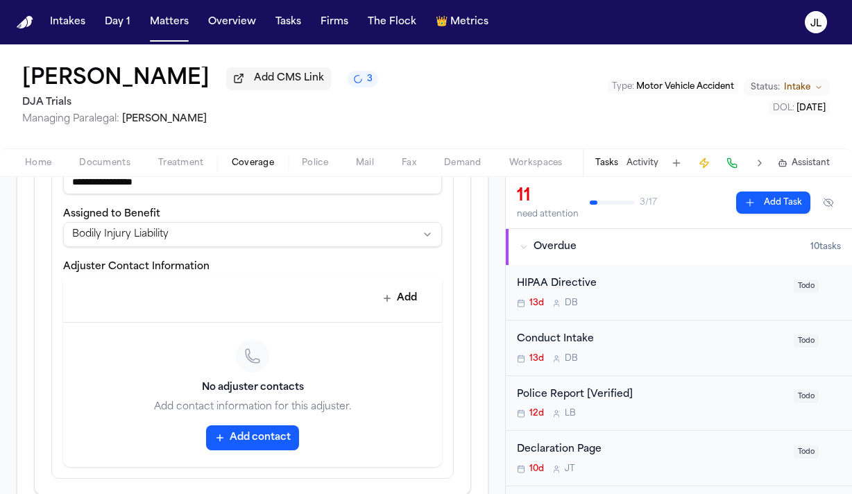
click at [211, 425] on button "Add contact" at bounding box center [252, 437] width 93 height 25
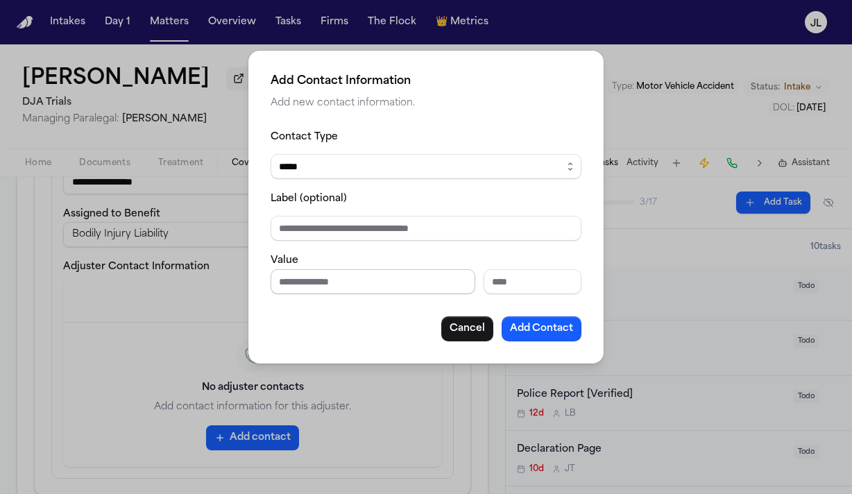
click at [284, 280] on input "Phone number" at bounding box center [373, 281] width 205 height 25
type input "**********"
click at [551, 323] on button "Add Contact" at bounding box center [541, 328] width 80 height 25
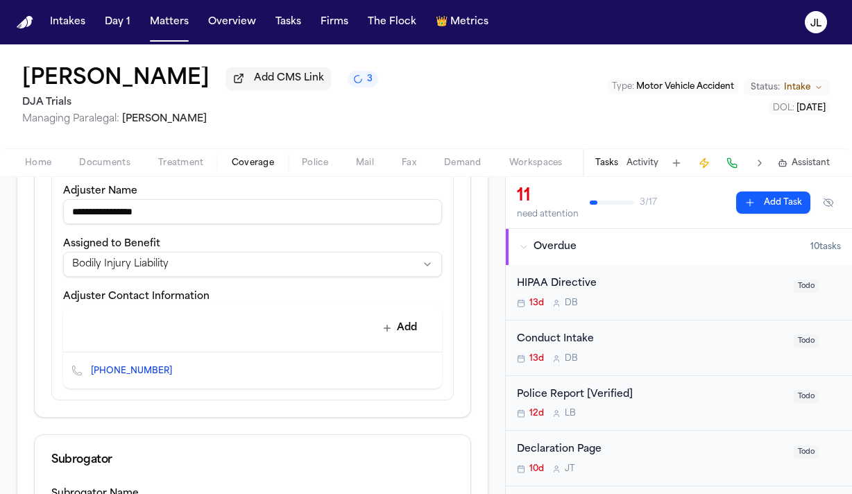
scroll to position [506, 0]
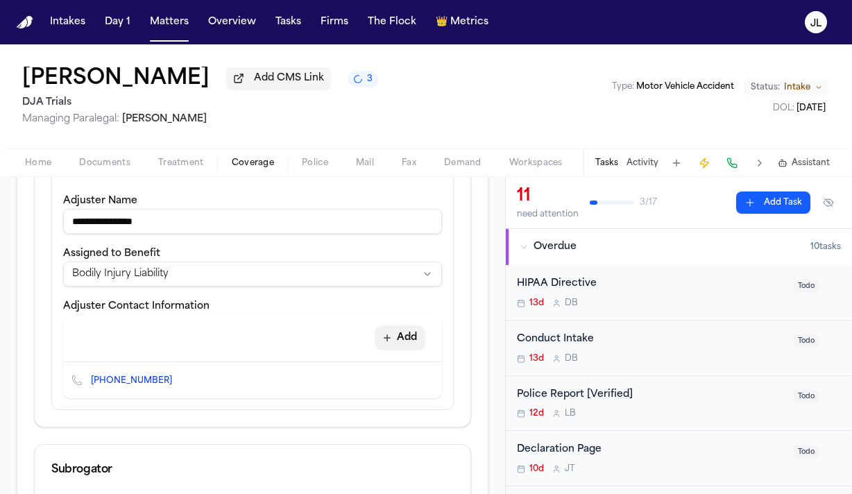
click at [409, 328] on button "Add" at bounding box center [400, 337] width 51 height 25
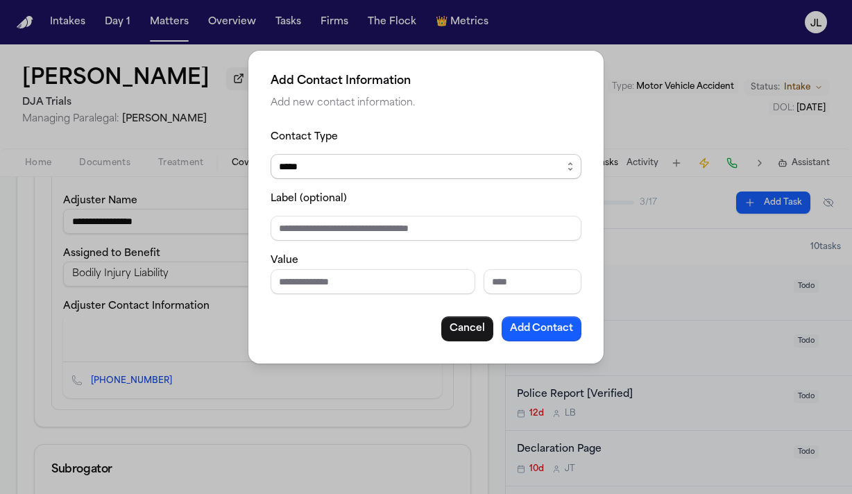
click at [300, 172] on select "***** ***** ******* *** *****" at bounding box center [426, 166] width 311 height 25
select select "*****"
click at [271, 154] on select "***** ***** ******* *** *****" at bounding box center [426, 166] width 311 height 25
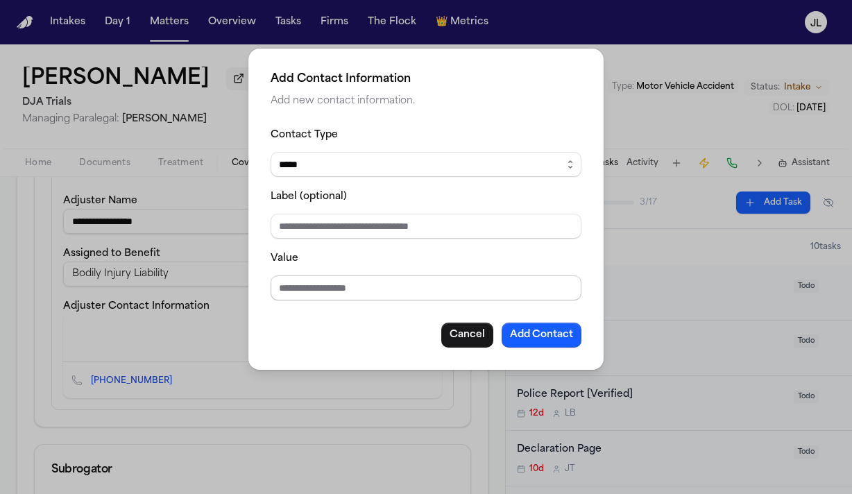
click at [292, 286] on input "Value" at bounding box center [426, 287] width 311 height 25
type input "**********"
click at [562, 332] on button "Add Contact" at bounding box center [541, 335] width 80 height 25
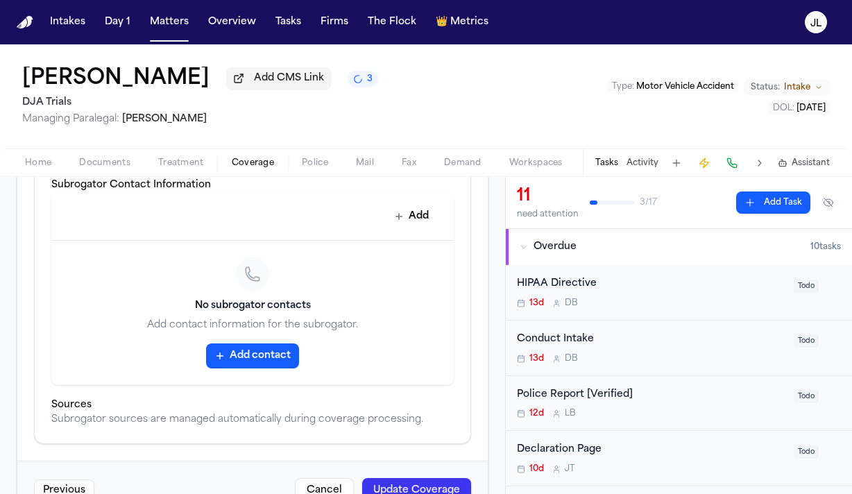
scroll to position [974, 0]
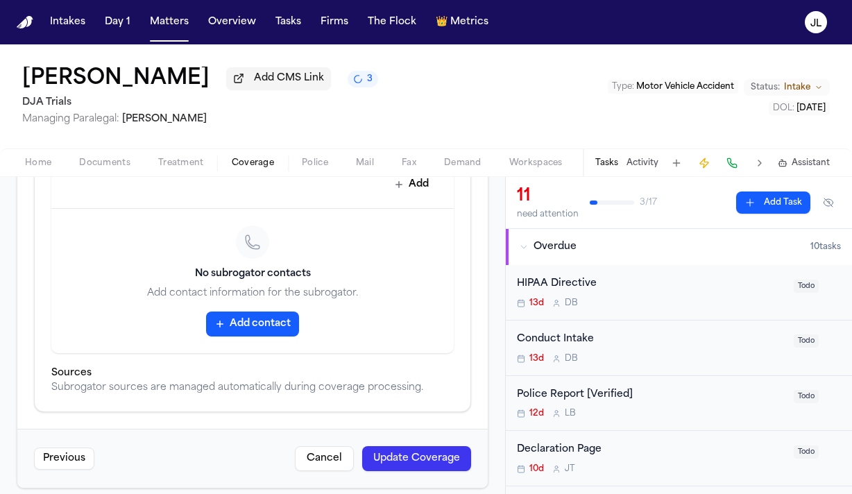
click at [406, 446] on button "Update Coverage" at bounding box center [416, 458] width 109 height 25
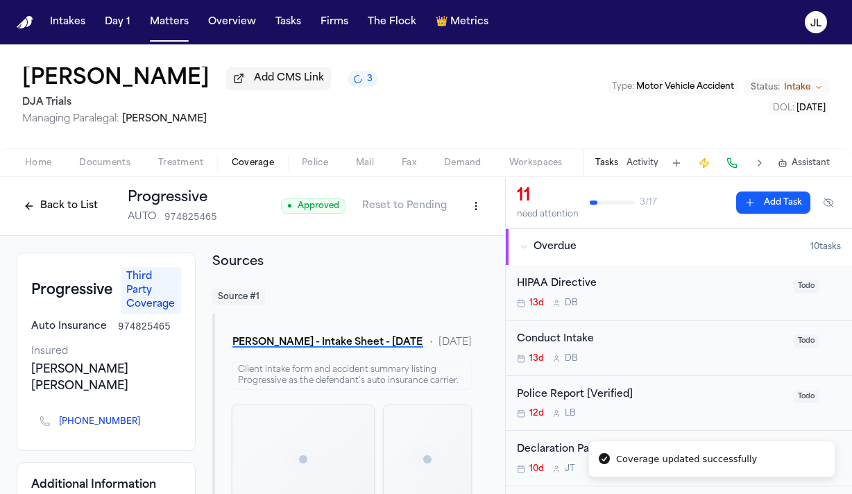
click at [55, 214] on button "Back to List" at bounding box center [61, 206] width 88 height 22
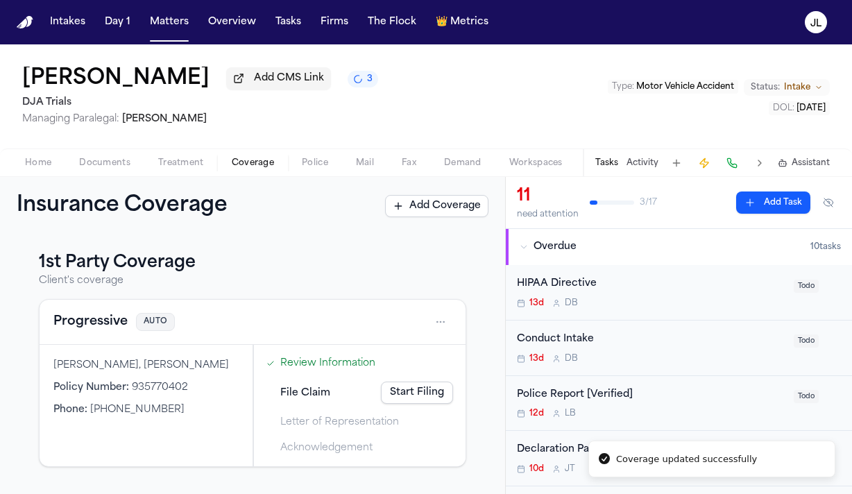
click at [83, 322] on button "Progressive" at bounding box center [90, 321] width 74 height 19
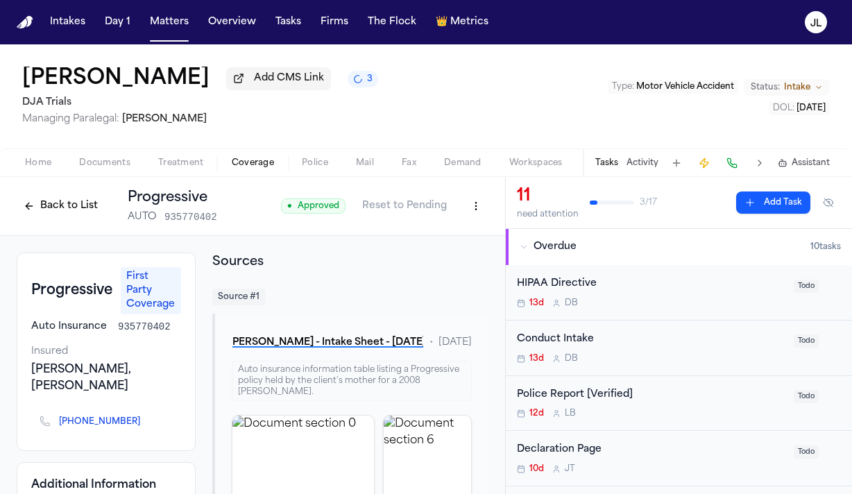
click at [37, 154] on div "Home Documents Treatment Coverage Police Mail Fax Demand Workspaces Artifacts T…" at bounding box center [426, 162] width 852 height 28
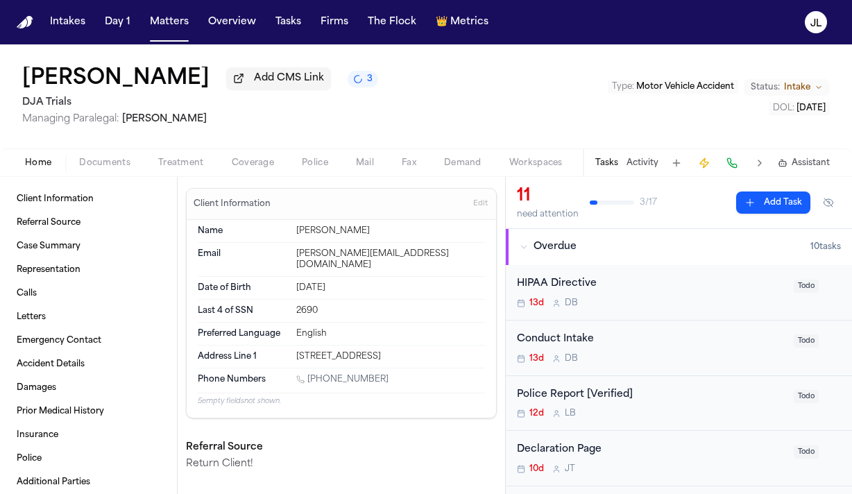
click at [37, 162] on span "Home" at bounding box center [38, 162] width 26 height 11
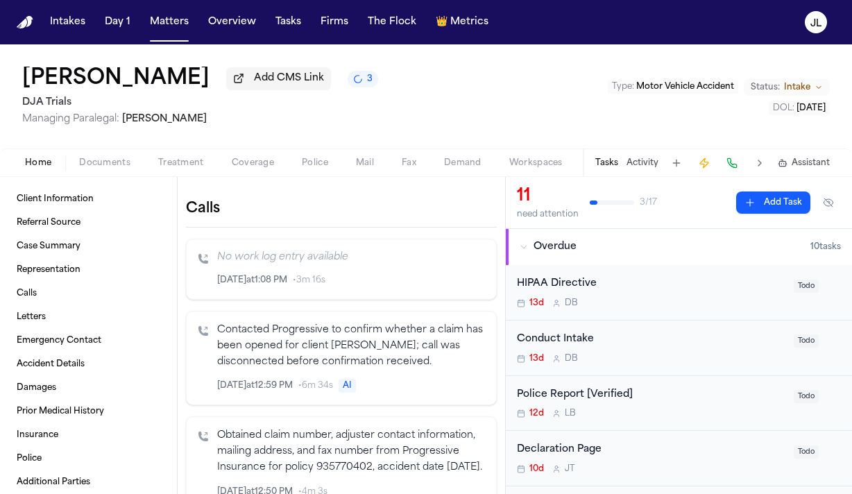
scroll to position [426, 0]
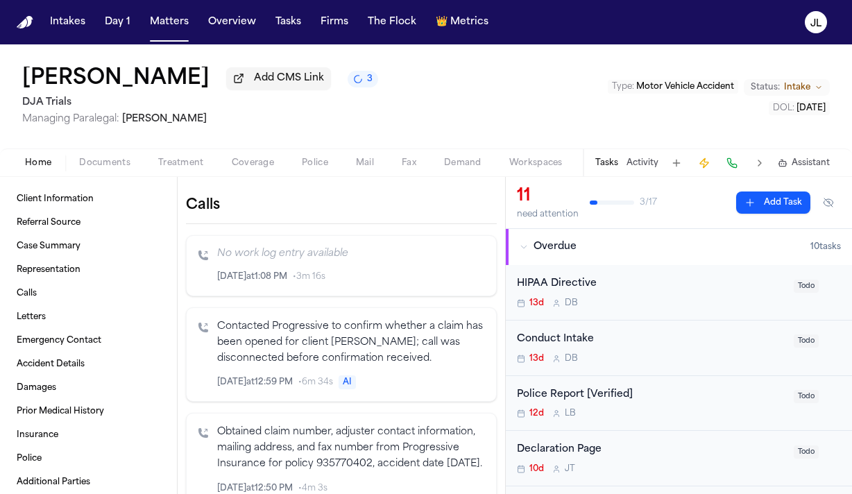
click at [424, 379] on icon "Inspect" at bounding box center [427, 383] width 7 height 8
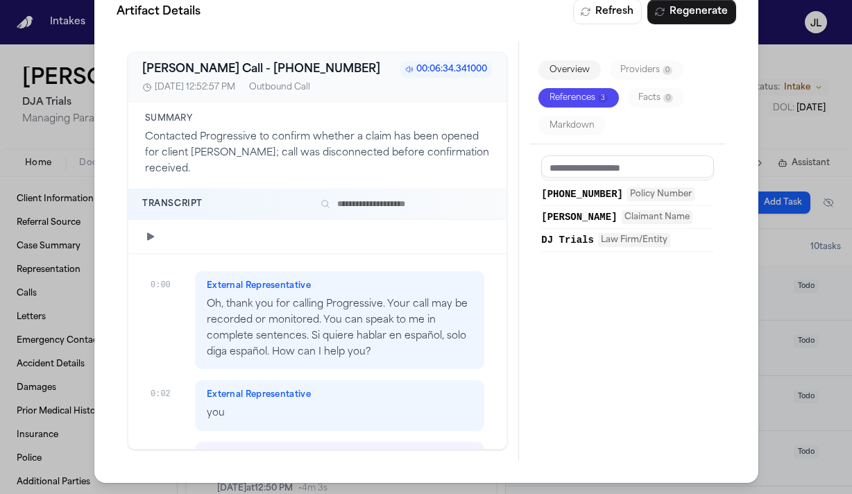
scroll to position [0, 0]
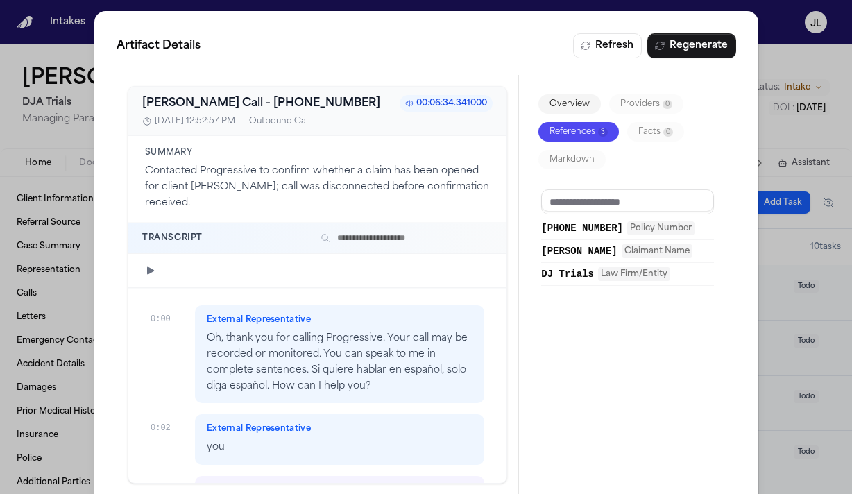
click at [817, 112] on div "Artifact Details Refresh Regenerate Bland AI Call - +18007764737 00:06:34.34100…" at bounding box center [426, 264] width 852 height 528
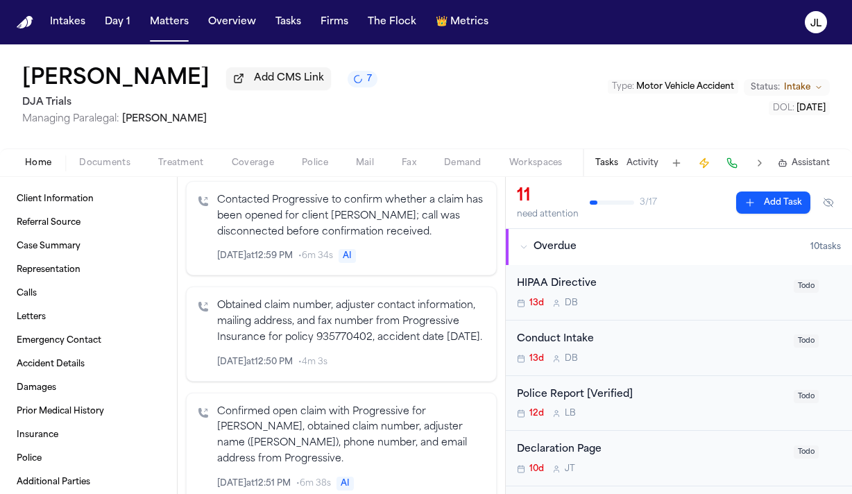
scroll to position [556, 0]
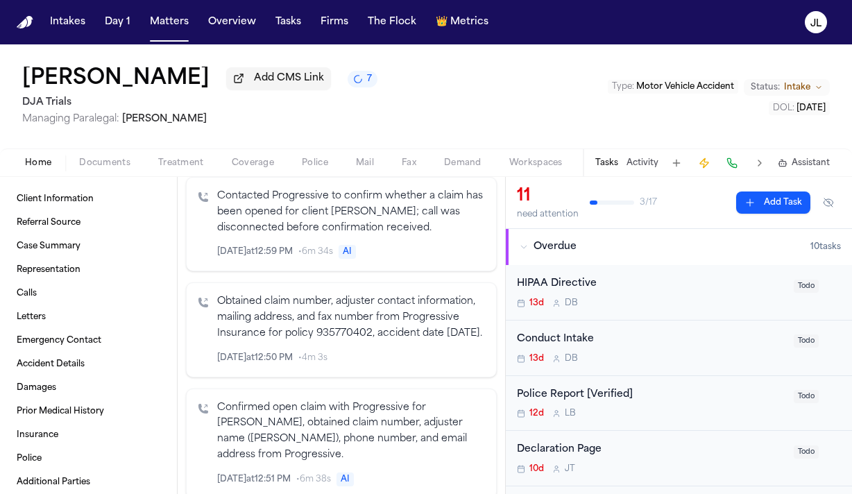
click at [425, 363] on icon "Inspect" at bounding box center [427, 358] width 10 height 10
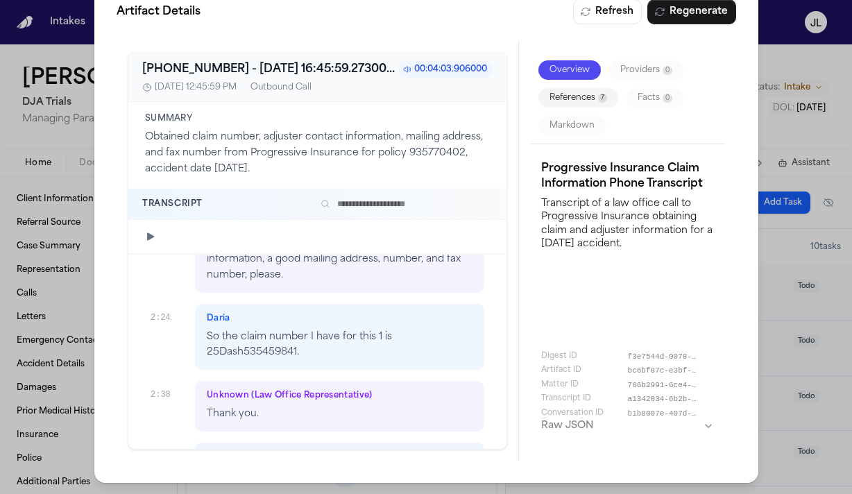
scroll to position [837, 0]
drag, startPoint x: 298, startPoint y: 352, endPoint x: 205, endPoint y: 354, distance: 92.3
click at [205, 354] on div "Daria So the claim number I have for this 1 is 25Dash535459841." at bounding box center [339, 335] width 289 height 67
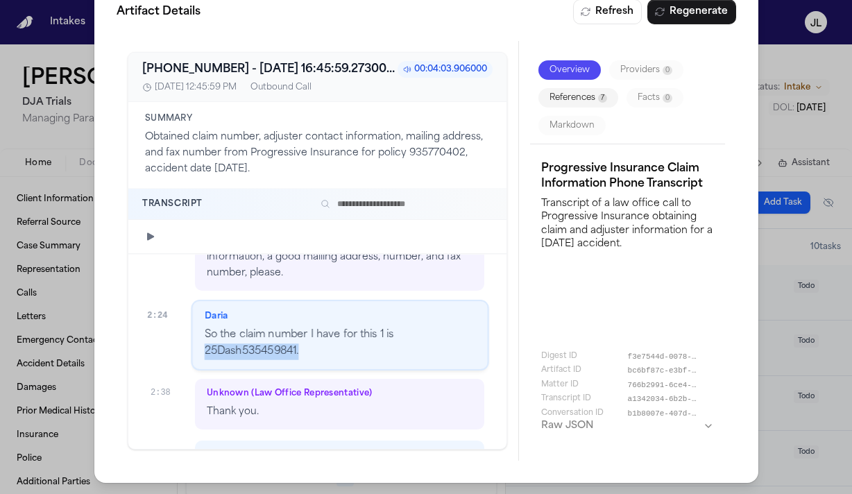
scroll to position [819, 0]
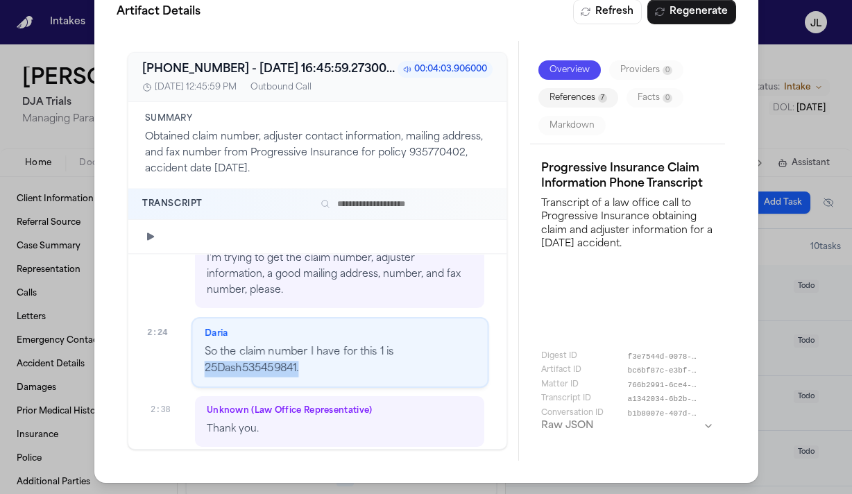
copy p "25Dash535459841."
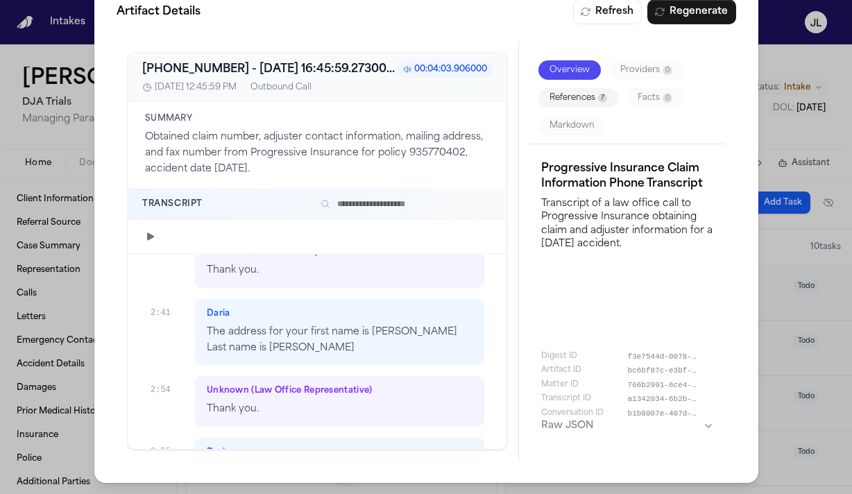
scroll to position [985, 0]
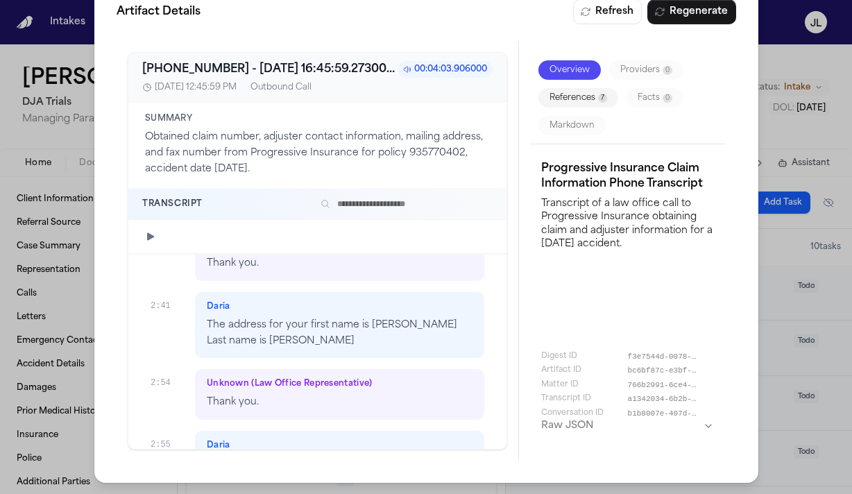
click at [60, 240] on div "Artifact Details Refresh Regenerate +18007764737 - 2025-09-30 16:45:59.273000+0…" at bounding box center [426, 230] width 852 height 528
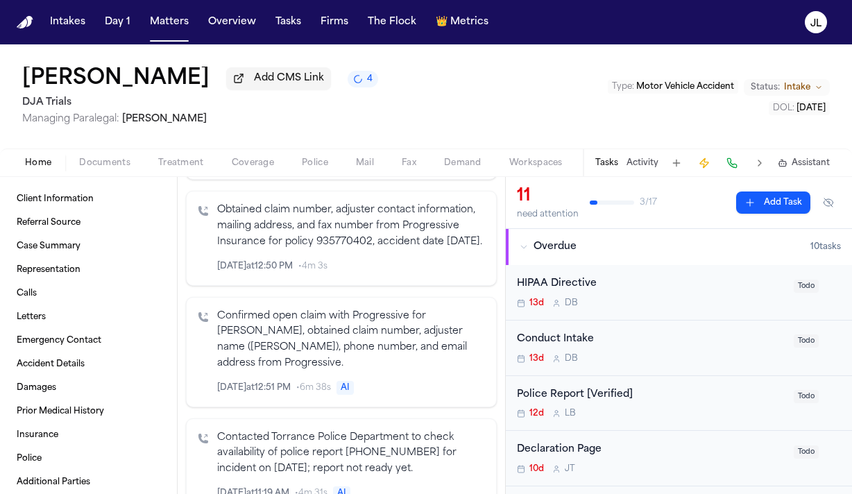
scroll to position [653, 0]
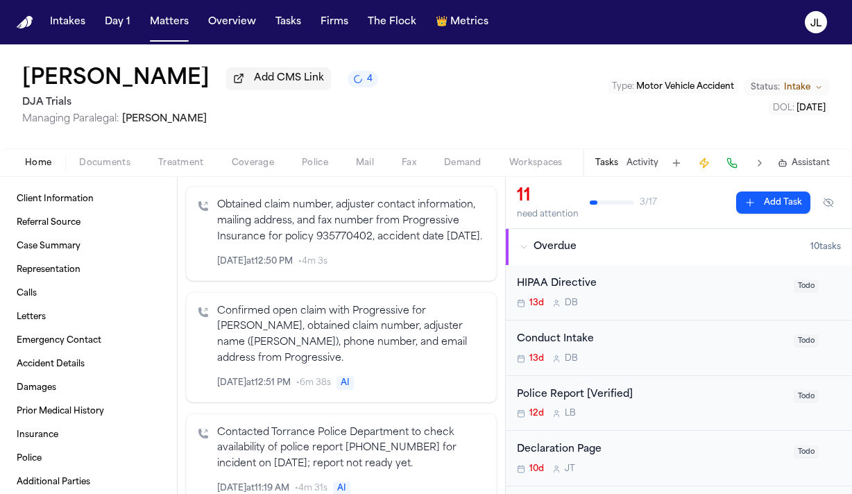
click at [431, 388] on icon "Inspect" at bounding box center [427, 383] width 10 height 10
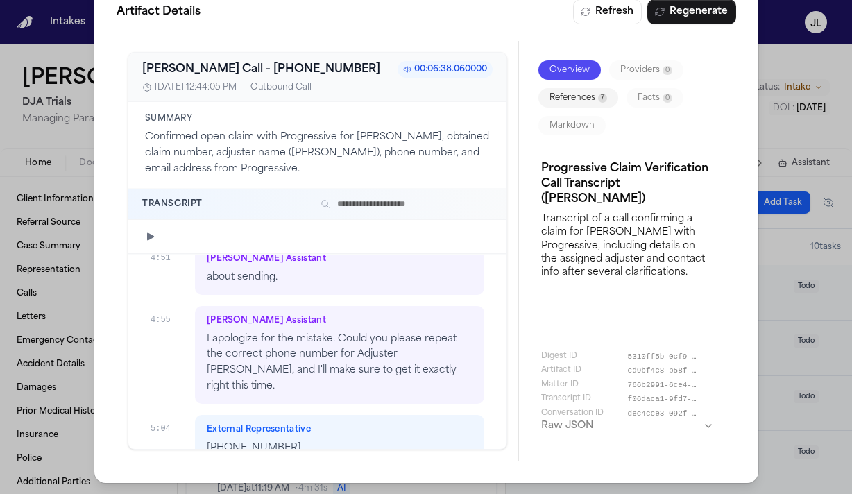
scroll to position [5394, 0]
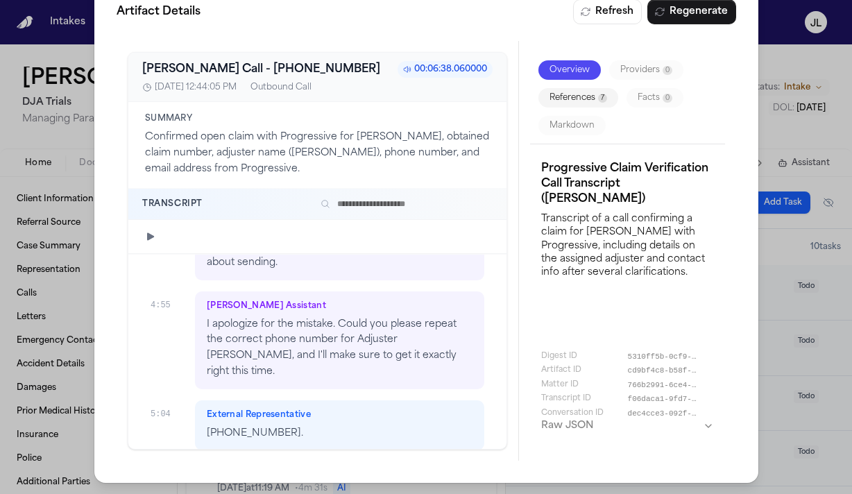
click at [739, 103] on div "Artifact Details Refresh Regenerate Bland AI Call - +18007764737 00:06:38.06000…" at bounding box center [426, 230] width 664 height 506
click at [771, 94] on div "Artifact Details Refresh Regenerate Bland AI Call - +18007764737 00:06:38.06000…" at bounding box center [426, 230] width 852 height 528
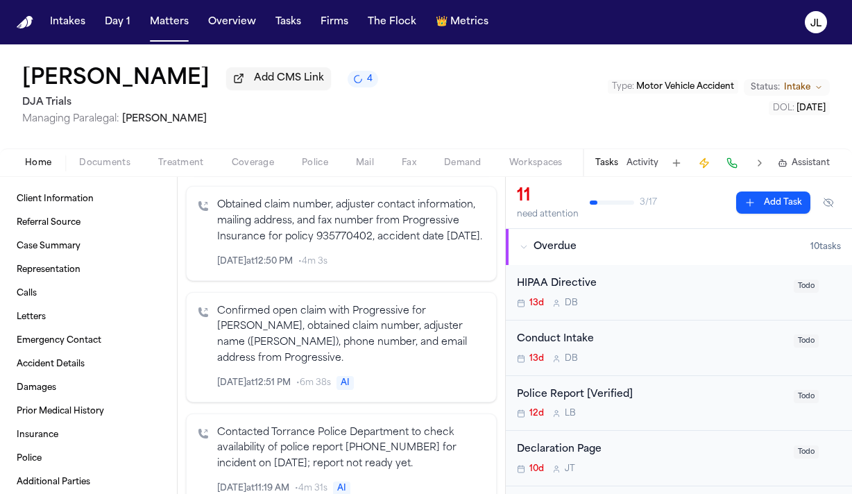
click at [268, 162] on span "Coverage" at bounding box center [253, 162] width 42 height 11
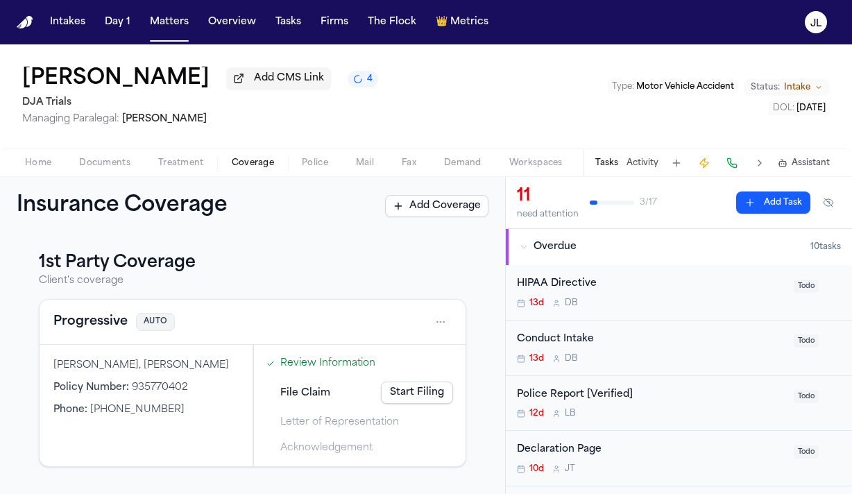
click at [109, 328] on button "Progressive" at bounding box center [90, 321] width 74 height 19
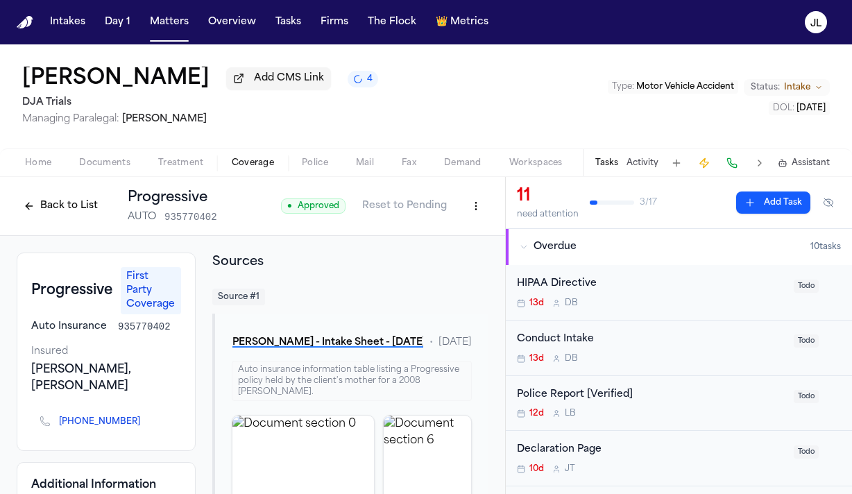
click at [72, 216] on button "Back to List" at bounding box center [61, 206] width 88 height 22
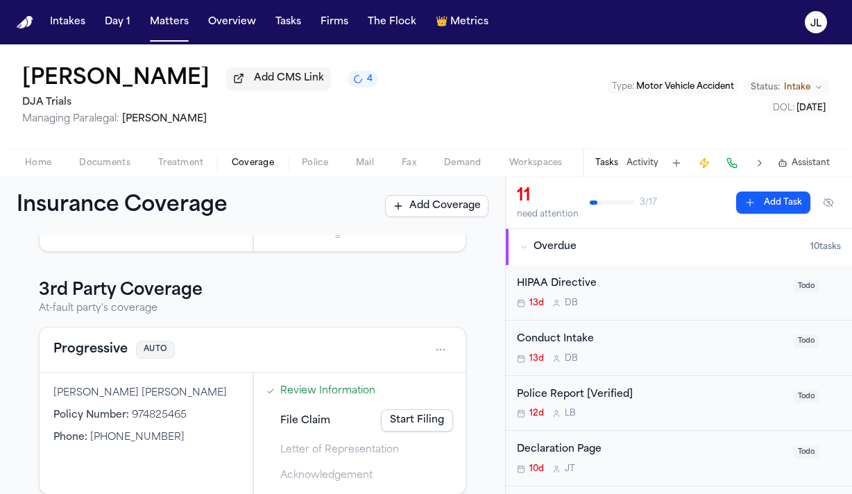
scroll to position [219, 0]
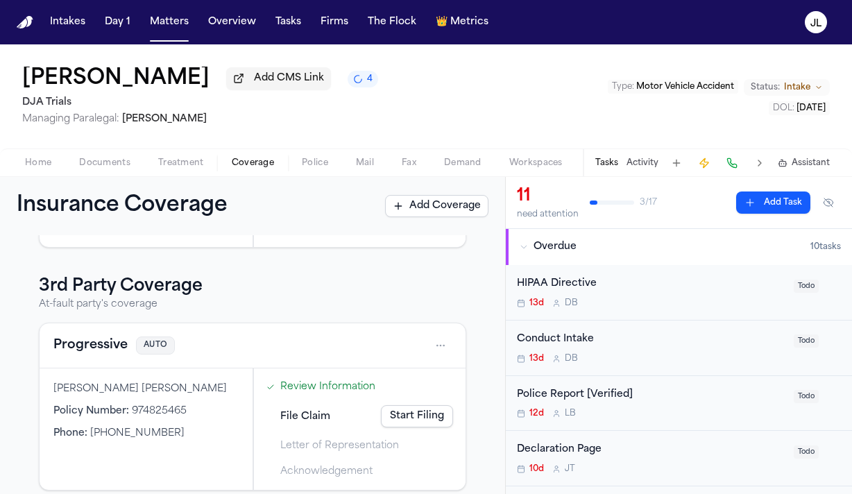
click at [106, 350] on button "Progressive" at bounding box center [90, 345] width 74 height 19
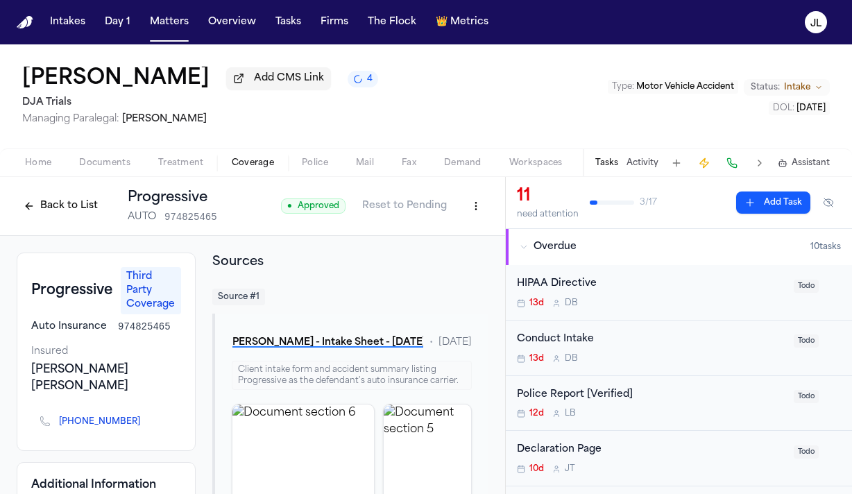
click at [39, 200] on button "Back to List" at bounding box center [61, 206] width 88 height 22
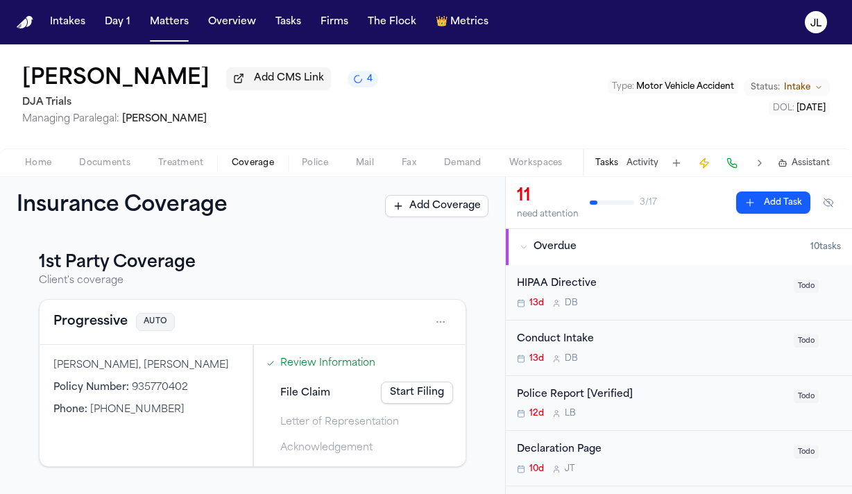
click at [96, 332] on button "Progressive" at bounding box center [90, 321] width 74 height 19
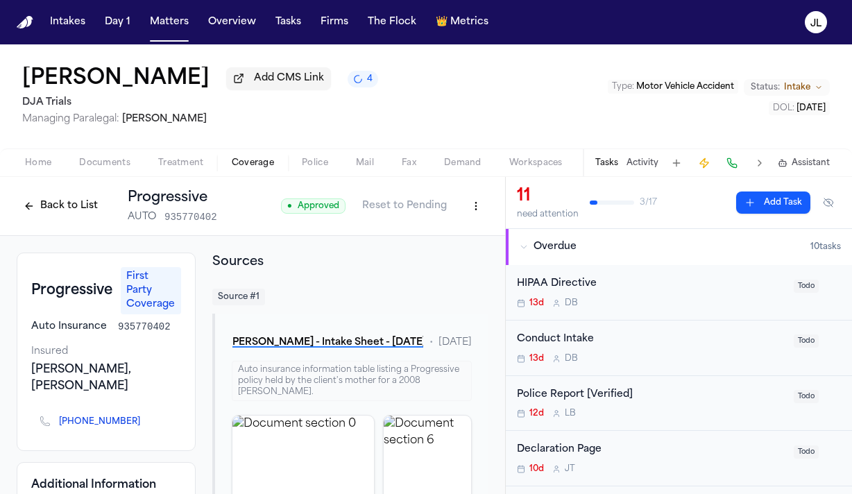
click at [76, 206] on button "Back to List" at bounding box center [61, 206] width 88 height 22
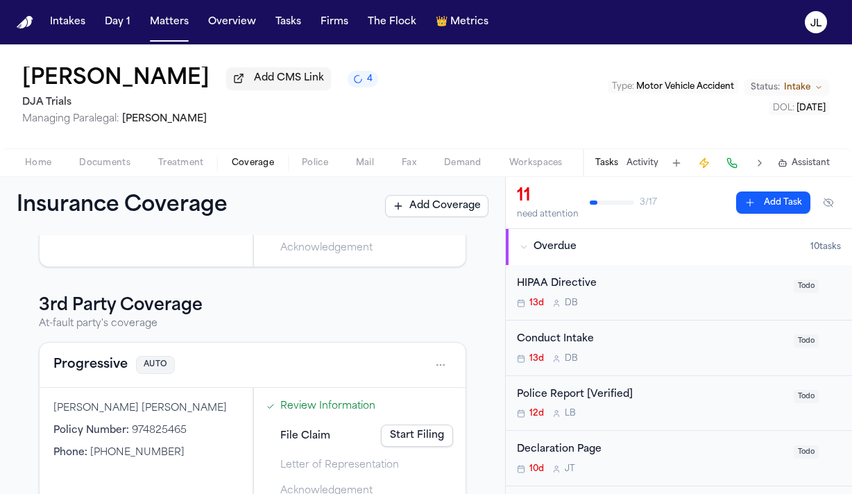
scroll to position [235, 0]
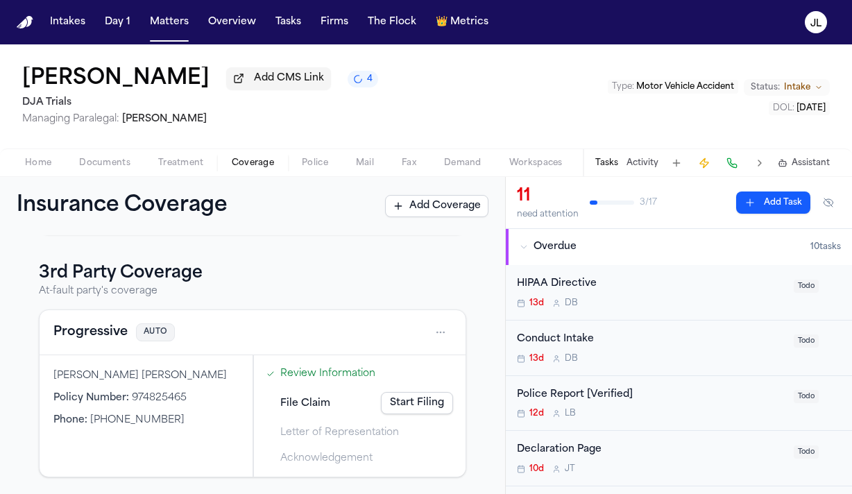
click at [96, 335] on button "Progressive" at bounding box center [90, 332] width 74 height 19
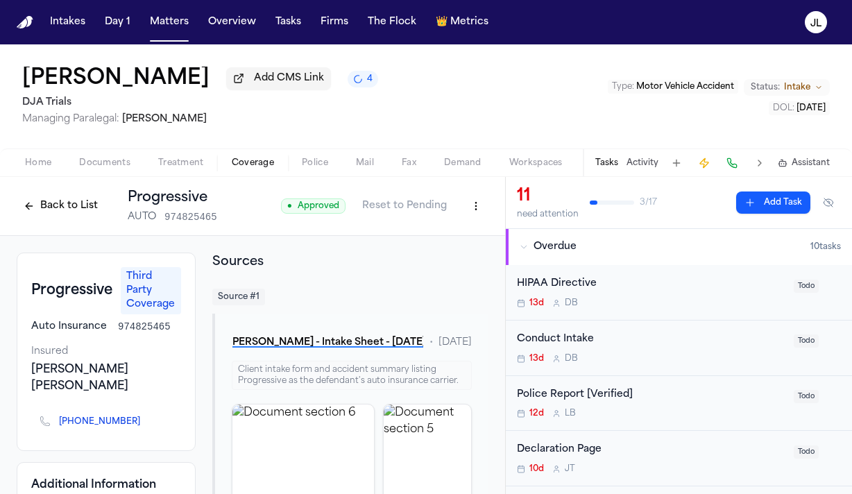
click at [40, 153] on div "Home Documents Treatment Coverage Police Mail Fax Demand Workspaces Artifacts T…" at bounding box center [426, 162] width 852 height 28
click at [40, 163] on span "Home" at bounding box center [38, 162] width 26 height 11
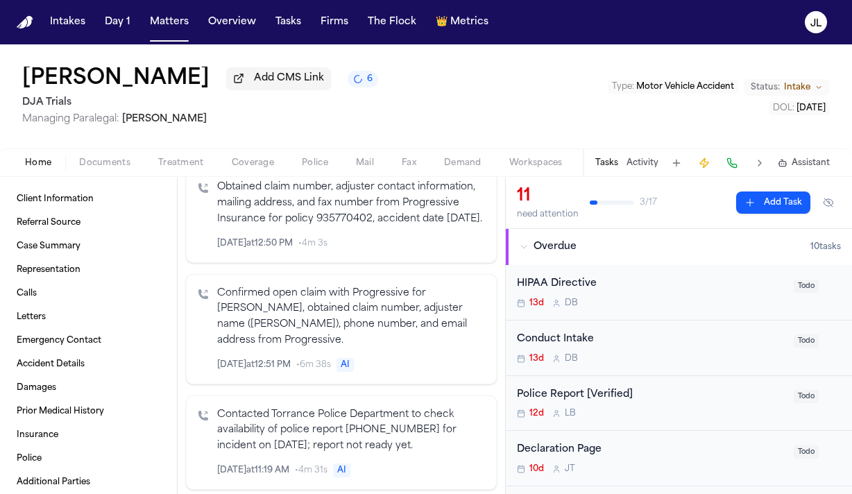
scroll to position [668, 0]
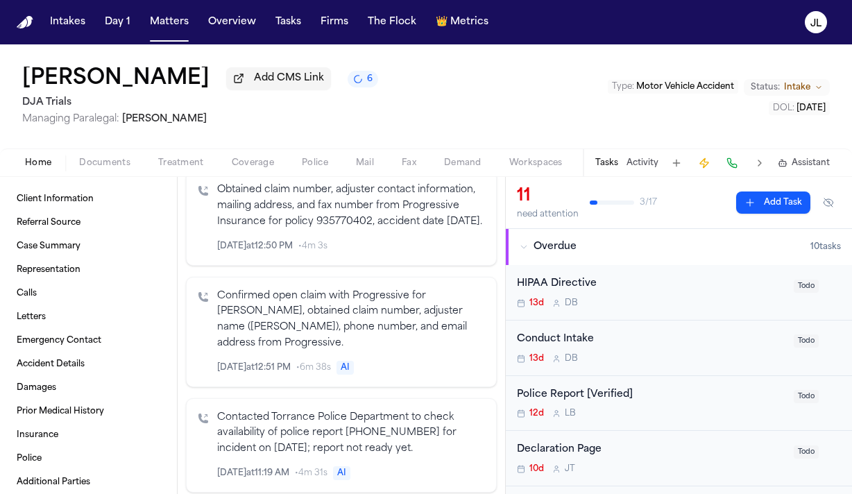
click at [431, 370] on icon "Inspect" at bounding box center [427, 368] width 10 height 10
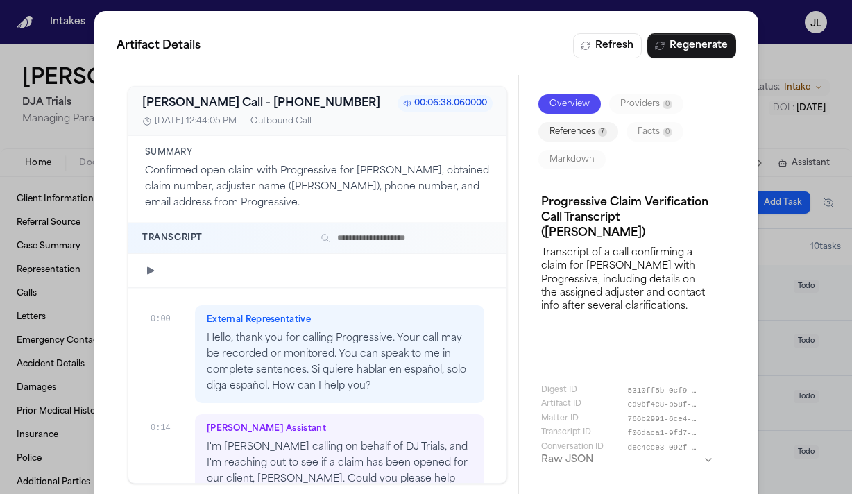
click at [773, 62] on div "Artifact Details Refresh Regenerate Bland AI Call - +18007764737 00:06:38.06000…" at bounding box center [426, 264] width 852 height 528
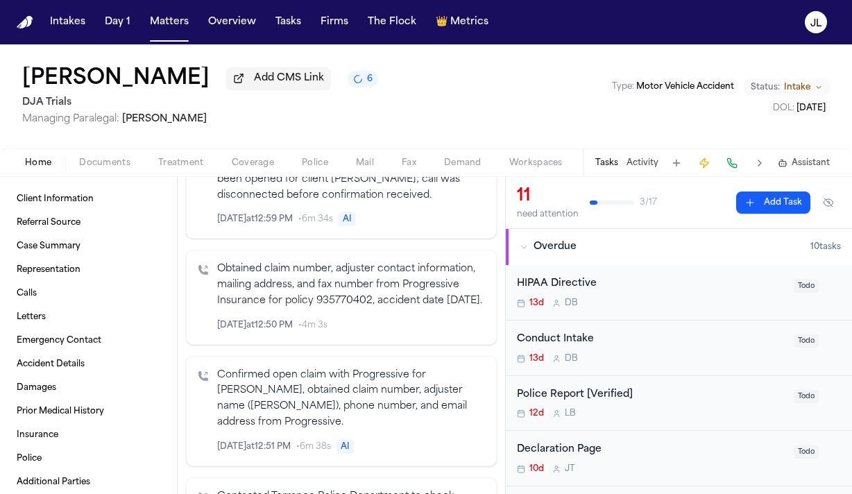
scroll to position [585, 0]
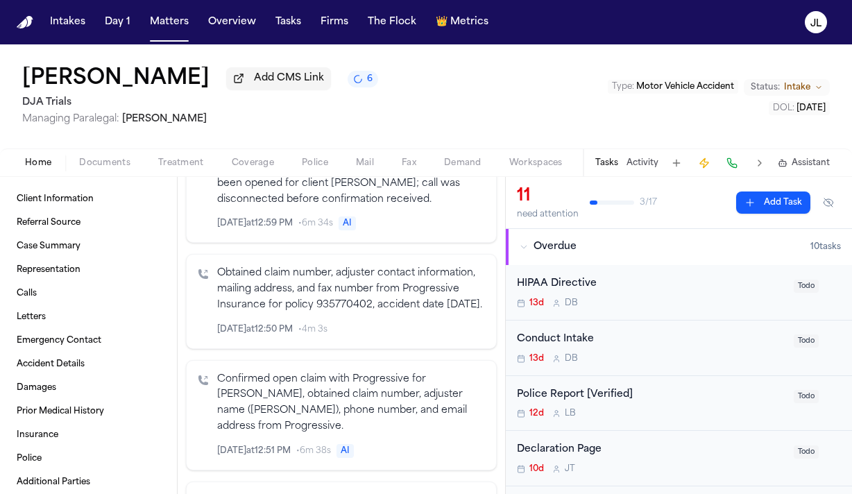
click at [427, 334] on icon "Inspect" at bounding box center [427, 330] width 10 height 10
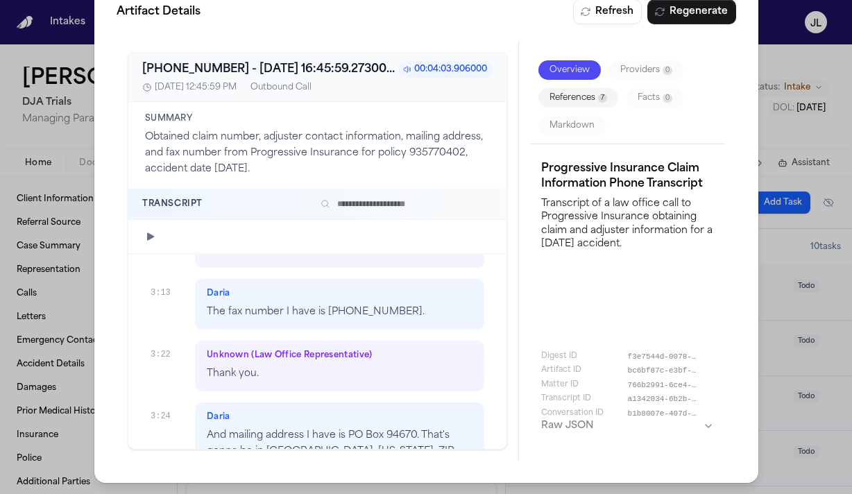
scroll to position [1255, 0]
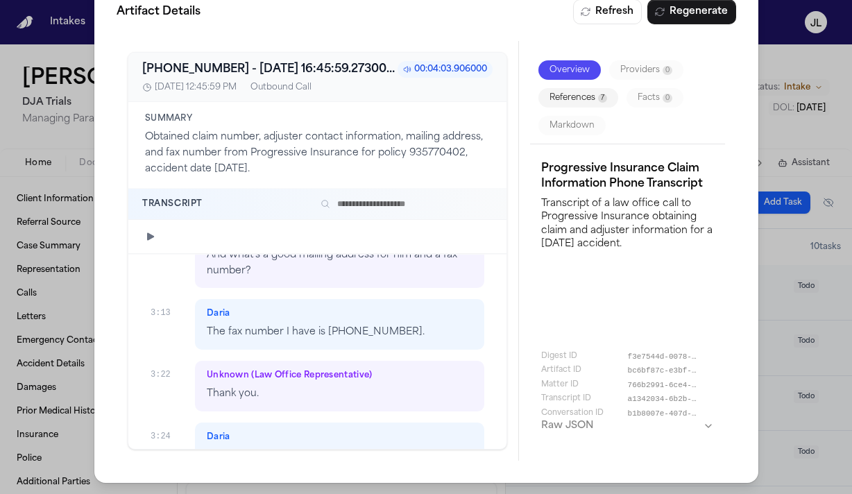
click at [779, 122] on div "Artifact Details Refresh Regenerate +18007764737 - 2025-09-30 16:45:59.273000+0…" at bounding box center [426, 230] width 852 height 528
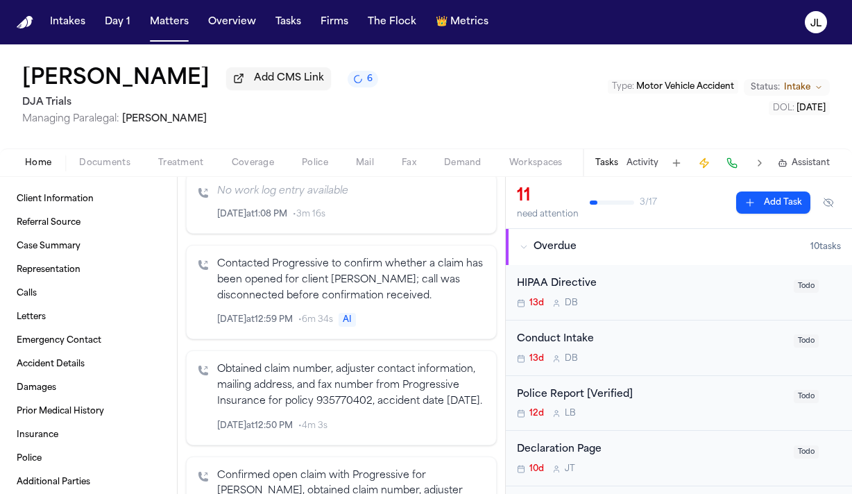
scroll to position [471, 0]
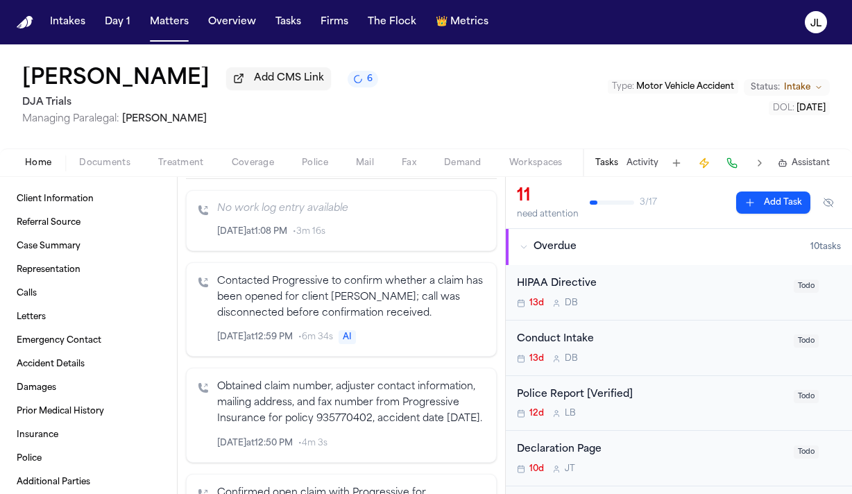
click at [422, 332] on icon "Inspect" at bounding box center [427, 337] width 10 height 10
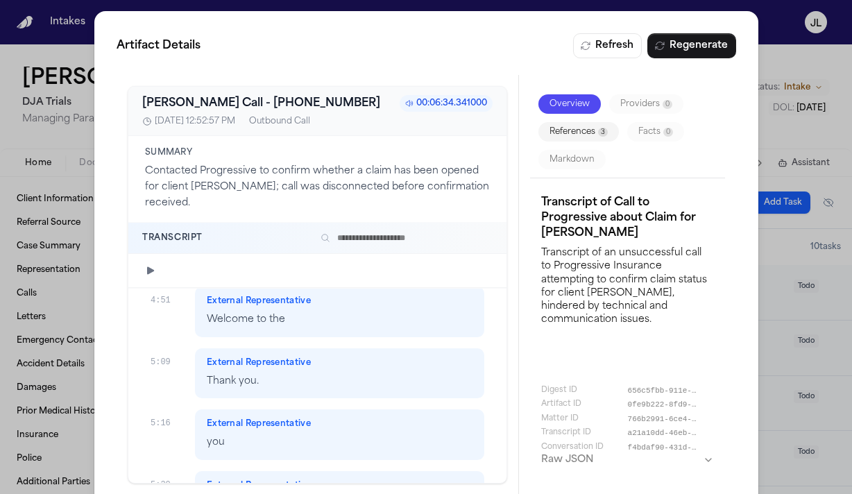
scroll to position [2895, 0]
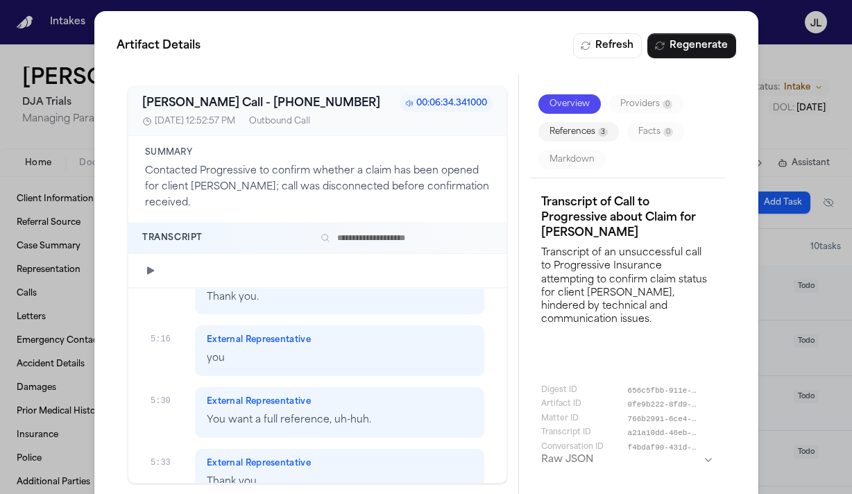
click at [765, 54] on div "Artifact Details Refresh Regenerate Bland AI Call - +18007764737 00:06:34.34100…" at bounding box center [426, 264] width 852 height 528
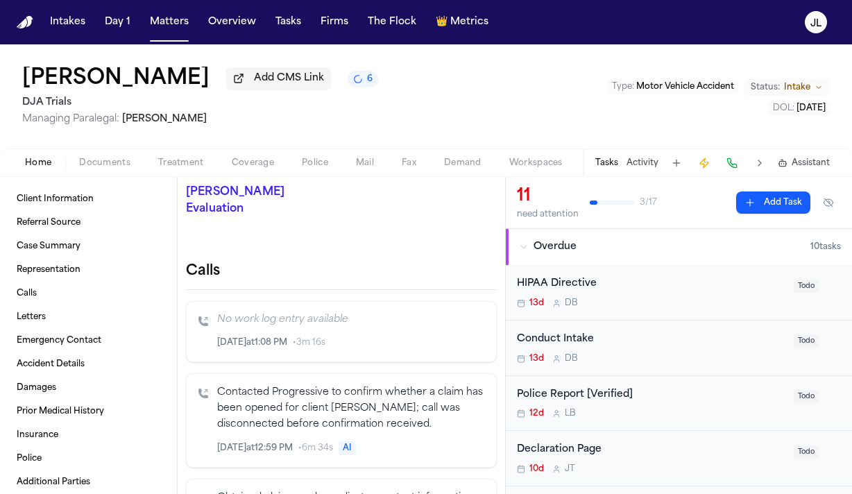
scroll to position [344, 0]
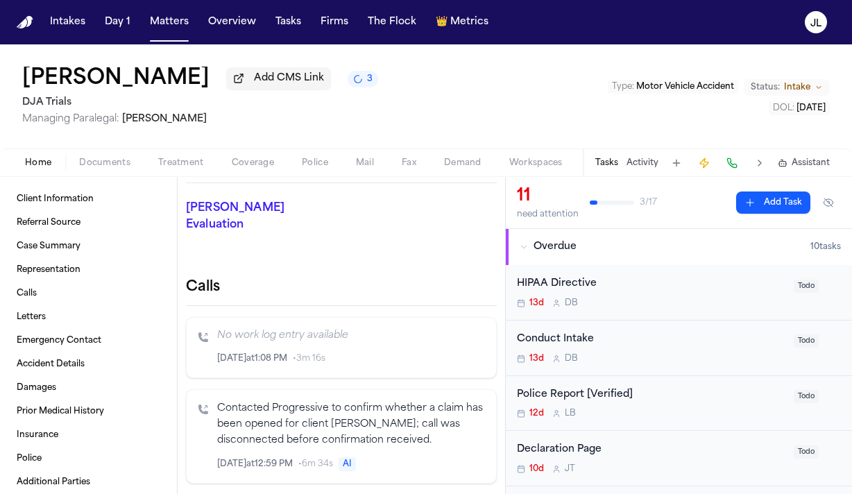
click at [425, 354] on icon "Inspect" at bounding box center [427, 359] width 10 height 10
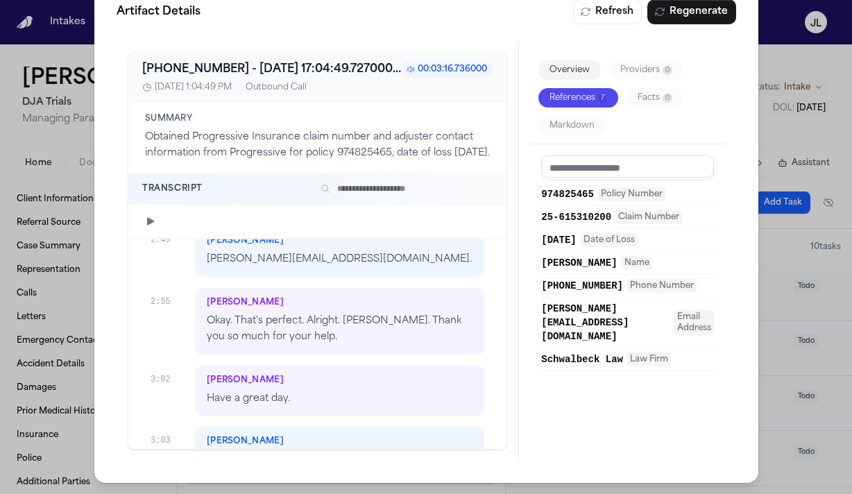
scroll to position [1520, 0]
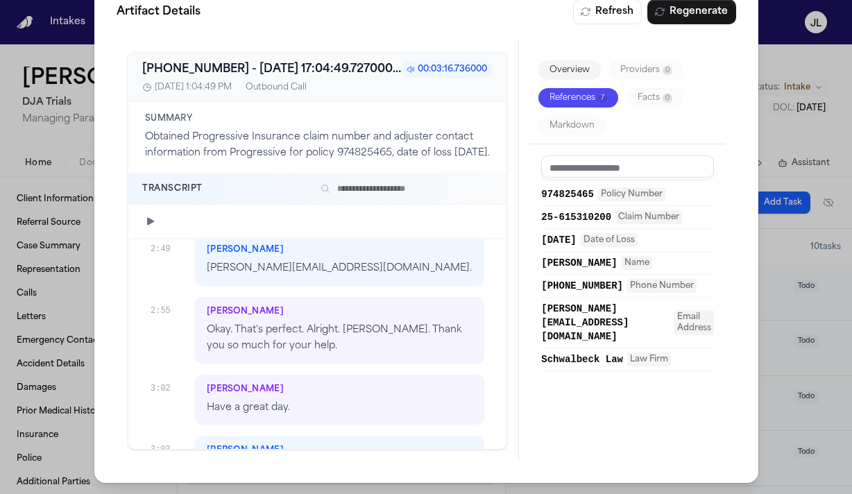
click at [796, 163] on div "Artifact Details Refresh Regenerate +18007764737 - 2025-09-30 17:04:49.727000+0…" at bounding box center [426, 230] width 852 height 528
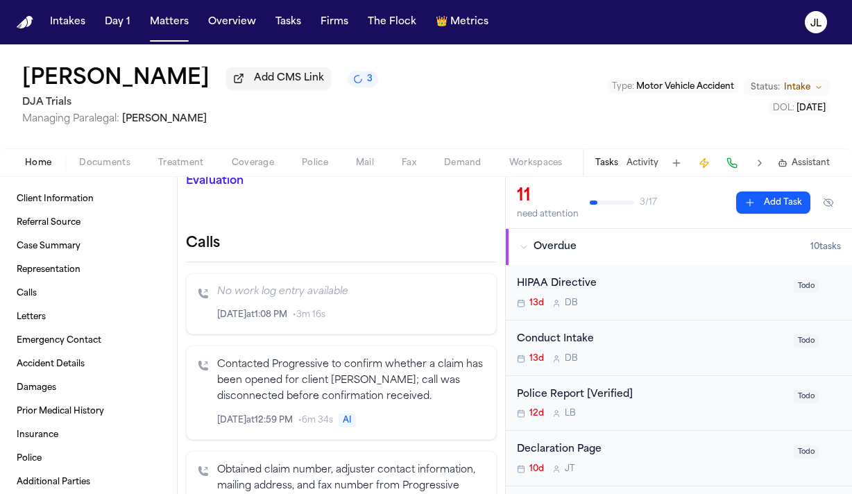
scroll to position [393, 0]
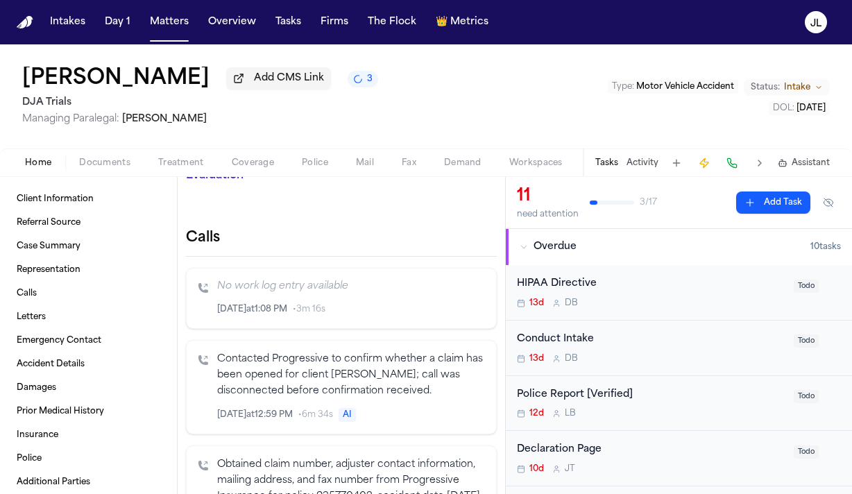
click at [428, 410] on icon "Inspect" at bounding box center [427, 415] width 10 height 10
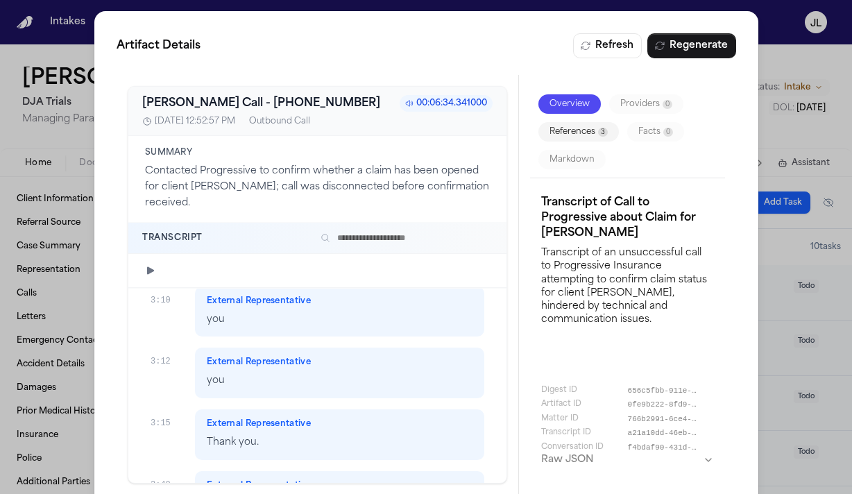
scroll to position [1938, 0]
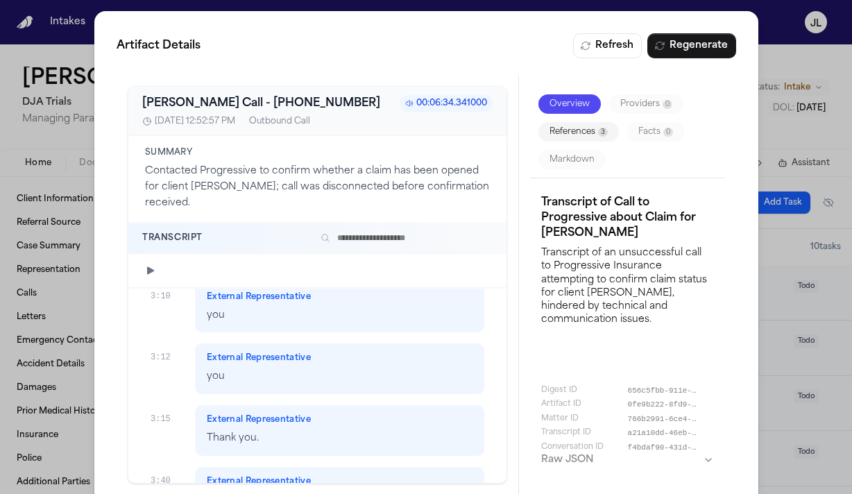
click at [777, 85] on div "Artifact Details Refresh Regenerate Bland AI Call - +18007764737 00:06:34.34100…" at bounding box center [426, 264] width 852 height 528
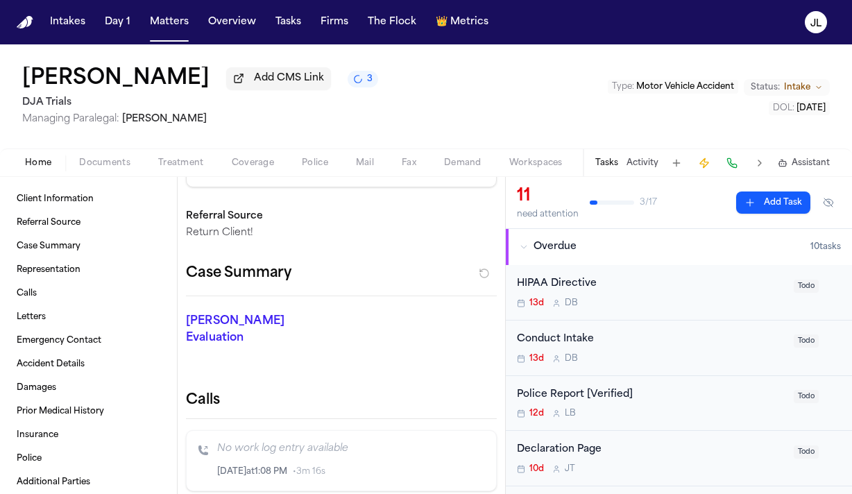
scroll to position [71, 0]
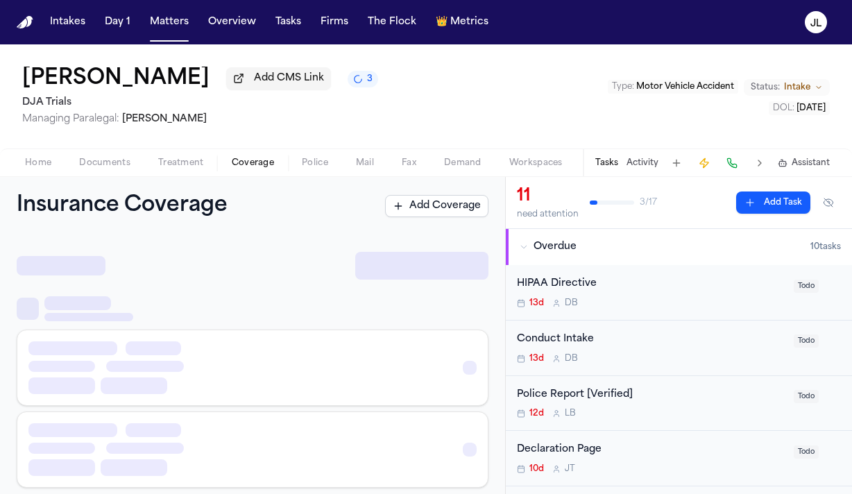
click at [271, 165] on span "Coverage" at bounding box center [253, 162] width 42 height 11
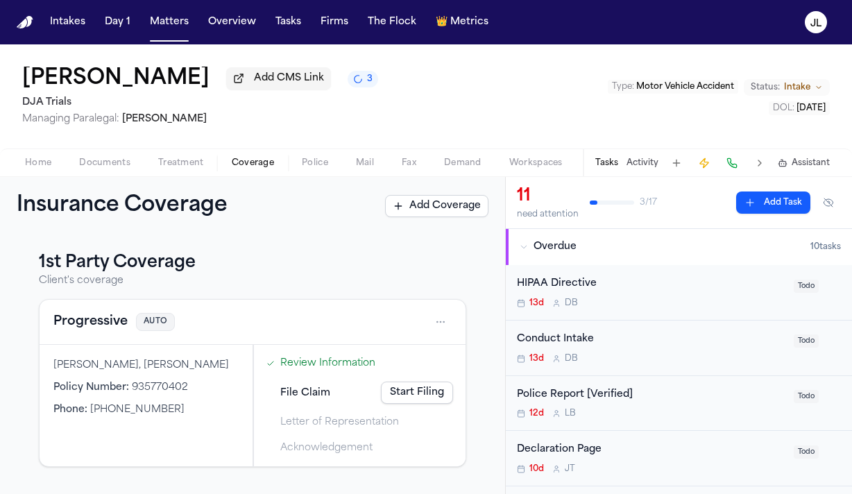
click at [88, 330] on button "Progressive" at bounding box center [90, 321] width 74 height 19
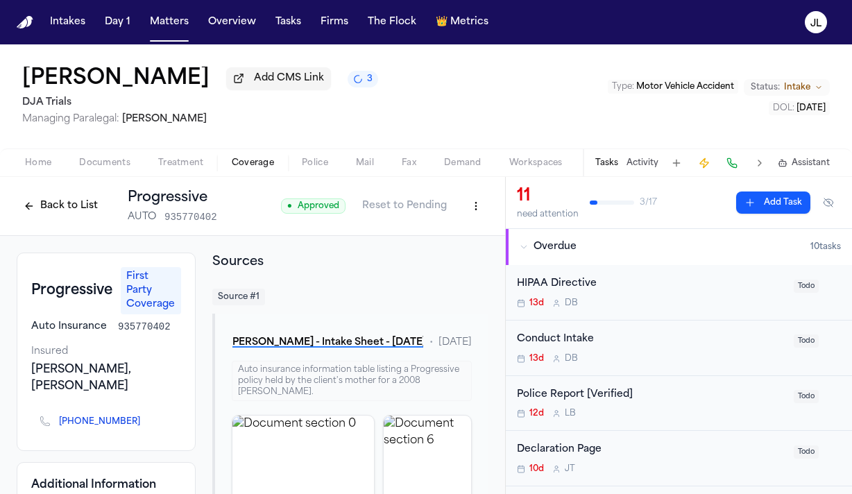
click at [71, 217] on button "Back to List" at bounding box center [61, 206] width 88 height 22
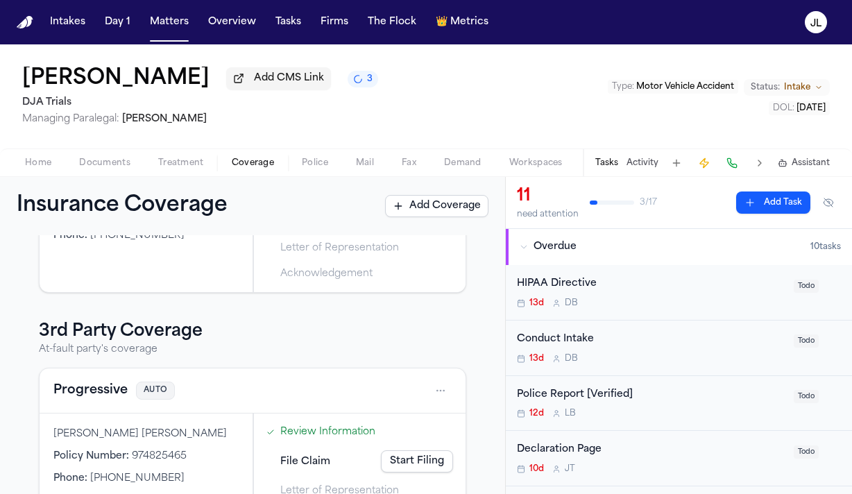
scroll to position [235, 0]
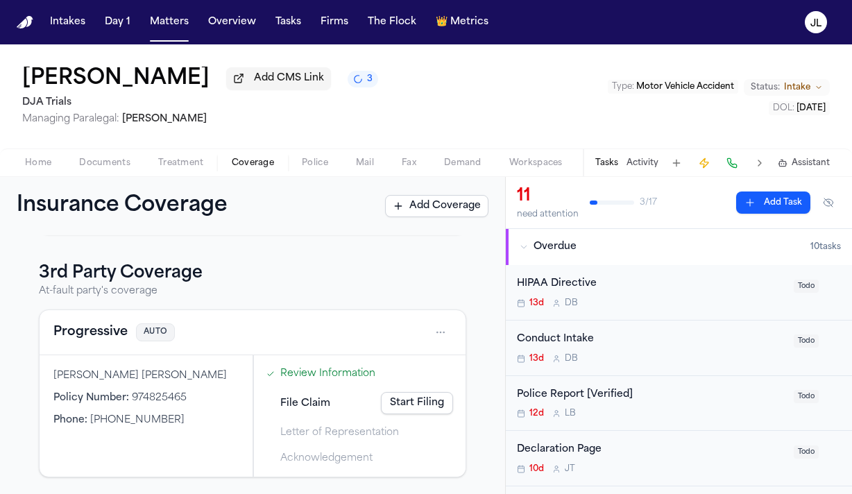
click at [117, 338] on button "Progressive" at bounding box center [90, 332] width 74 height 19
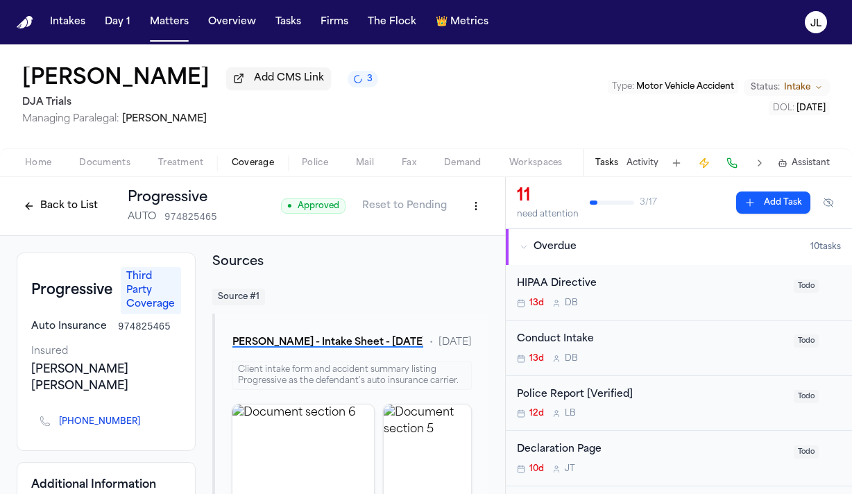
click at [77, 207] on button "Back to List" at bounding box center [61, 206] width 88 height 22
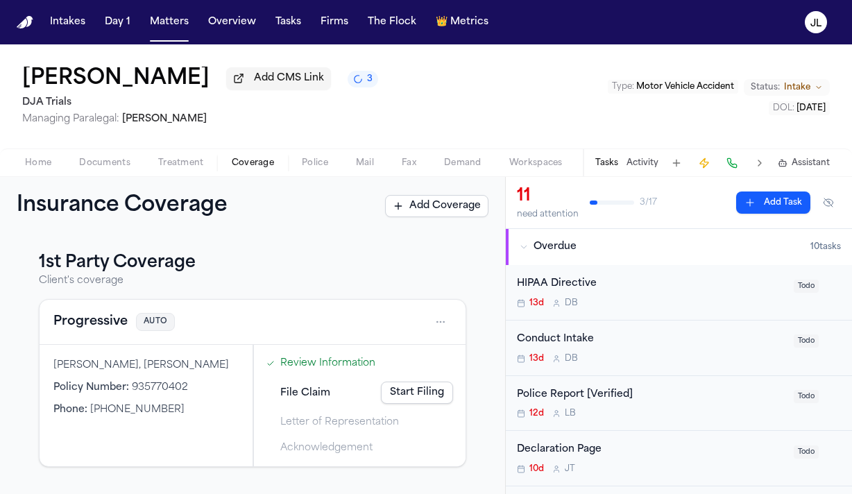
click at [80, 318] on button "Progressive" at bounding box center [90, 321] width 74 height 19
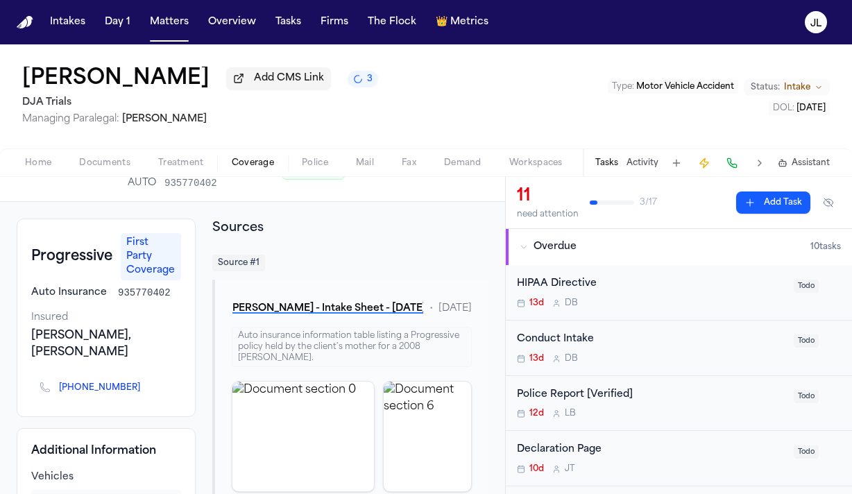
scroll to position [36, 0]
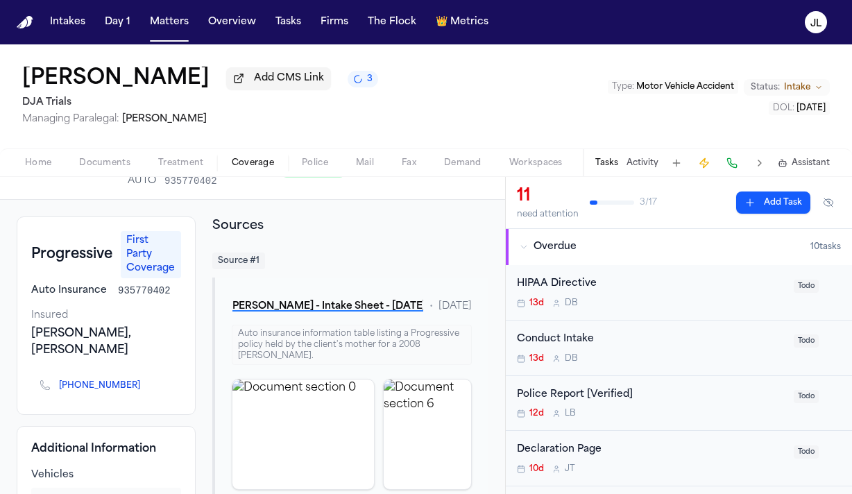
click at [144, 385] on icon "Copy to clipboard" at bounding box center [146, 387] width 5 height 5
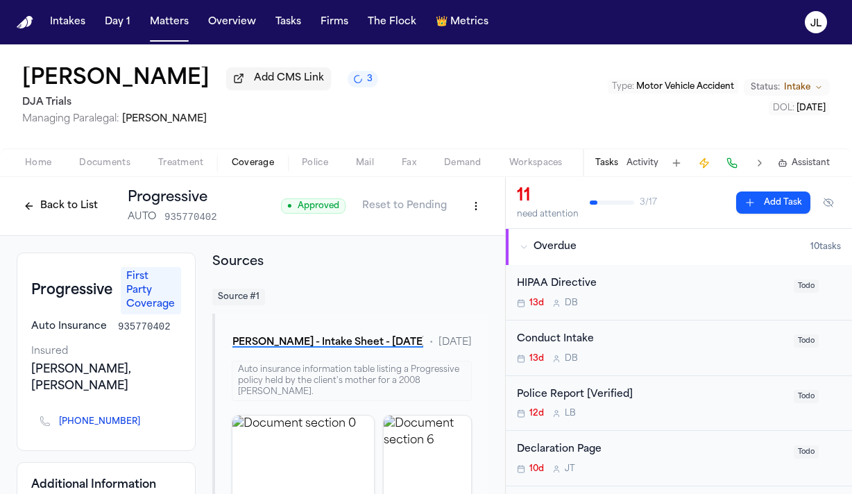
click at [734, 166] on button at bounding box center [731, 162] width 19 height 19
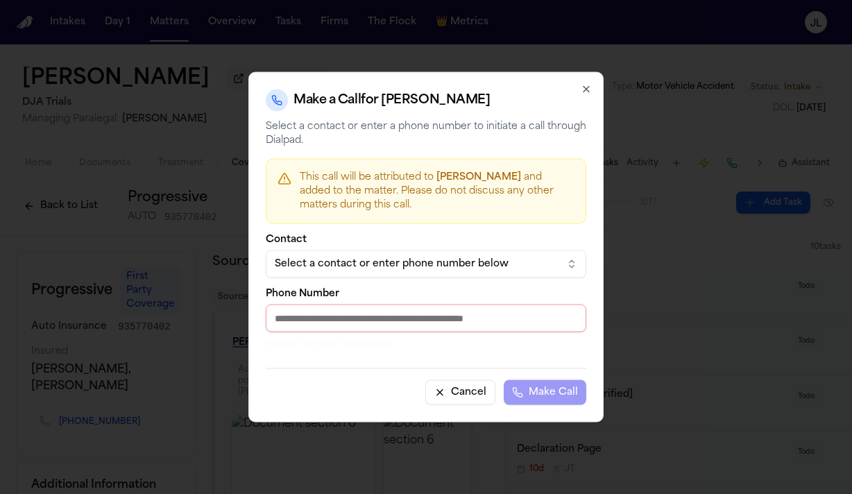
click at [365, 318] on input "Phone Number" at bounding box center [426, 319] width 320 height 28
paste input "**********"
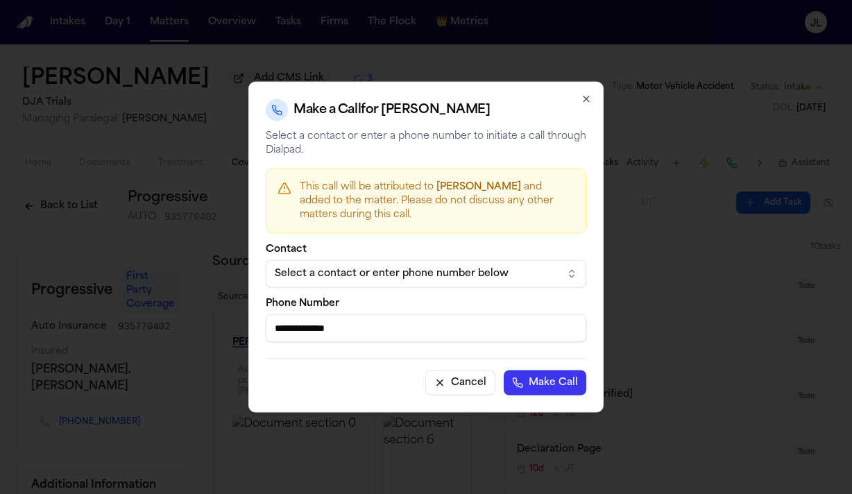
type input "**********"
click at [549, 393] on button "Make Call" at bounding box center [545, 382] width 83 height 25
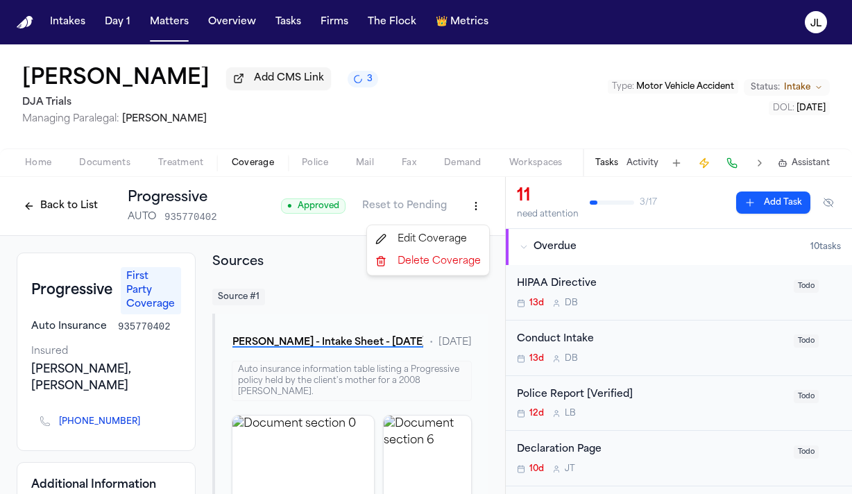
click at [480, 219] on html "Intakes Day 1 Matters Overview Tasks Firms The Flock 👑 Metrics JL Arvin Tapia A…" at bounding box center [426, 247] width 852 height 494
click at [461, 228] on div "Edit Coverage" at bounding box center [428, 239] width 117 height 22
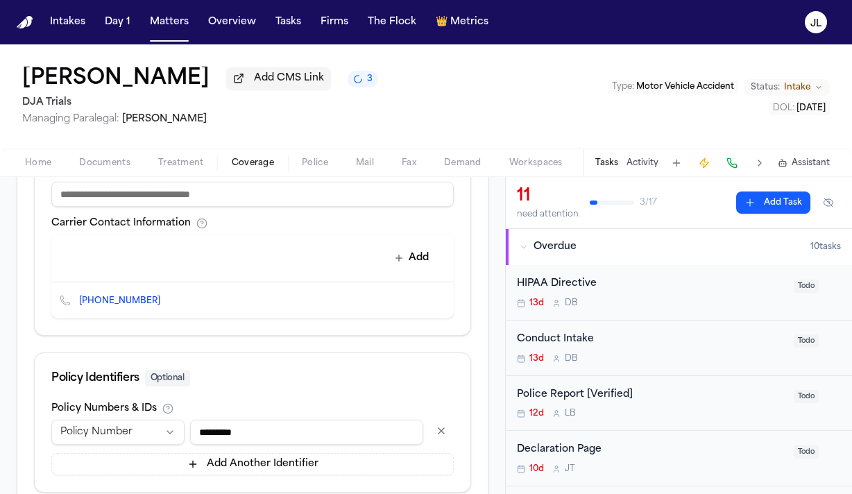
scroll to position [674, 0]
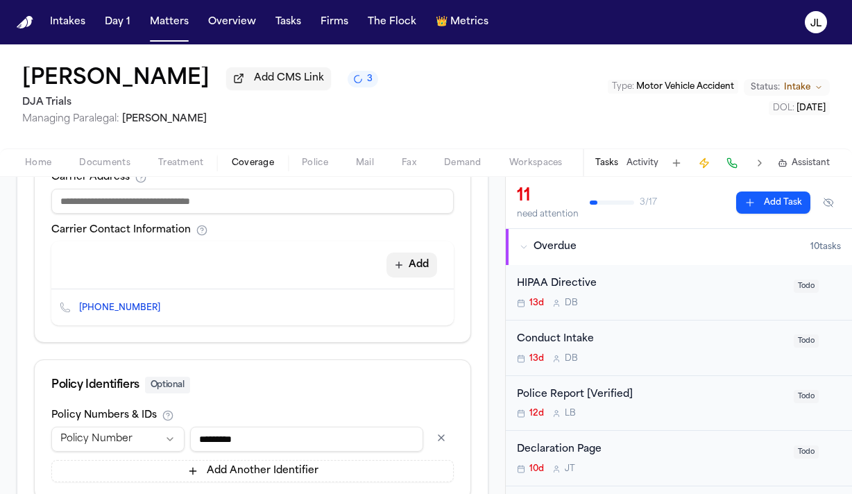
click at [418, 252] on button "Add" at bounding box center [411, 264] width 51 height 25
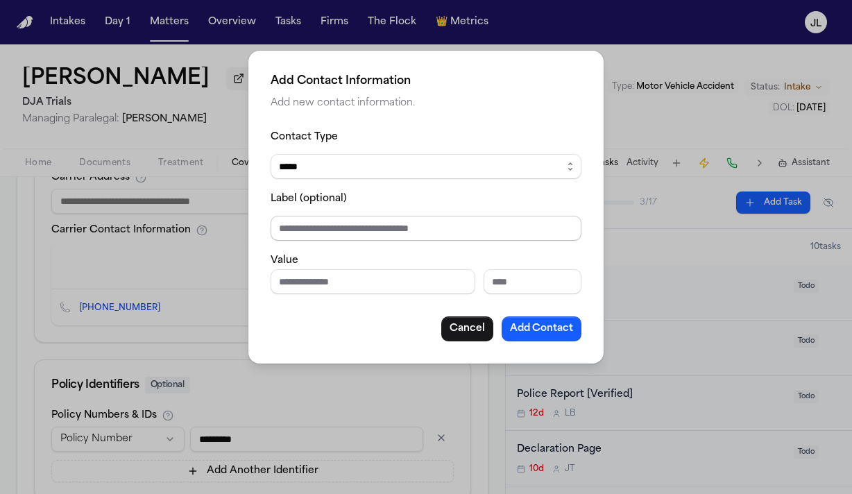
click at [340, 167] on select "***** ***** ******* *** *****" at bounding box center [426, 166] width 311 height 25
select select "***"
click at [271, 154] on select "***** ***** ******* *** *****" at bounding box center [426, 166] width 311 height 25
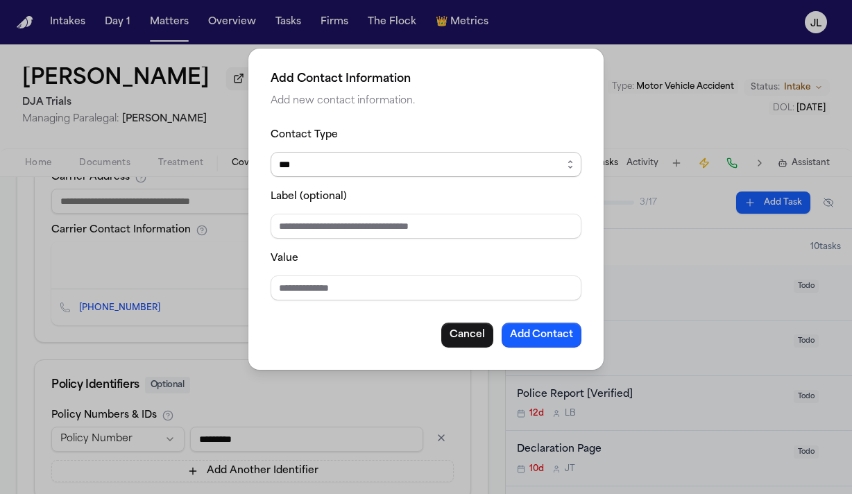
click at [289, 286] on input "Value" at bounding box center [426, 287] width 311 height 25
paste input "**********"
type input "**********"
click at [550, 343] on button "Add Contact" at bounding box center [541, 335] width 80 height 25
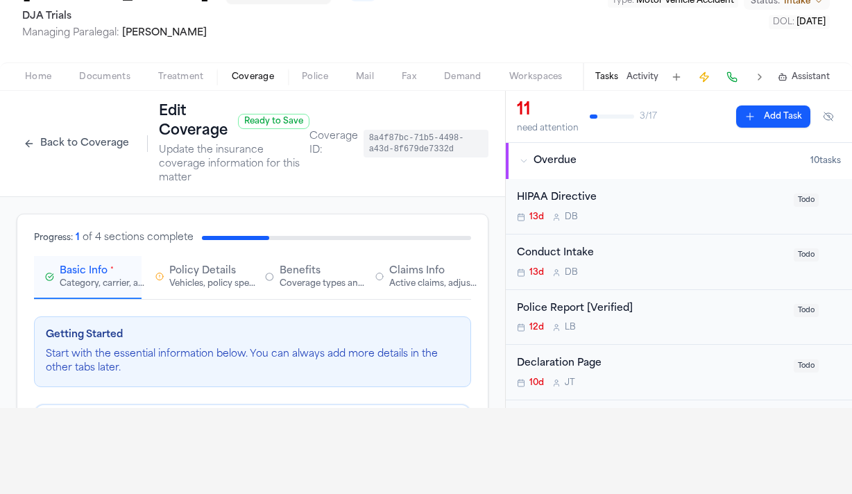
scroll to position [42, 0]
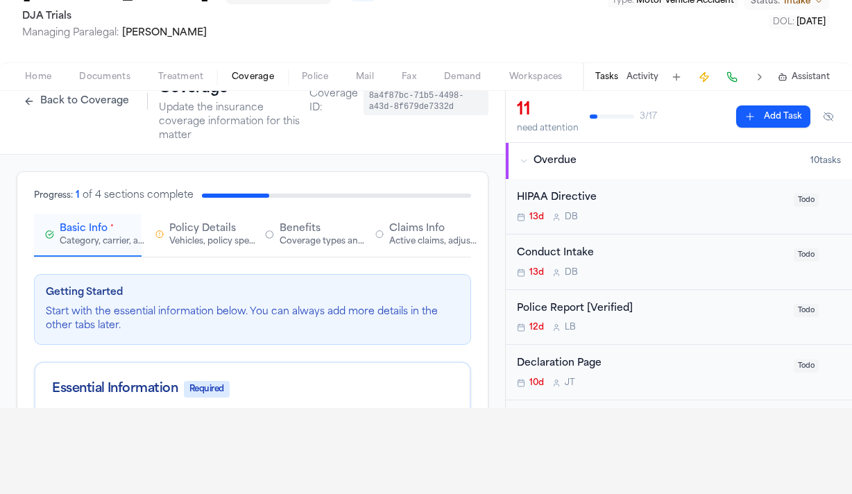
click at [406, 222] on span "Claims Info" at bounding box center [416, 229] width 55 height 14
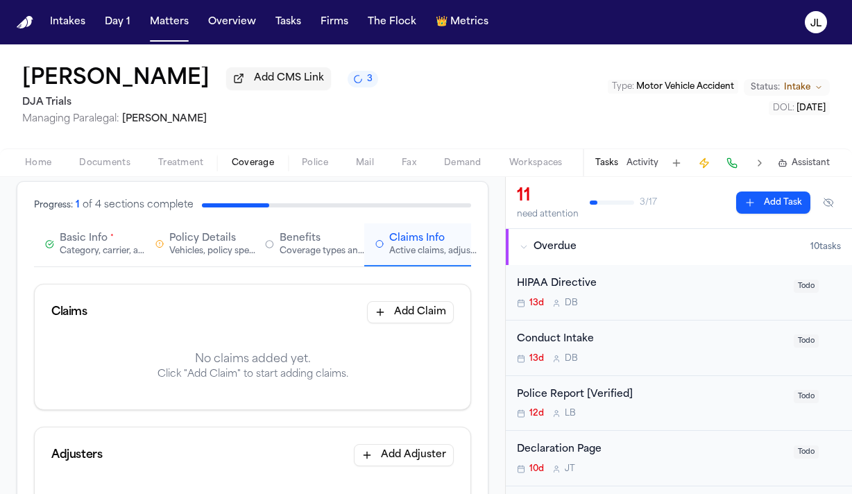
scroll to position [121, 0]
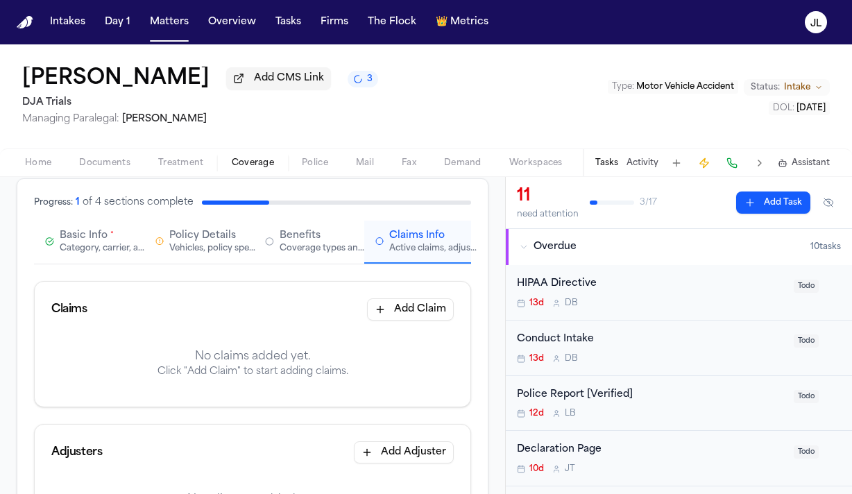
click at [404, 298] on button "Add Claim" at bounding box center [410, 309] width 87 height 22
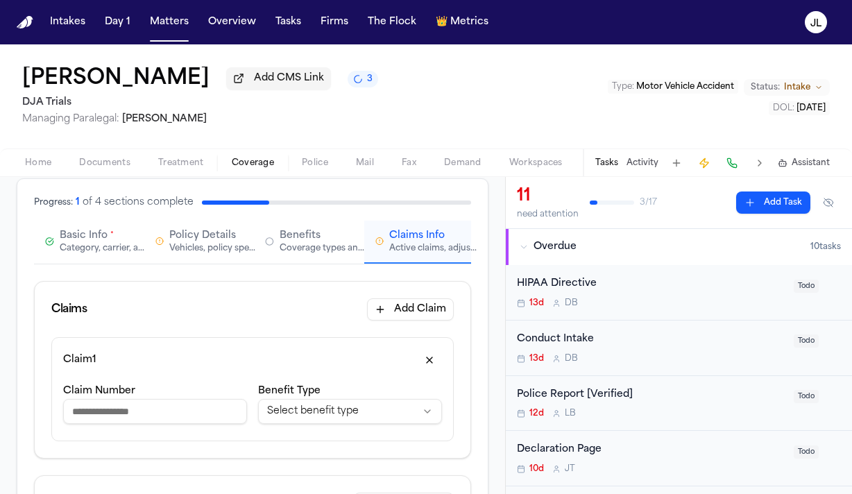
click at [336, 400] on html "**********" at bounding box center [426, 247] width 852 height 494
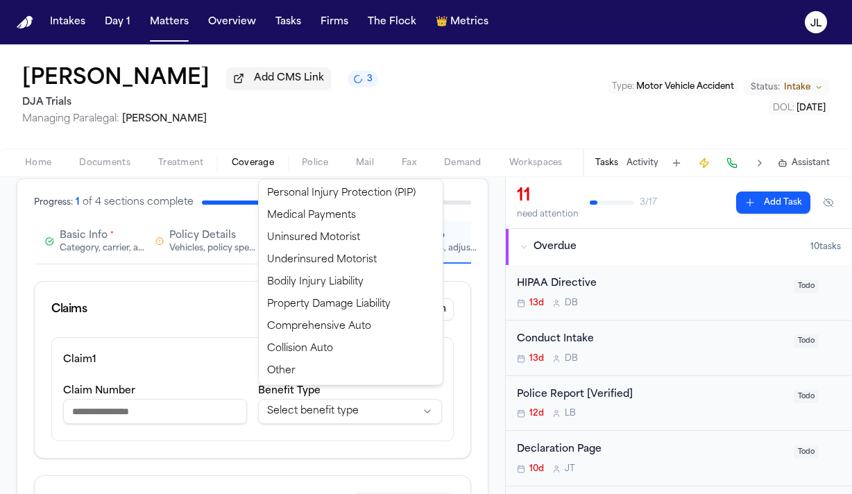
select select "**********"
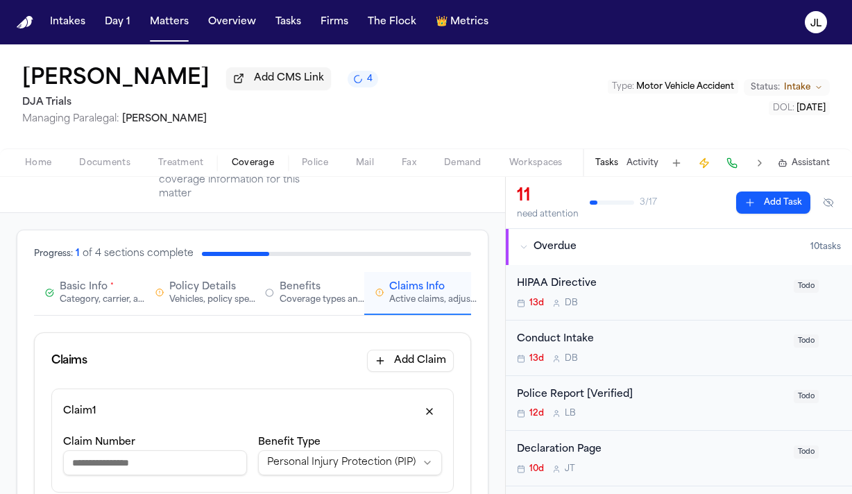
scroll to position [38, 0]
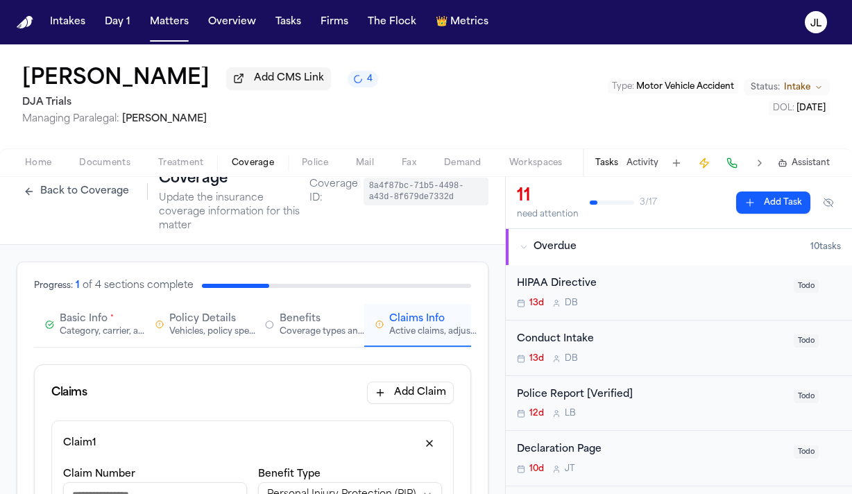
click at [100, 330] on button "Basic Info * Category, carrier, and policy holder information" at bounding box center [88, 325] width 108 height 43
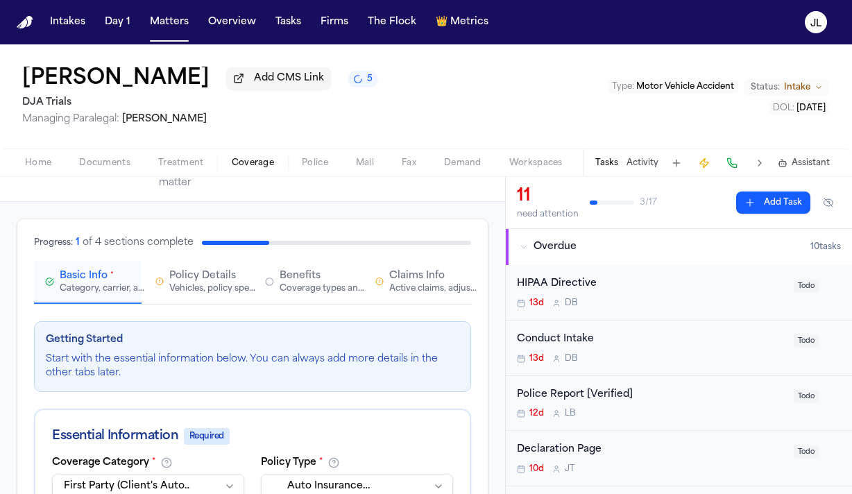
scroll to position [0, 0]
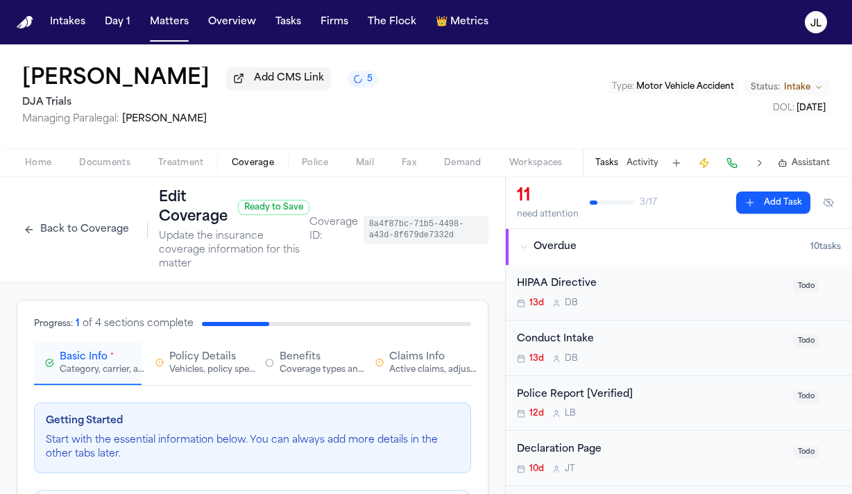
click at [391, 364] on div "Active claims, adjusters, and subrogation details" at bounding box center [433, 369] width 89 height 11
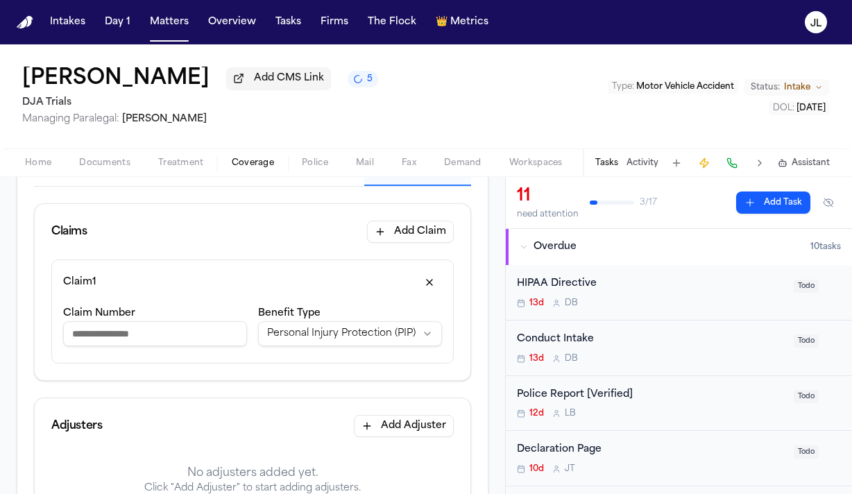
scroll to position [203, 0]
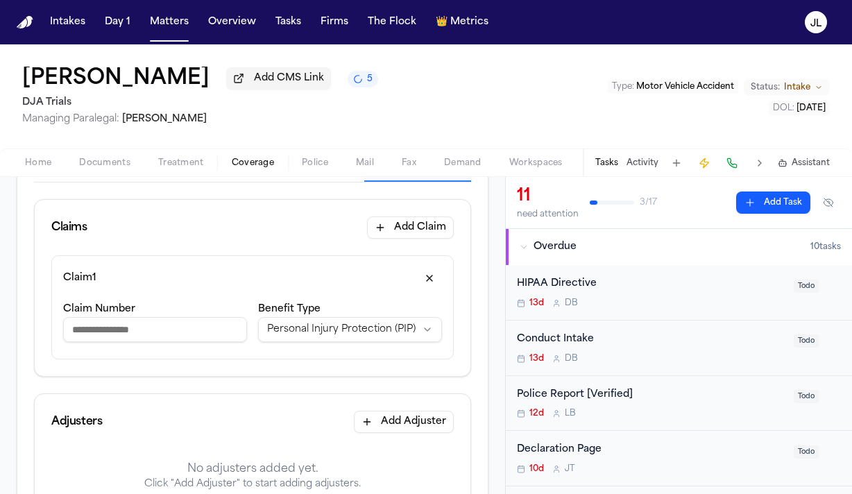
click at [184, 327] on input "Claim Number" at bounding box center [155, 329] width 184 height 25
drag, startPoint x: 162, startPoint y: 313, endPoint x: 31, endPoint y: 312, distance: 131.1
paste input "********"
click at [85, 320] on input "**********" at bounding box center [155, 329] width 184 height 25
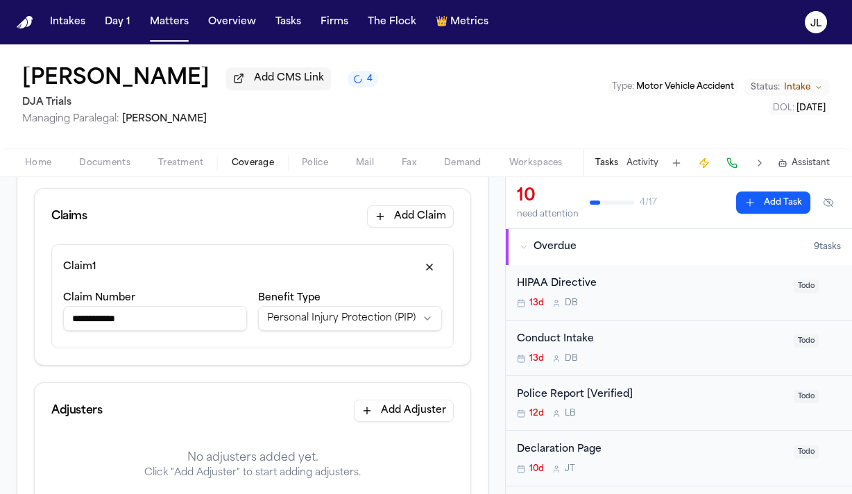
scroll to position [213, 0]
type input "**********"
click at [380, 311] on html "**********" at bounding box center [426, 247] width 852 height 494
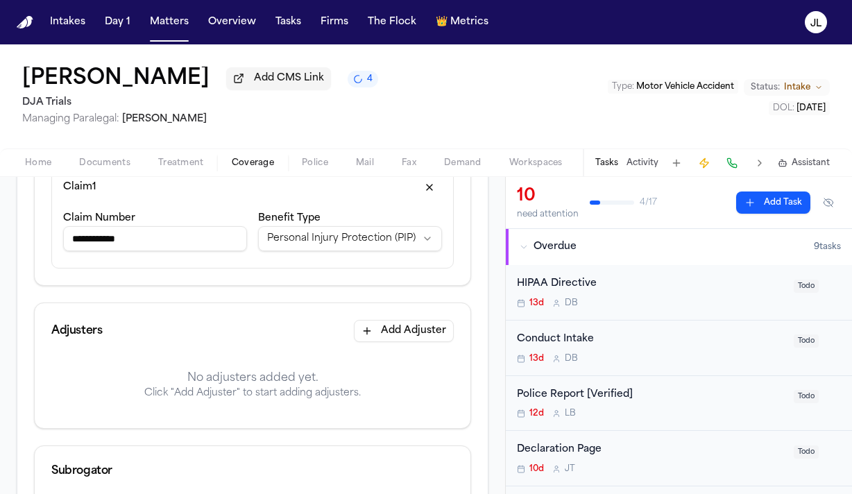
scroll to position [295, 0]
click at [437, 320] on button "Add Adjuster" at bounding box center [404, 329] width 100 height 22
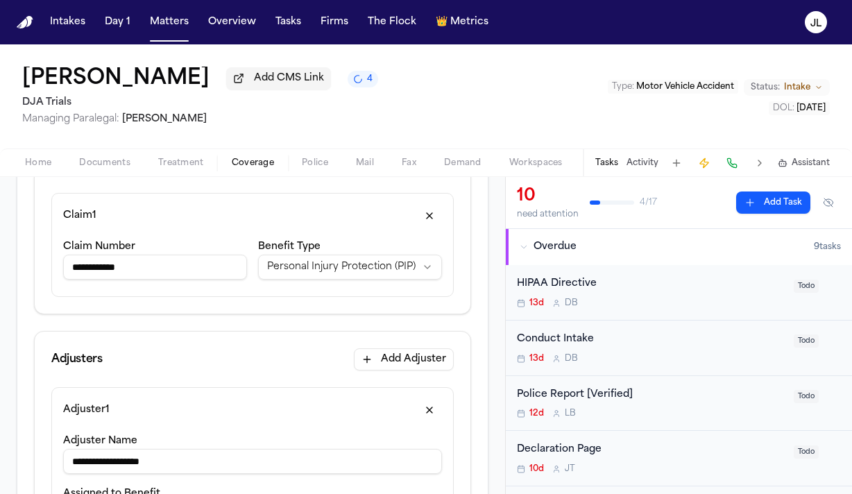
scroll to position [241, 0]
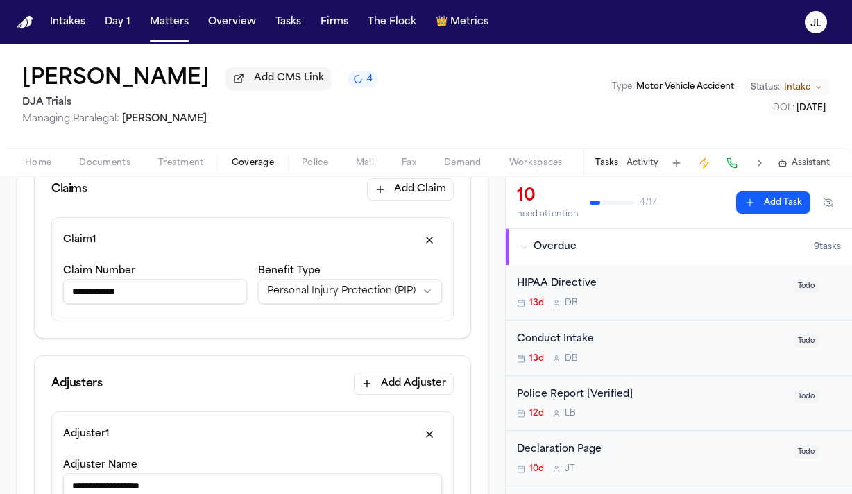
type input "**********"
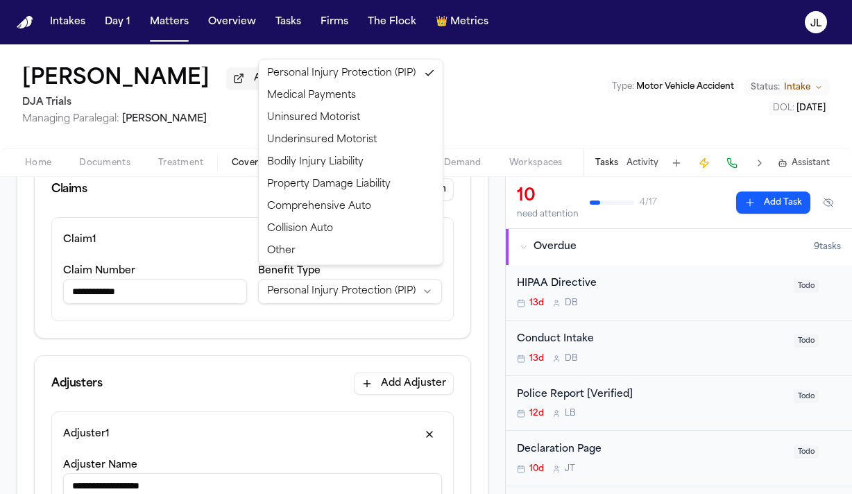
click at [323, 291] on html "**********" at bounding box center [426, 247] width 852 height 494
select select "**********"
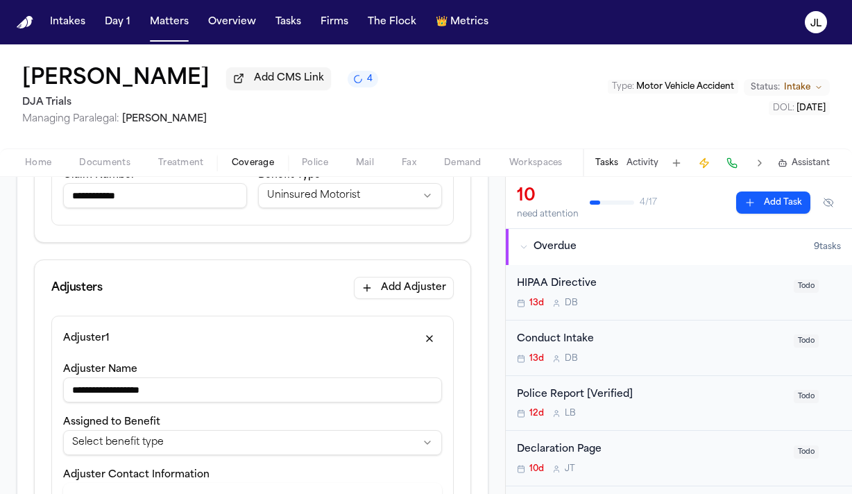
scroll to position [348, 0]
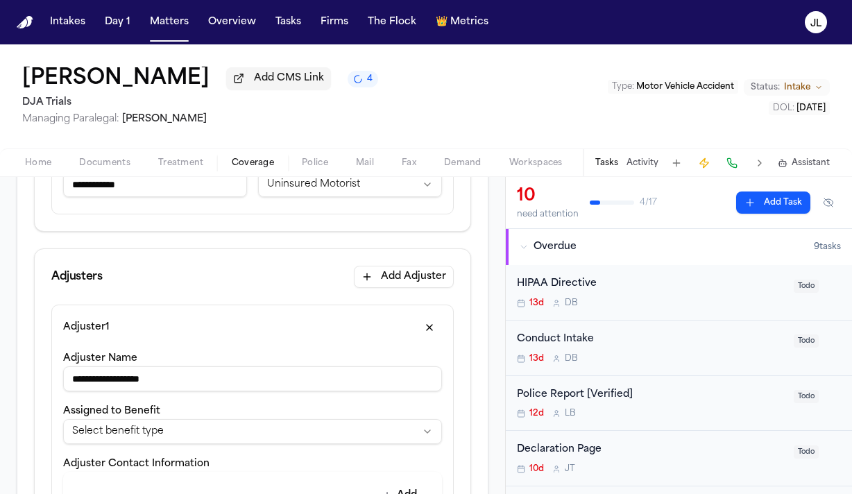
drag, startPoint x: 194, startPoint y: 375, endPoint x: 150, endPoint y: 364, distance: 45.1
click at [150, 366] on input "**********" at bounding box center [252, 378] width 379 height 25
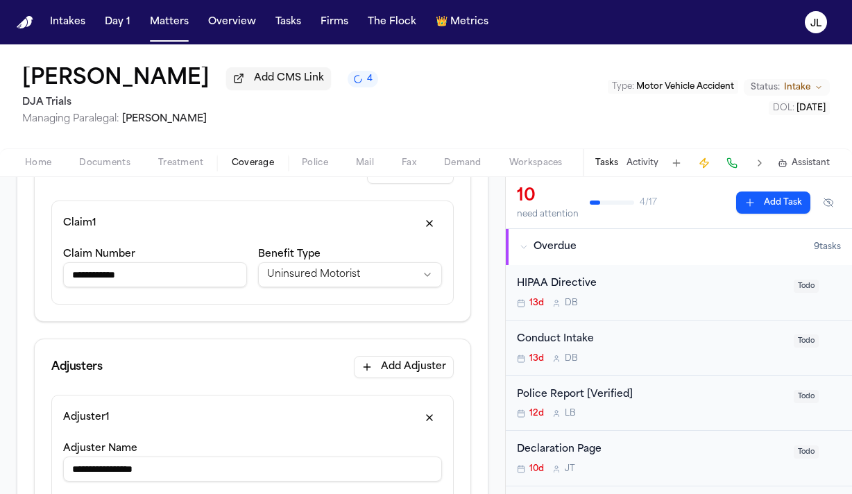
scroll to position [256, 0]
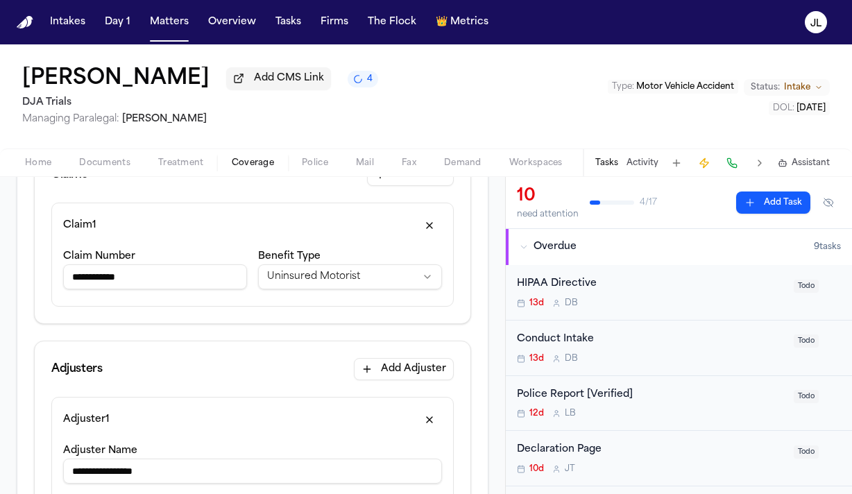
type input "**********"
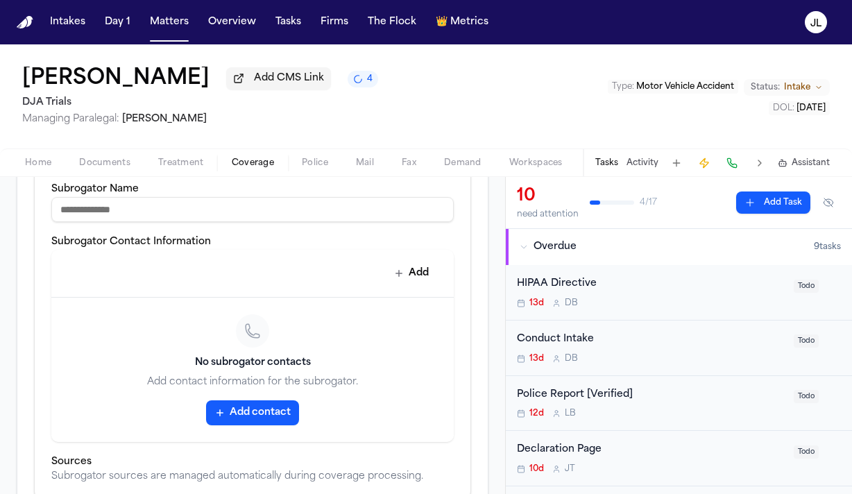
scroll to position [1017, 0]
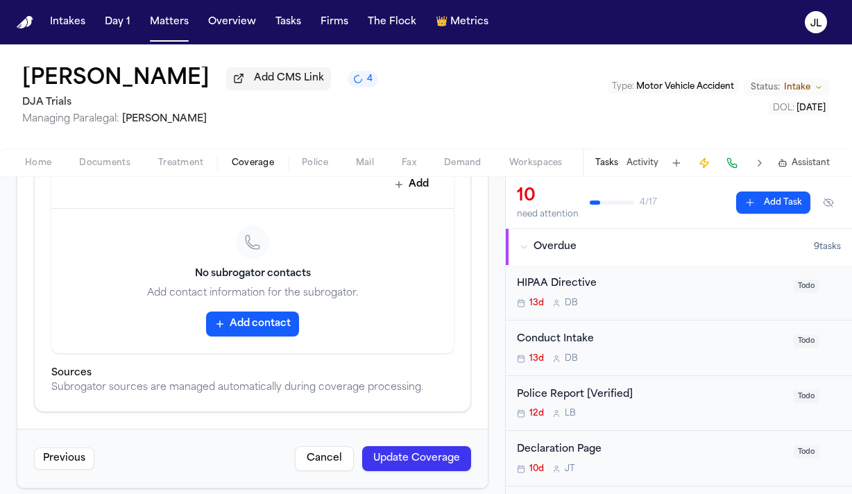
click at [409, 446] on button "Update Coverage" at bounding box center [416, 458] width 109 height 25
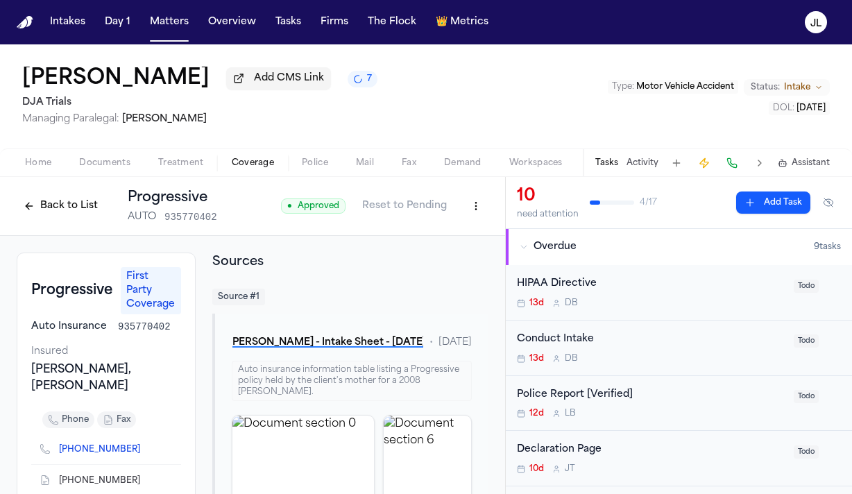
click at [54, 173] on div "Home Documents Treatment Coverage Police Mail Fax Demand Workspaces Artifacts T…" at bounding box center [426, 162] width 852 height 28
click at [53, 171] on span "button" at bounding box center [38, 170] width 43 height 1
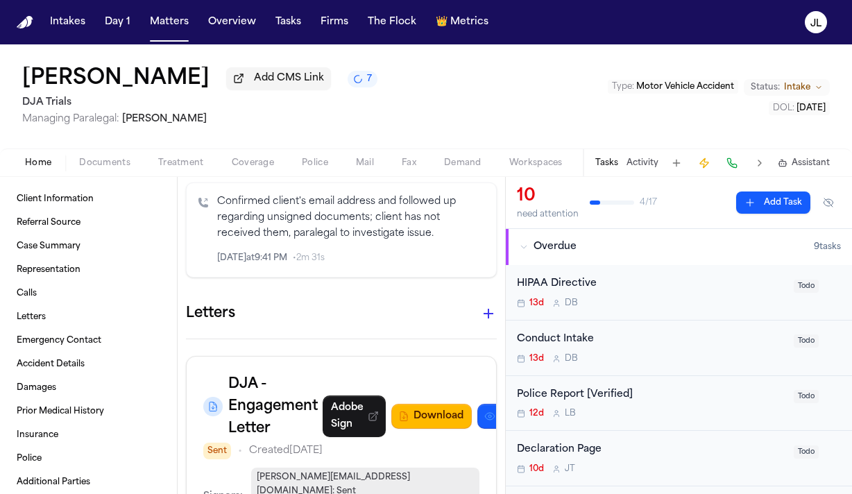
scroll to position [1487, 0]
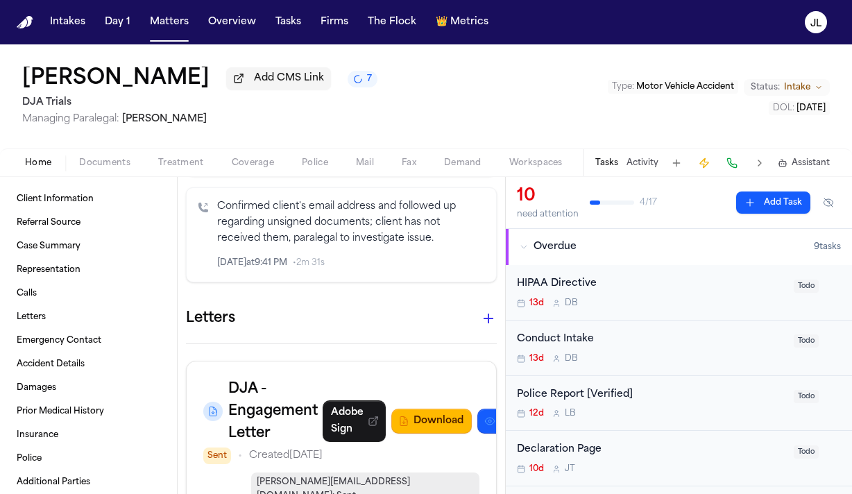
click at [488, 314] on icon "button" at bounding box center [488, 319] width 10 height 10
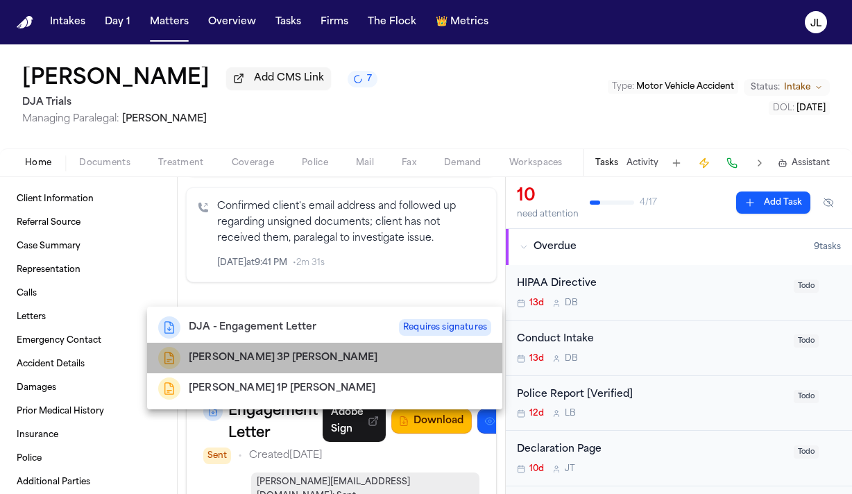
click at [233, 354] on h2 "Schwalbach 3P LOR" at bounding box center [283, 358] width 189 height 17
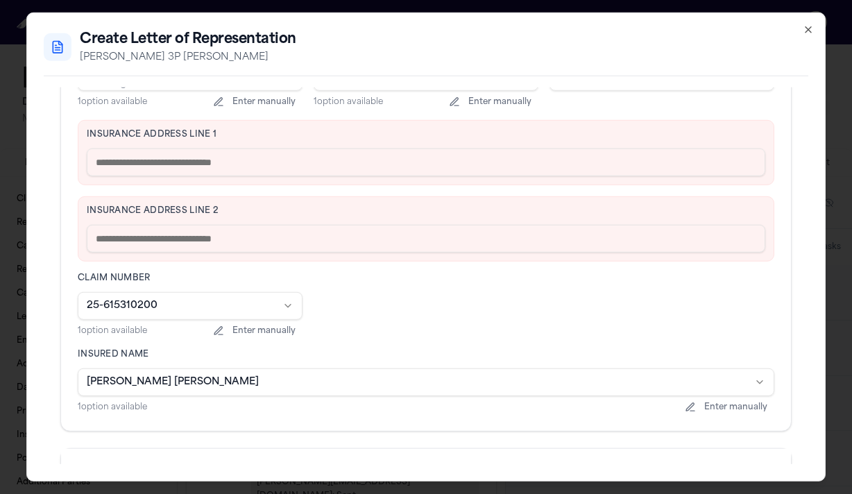
scroll to position [400, 0]
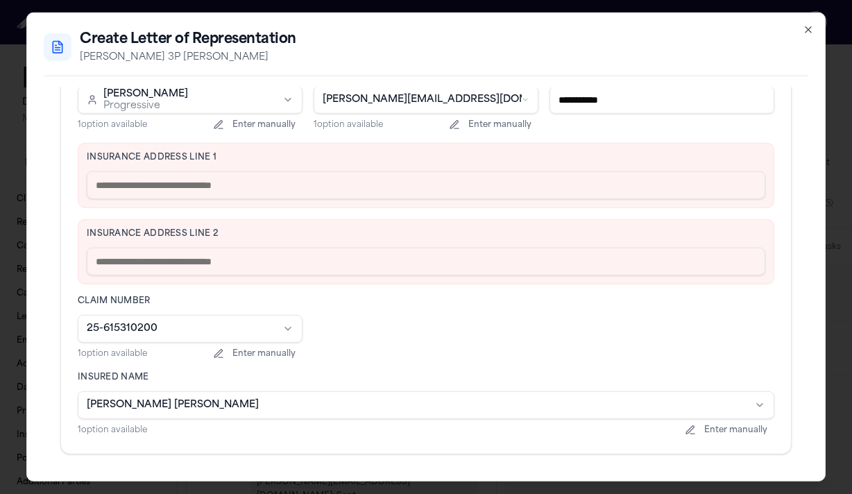
click at [229, 185] on input "text" at bounding box center [426, 185] width 678 height 28
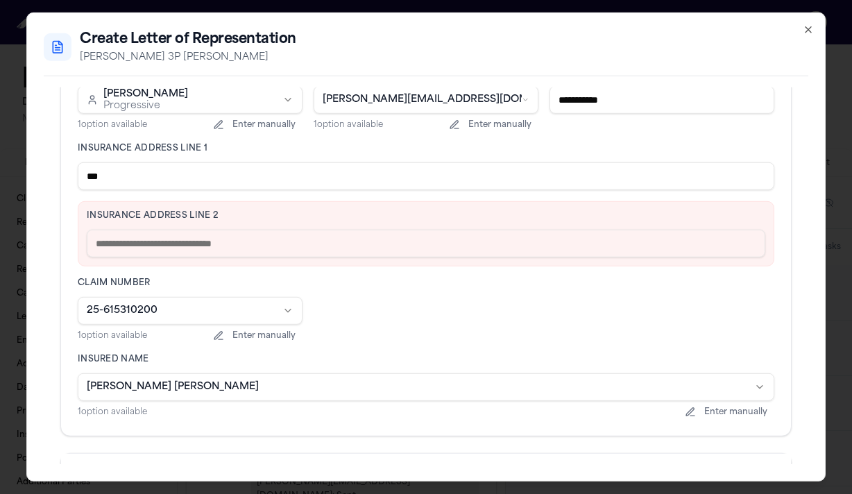
drag, startPoint x: 148, startPoint y: 180, endPoint x: 60, endPoint y: 181, distance: 88.8
click at [60, 180] on div "**********" at bounding box center [426, 169] width 764 height 965
type input "***"
click at [101, 248] on input "text" at bounding box center [426, 244] width 678 height 28
paste input "***"
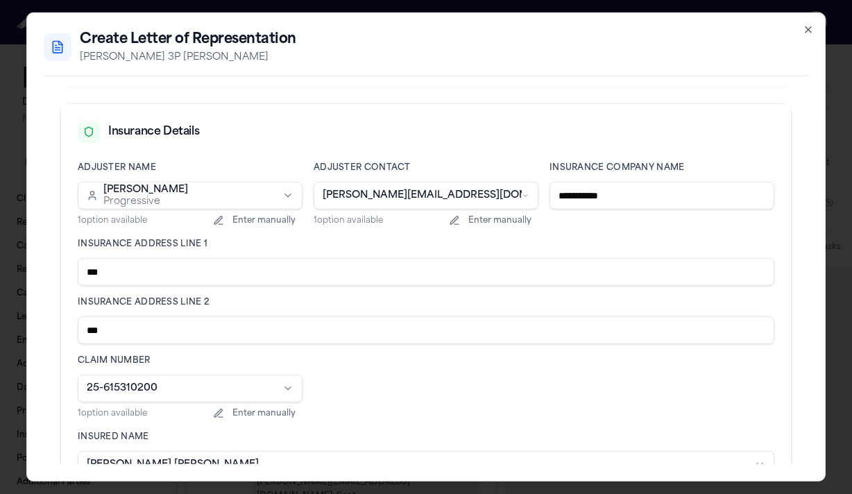
scroll to position [569, 0]
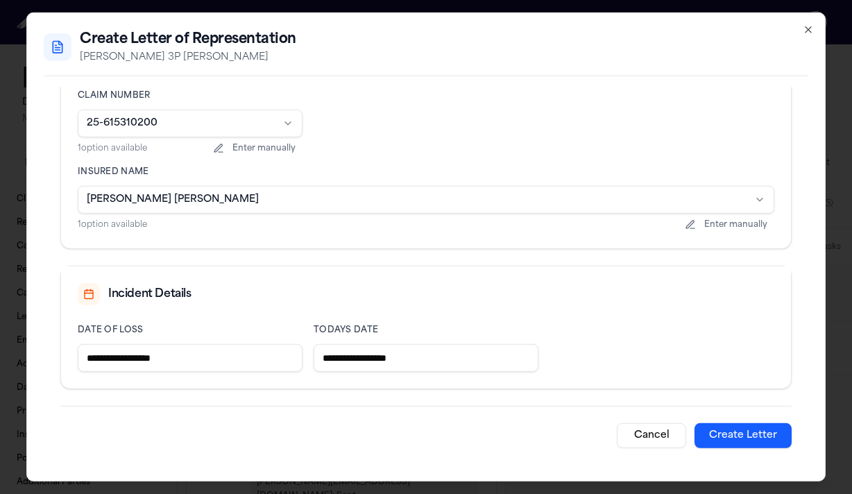
type input "***"
click at [766, 435] on button "Create Letter" at bounding box center [742, 435] width 97 height 25
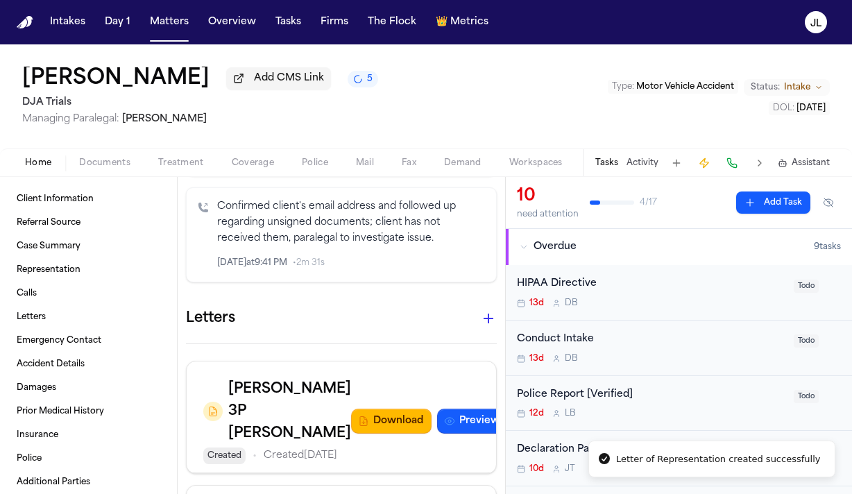
click at [480, 305] on button "button" at bounding box center [488, 319] width 28 height 28
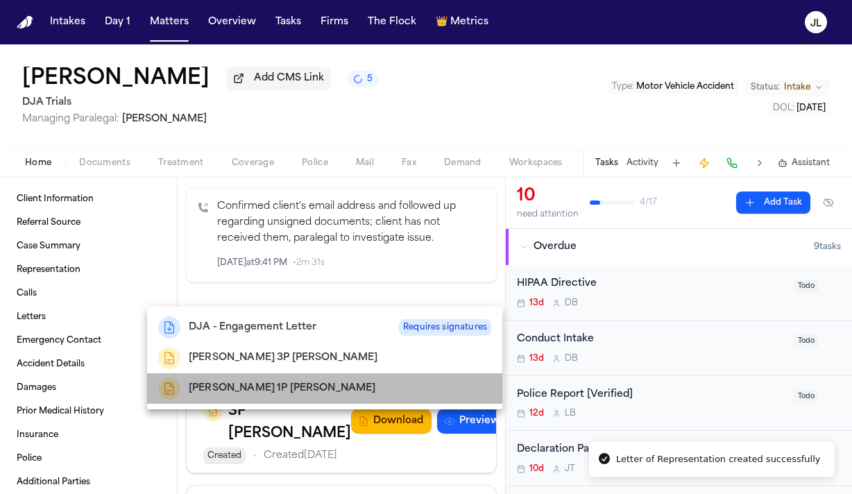
click at [262, 390] on h2 "Schwalbach 1P LOR" at bounding box center [282, 388] width 187 height 17
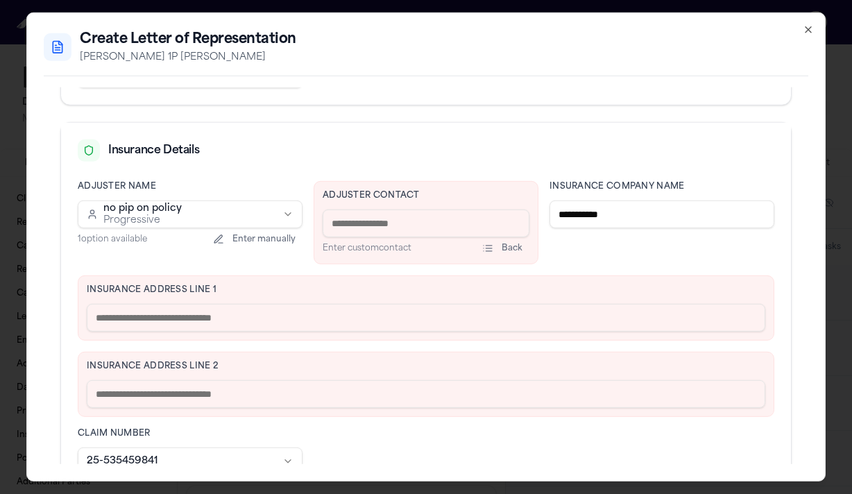
scroll to position [295, 0]
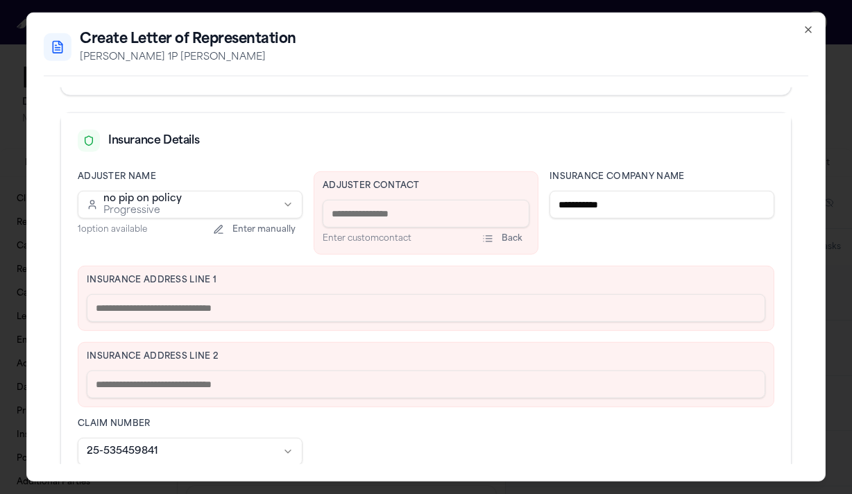
click at [177, 314] on input "text" at bounding box center [426, 308] width 678 height 28
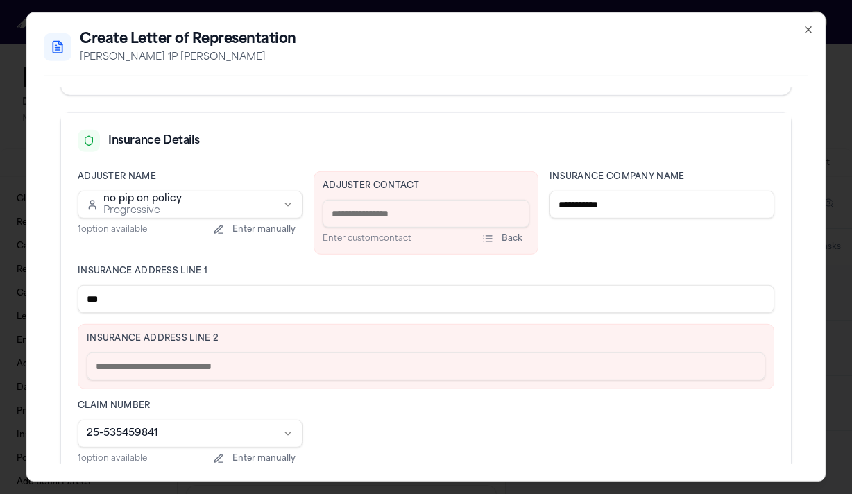
type input "***"
click at [170, 372] on input "text" at bounding box center [426, 366] width 678 height 28
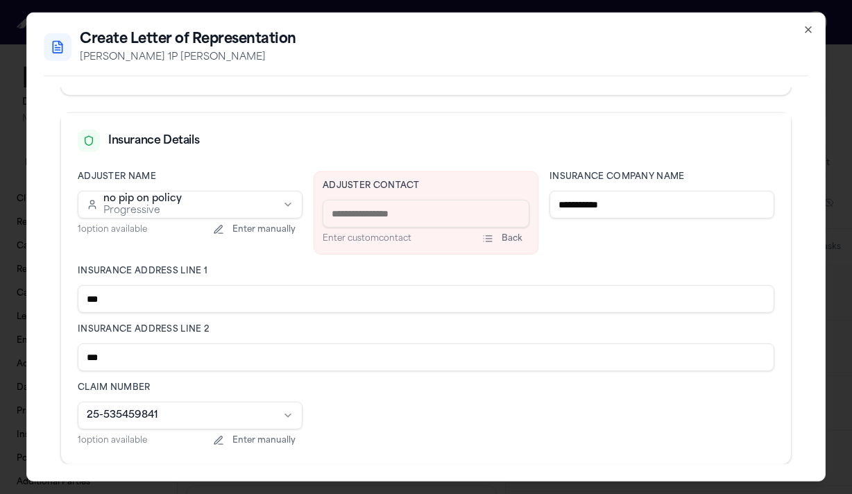
type input "***"
click at [431, 216] on input at bounding box center [426, 214] width 207 height 28
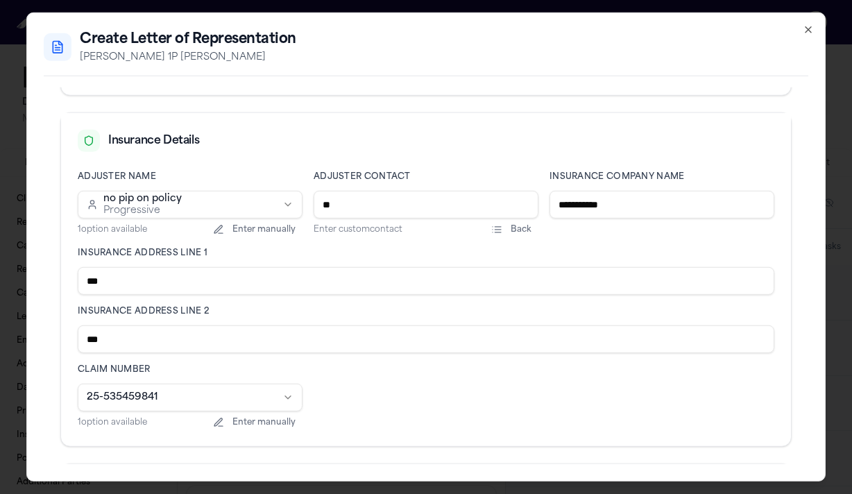
type input "*"
type input "**********"
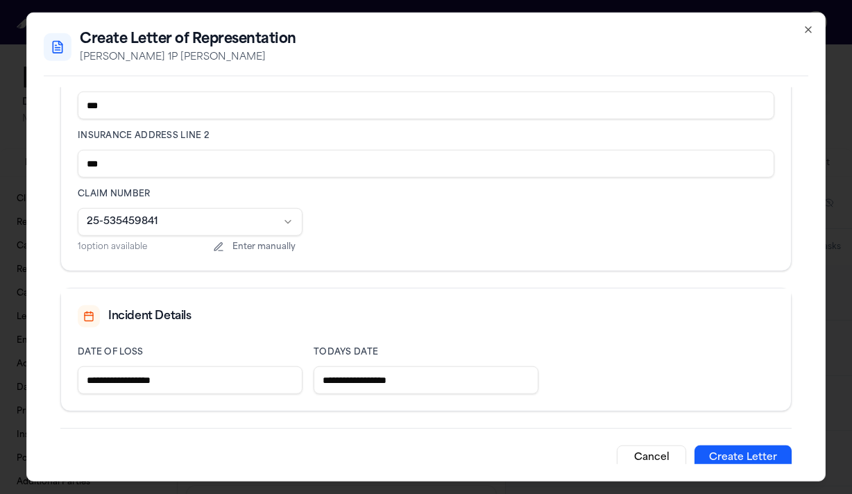
scroll to position [493, 0]
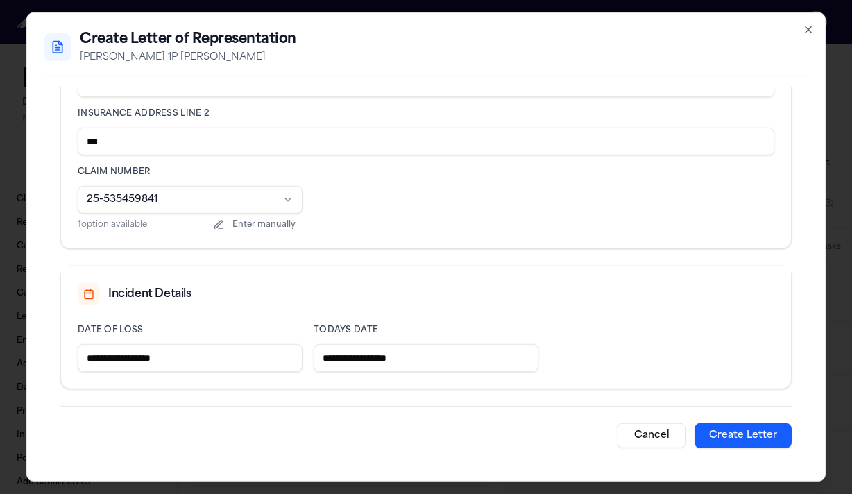
click at [739, 434] on button "Create Letter" at bounding box center [742, 435] width 97 height 25
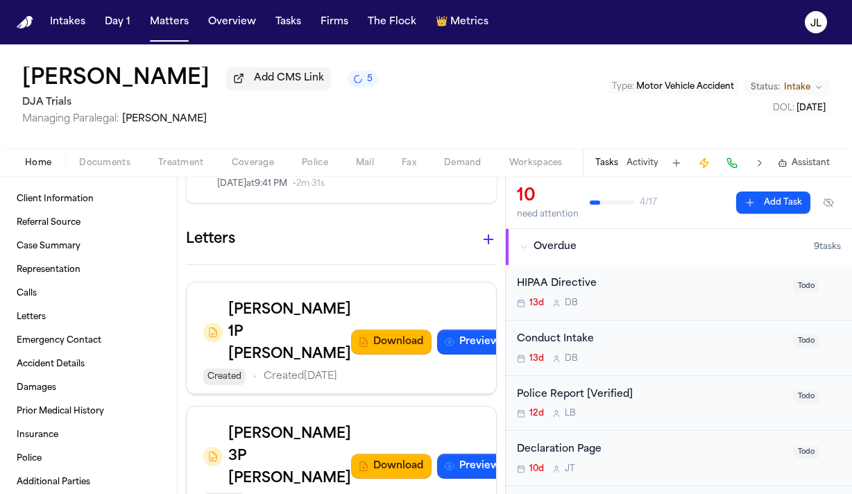
scroll to position [1552, 0]
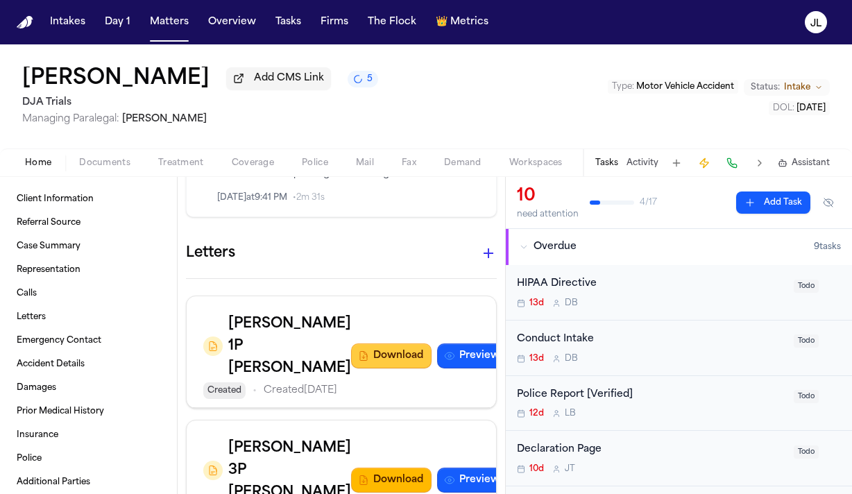
click at [372, 343] on button "Download" at bounding box center [391, 355] width 80 height 25
click at [365, 477] on button "Download" at bounding box center [391, 480] width 80 height 25
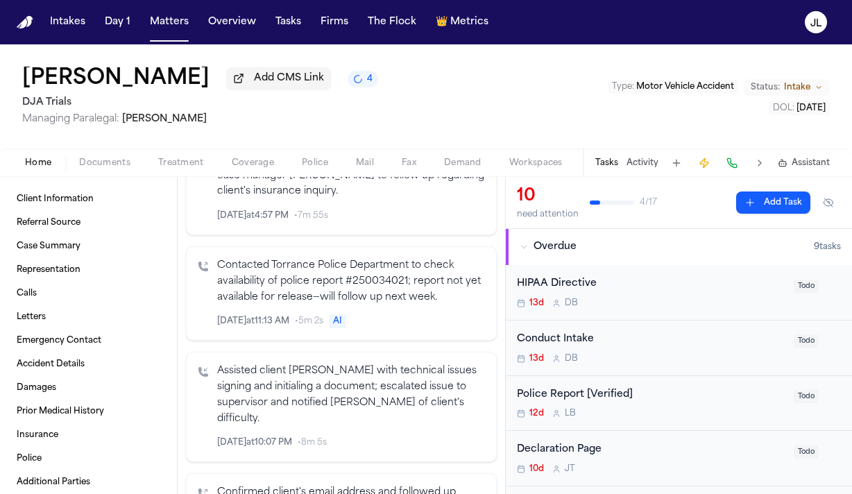
click at [248, 169] on span "Coverage" at bounding box center [253, 162] width 42 height 11
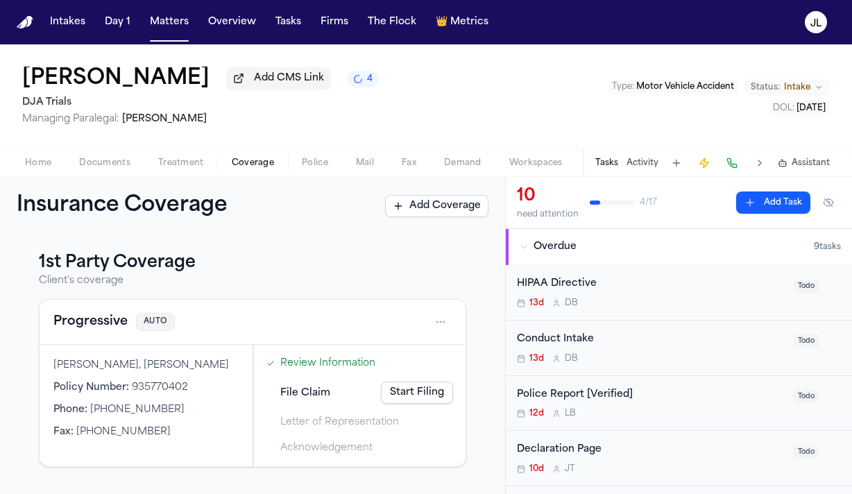
click at [113, 325] on button "Progressive" at bounding box center [90, 321] width 74 height 19
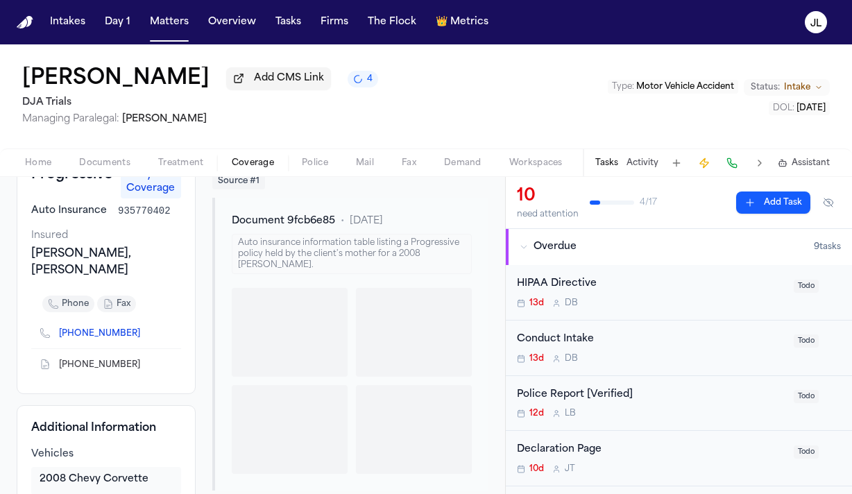
scroll to position [129, 0]
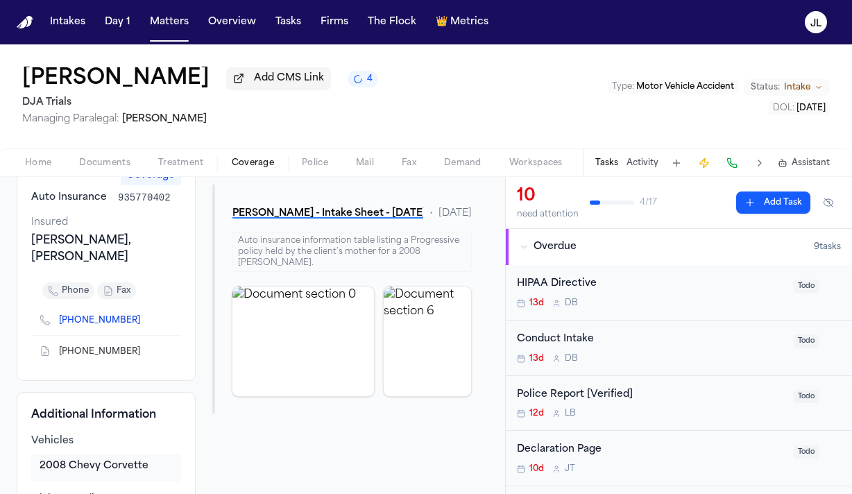
click at [144, 351] on icon "Copy to clipboard" at bounding box center [146, 353] width 5 height 5
click at [85, 166] on span "Documents" at bounding box center [104, 162] width 51 height 11
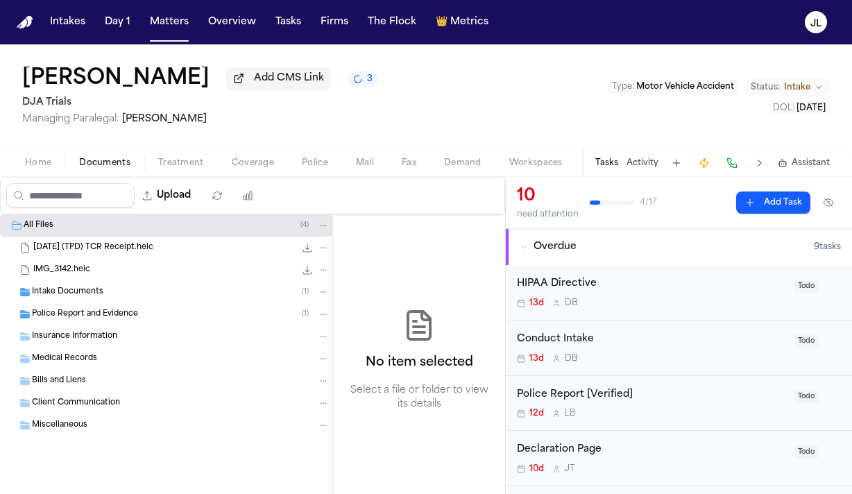
click at [78, 335] on span "Insurance Information" at bounding box center [74, 337] width 85 height 12
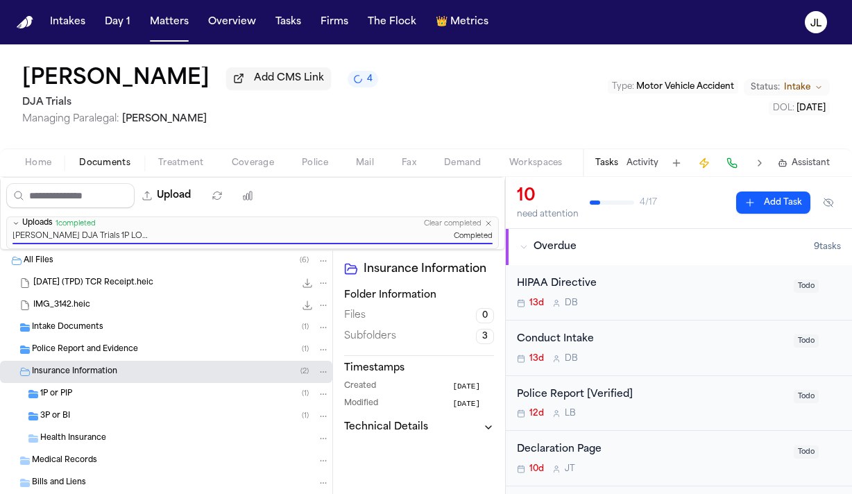
click at [164, 400] on div "1P or PIP ( 1 )" at bounding box center [184, 394] width 289 height 12
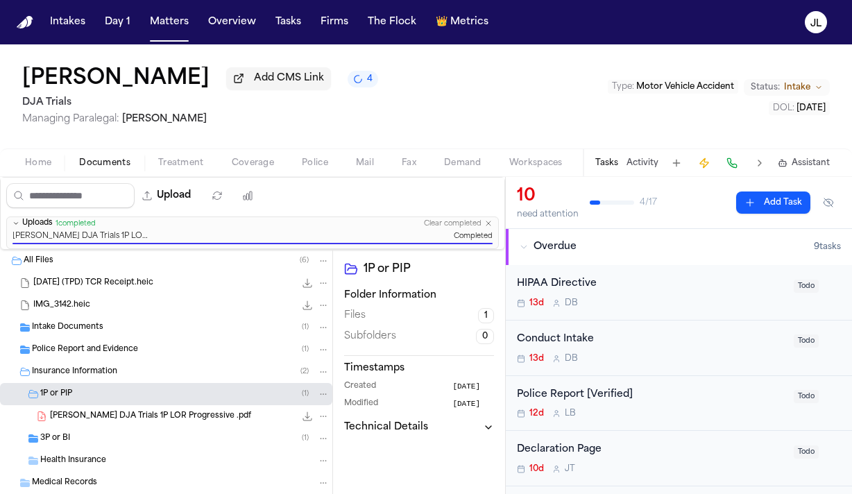
click at [150, 442] on div "3P or BI ( 1 )" at bounding box center [184, 438] width 289 height 12
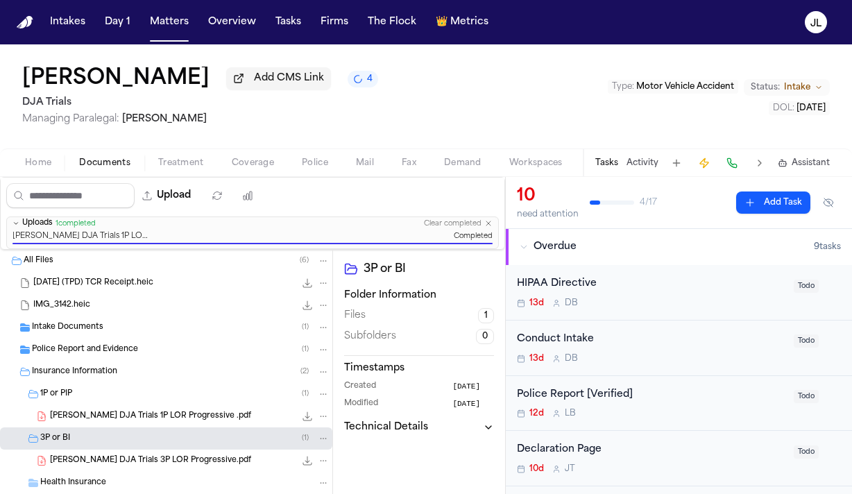
click at [237, 162] on span "Coverage" at bounding box center [253, 162] width 42 height 11
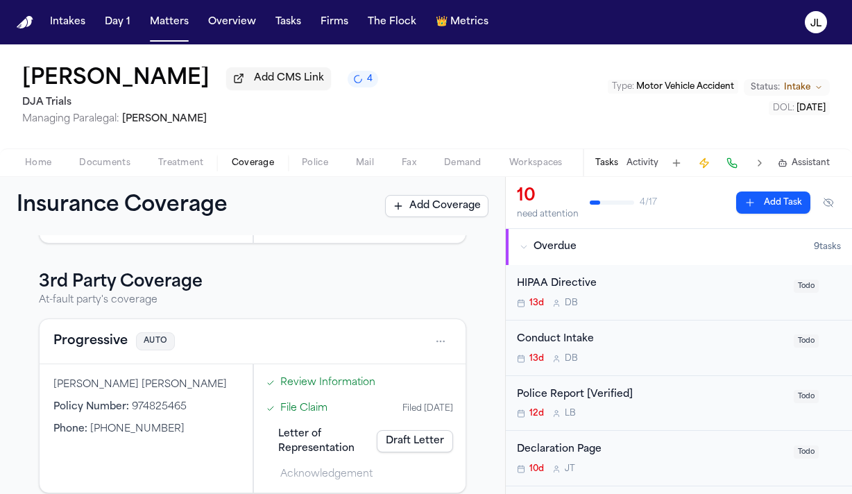
scroll to position [242, 0]
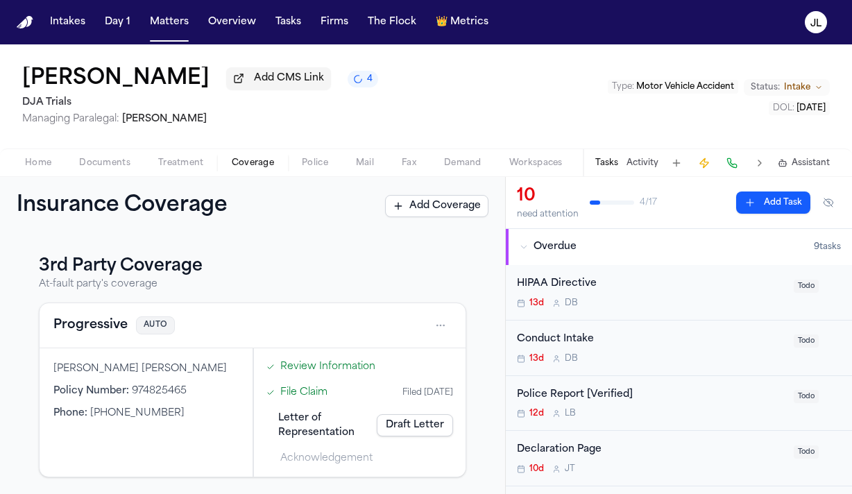
click at [106, 330] on button "Progressive" at bounding box center [90, 325] width 74 height 19
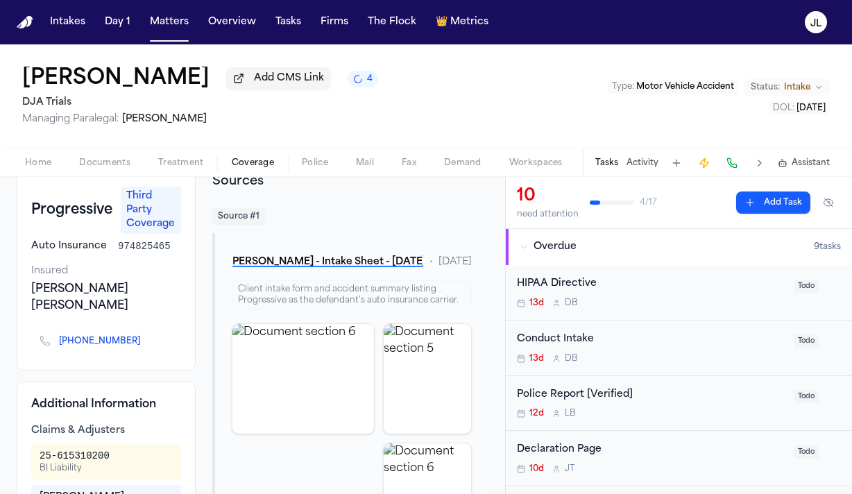
scroll to position [15, 0]
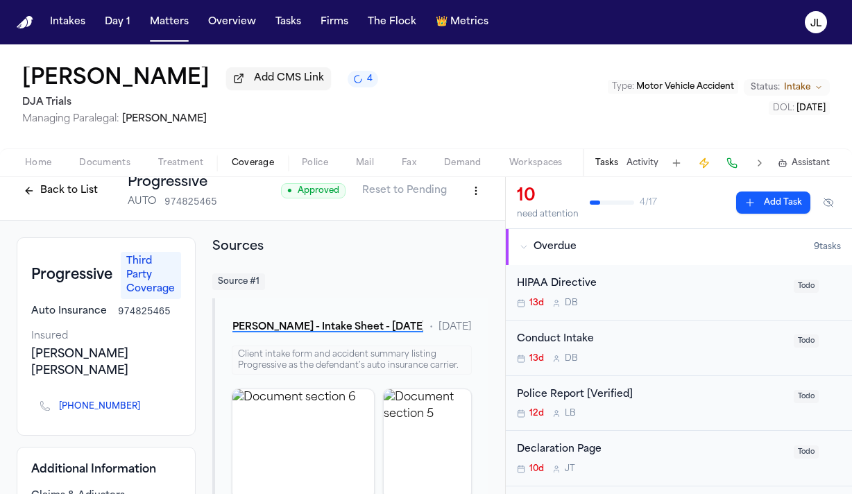
click at [49, 196] on button "Back to List" at bounding box center [61, 191] width 88 height 22
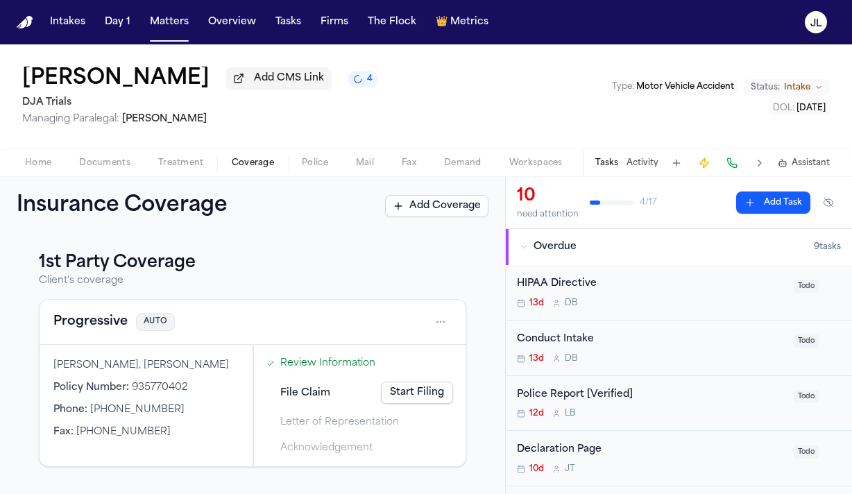
click at [91, 317] on button "Progressive" at bounding box center [90, 321] width 74 height 19
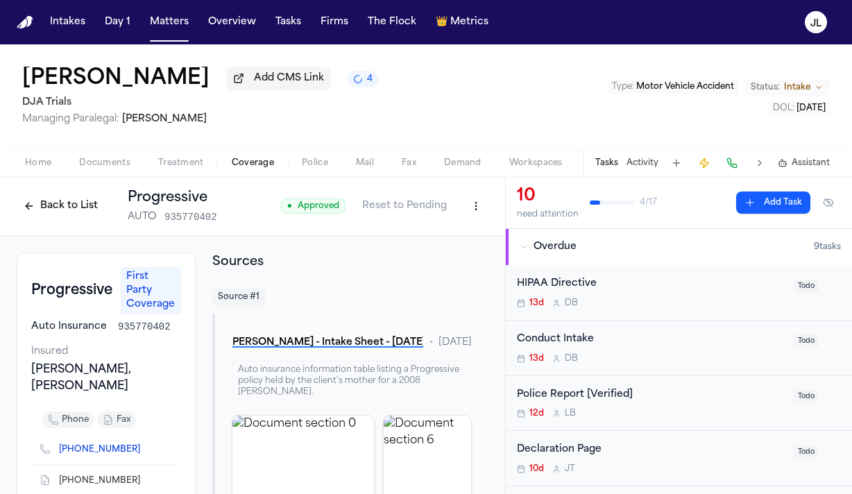
click at [56, 210] on button "Back to List" at bounding box center [61, 206] width 88 height 22
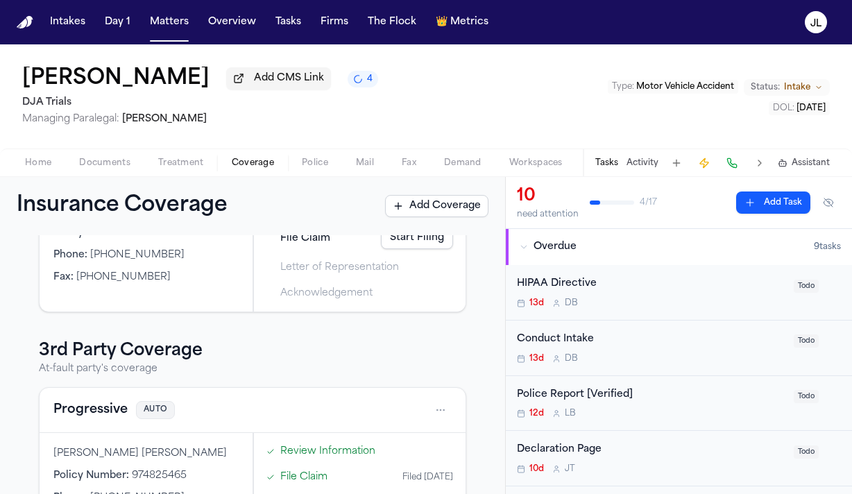
scroll to position [242, 0]
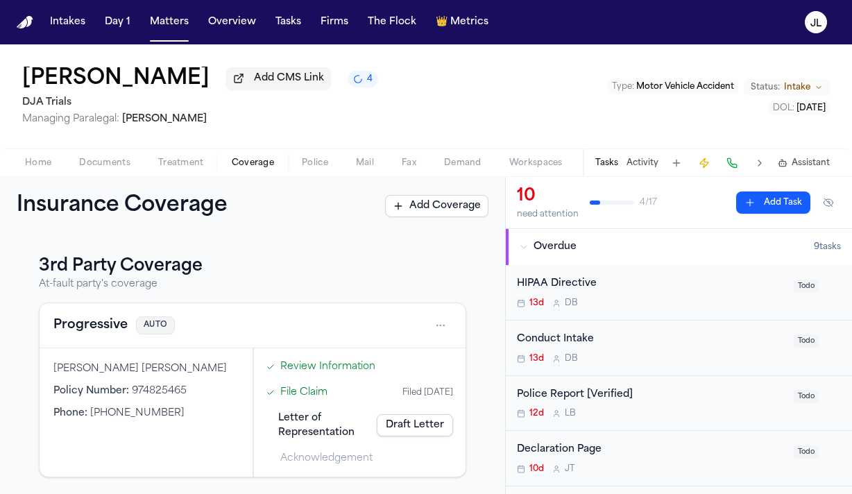
click at [85, 325] on button "Progressive" at bounding box center [90, 325] width 74 height 19
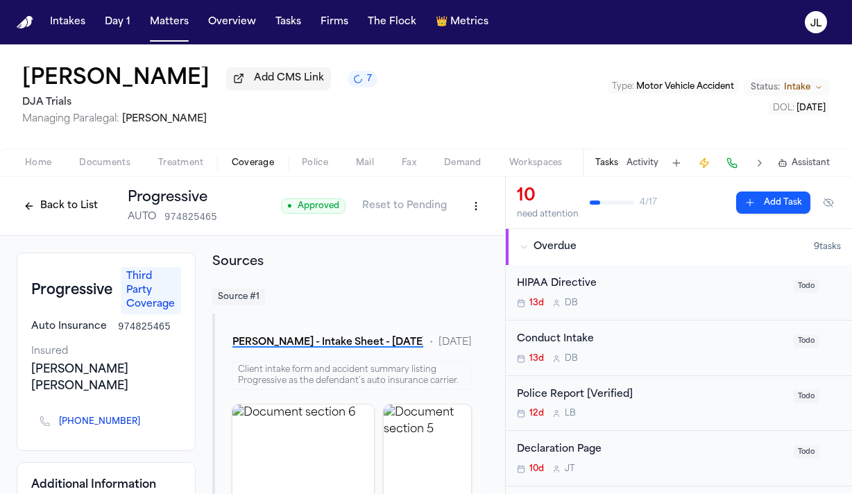
click at [78, 214] on button "Back to List" at bounding box center [61, 206] width 88 height 22
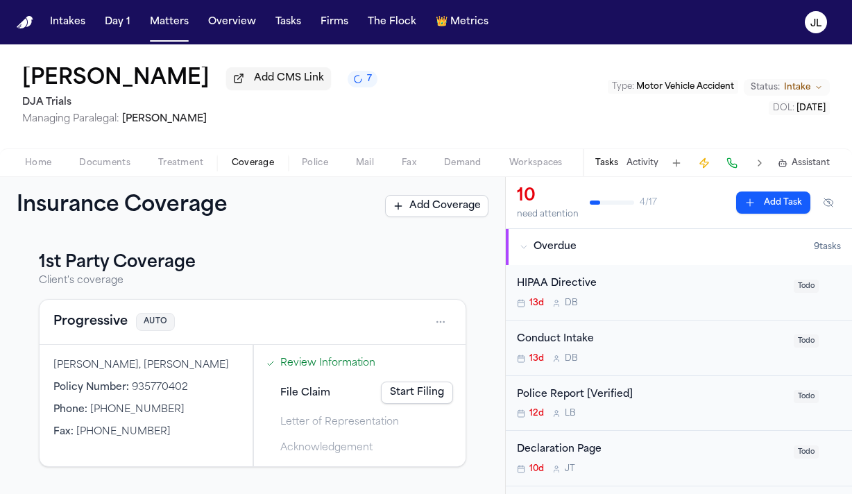
click at [428, 396] on link "Start Filing" at bounding box center [417, 392] width 72 height 22
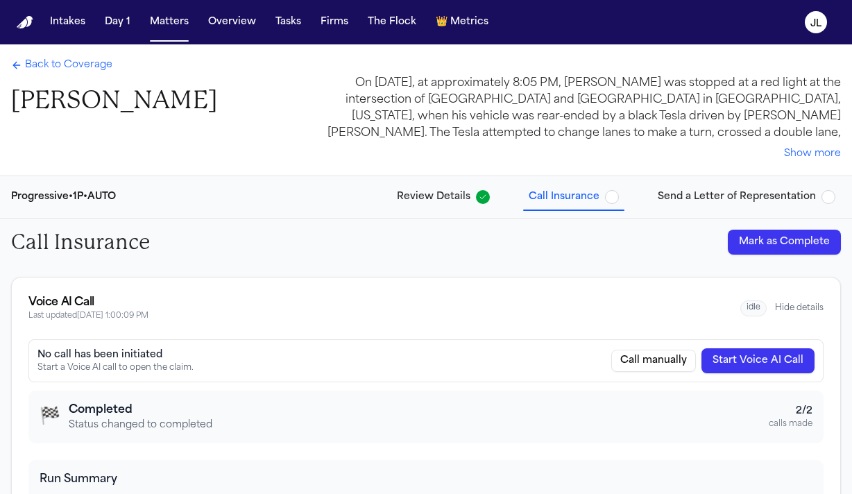
click at [786, 239] on button "Mark as Complete" at bounding box center [784, 242] width 113 height 25
click at [753, 198] on span "Send a Letter of Representation" at bounding box center [737, 197] width 158 height 14
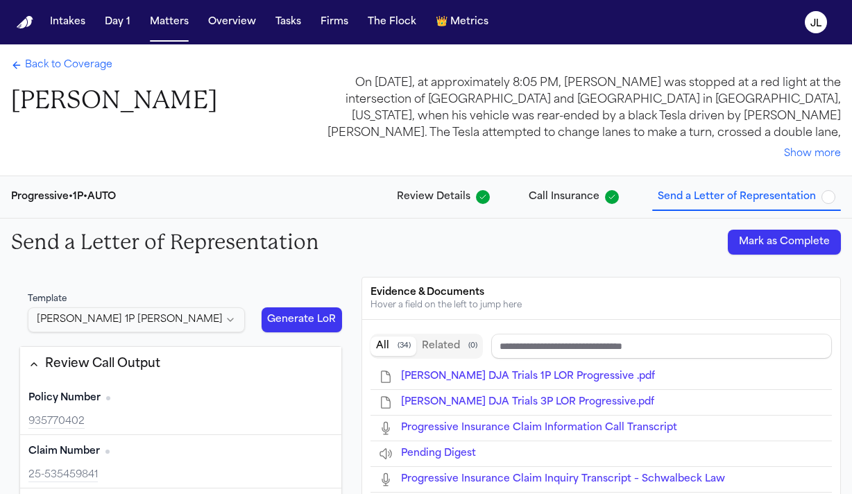
click at [764, 239] on button "Mark as Complete" at bounding box center [784, 242] width 113 height 25
click at [64, 71] on span "Back to Coverage" at bounding box center [68, 65] width 87 height 14
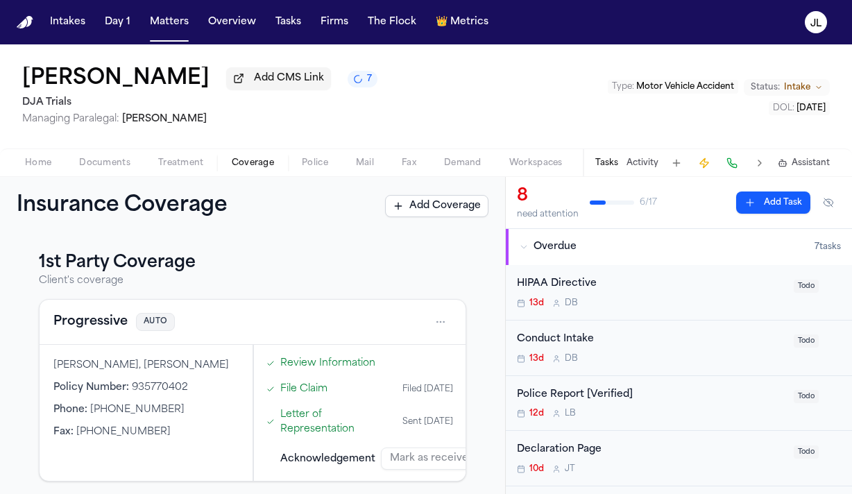
scroll to position [257, 0]
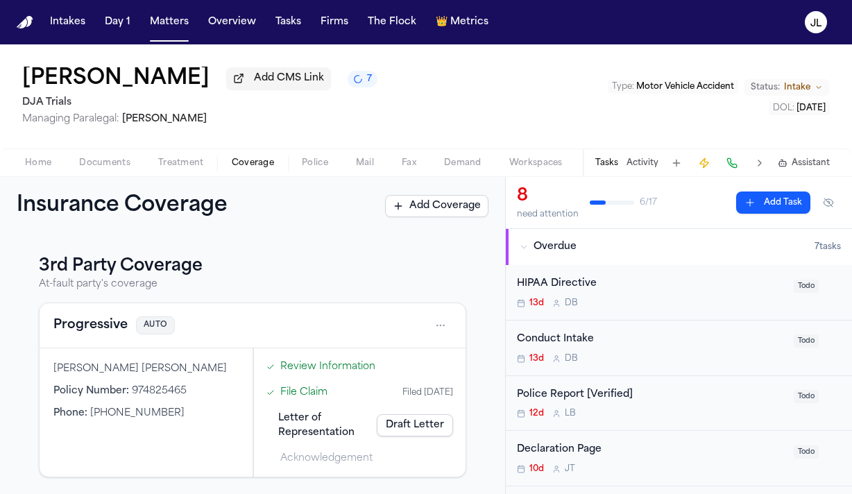
click at [434, 433] on link "Draft Letter" at bounding box center [415, 425] width 76 height 22
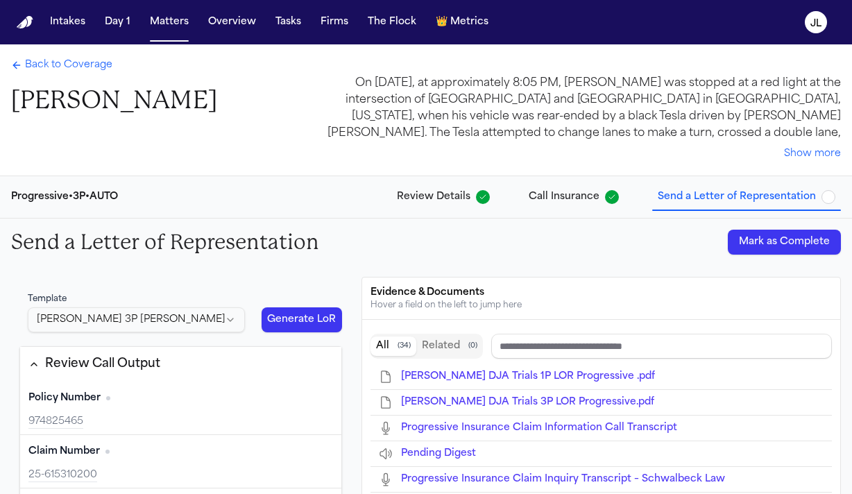
click at [793, 240] on button "Mark as Complete" at bounding box center [784, 242] width 113 height 25
click at [89, 70] on span "Back to Coverage" at bounding box center [68, 65] width 87 height 14
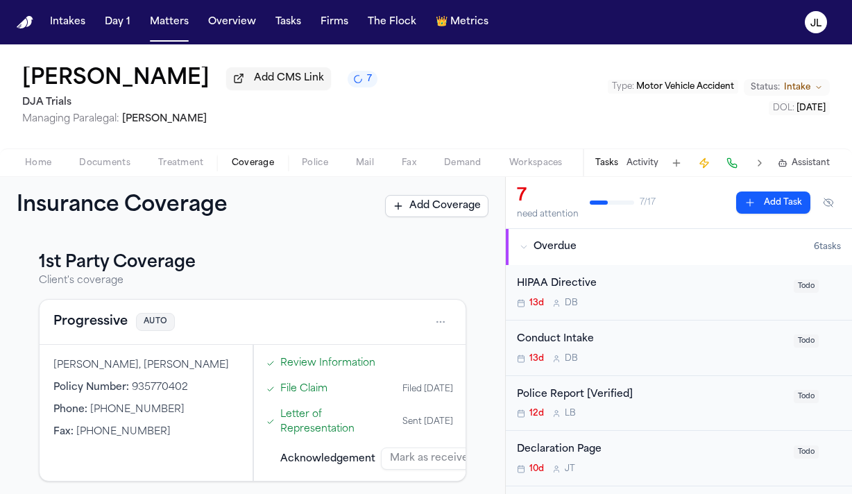
click at [97, 309] on div "Progressive AUTO" at bounding box center [253, 322] width 426 height 45
click at [97, 327] on button "Progressive" at bounding box center [90, 321] width 74 height 19
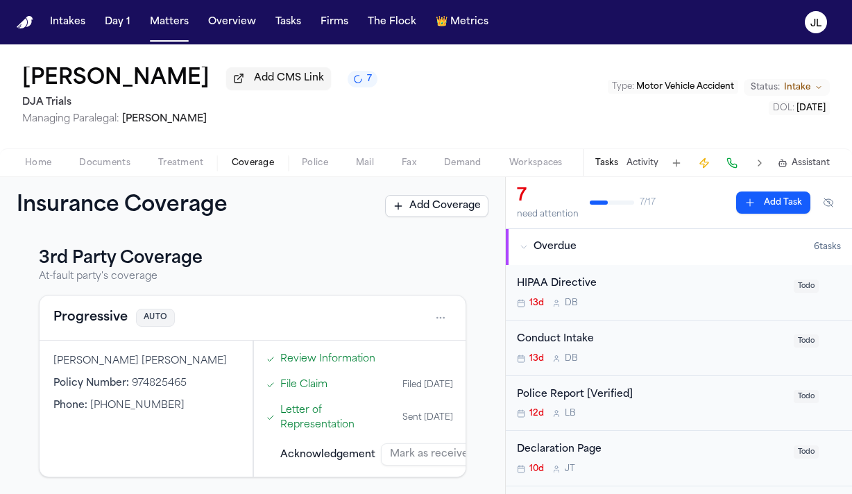
click at [99, 323] on button "Progressive" at bounding box center [90, 317] width 74 height 19
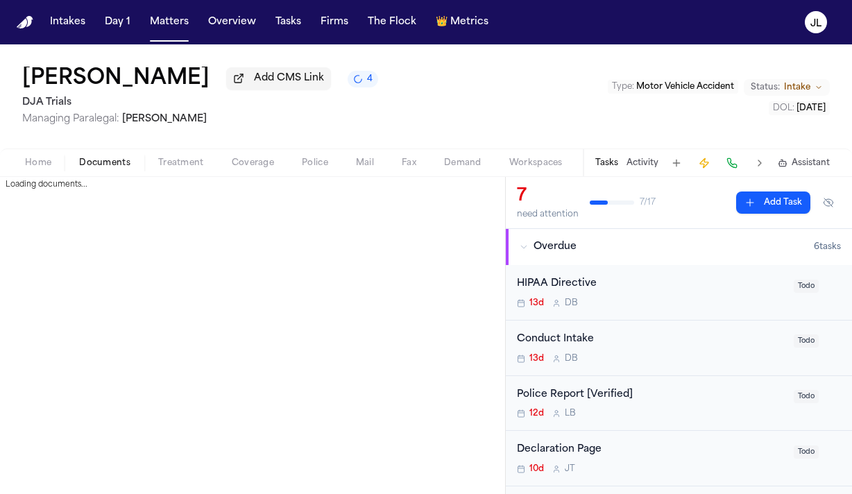
click at [103, 163] on span "Documents" at bounding box center [104, 162] width 51 height 11
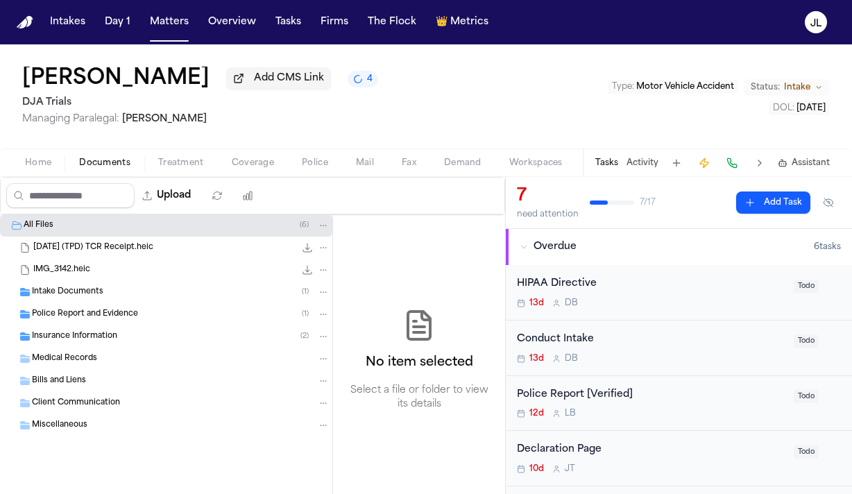
click at [80, 336] on span "Insurance Information" at bounding box center [74, 337] width 85 height 12
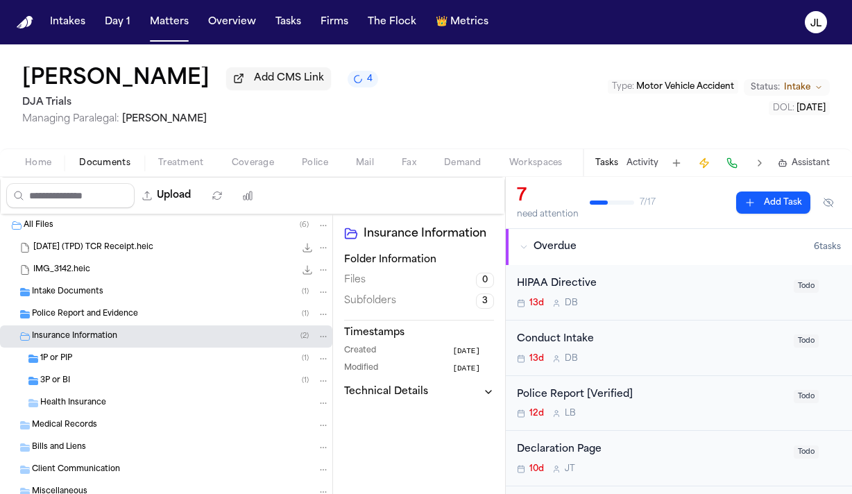
click at [83, 358] on div "1P or PIP ( 1 )" at bounding box center [184, 358] width 289 height 12
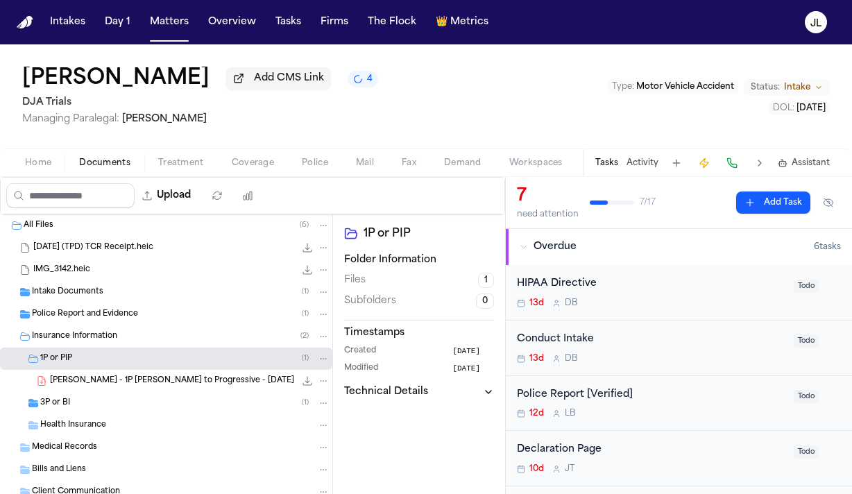
click at [71, 403] on div "3P or BI ( 1 )" at bounding box center [184, 403] width 289 height 12
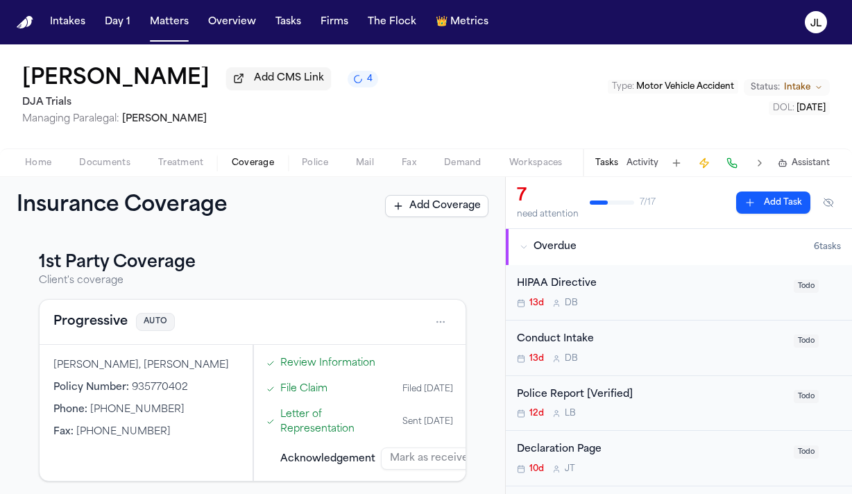
click at [237, 165] on span "Coverage" at bounding box center [253, 162] width 42 height 11
click at [94, 329] on button "Progressive" at bounding box center [90, 321] width 74 height 19
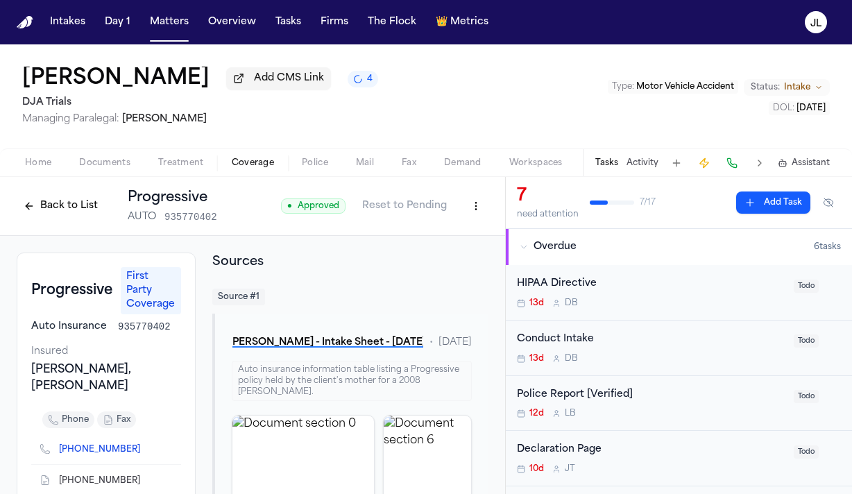
click at [58, 207] on button "Back to List" at bounding box center [61, 206] width 88 height 22
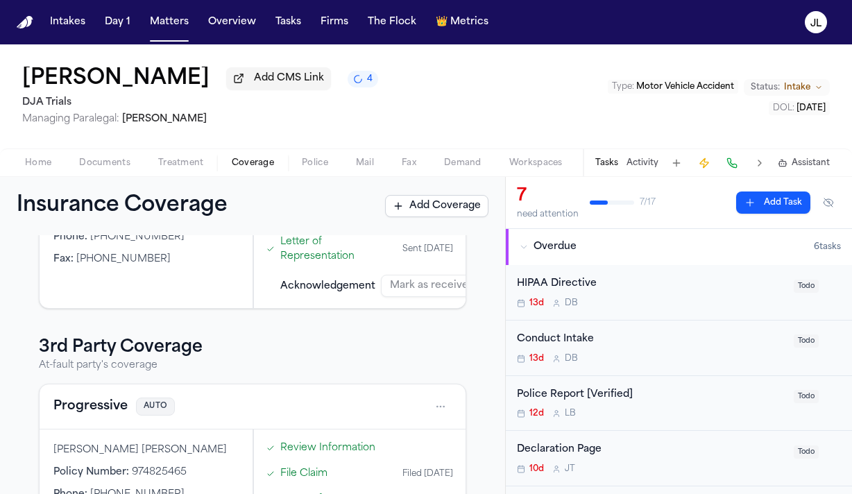
scroll to position [264, 0]
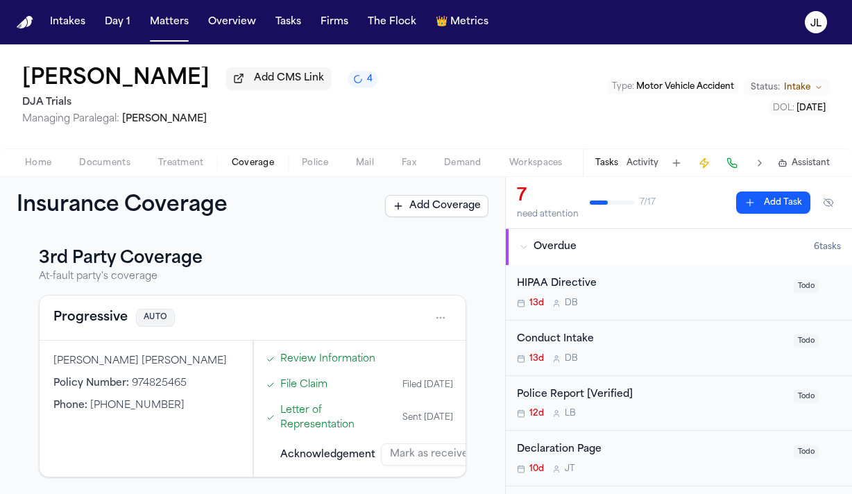
click at [104, 326] on button "Progressive" at bounding box center [90, 317] width 74 height 19
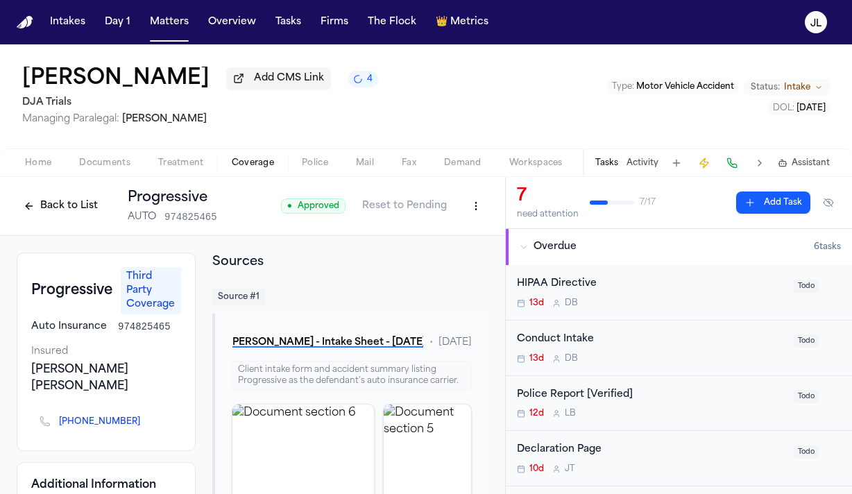
click at [57, 207] on button "Back to List" at bounding box center [61, 206] width 88 height 22
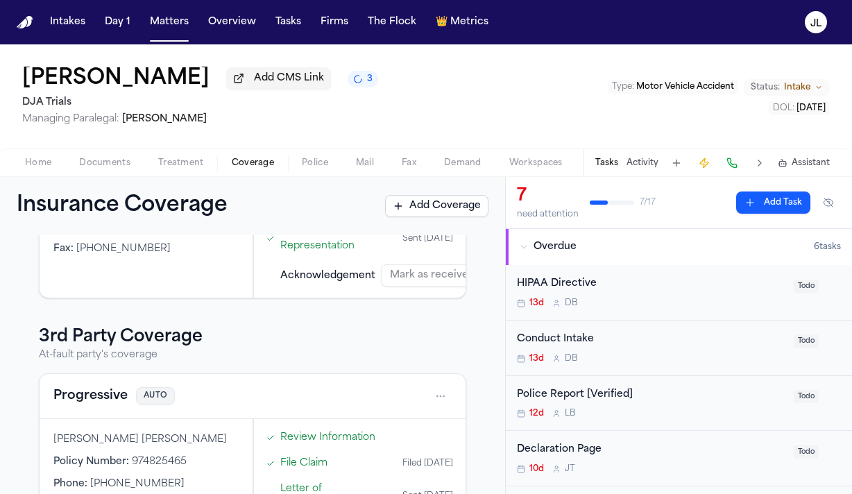
scroll to position [264, 0]
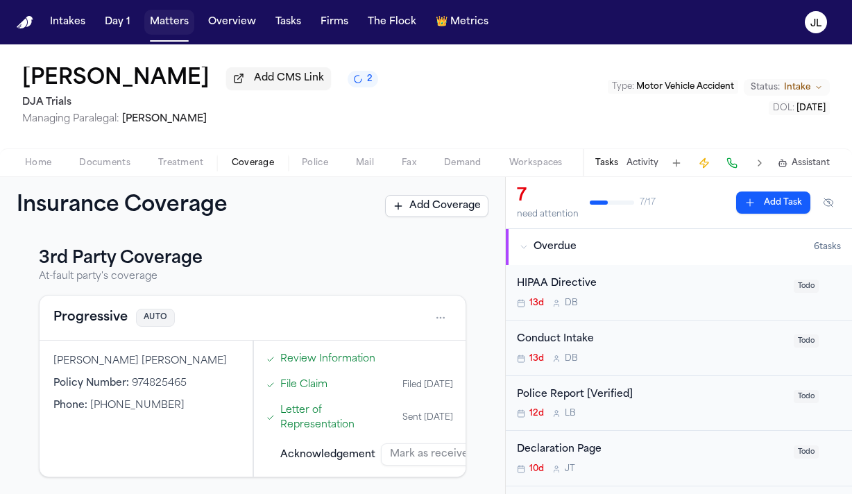
click at [176, 19] on button "Matters" at bounding box center [169, 22] width 50 height 25
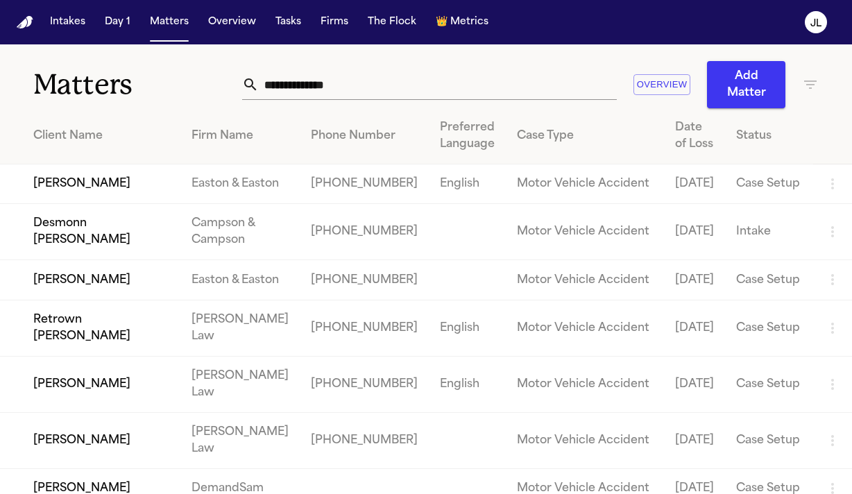
click at [336, 91] on input "text" at bounding box center [438, 84] width 358 height 31
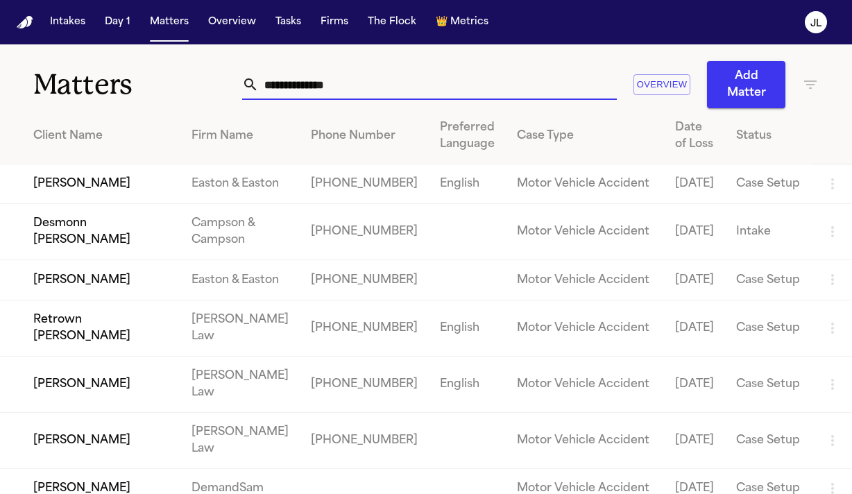
paste input "**********"
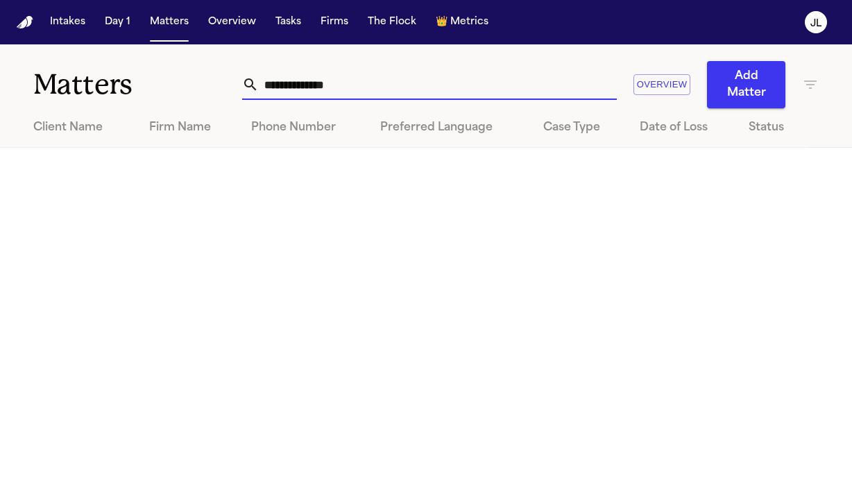
click at [259, 88] on input "**********" at bounding box center [438, 84] width 358 height 31
click at [367, 81] on input "**********" at bounding box center [438, 84] width 358 height 31
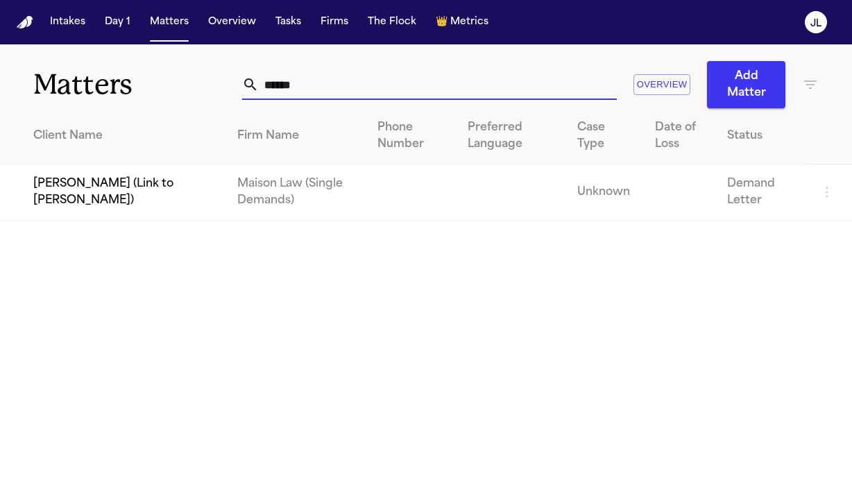
type input "******"
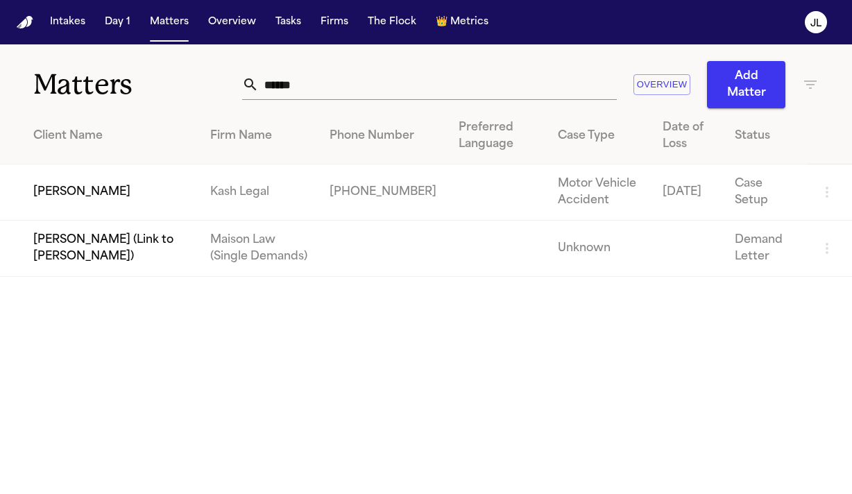
click at [114, 205] on td "[PERSON_NAME]" at bounding box center [99, 192] width 199 height 56
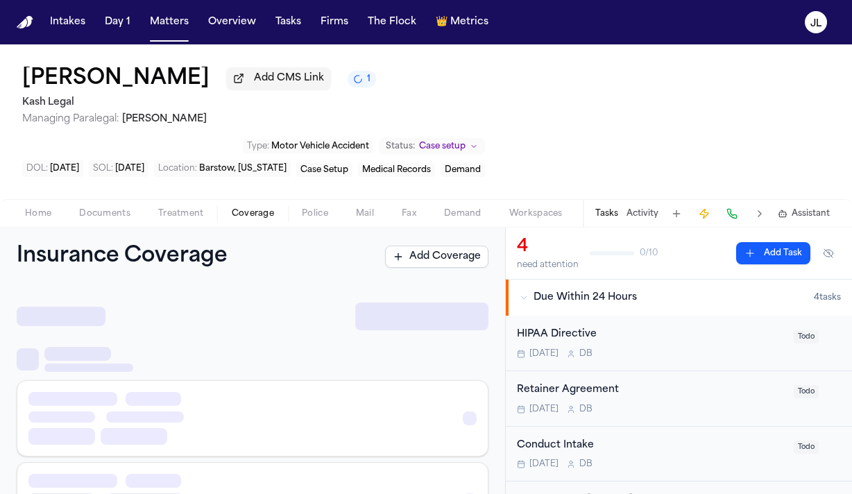
click at [227, 218] on button "Coverage" at bounding box center [253, 213] width 70 height 17
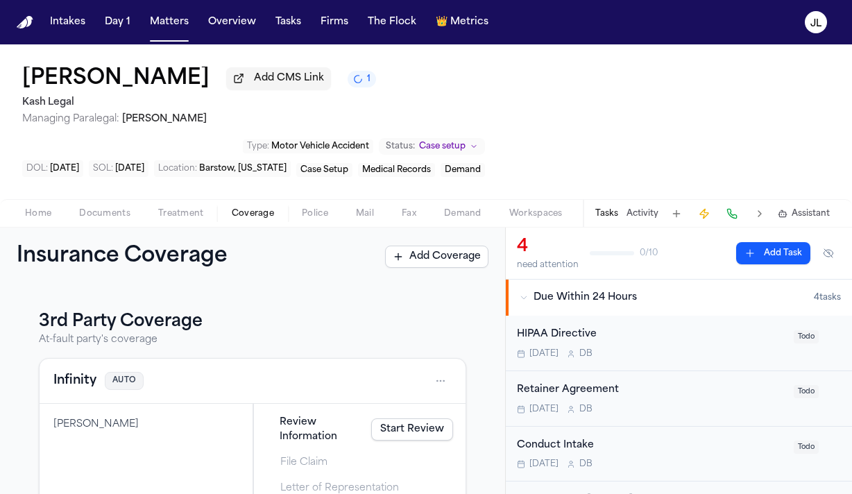
scroll to position [228, 0]
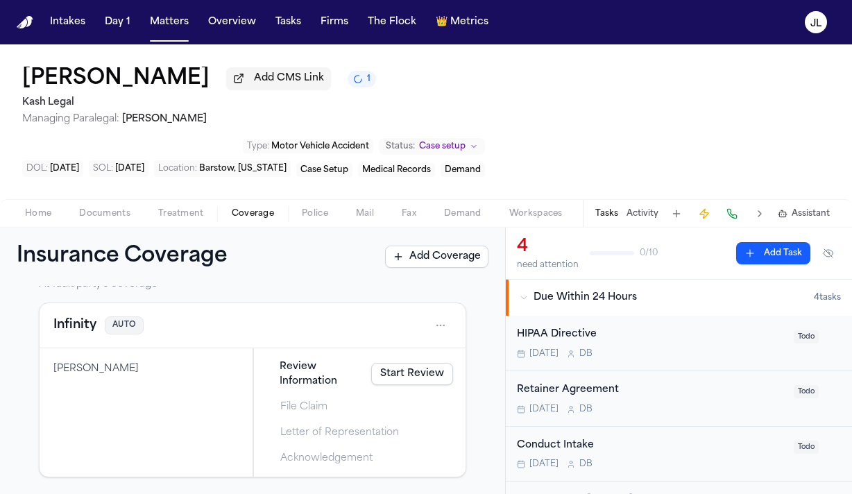
click at [86, 330] on button "Infinity" at bounding box center [74, 325] width 43 height 19
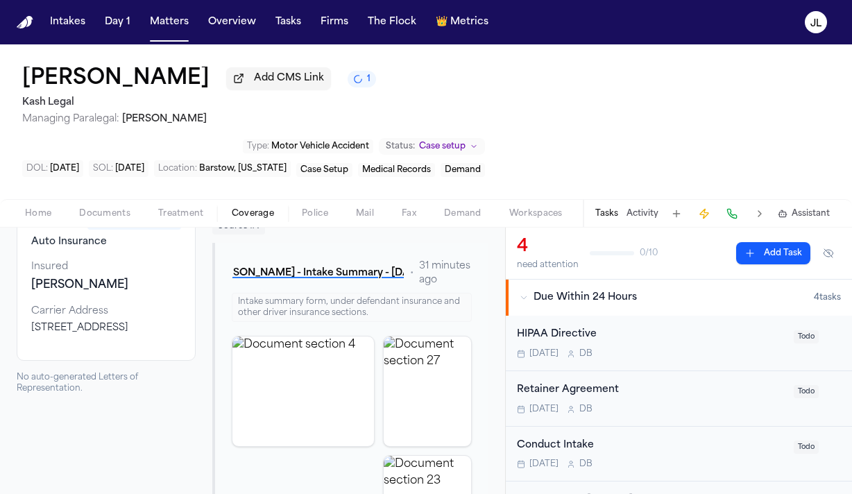
scroll to position [112, 0]
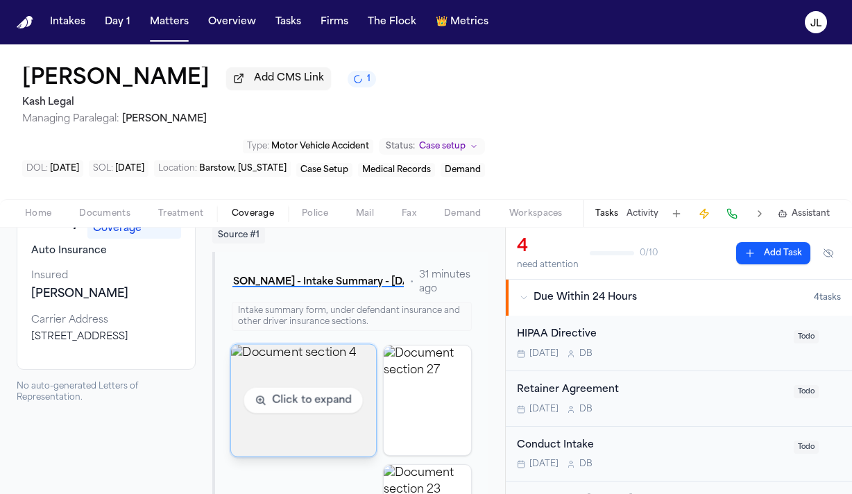
click at [262, 379] on img "View document section 4" at bounding box center [303, 400] width 145 height 112
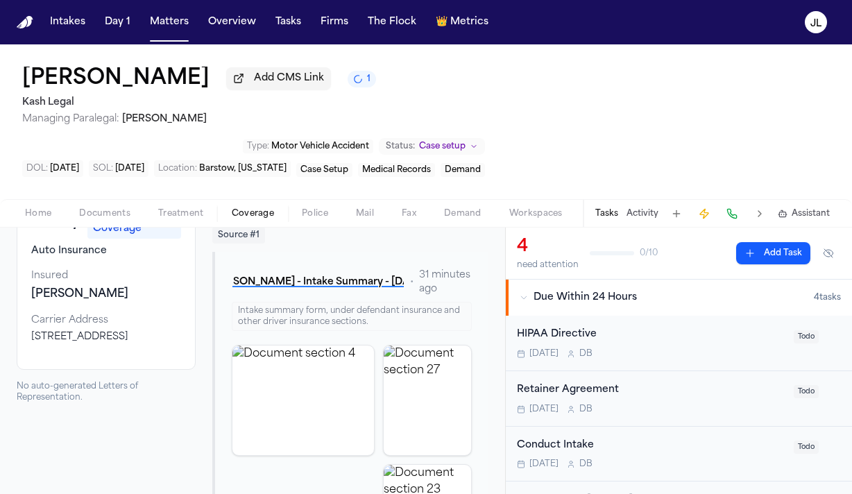
scroll to position [0, 0]
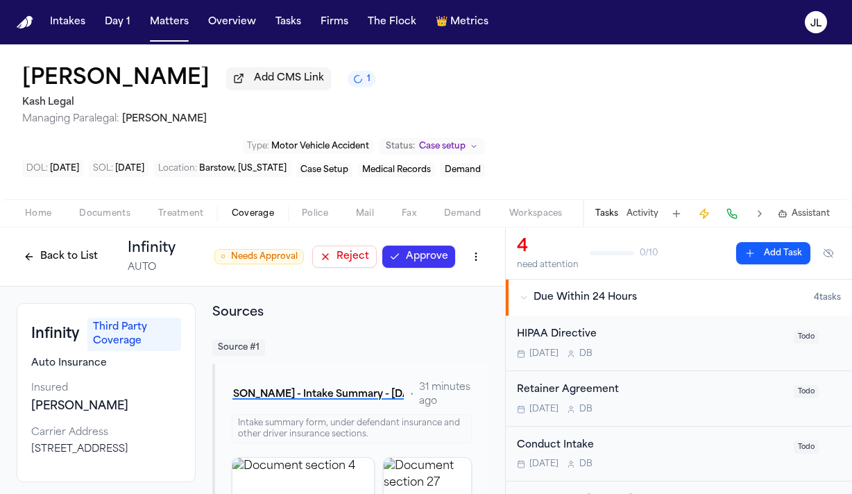
click at [37, 218] on span "Home" at bounding box center [38, 213] width 26 height 11
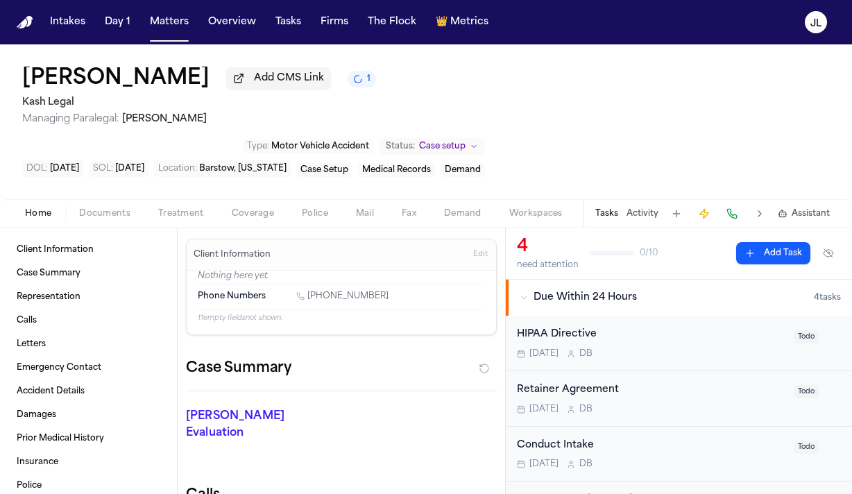
click at [110, 219] on span "Documents" at bounding box center [104, 213] width 51 height 11
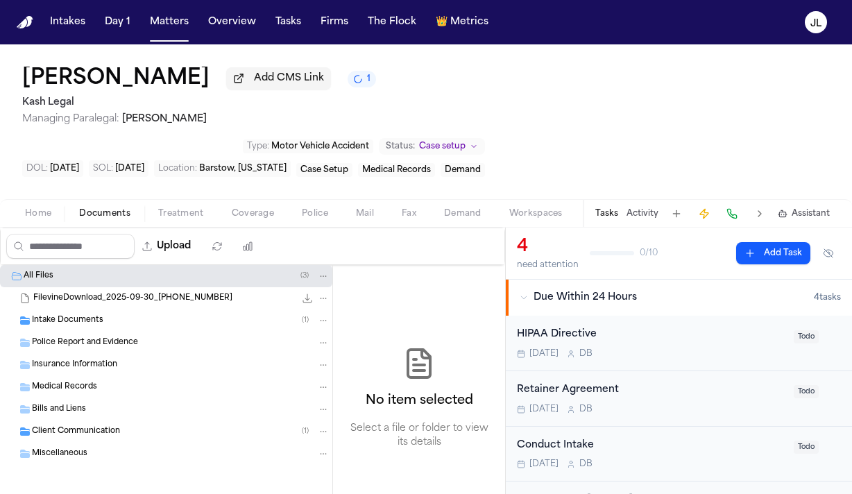
click at [85, 327] on div "Intake Documents ( 1 )" at bounding box center [181, 320] width 298 height 12
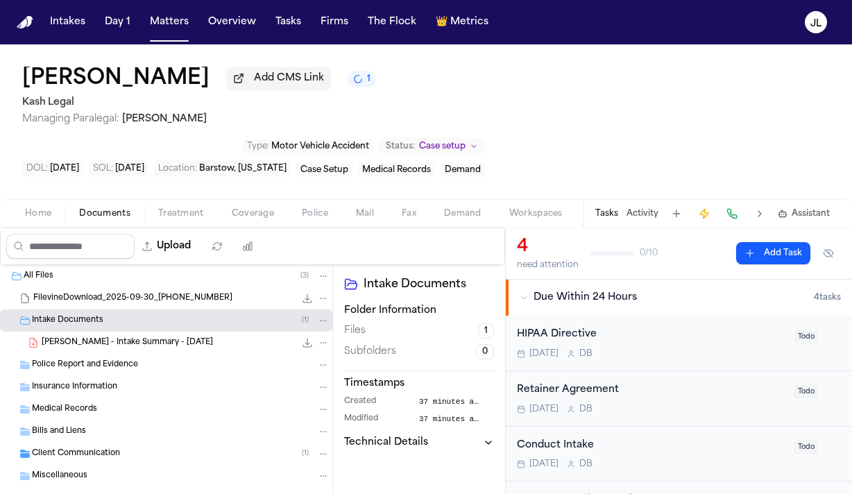
click at [85, 349] on span "[PERSON_NAME] - Intake Summary - [DATE]" at bounding box center [127, 343] width 171 height 12
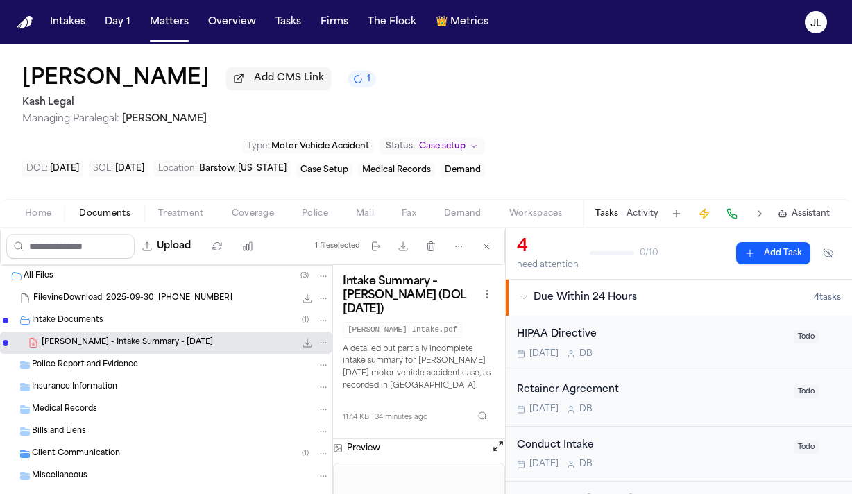
scroll to position [28, 0]
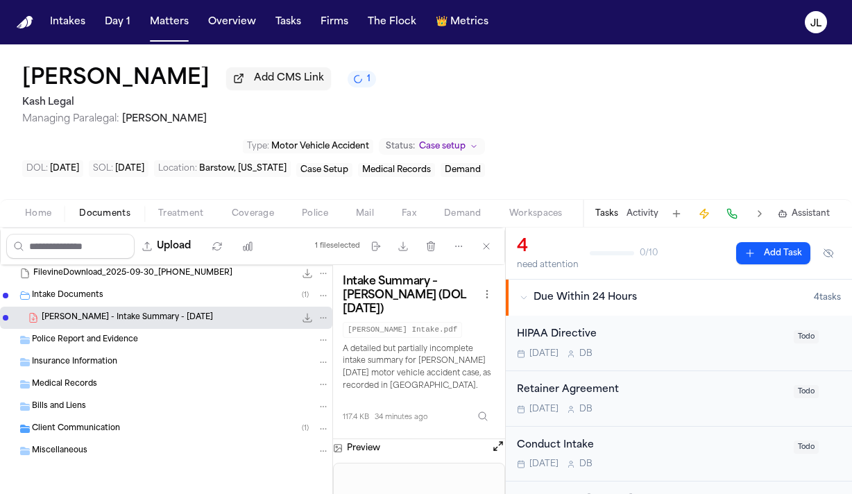
click at [216, 333] on div "Police Report and Evidence" at bounding box center [166, 340] width 332 height 22
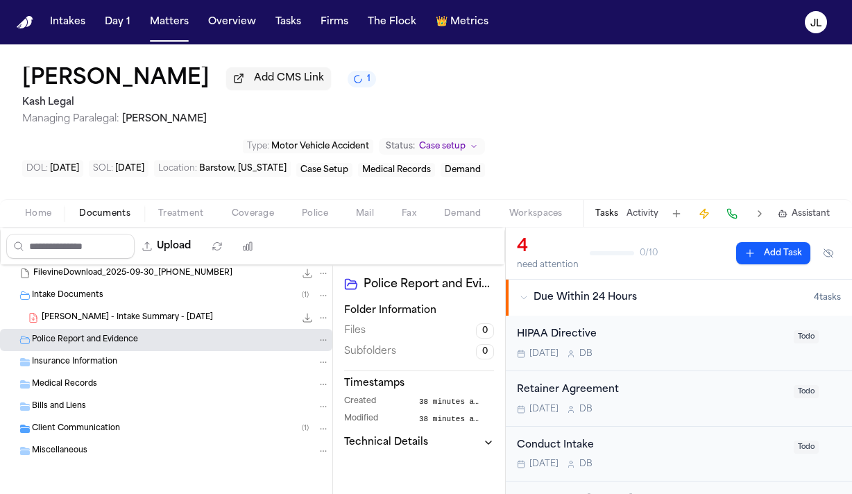
click at [185, 359] on div "Insurance Information" at bounding box center [181, 362] width 298 height 12
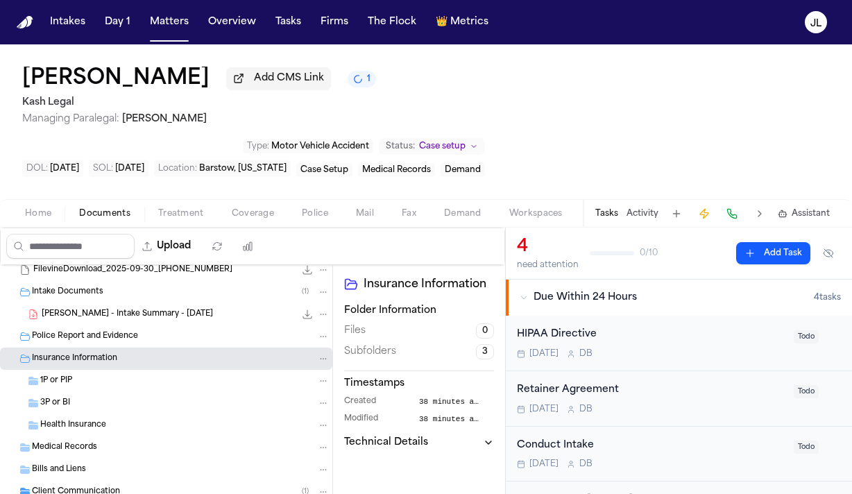
click at [266, 216] on span "Coverage" at bounding box center [253, 213] width 42 height 11
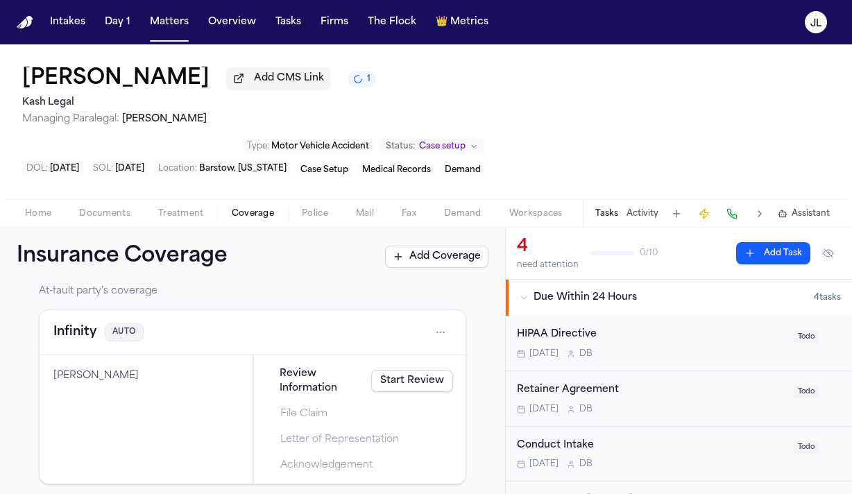
scroll to position [228, 0]
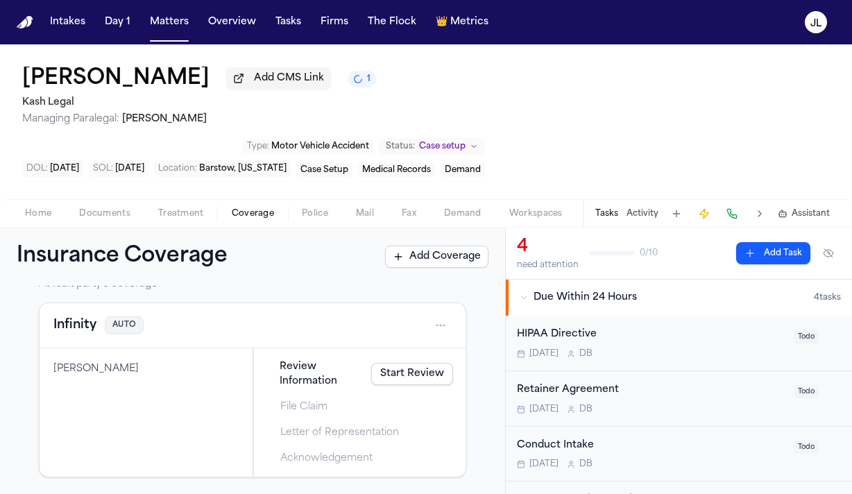
click at [92, 327] on button "Infinity" at bounding box center [74, 325] width 43 height 19
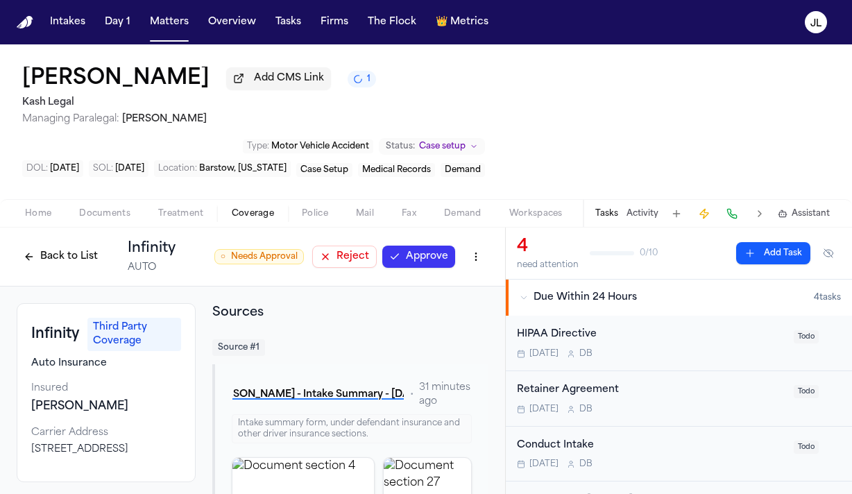
click at [420, 266] on button "Approve" at bounding box center [418, 257] width 73 height 22
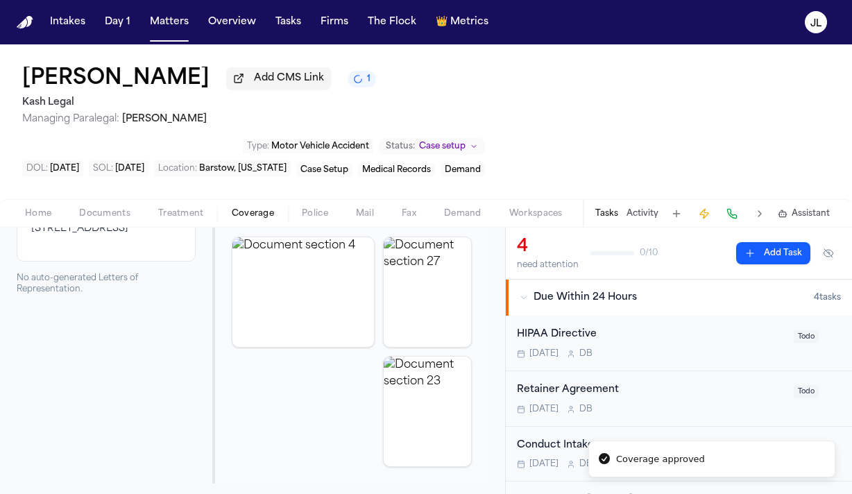
scroll to position [230, 0]
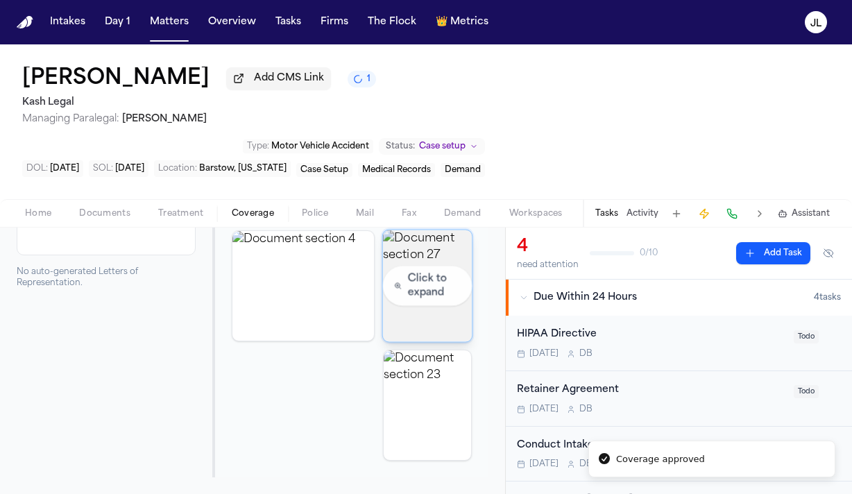
click at [414, 333] on img "View document section 27" at bounding box center [427, 286] width 89 height 112
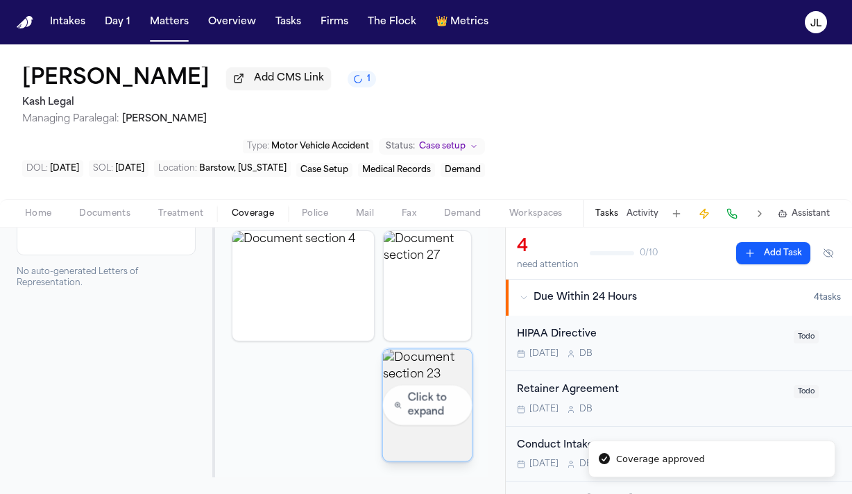
click at [418, 397] on img "View document section 23" at bounding box center [427, 405] width 89 height 112
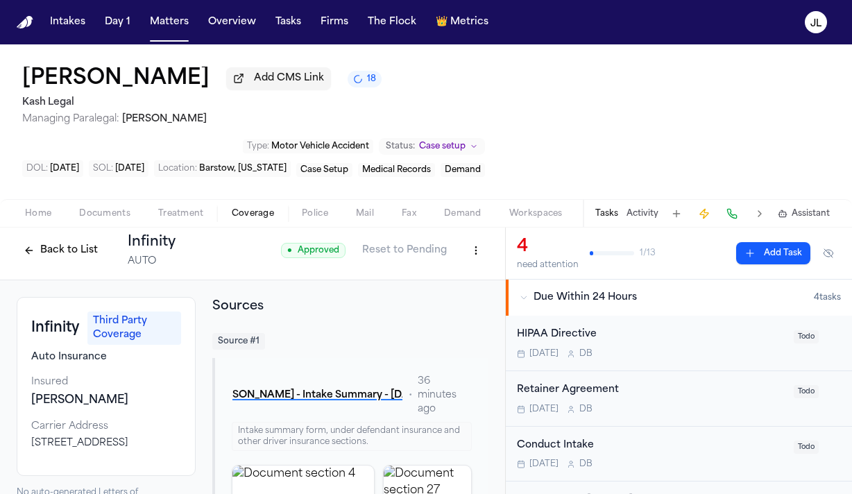
scroll to position [0, 0]
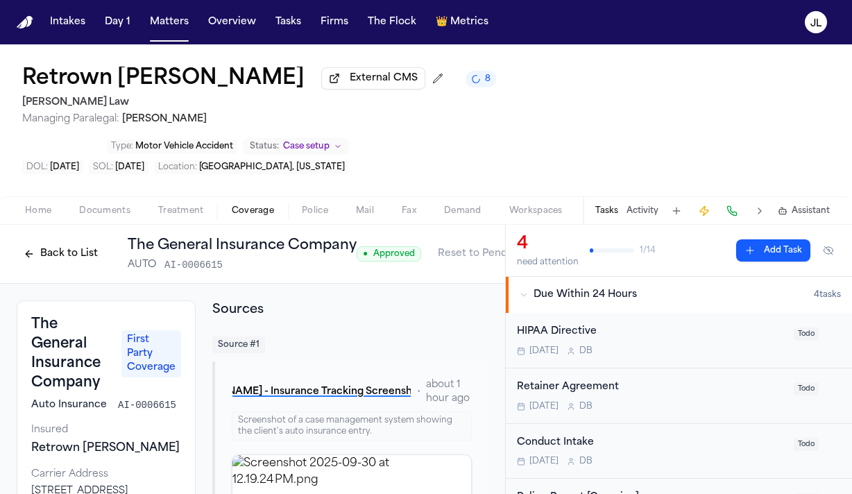
click at [80, 243] on button "Back to List" at bounding box center [61, 254] width 88 height 22
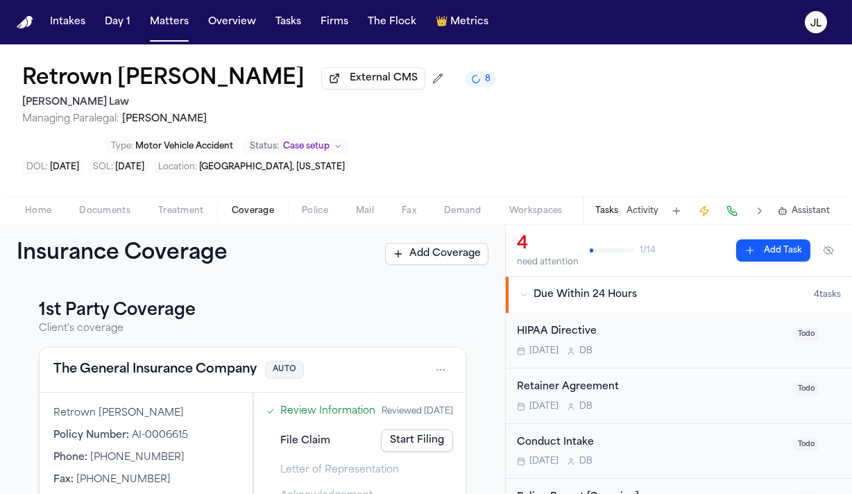
click at [92, 360] on button "The General Insurance Company" at bounding box center [154, 369] width 203 height 19
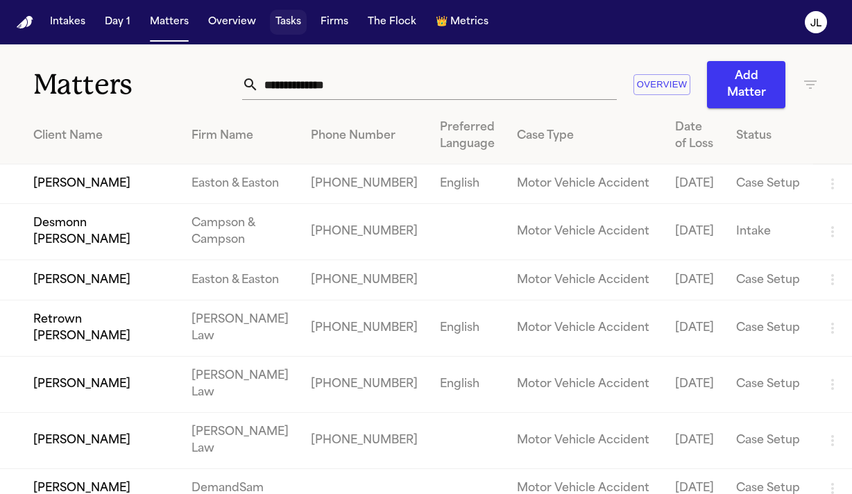
click at [286, 22] on button "Tasks" at bounding box center [288, 22] width 37 height 25
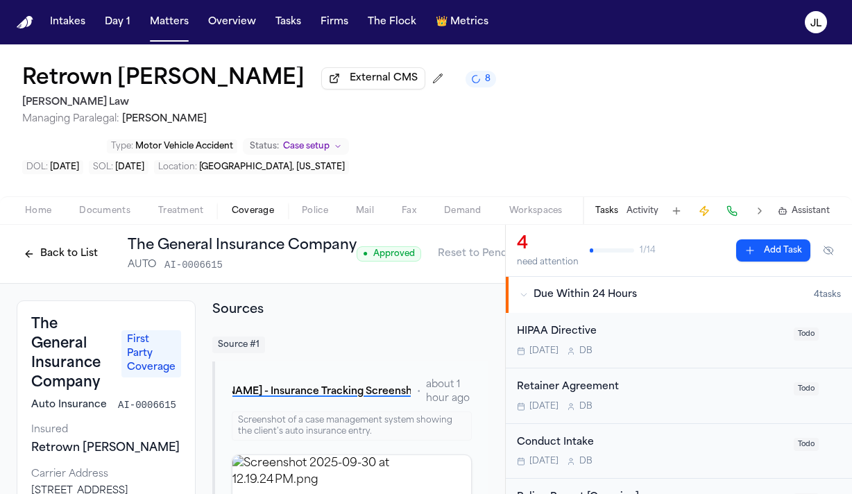
click at [55, 243] on button "Back to List" at bounding box center [61, 254] width 88 height 22
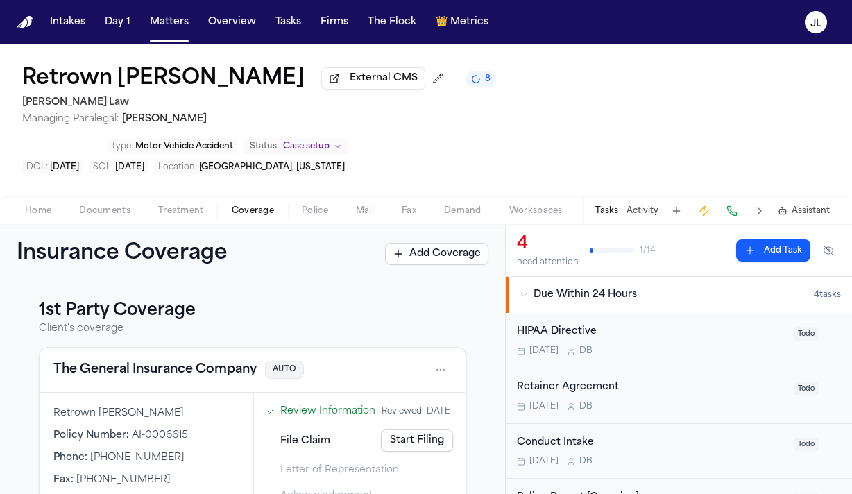
click at [410, 429] on link "Start Filing" at bounding box center [417, 440] width 72 height 22
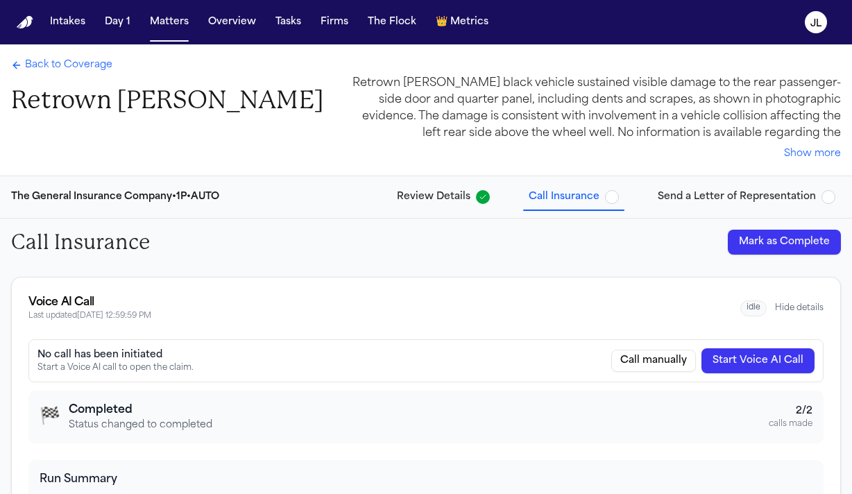
click at [38, 72] on span "Back to Coverage" at bounding box center [68, 65] width 87 height 14
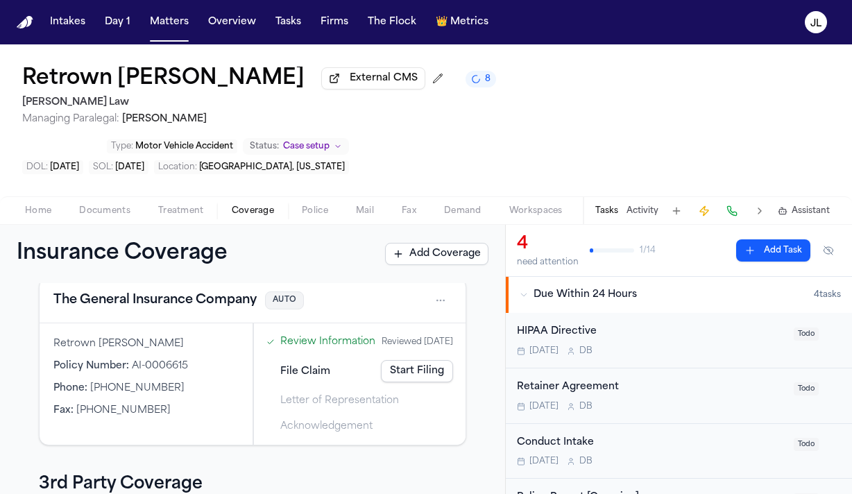
scroll to position [71, 0]
click at [237, 289] on button "The General Insurance Company" at bounding box center [154, 298] width 203 height 19
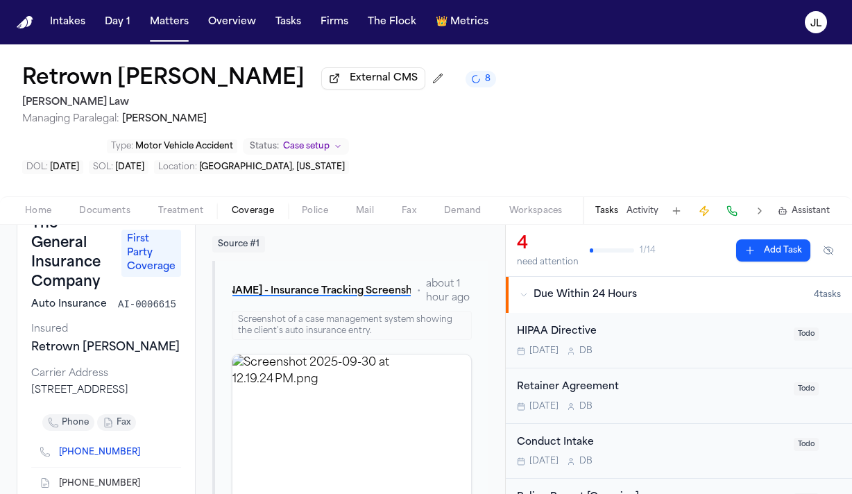
scroll to position [149, 0]
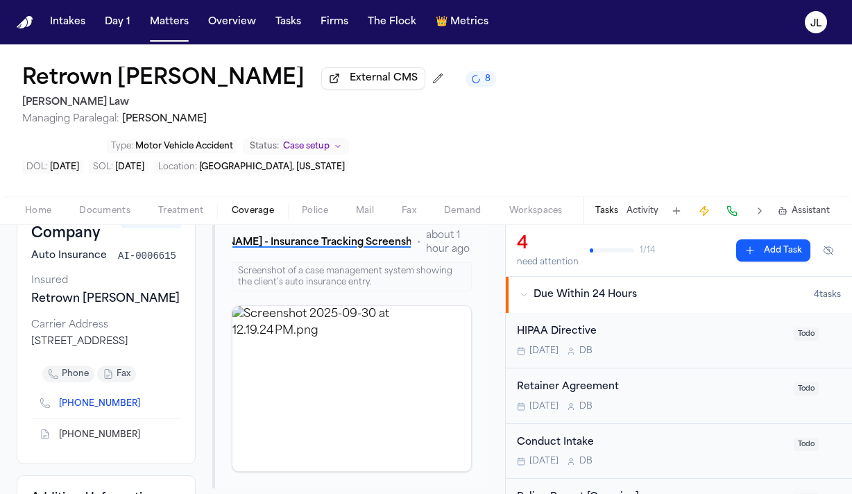
click at [143, 400] on icon "Copy to clipboard" at bounding box center [147, 404] width 8 height 8
click at [727, 201] on button at bounding box center [731, 210] width 19 height 19
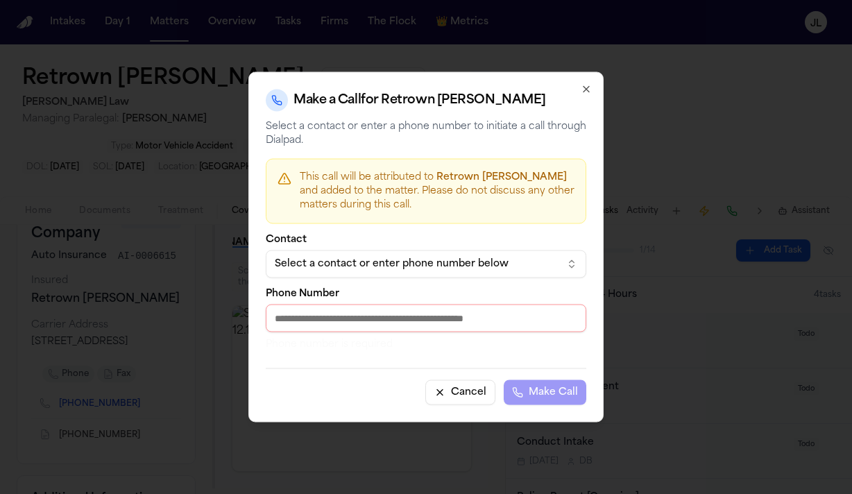
click at [410, 307] on input "Phone Number" at bounding box center [426, 319] width 320 height 28
paste input "**********"
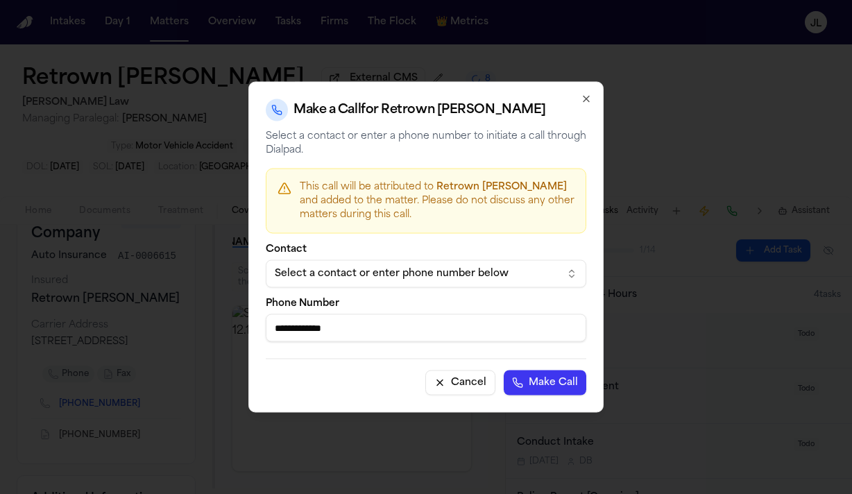
type input "**********"
click at [538, 387] on button "Make Call" at bounding box center [545, 382] width 83 height 25
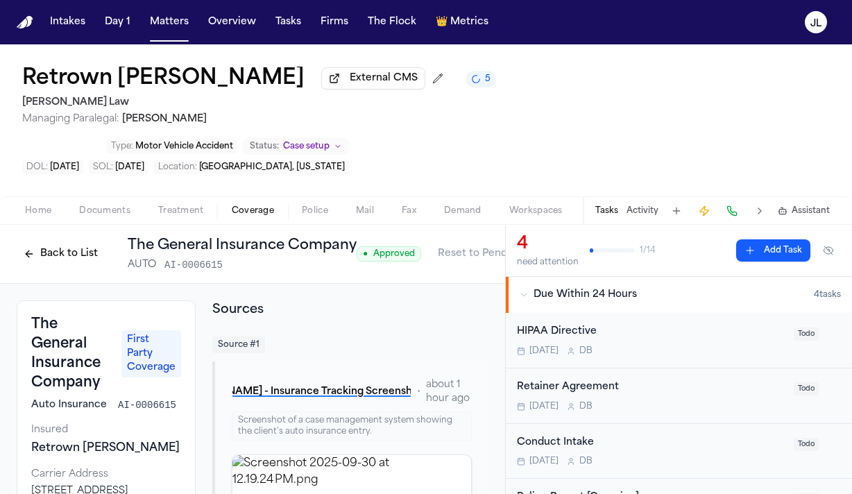
scroll to position [0, 54]
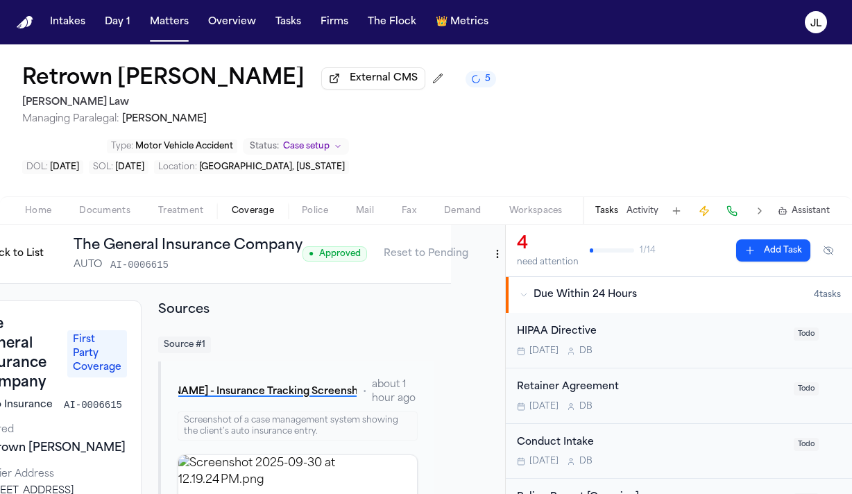
click at [493, 212] on html "Intakes Day 1 Matters Overview Tasks Firms The Flock 👑 Metrics JL Retrown [PERS…" at bounding box center [426, 247] width 852 height 494
click at [464, 235] on div "Edit Coverage" at bounding box center [444, 239] width 117 height 22
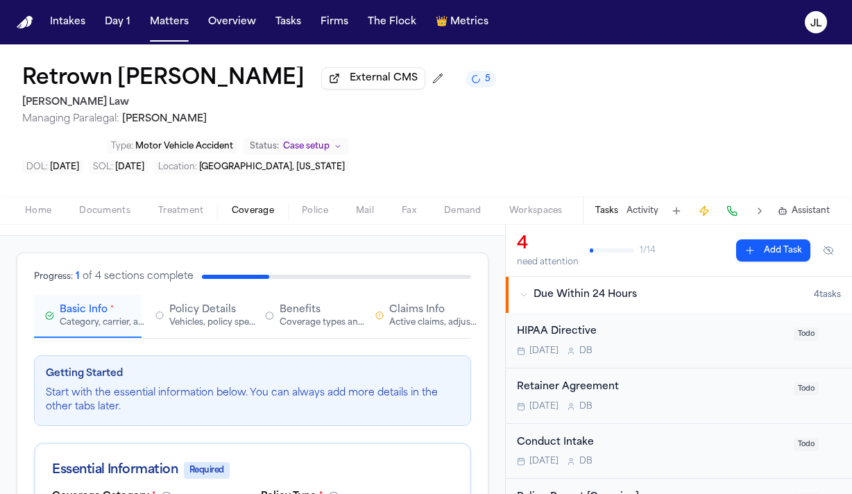
scroll to position [96, 0]
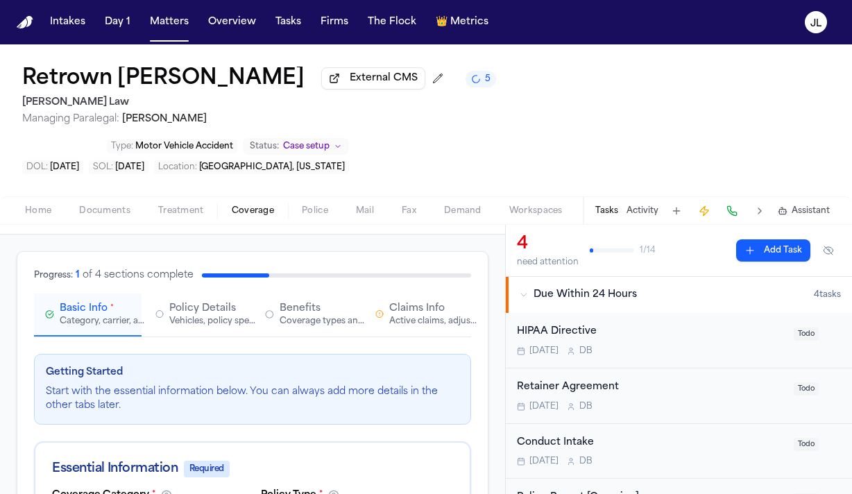
click at [422, 293] on button "Claims Info Active claims, adjusters, and subrogation details" at bounding box center [418, 314] width 108 height 43
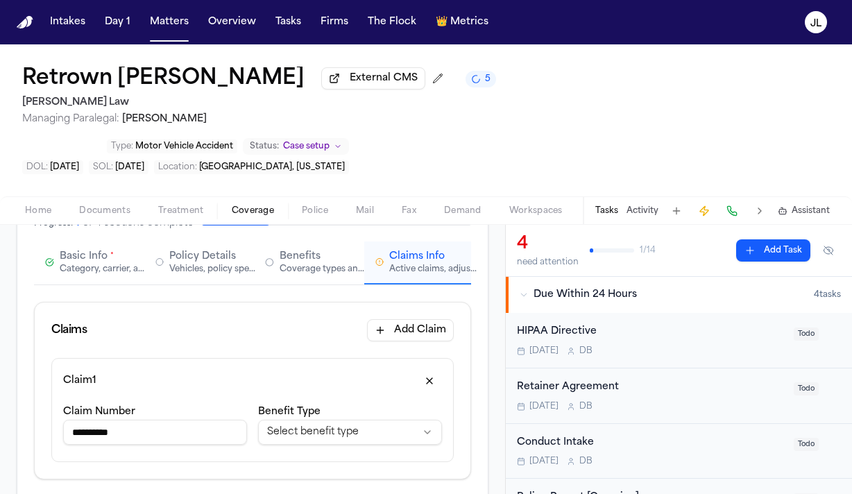
scroll to position [170, 0]
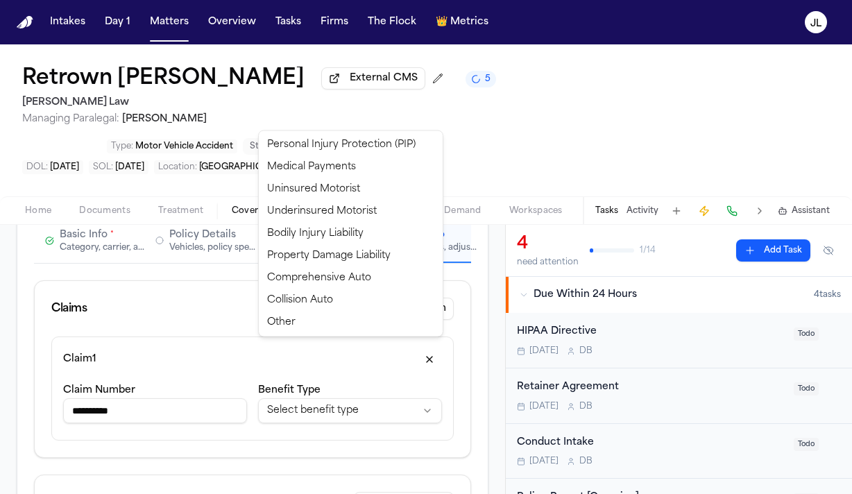
click at [300, 345] on html "**********" at bounding box center [426, 247] width 852 height 494
select select "**********"
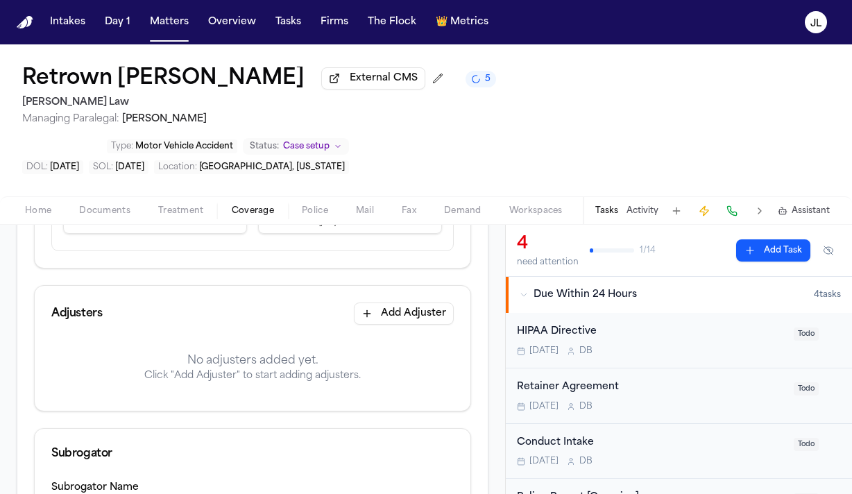
scroll to position [365, 0]
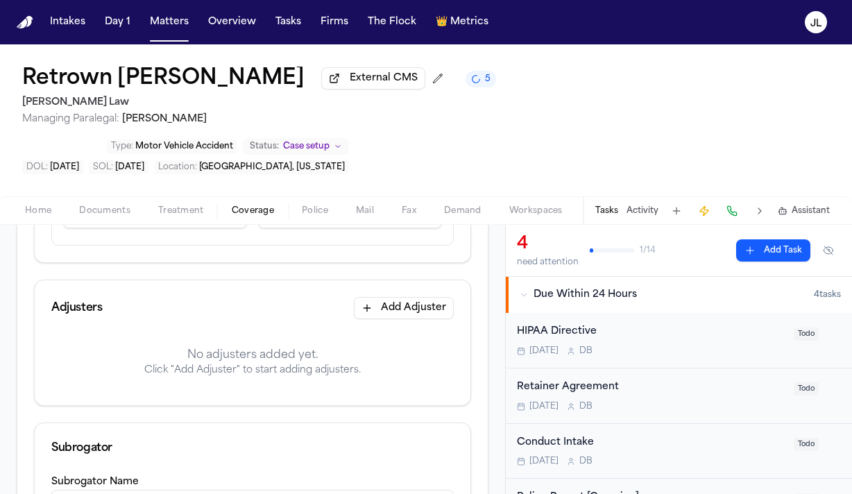
click at [420, 297] on button "Add Adjuster" at bounding box center [404, 308] width 100 height 22
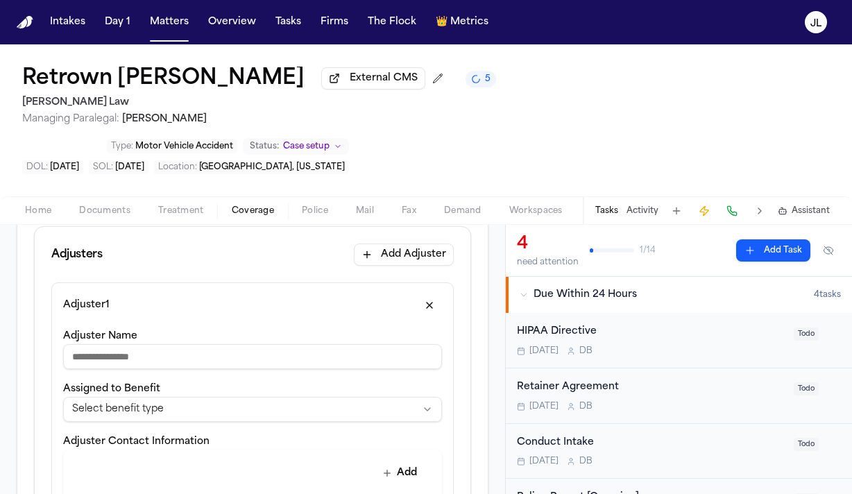
scroll to position [418, 0]
click at [241, 341] on html "**********" at bounding box center [426, 247] width 852 height 494
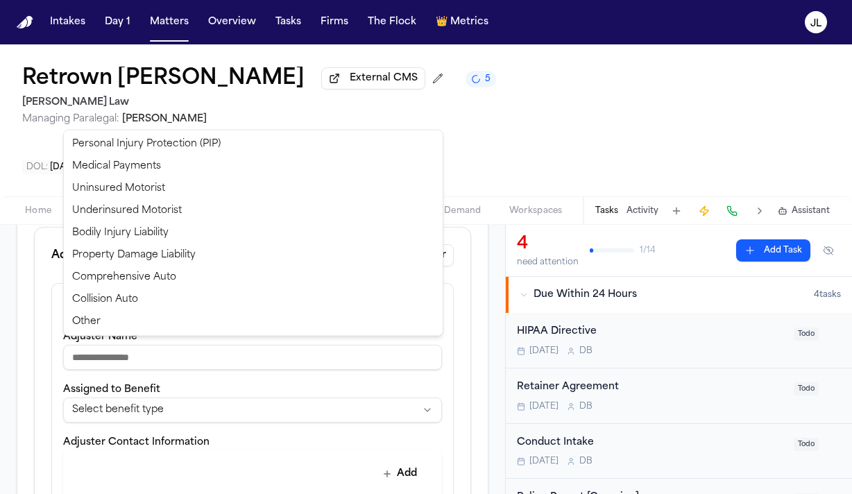
select select "**********"
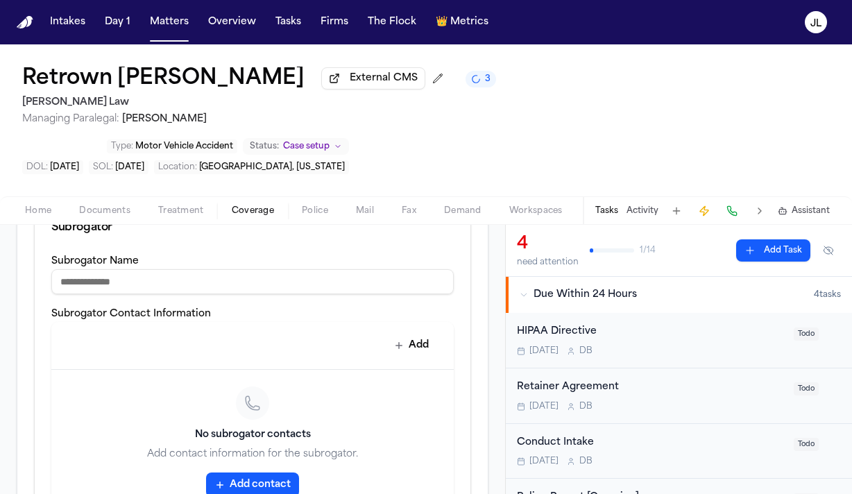
scroll to position [1017, 0]
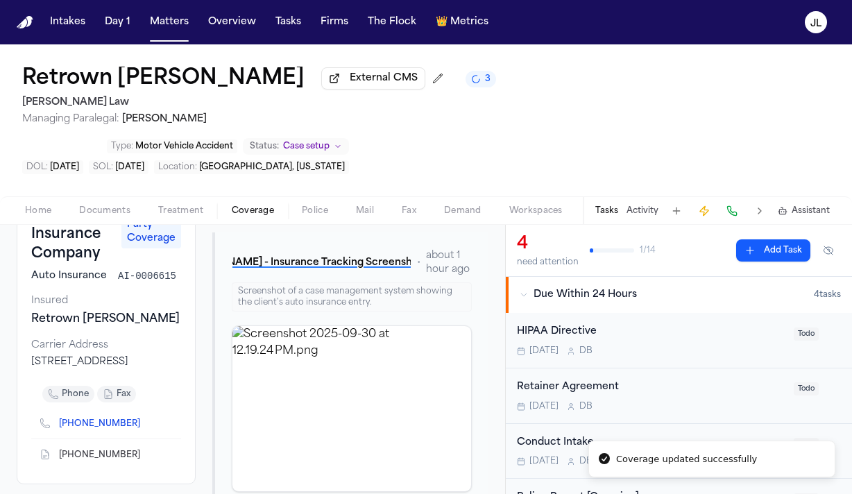
scroll to position [141, 0]
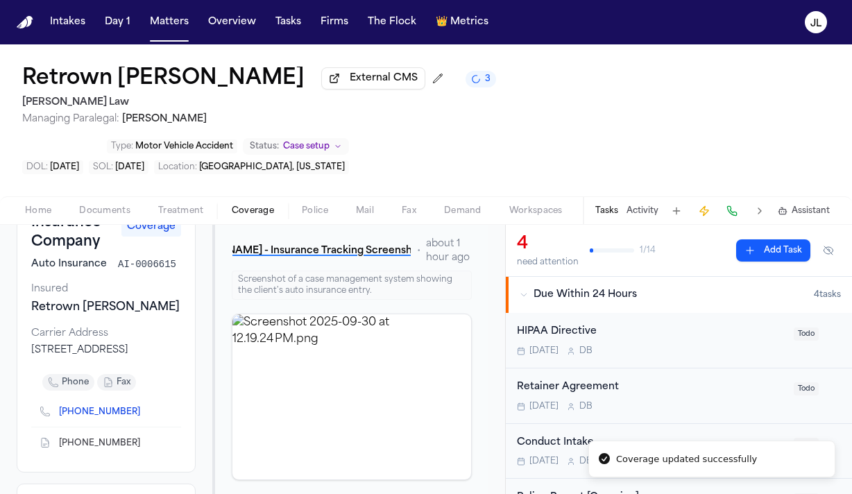
click at [143, 408] on icon "Copy to clipboard" at bounding box center [147, 412] width 8 height 8
click at [735, 201] on button at bounding box center [731, 210] width 19 height 19
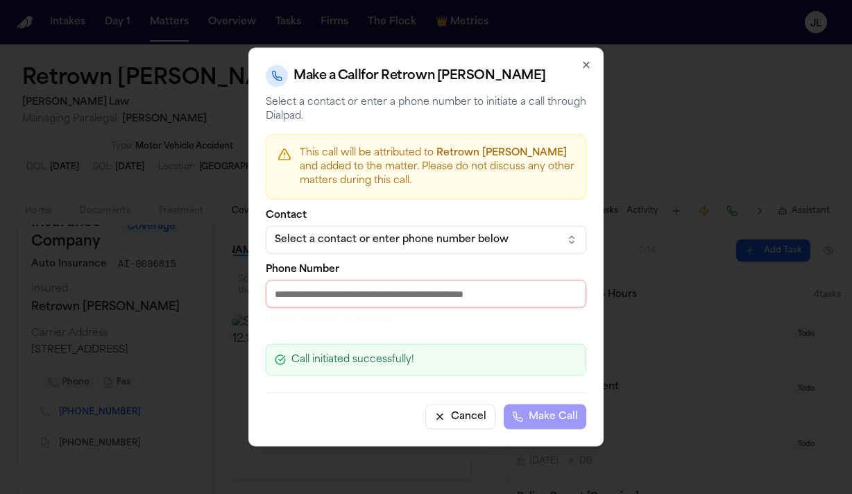
click at [443, 296] on input "Phone Number" at bounding box center [426, 294] width 320 height 28
paste input "**********"
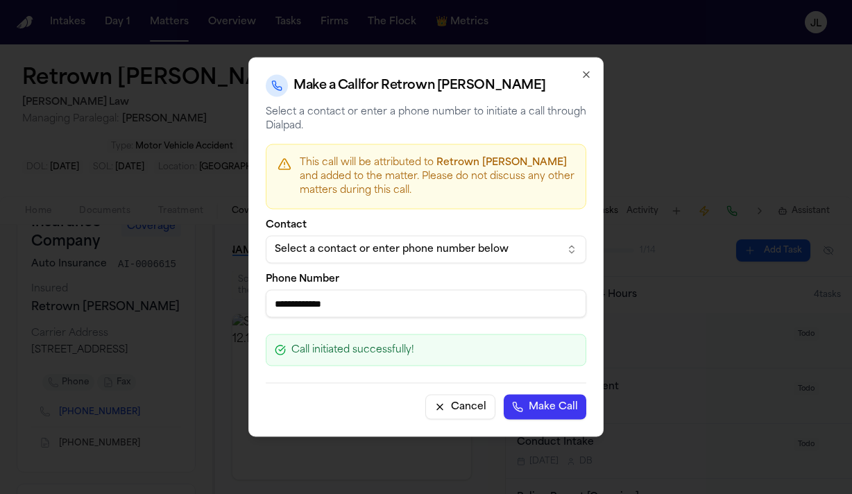
type input "**********"
click at [558, 413] on button "Make Call" at bounding box center [545, 407] width 83 height 25
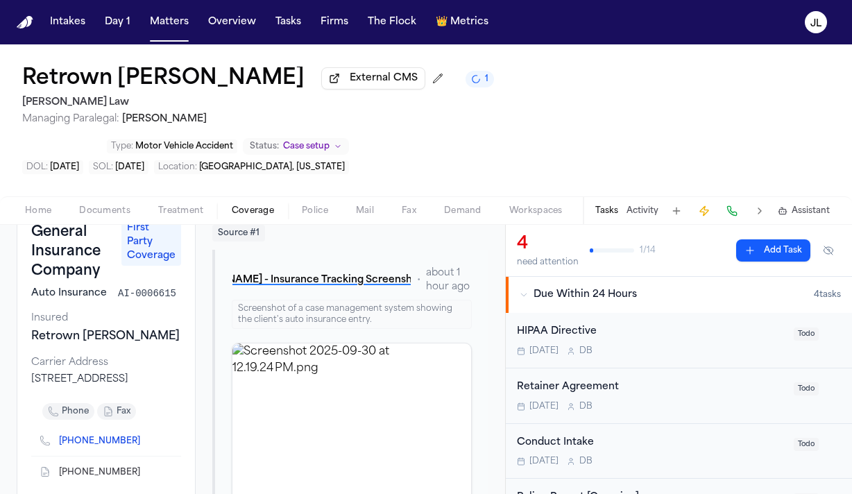
scroll to position [0, 0]
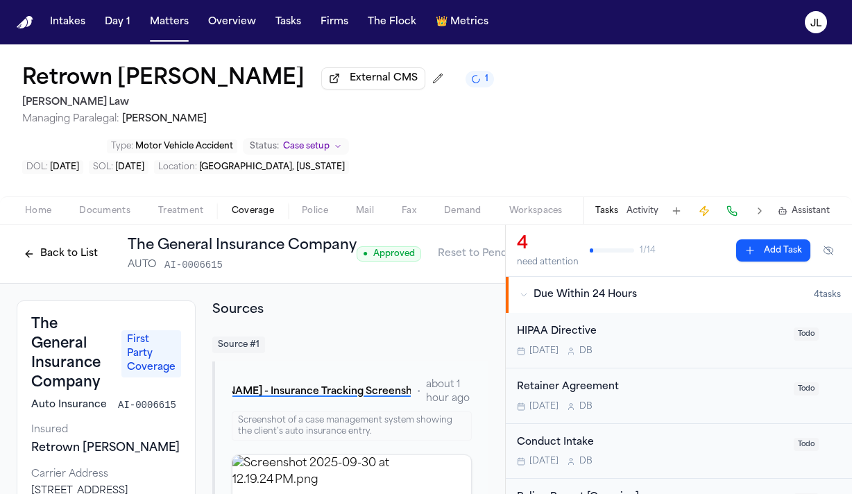
click at [60, 243] on button "Back to List" at bounding box center [61, 254] width 88 height 22
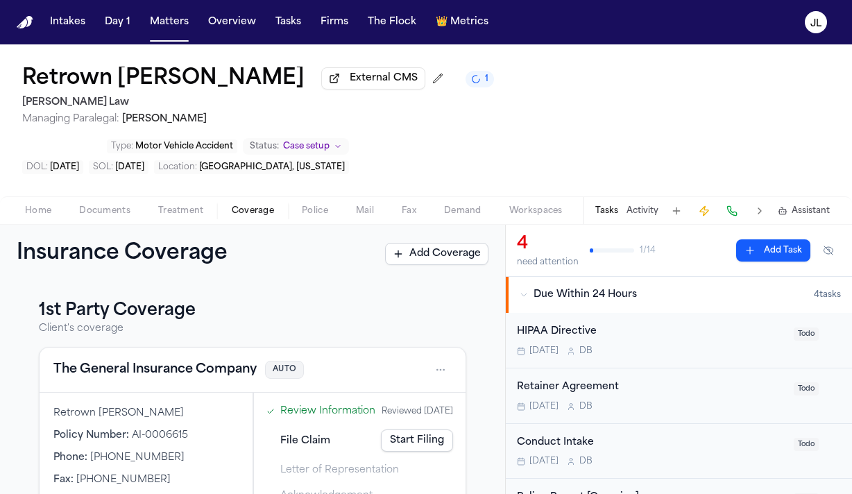
click at [193, 360] on button "The General Insurance Company" at bounding box center [154, 369] width 203 height 19
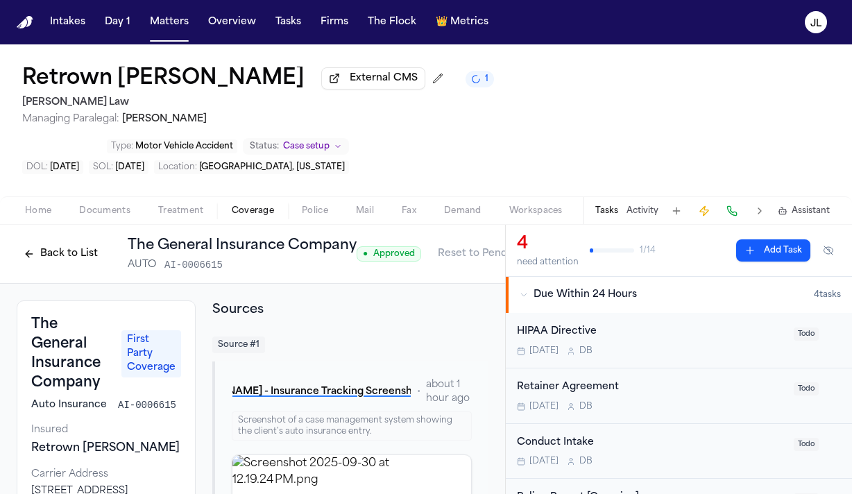
click at [67, 243] on button "Back to List" at bounding box center [61, 254] width 88 height 22
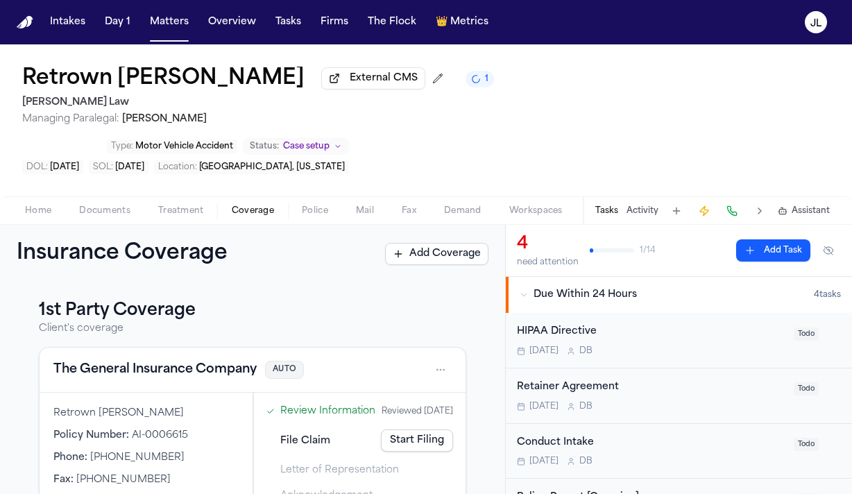
click at [132, 360] on button "The General Insurance Company" at bounding box center [154, 369] width 203 height 19
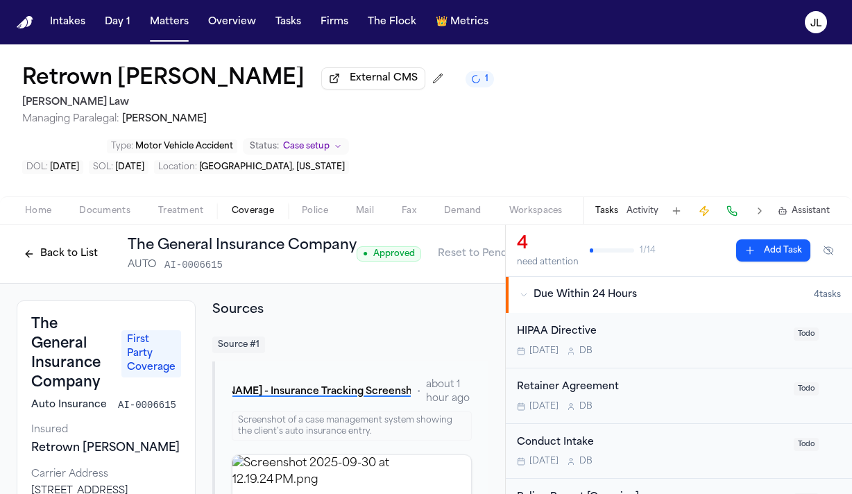
click at [95, 205] on span "Documents" at bounding box center [104, 210] width 51 height 11
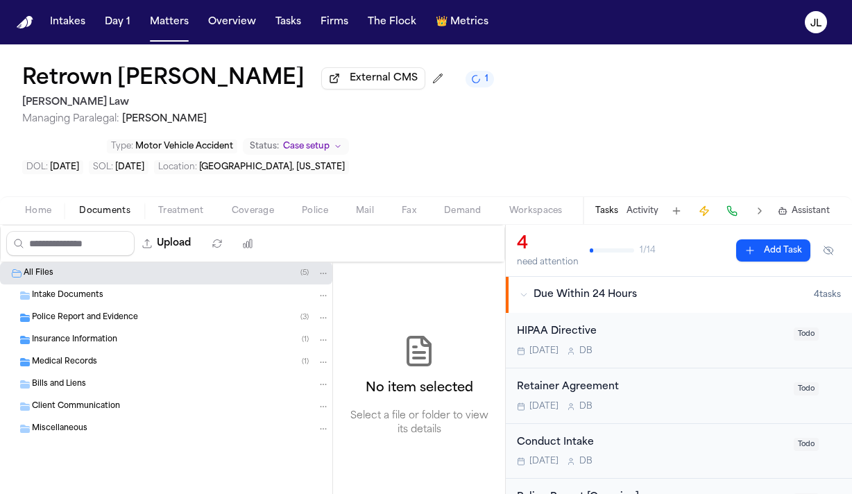
click at [130, 312] on span "Police Report and Evidence" at bounding box center [85, 318] width 106 height 12
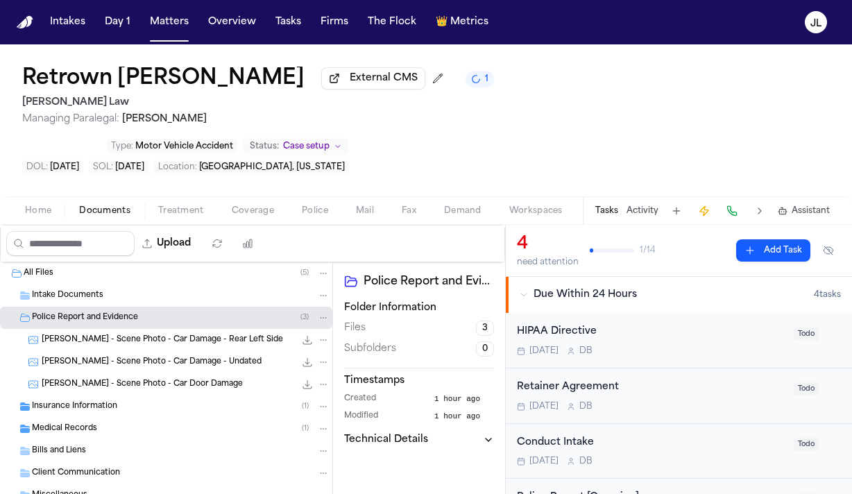
click at [135, 334] on span "R. Burley - Scene Photo - Car Damage - Rear Left Side" at bounding box center [162, 340] width 241 height 12
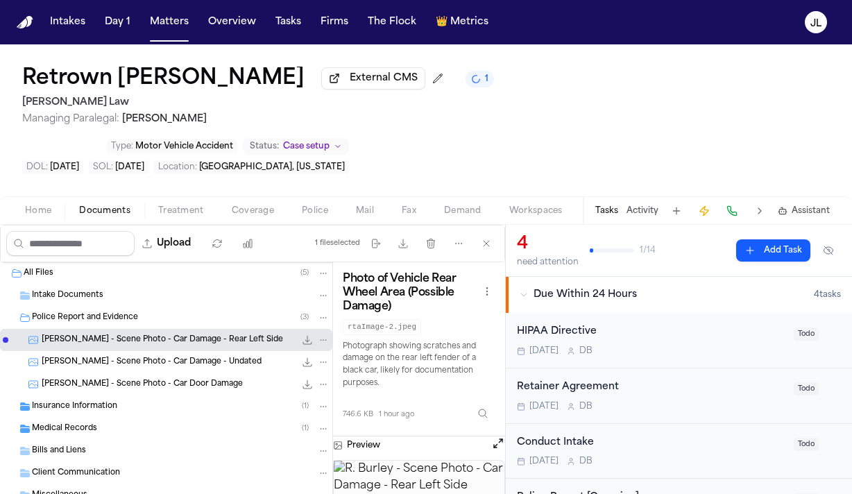
click at [165, 357] on span "R. Burley - Scene Photo - Car Damage - Undated" at bounding box center [152, 363] width 220 height 12
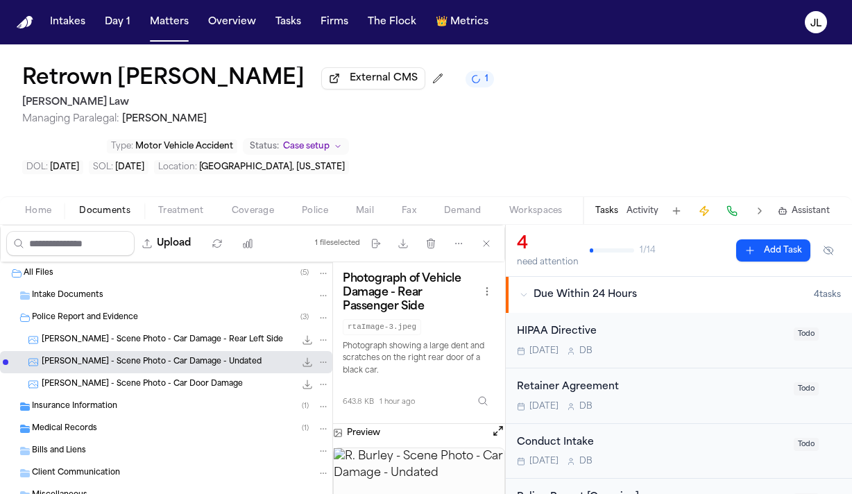
click at [163, 379] on span "R. Burley - Scene Photo - Car Door Damage" at bounding box center [142, 385] width 201 height 12
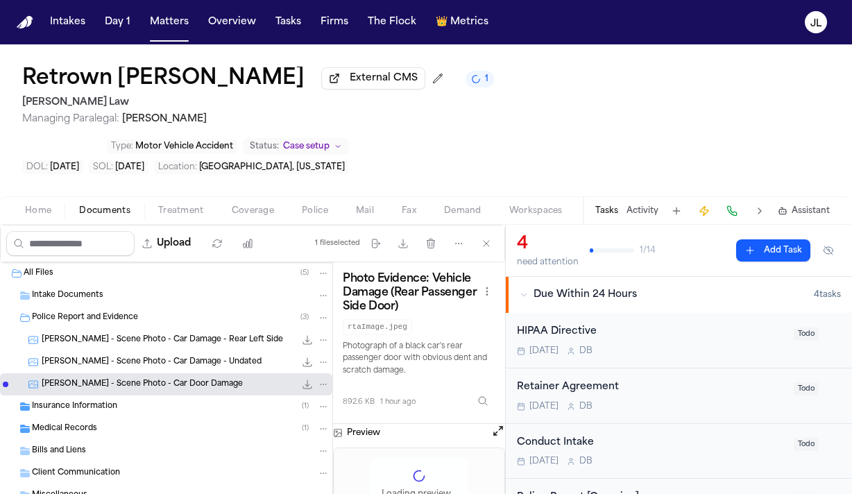
click at [155, 400] on div "Insurance Information ( 1 )" at bounding box center [181, 406] width 298 height 12
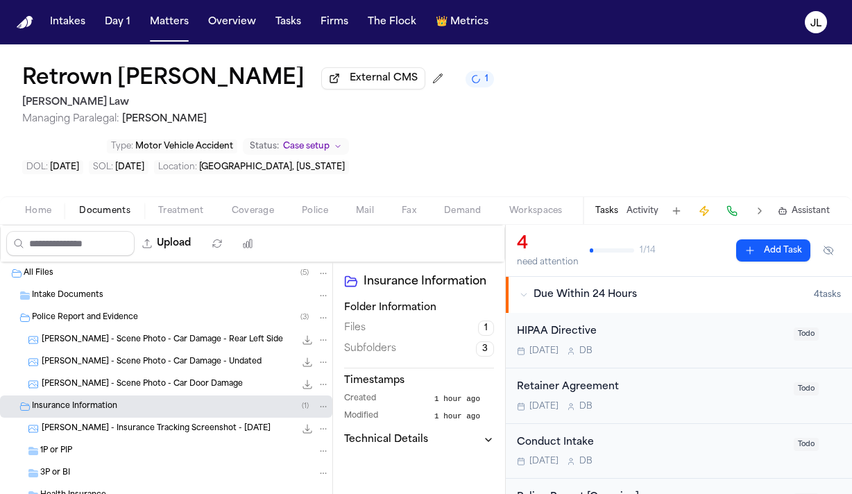
click at [156, 423] on span "R. Burley - Insurance Tracking Screenshot - 9.30.25" at bounding box center [156, 429] width 229 height 12
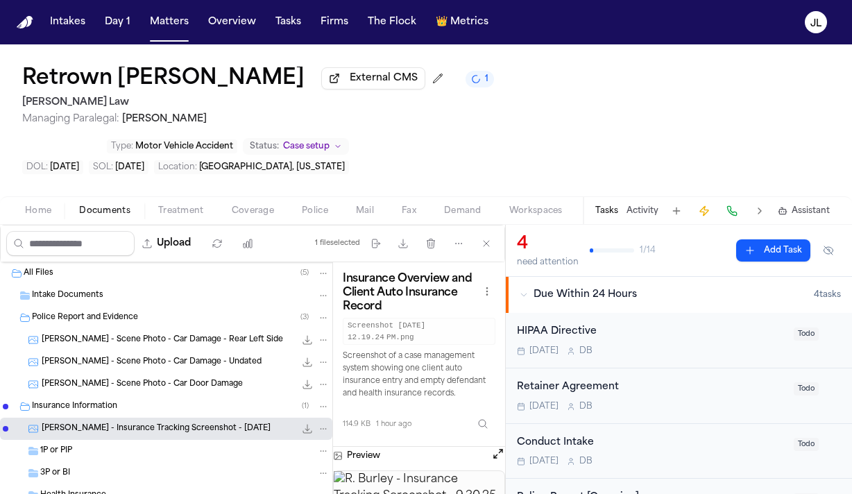
click at [497, 447] on button "Open preview" at bounding box center [498, 454] width 14 height 14
click at [232, 205] on span "Coverage" at bounding box center [253, 210] width 42 height 11
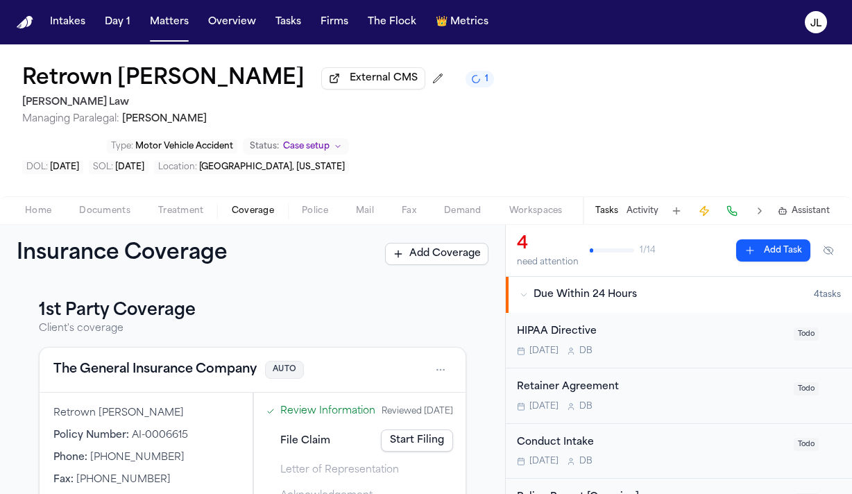
click at [35, 196] on div "Home Documents Treatment Coverage Police Mail Fax Demand Workspaces Artifacts T…" at bounding box center [426, 210] width 852 height 28
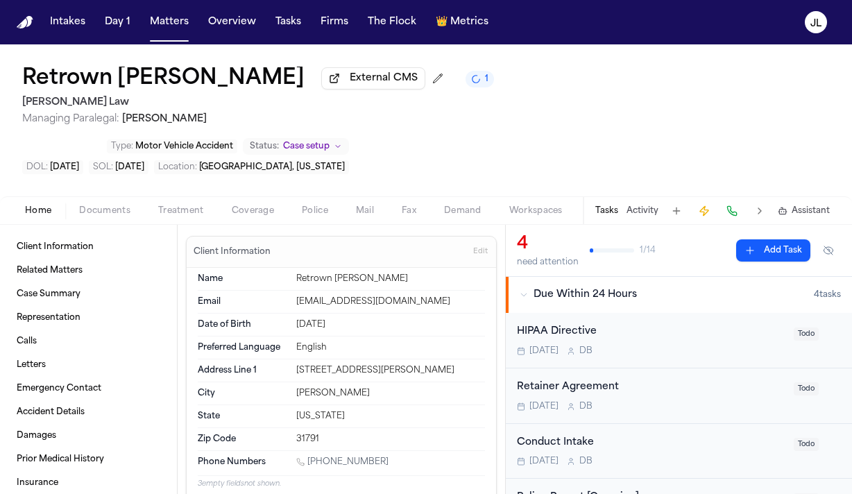
click at [33, 205] on span "Home" at bounding box center [38, 210] width 26 height 11
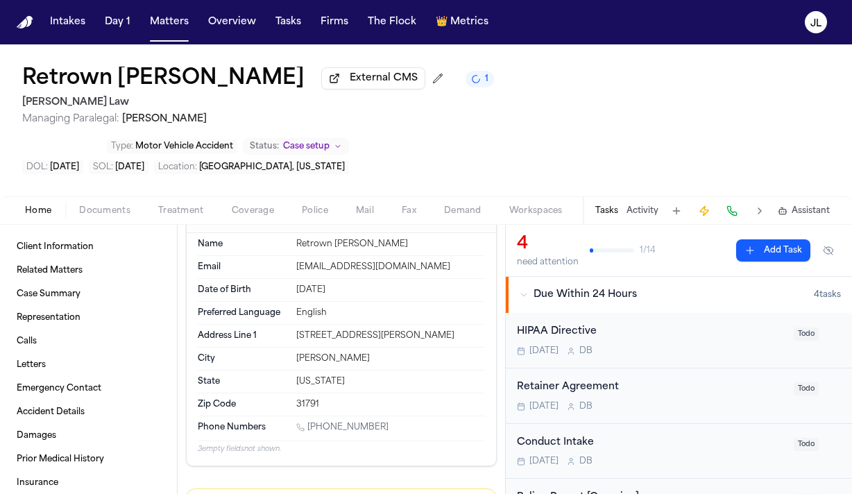
scroll to position [39, 0]
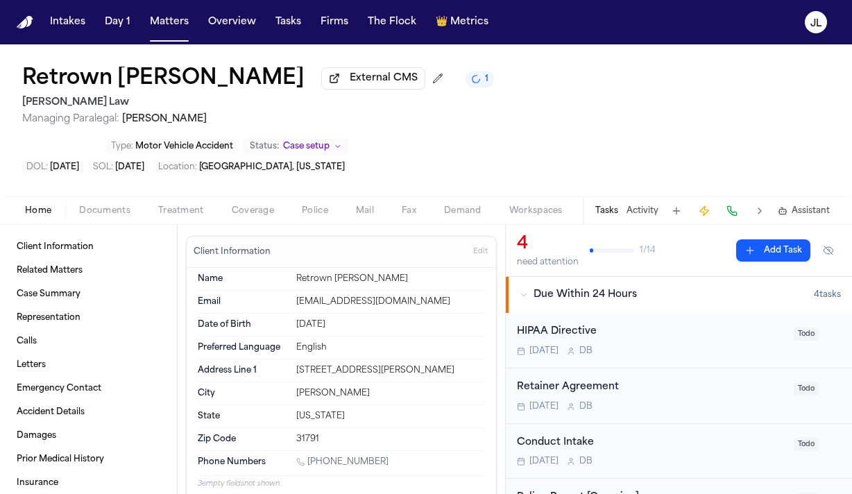
click at [252, 205] on span "Coverage" at bounding box center [253, 210] width 42 height 11
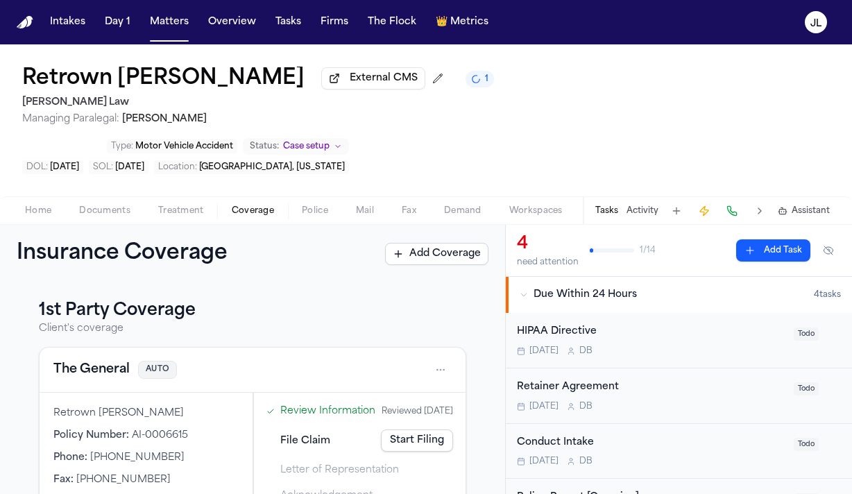
click at [44, 205] on span "Home" at bounding box center [38, 210] width 26 height 11
click at [270, 205] on span "Coverage" at bounding box center [253, 210] width 42 height 11
click at [100, 360] on button "The General" at bounding box center [91, 369] width 76 height 19
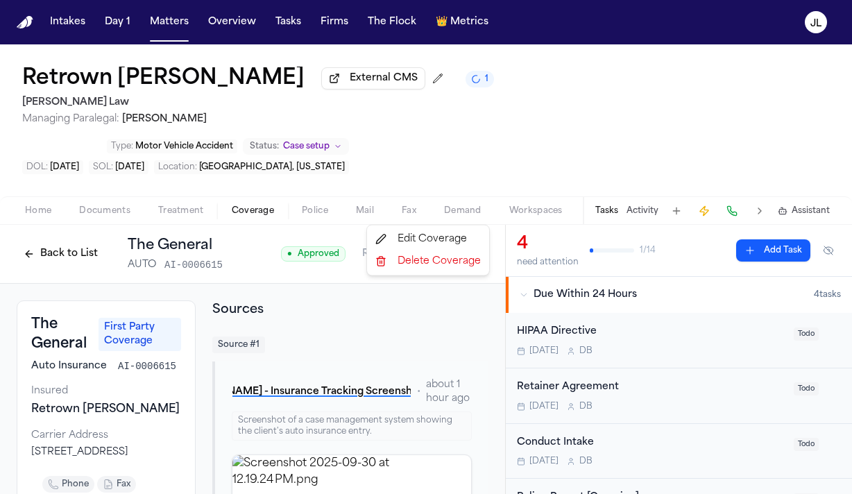
click at [474, 212] on html "Intakes Day 1 Matters Overview Tasks Firms The Flock 👑 Metrics JL Retrown Burle…" at bounding box center [426, 247] width 852 height 494
click at [439, 239] on div "Edit Coverage" at bounding box center [428, 239] width 117 height 22
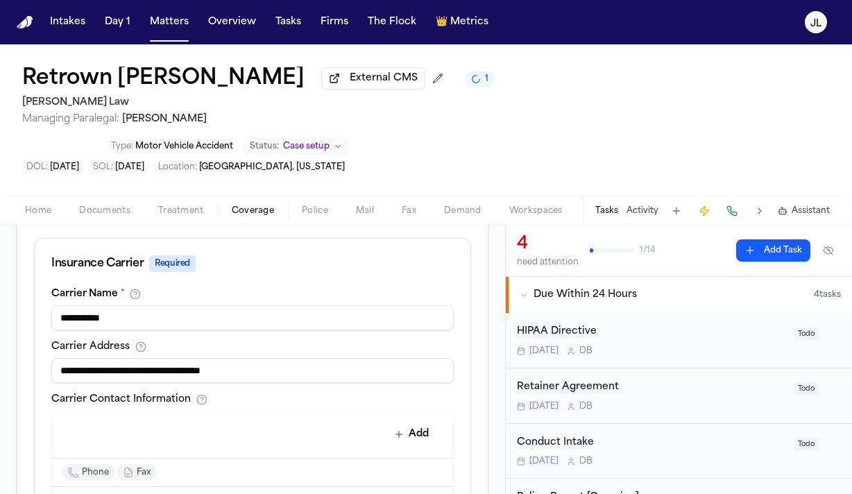
scroll to position [522, 0]
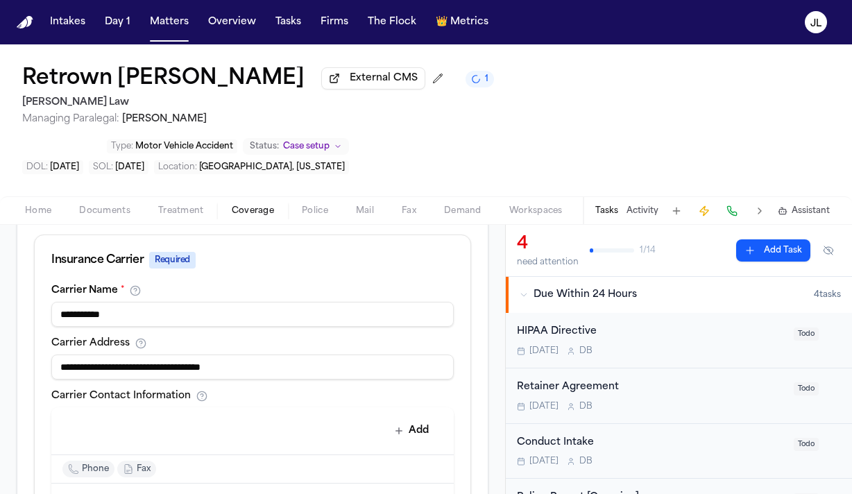
drag, startPoint x: 307, startPoint y: 306, endPoint x: 34, endPoint y: 306, distance: 272.6
click at [35, 306] on div "**********" at bounding box center [253, 429] width 436 height 288
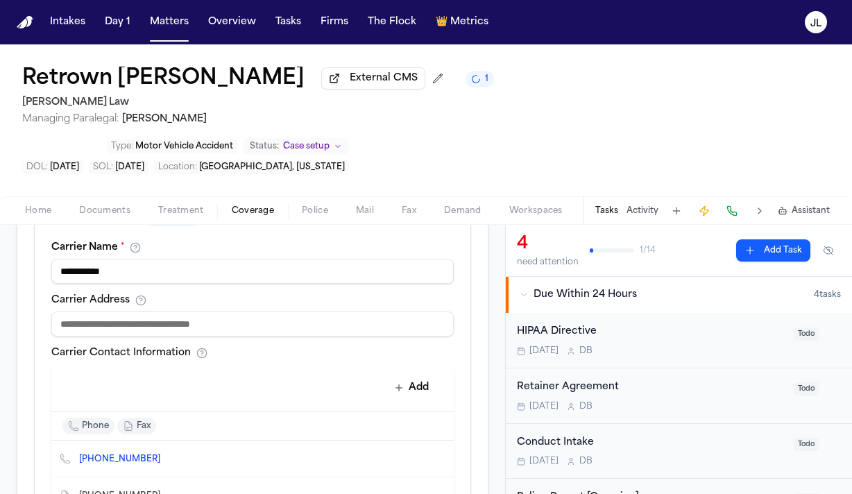
scroll to position [577, 0]
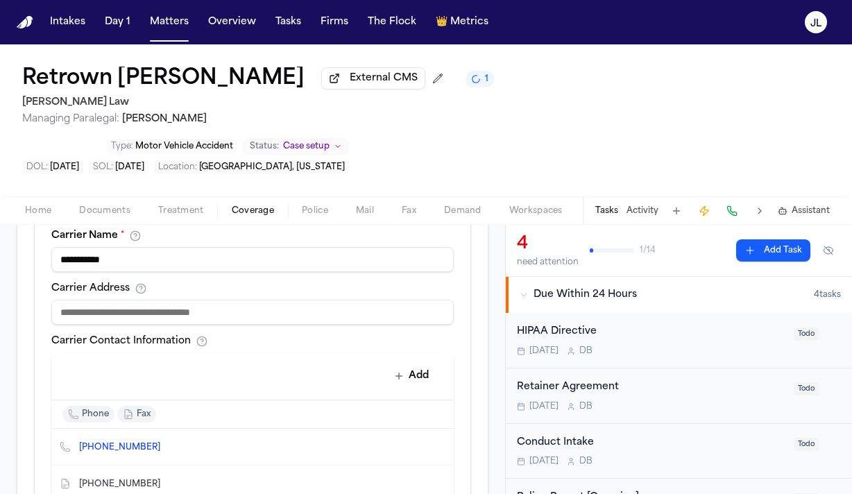
click at [440, 479] on icon "Delete contact" at bounding box center [436, 484] width 10 height 10
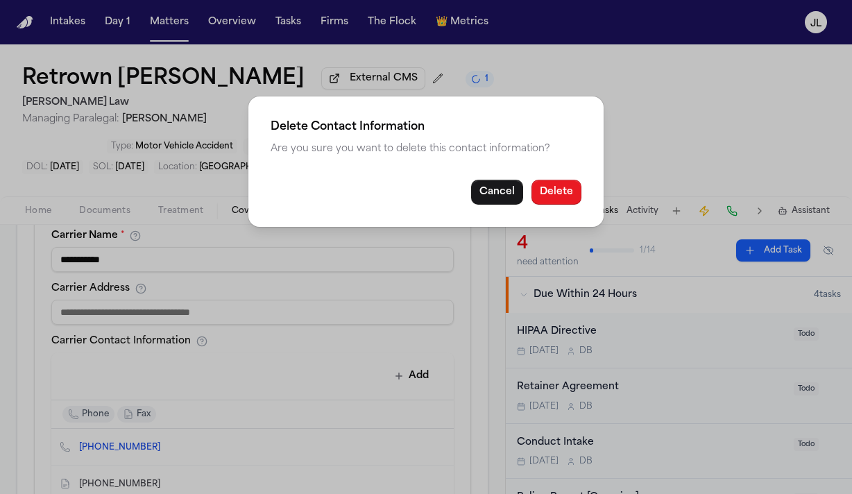
click at [561, 189] on button "Delete" at bounding box center [556, 192] width 50 height 25
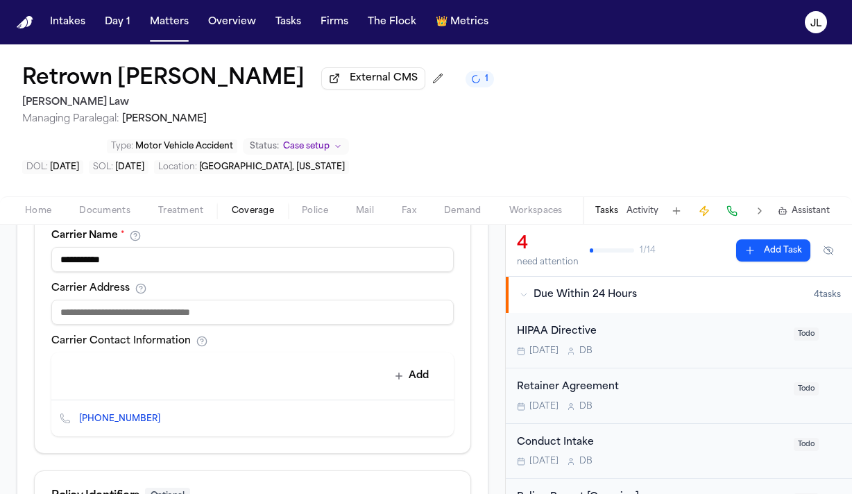
click at [436, 413] on icon "Delete contact" at bounding box center [436, 418] width 10 height 10
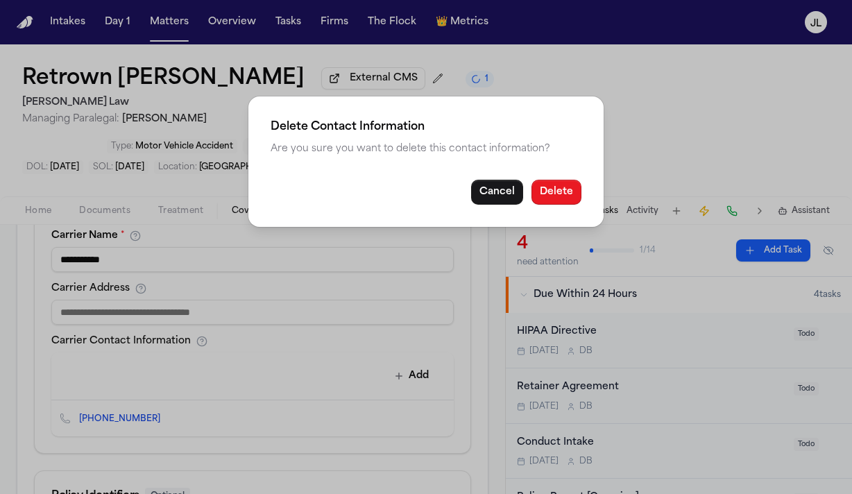
click at [547, 194] on button "Delete" at bounding box center [556, 192] width 50 height 25
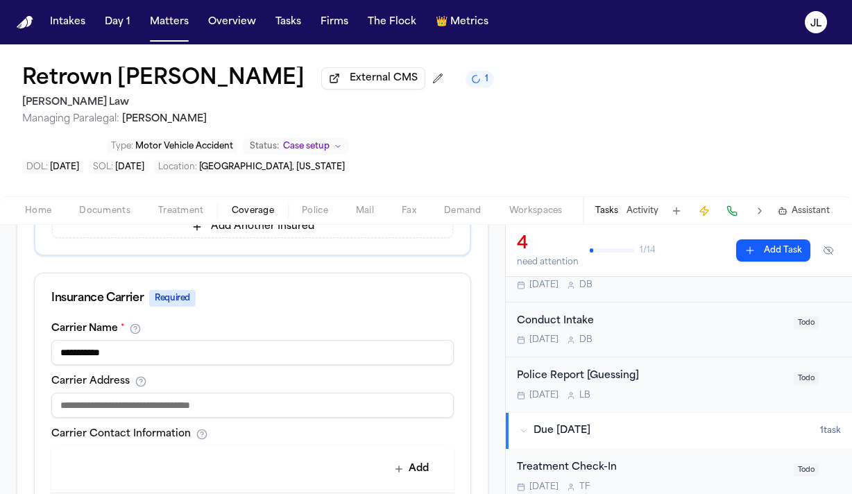
scroll to position [465, 0]
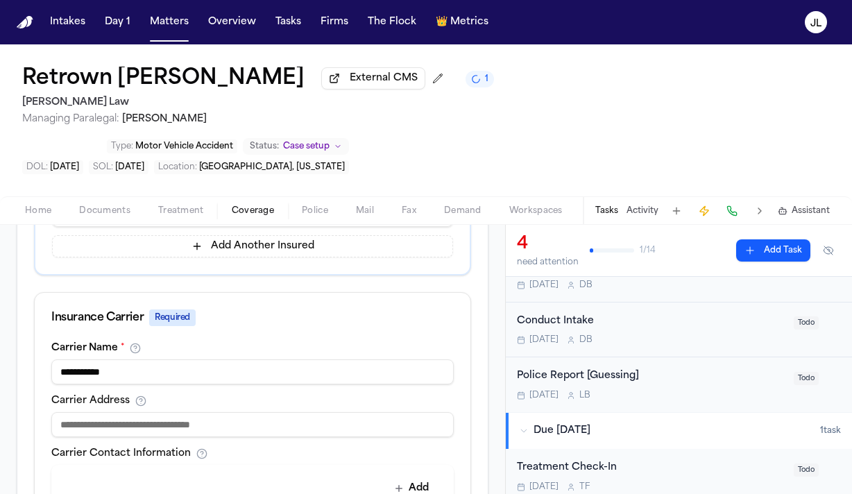
drag, startPoint x: 79, startPoint y: 314, endPoint x: 47, endPoint y: 311, distance: 32.1
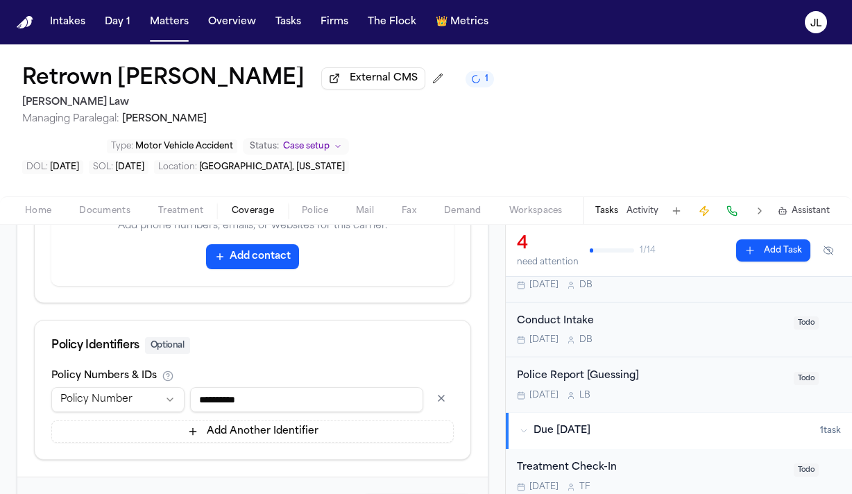
type input "*******"
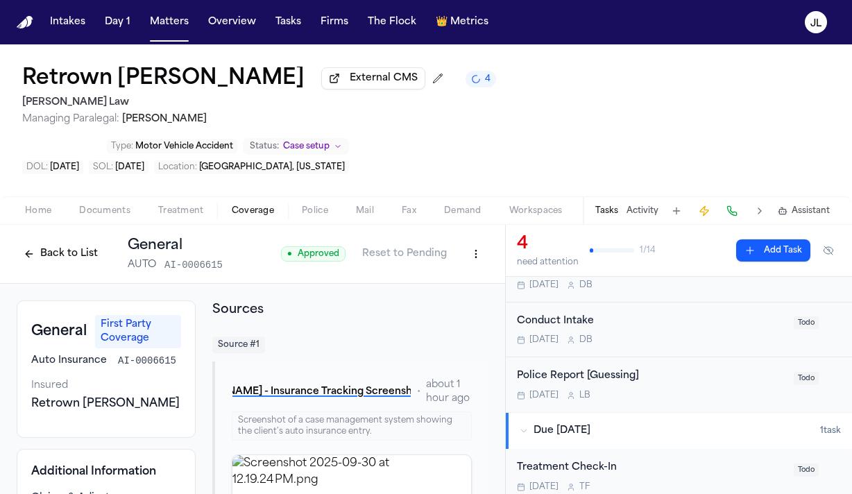
click at [732, 201] on button at bounding box center [731, 210] width 19 height 19
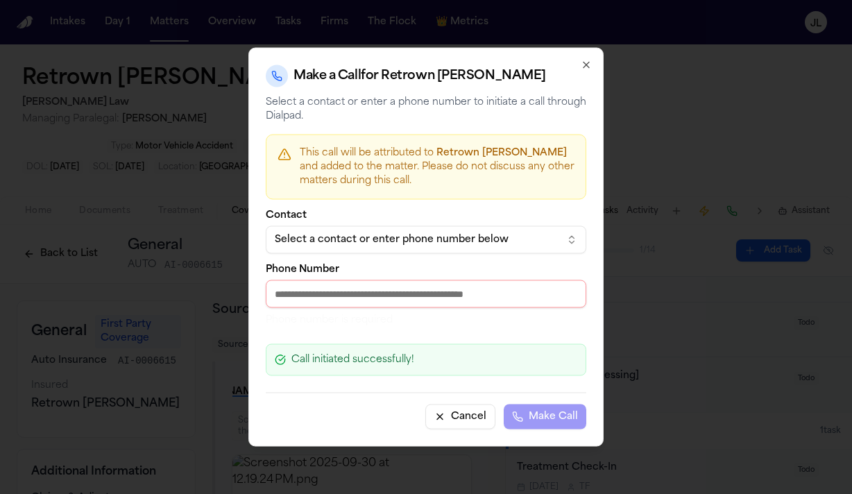
click at [377, 285] on input "Phone Number" at bounding box center [426, 294] width 320 height 28
paste input "**********"
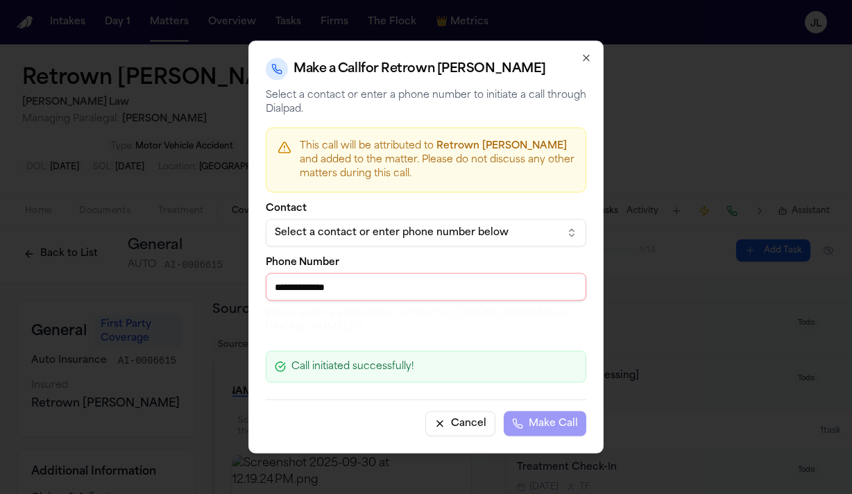
drag, startPoint x: 282, startPoint y: 288, endPoint x: 258, endPoint y: 288, distance: 24.3
click at [258, 288] on div "**********" at bounding box center [425, 247] width 355 height 413
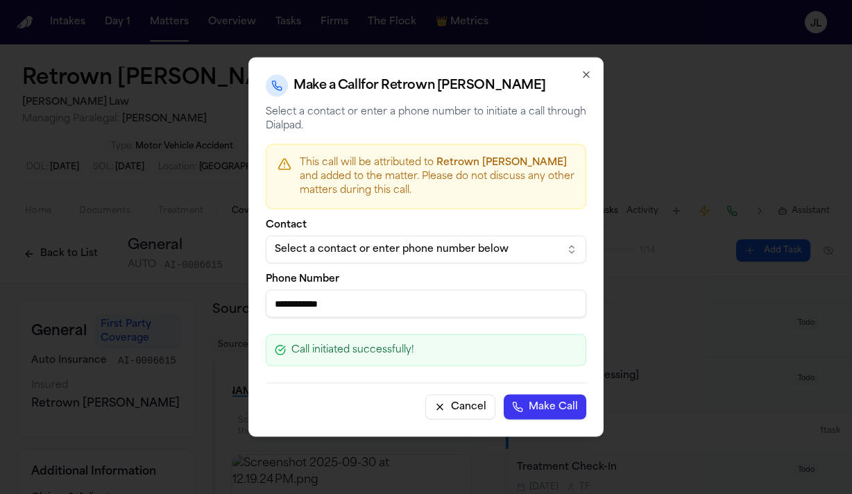
type input "**********"
click at [504, 395] on button "Make Call" at bounding box center [545, 407] width 83 height 25
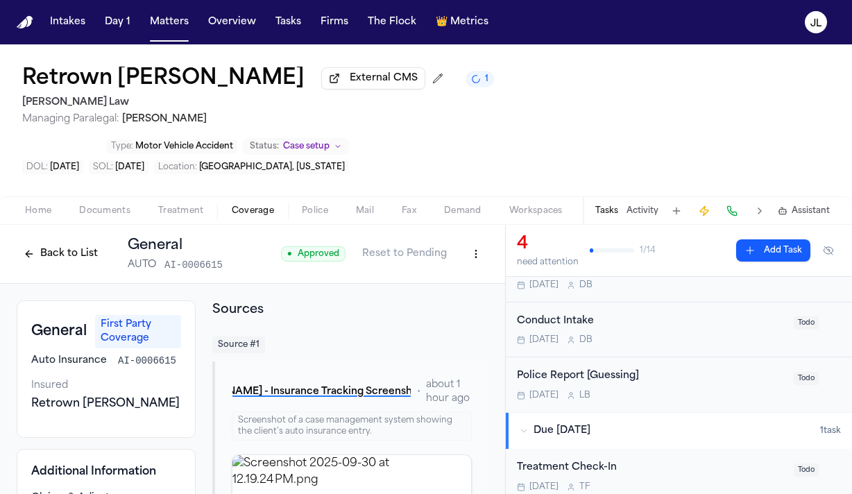
click at [76, 243] on button "Back to List" at bounding box center [61, 254] width 88 height 22
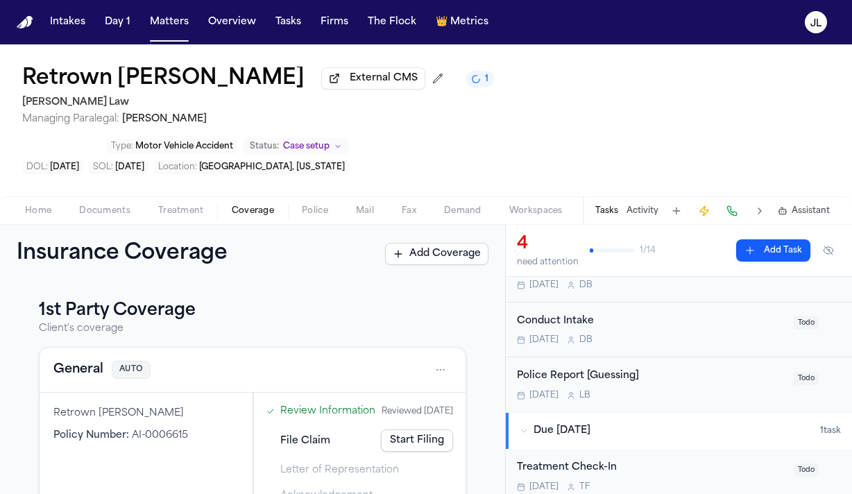
click at [83, 360] on button "General" at bounding box center [78, 369] width 50 height 19
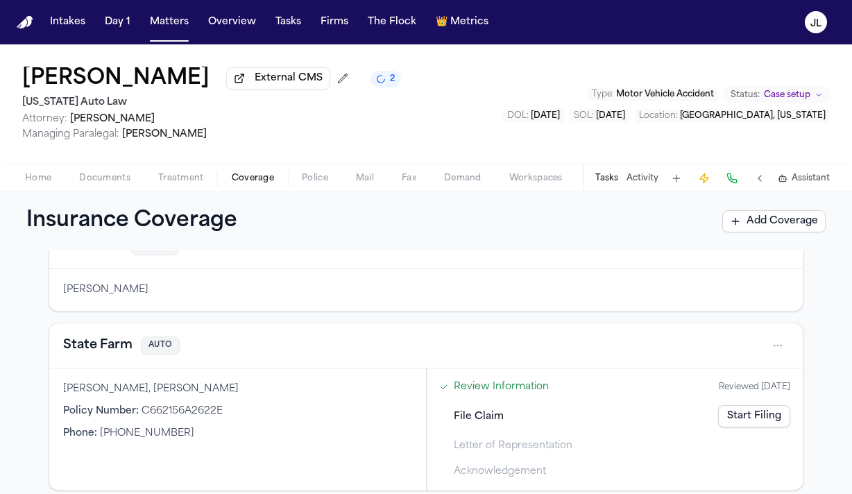
scroll to position [95, 0]
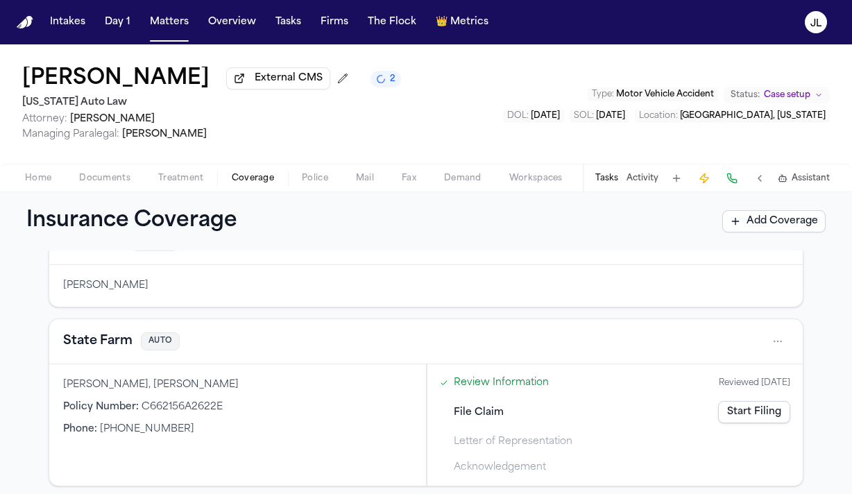
click at [112, 352] on div "State Farm AUTO" at bounding box center [426, 341] width 726 height 22
click at [112, 332] on div "State Farm AUTO" at bounding box center [425, 341] width 753 height 45
click at [111, 338] on button "State Farm" at bounding box center [97, 341] width 69 height 19
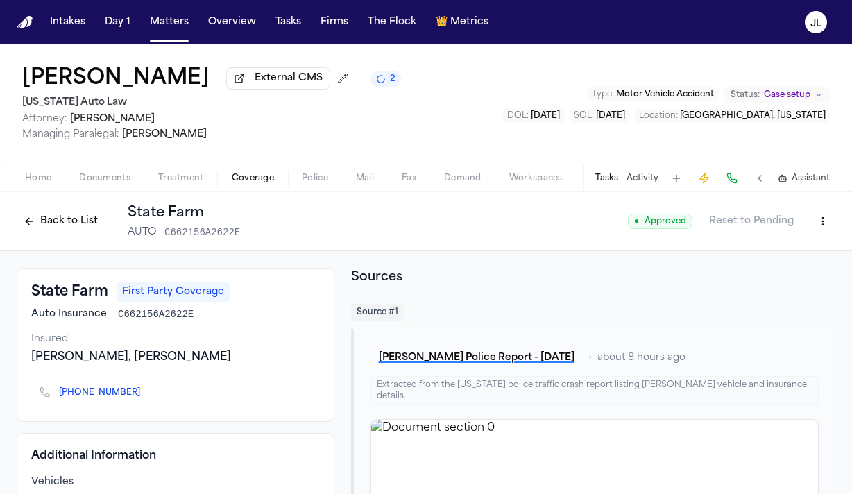
click at [65, 230] on button "Back to List" at bounding box center [61, 221] width 88 height 22
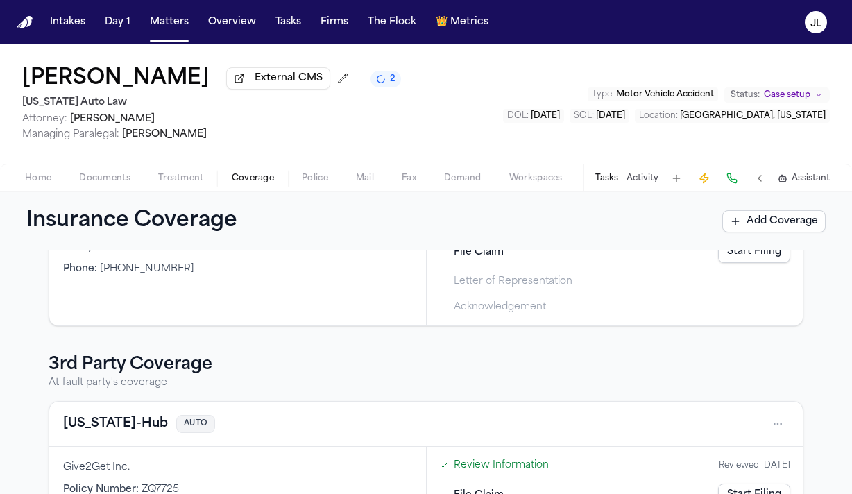
scroll to position [277, 0]
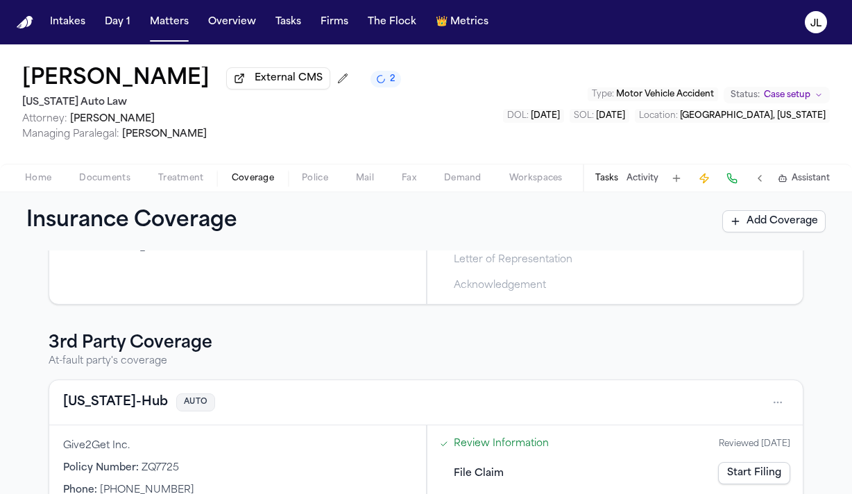
click at [104, 411] on button "[US_STATE]-Hub" at bounding box center [115, 402] width 105 height 19
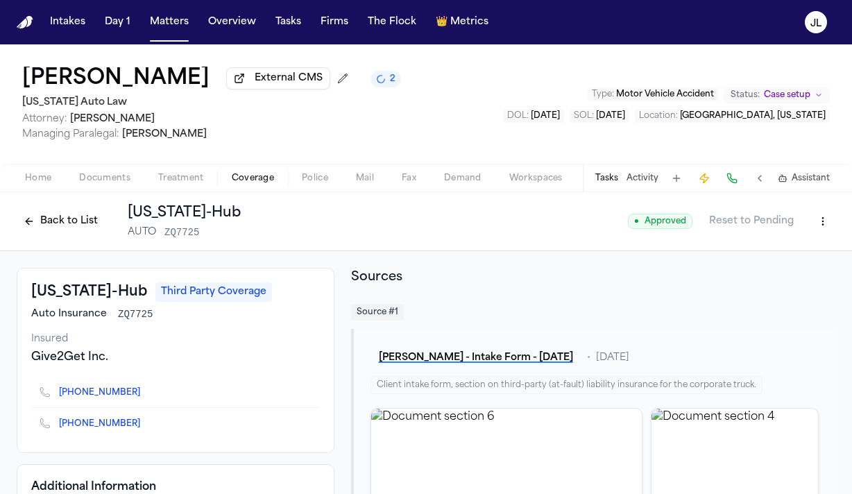
click at [67, 236] on div "Back to List [US_STATE]-Hub AUTO ZQ7725" at bounding box center [129, 221] width 224 height 36
click at [67, 232] on button "Back to List" at bounding box center [61, 221] width 88 height 22
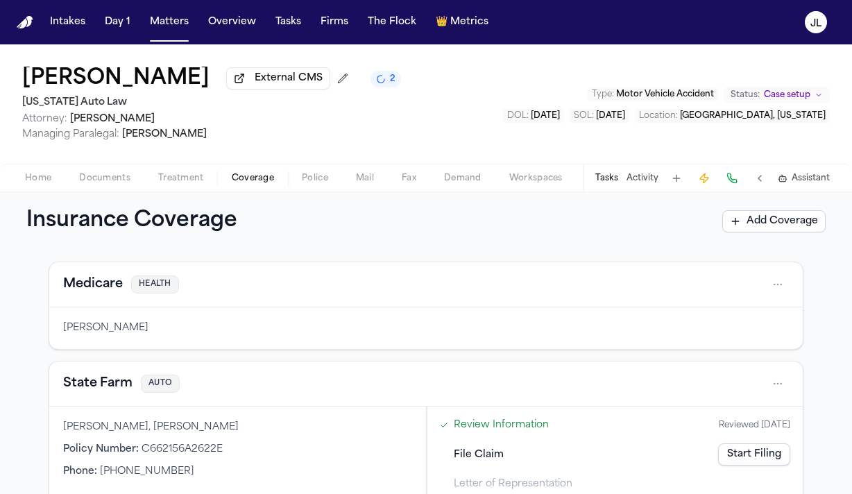
scroll to position [70, 0]
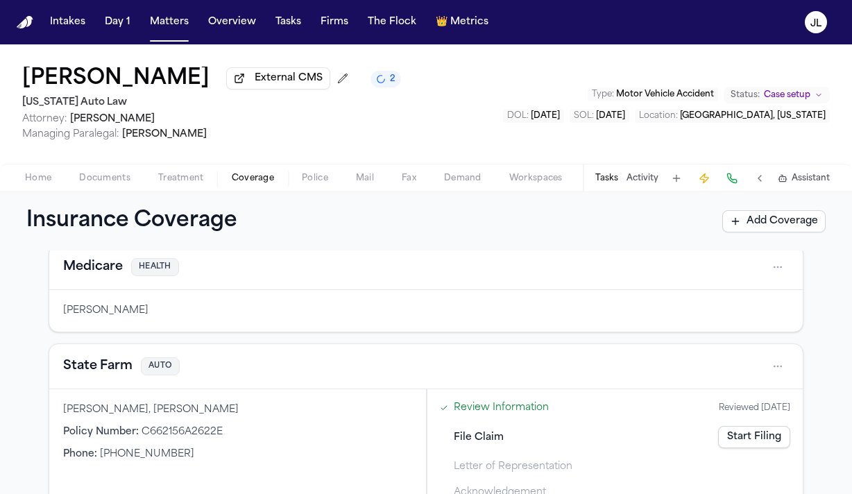
click at [101, 372] on button "State Farm" at bounding box center [97, 366] width 69 height 19
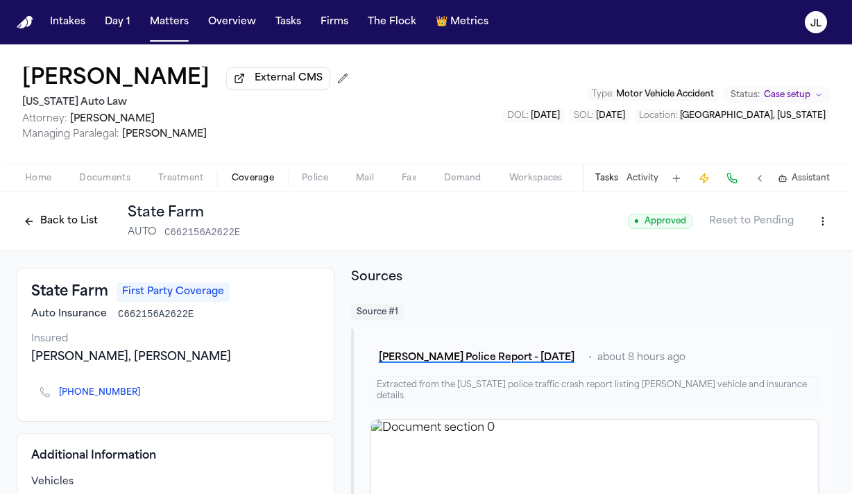
click at [78, 232] on button "Back to List" at bounding box center [61, 221] width 88 height 22
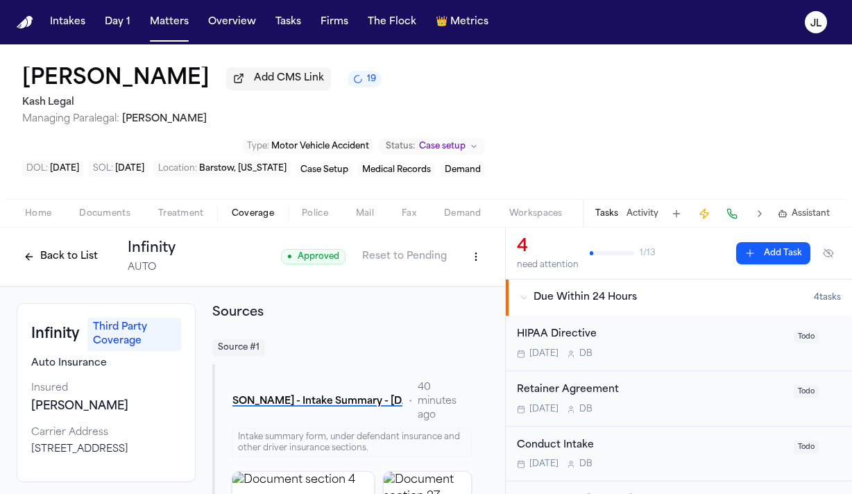
click at [41, 263] on button "Back to List" at bounding box center [61, 257] width 88 height 22
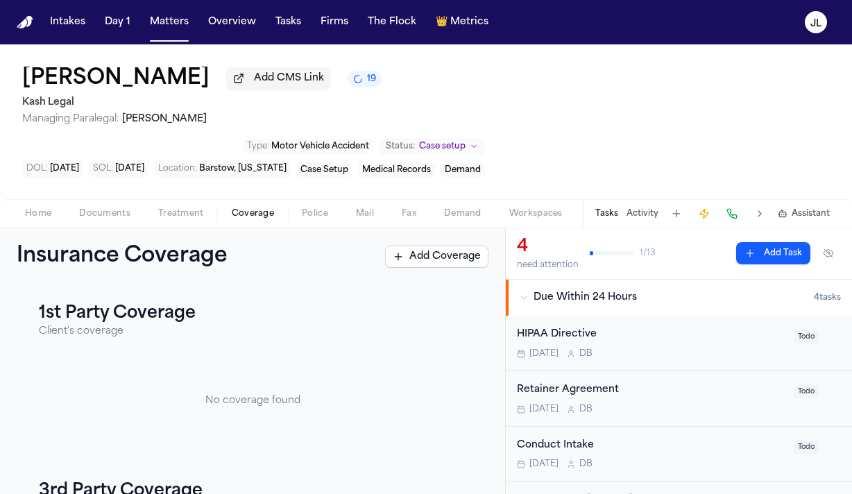
click at [51, 214] on button "Home" at bounding box center [38, 213] width 54 height 17
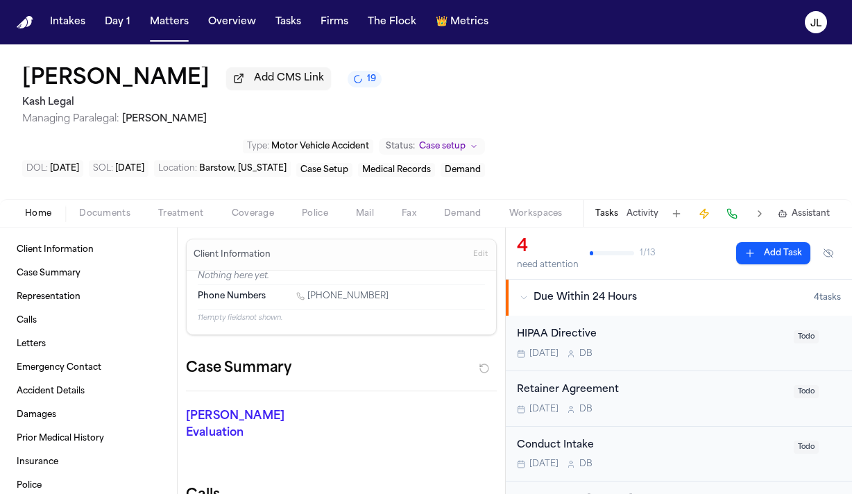
click at [83, 214] on span "Documents" at bounding box center [104, 213] width 51 height 11
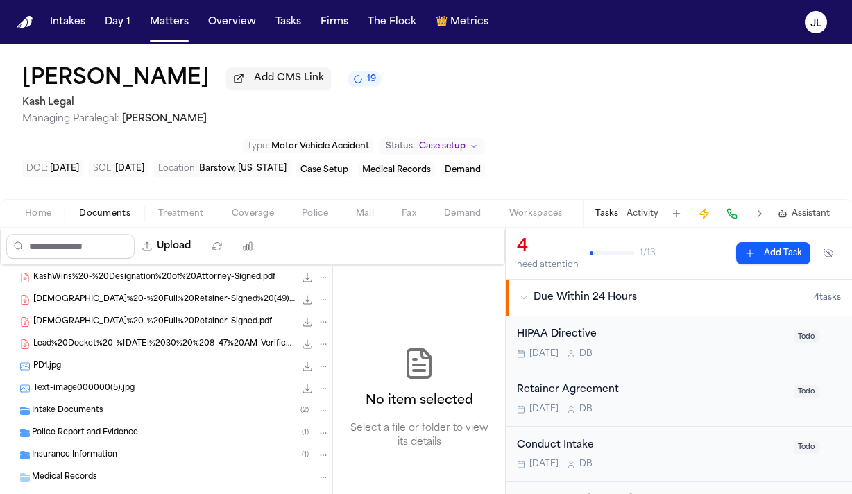
scroll to position [138, 0]
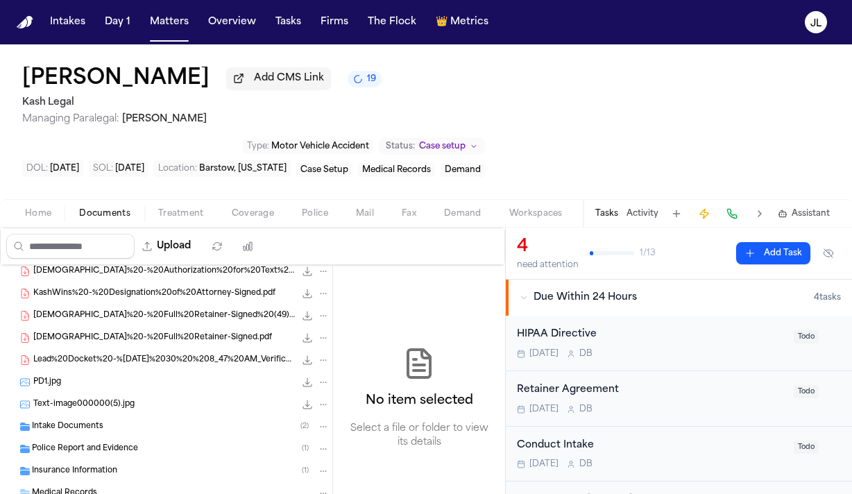
click at [115, 387] on div "PD1.jpg 338.1 KB • JPG" at bounding box center [181, 382] width 296 height 14
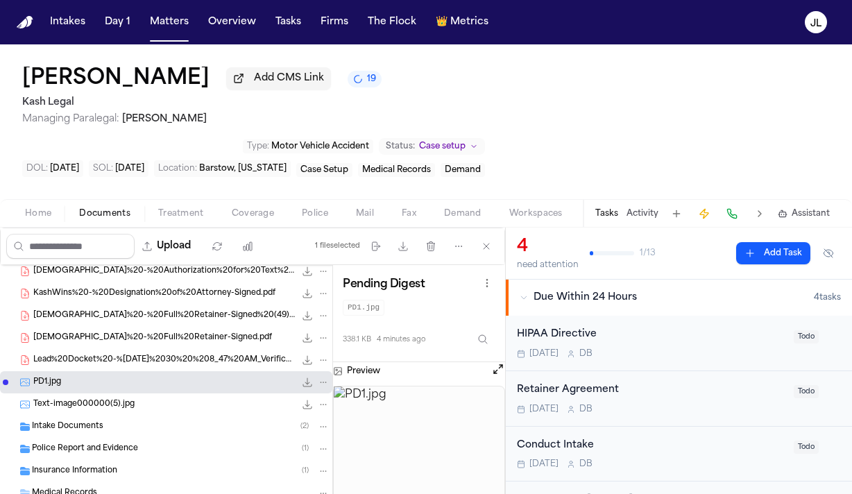
click at [139, 409] on div "Text-image000000(5).jpg 258.4 KB • JPG" at bounding box center [181, 404] width 296 height 14
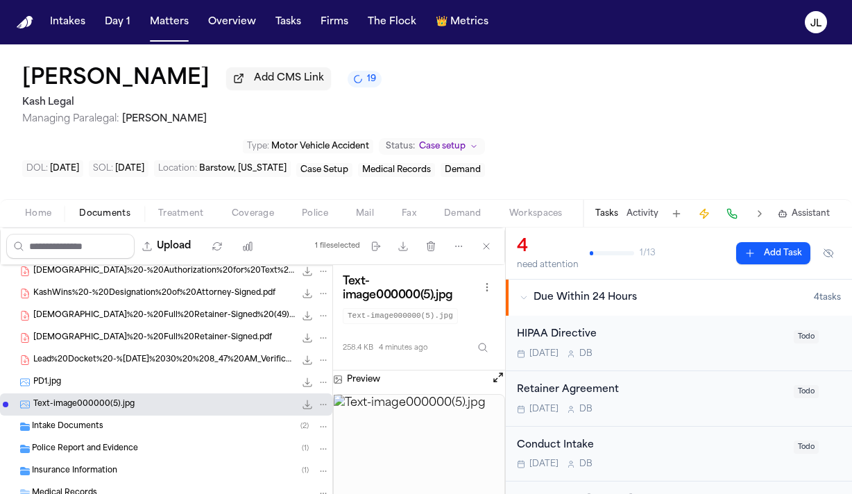
click at [146, 362] on span "Lead%20Docket%20-%[DATE]%2030%20%208_47%20AM_Verification-Signed.pdf" at bounding box center [163, 360] width 261 height 12
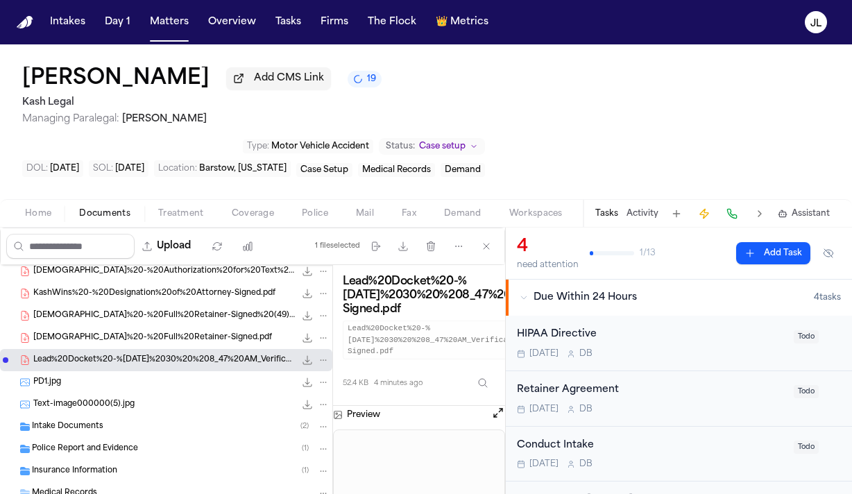
click at [149, 344] on span "[DEMOGRAPHIC_DATA]%20-%20Full%20Retainer-Signed.pdf" at bounding box center [152, 338] width 239 height 12
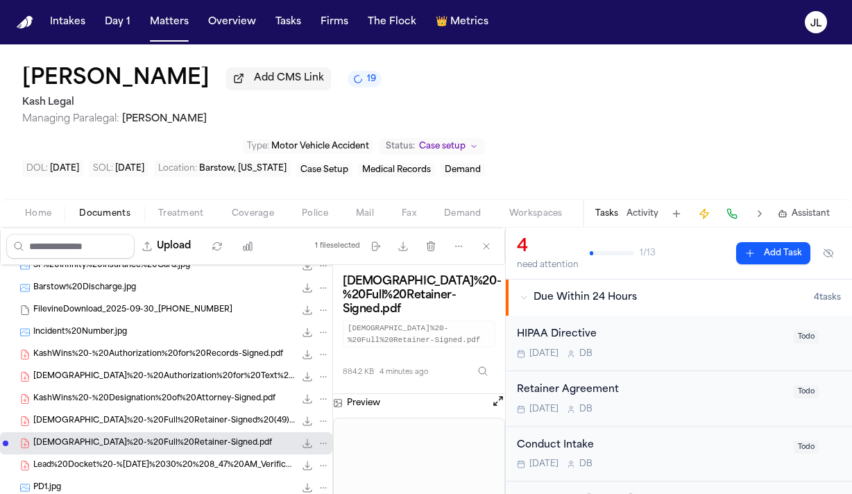
scroll to position [0, 0]
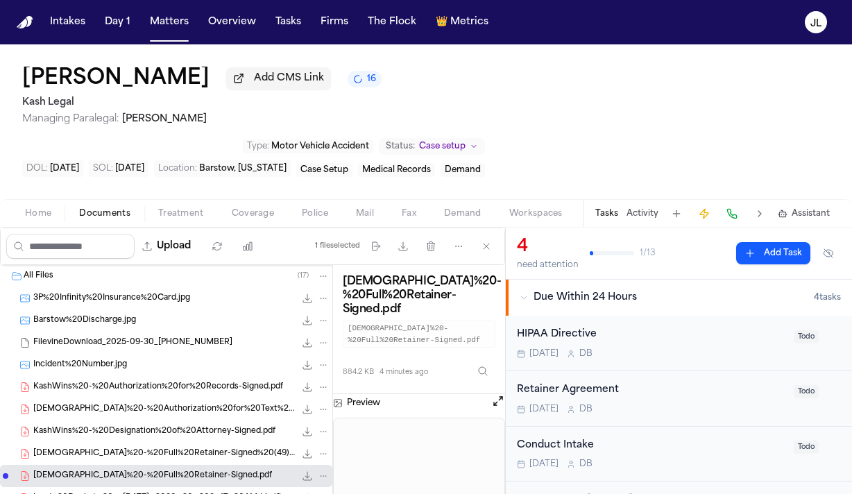
click at [132, 361] on div "Incident%20Number.jpg 261.4 KB • JPG" at bounding box center [181, 365] width 296 height 14
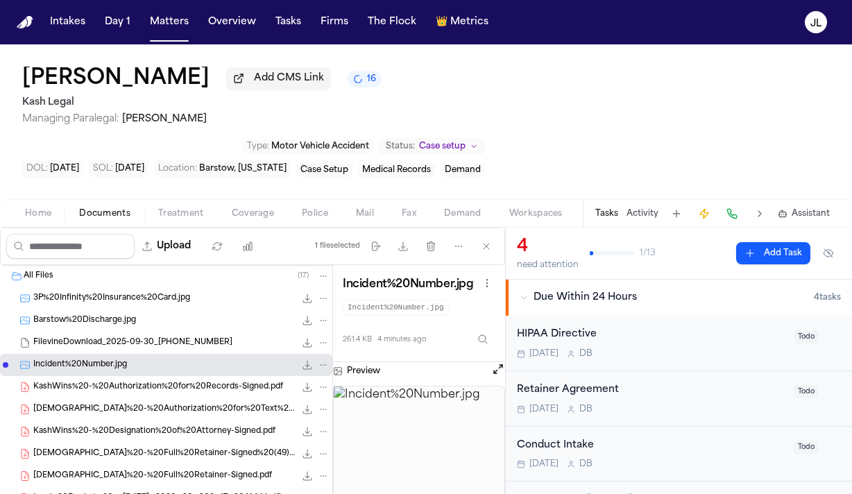
click at [134, 302] on span "3P%20Infinity%20Insurance%20Card.jpg" at bounding box center [111, 299] width 157 height 12
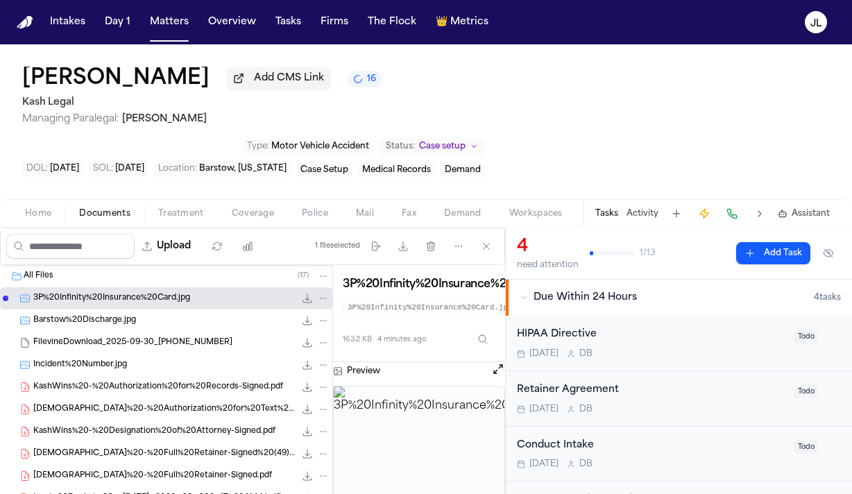
click at [496, 372] on button "Open preview" at bounding box center [498, 369] width 14 height 14
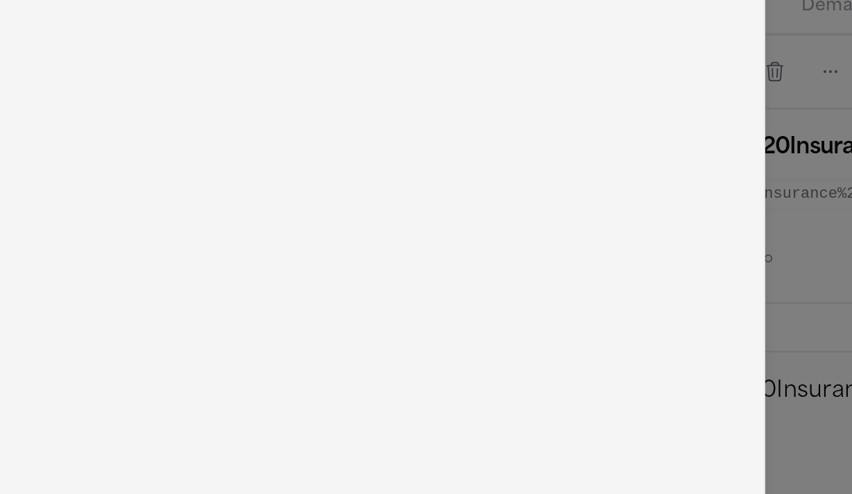
drag, startPoint x: 271, startPoint y: 160, endPoint x: 199, endPoint y: 212, distance: 88.9
click at [44, 210] on img at bounding box center [212, 277] width 425 height 433
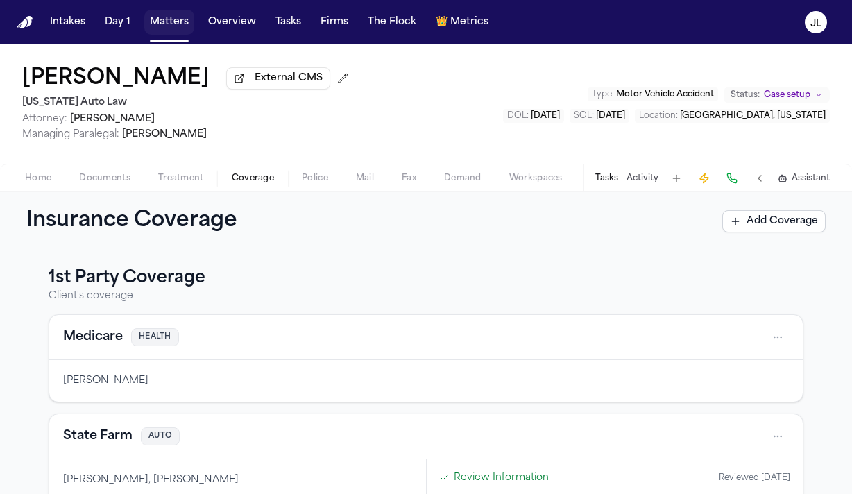
click at [166, 18] on button "Matters" at bounding box center [169, 22] width 50 height 25
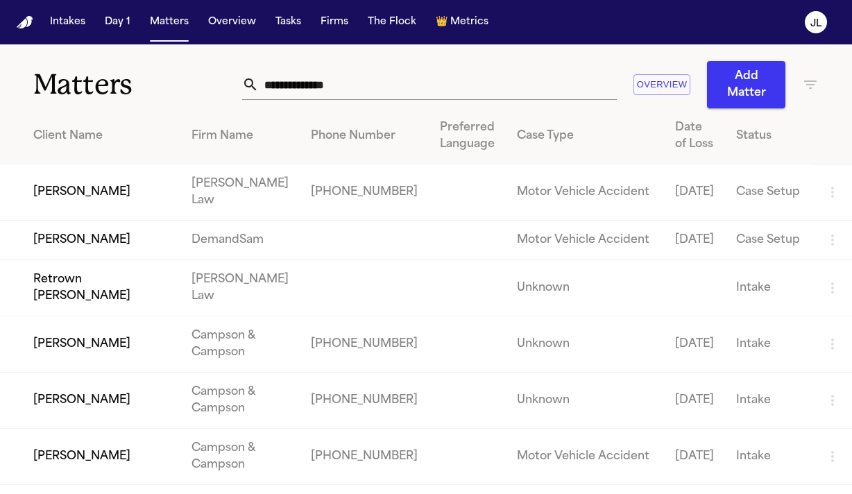
click at [347, 85] on input "text" at bounding box center [438, 84] width 358 height 31
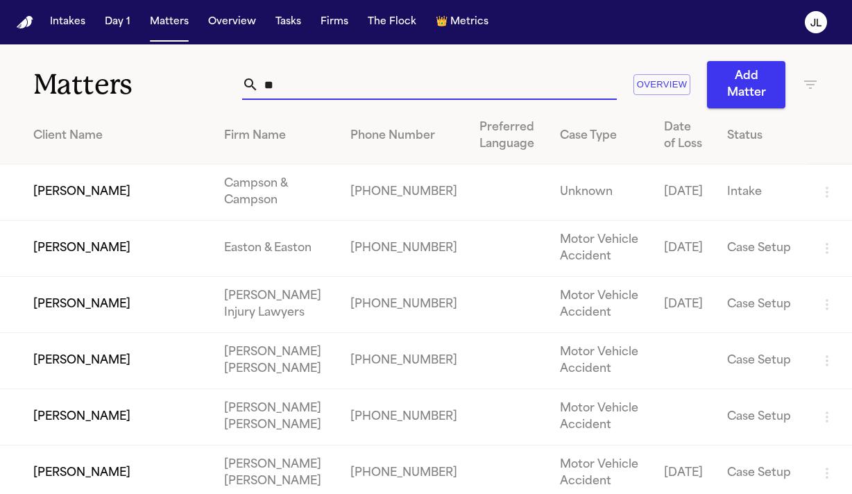
type input "*"
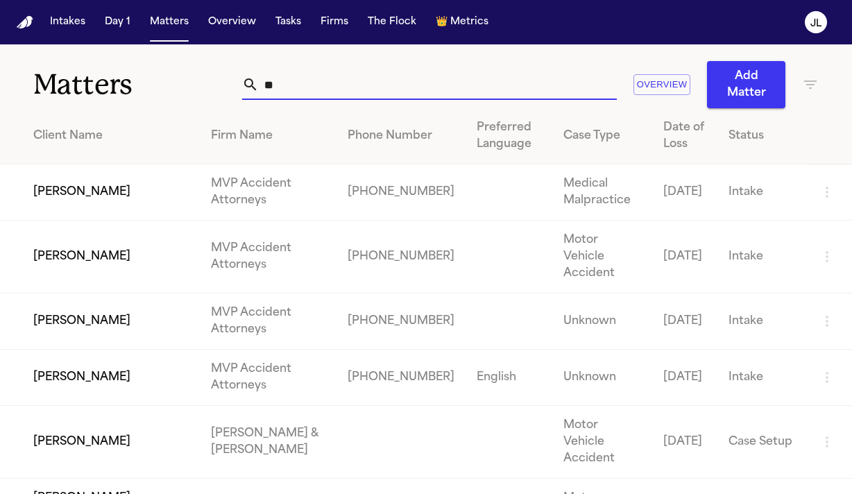
type input "*"
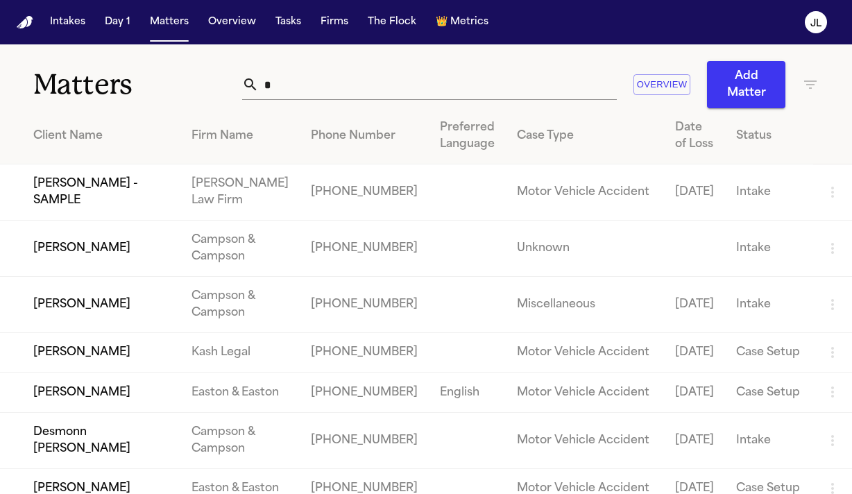
click at [339, 87] on input "*" at bounding box center [438, 84] width 358 height 31
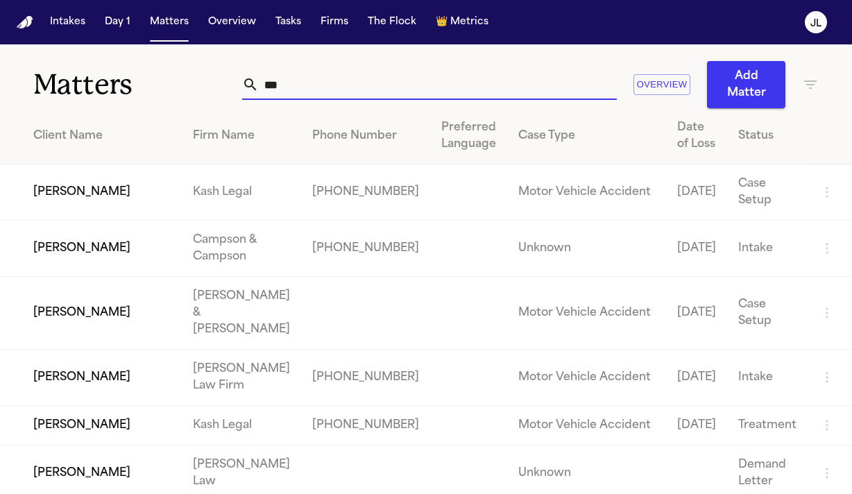
type input "***"
click at [117, 201] on td "[PERSON_NAME]" at bounding box center [91, 192] width 182 height 56
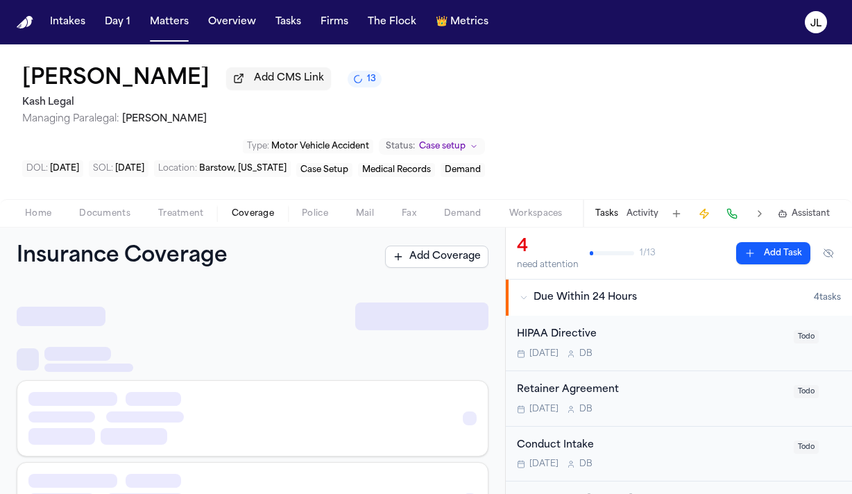
click at [247, 215] on span "Coverage" at bounding box center [253, 213] width 42 height 11
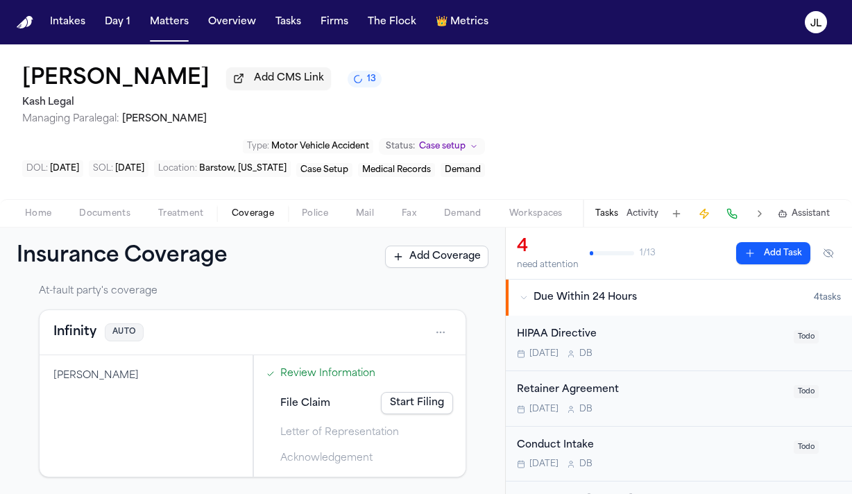
scroll to position [221, 0]
click at [85, 336] on button "Infinity" at bounding box center [74, 332] width 43 height 19
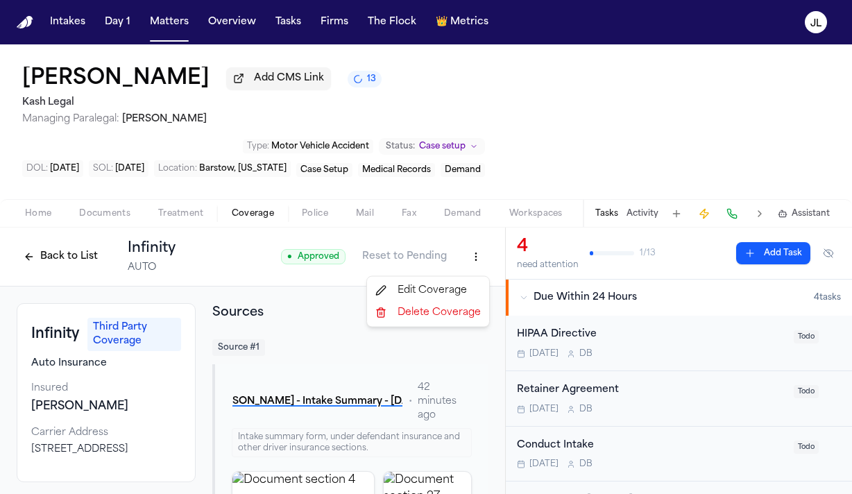
click at [474, 261] on html "Intakes Day 1 Matters Overview Tasks Firms The Flock 👑 Metrics [PERSON_NAME] Ad…" at bounding box center [426, 247] width 852 height 494
click at [452, 284] on div "Edit Coverage" at bounding box center [428, 291] width 117 height 22
select select "**********"
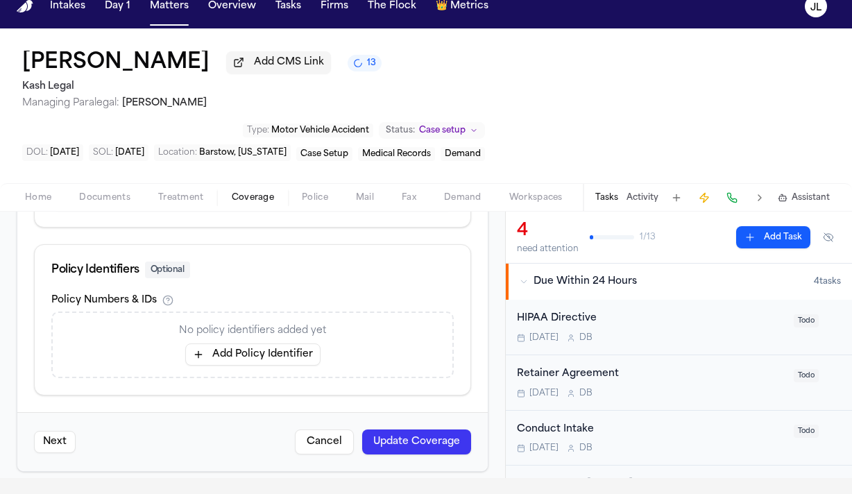
scroll to position [17, 0]
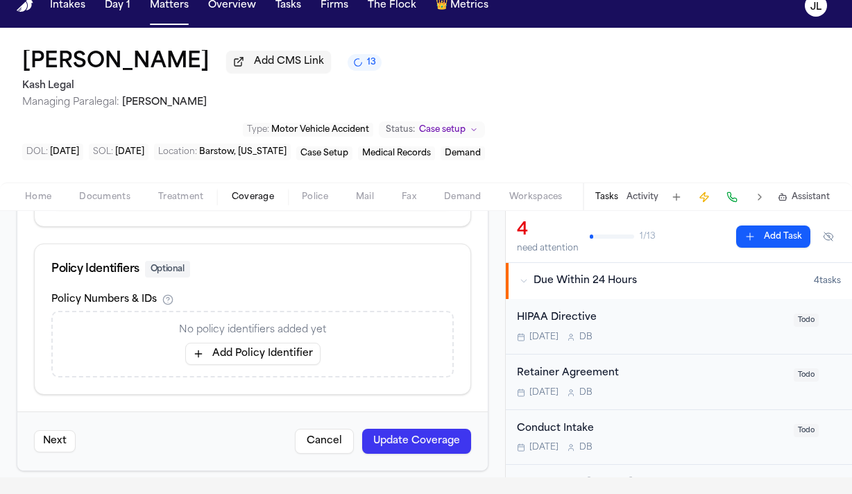
click at [295, 343] on button "Add Policy Identifier" at bounding box center [252, 354] width 135 height 22
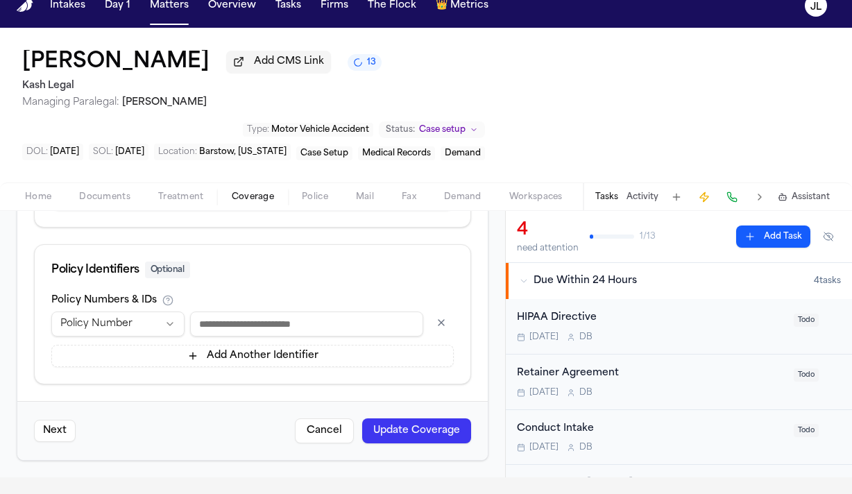
scroll to position [887, 0]
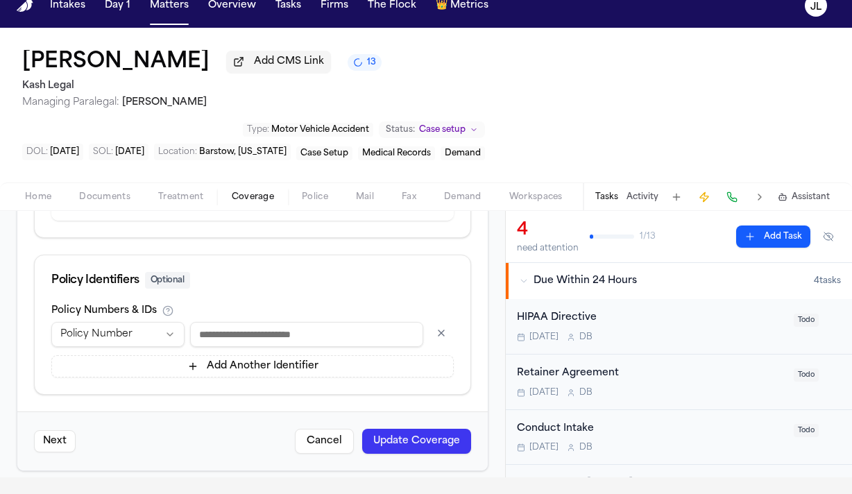
paste input "**********"
type input "**********"
click at [399, 429] on button "Update Coverage" at bounding box center [416, 441] width 109 height 25
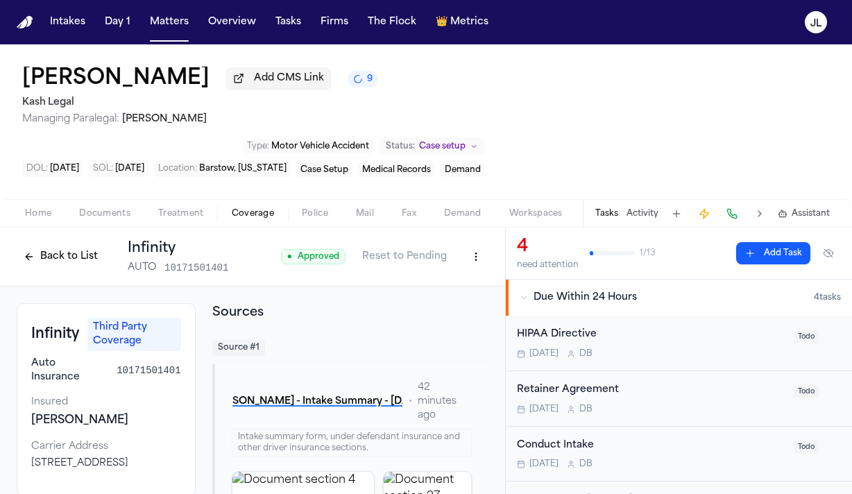
click at [732, 223] on button at bounding box center [731, 213] width 19 height 19
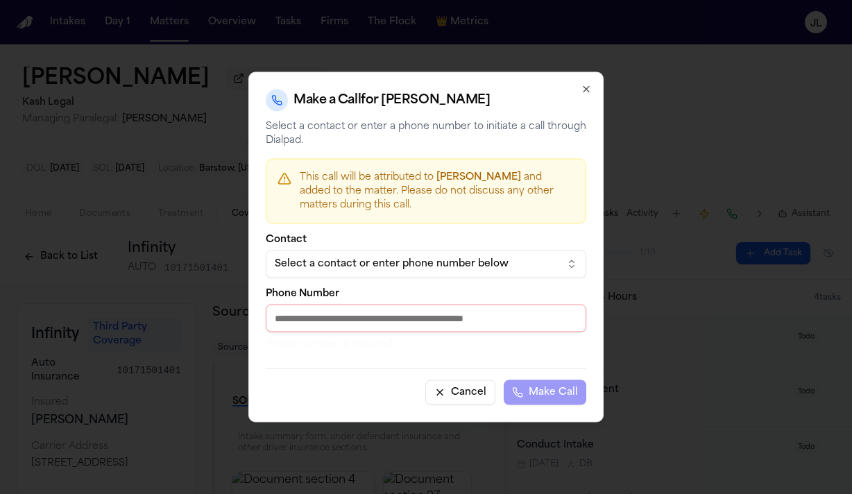
click at [364, 271] on div "Select a contact or enter phone number below" at bounding box center [415, 264] width 280 height 14
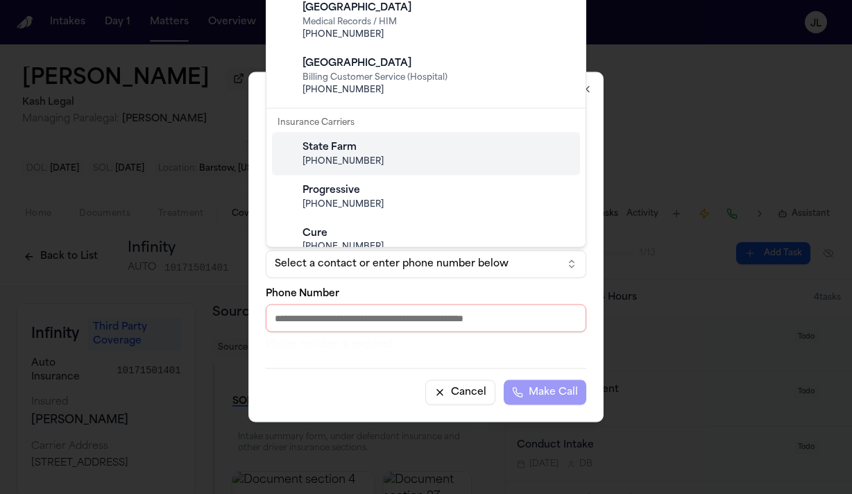
click at [449, 409] on body "Intakes Day 1 Matters Overview Tasks Firms The Flock 👑 Metrics [PERSON_NAME] Ad…" at bounding box center [426, 247] width 852 height 494
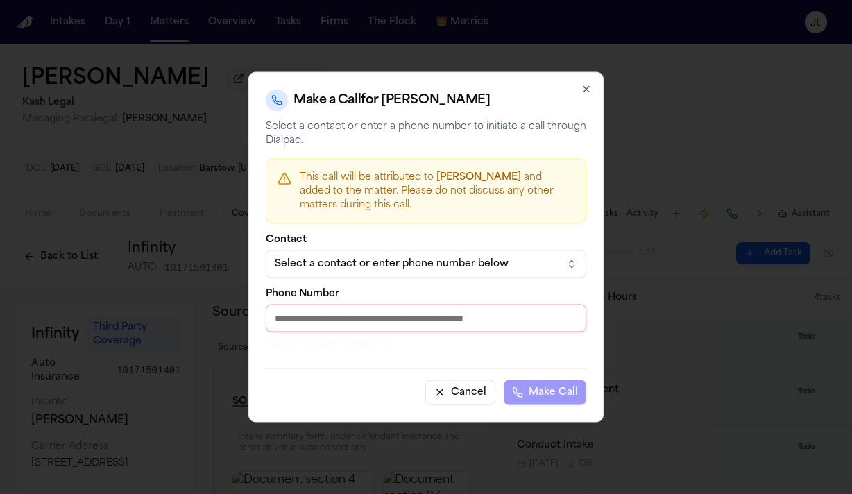
click at [452, 392] on button "Cancel" at bounding box center [460, 392] width 70 height 25
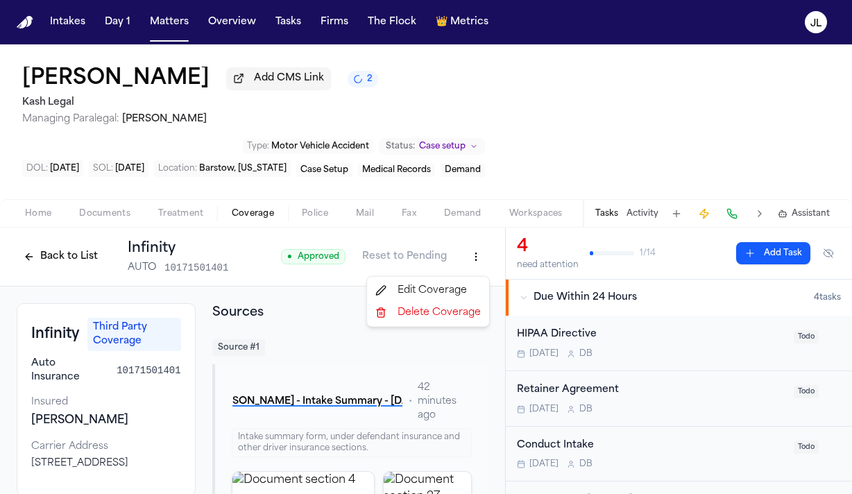
click at [477, 258] on html "Intakes Day 1 Matters Overview Tasks Firms The Flock 👑 Metrics [PERSON_NAME] Ad…" at bounding box center [426, 247] width 852 height 494
click at [449, 286] on div "Edit Coverage" at bounding box center [428, 291] width 117 height 22
select select "**********"
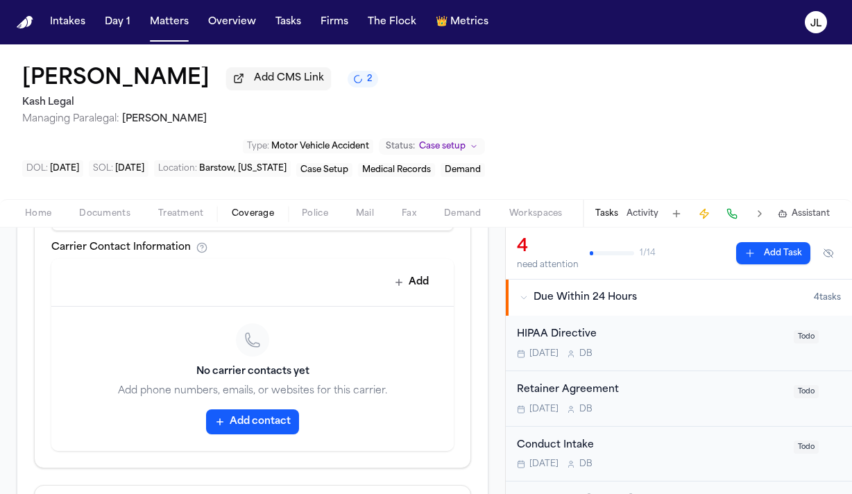
scroll to position [704, 0]
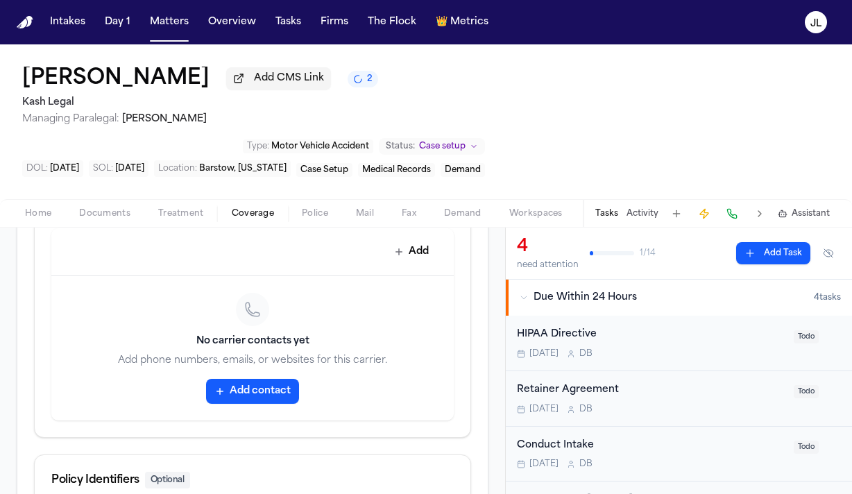
click at [256, 391] on button "Add contact" at bounding box center [252, 391] width 93 height 25
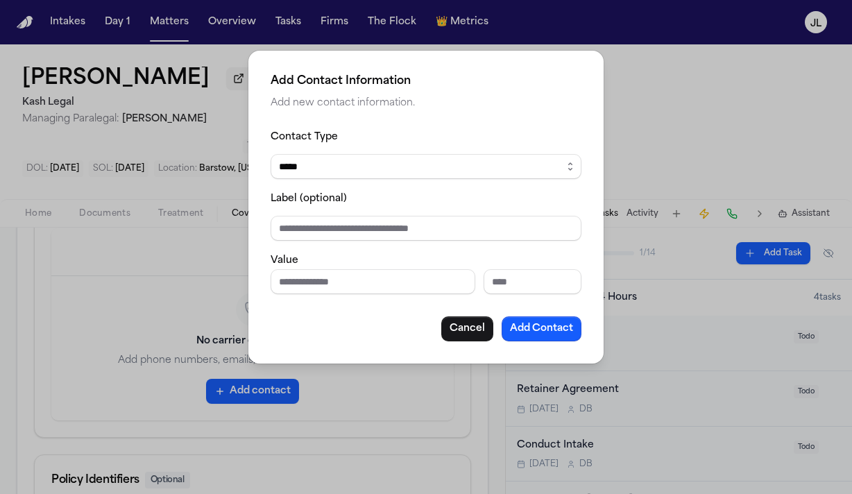
click at [323, 290] on input "Phone number" at bounding box center [373, 281] width 205 height 25
type input "**********"
click at [557, 330] on button "Add Contact" at bounding box center [541, 328] width 80 height 25
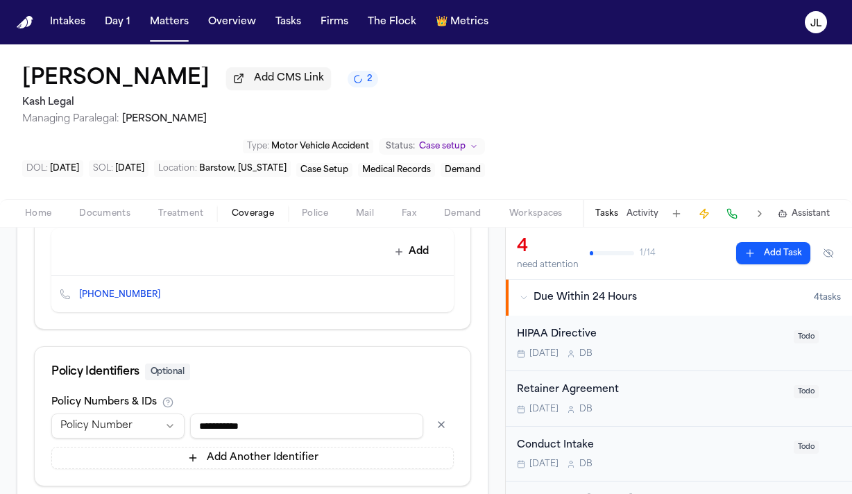
scroll to position [779, 0]
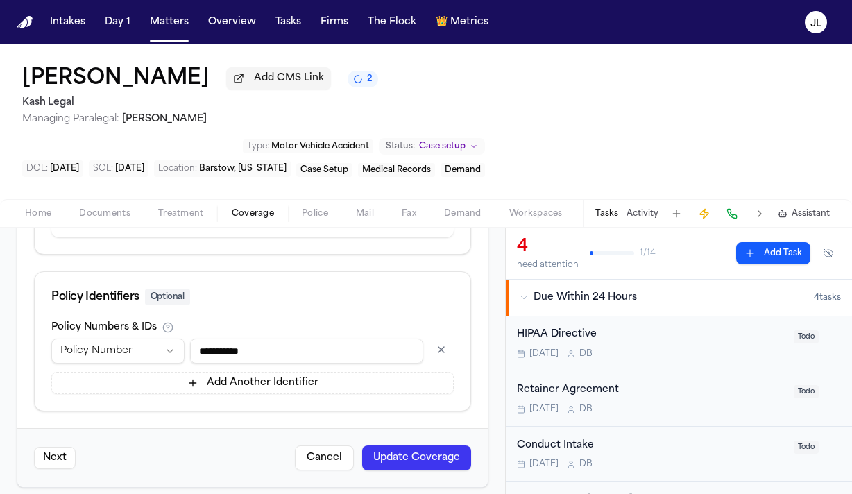
click at [413, 445] on button "Update Coverage" at bounding box center [416, 457] width 109 height 25
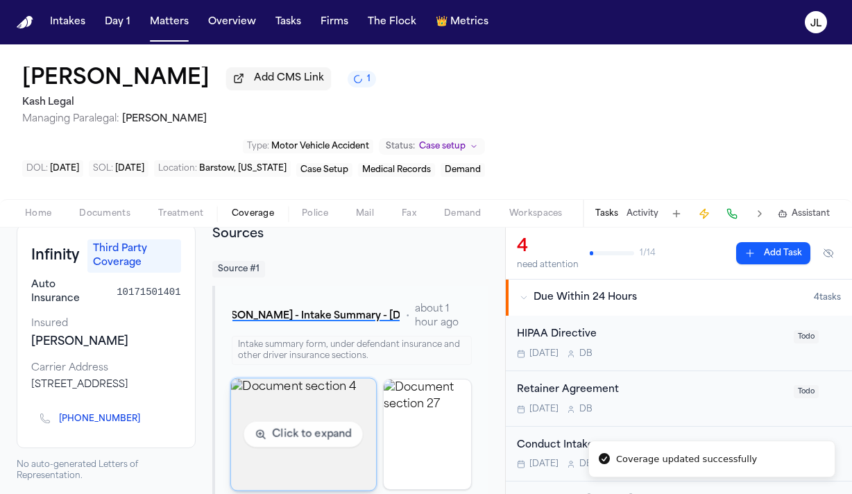
scroll to position [79, 0]
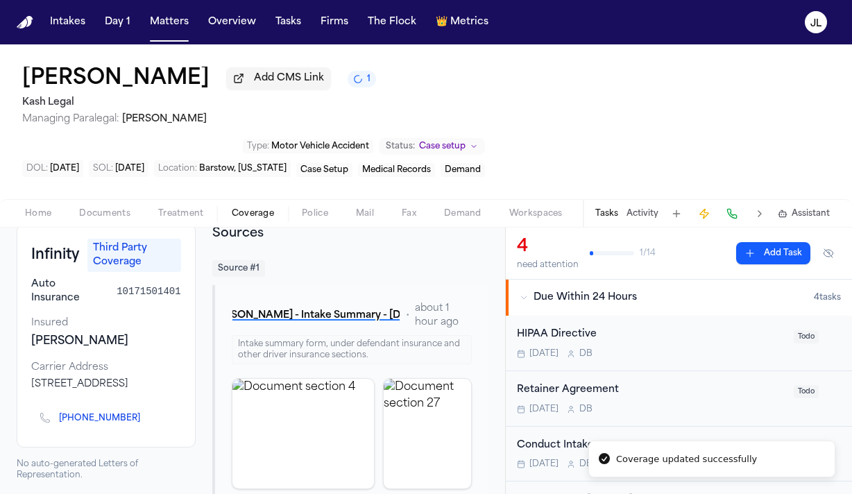
click at [144, 422] on icon "Copy to clipboard" at bounding box center [146, 420] width 5 height 5
click at [730, 214] on button at bounding box center [731, 213] width 19 height 19
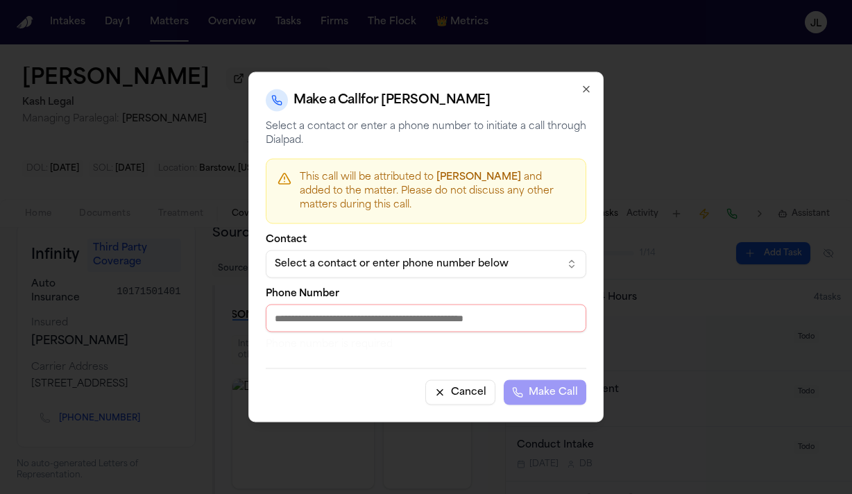
click at [413, 310] on input "Phone Number" at bounding box center [426, 319] width 320 height 28
paste input "**********"
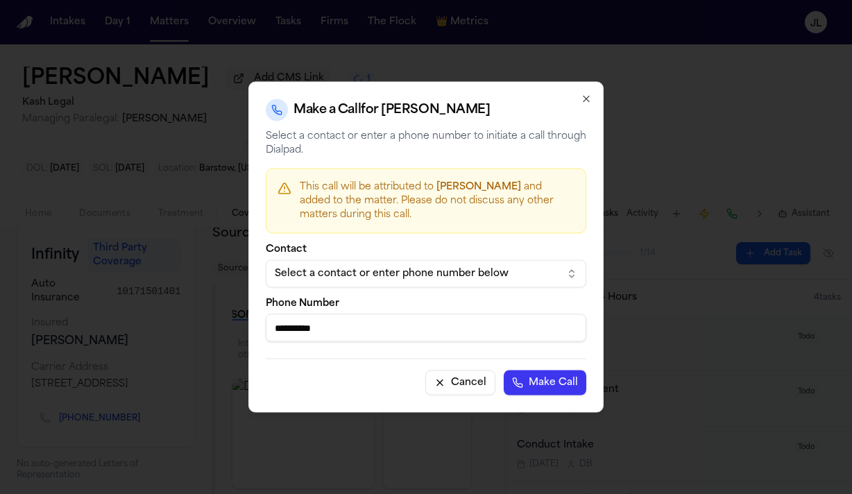
type input "**********"
click at [533, 383] on button "Make Call" at bounding box center [545, 382] width 83 height 25
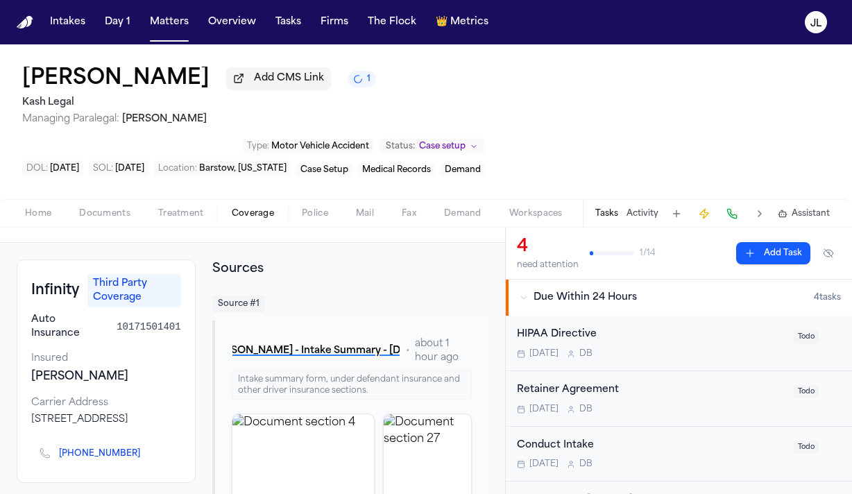
scroll to position [0, 0]
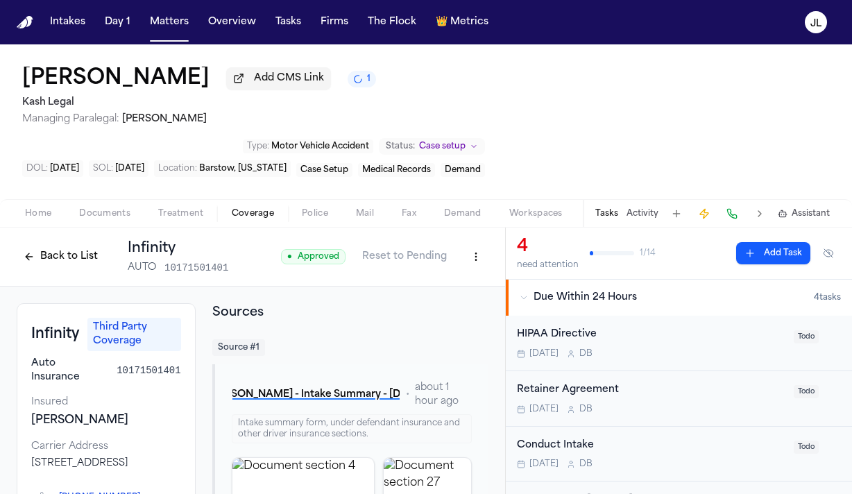
click at [74, 261] on button "Back to List" at bounding box center [61, 257] width 88 height 22
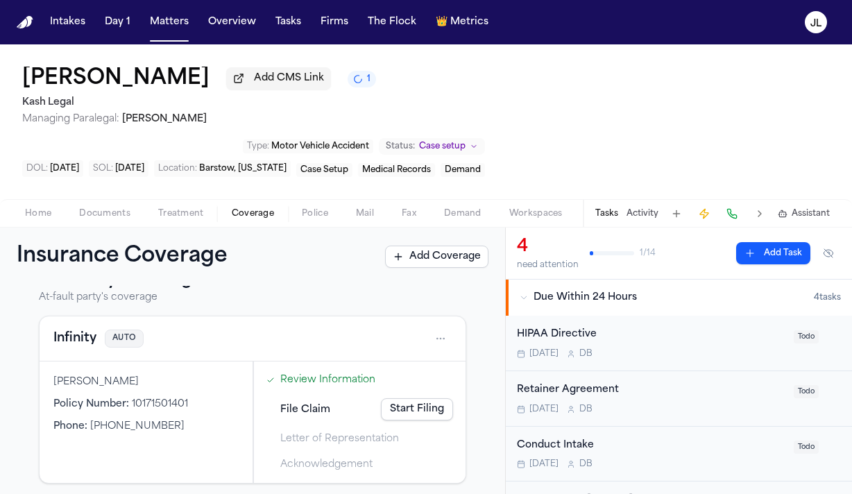
scroll to position [221, 0]
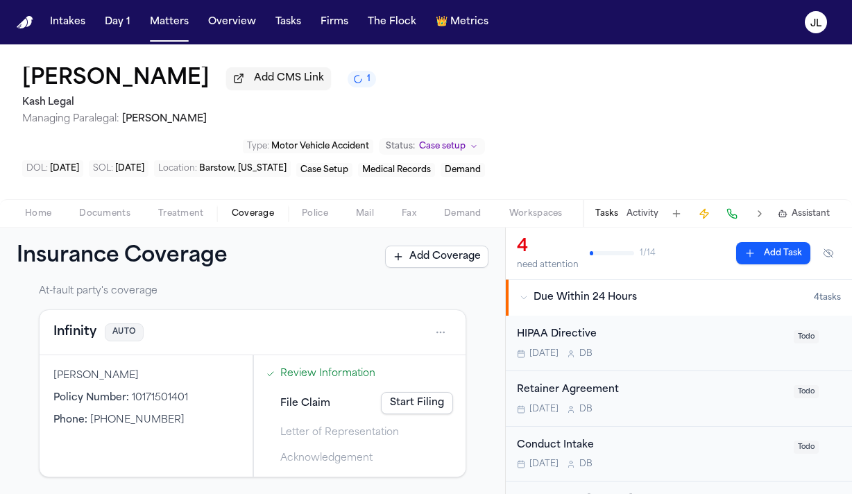
click at [86, 330] on button "Infinity" at bounding box center [74, 332] width 43 height 19
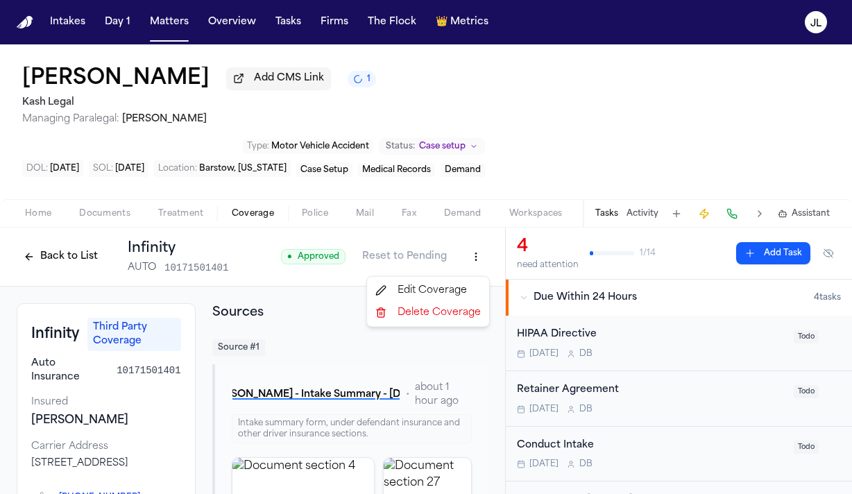
click at [484, 266] on html "Intakes Day 1 Matters Overview Tasks Firms The Flock 👑 Metrics [PERSON_NAME] Ad…" at bounding box center [426, 247] width 852 height 494
click at [462, 289] on div "Edit Coverage" at bounding box center [428, 291] width 117 height 22
select select "**********"
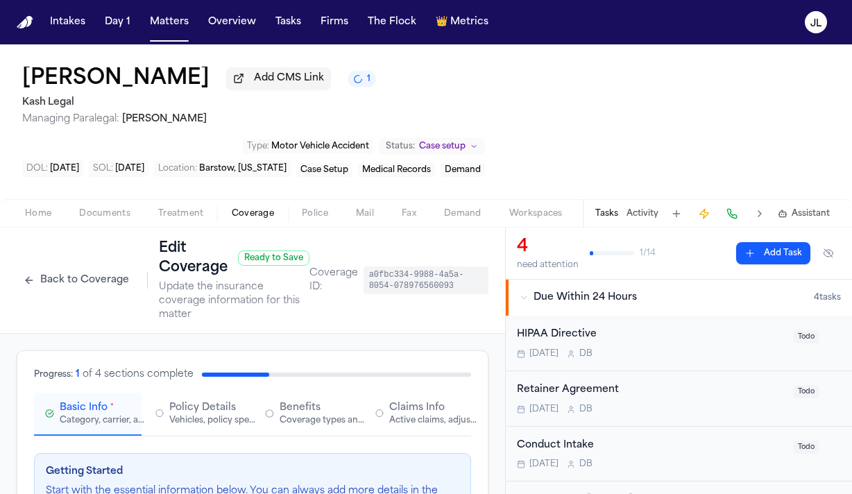
click at [191, 401] on span "Policy Details" at bounding box center [202, 408] width 67 height 14
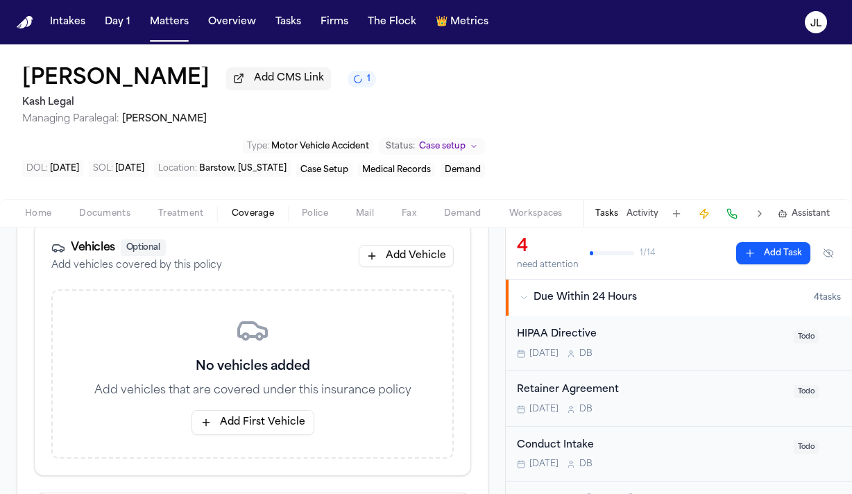
scroll to position [233, 0]
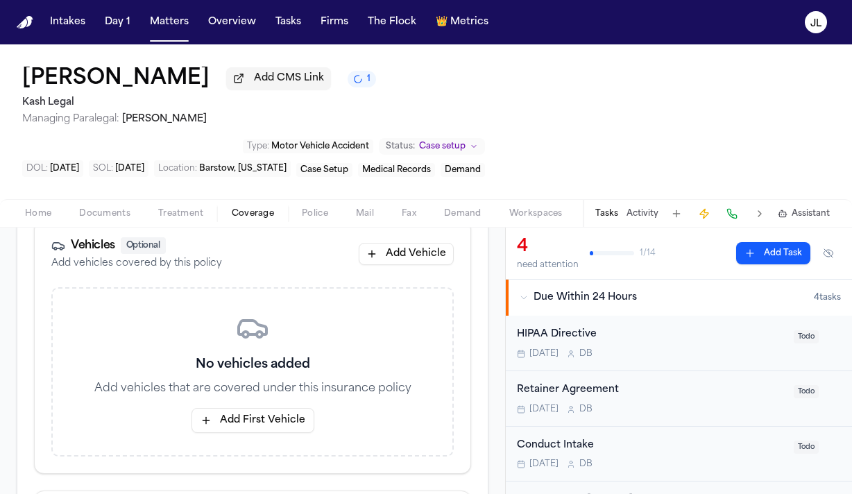
click at [240, 408] on button "Add First Vehicle" at bounding box center [252, 420] width 123 height 25
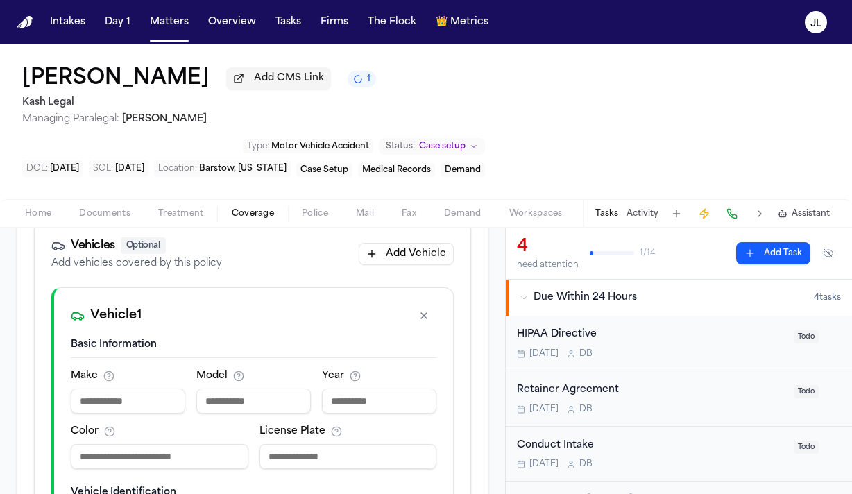
click at [128, 388] on input at bounding box center [128, 400] width 114 height 25
type input "*****"
click at [223, 388] on input at bounding box center [253, 400] width 114 height 25
type input "*****"
click at [390, 388] on input "number" at bounding box center [379, 400] width 114 height 25
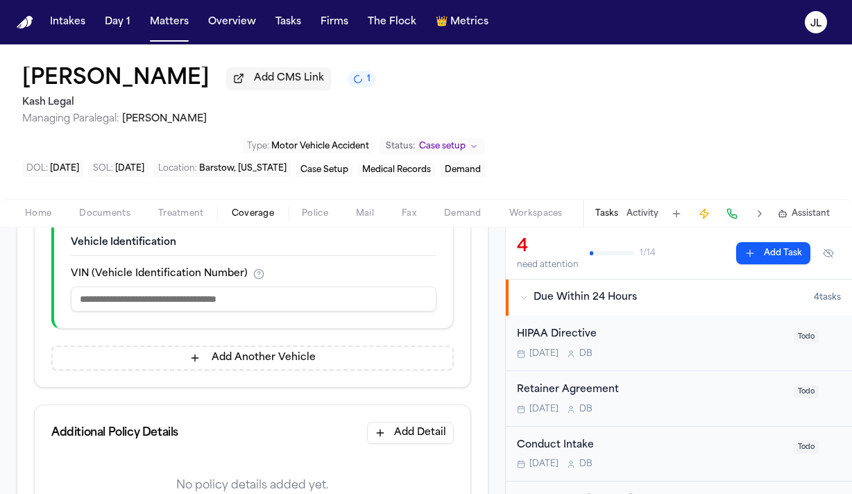
scroll to position [613, 0]
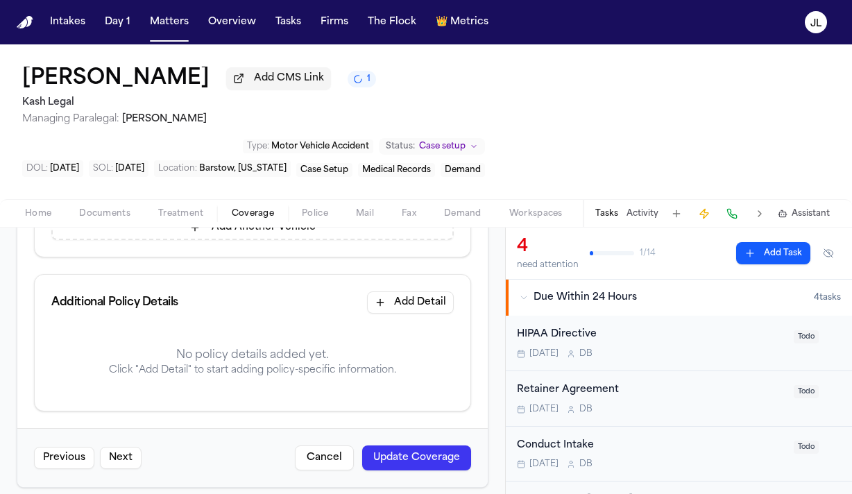
type input "****"
click at [396, 448] on button "Update Coverage" at bounding box center [416, 457] width 109 height 25
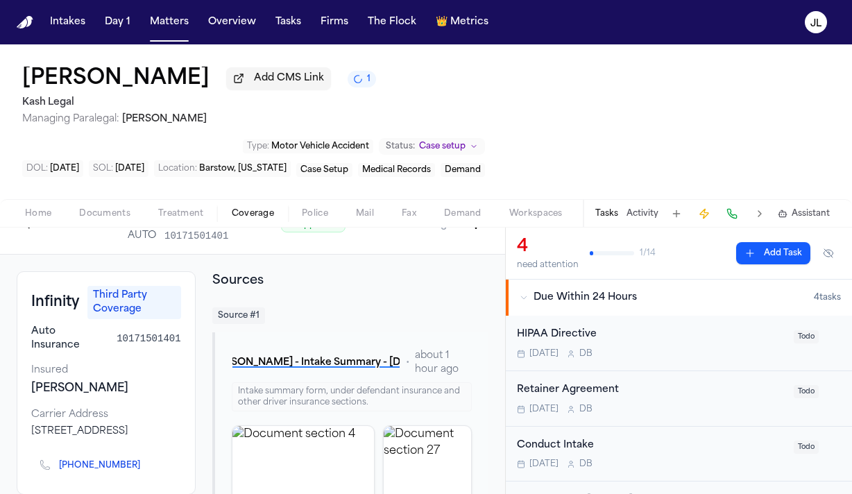
scroll to position [22, 0]
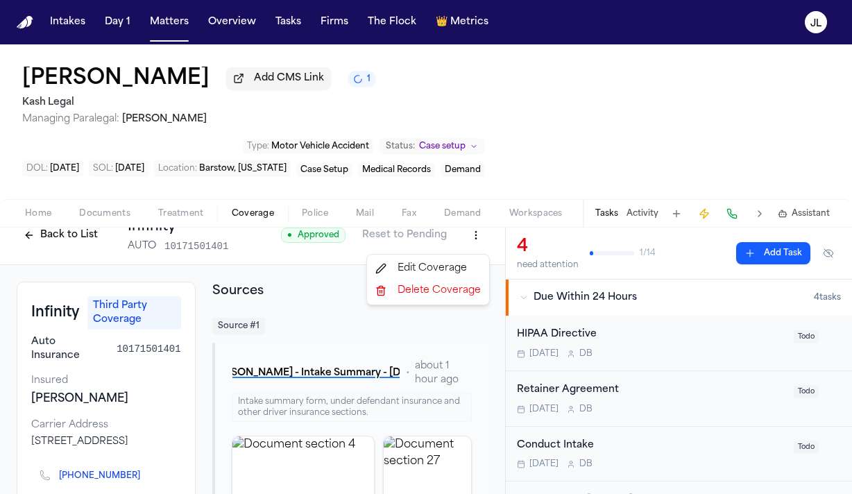
click at [480, 248] on html "Intakes Day 1 Matters Overview Tasks Firms The Flock 👑 Metrics [PERSON_NAME] Ad…" at bounding box center [426, 247] width 852 height 494
click at [456, 276] on div "Edit Coverage" at bounding box center [428, 268] width 117 height 22
select select "**********"
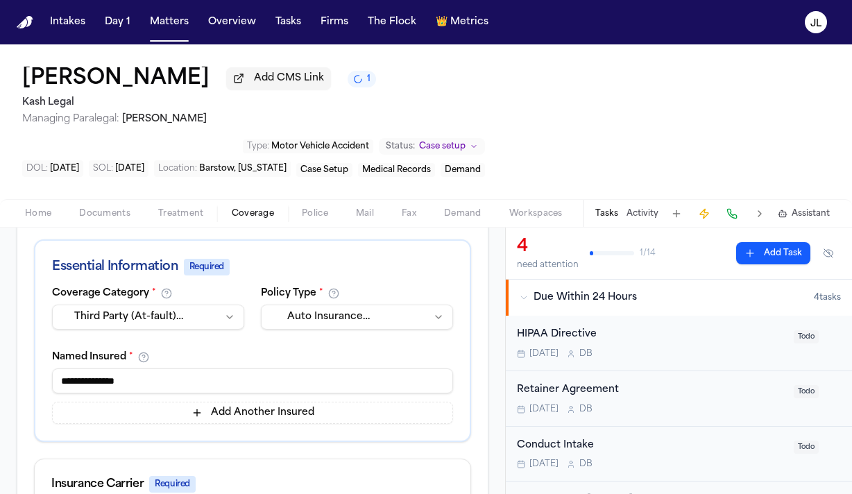
scroll to position [313, 0]
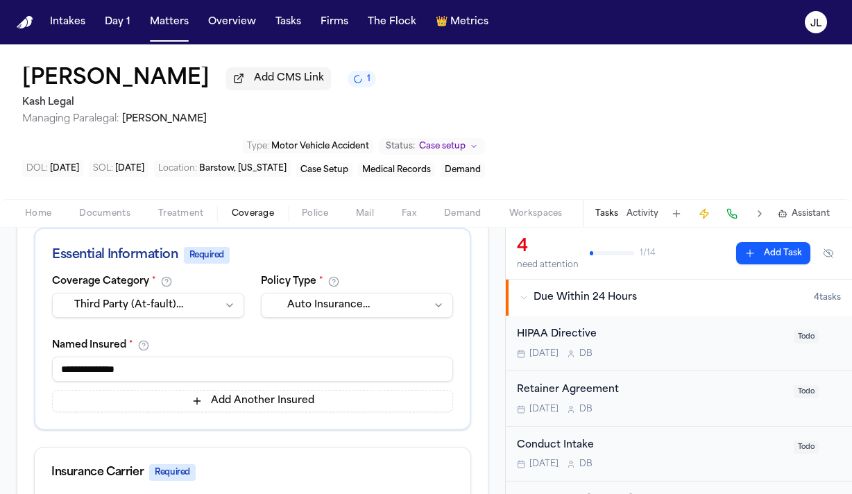
click at [249, 390] on button "Add Another Insured" at bounding box center [252, 401] width 401 height 22
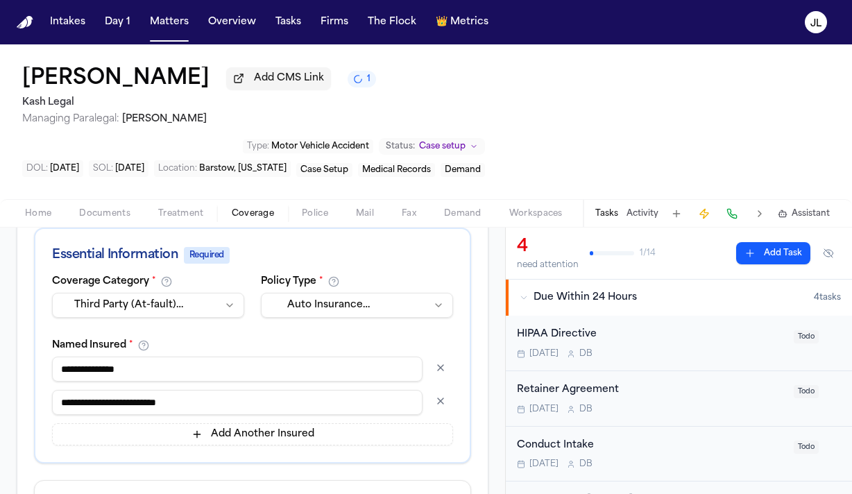
type input "**********"
click at [94, 360] on input "**********" at bounding box center [237, 369] width 370 height 25
click at [189, 359] on input "**********" at bounding box center [237, 369] width 370 height 25
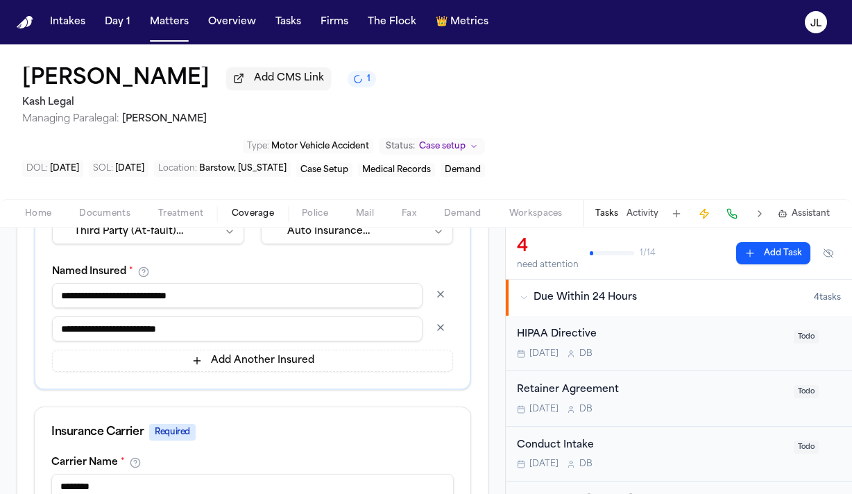
scroll to position [393, 0]
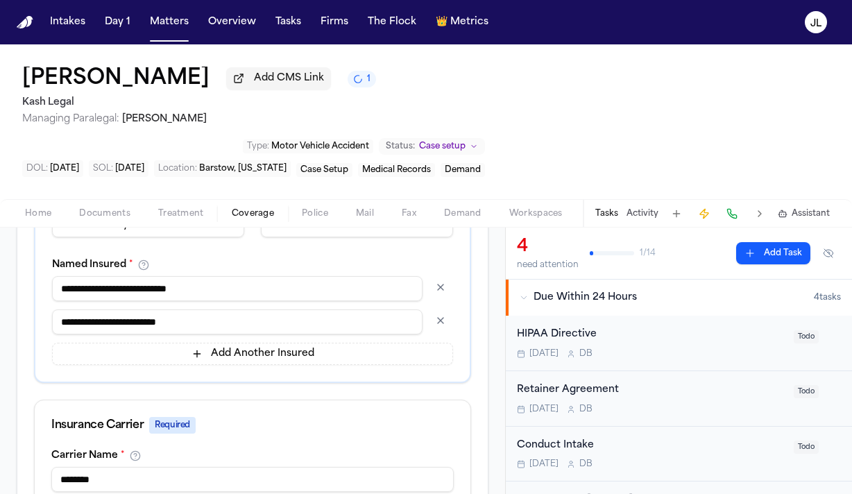
click at [76, 280] on input "**********" at bounding box center [237, 288] width 370 height 25
click at [74, 283] on input "**********" at bounding box center [237, 288] width 370 height 25
type input "**********"
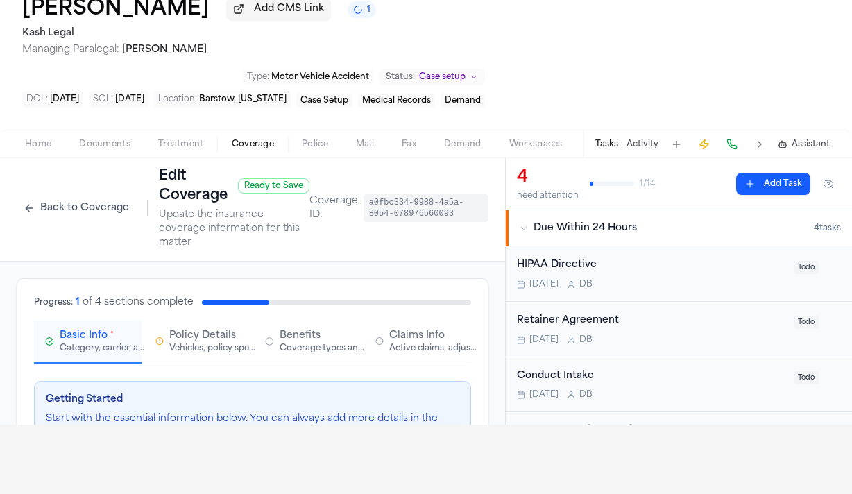
scroll to position [0, 0]
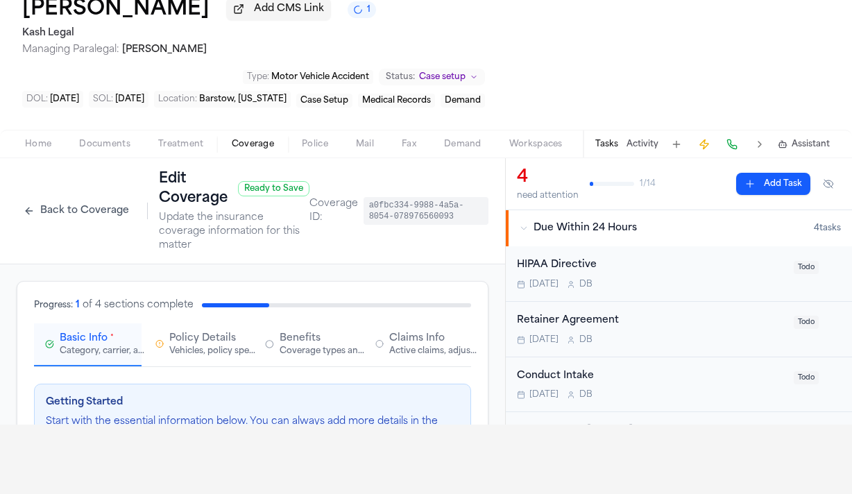
click at [422, 347] on button "Claims Info Active claims, adjusters, and subrogation details" at bounding box center [418, 344] width 108 height 43
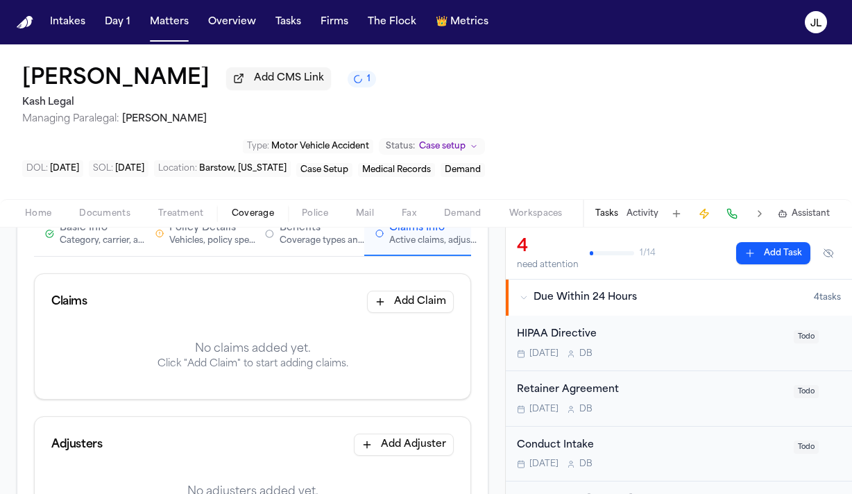
scroll to position [103, 0]
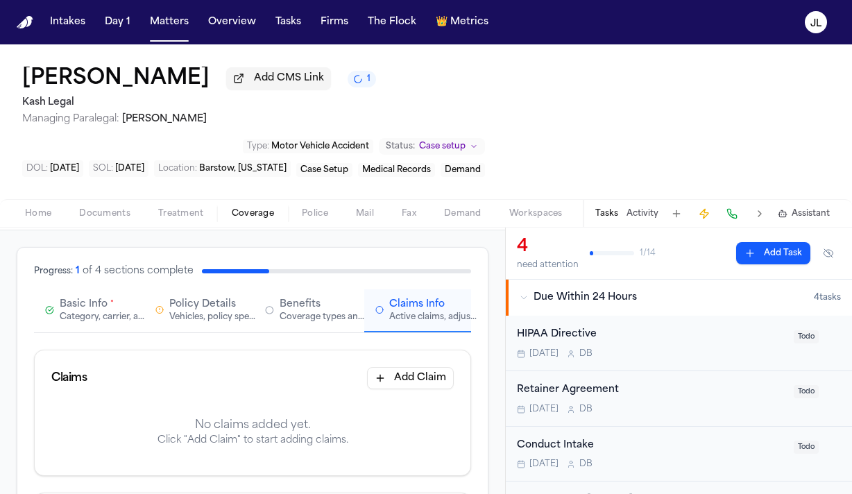
click at [384, 368] on button "Add Claim" at bounding box center [410, 378] width 87 height 22
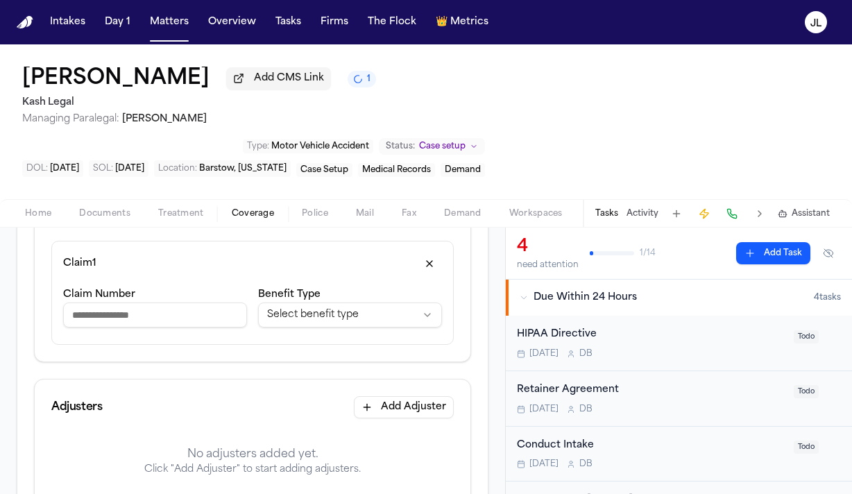
scroll to position [302, 0]
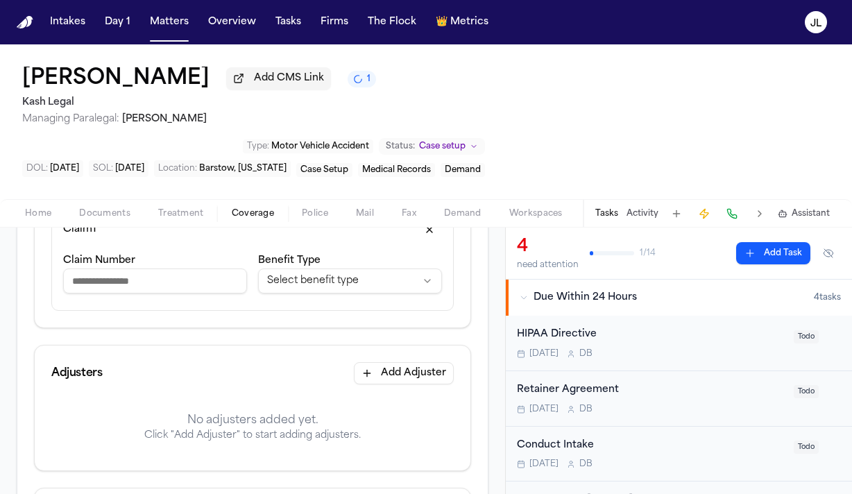
click at [357, 366] on button "Add Adjuster" at bounding box center [404, 373] width 100 height 22
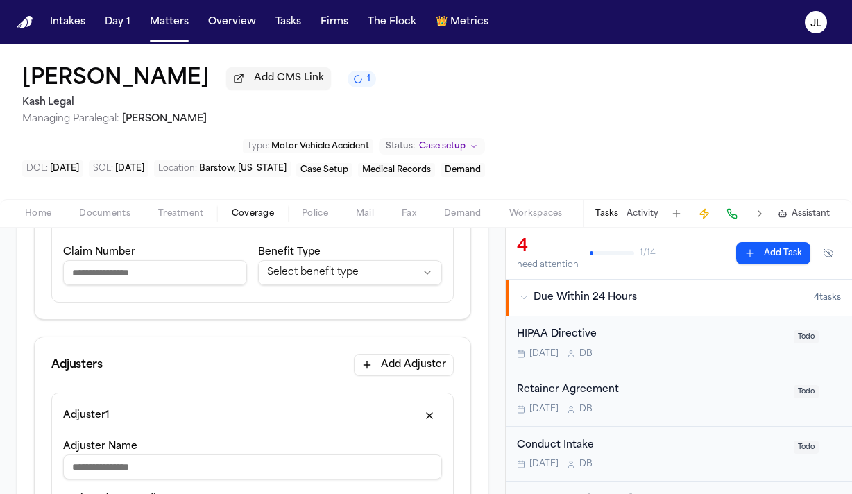
scroll to position [266, 0]
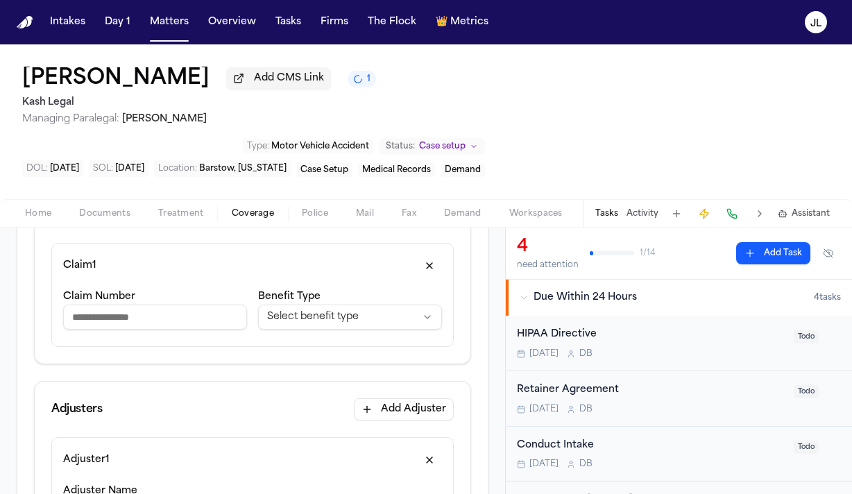
click at [313, 310] on html "**********" at bounding box center [426, 247] width 852 height 494
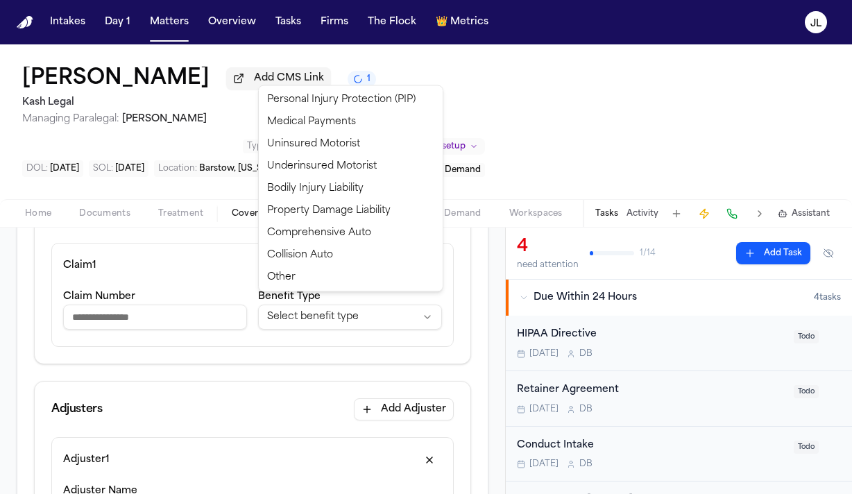
select select "**********"
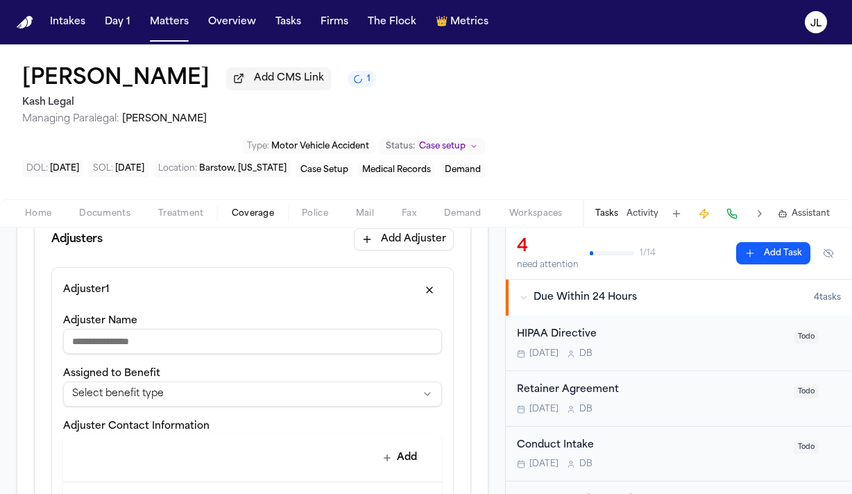
scroll to position [430, 0]
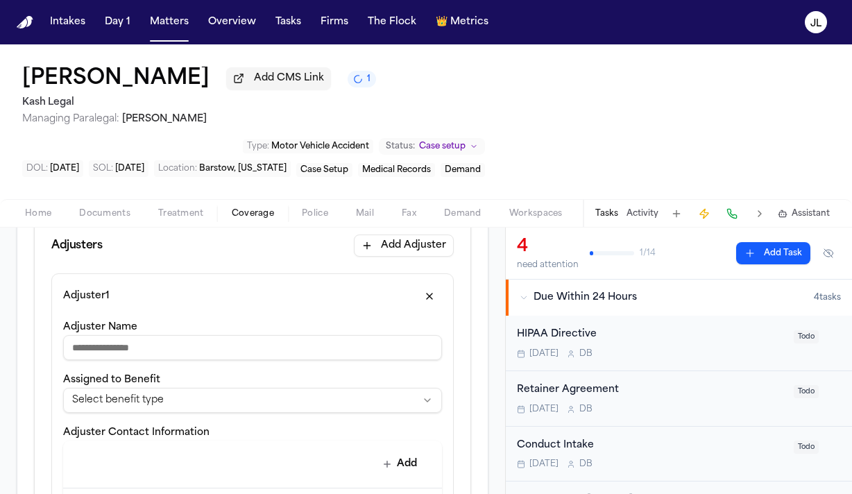
click at [241, 382] on html "**********" at bounding box center [426, 247] width 852 height 494
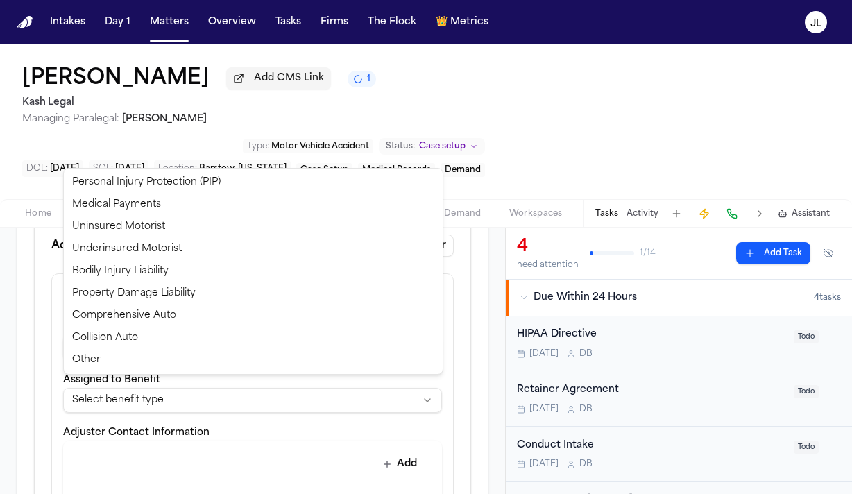
select select "**********"
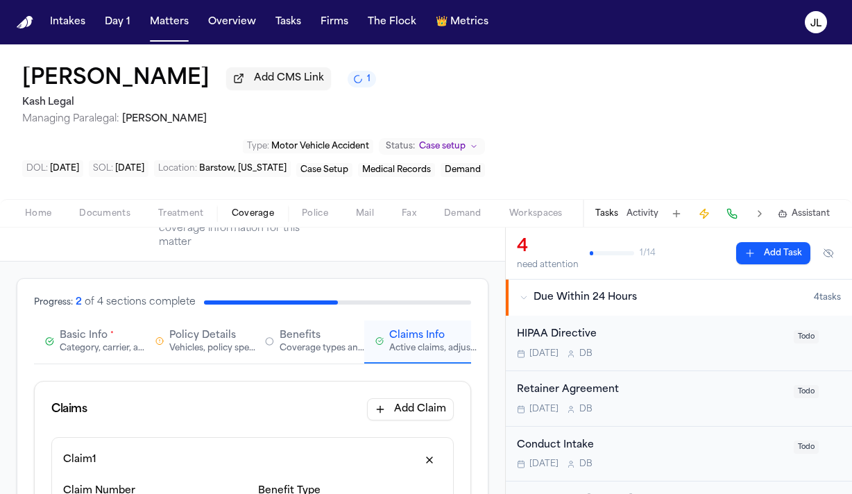
scroll to position [0, 0]
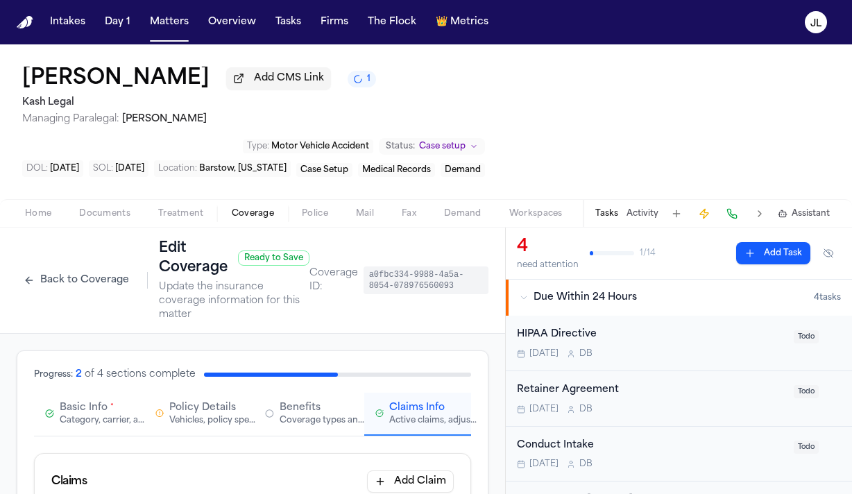
click at [75, 402] on span "Basic Info" at bounding box center [84, 408] width 48 height 14
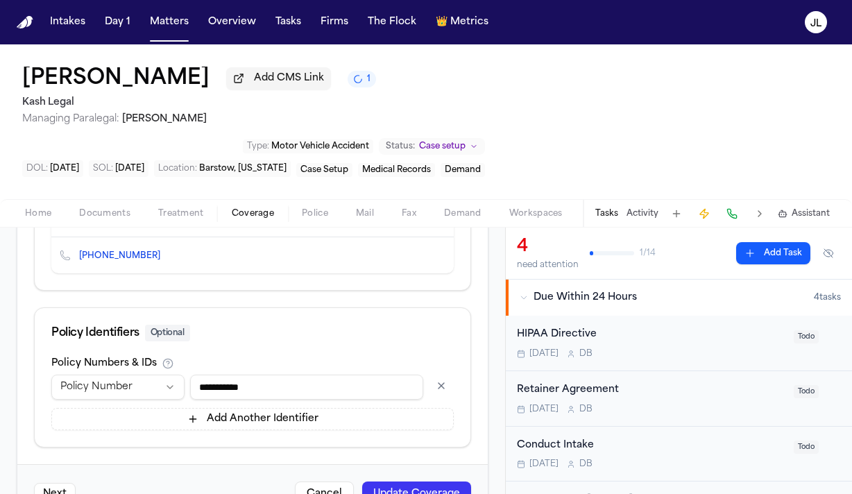
scroll to position [812, 0]
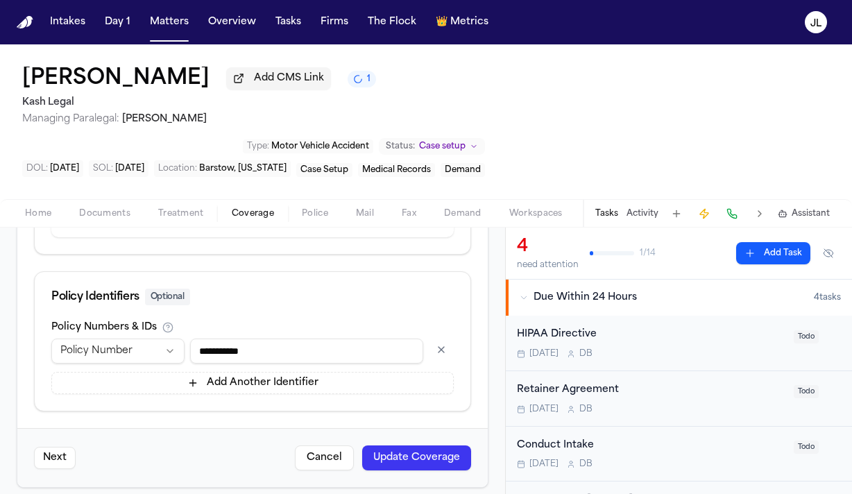
click at [384, 447] on button "Update Coverage" at bounding box center [416, 457] width 109 height 25
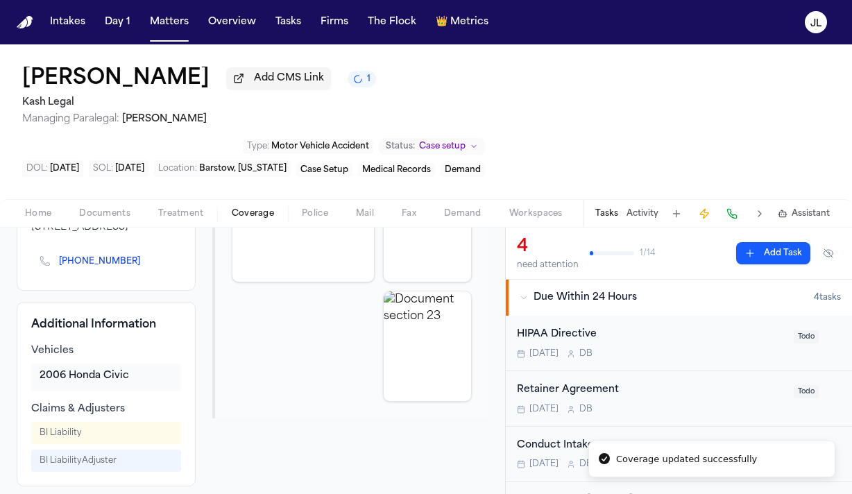
scroll to position [315, 0]
